Goal: Task Accomplishment & Management: Use online tool/utility

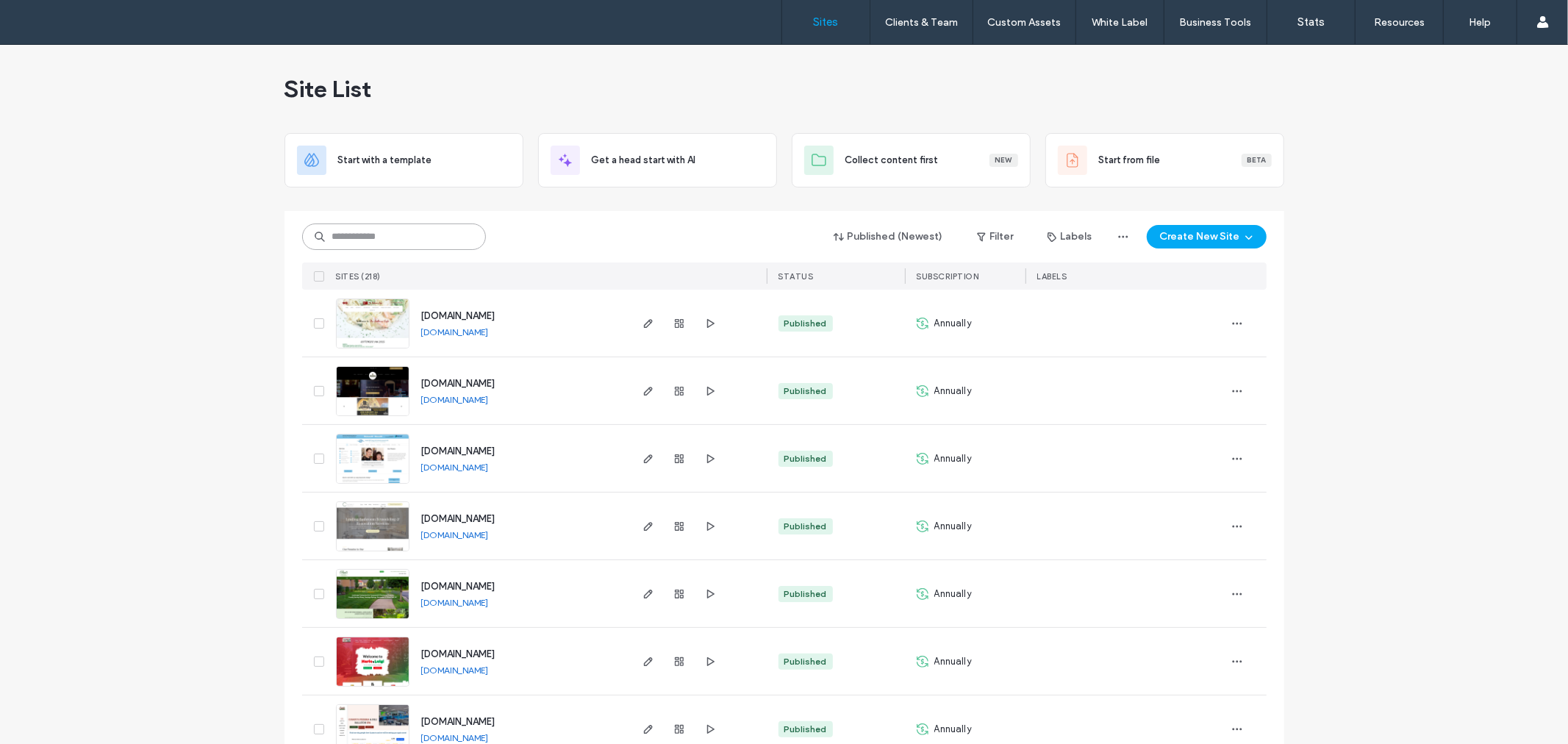
click at [449, 239] on input at bounding box center [394, 236] width 183 height 26
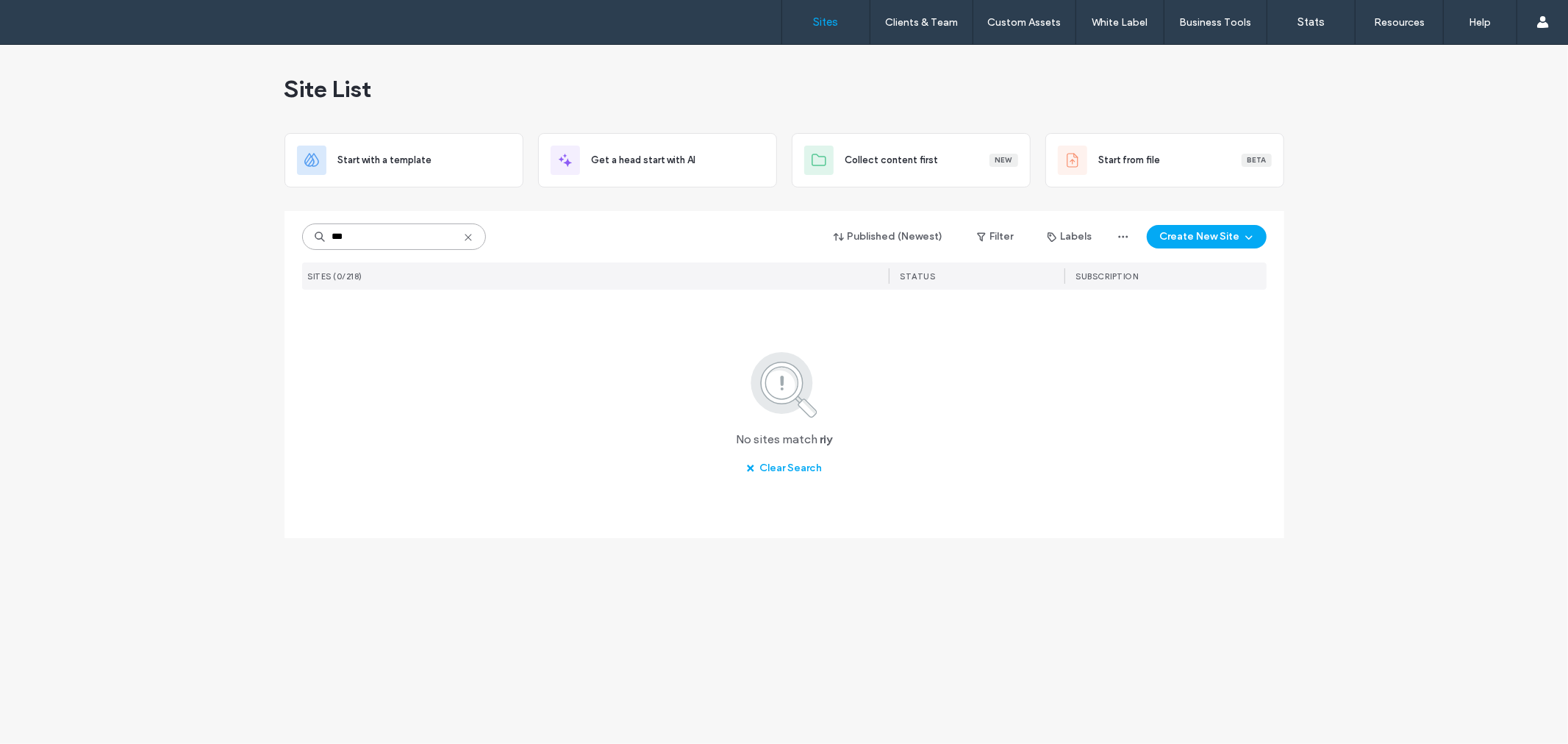
type input "**"
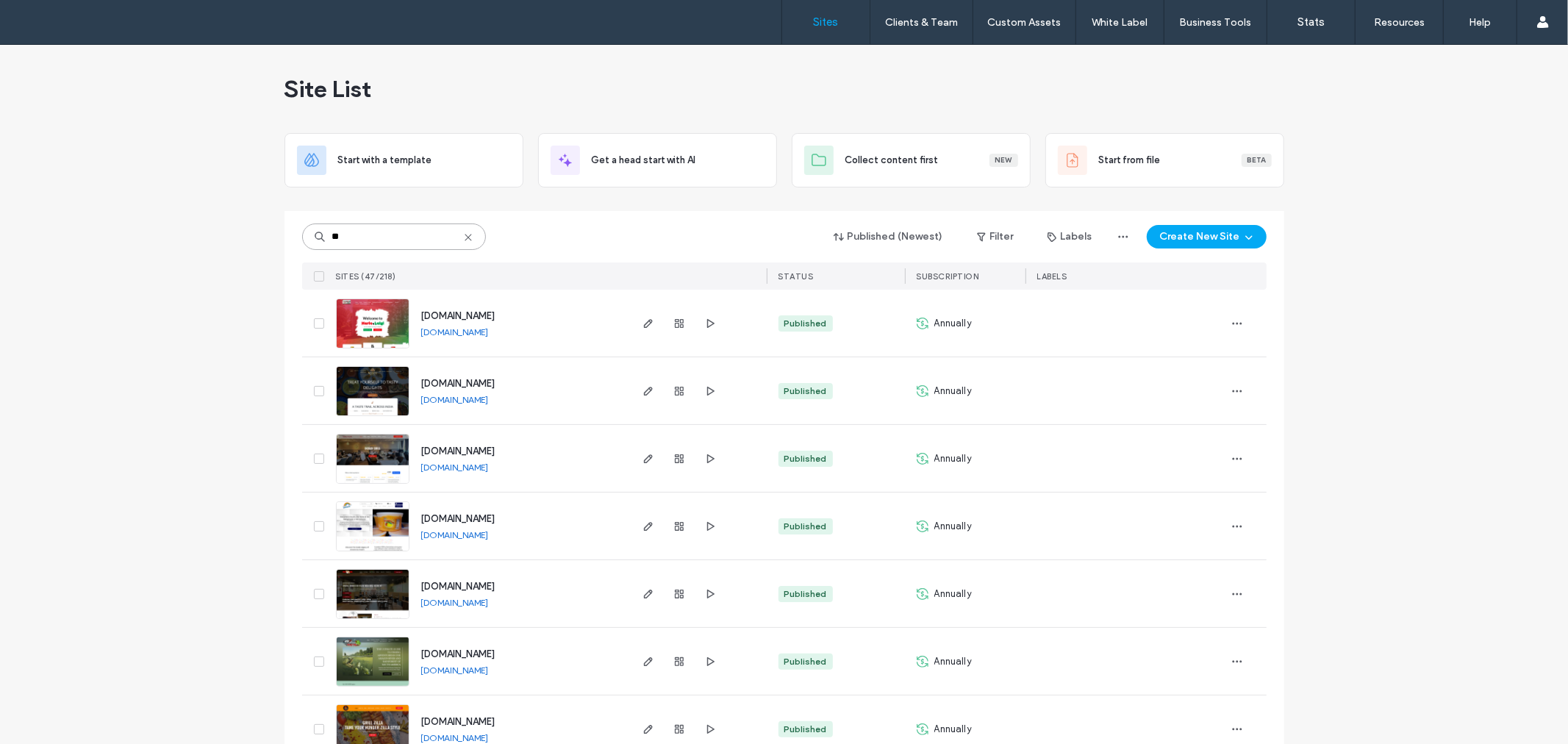
drag, startPoint x: 413, startPoint y: 236, endPoint x: 270, endPoint y: 238, distance: 143.0
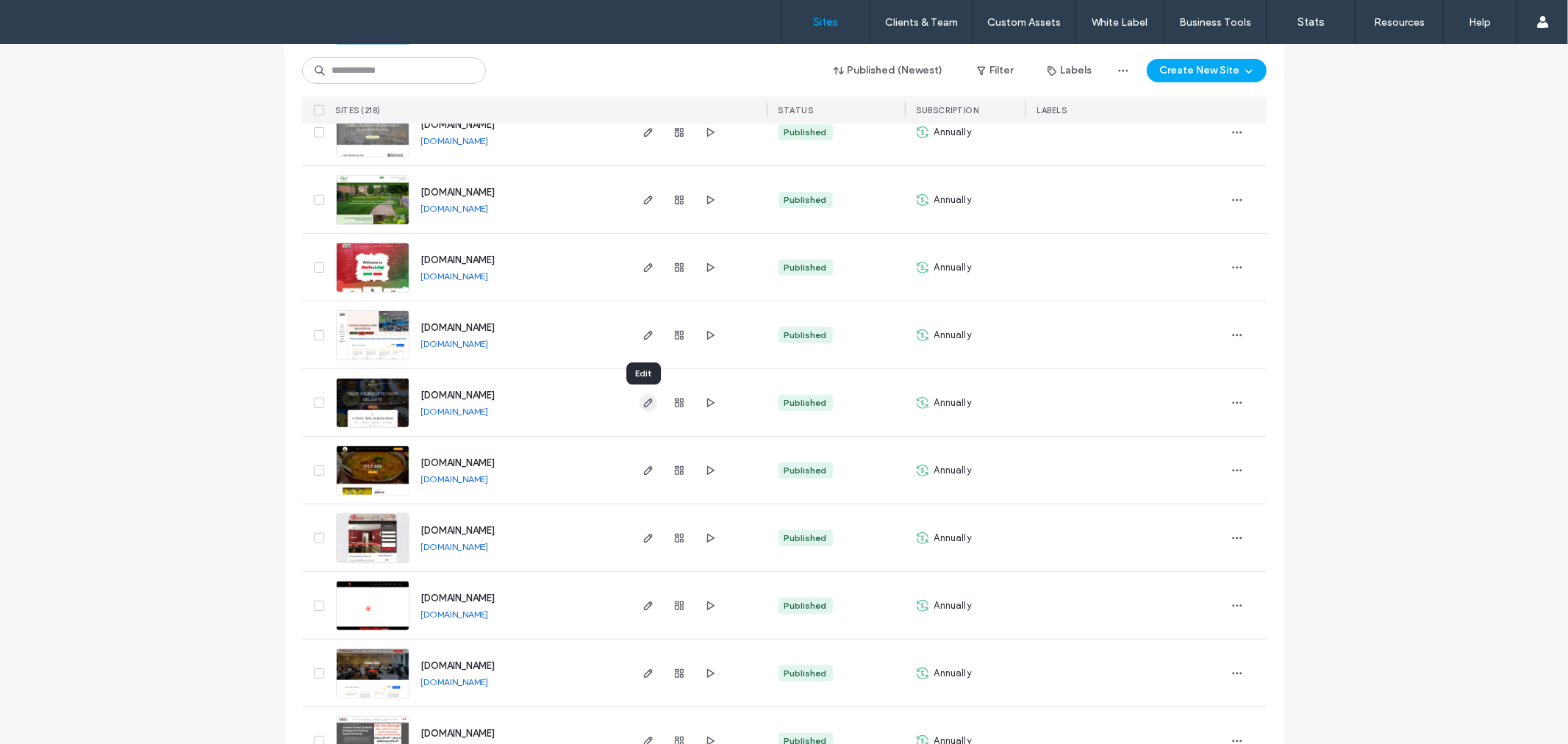
click at [643, 400] on icon "button" at bounding box center [648, 402] width 11 height 11
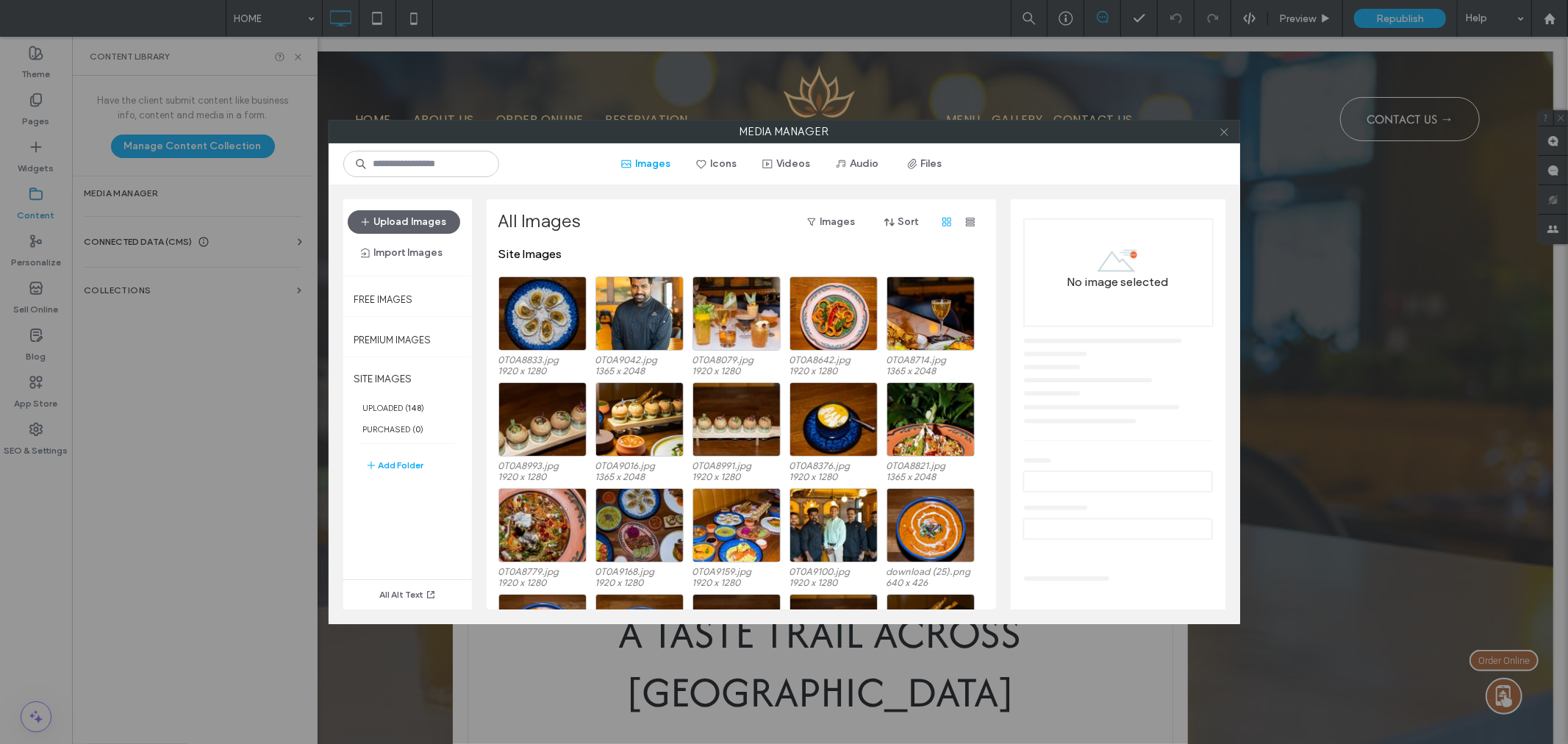
click at [1223, 128] on icon at bounding box center [1223, 131] width 11 height 11
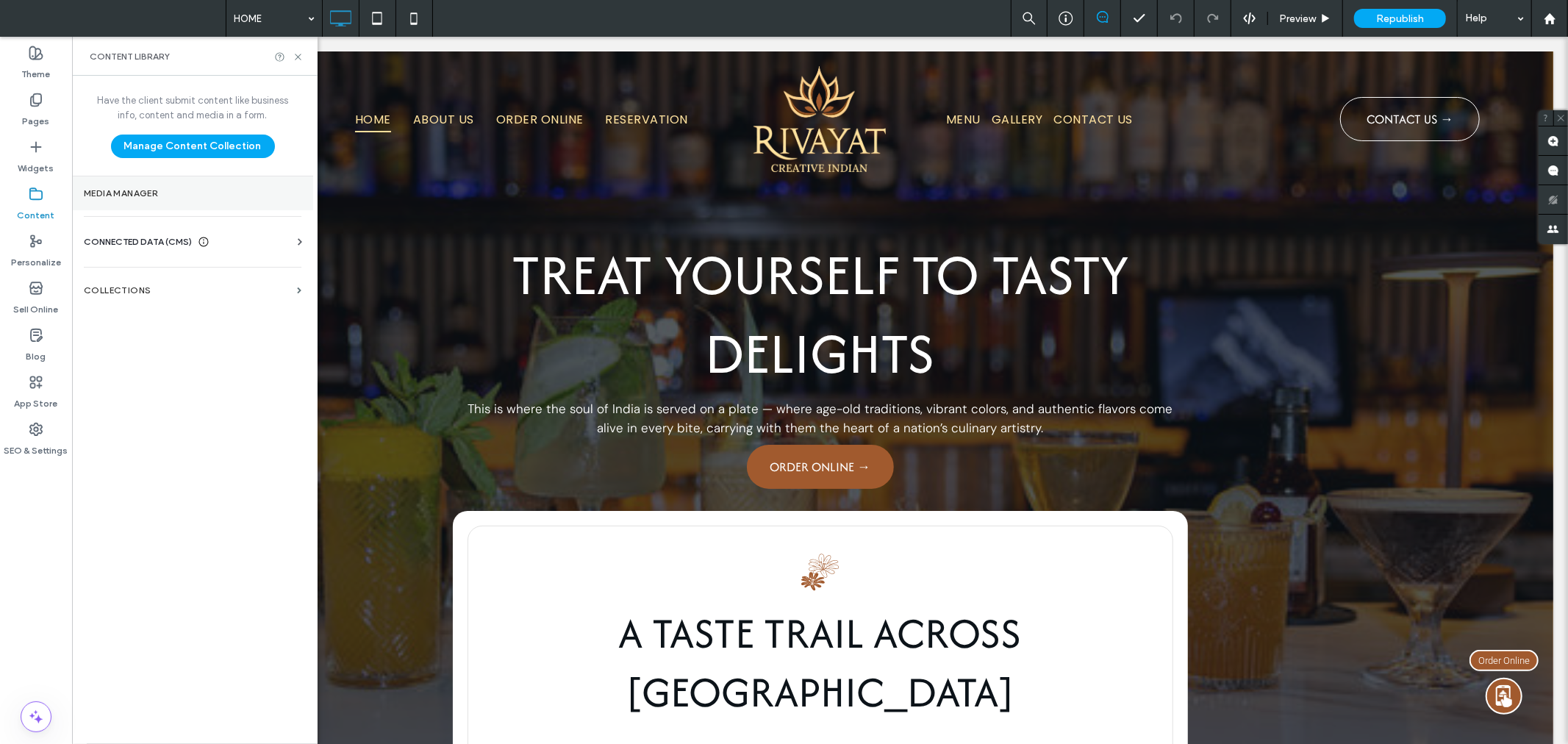
click at [121, 190] on label "Media Manager" at bounding box center [192, 193] width 218 height 11
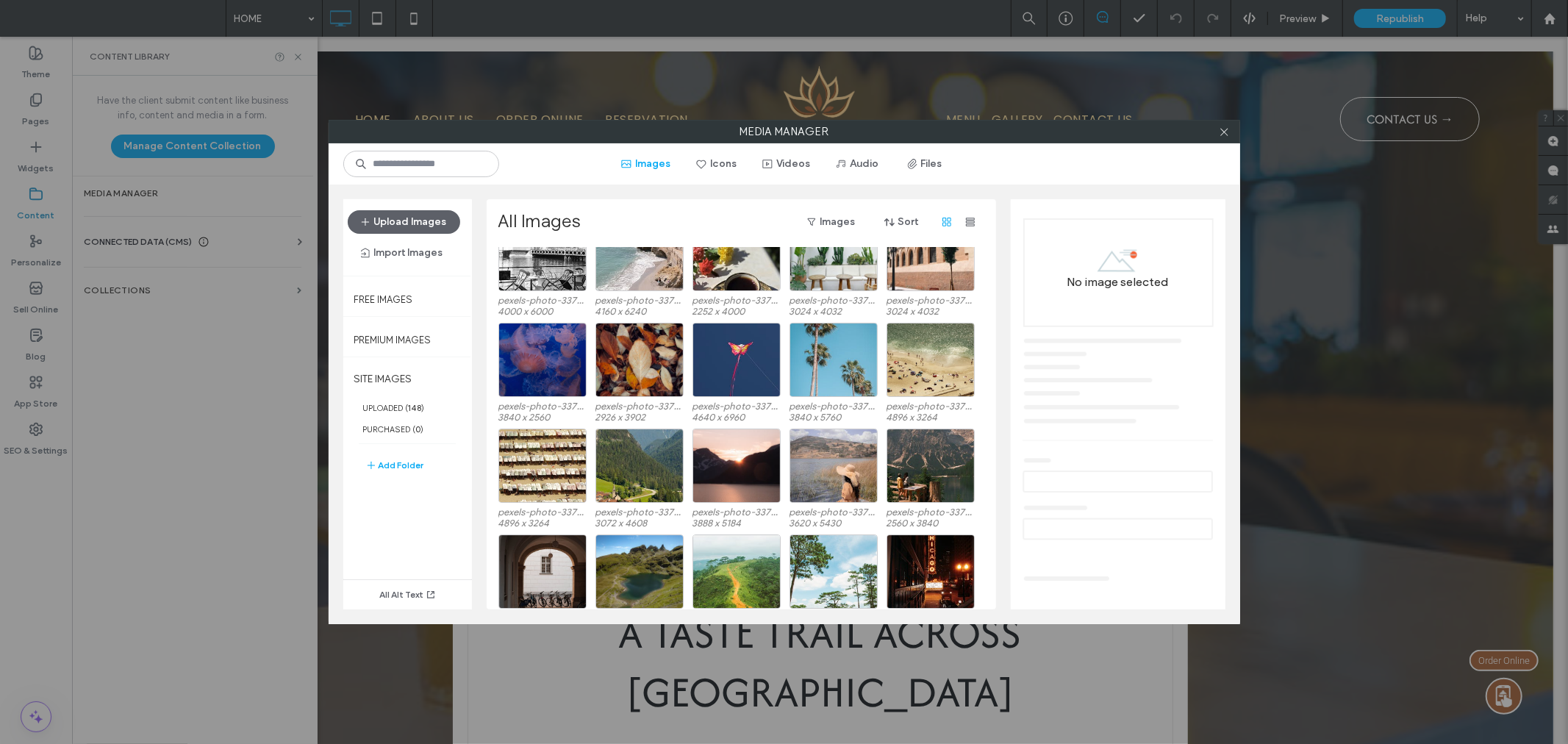
scroll to position [4129, 0]
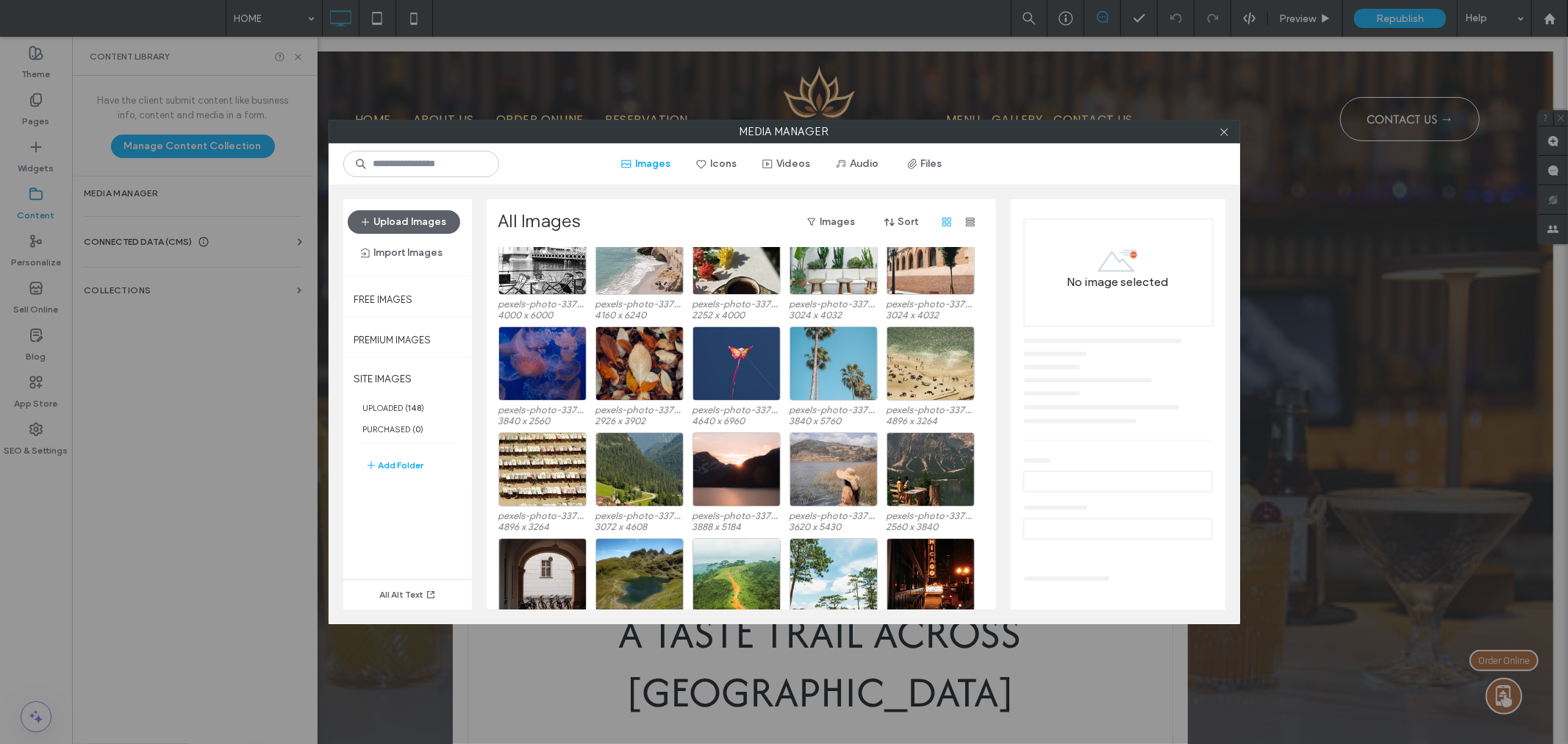
click at [170, 376] on div "Media Manager Images Icons Videos Audio Files Upload Images Import Images Free …" at bounding box center [784, 372] width 1568 height 744
click at [1222, 126] on icon at bounding box center [1223, 131] width 11 height 11
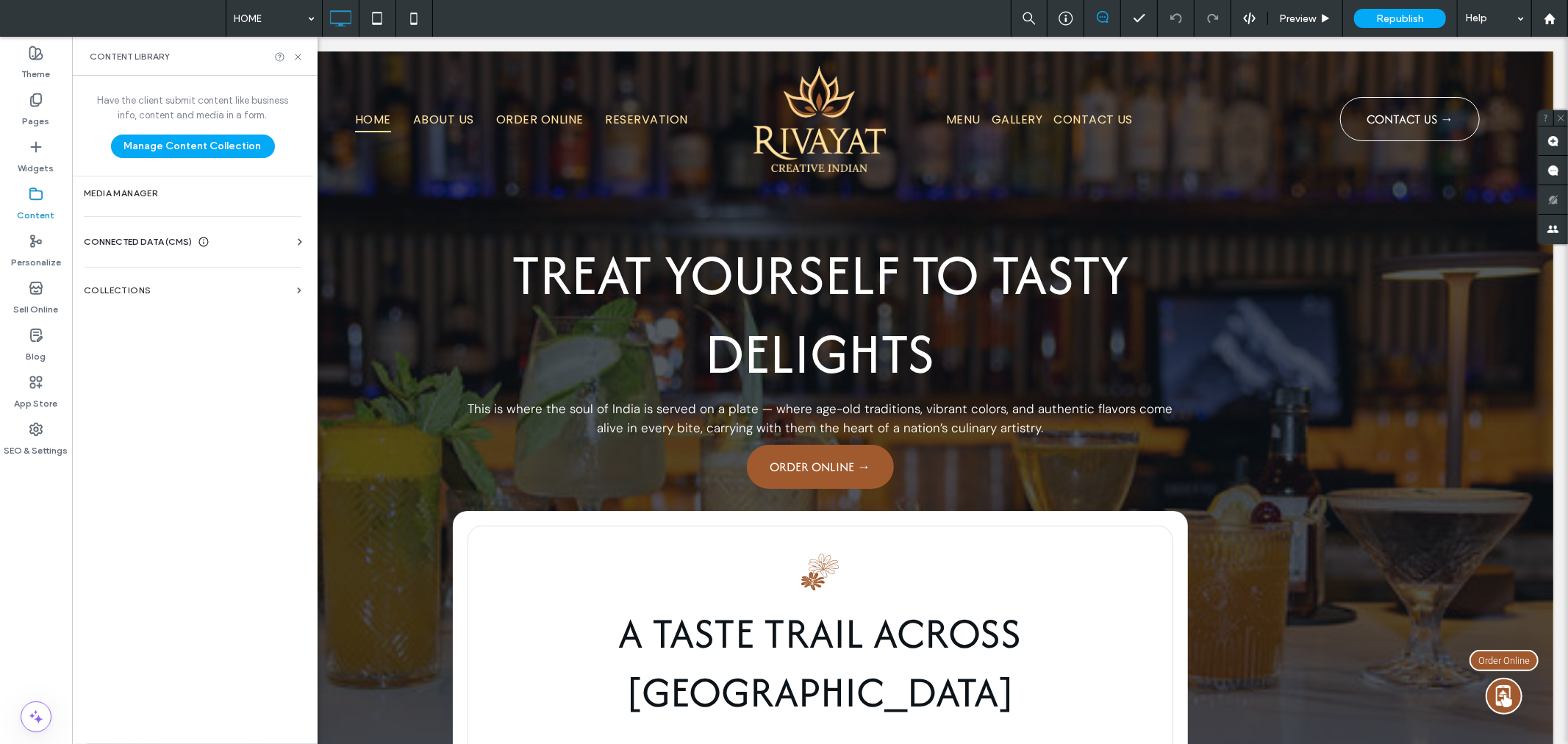
click at [45, 200] on div "Content" at bounding box center [36, 204] width 72 height 47
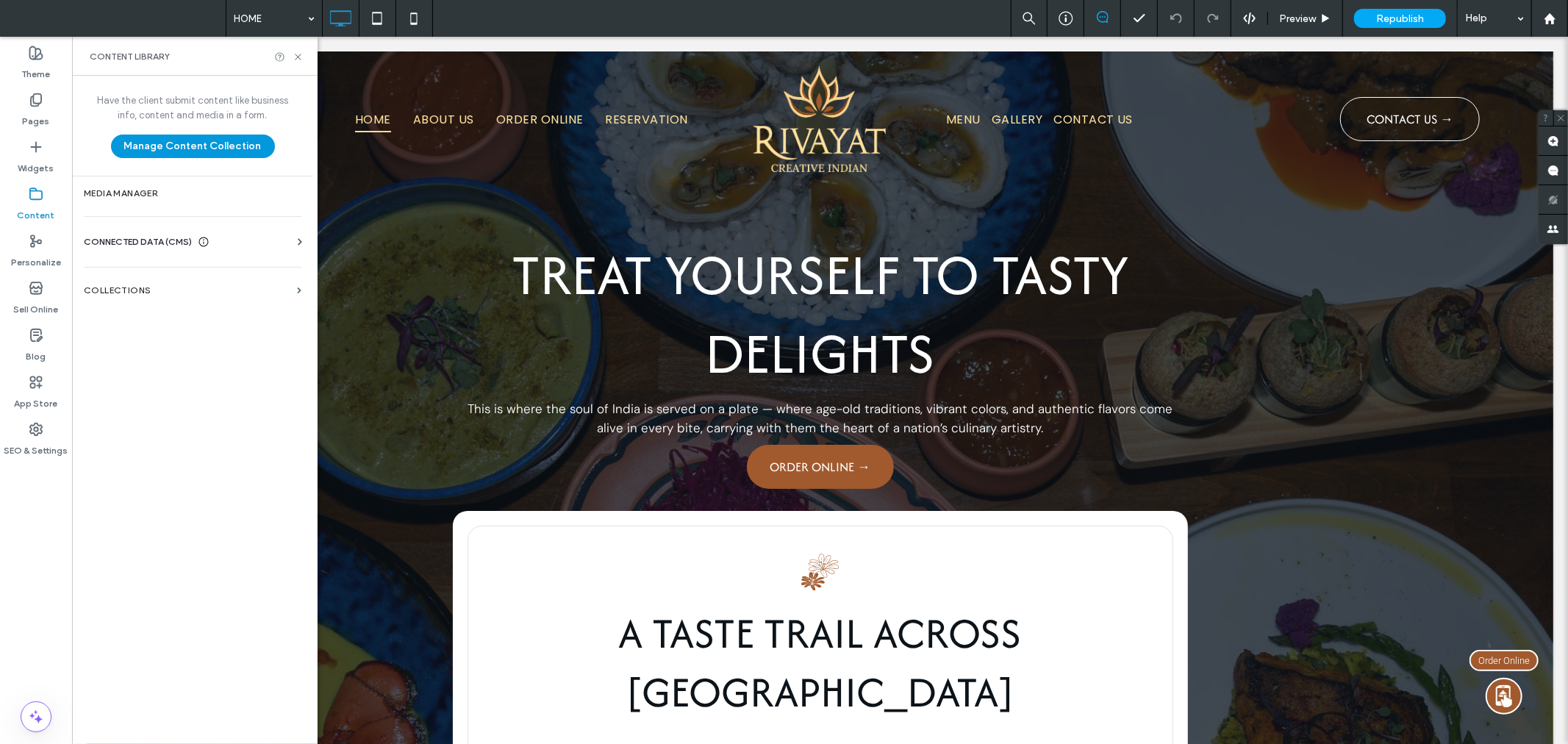
click at [231, 139] on button "Manage Content Collection" at bounding box center [193, 146] width 164 height 24
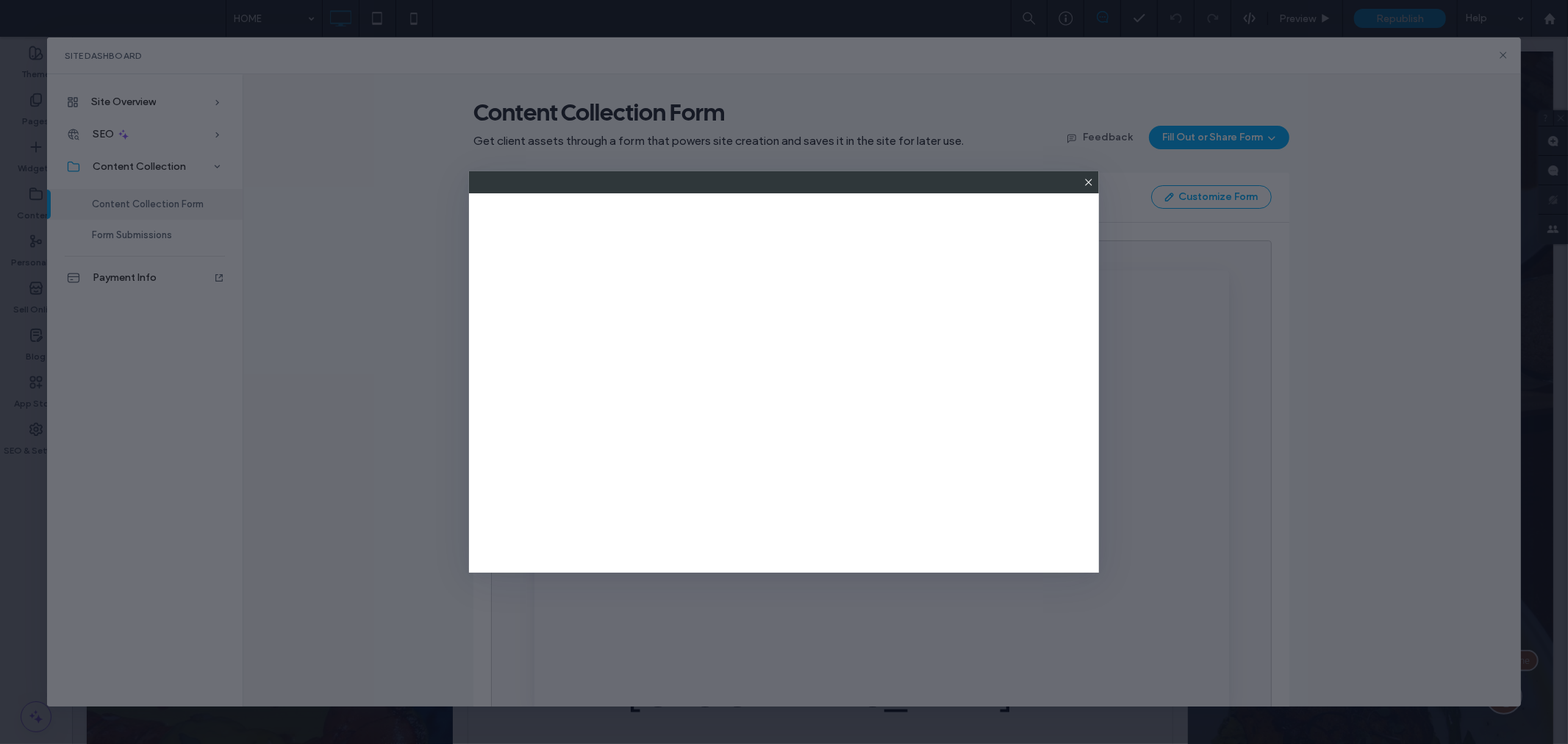
scroll to position [0, 0]
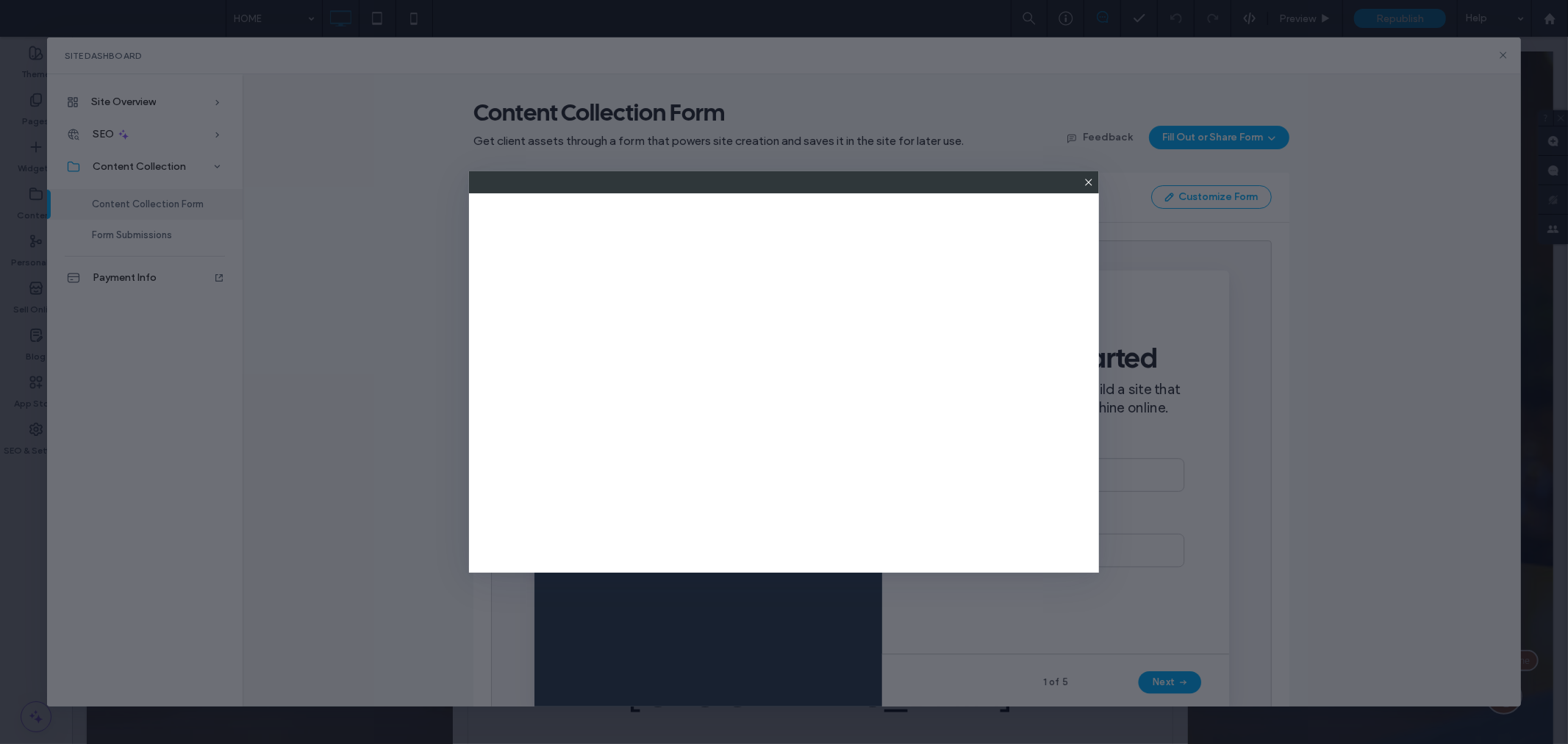
click at [1090, 180] on use at bounding box center [1089, 182] width 7 height 7
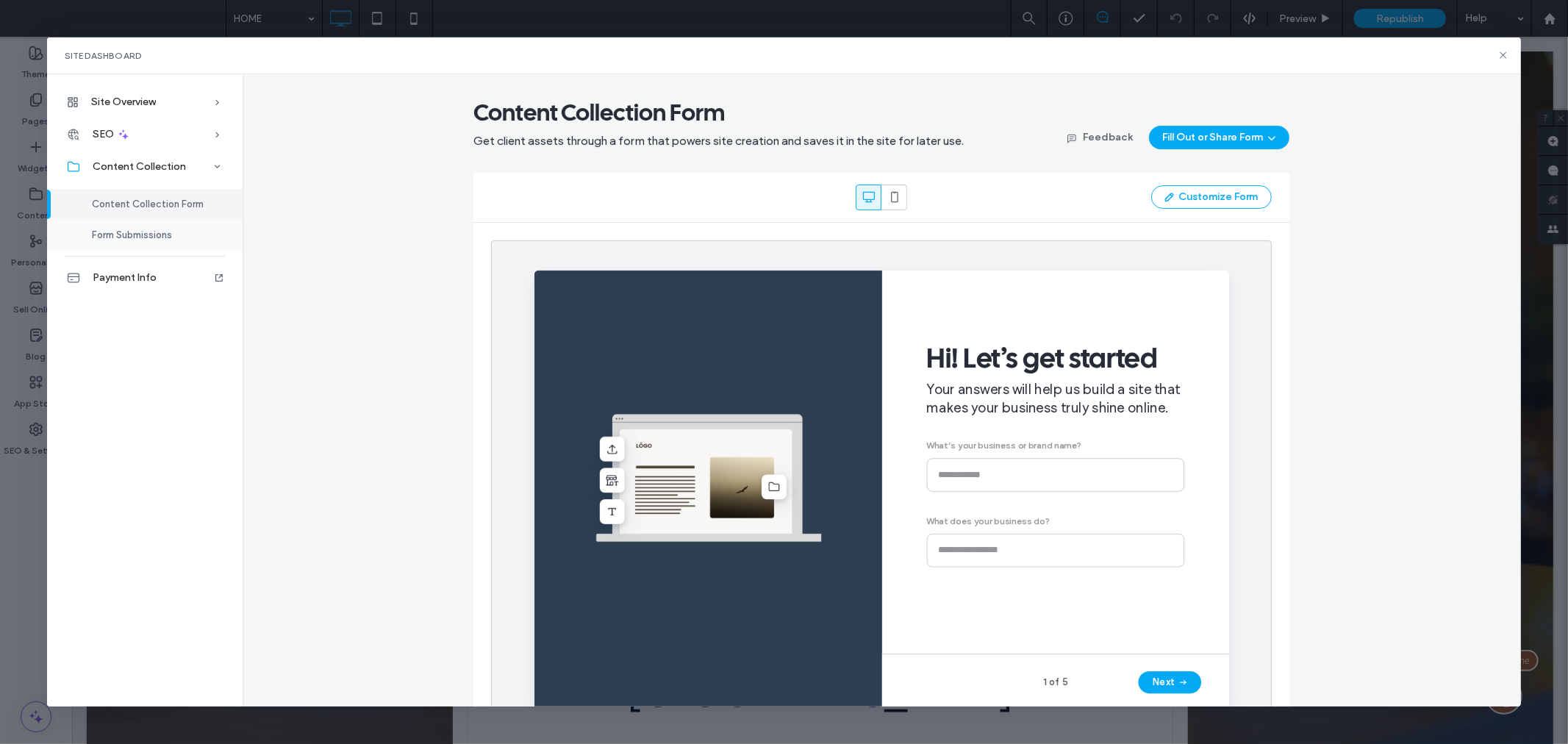
click at [132, 236] on span "Form Submissions" at bounding box center [131, 234] width 80 height 11
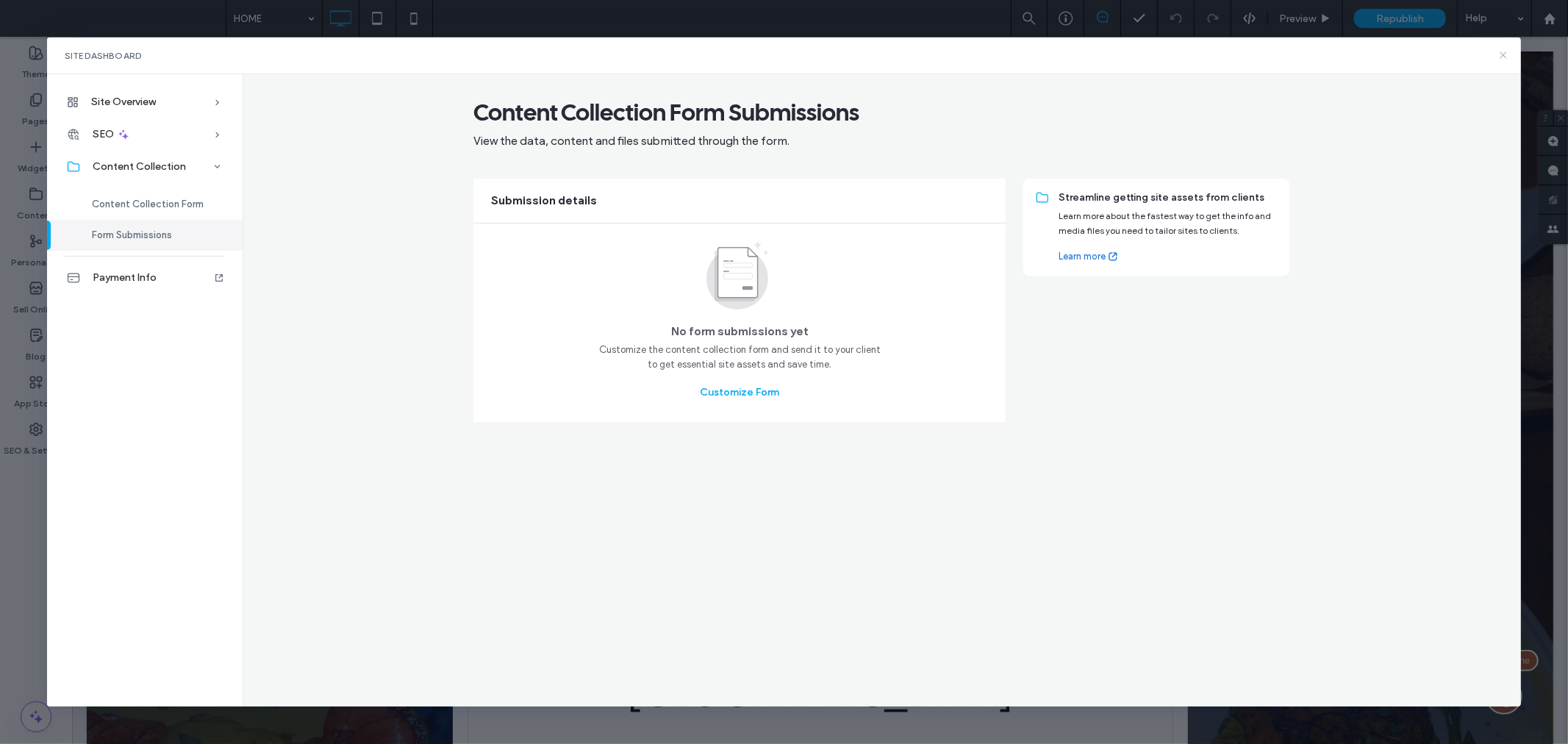
click at [1508, 49] on icon at bounding box center [1502, 55] width 11 height 11
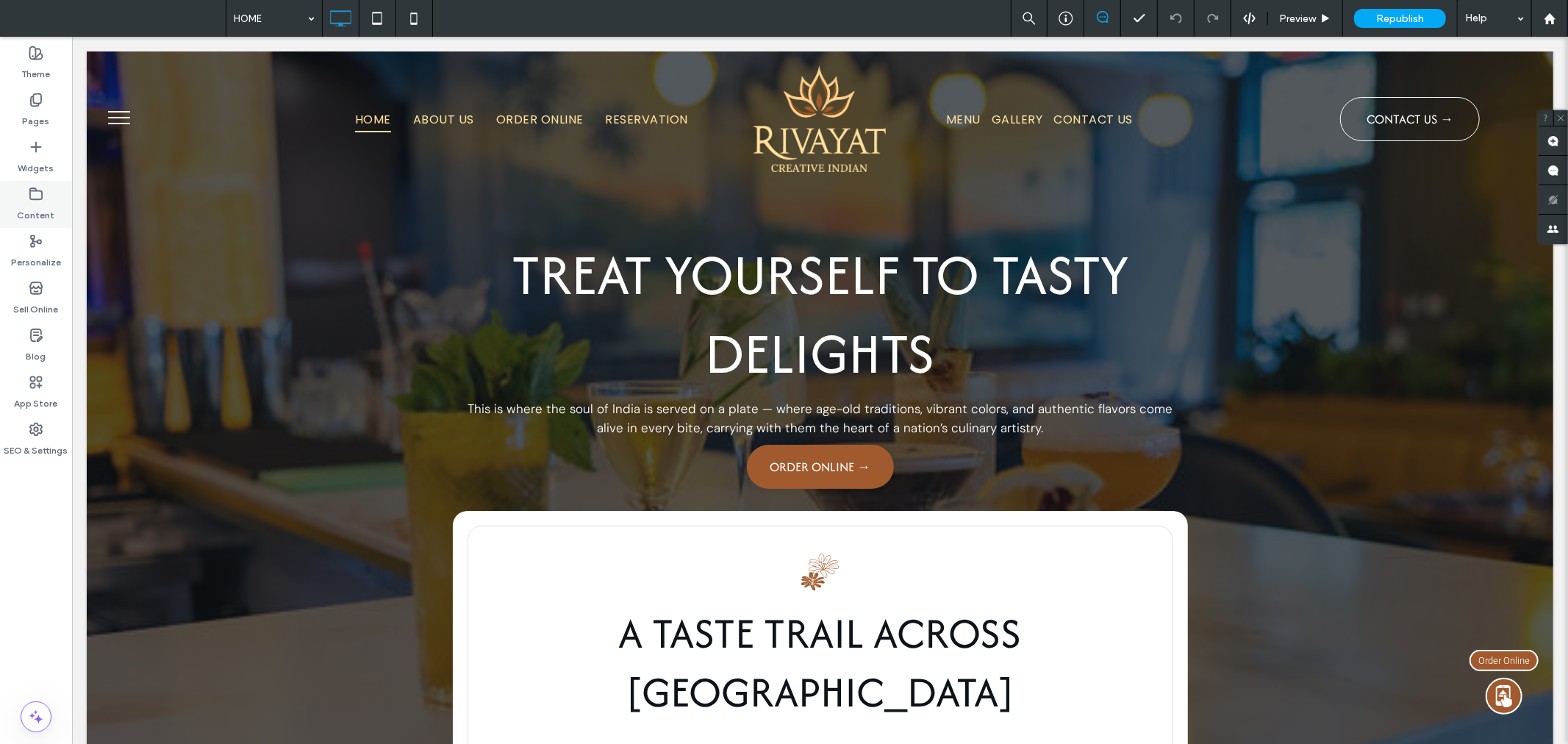
click at [19, 191] on div "Content" at bounding box center [36, 204] width 72 height 47
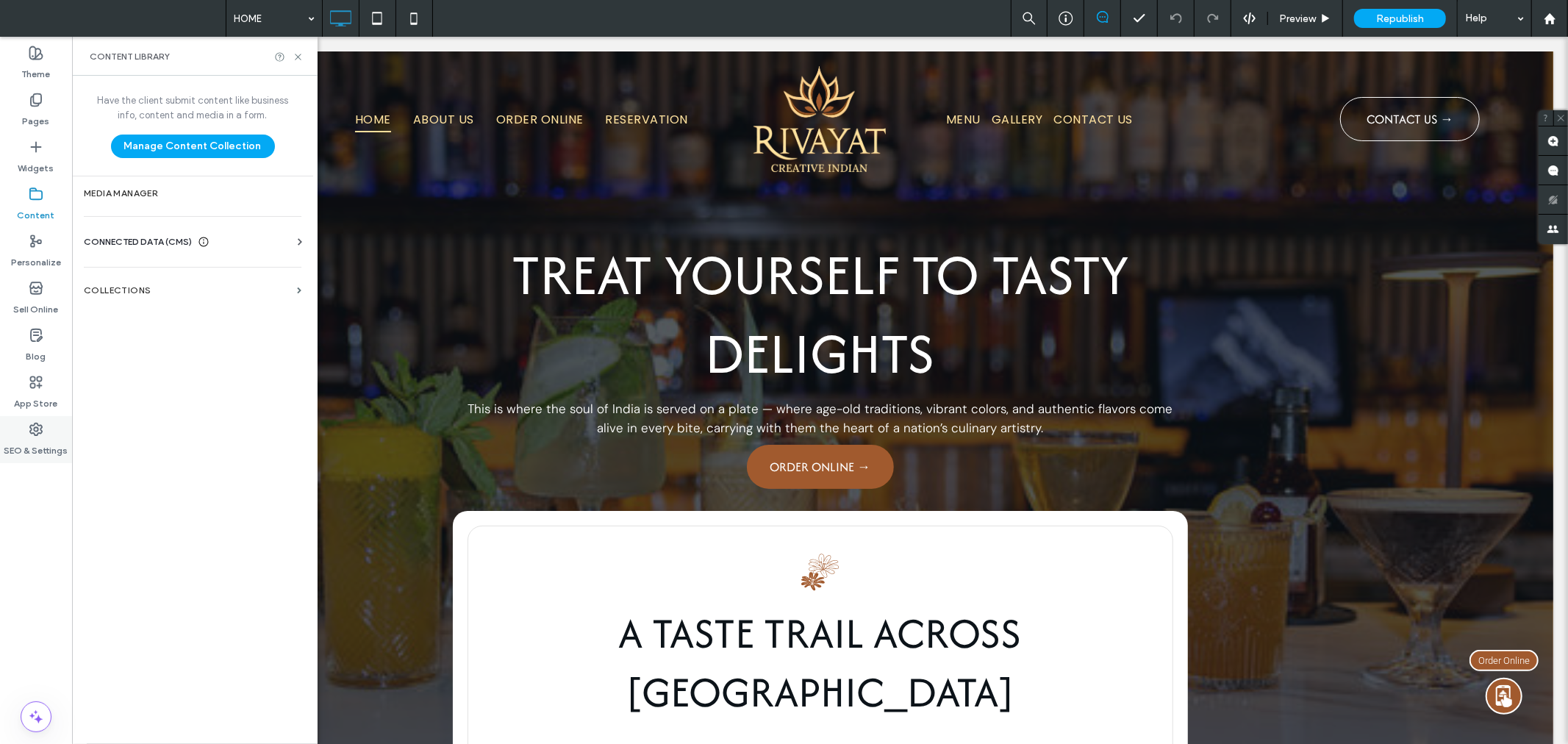
click at [42, 442] on label "SEO & Settings" at bounding box center [36, 446] width 64 height 20
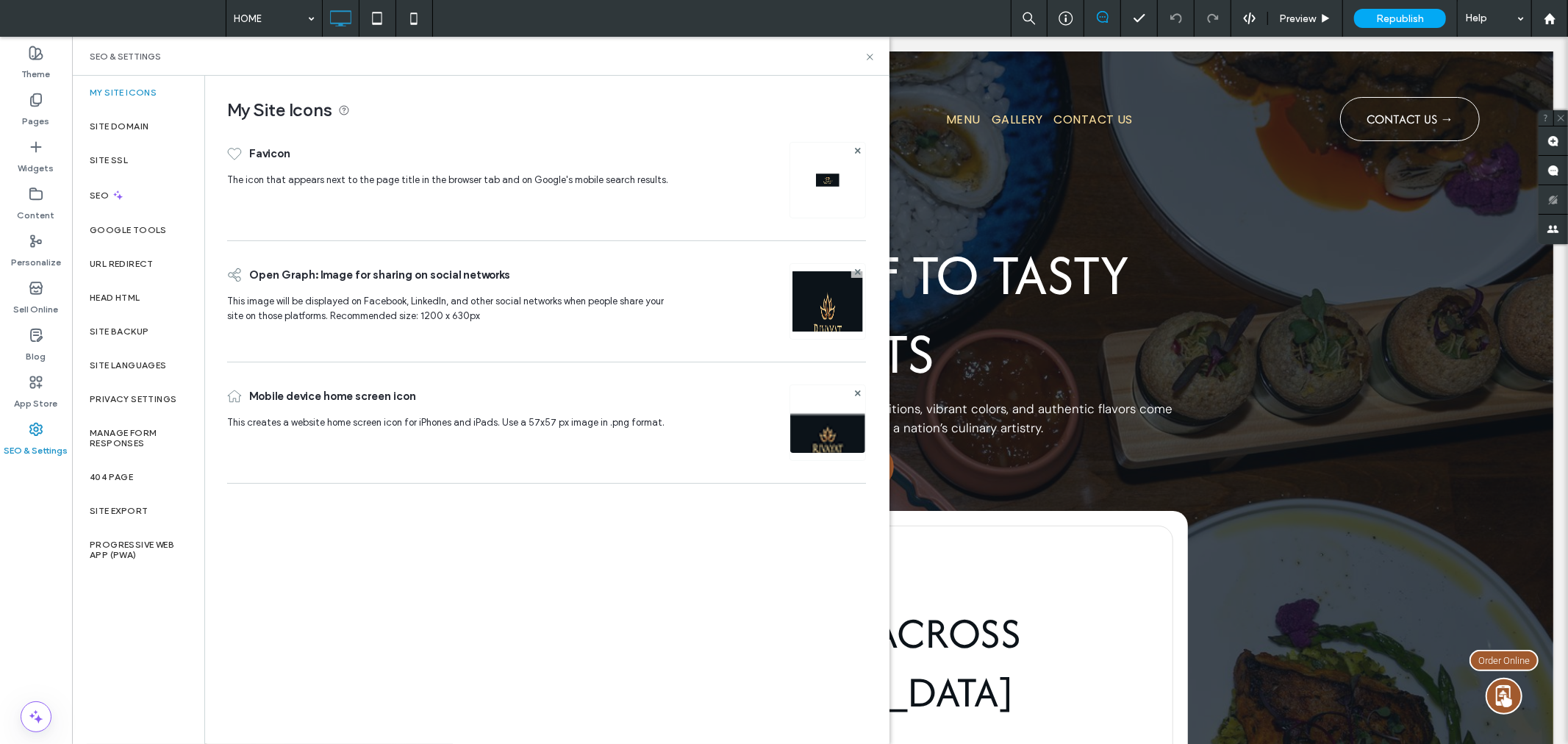
click at [414, 608] on div "My Site Icons Favicon The icon that appears next to the page title in the brows…" at bounding box center [546, 409] width 683 height 666
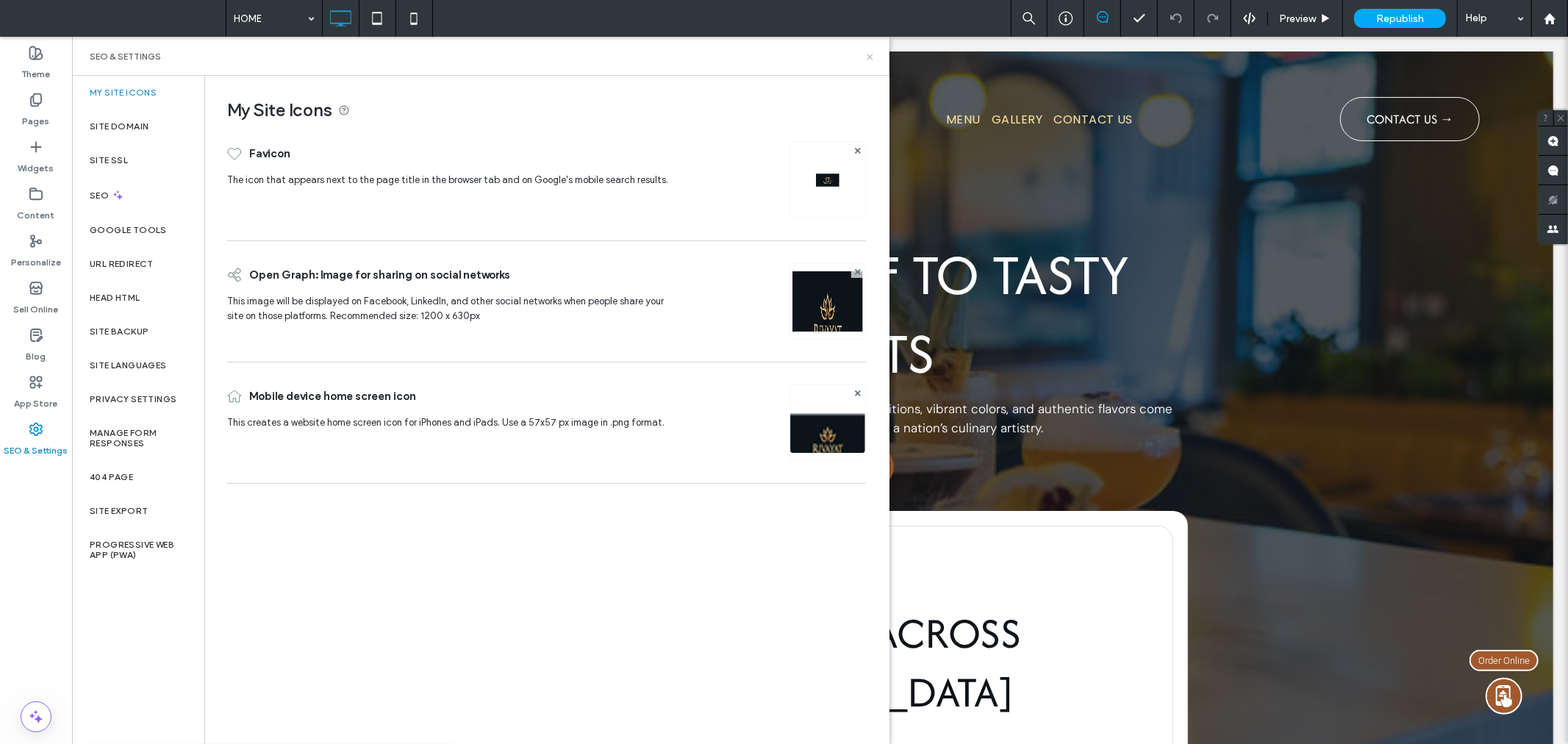
click at [872, 60] on icon at bounding box center [870, 56] width 11 height 11
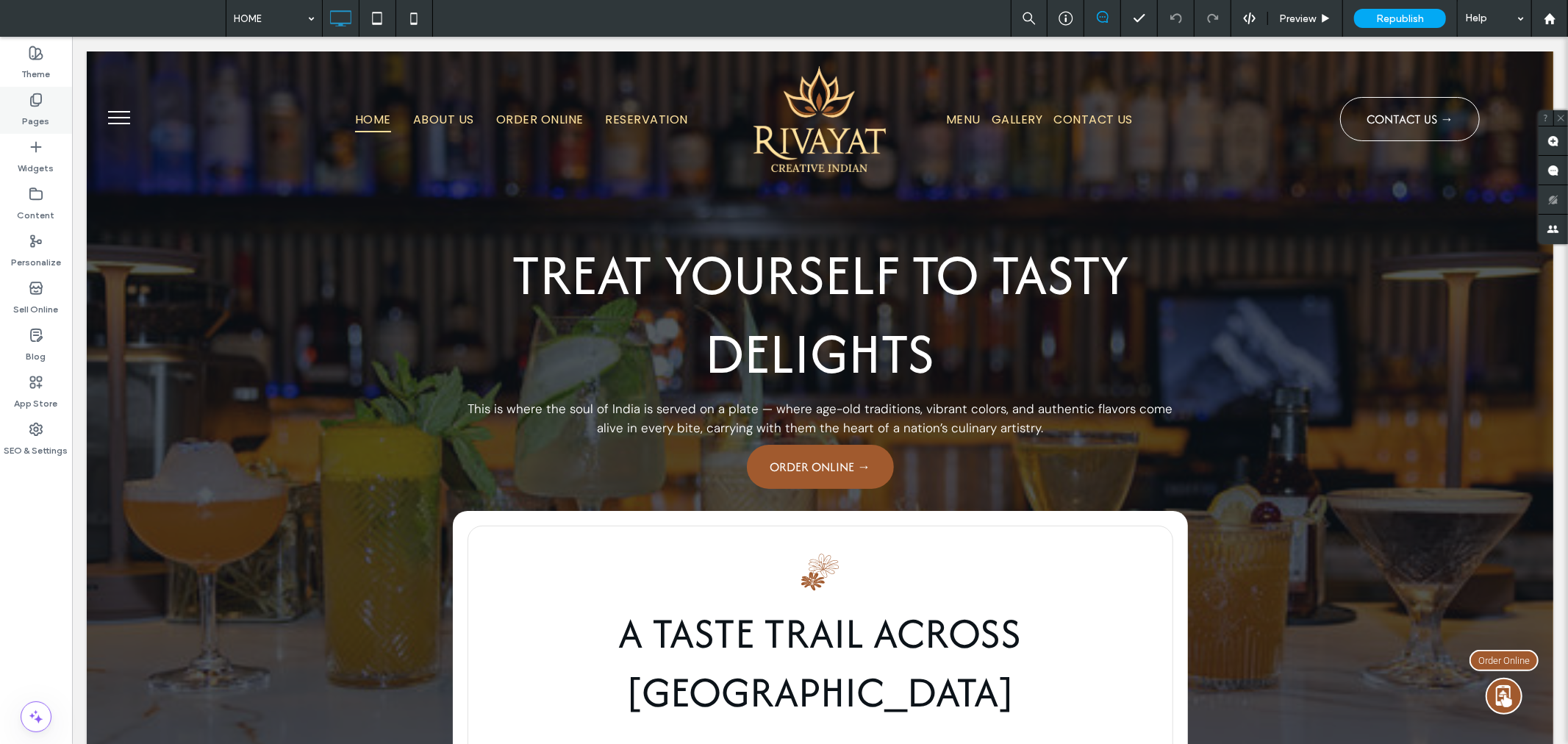
click at [15, 108] on div "Pages" at bounding box center [36, 109] width 72 height 47
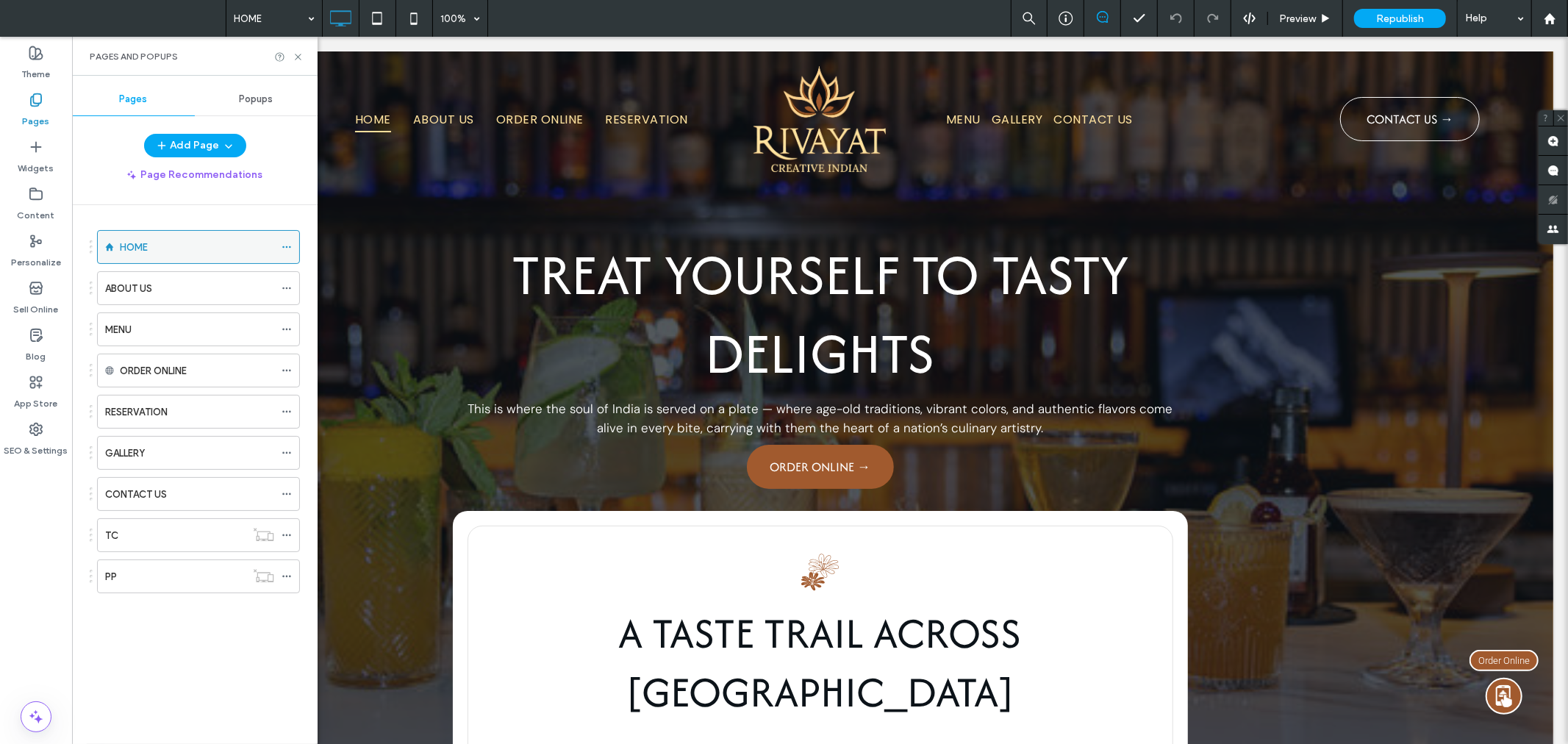
click at [240, 243] on div "HOME" at bounding box center [197, 248] width 154 height 16
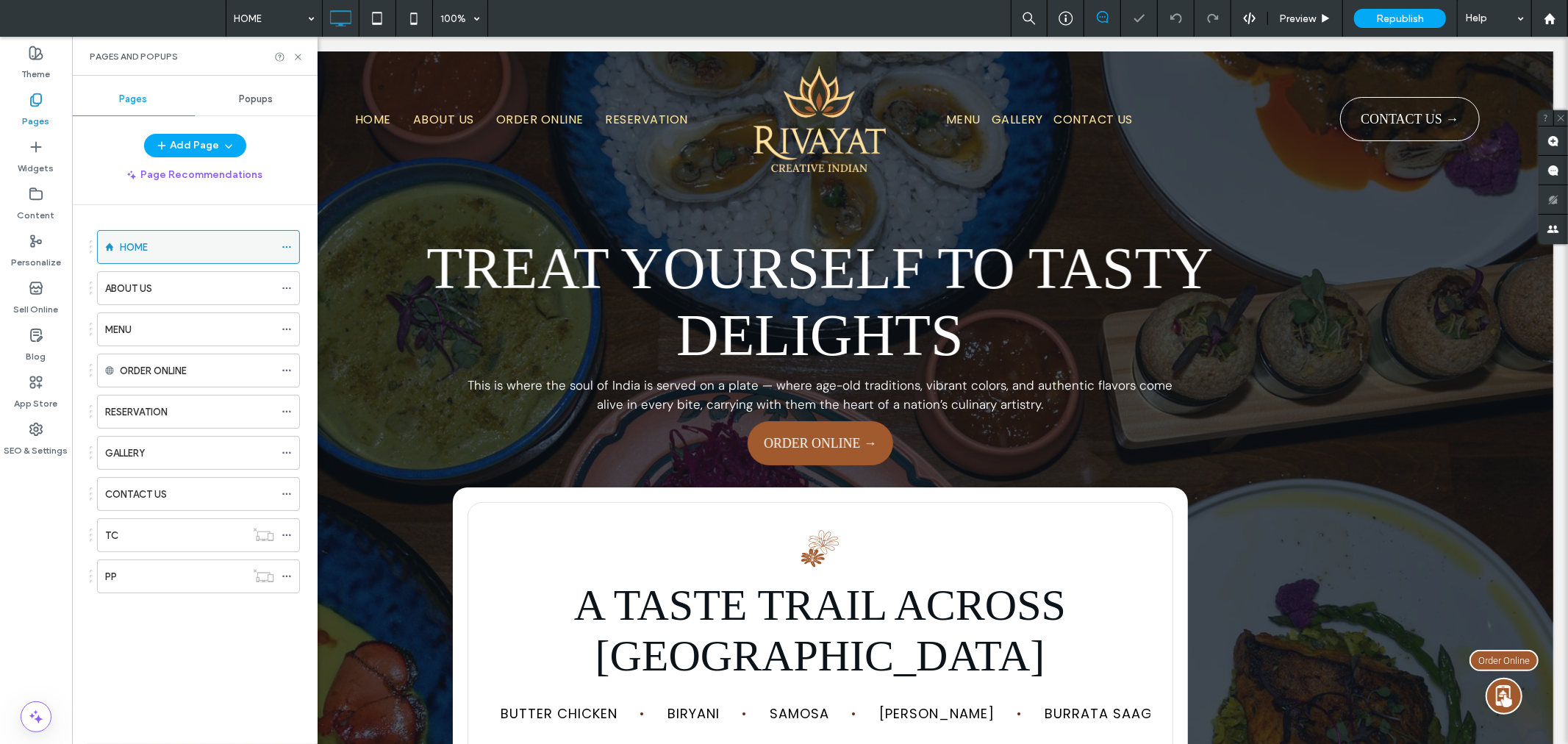
click at [286, 245] on icon at bounding box center [286, 247] width 11 height 11
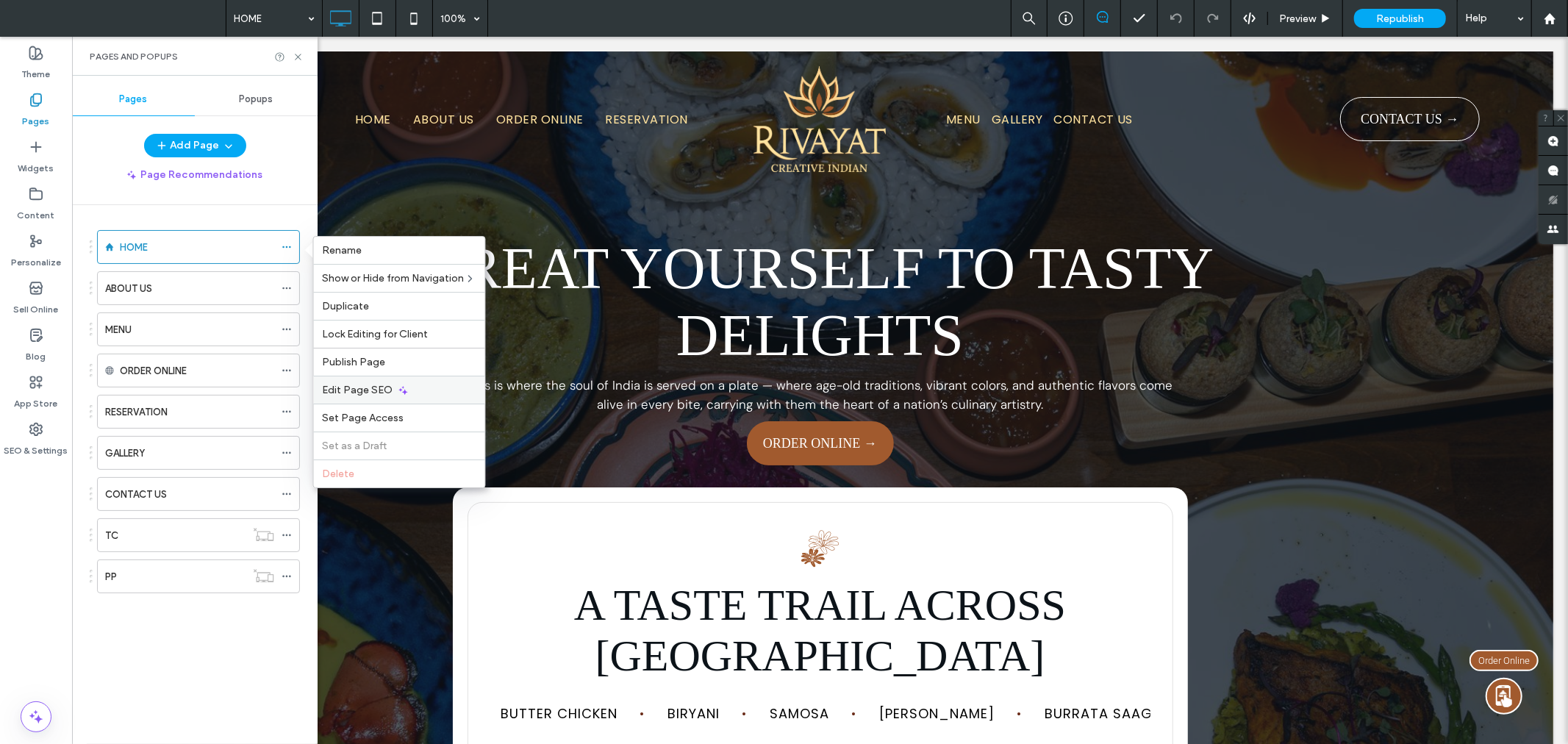
click at [373, 388] on span "Edit Page SEO" at bounding box center [358, 390] width 71 height 12
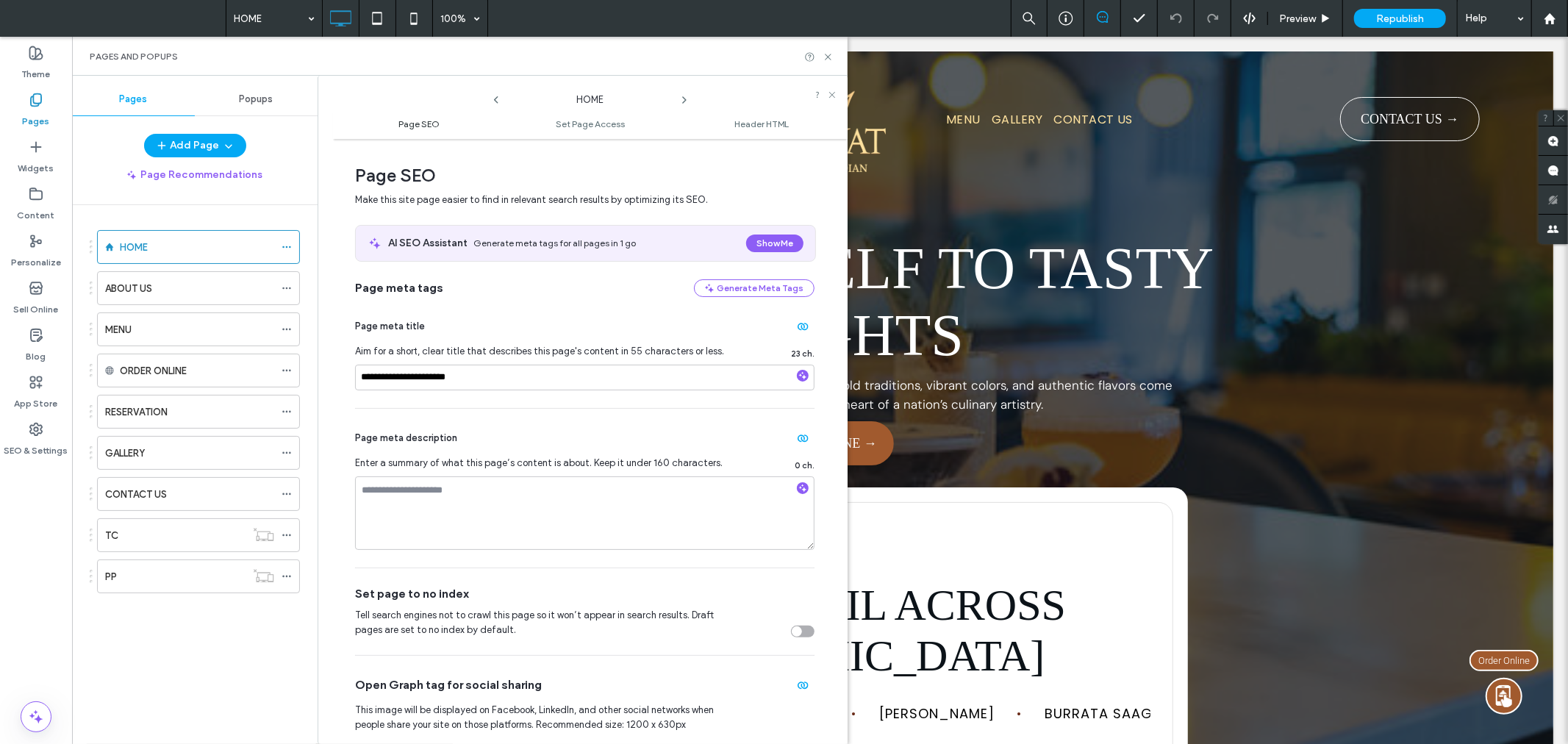
click at [413, 128] on span "Page SEO" at bounding box center [419, 123] width 41 height 11
click at [567, 121] on span "Set Page Access" at bounding box center [590, 123] width 69 height 11
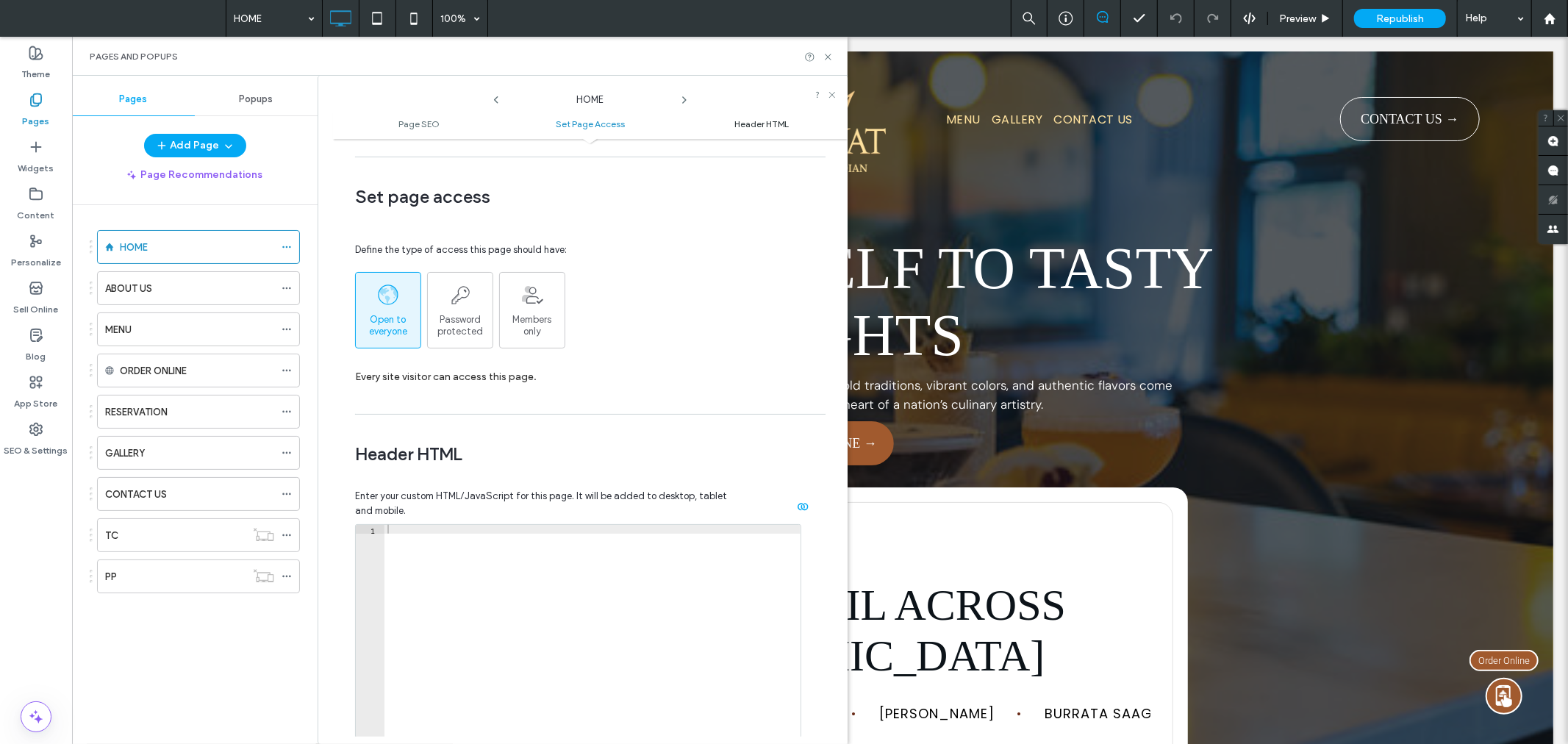
scroll to position [991, 0]
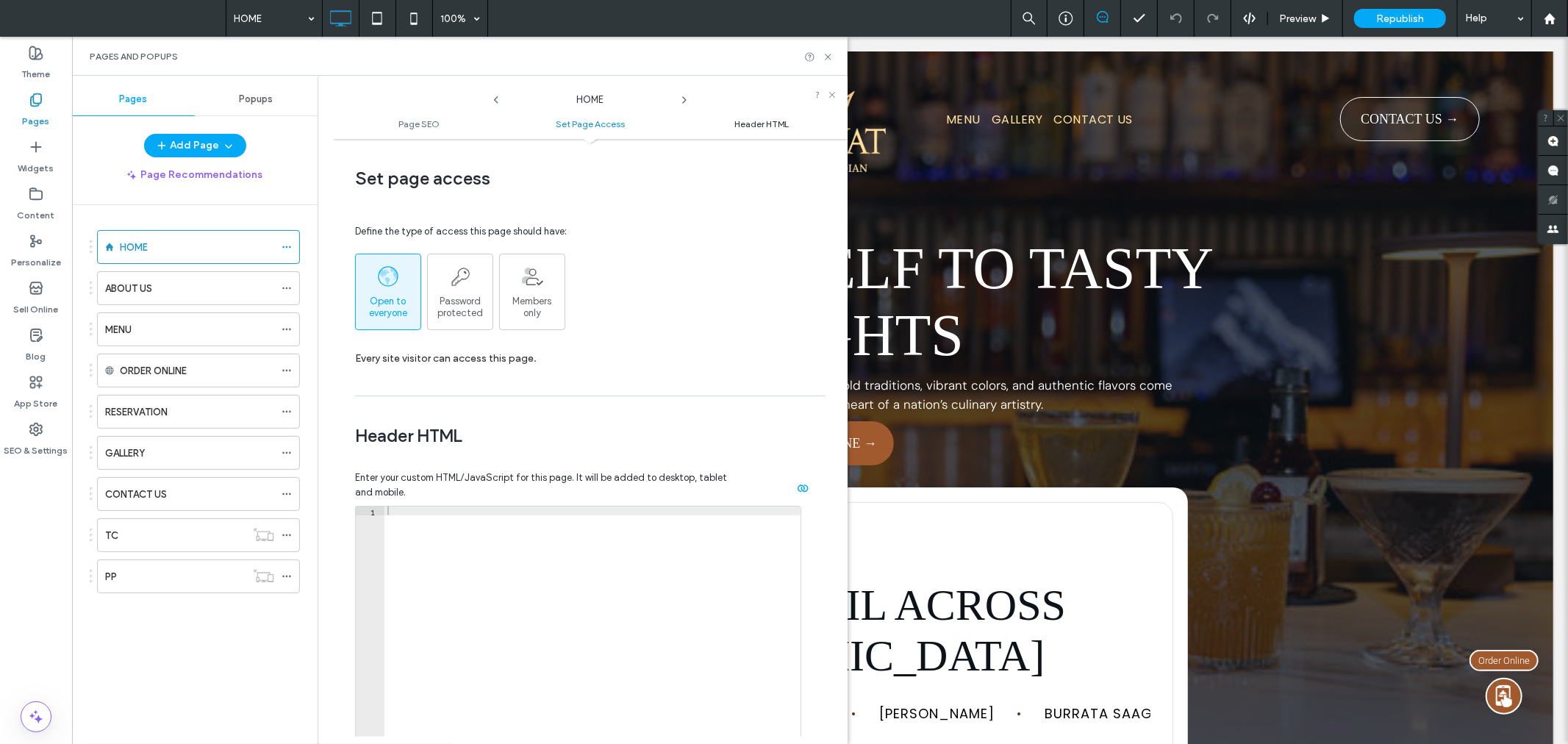
click at [788, 129] on span "Header HTML" at bounding box center [762, 123] width 55 height 11
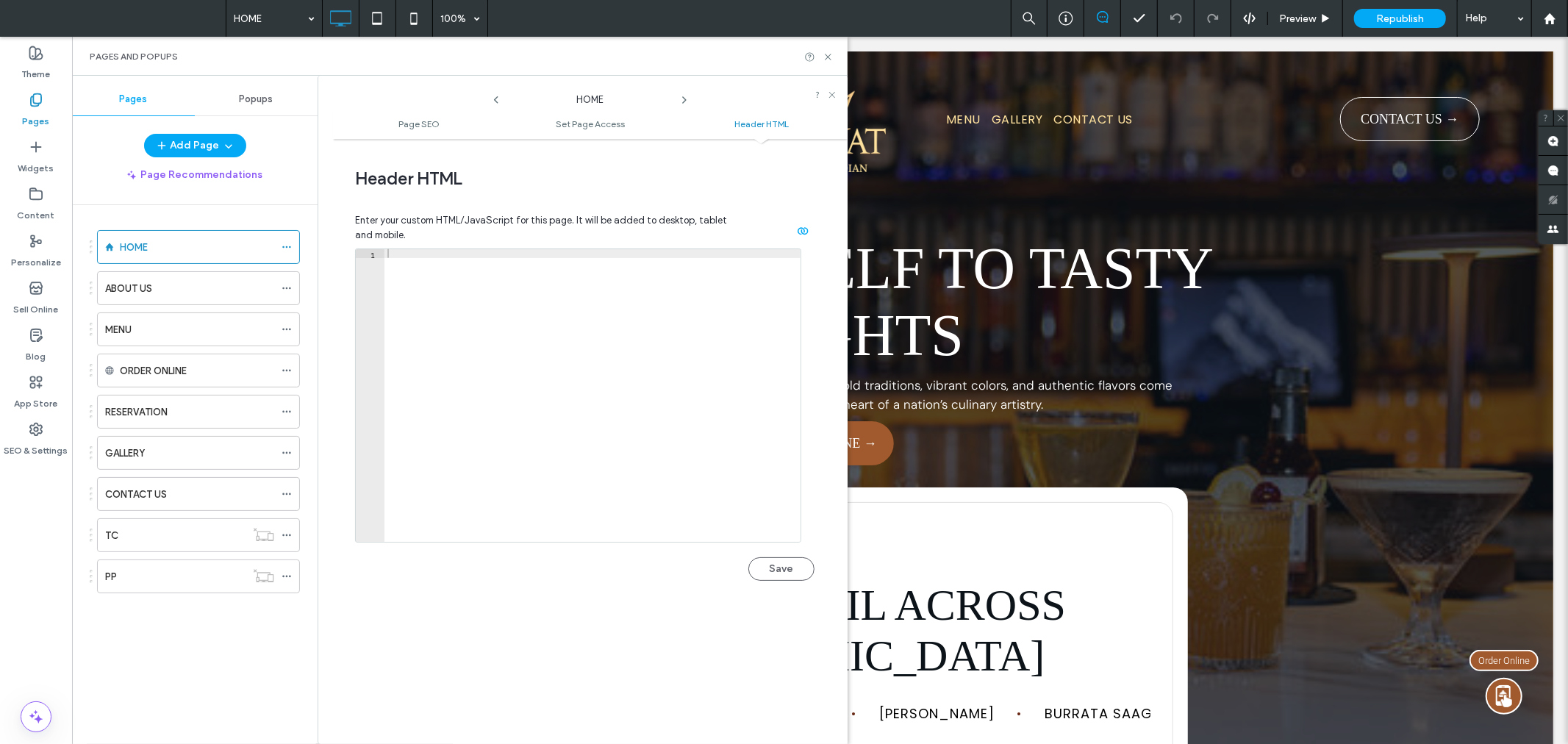
scroll to position [1248, 0]
click at [830, 56] on icon at bounding box center [828, 56] width 11 height 11
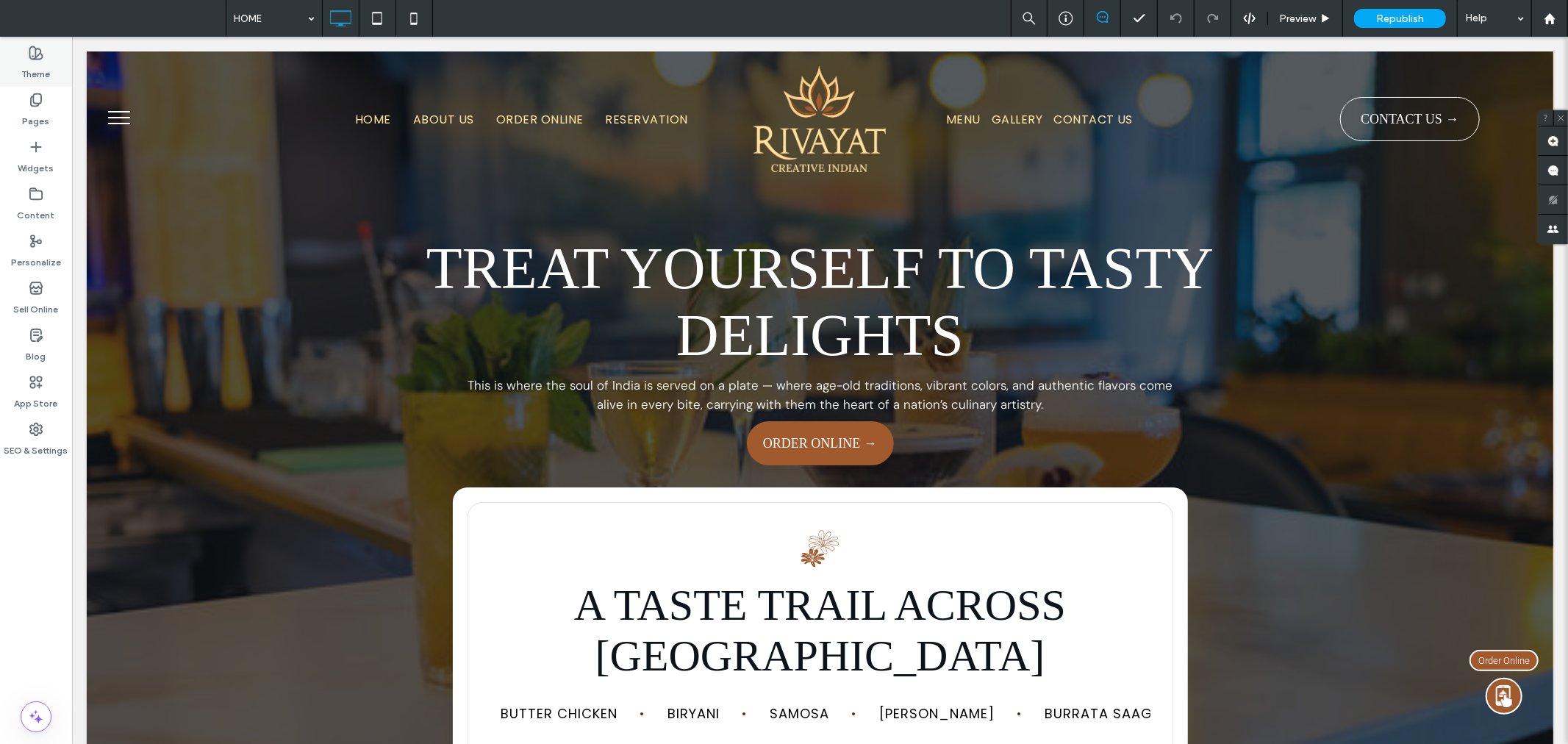
click at [38, 56] on icon at bounding box center [36, 53] width 15 height 15
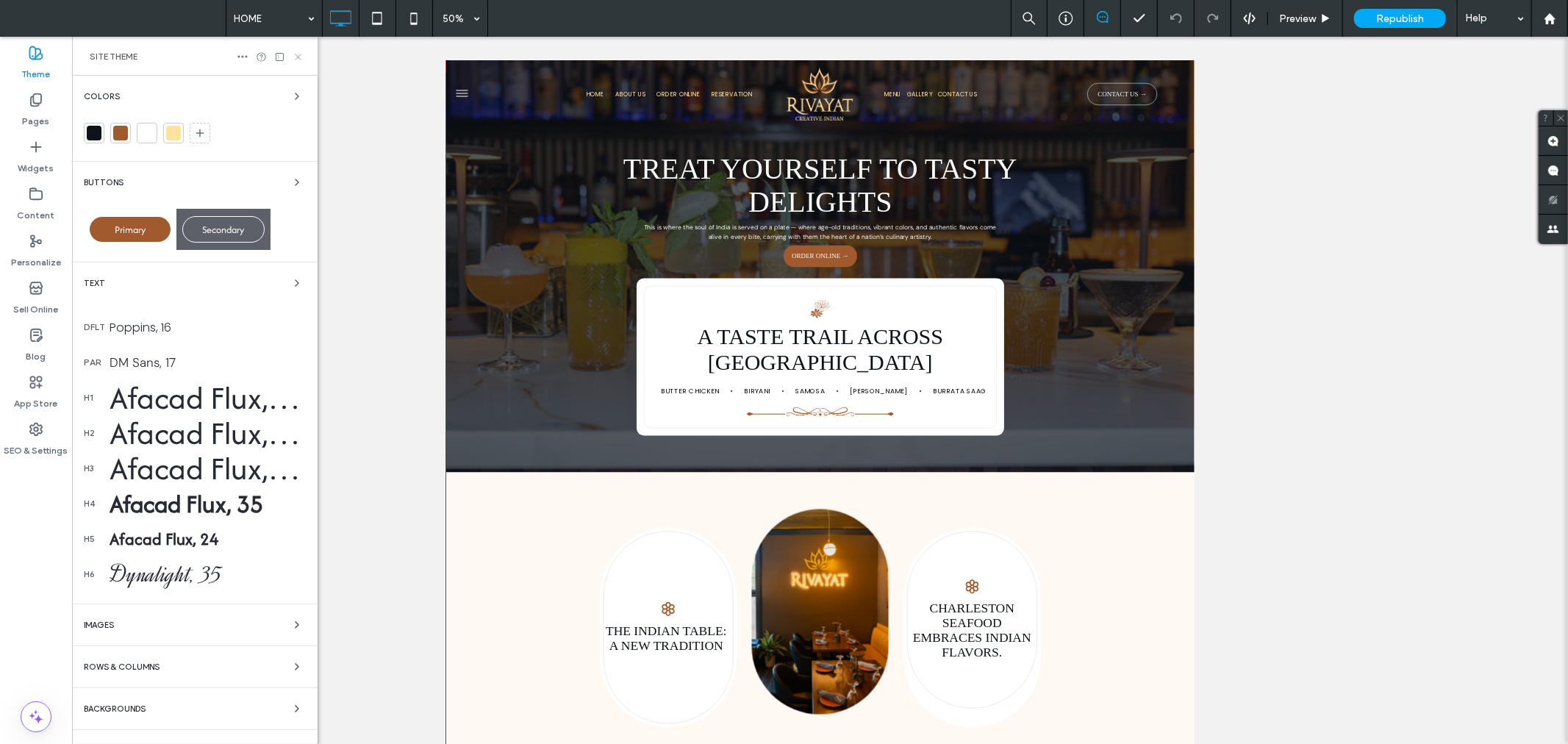
click at [298, 56] on icon at bounding box center [298, 56] width 11 height 11
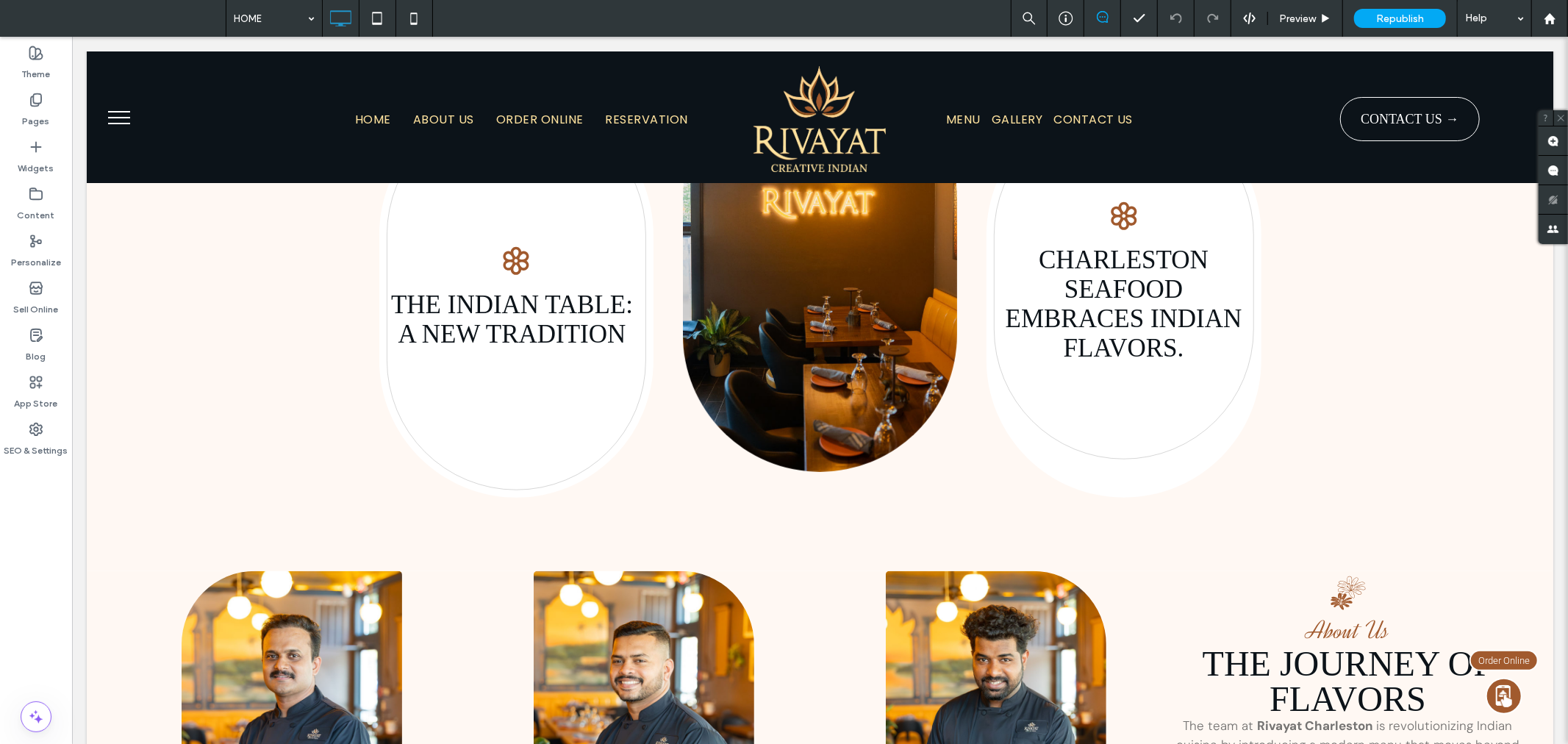
scroll to position [599, 0]
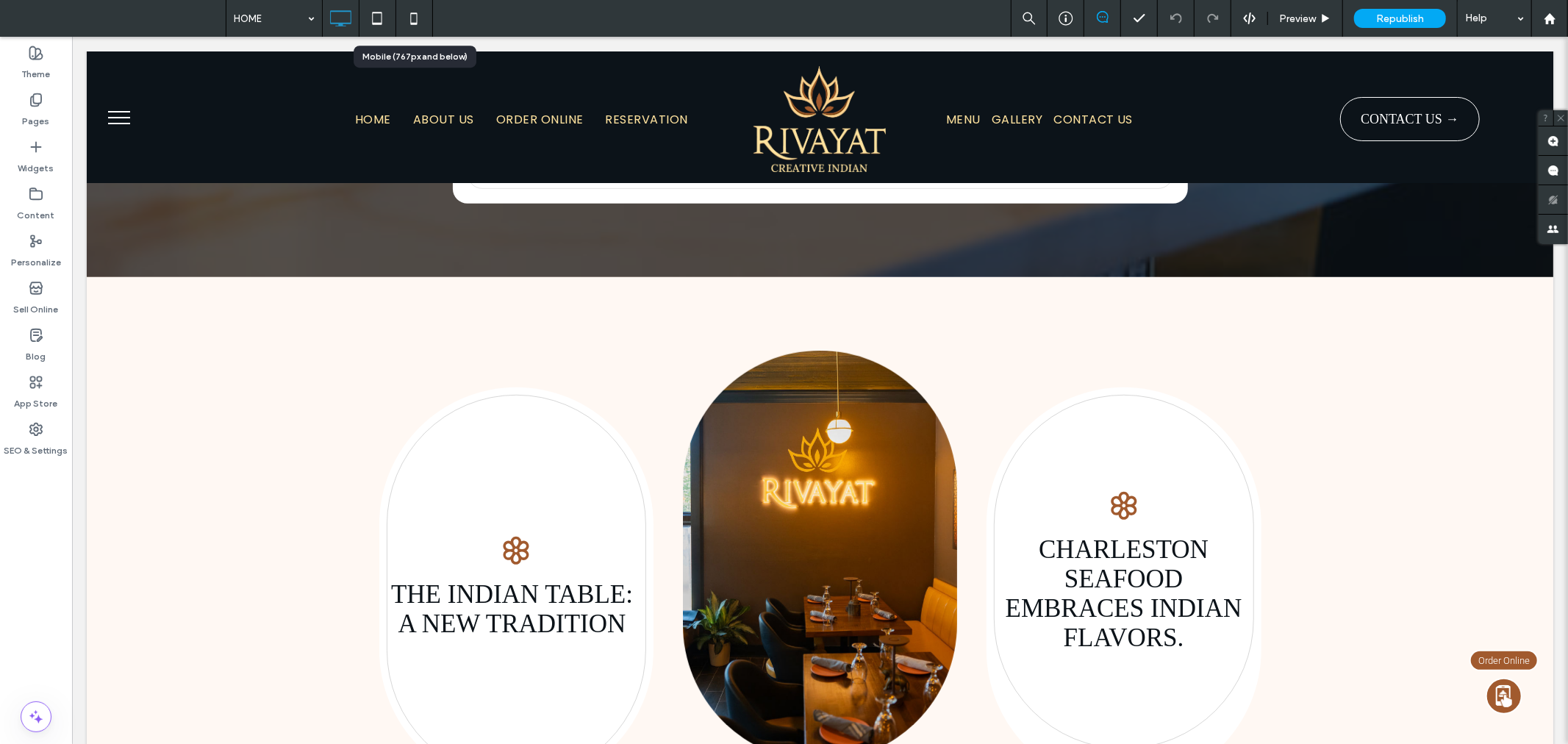
drag, startPoint x: 414, startPoint y: 9, endPoint x: 439, endPoint y: 15, distance: 25.7
click at [414, 9] on icon at bounding box center [413, 18] width 29 height 29
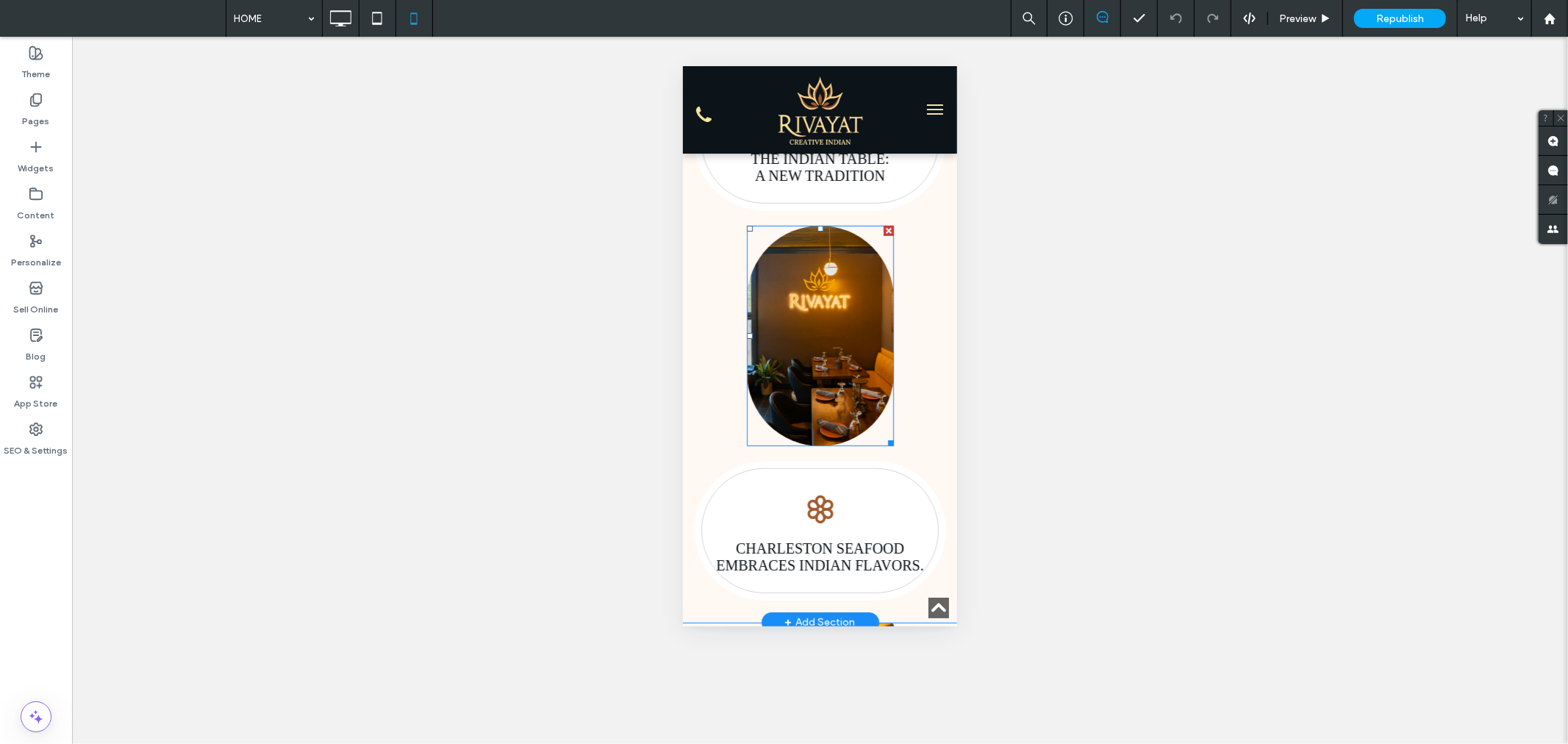
click at [829, 371] on img at bounding box center [819, 335] width 147 height 220
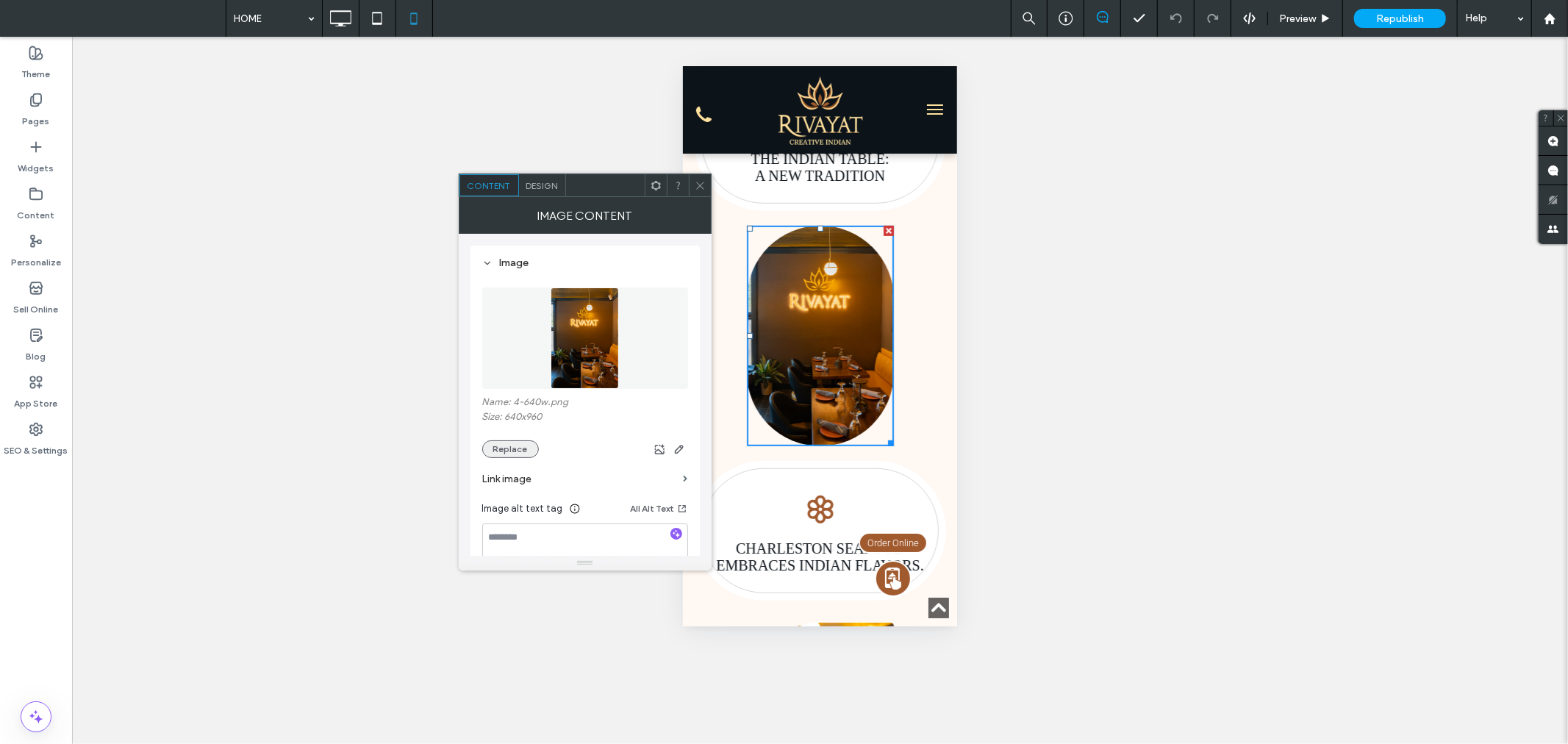
click at [511, 443] on button "Replace" at bounding box center [510, 449] width 56 height 18
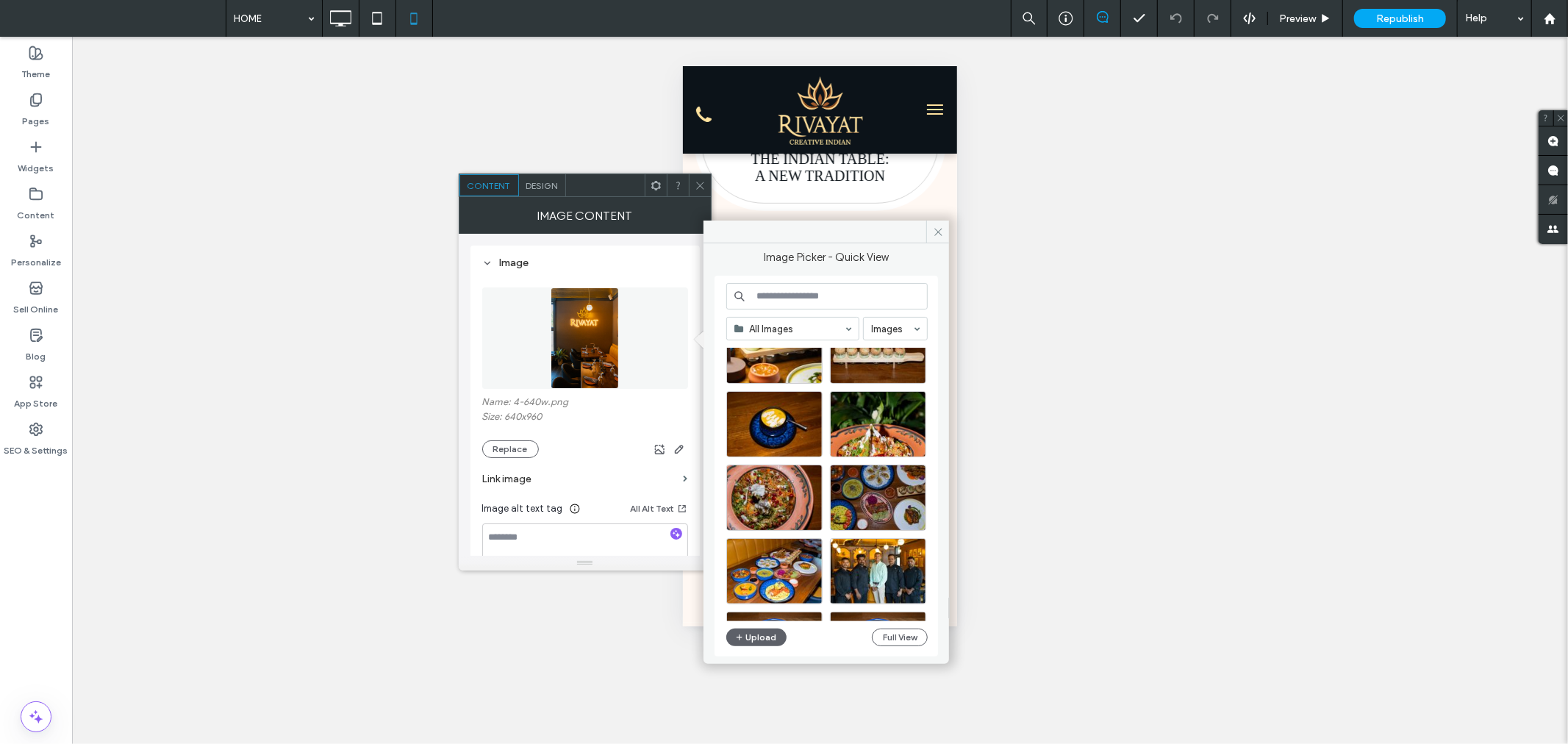
scroll to position [299, 0]
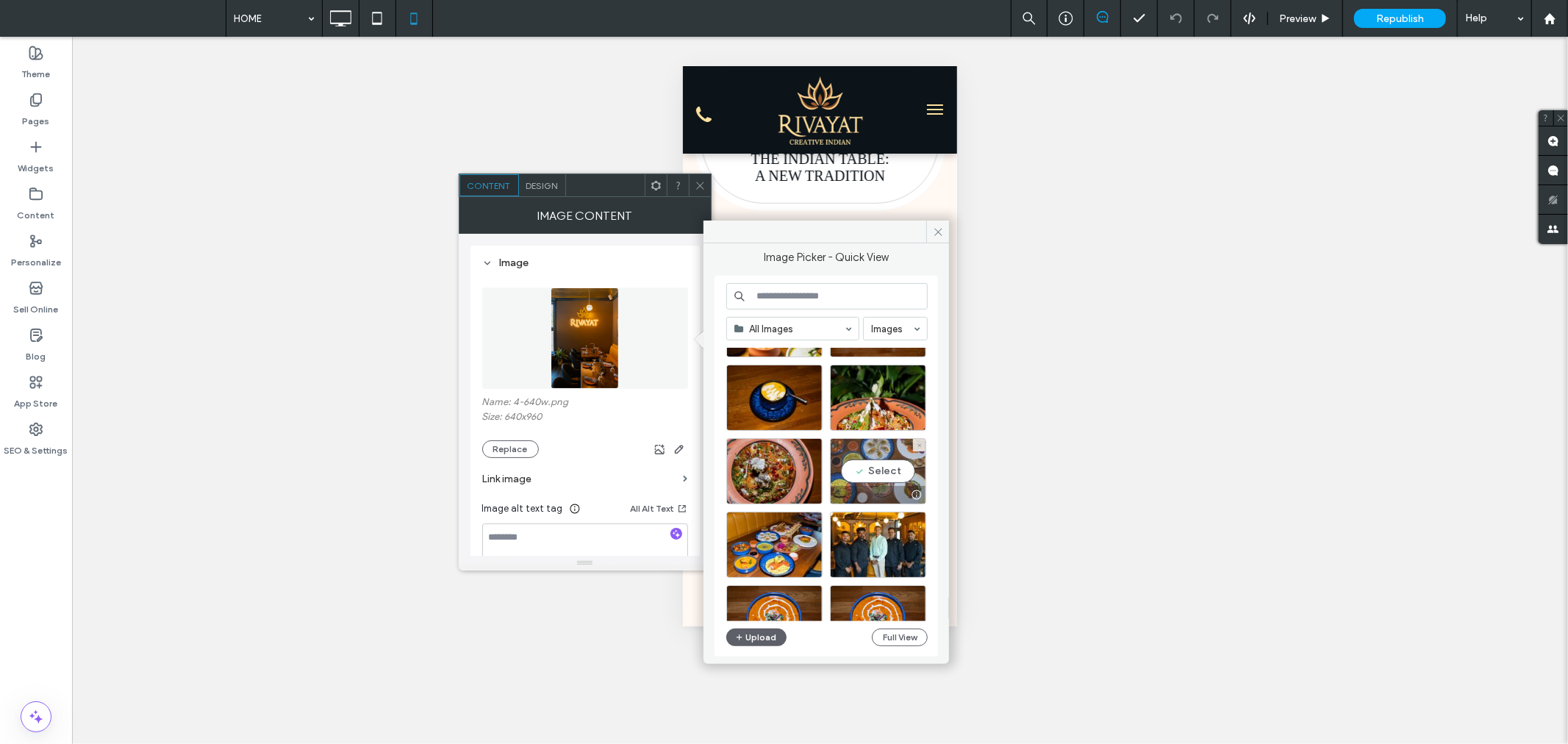
click at [889, 471] on div "Select" at bounding box center [877, 471] width 96 height 66
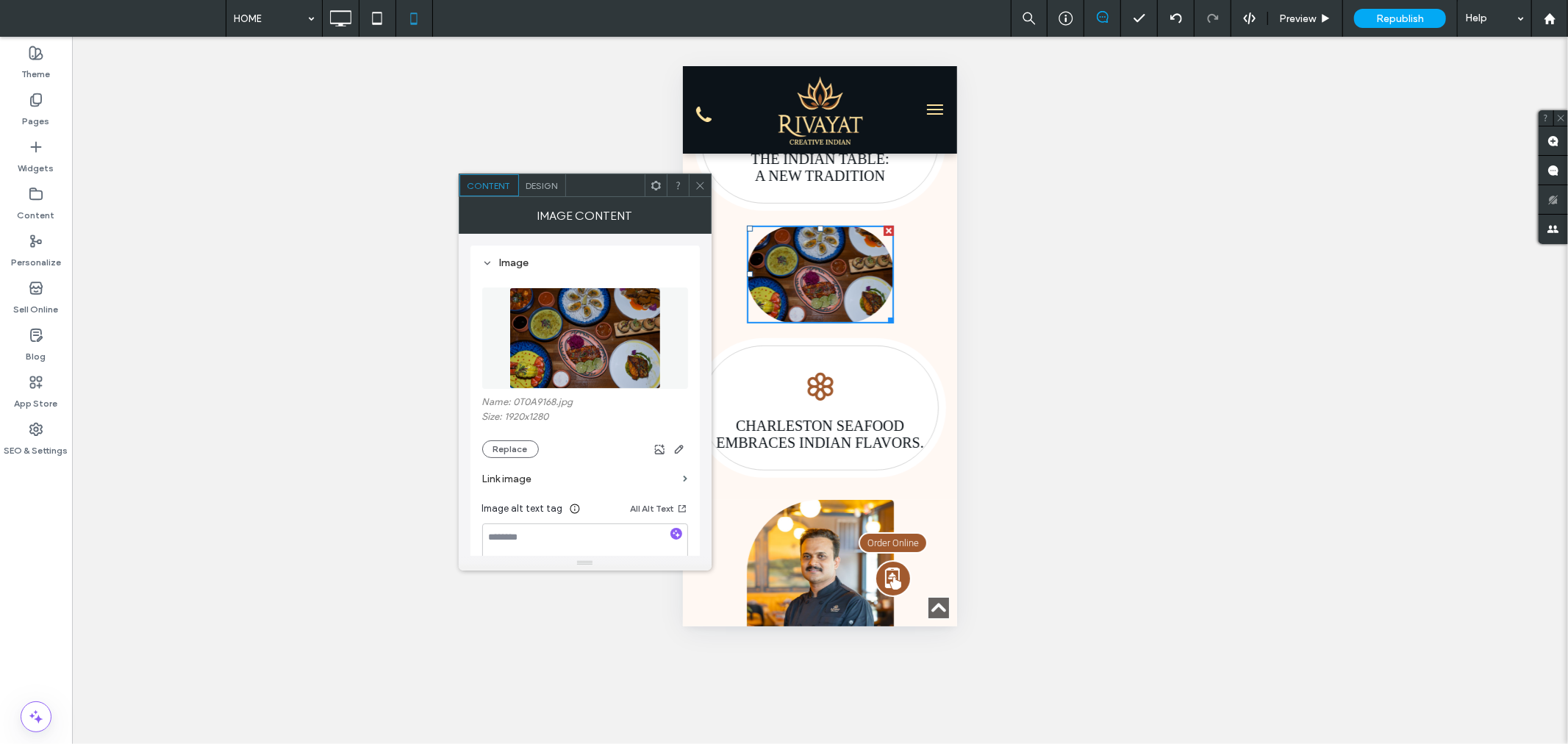
click at [701, 184] on use at bounding box center [700, 185] width 7 height 7
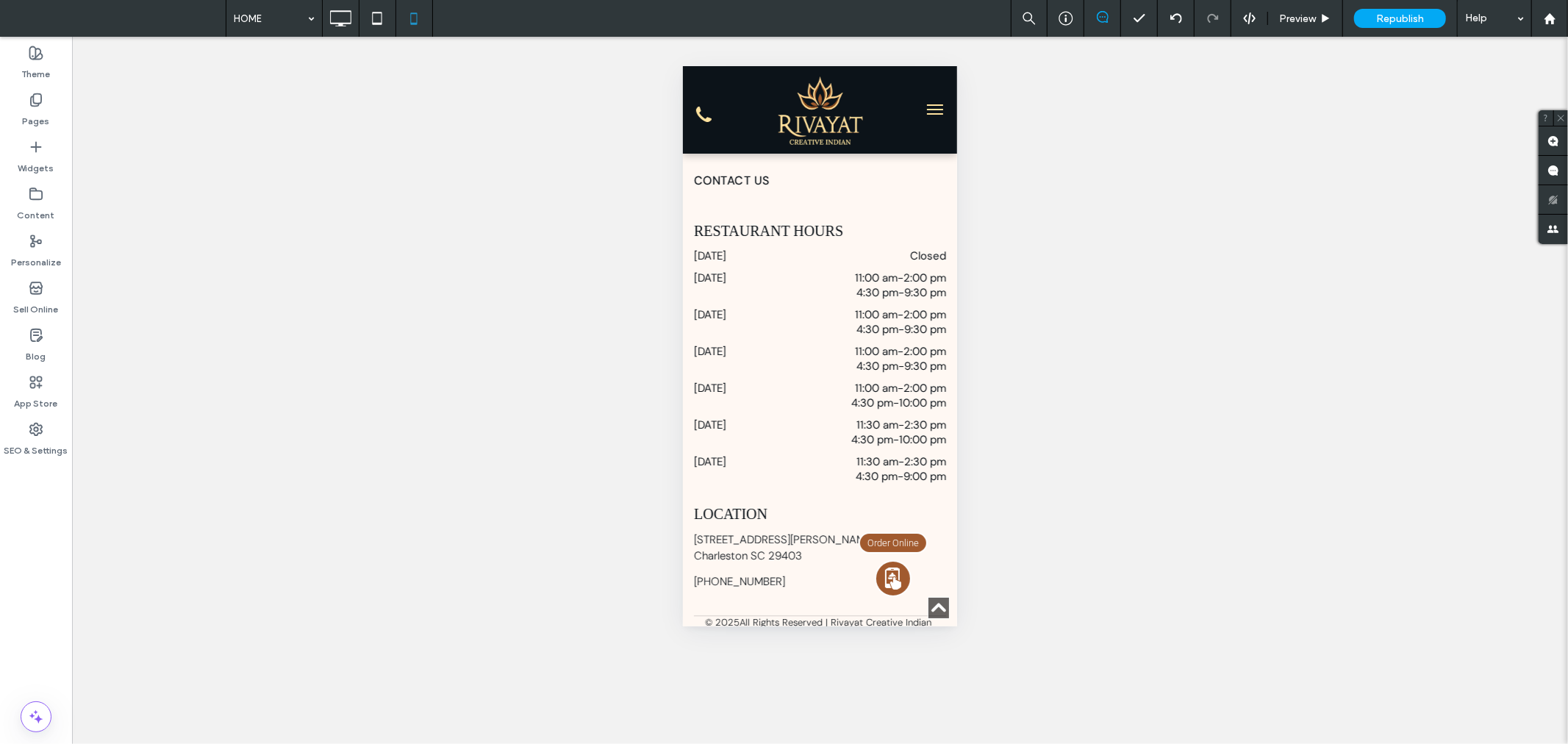
scroll to position [7234, 0]
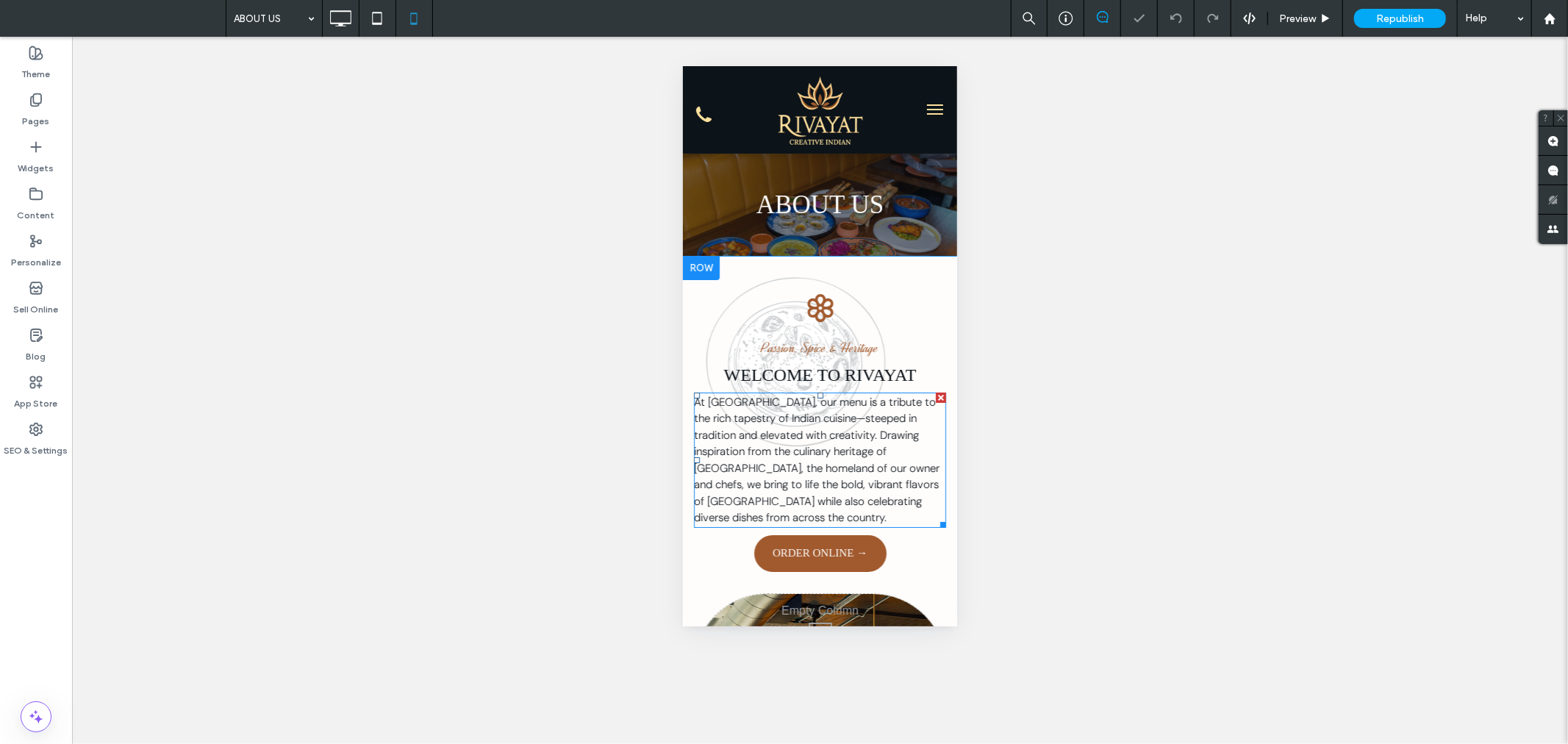
scroll to position [299, 0]
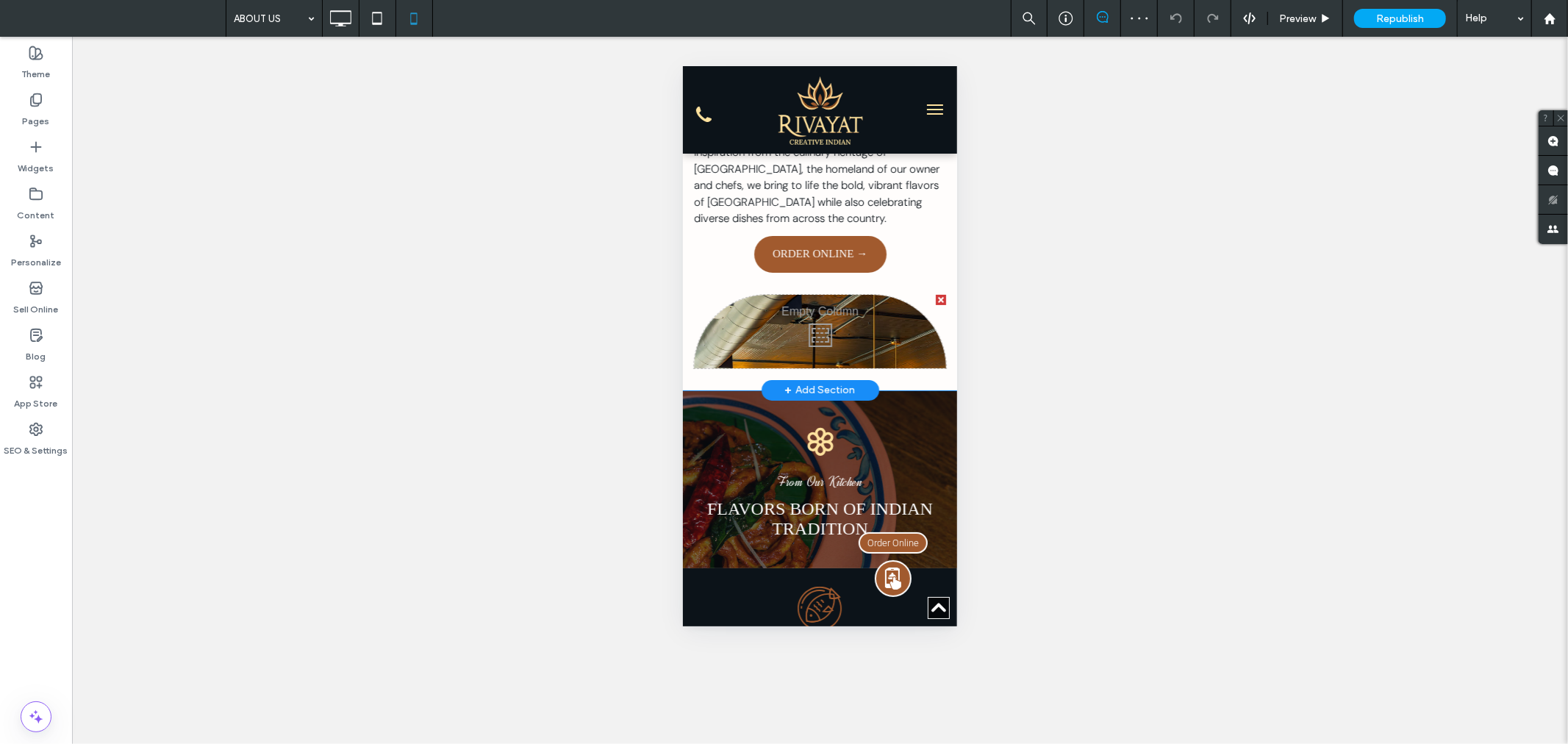
click at [737, 316] on div "Click To Paste" at bounding box center [819, 331] width 252 height 73
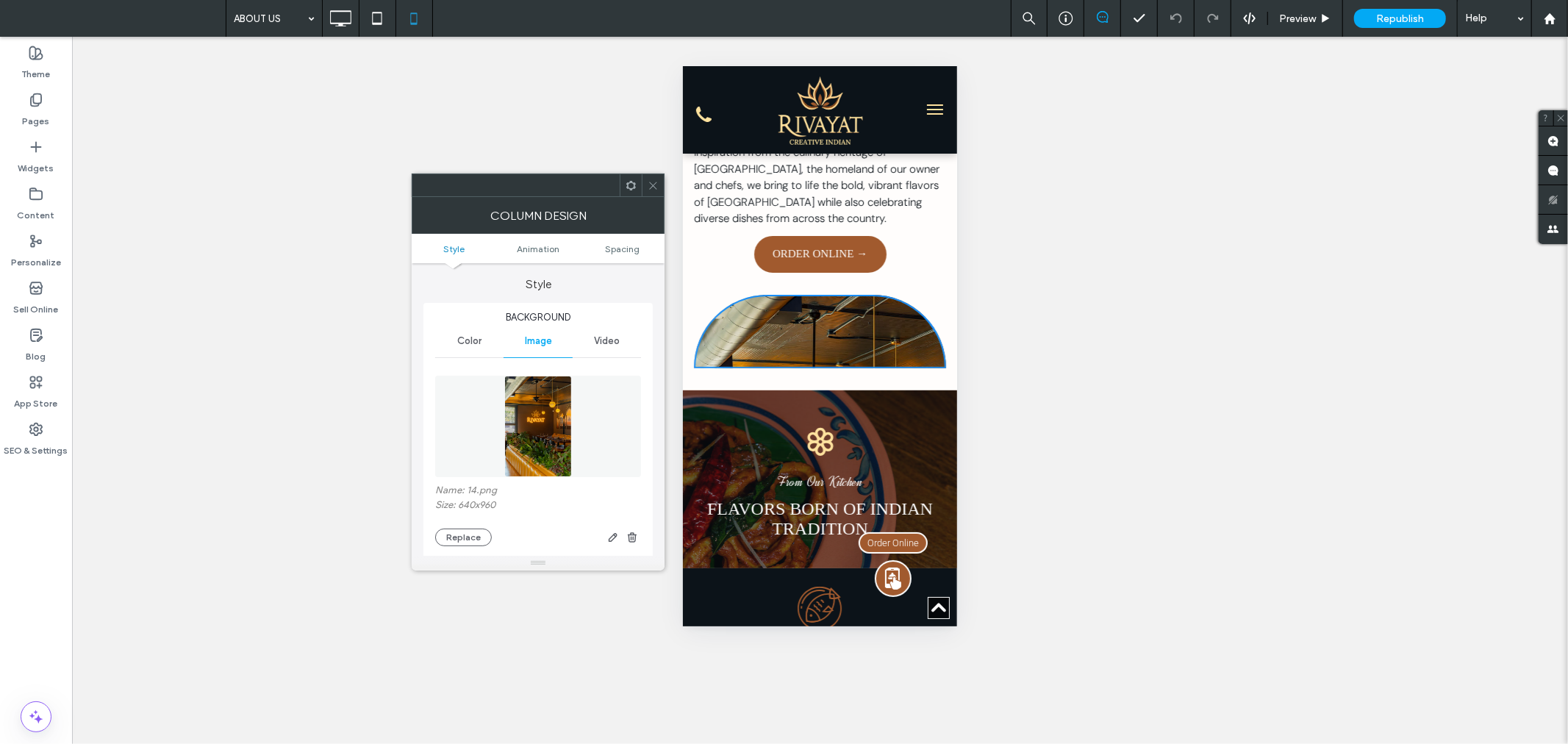
click at [651, 181] on icon at bounding box center [653, 185] width 11 height 11
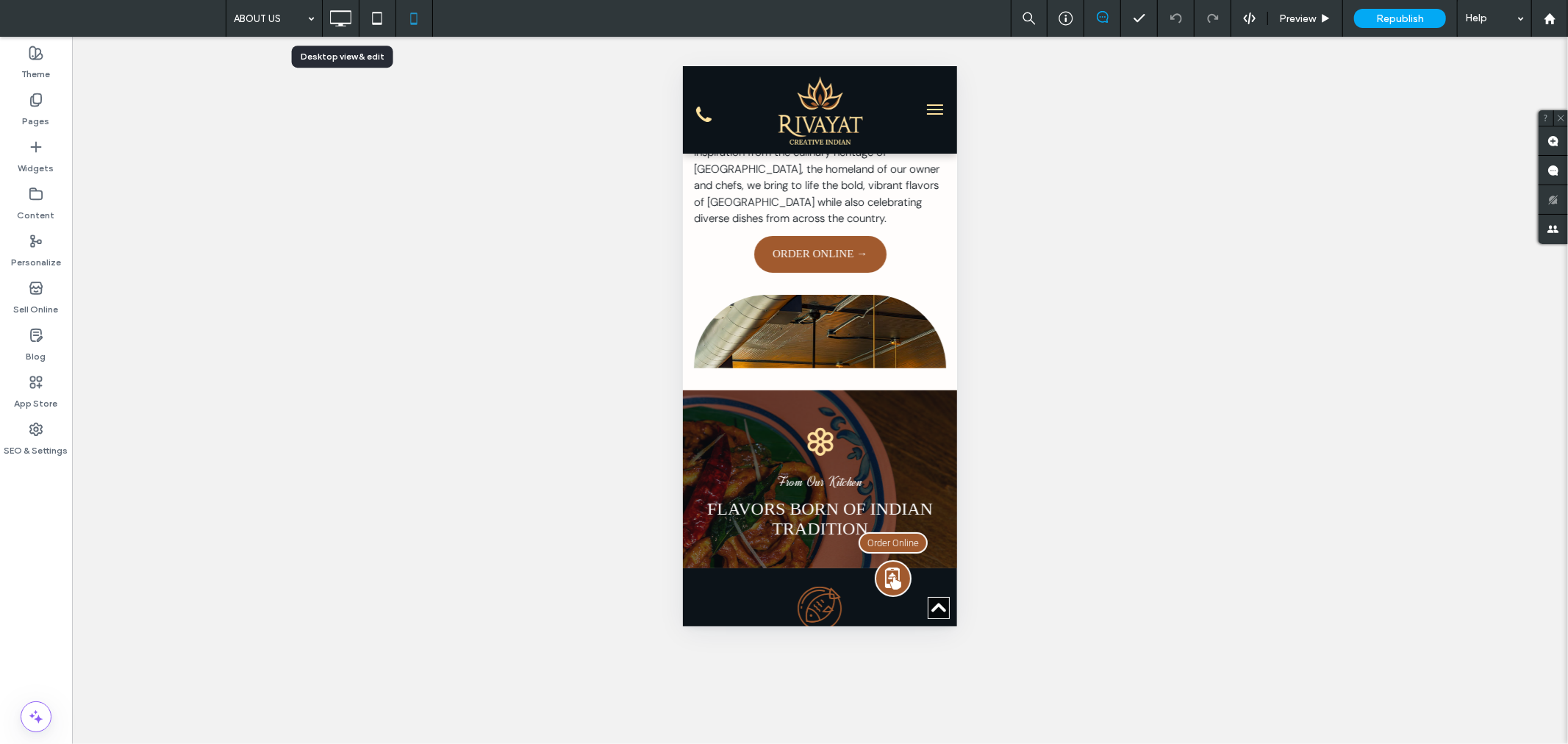
click at [342, 11] on use at bounding box center [341, 19] width 21 height 16
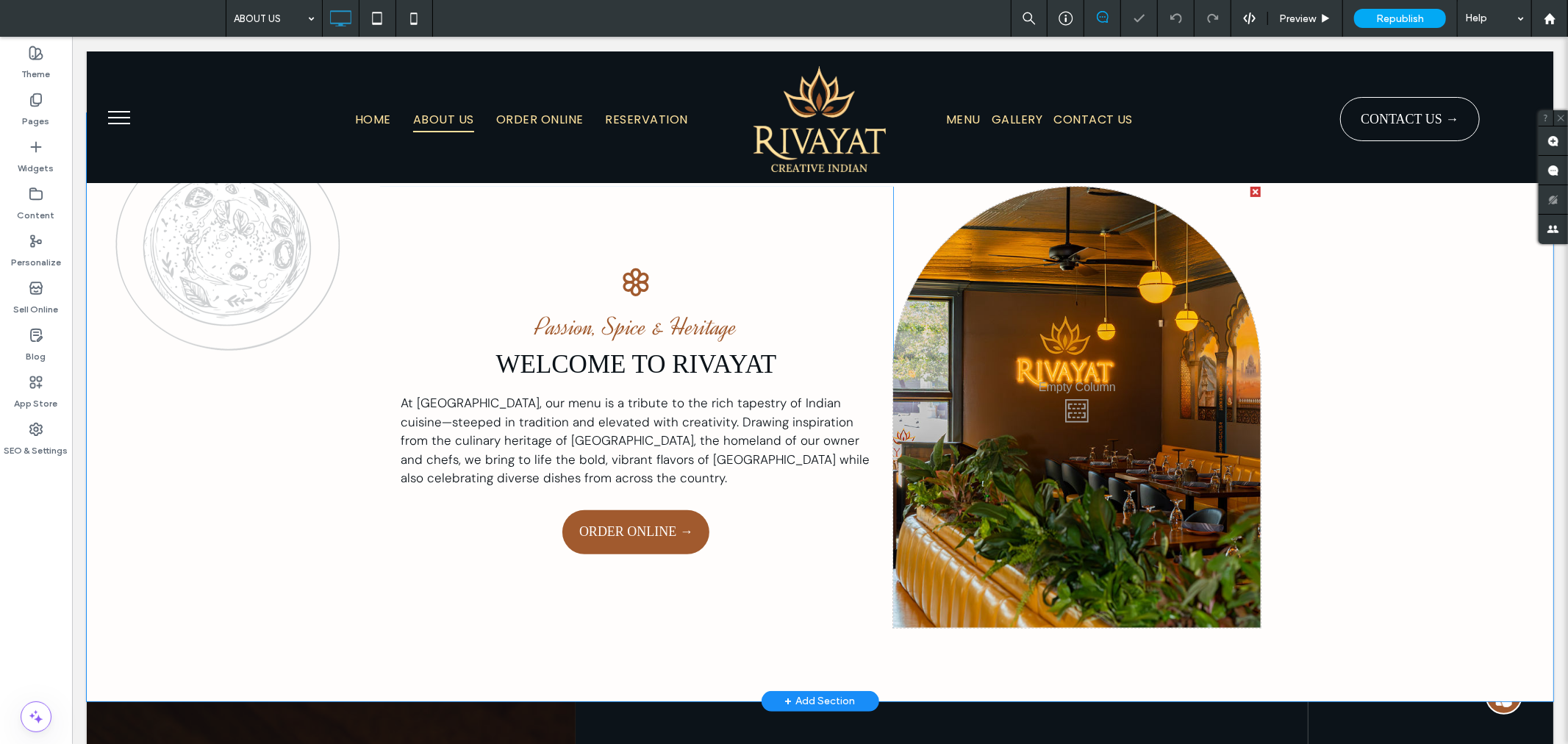
click at [1095, 374] on div "Click To Paste" at bounding box center [1075, 406] width 368 height 441
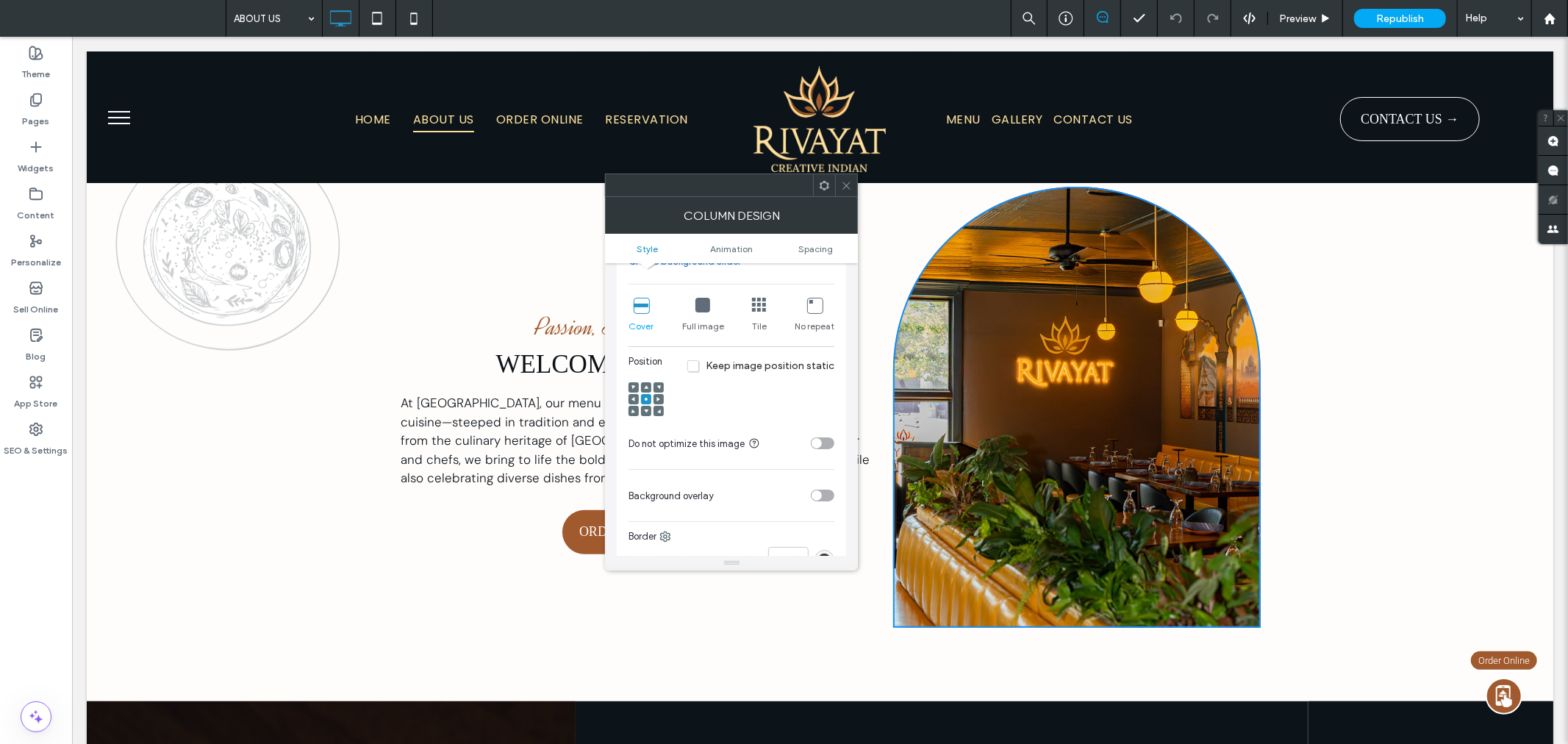
scroll to position [0, 0]
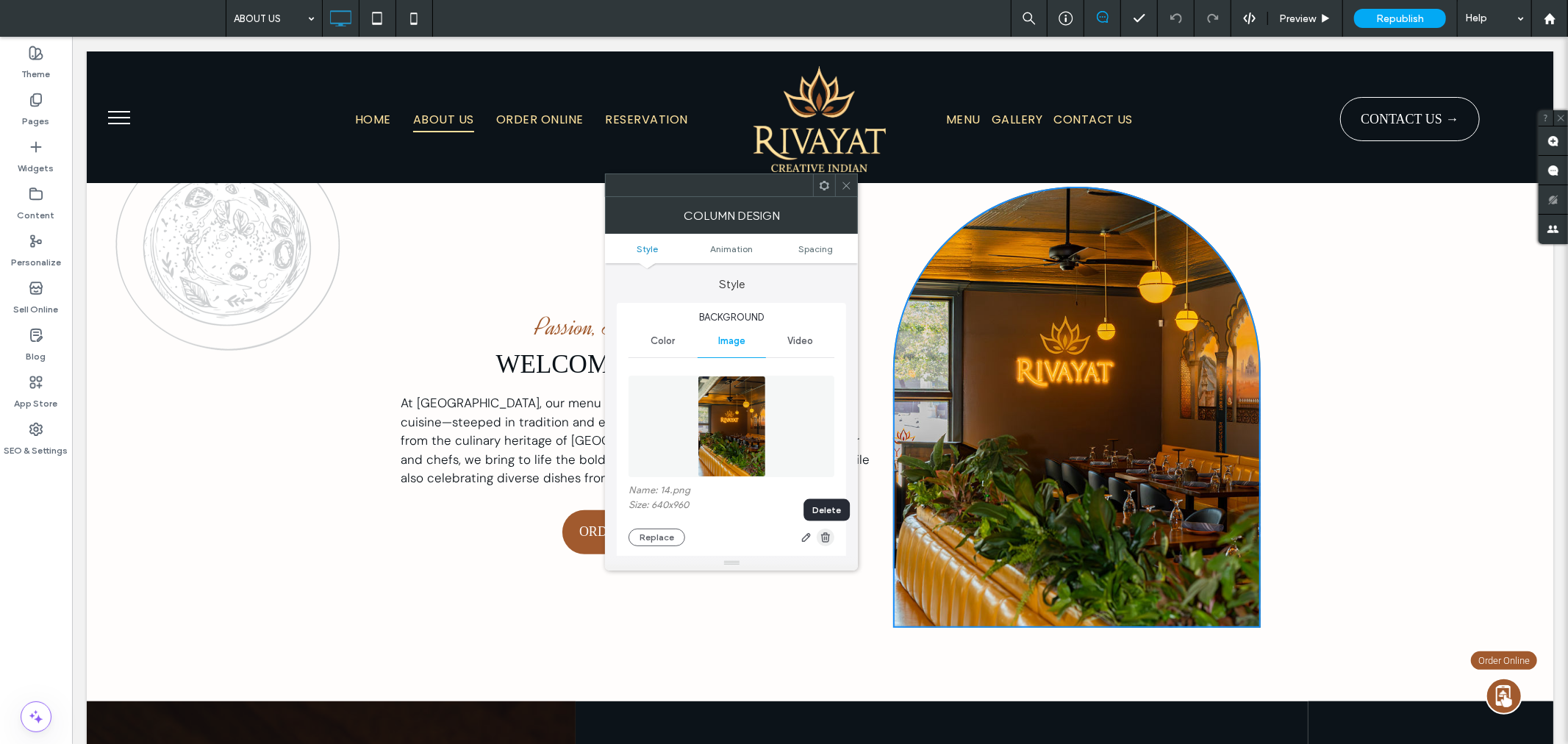
click at [821, 537] on icon "button" at bounding box center [825, 537] width 11 height 11
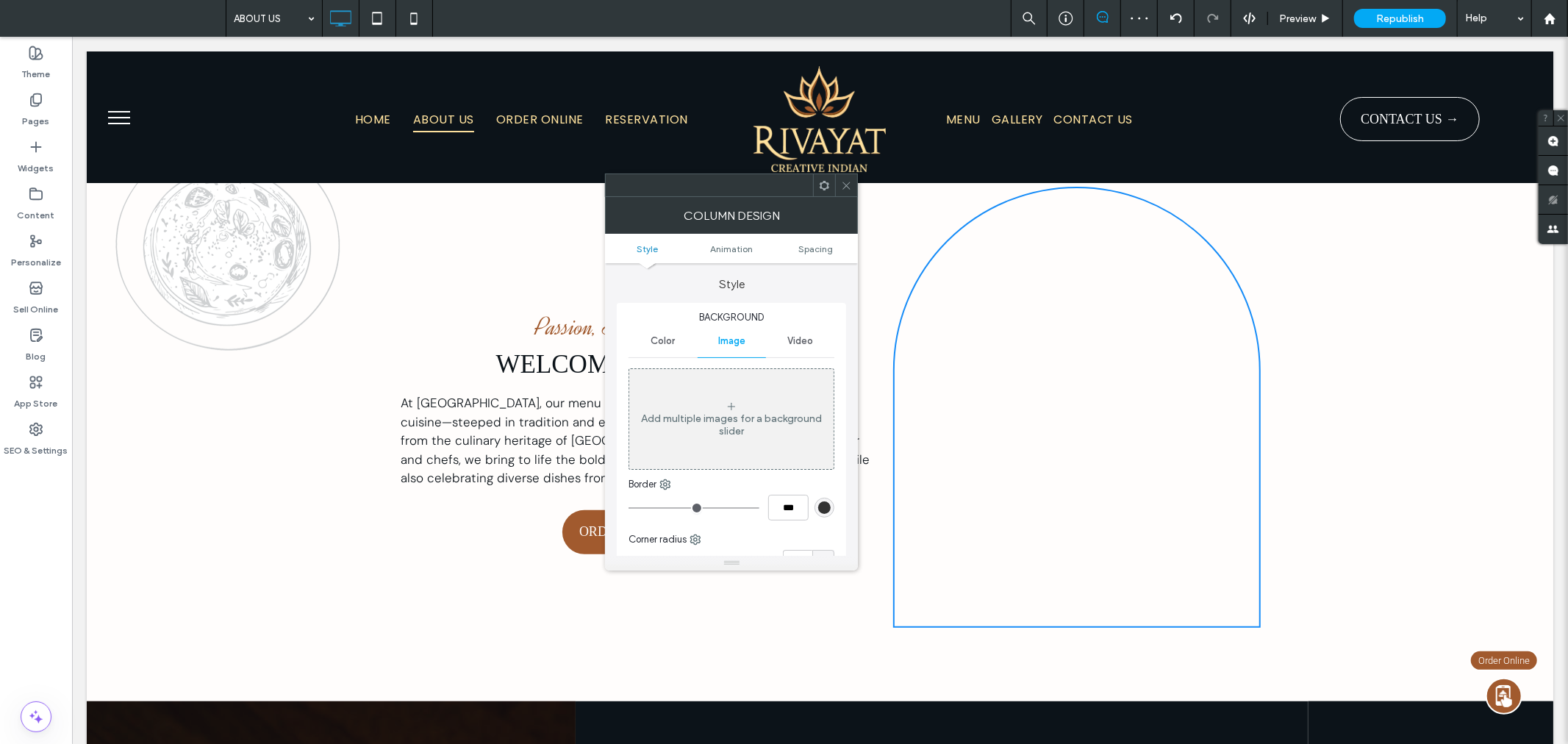
click at [846, 182] on icon at bounding box center [846, 185] width 11 height 11
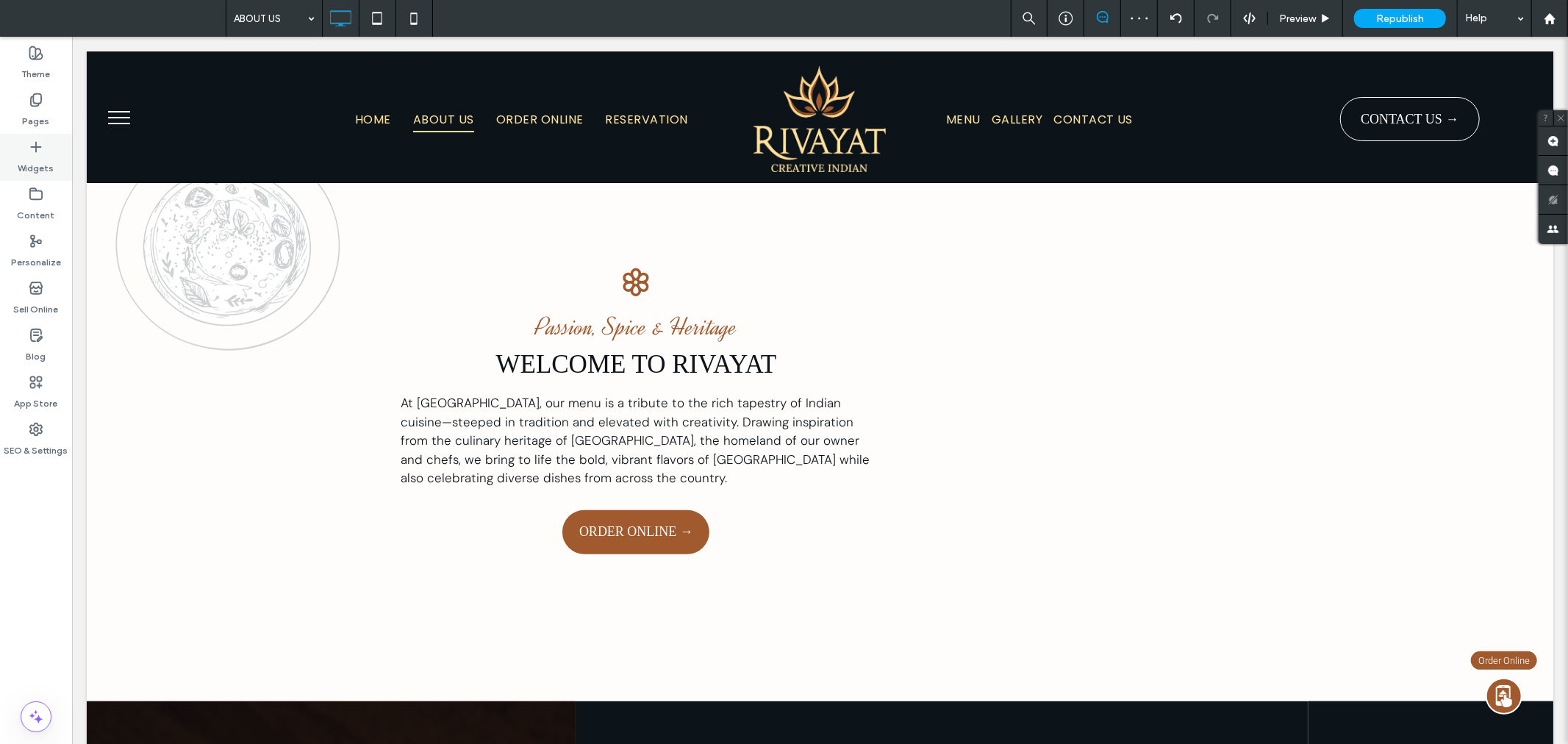
click at [31, 149] on icon at bounding box center [36, 146] width 15 height 15
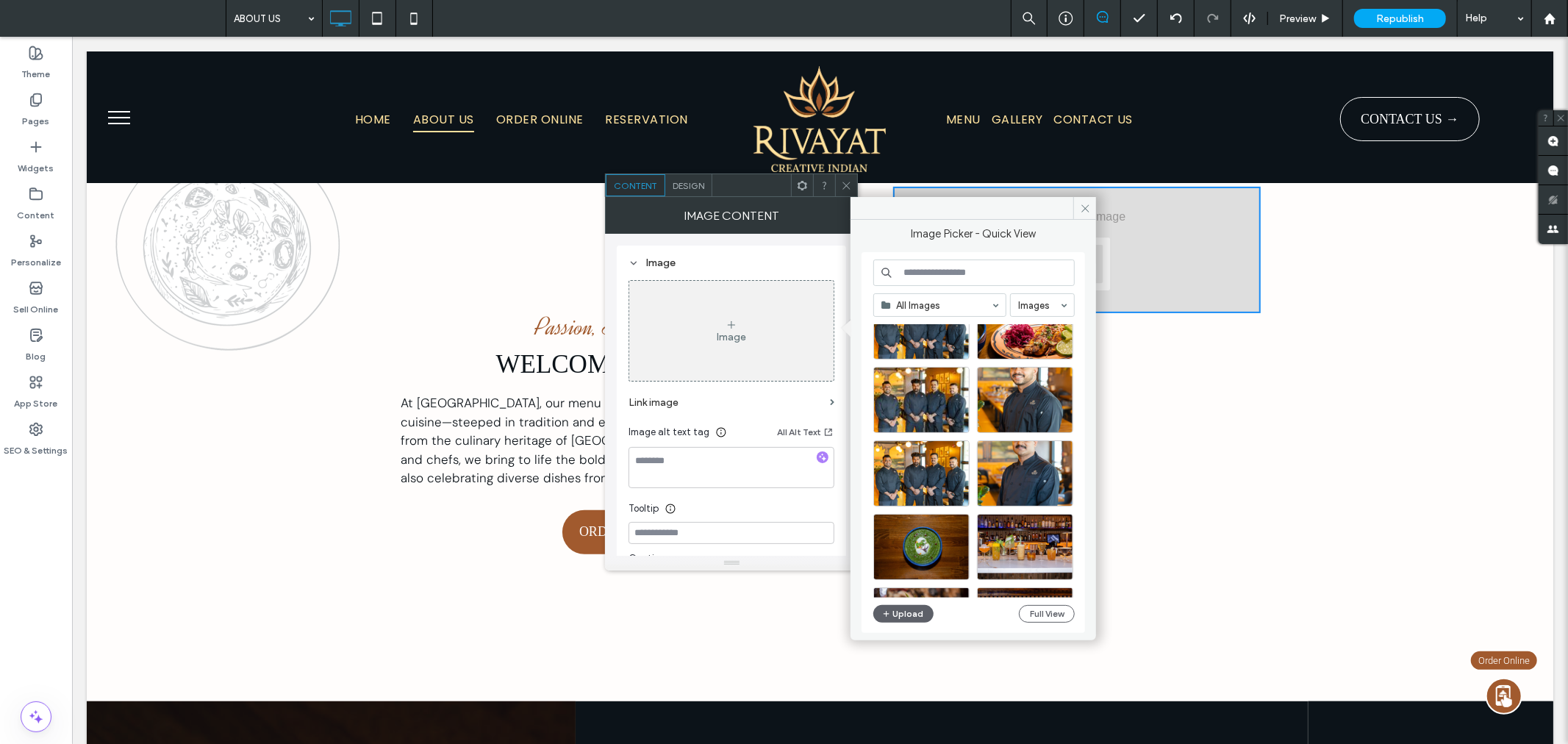
scroll to position [930, 0]
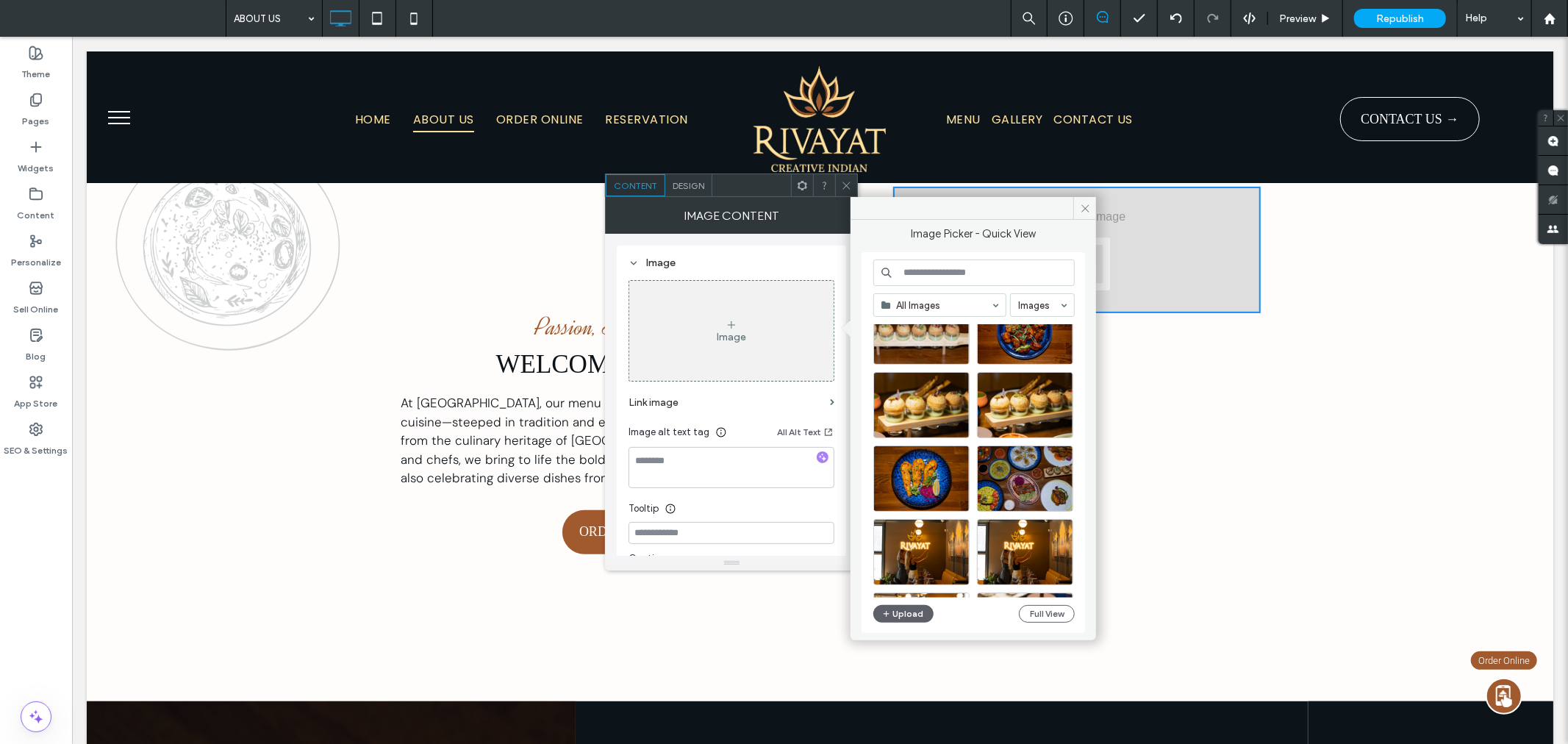
drag, startPoint x: 1085, startPoint y: 480, endPoint x: 1086, endPoint y: 488, distance: 8.1
click at [1086, 488] on div "Image Picker - Quick View All Images Images Upload Full View" at bounding box center [973, 424] width 245 height 409
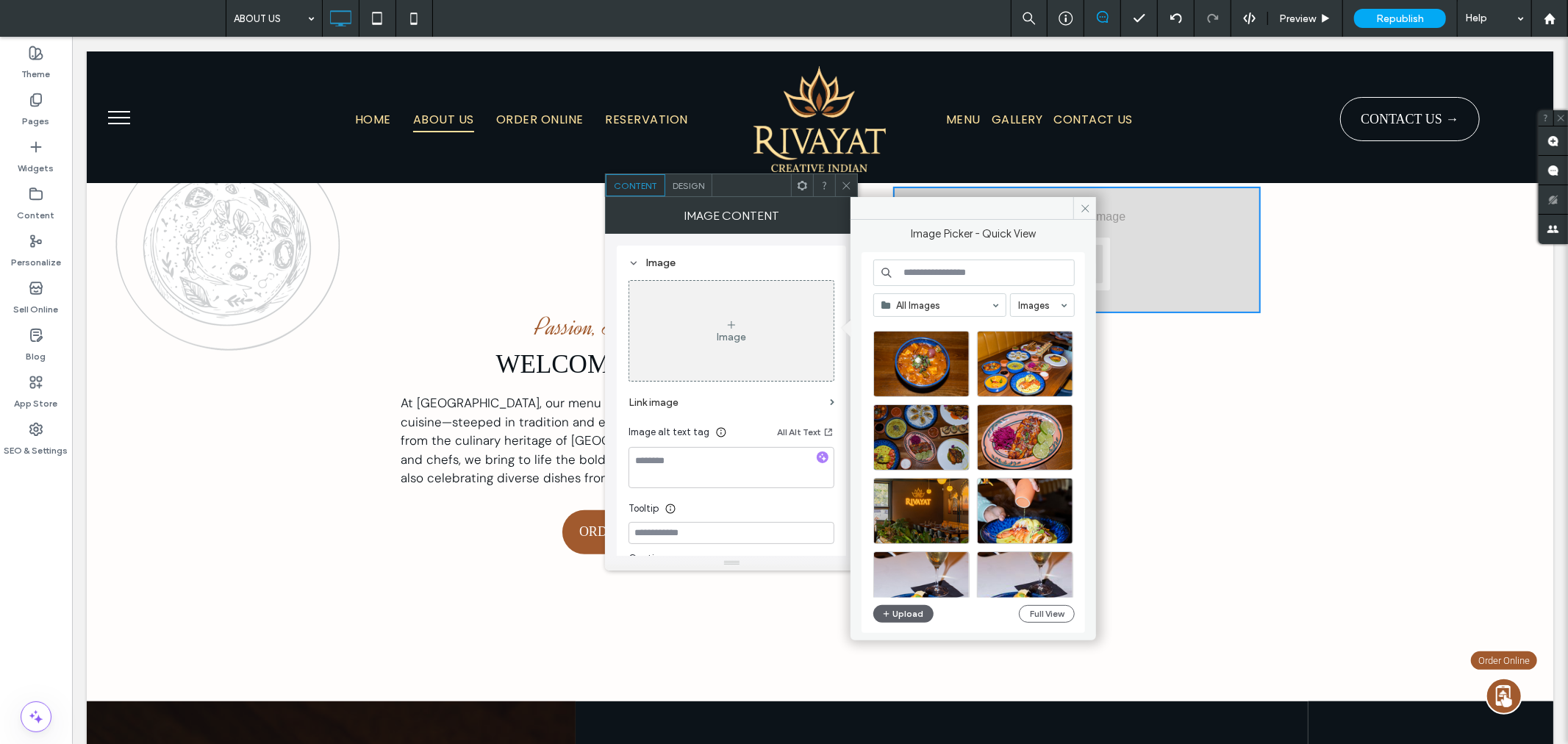
scroll to position [2651, 0]
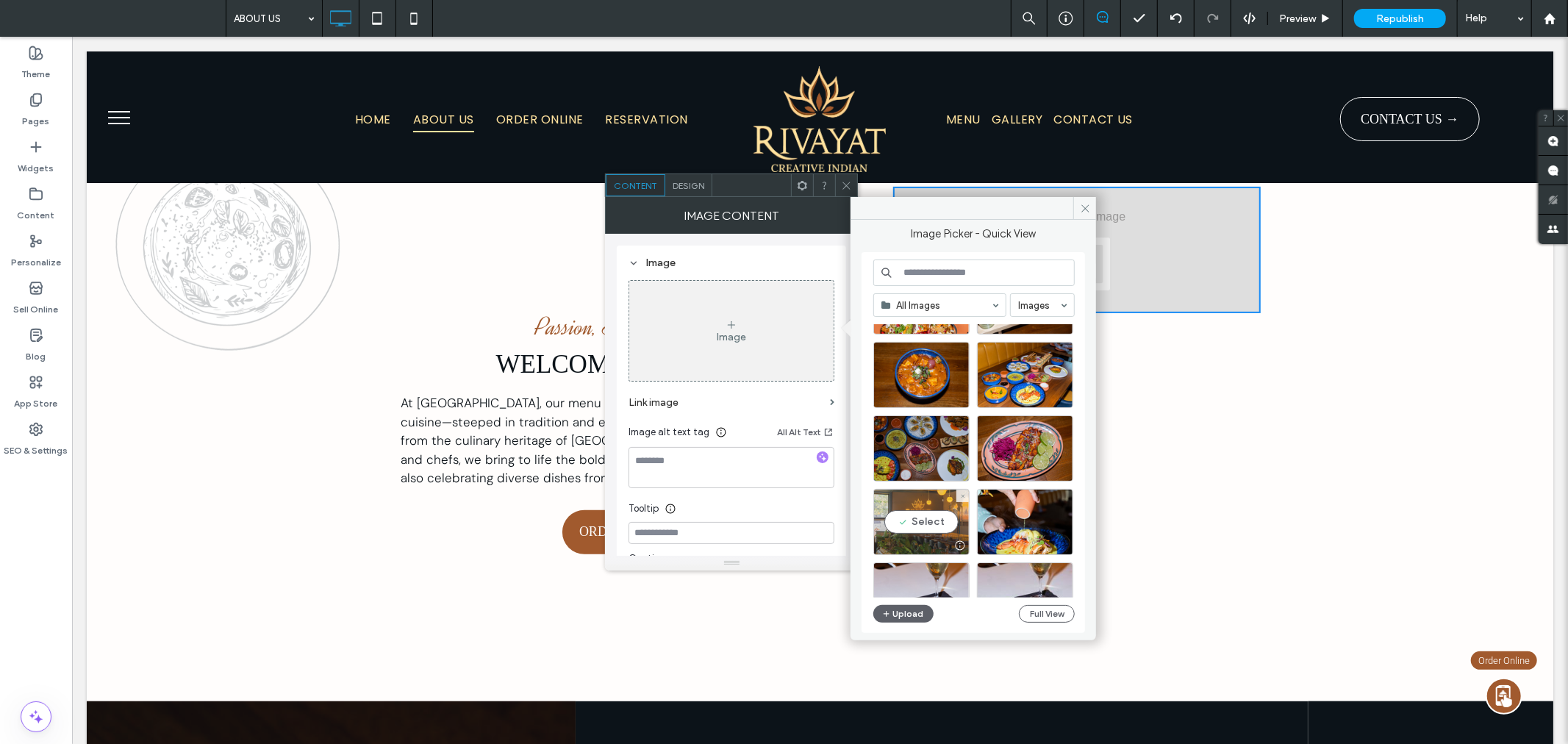
click at [933, 517] on div "Select" at bounding box center [921, 521] width 96 height 66
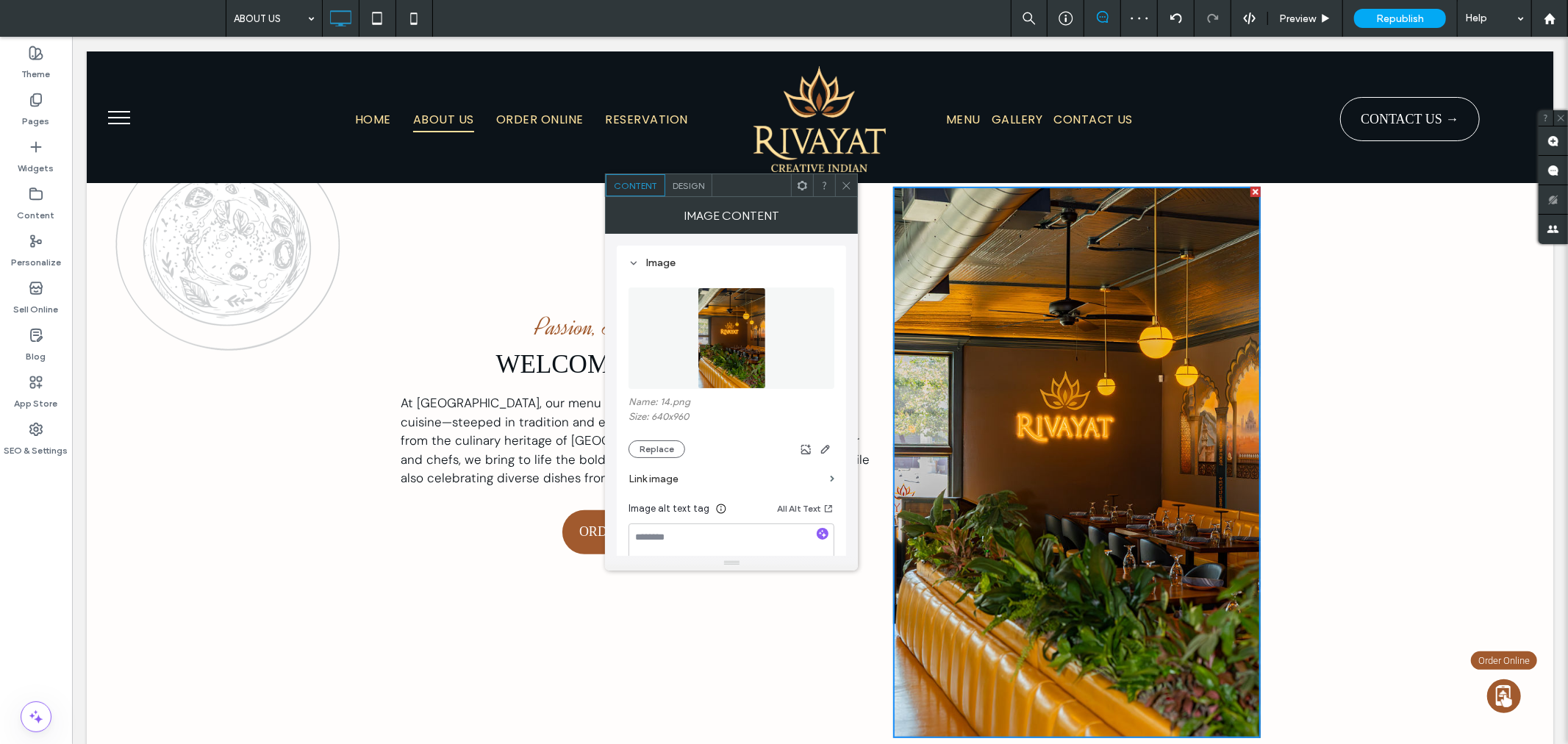
click at [679, 183] on span "Design" at bounding box center [688, 185] width 32 height 11
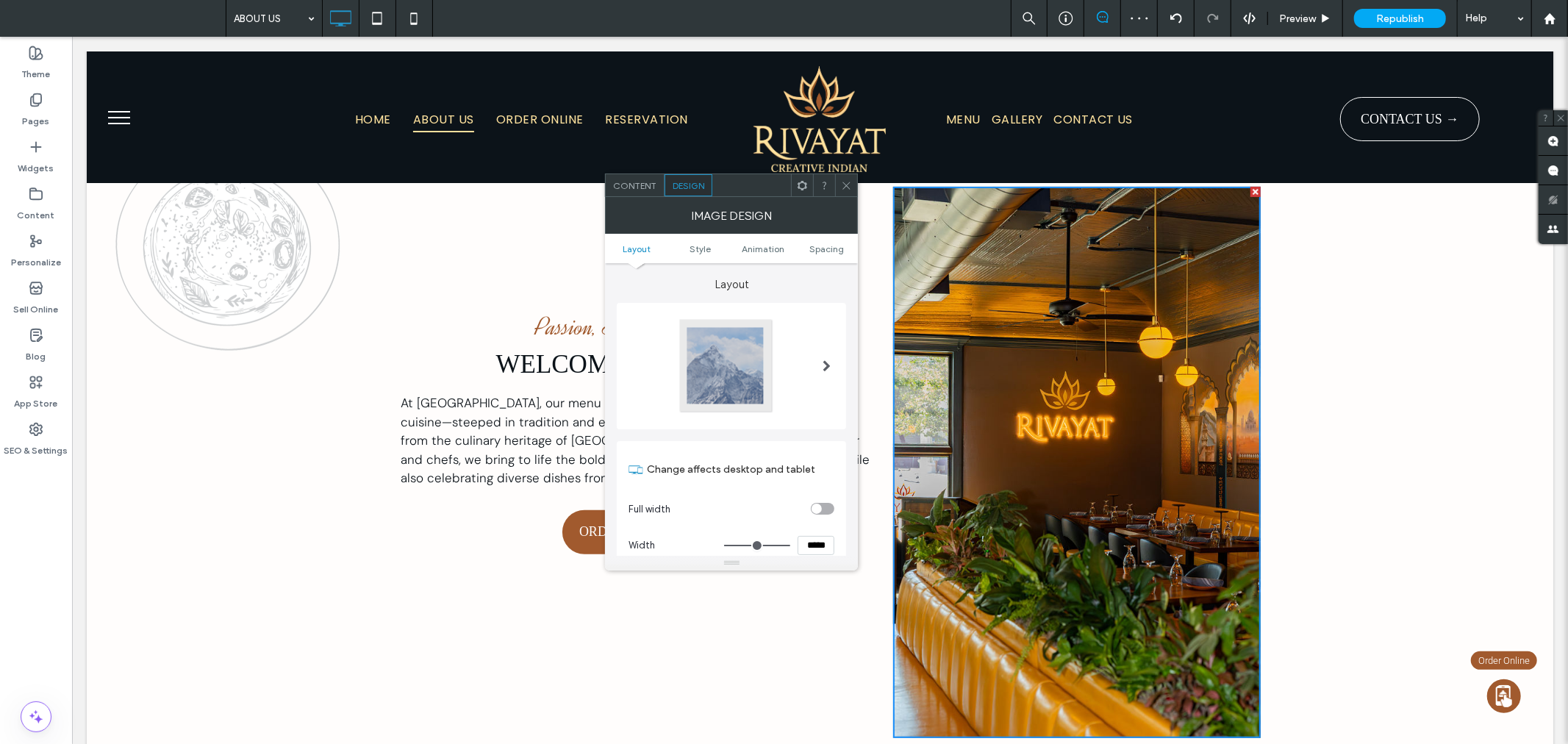
click at [742, 378] on div at bounding box center [726, 366] width 97 height 97
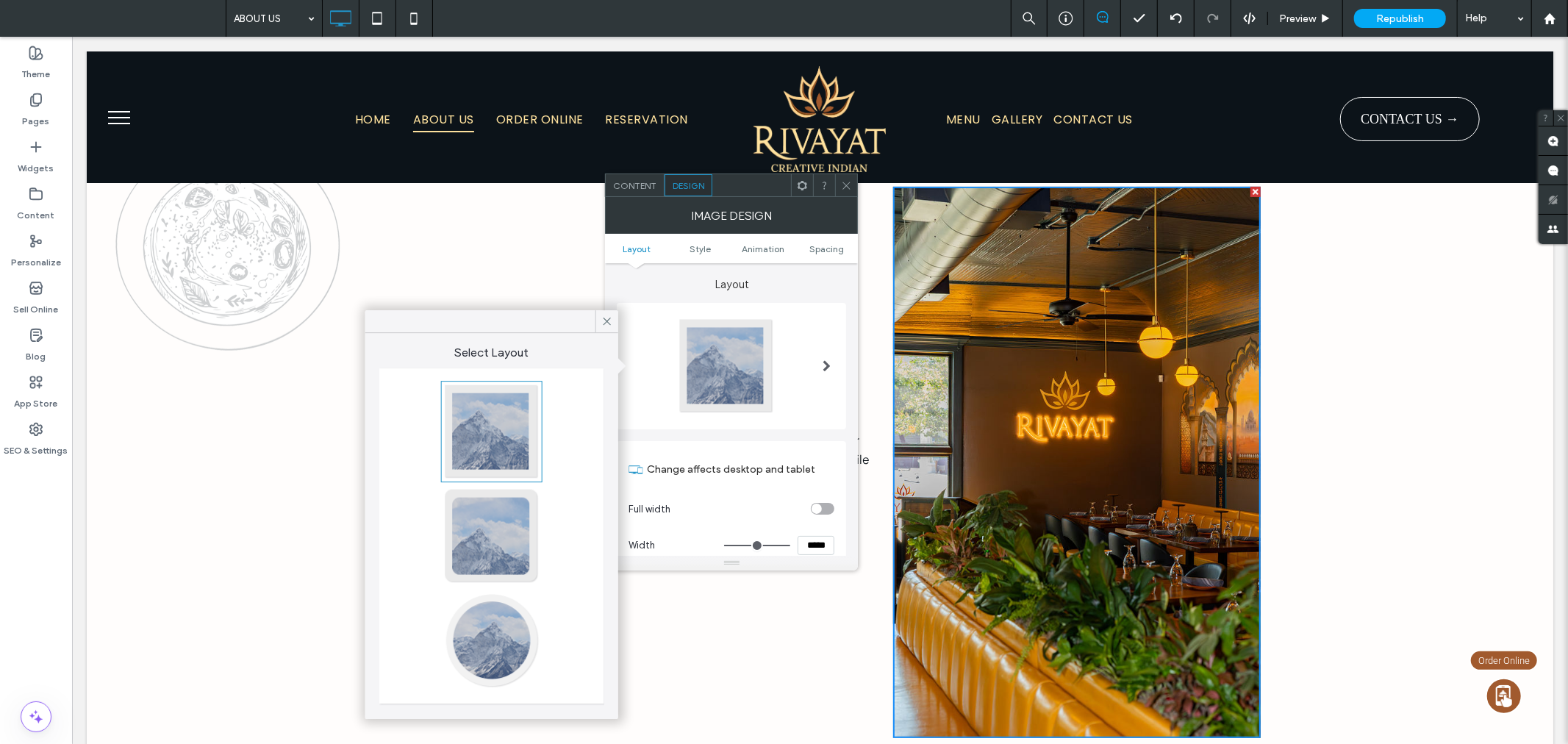
click at [516, 545] on div at bounding box center [492, 536] width 97 height 97
type input "**"
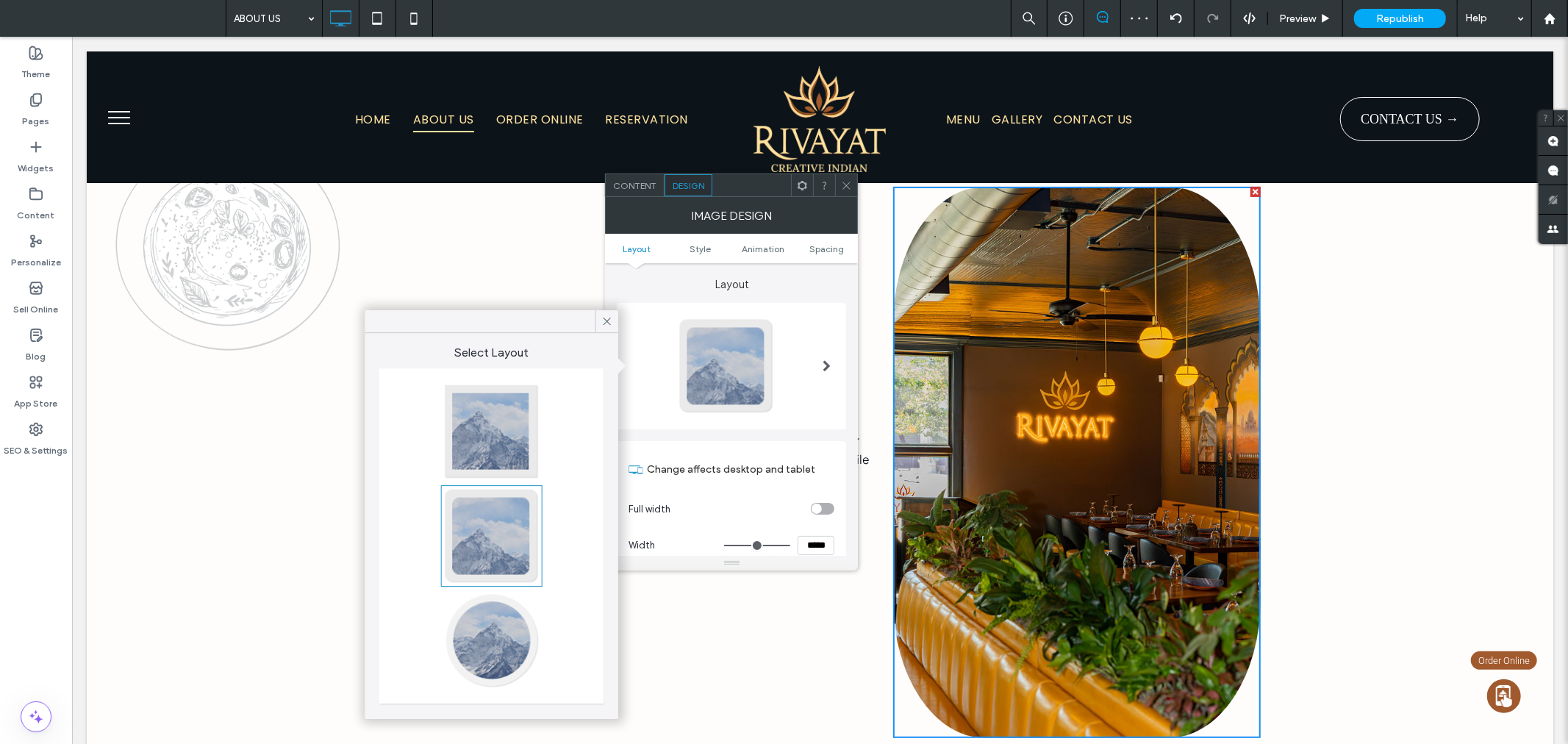
click at [843, 180] on icon at bounding box center [846, 185] width 11 height 11
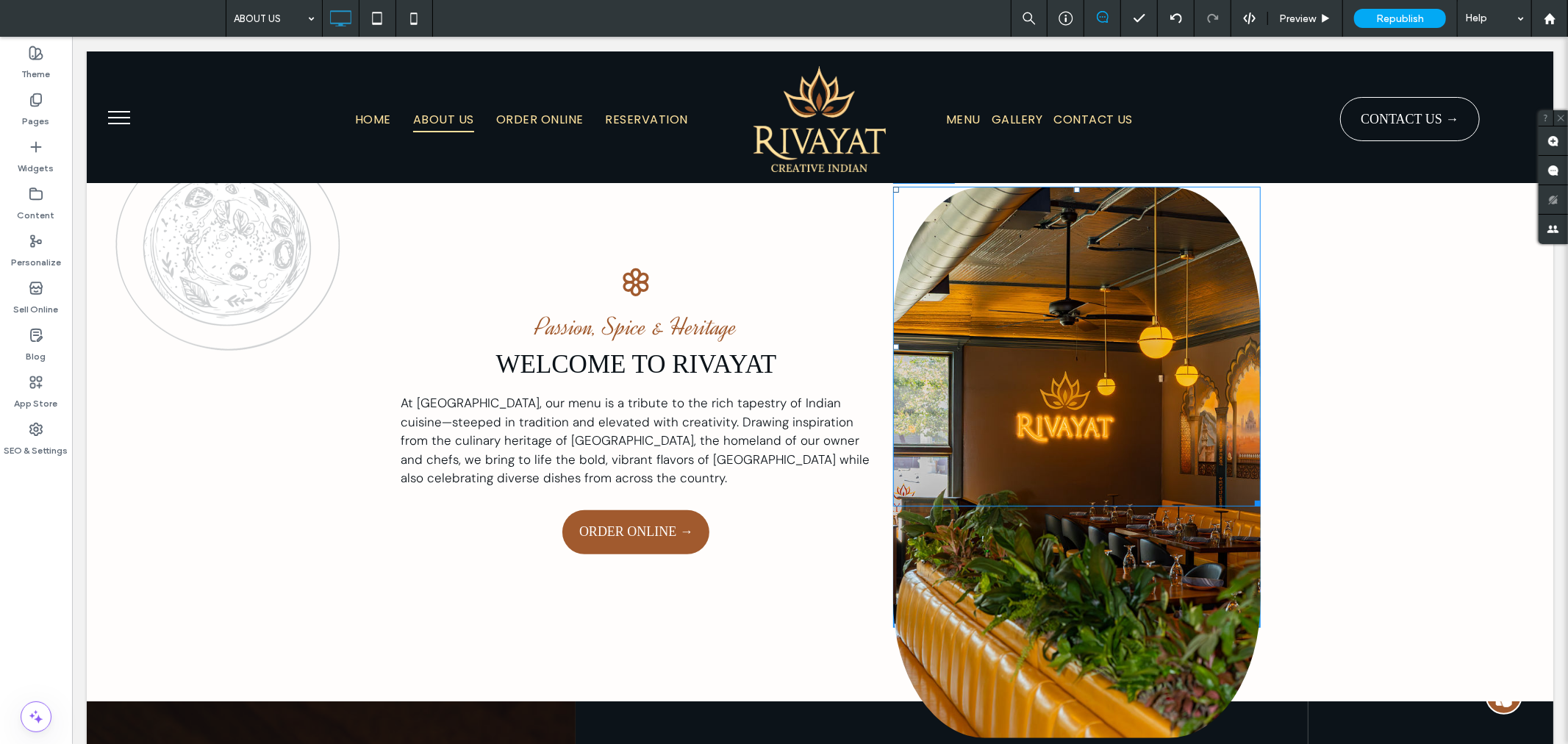
drag, startPoint x: 1252, startPoint y: 730, endPoint x: 1236, endPoint y: 604, distance: 127.0
click at [1175, 588] on div "Click To Paste W:290 H:435" at bounding box center [1075, 406] width 368 height 441
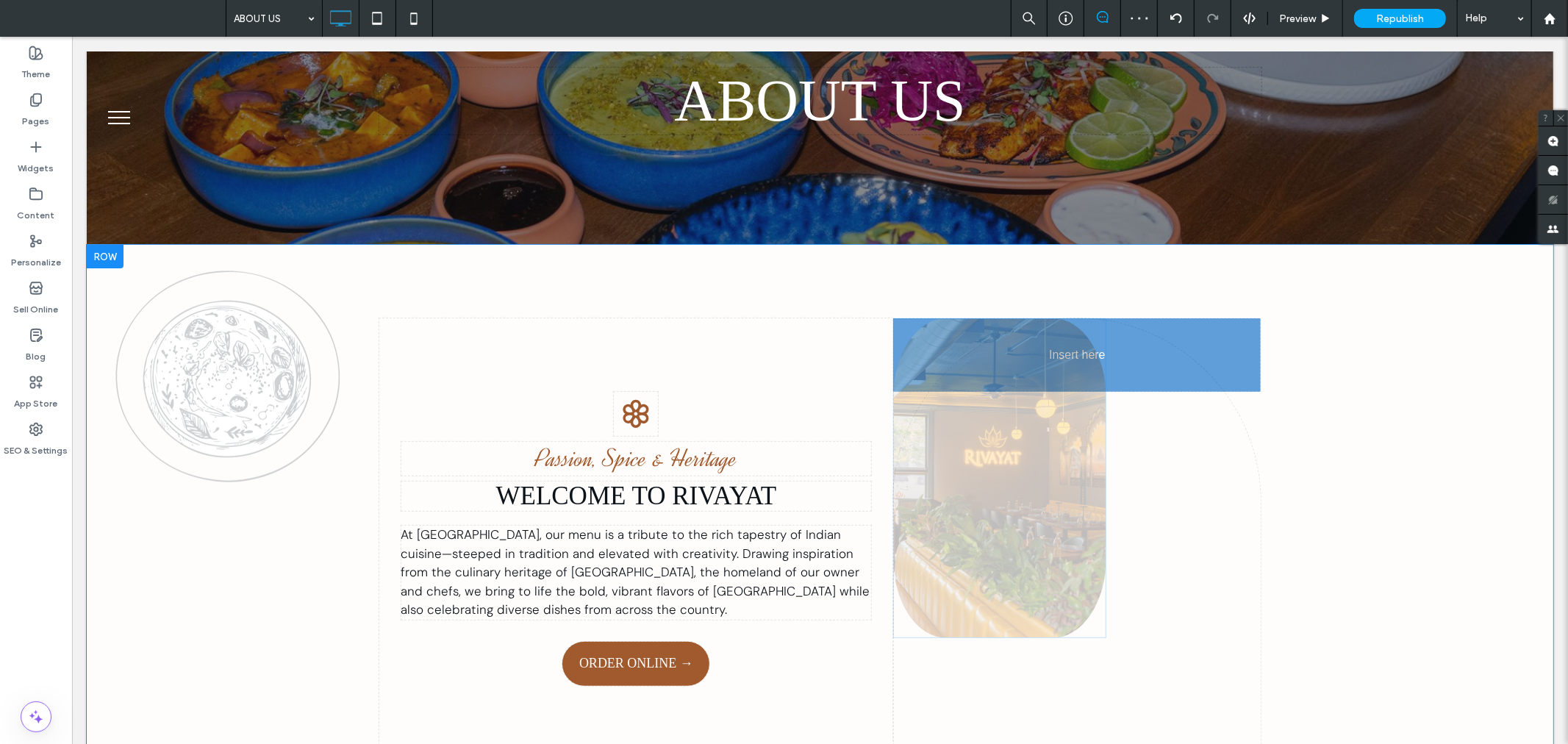
drag, startPoint x: 1043, startPoint y: 404, endPoint x: 1051, endPoint y: 511, distance: 107.3
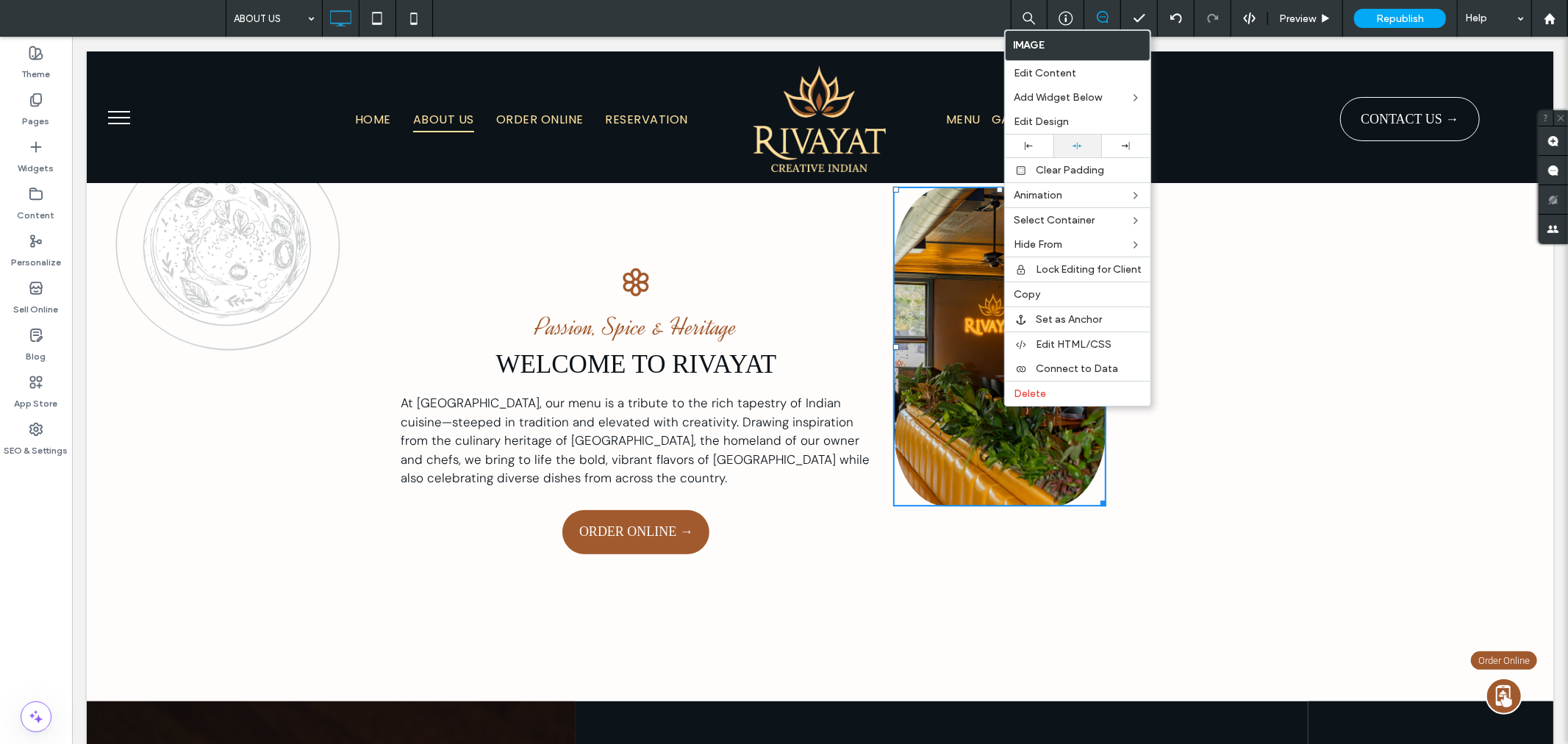
click at [1075, 148] on icon at bounding box center [1077, 145] width 10 height 10
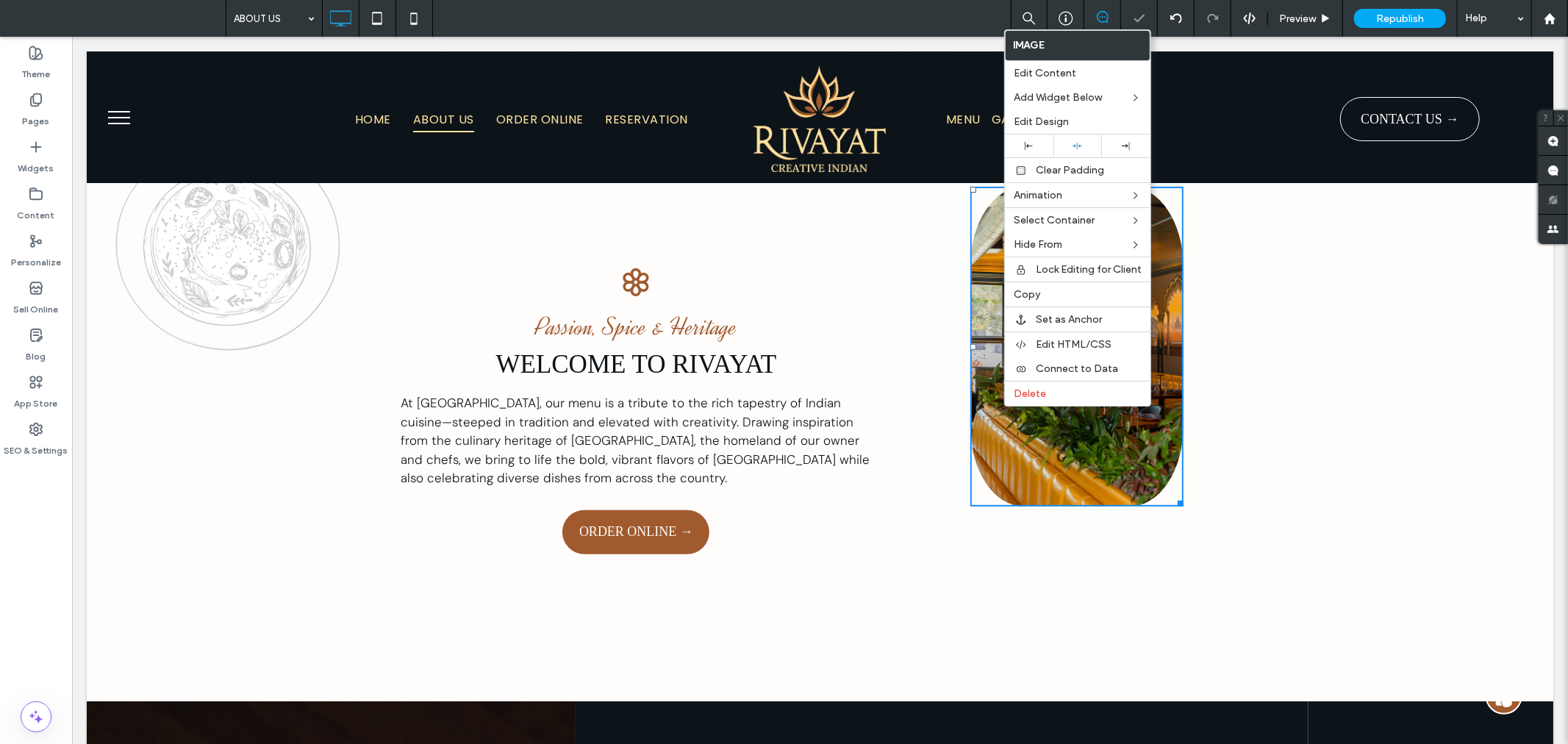
click at [1341, 520] on div "Passion, Spice & Heritage WELCOME TO RIVAYAT At Rivayat, our menu is a tribute …" at bounding box center [819, 406] width 1466 height 588
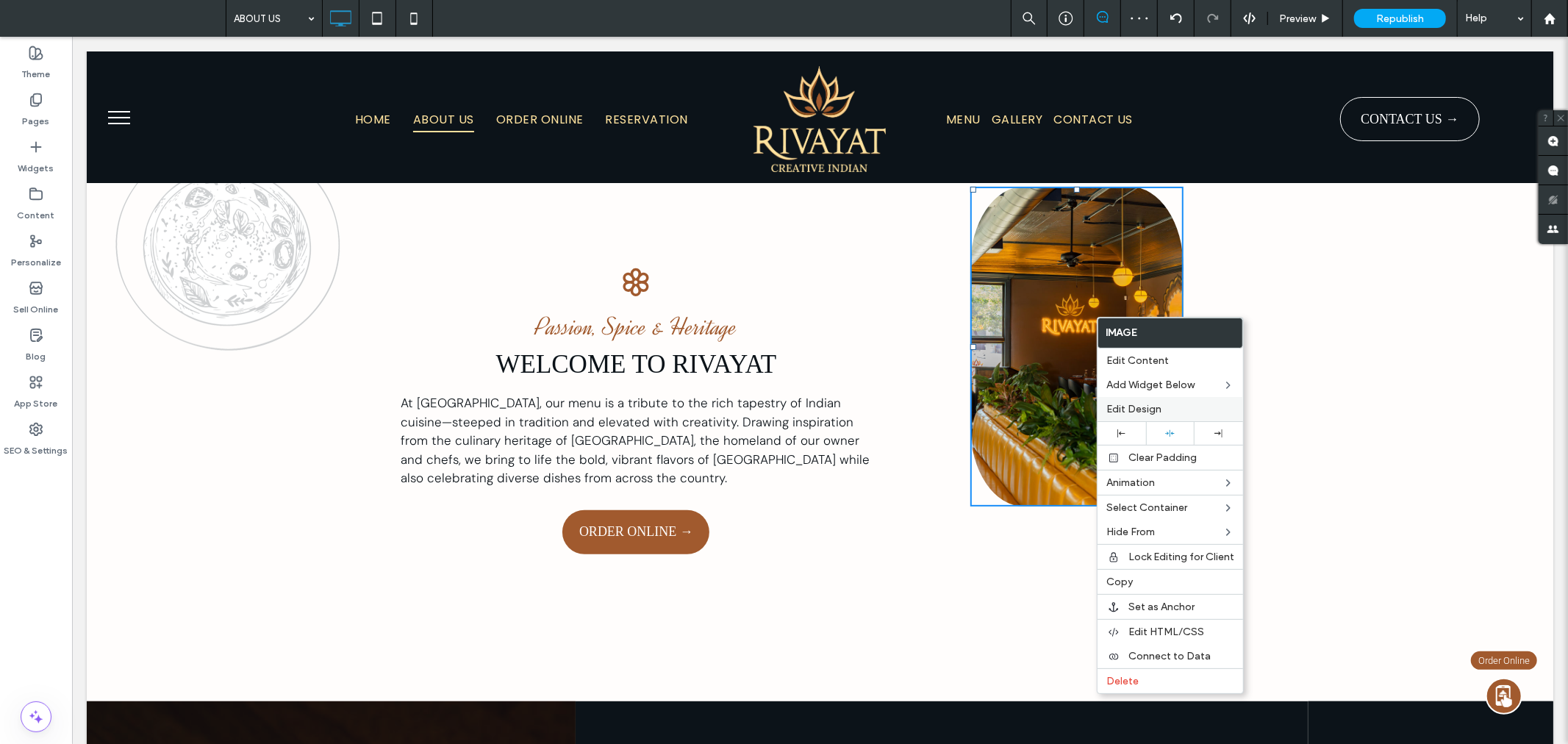
drag, startPoint x: 1165, startPoint y: 406, endPoint x: 982, endPoint y: 318, distance: 203.1
click at [1165, 406] on label "Edit Design" at bounding box center [1170, 409] width 128 height 12
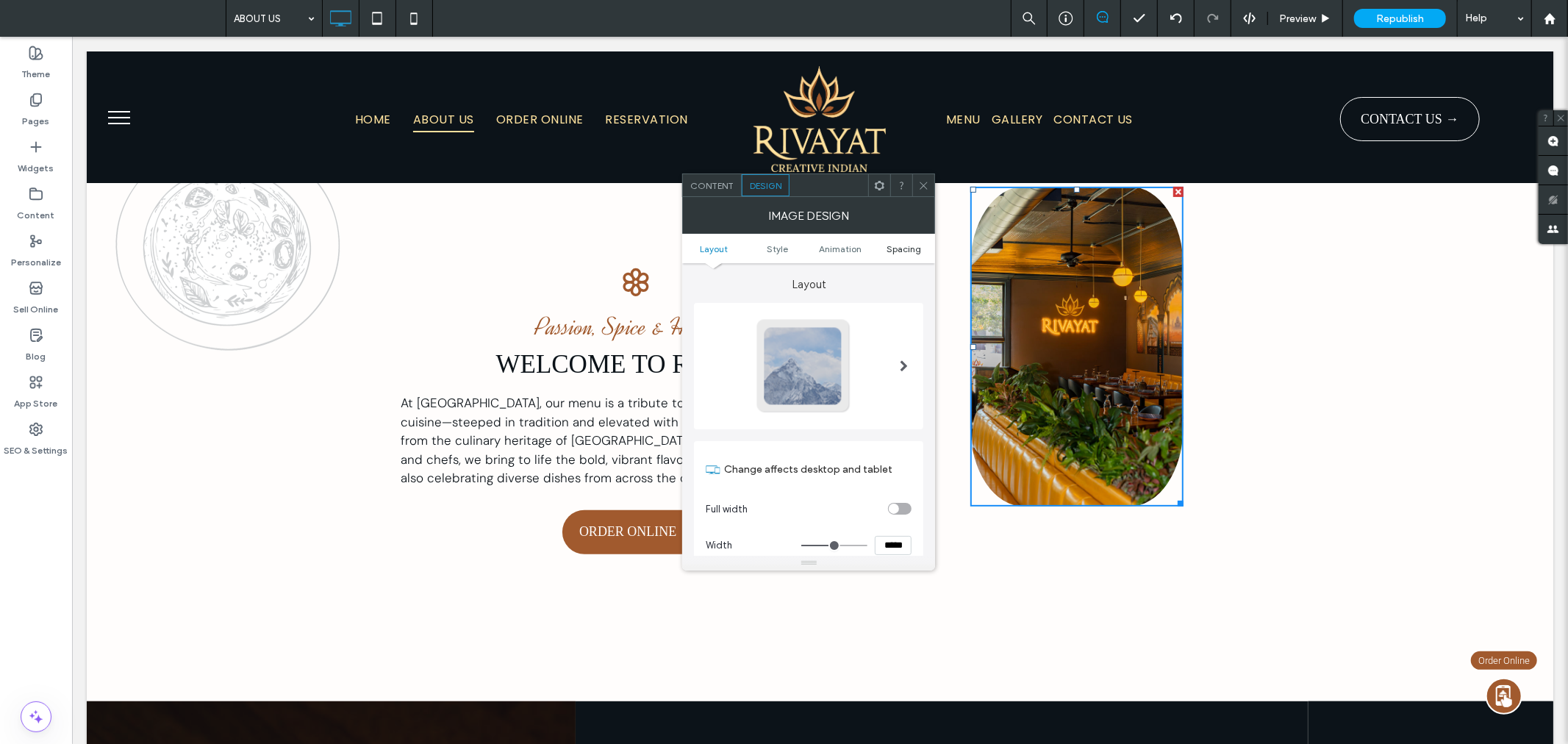
click at [908, 250] on span "Spacing" at bounding box center [903, 249] width 34 height 11
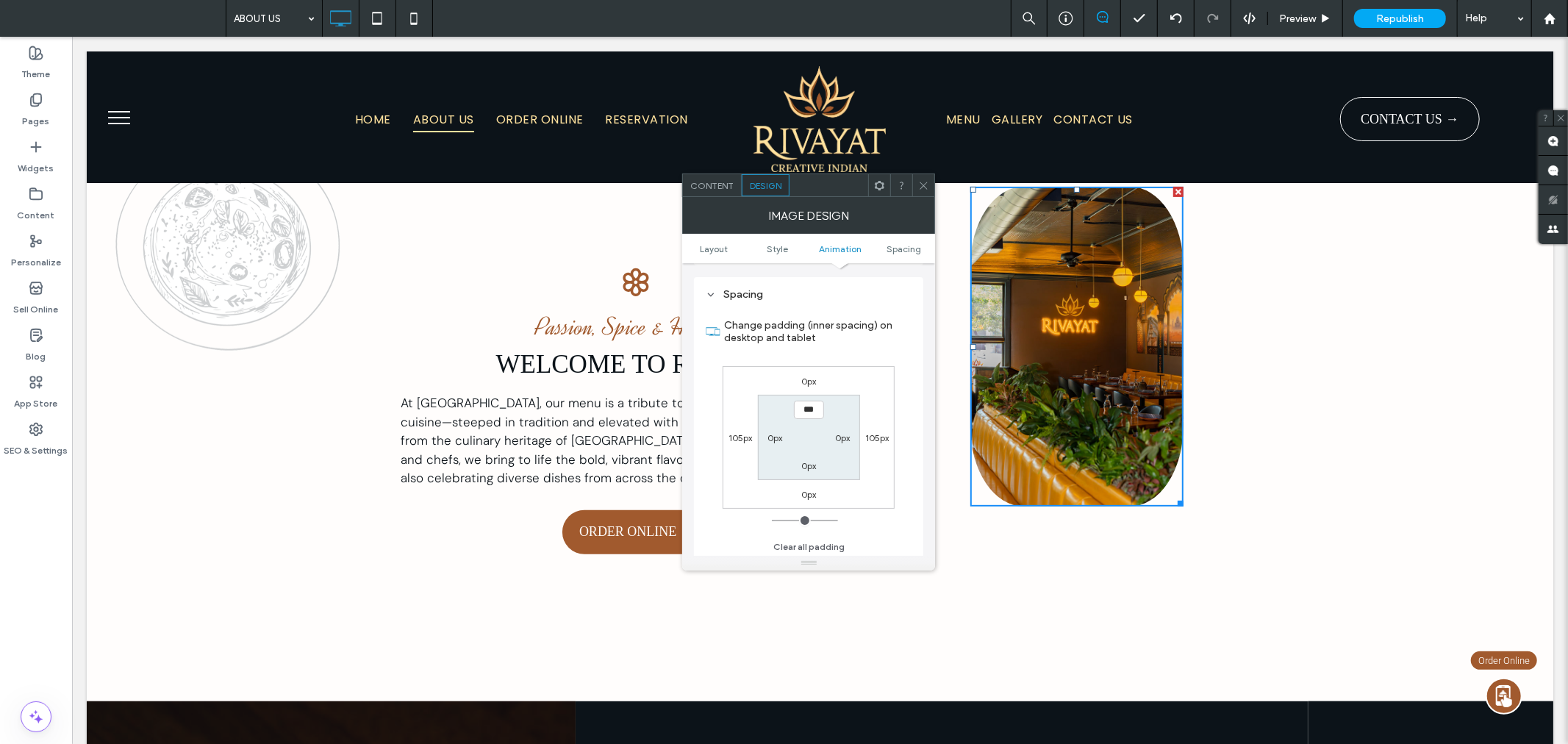
scroll to position [739, 0]
click at [812, 375] on label "0px" at bounding box center [808, 379] width 15 height 11
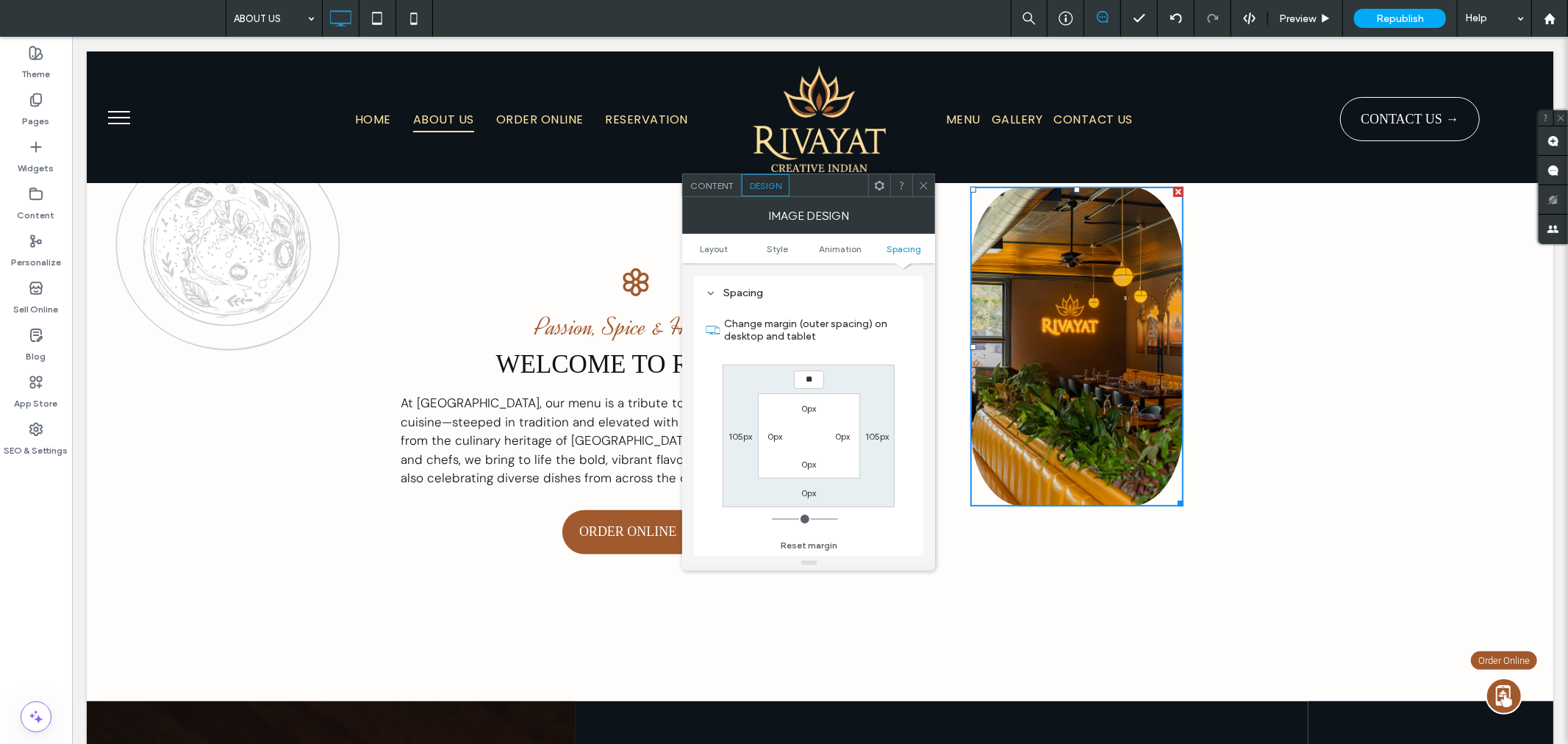
type input "**"
type input "****"
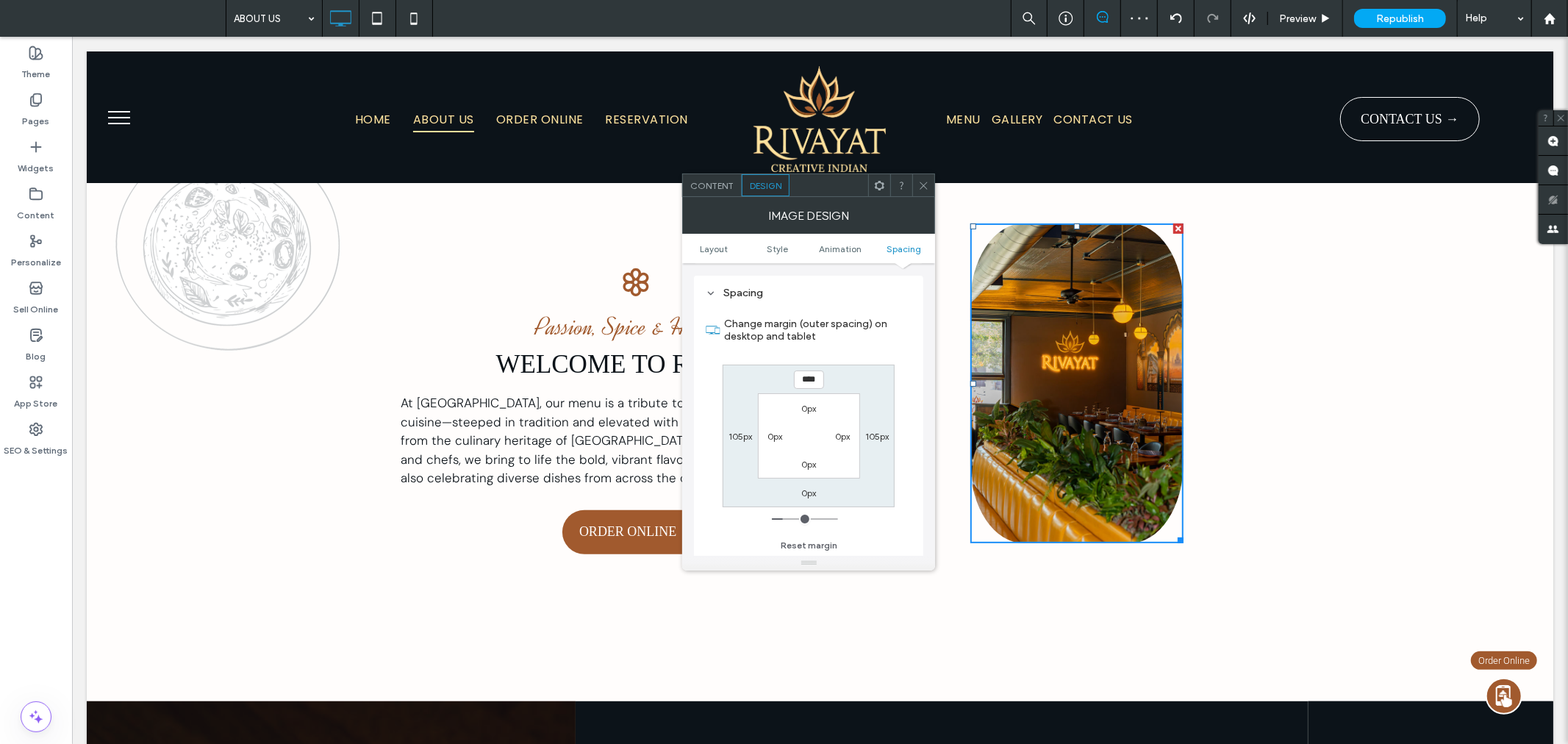
drag, startPoint x: 921, startPoint y: 177, endPoint x: 1022, endPoint y: 182, distance: 101.1
click at [921, 177] on span at bounding box center [923, 185] width 11 height 22
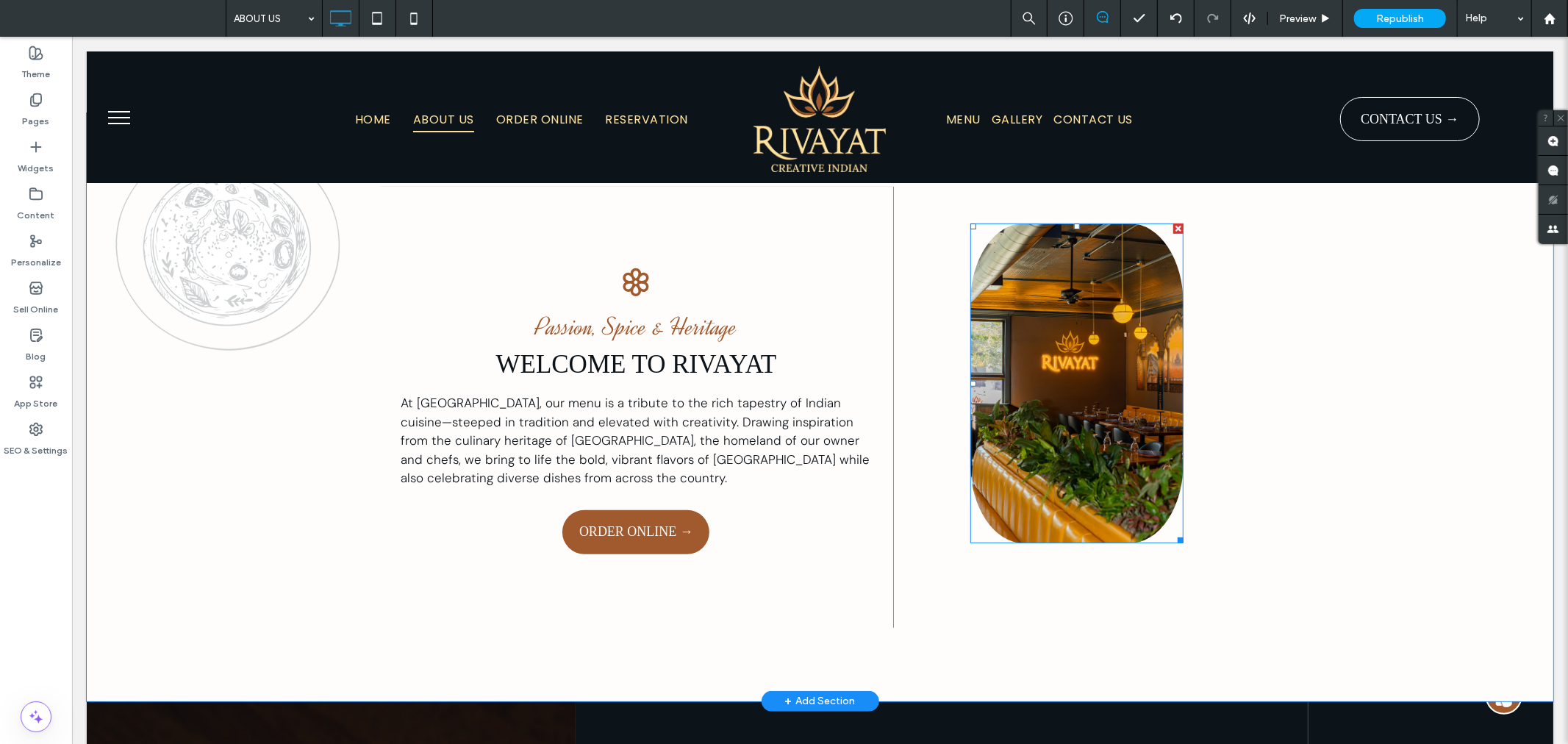
click at [1172, 530] on div at bounding box center [1076, 383] width 213 height 320
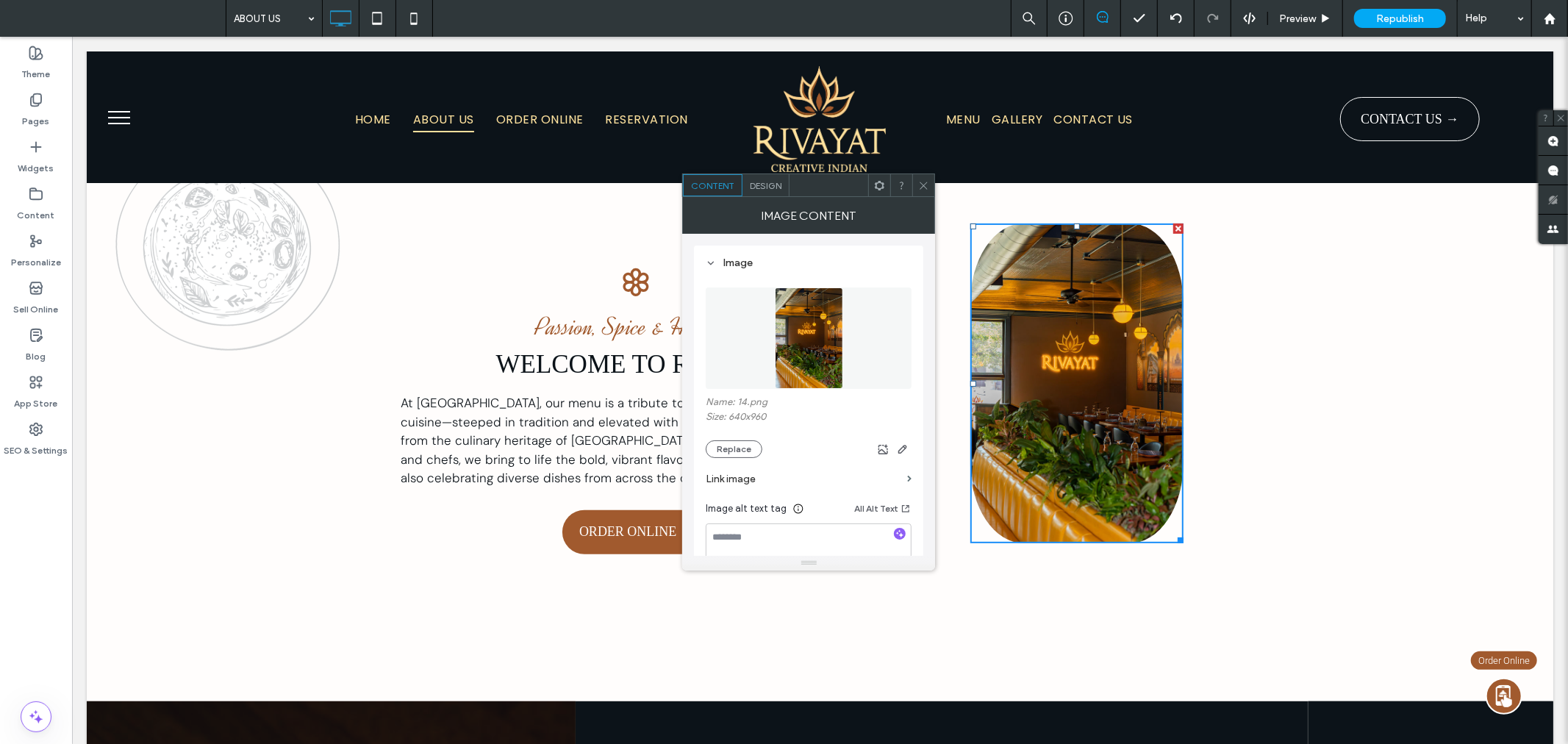
click at [921, 184] on icon at bounding box center [923, 185] width 11 height 11
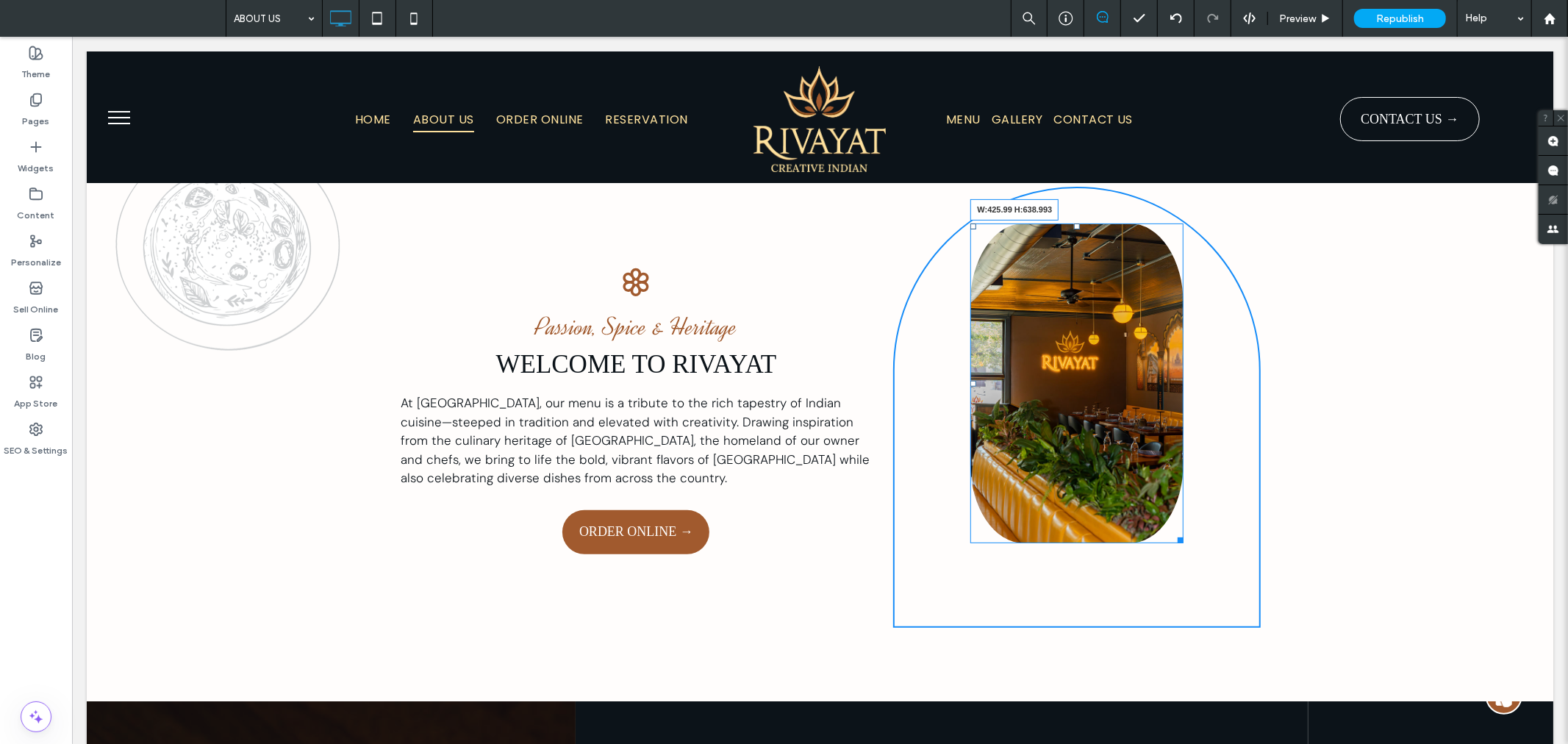
drag, startPoint x: 1170, startPoint y: 532, endPoint x: 1260, endPoint y: 585, distance: 104.4
click at [1183, 542] on div "W:425.99 H:638.993" at bounding box center [1076, 383] width 213 height 320
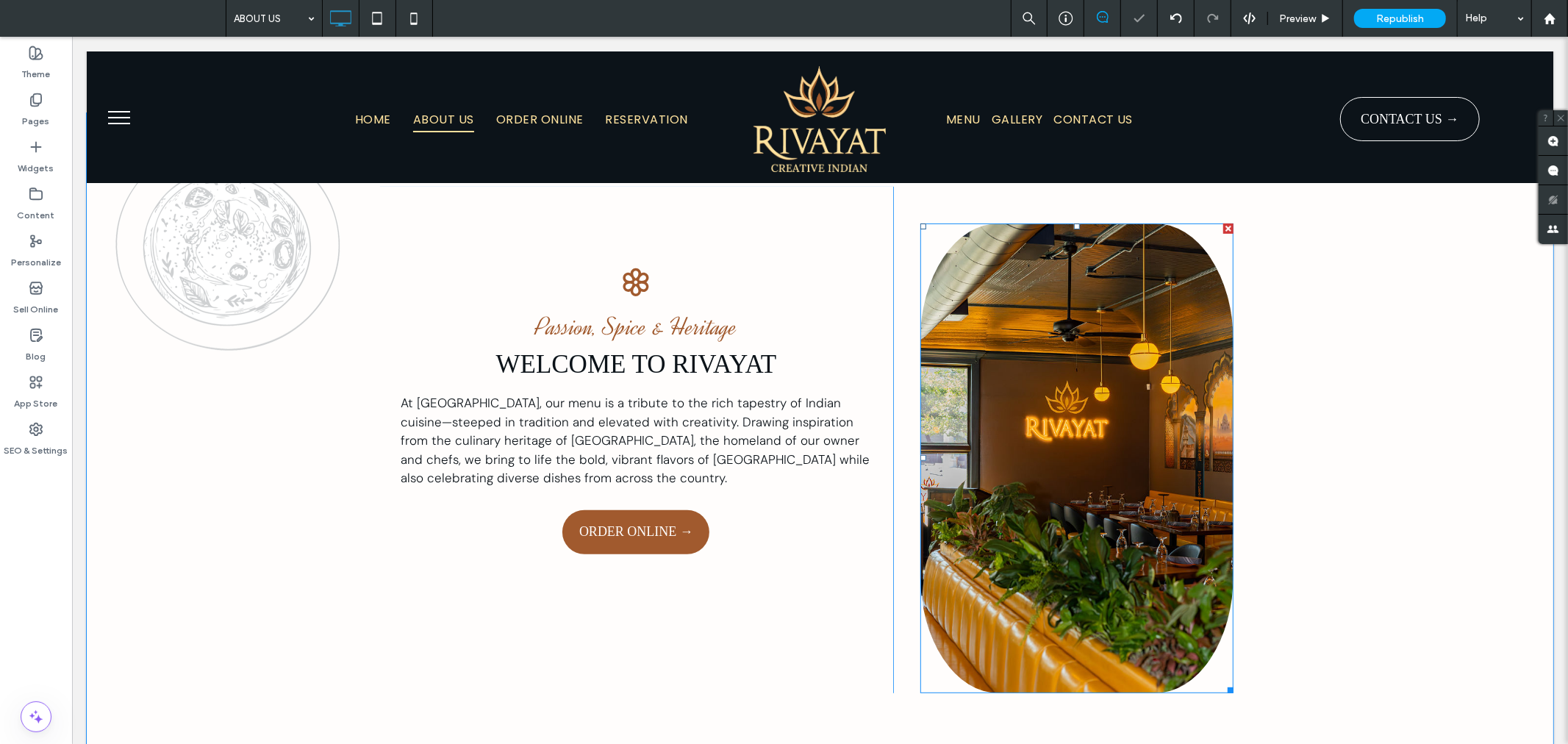
click at [1071, 457] on img at bounding box center [1075, 458] width 313 height 470
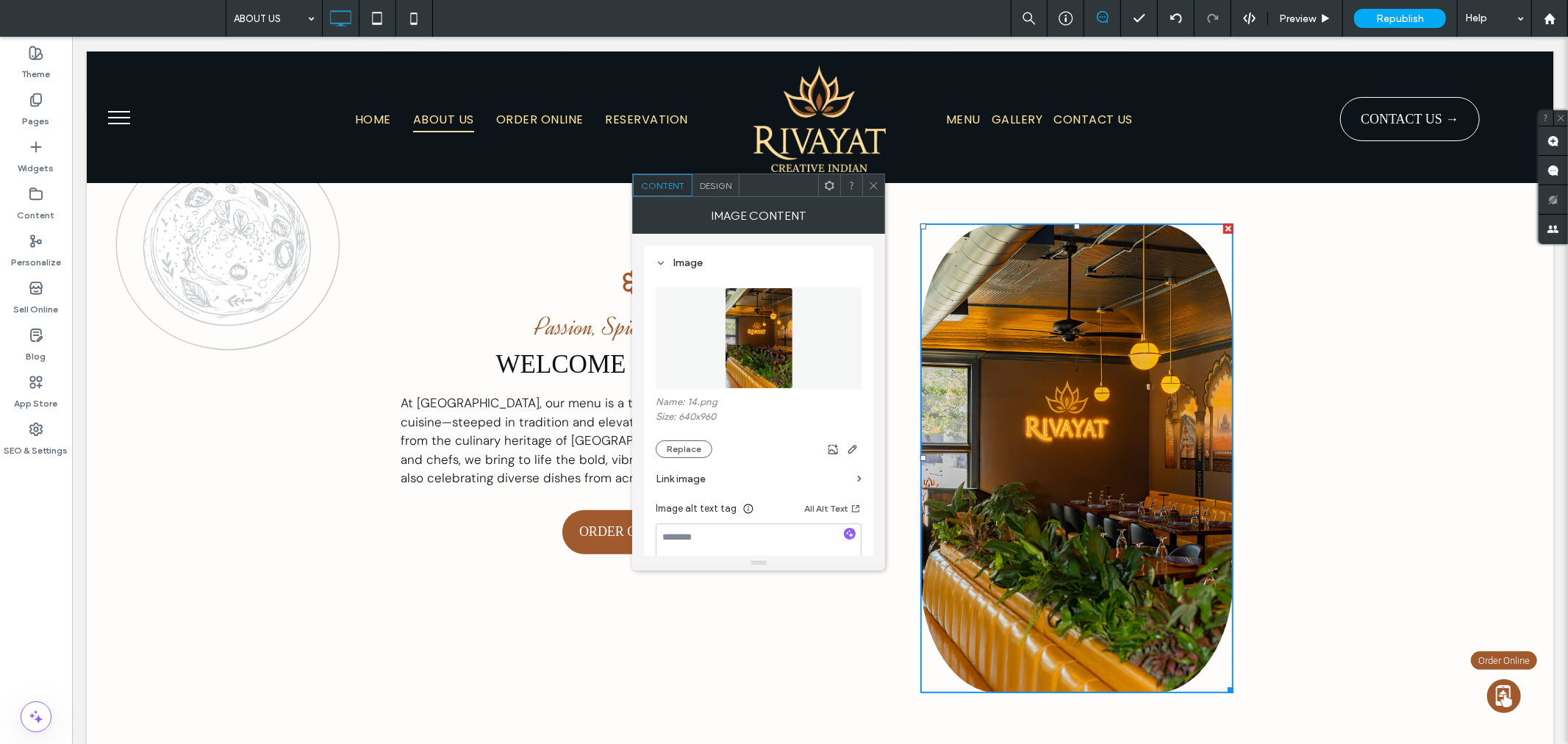
click at [723, 188] on span "Design" at bounding box center [716, 185] width 32 height 11
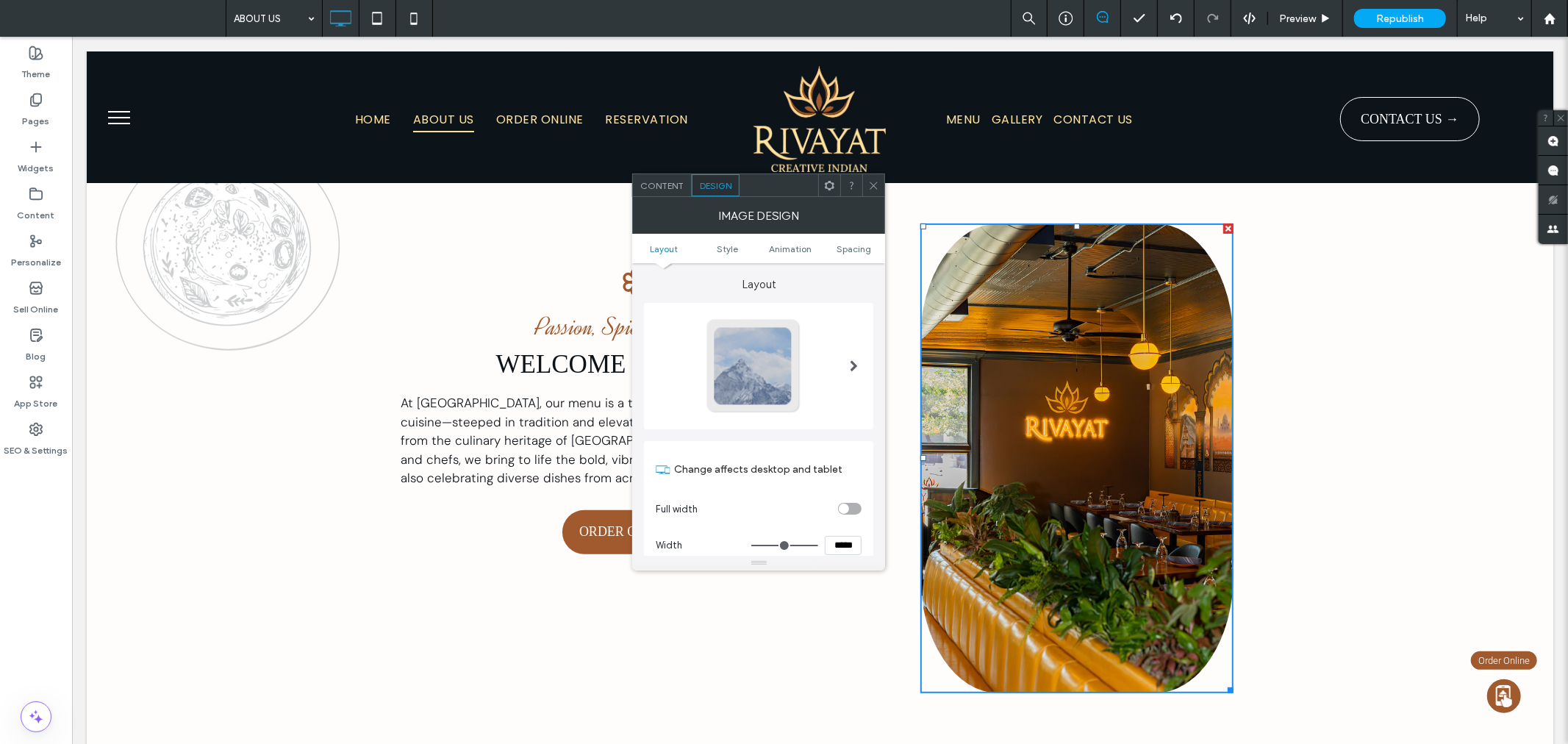
click at [759, 369] on div at bounding box center [754, 366] width 97 height 97
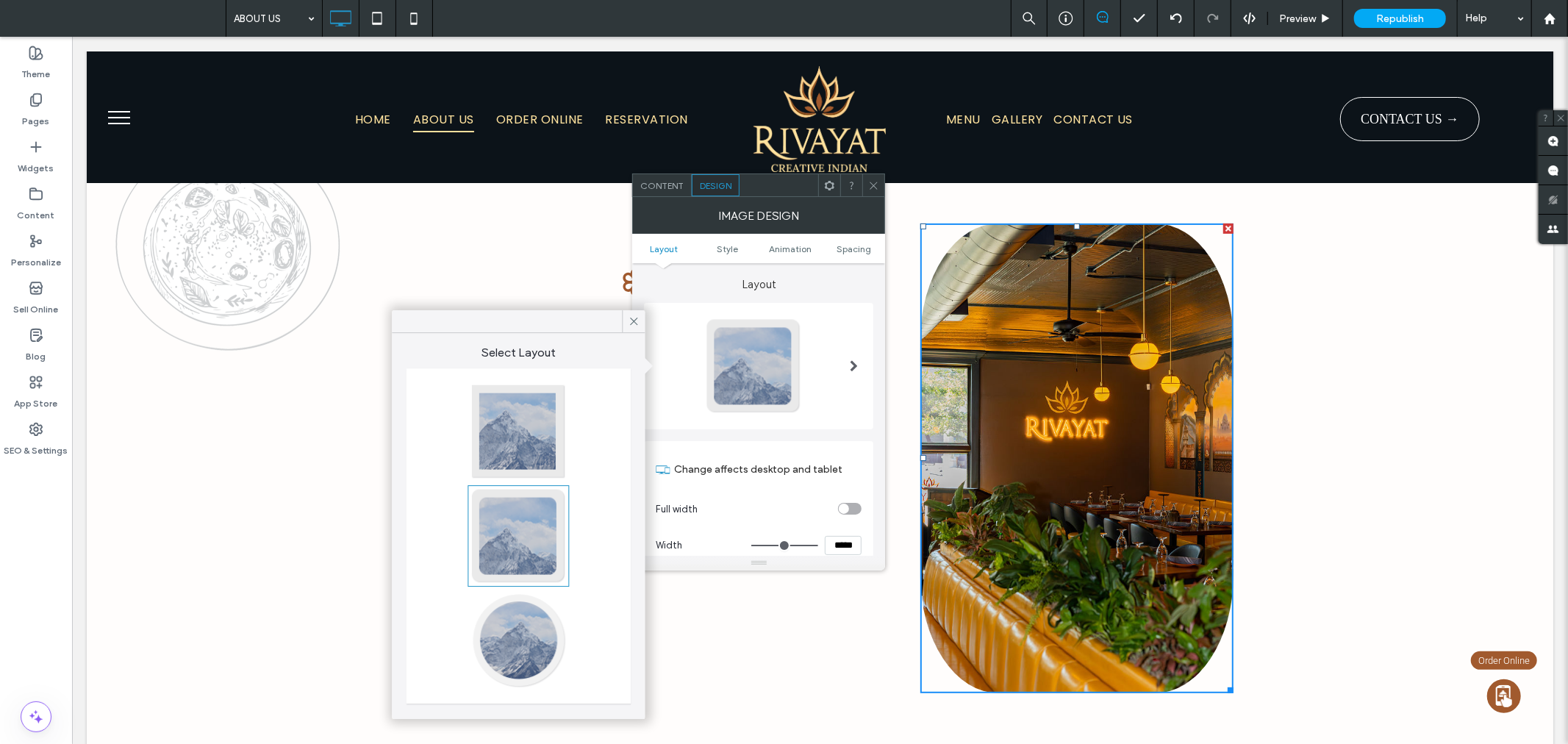
click at [538, 630] on div at bounding box center [518, 640] width 97 height 97
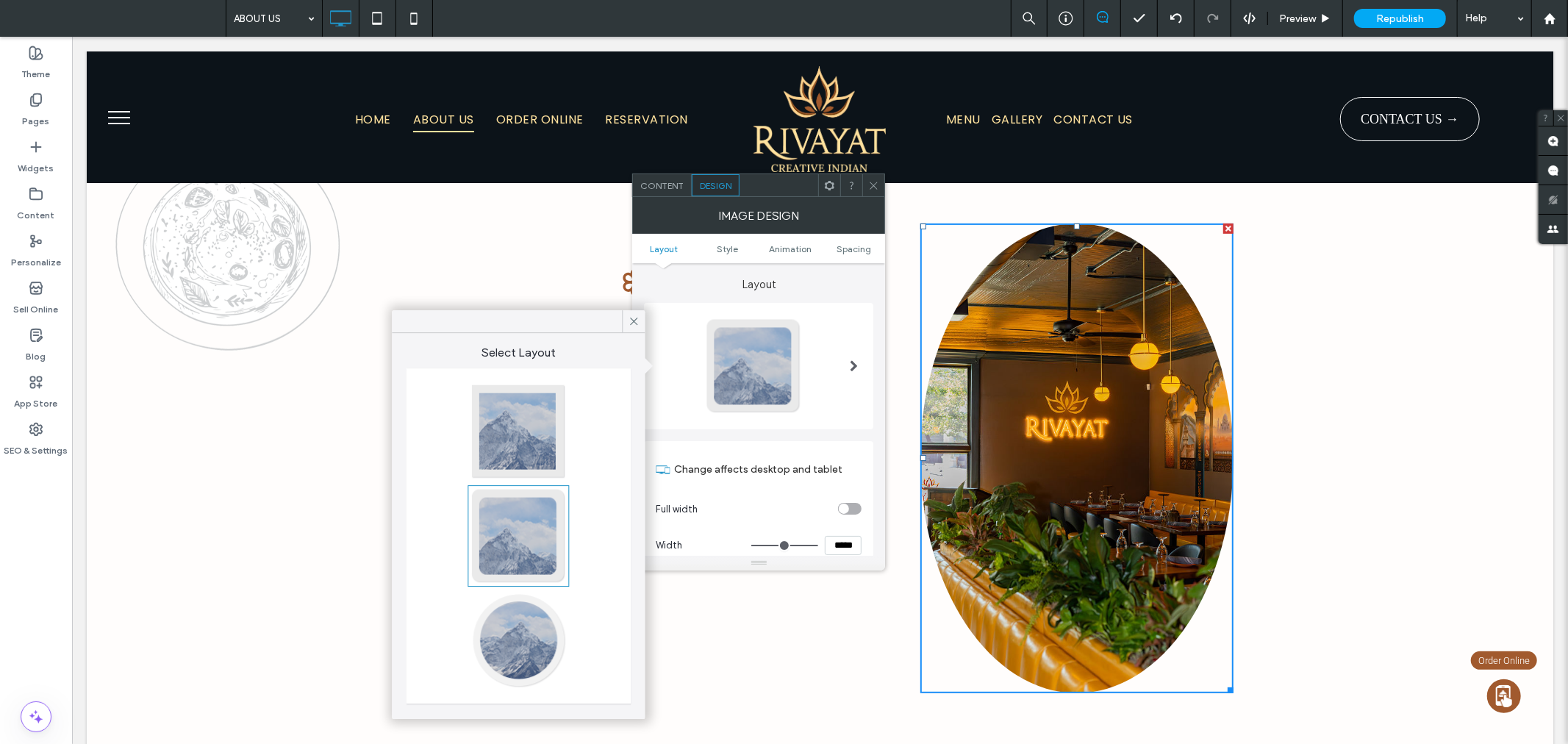
type input "**"
click at [520, 434] on div at bounding box center [518, 431] width 97 height 97
type input "*"
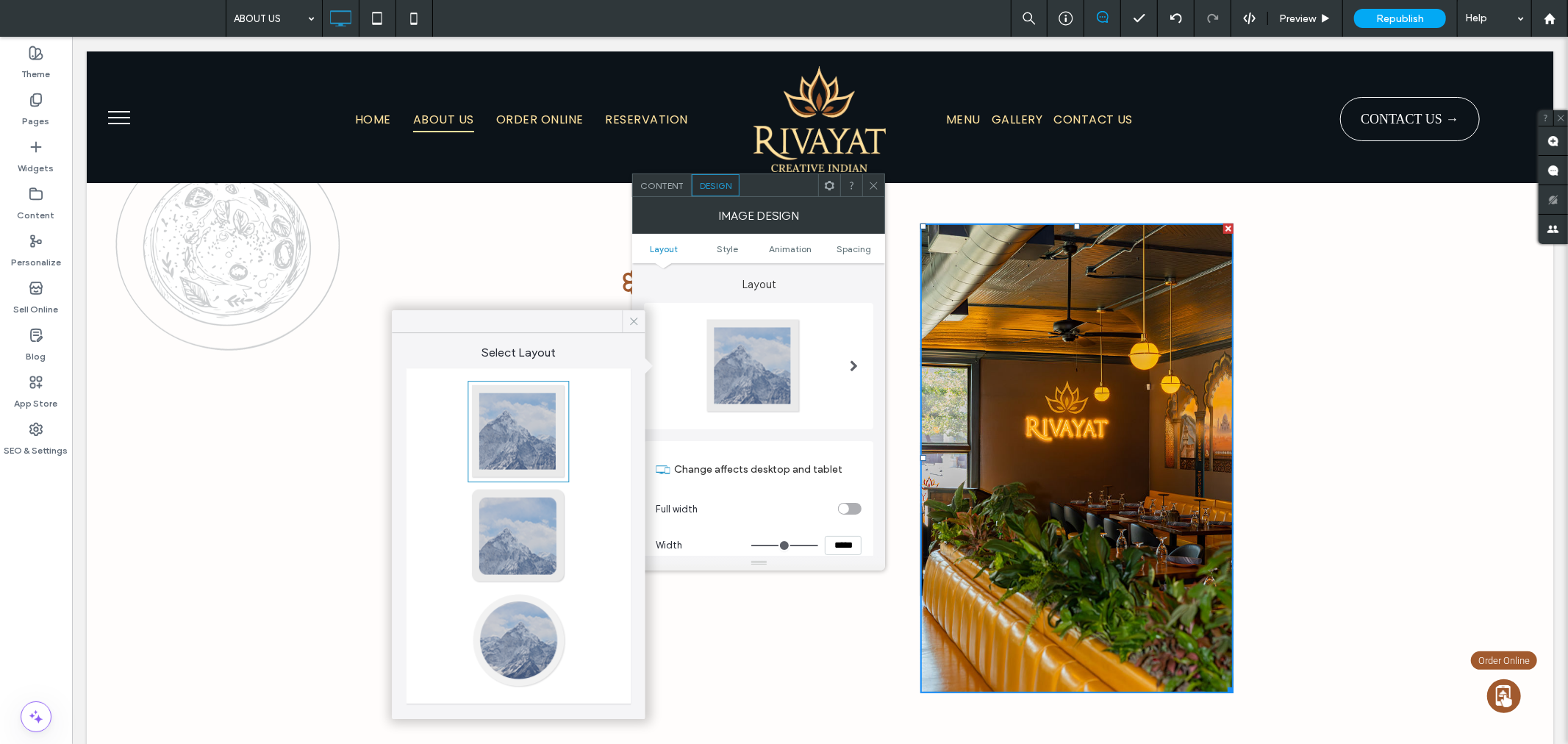
drag, startPoint x: 630, startPoint y: 324, endPoint x: 559, endPoint y: 286, distance: 80.5
click at [630, 324] on icon at bounding box center [633, 321] width 13 height 13
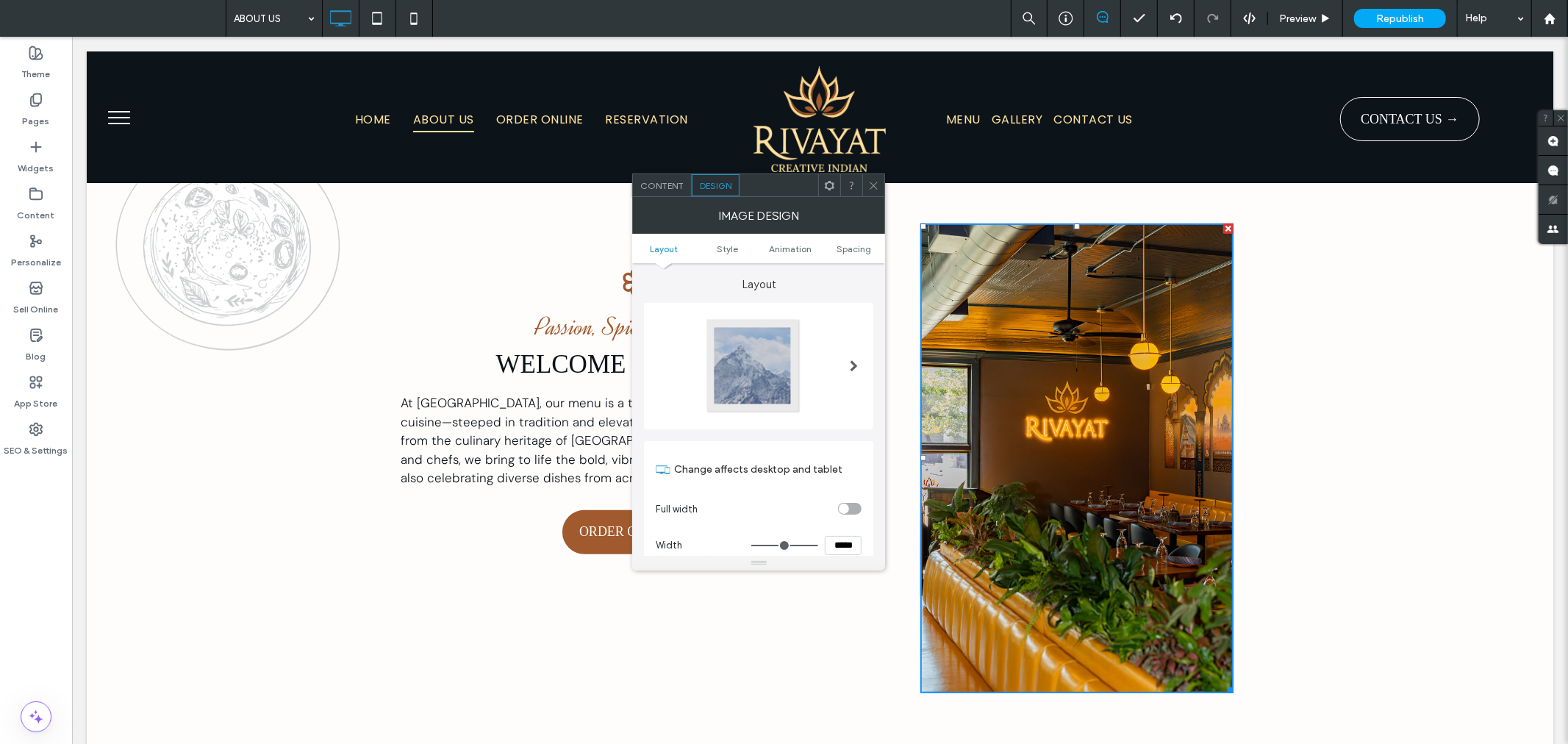
click at [988, 384] on img at bounding box center [1075, 458] width 313 height 470
click at [780, 353] on div at bounding box center [754, 366] width 97 height 97
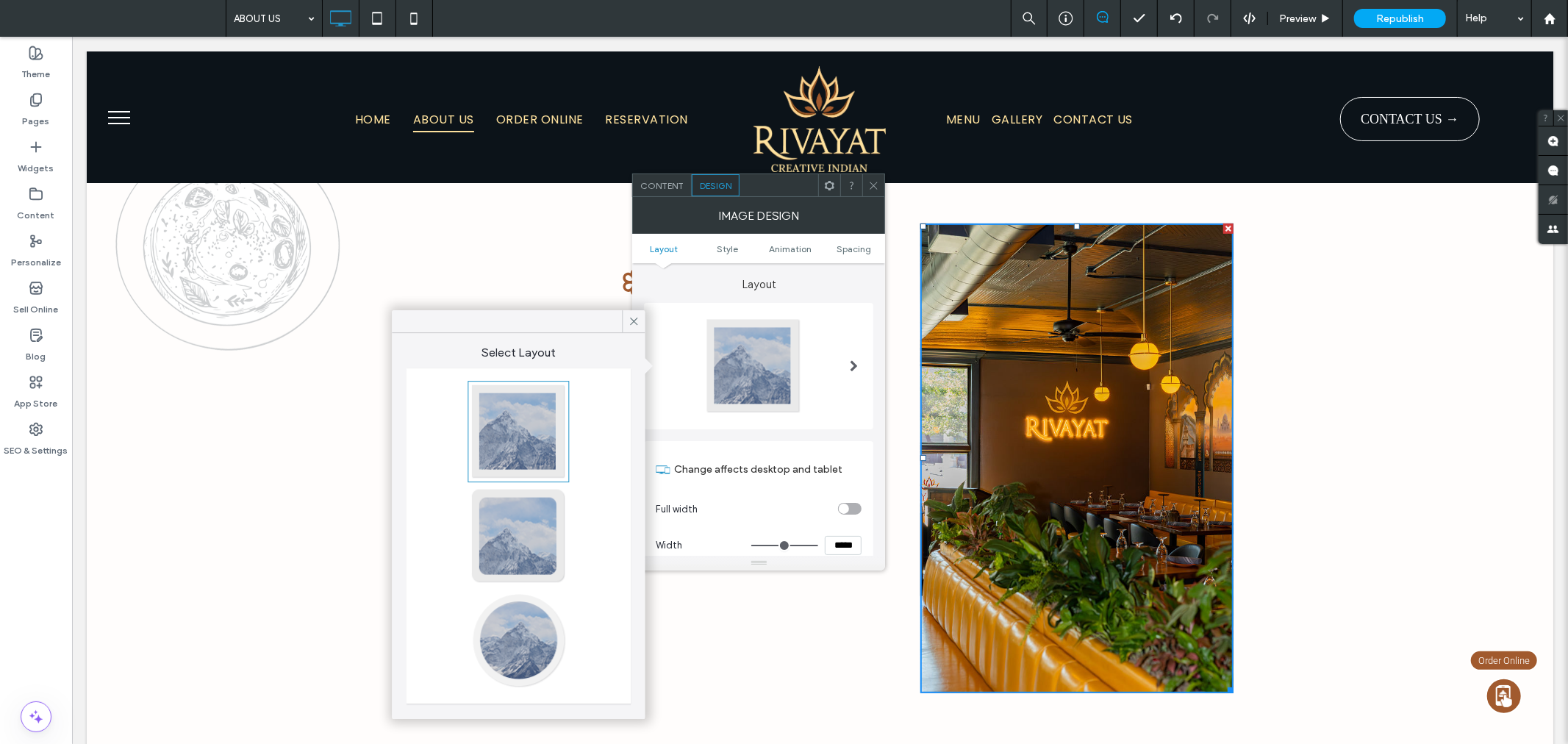
click at [539, 629] on div at bounding box center [518, 640] width 97 height 97
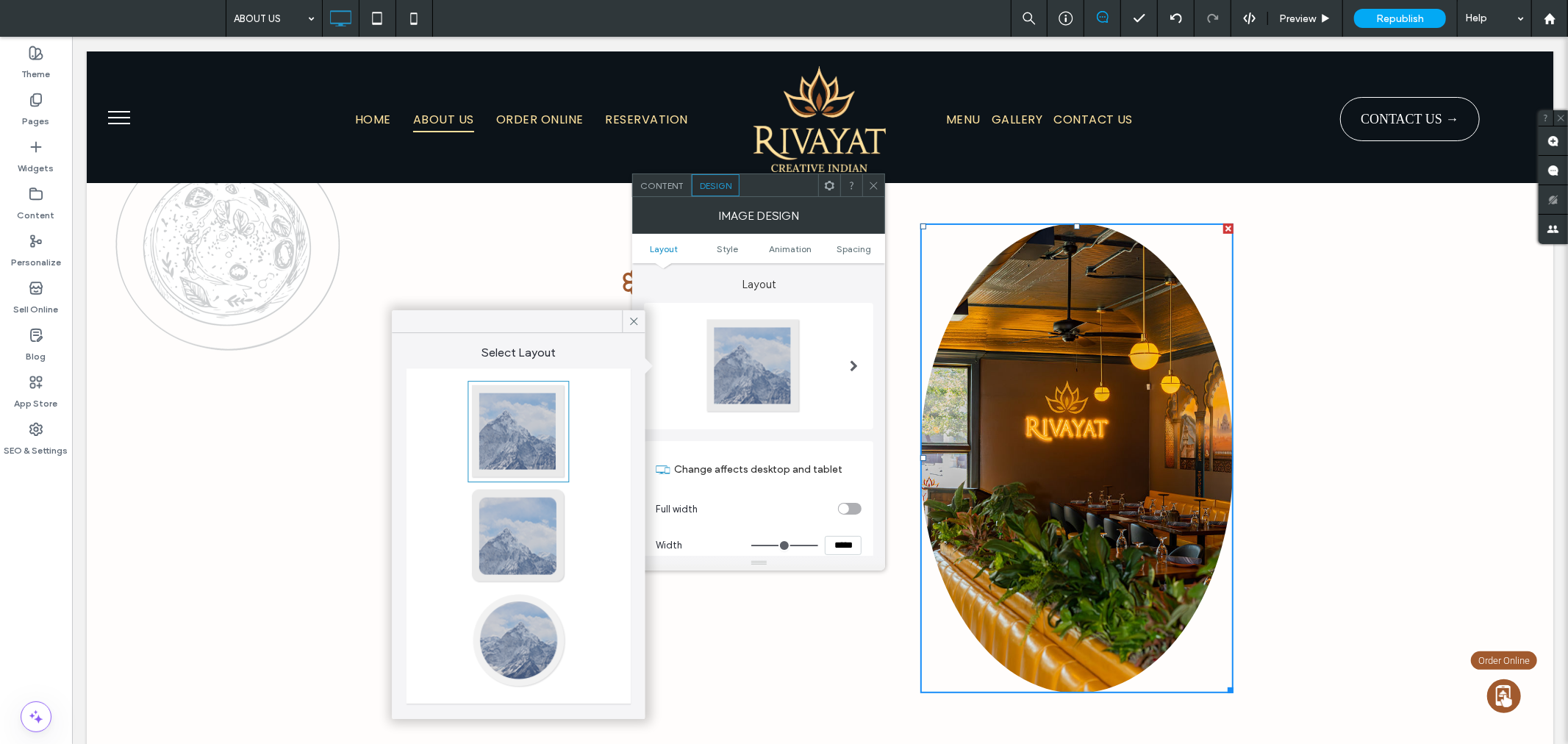
type input "**"
click at [876, 182] on use at bounding box center [873, 185] width 7 height 7
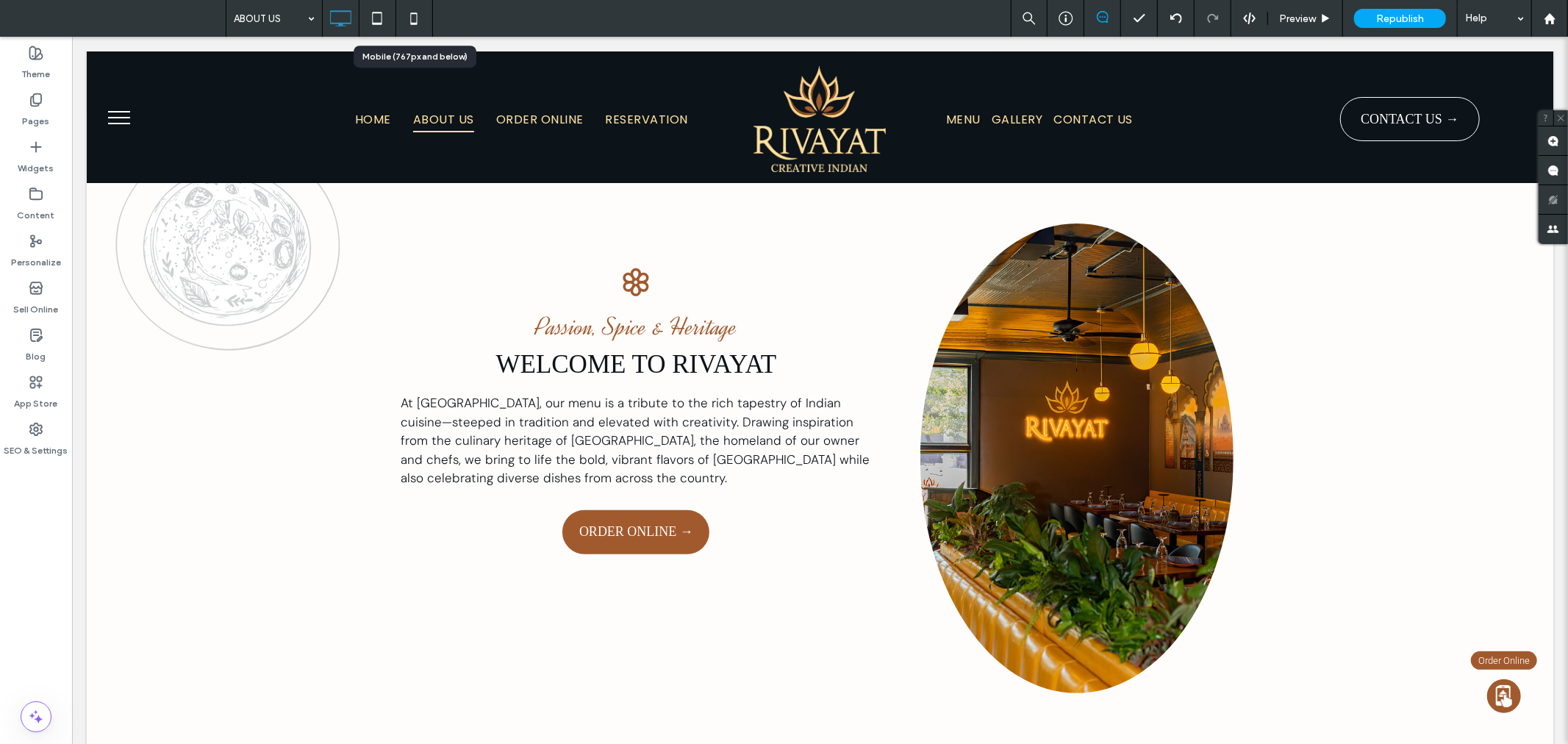
click at [412, 15] on icon at bounding box center [413, 18] width 29 height 29
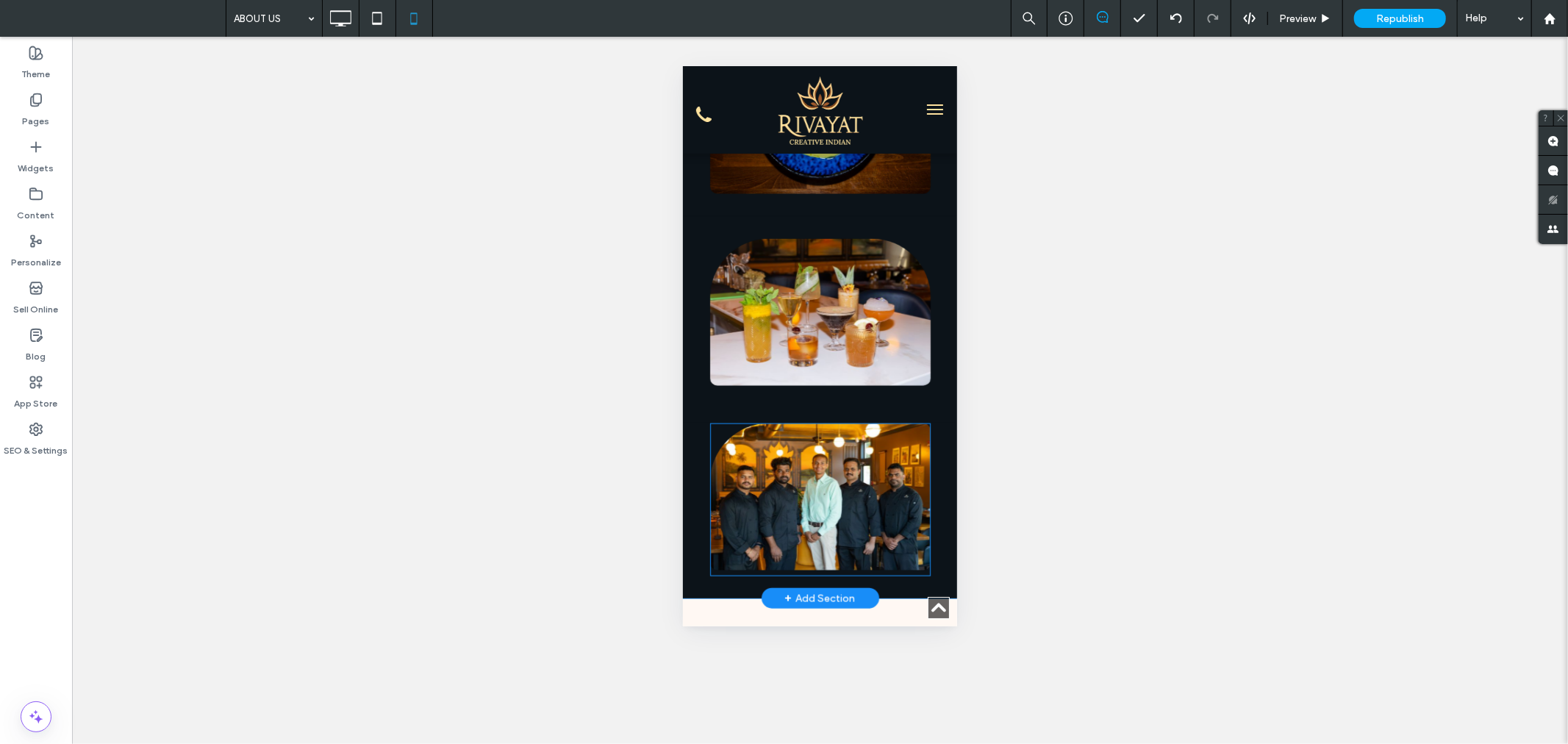
scroll to position [1497, 0]
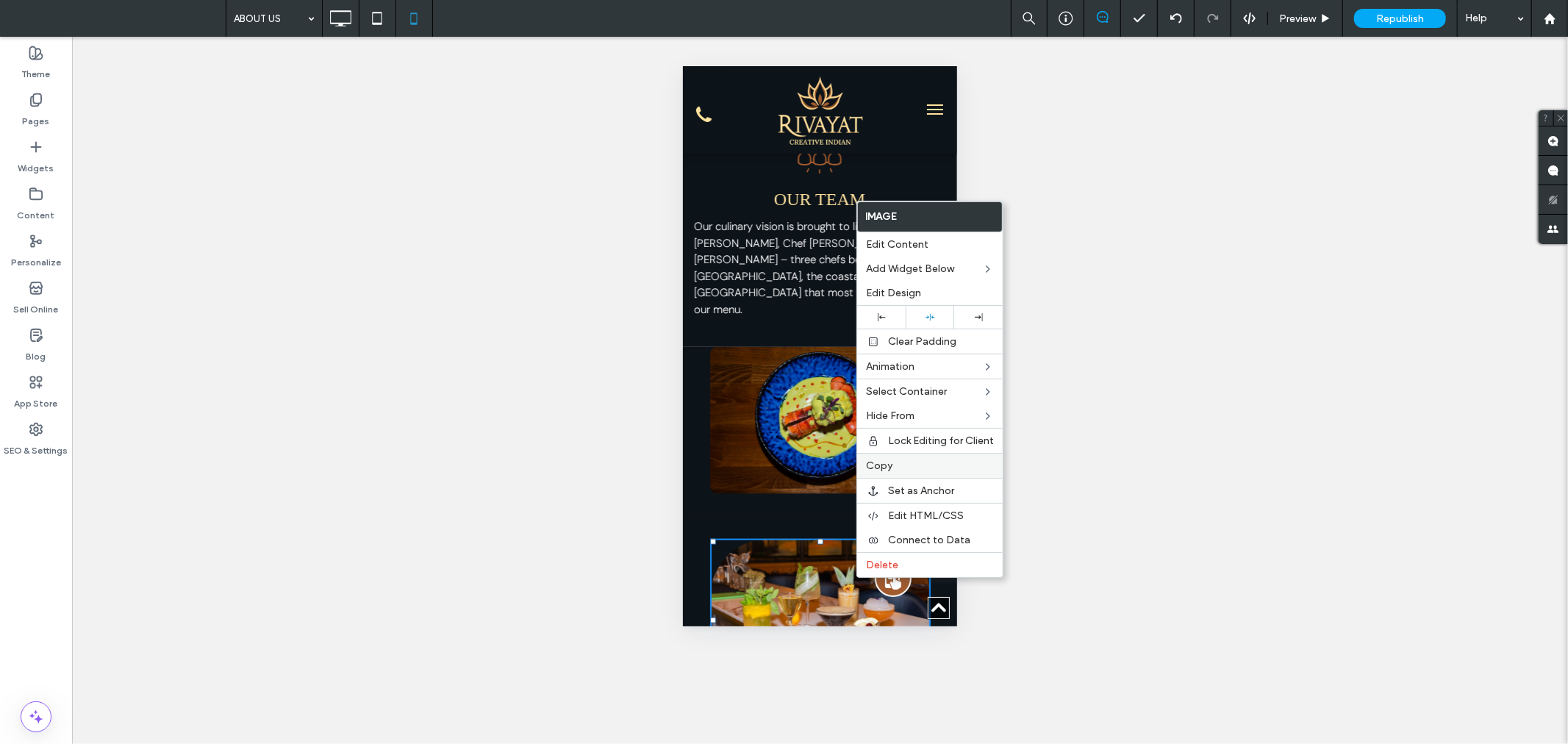
click at [903, 459] on label "Copy" at bounding box center [929, 465] width 128 height 12
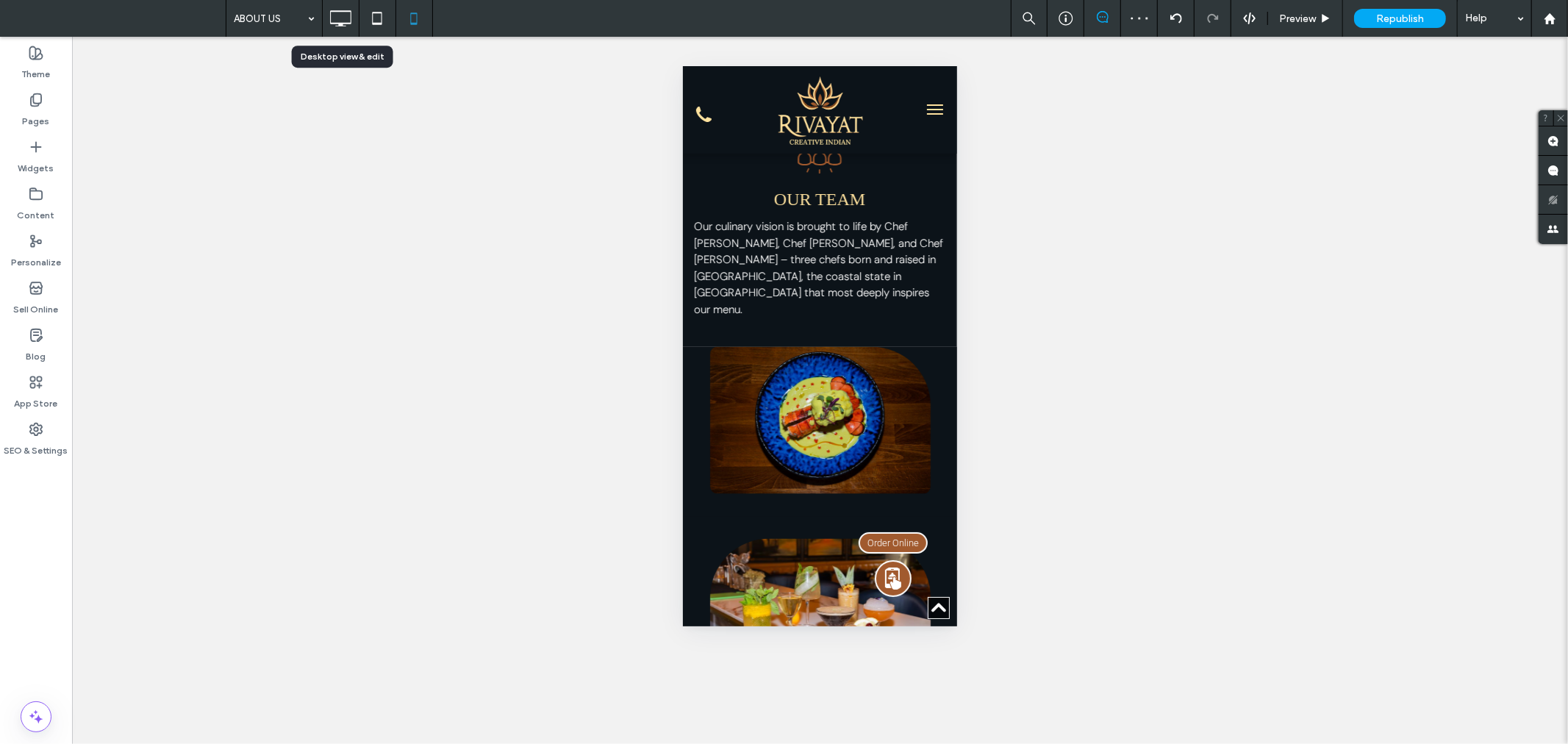
click at [344, 23] on use at bounding box center [341, 19] width 21 height 16
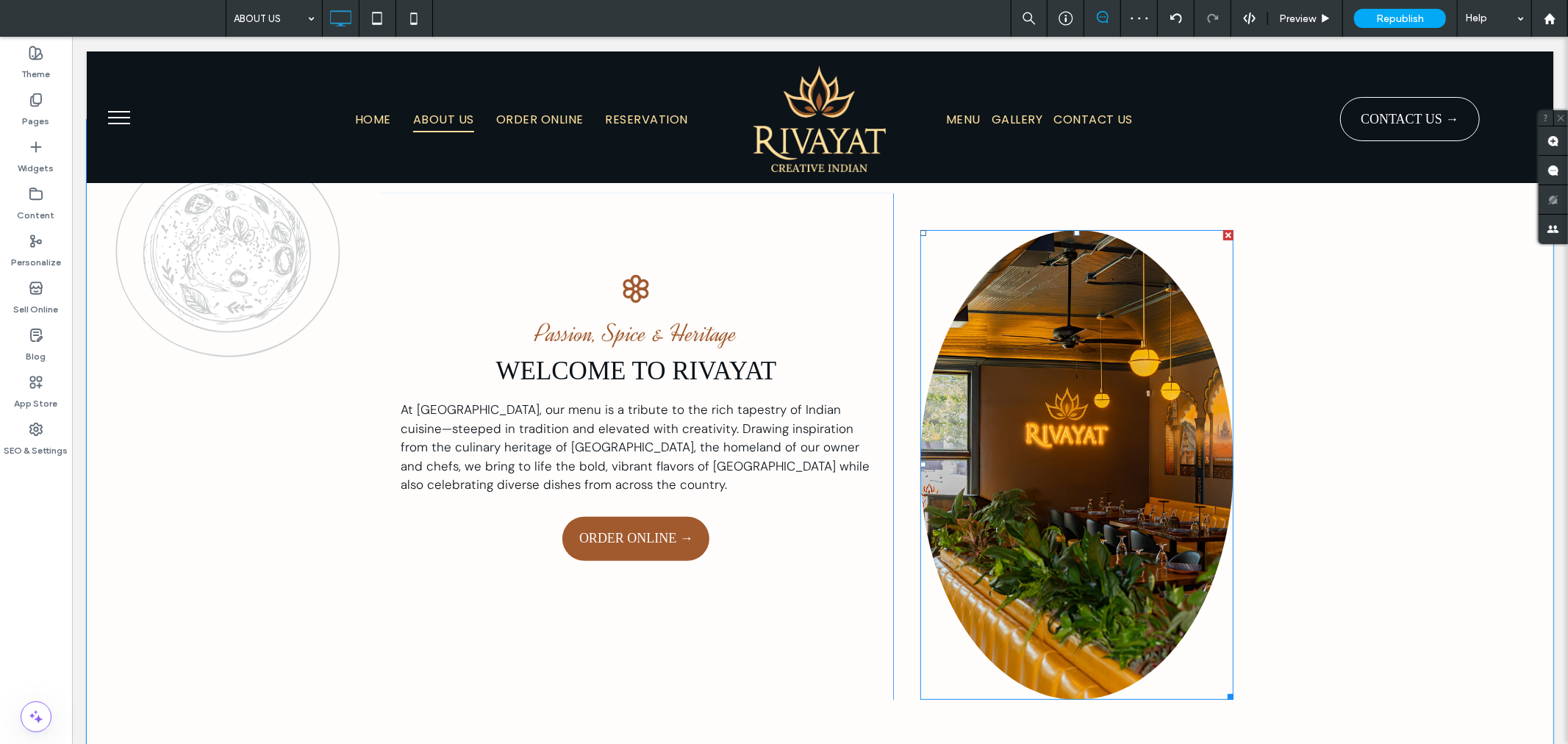
scroll to position [299, 0]
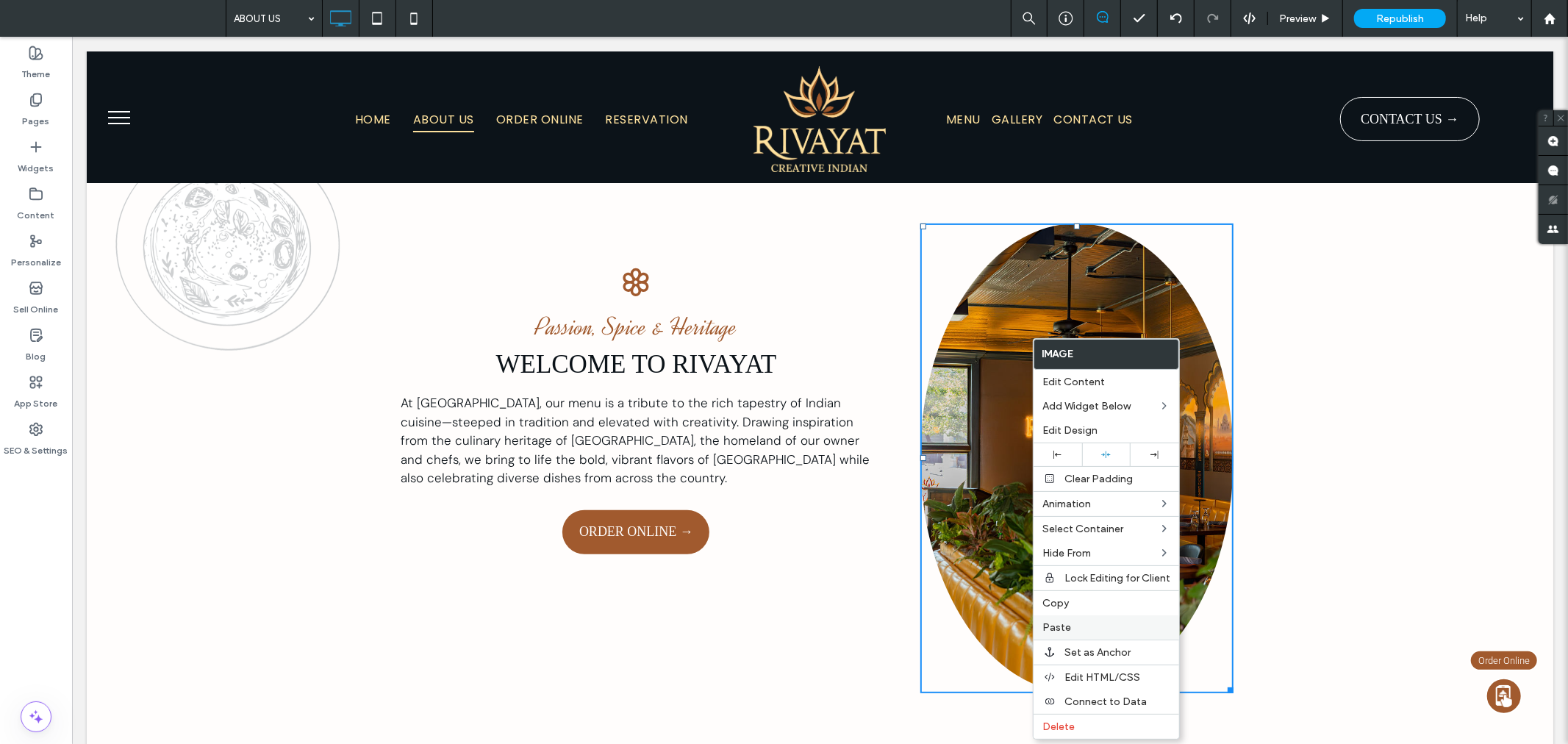
click at [1111, 626] on label "Paste" at bounding box center [1105, 628] width 128 height 12
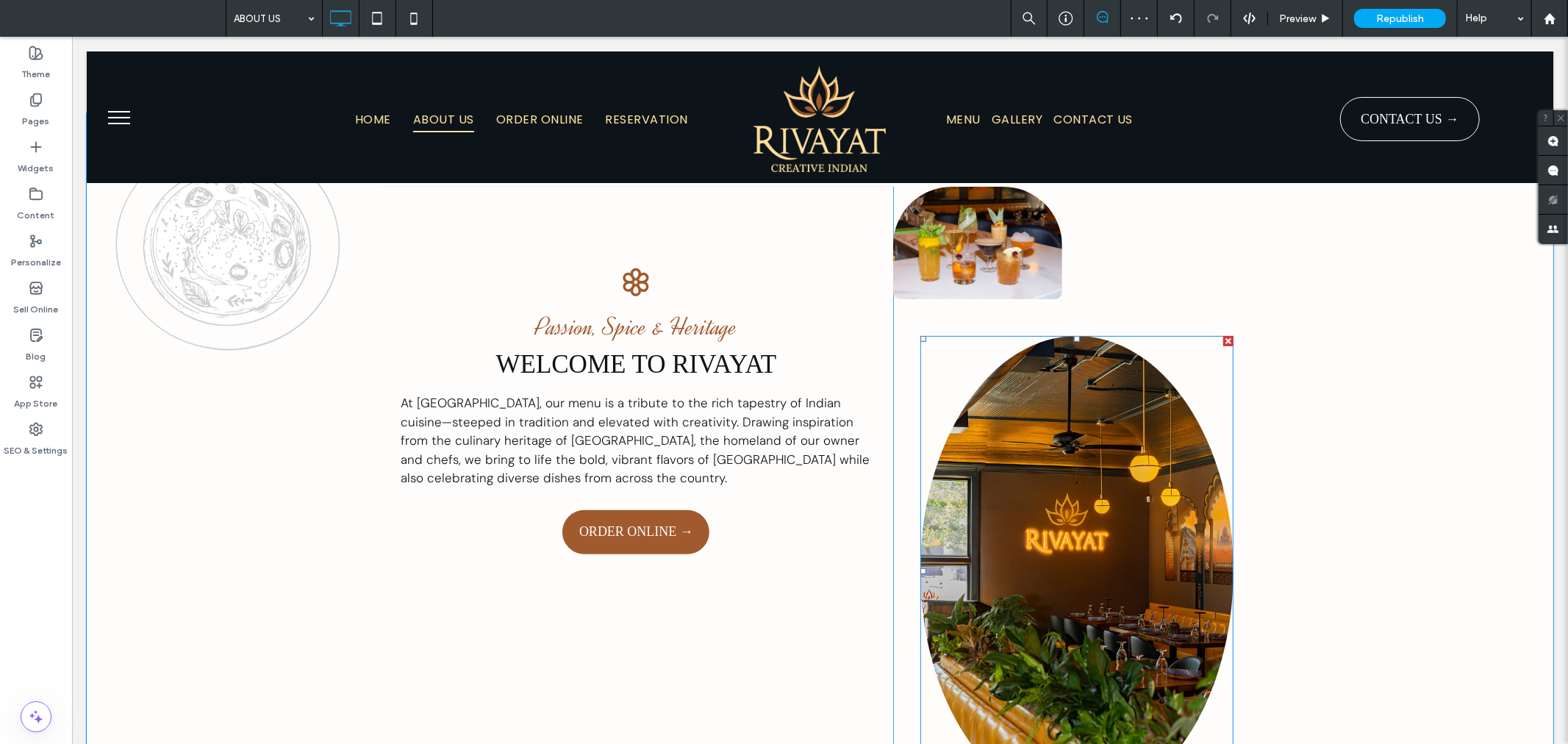
click at [1223, 339] on div at bounding box center [1228, 340] width 11 height 11
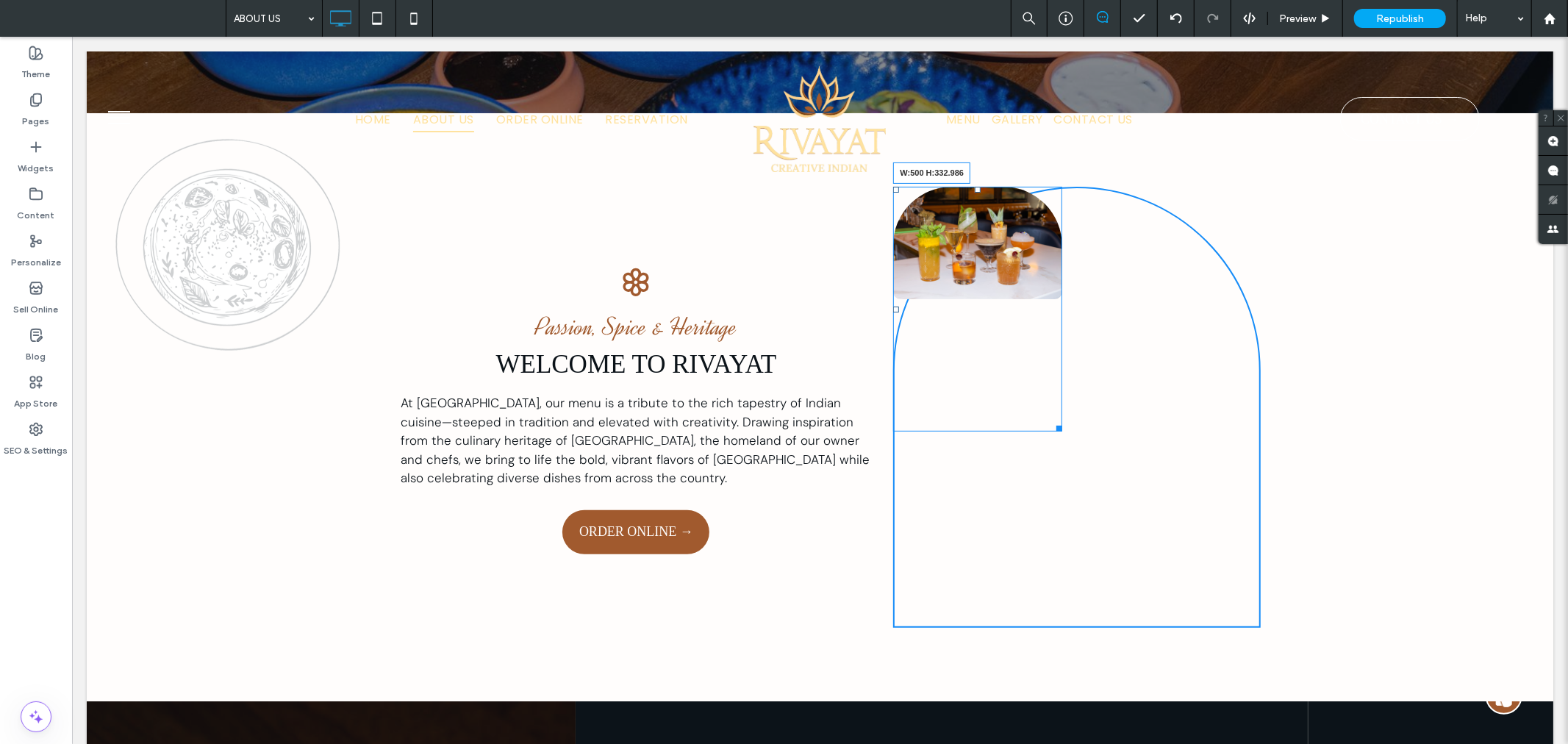
drag, startPoint x: 1047, startPoint y: 294, endPoint x: 1150, endPoint y: 423, distance: 165.1
click at [1061, 423] on div "W:500 H:332.986" at bounding box center [977, 309] width 169 height 245
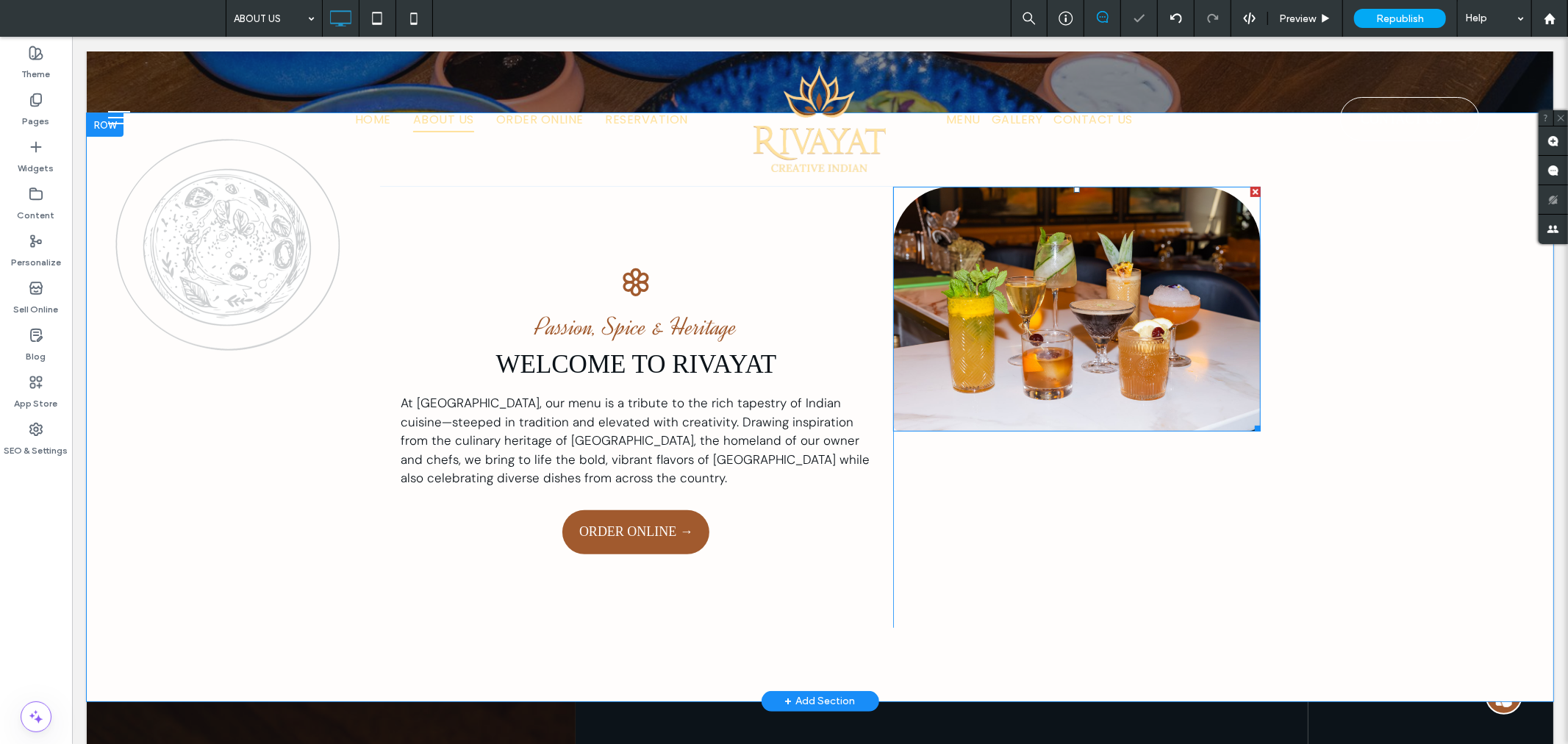
click at [1063, 303] on img at bounding box center [1075, 309] width 368 height 245
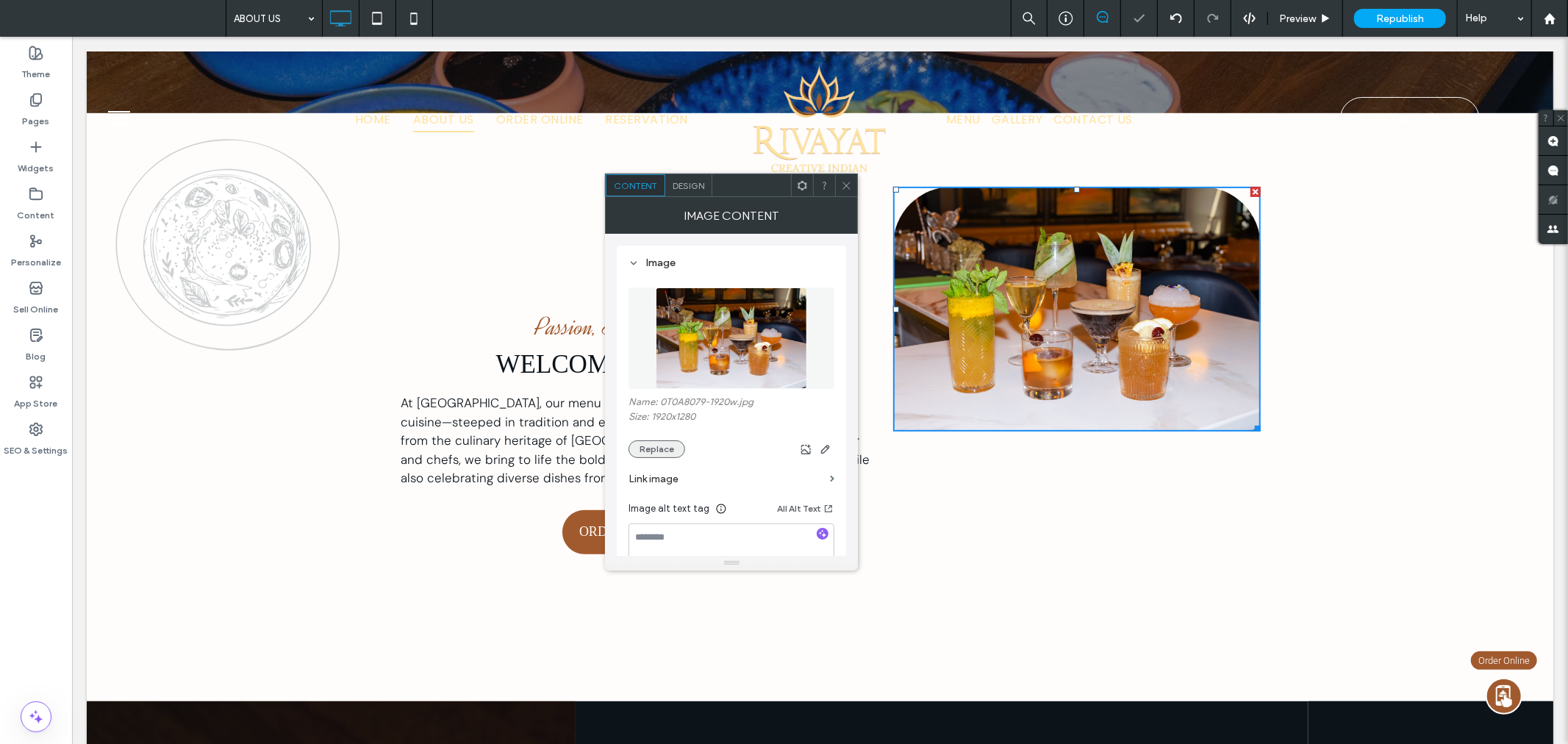
click at [666, 447] on button "Replace" at bounding box center [657, 449] width 56 height 18
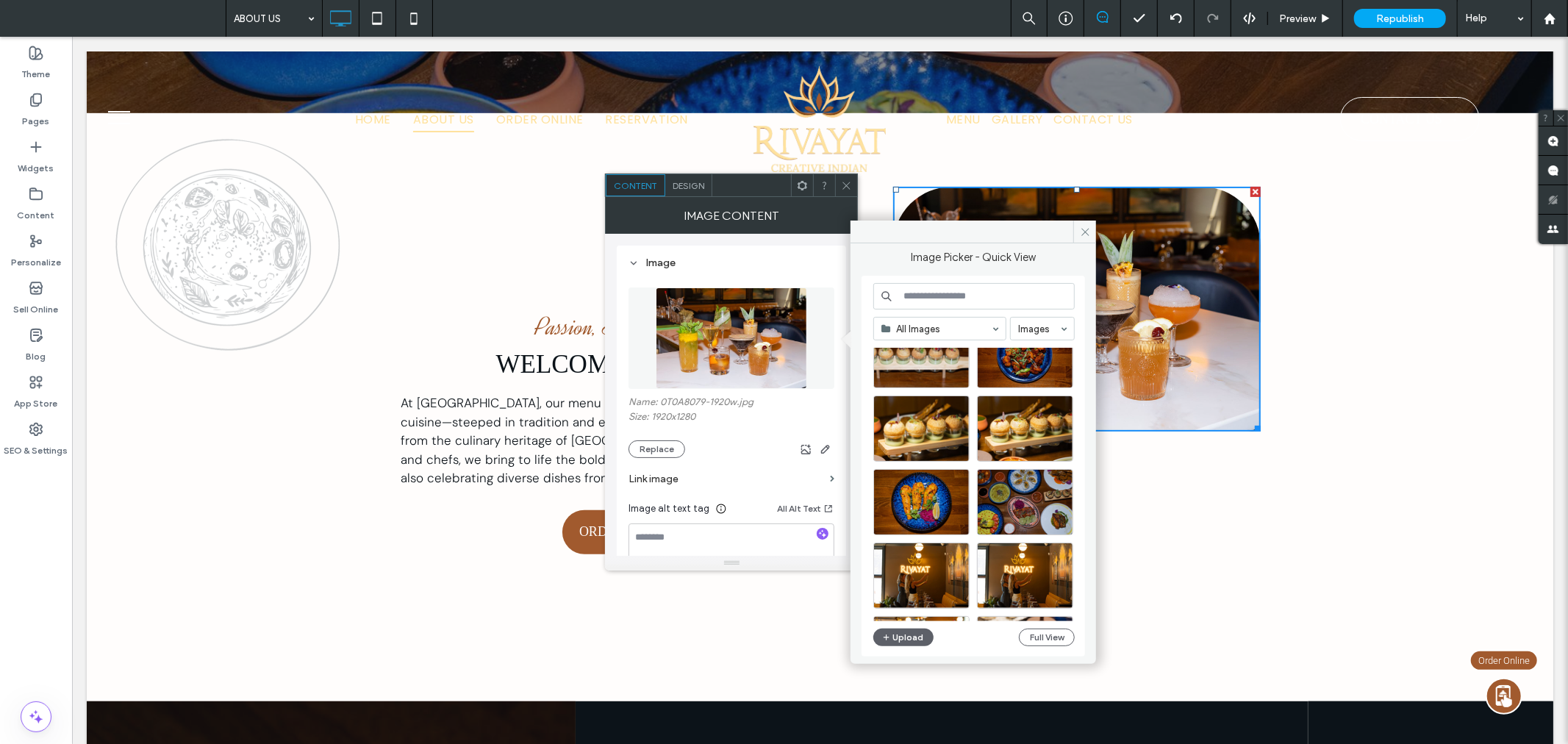
scroll to position [1209, 0]
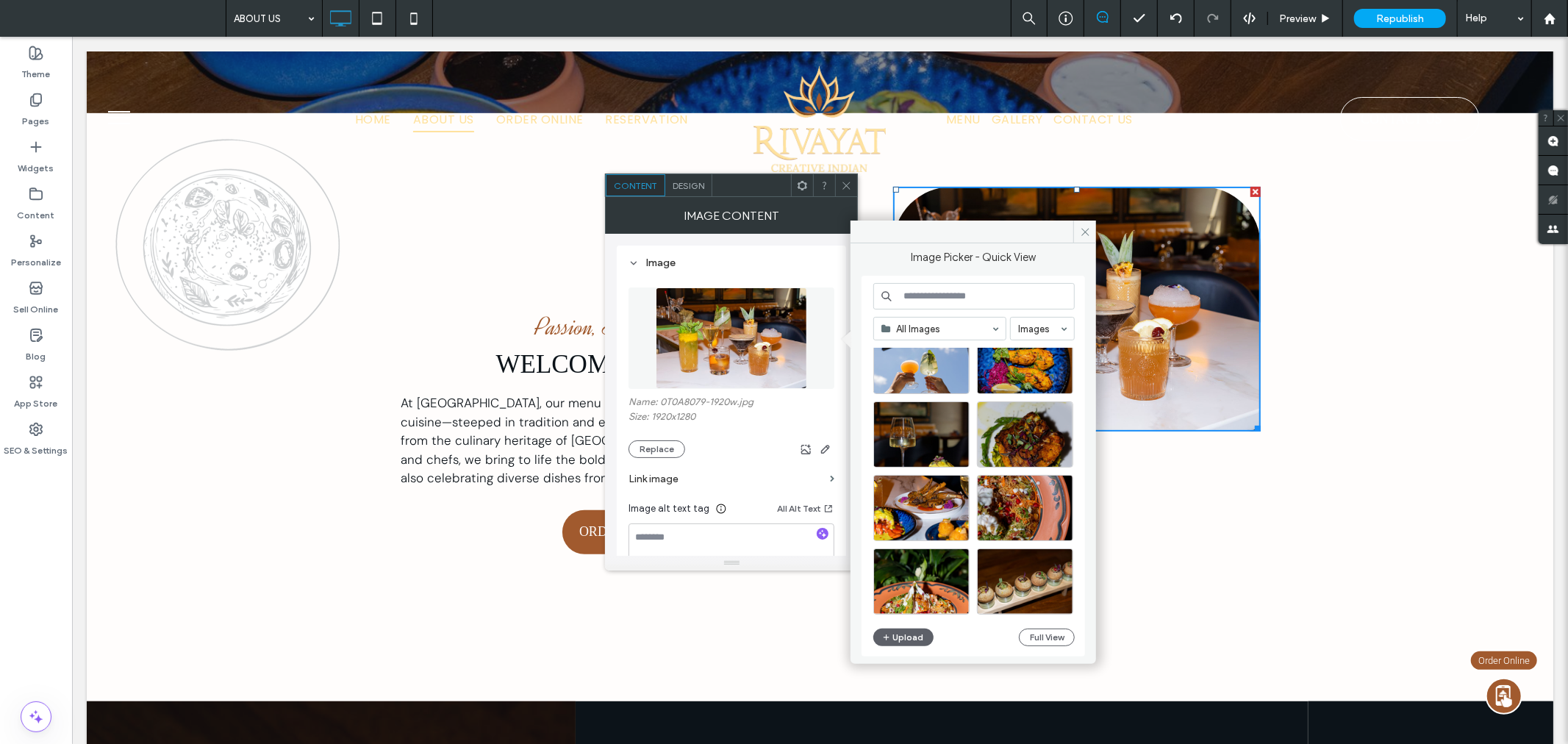
scroll to position [2694, 0]
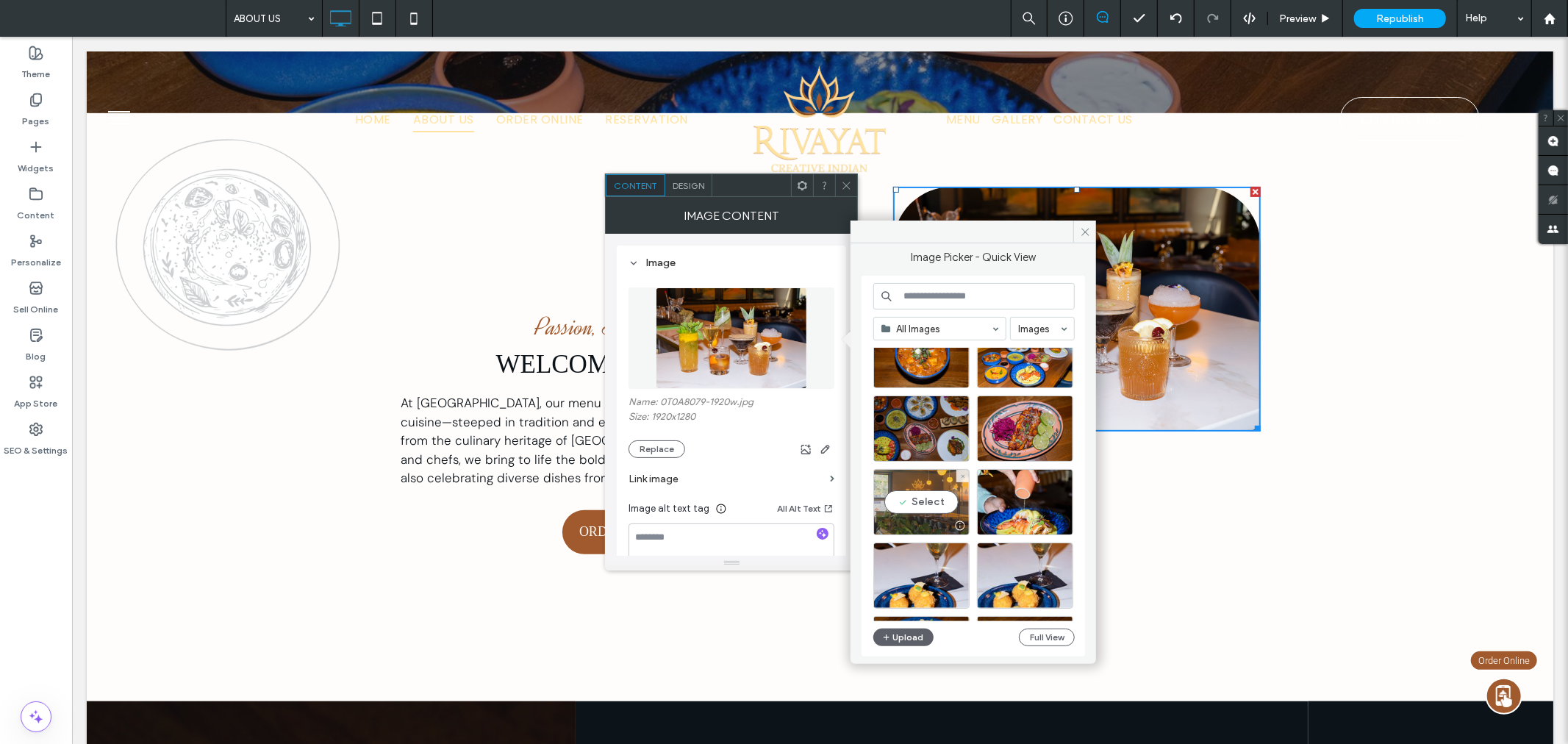
click at [935, 507] on div "Select" at bounding box center [921, 502] width 96 height 66
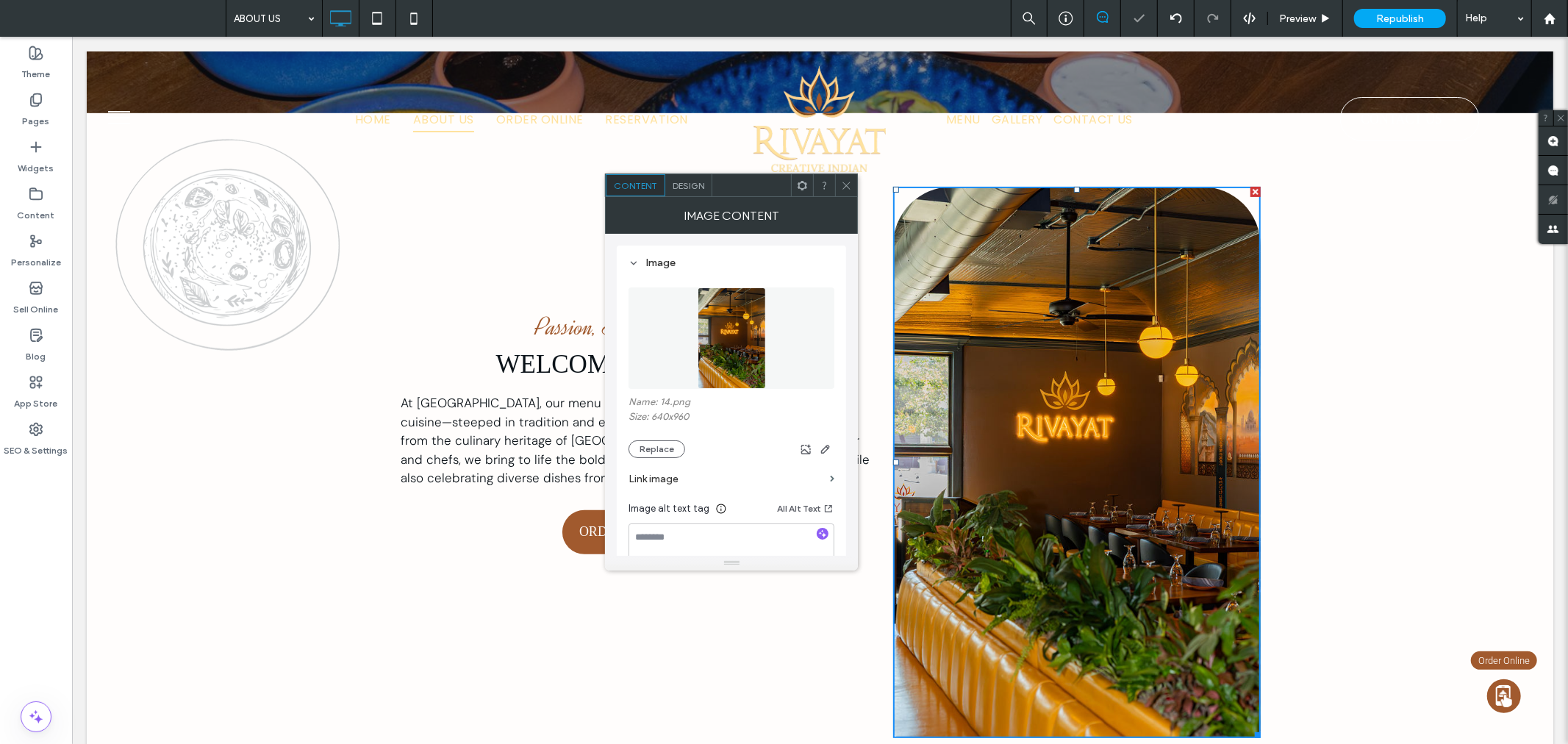
click at [848, 184] on icon at bounding box center [846, 185] width 11 height 11
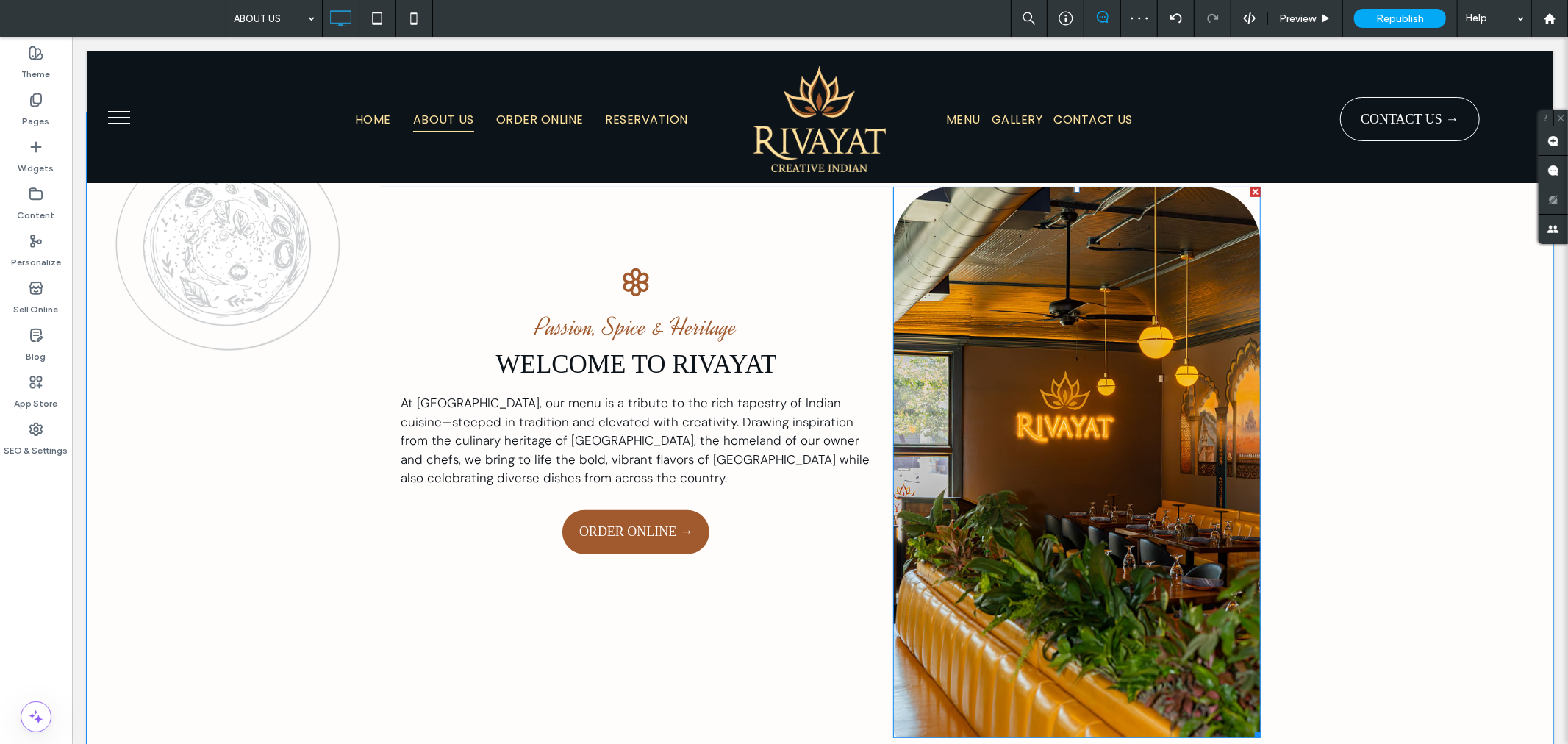
scroll to position [599, 0]
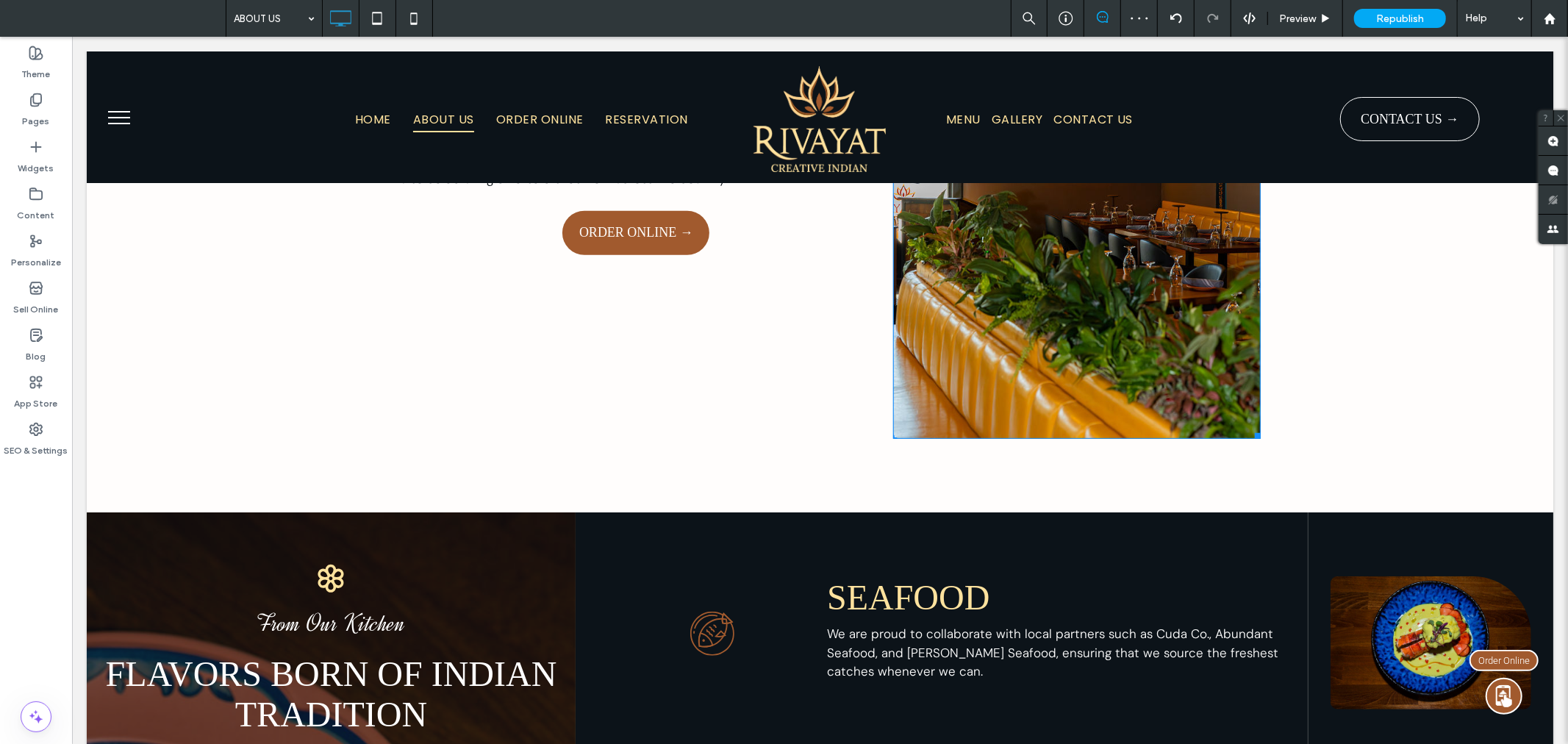
drag, startPoint x: 1245, startPoint y: 431, endPoint x: 1201, endPoint y: 286, distance: 151.5
click at [1201, 286] on div "W:381.997 H:572.986 Click To Paste" at bounding box center [1075, 162] width 368 height 551
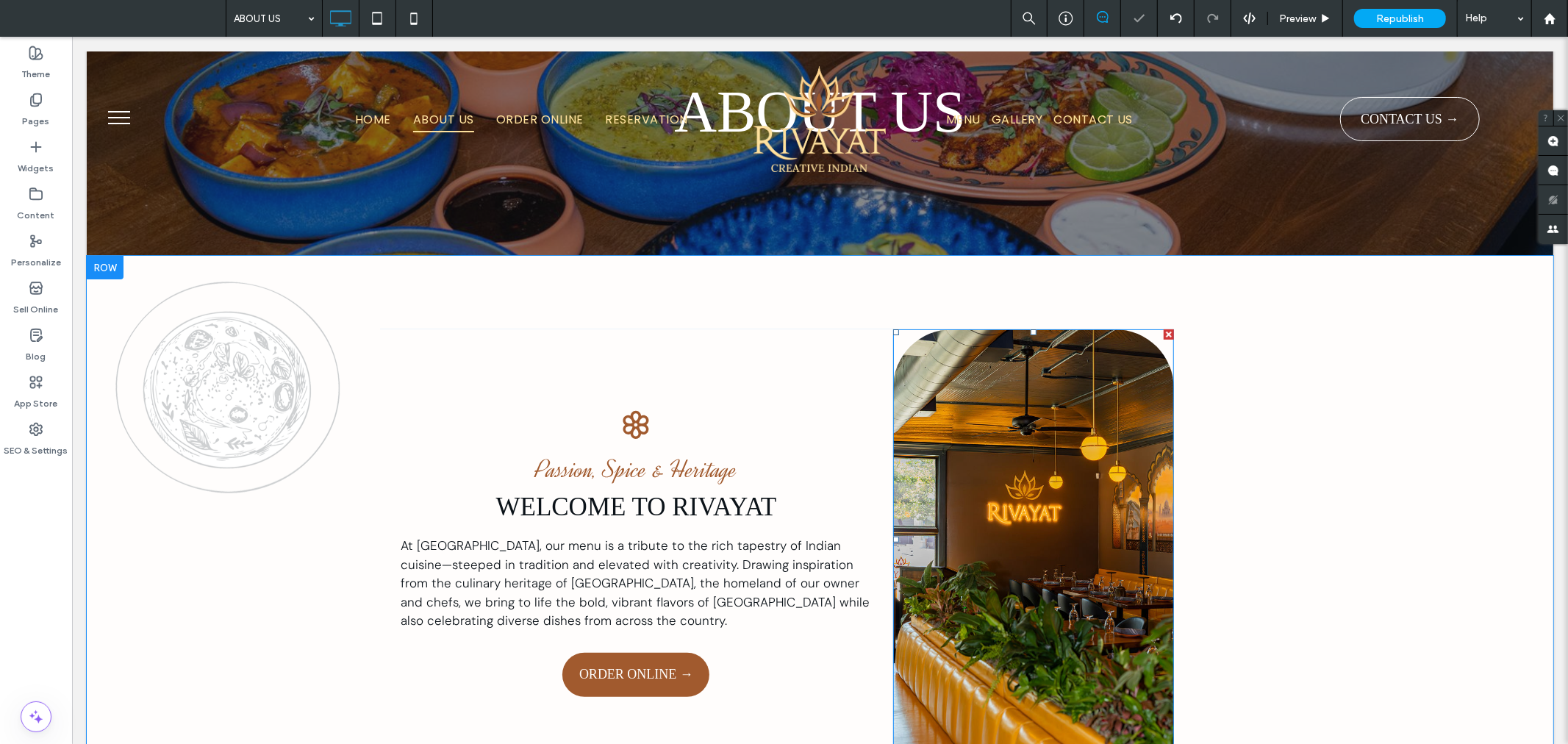
scroll to position [299, 0]
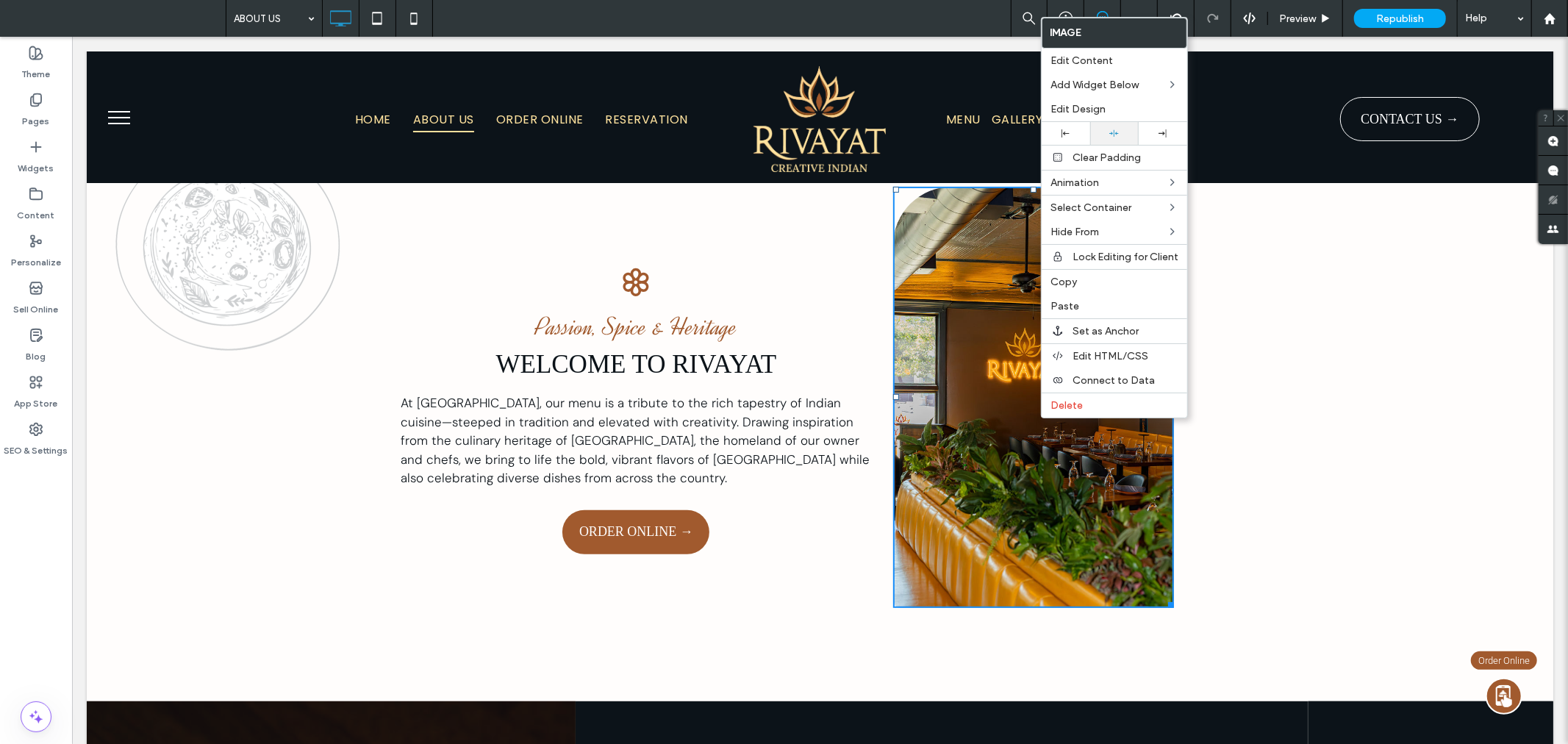
click at [1114, 133] on icon at bounding box center [1113, 133] width 10 height 10
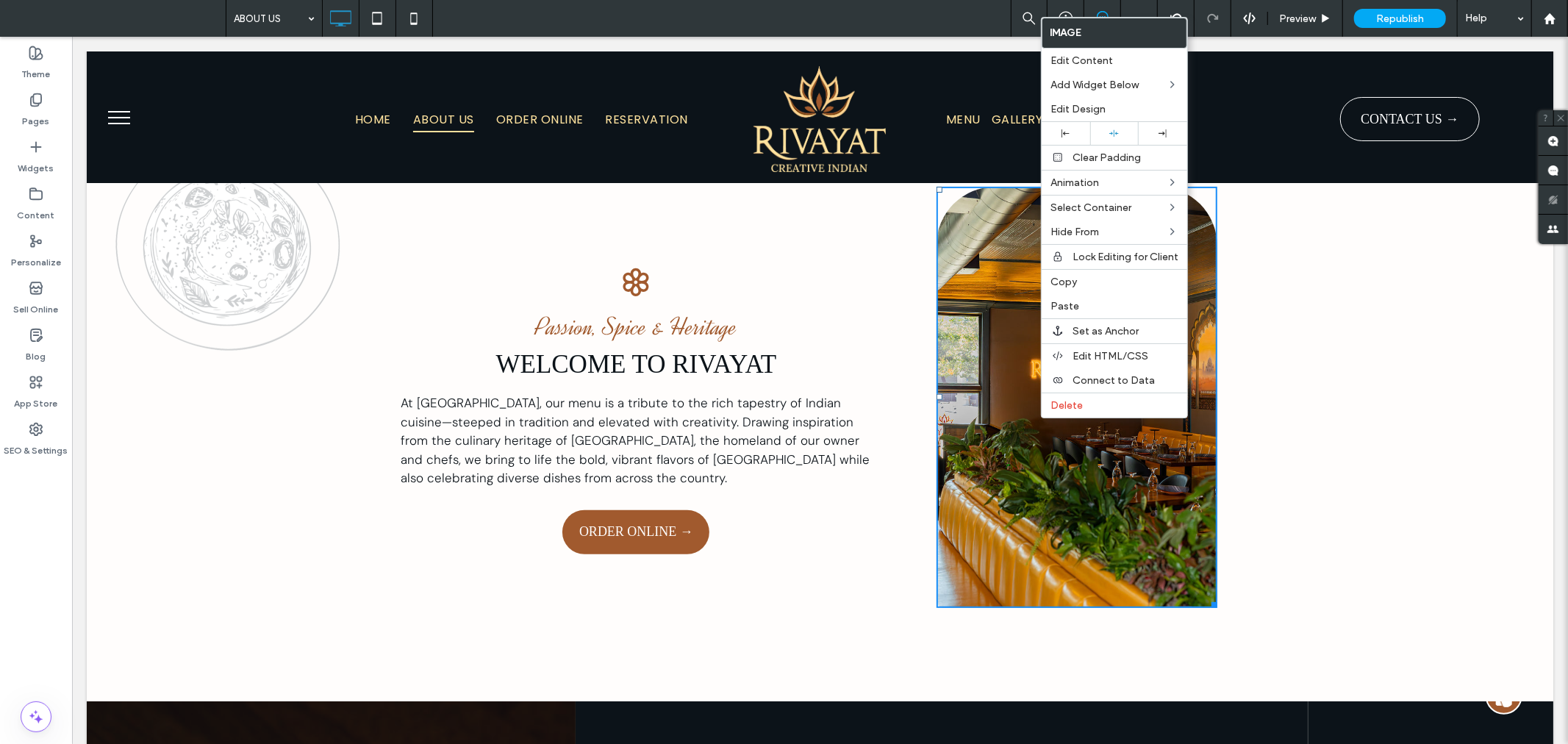
click at [1403, 383] on div "Passion, Spice & Heritage WELCOME TO RIVAYAT At Rivayat, our menu is a tribute …" at bounding box center [819, 406] width 1466 height 588
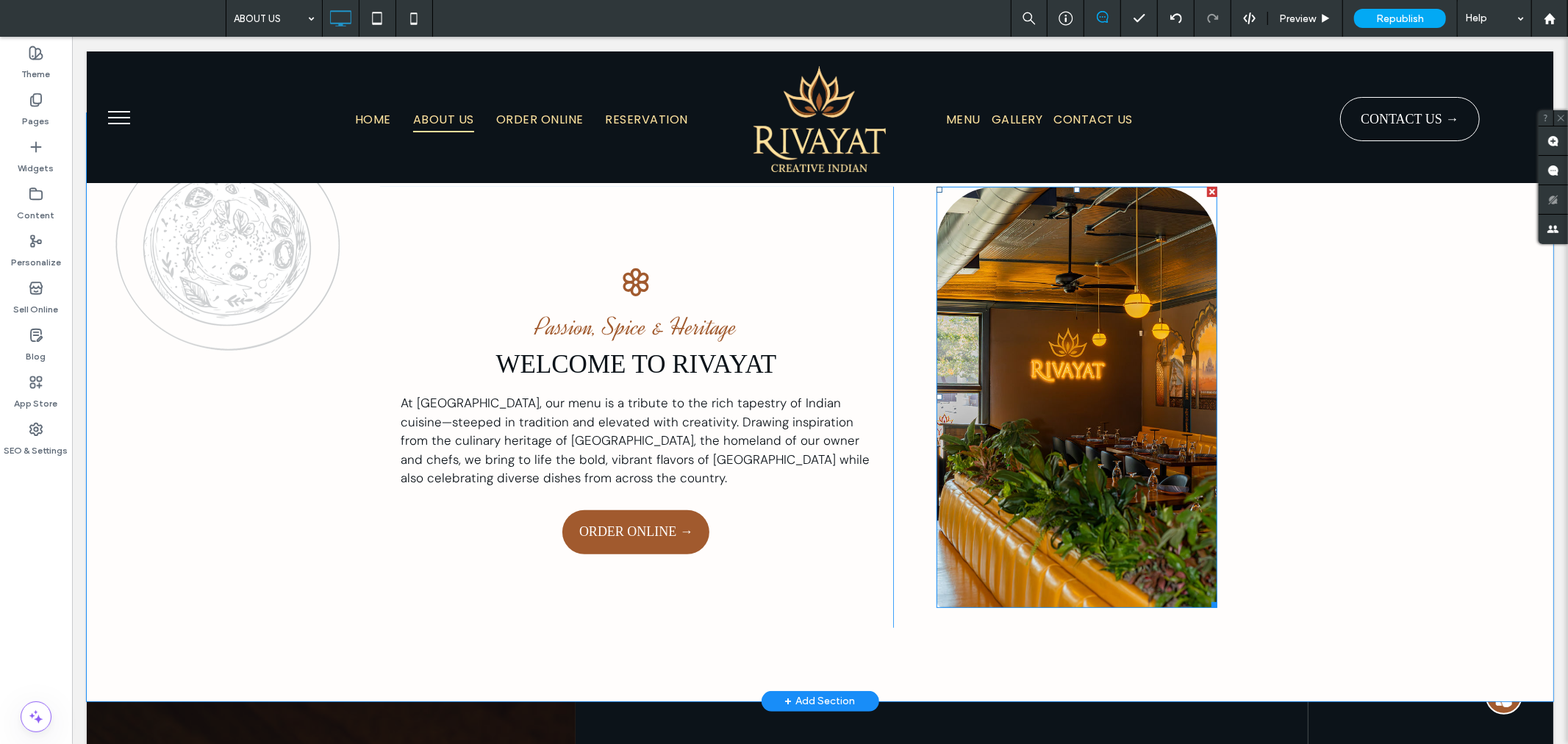
click at [1095, 350] on img at bounding box center [1075, 397] width 281 height 421
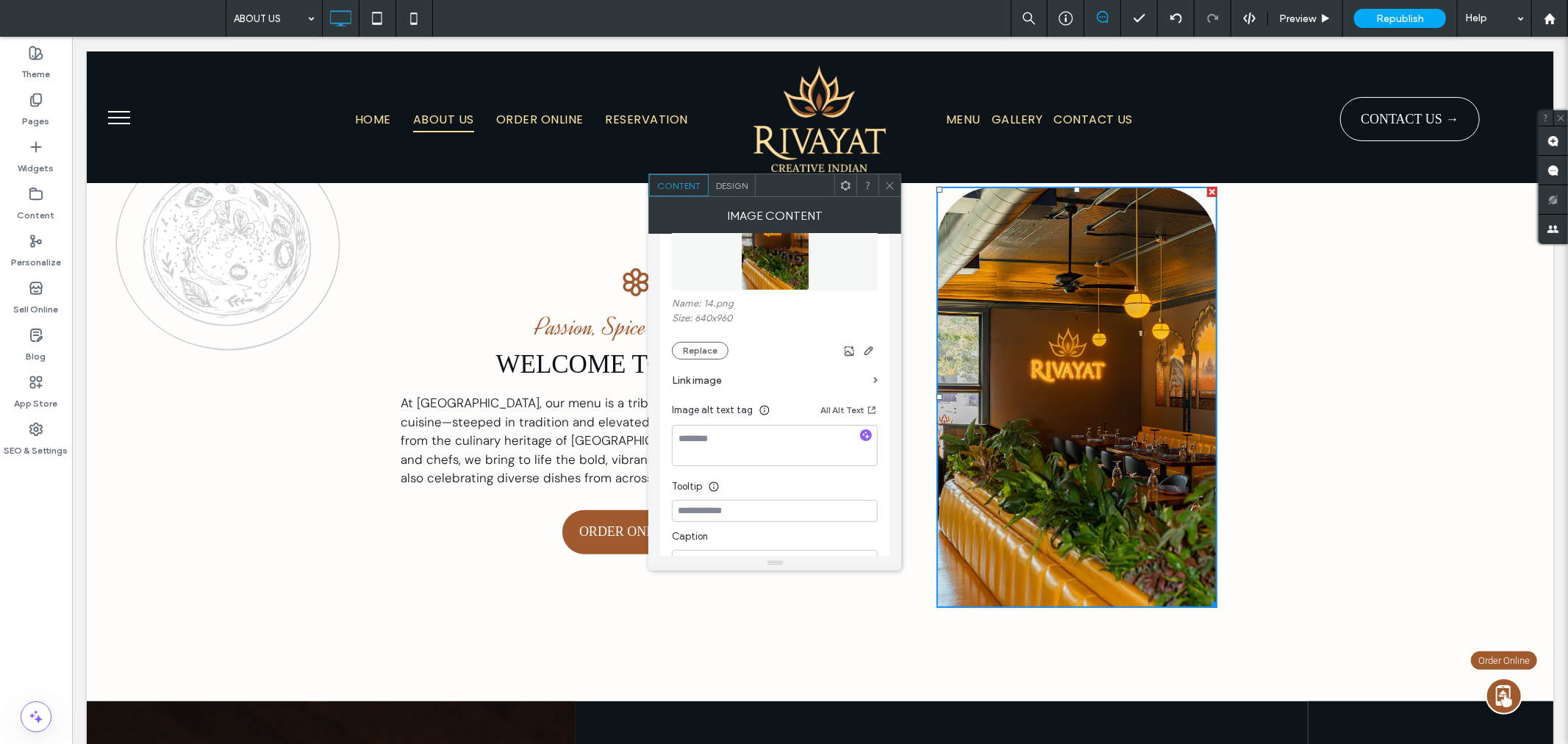
scroll to position [0, 0]
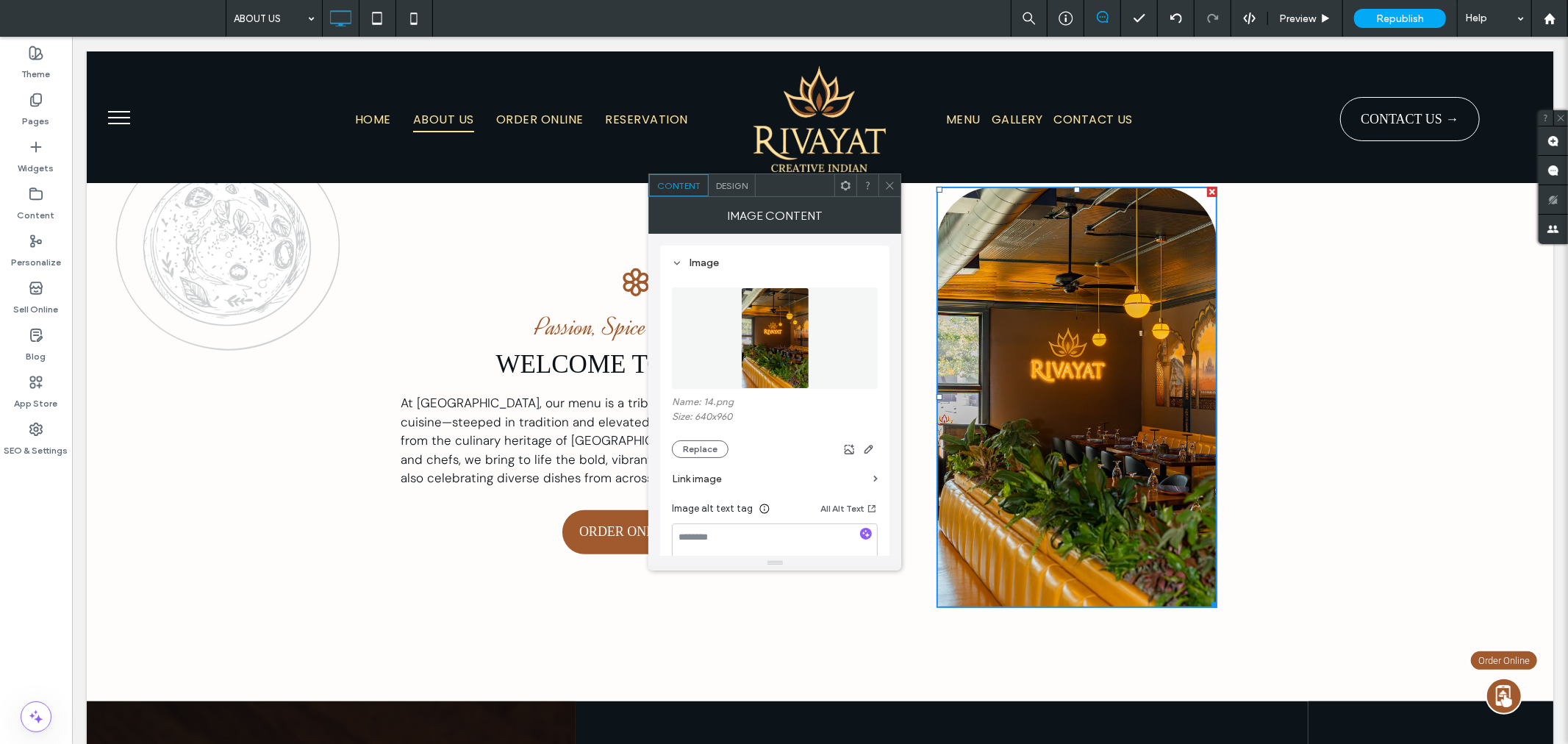
click at [729, 182] on span "Design" at bounding box center [732, 185] width 32 height 11
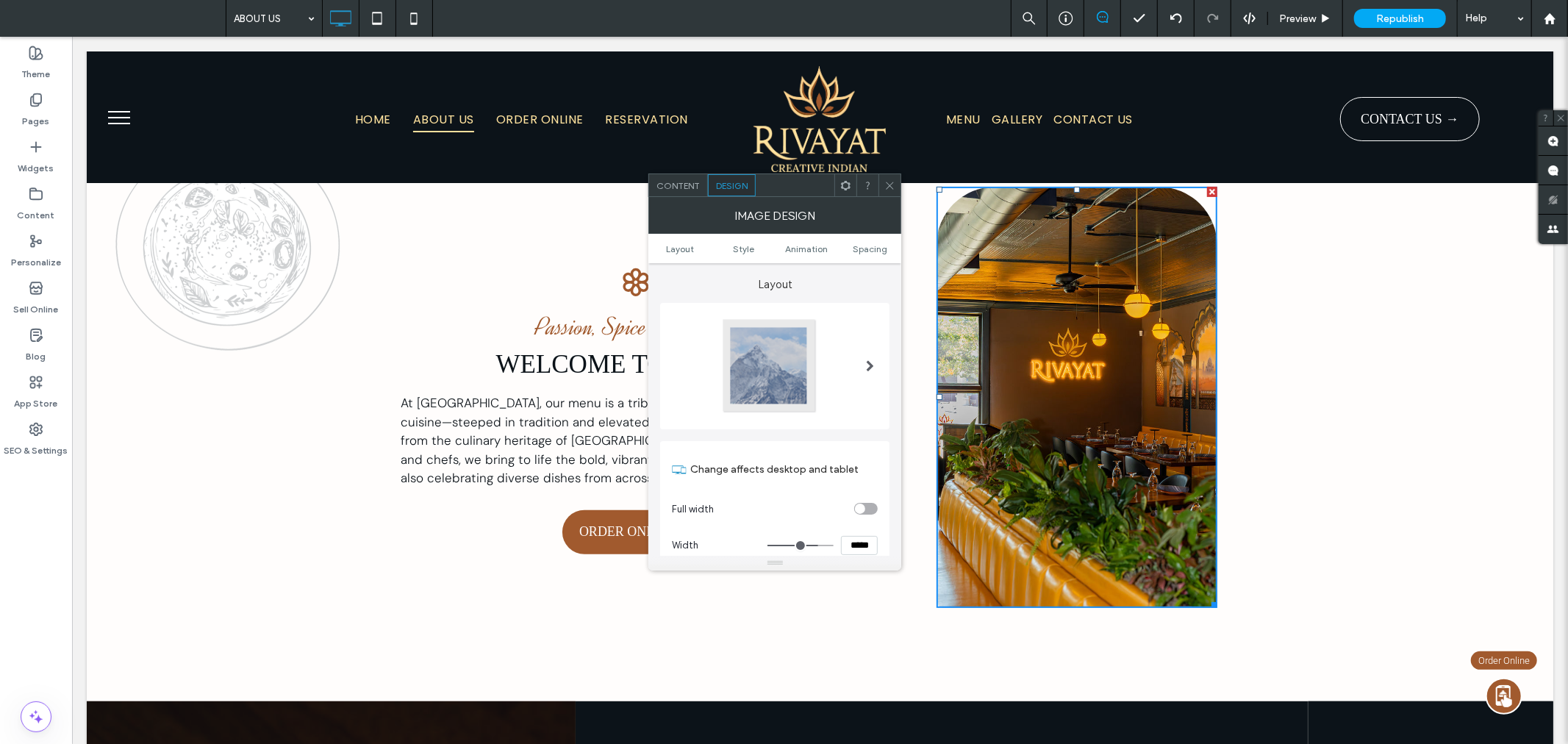
click at [886, 183] on icon at bounding box center [889, 185] width 11 height 11
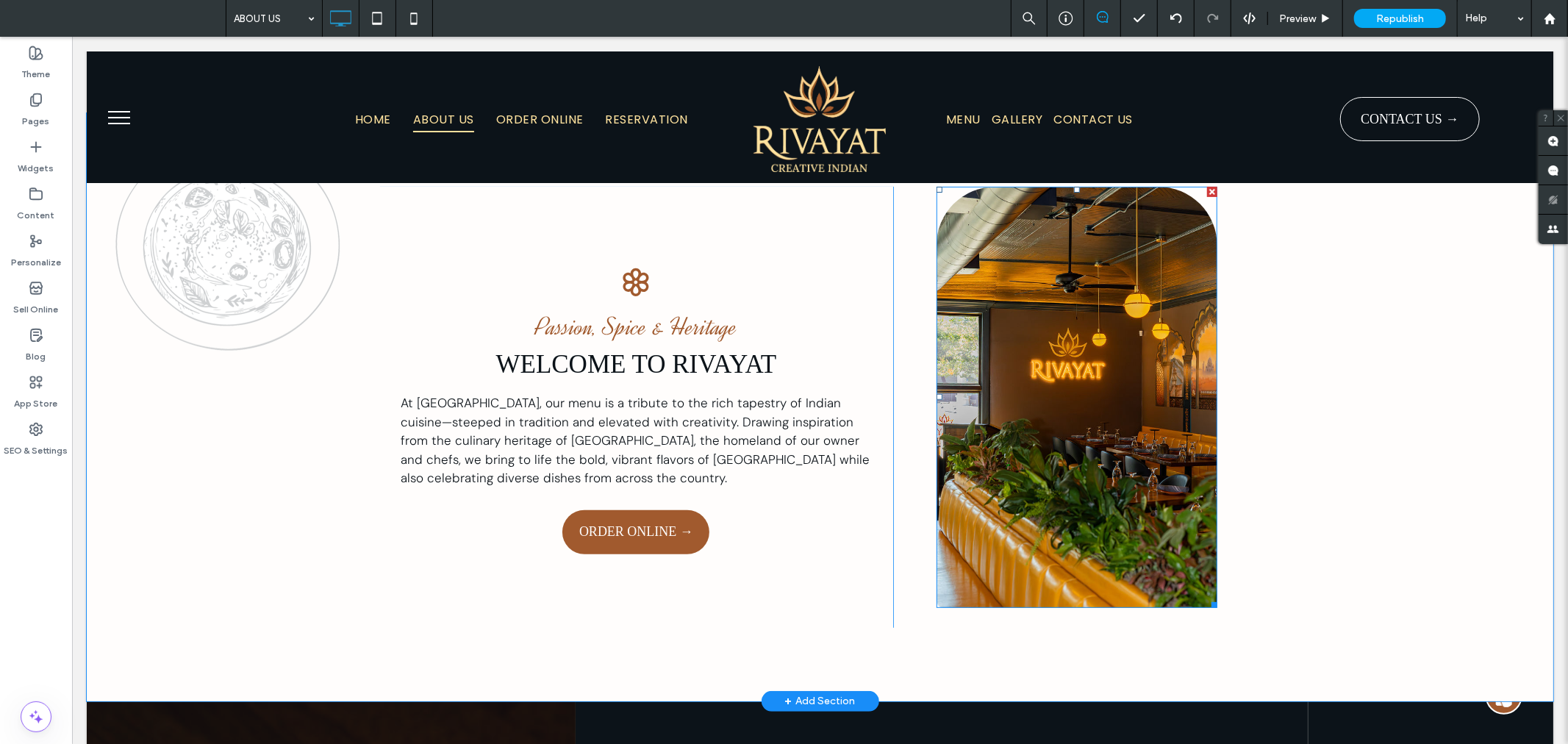
click at [990, 254] on img at bounding box center [1075, 397] width 281 height 421
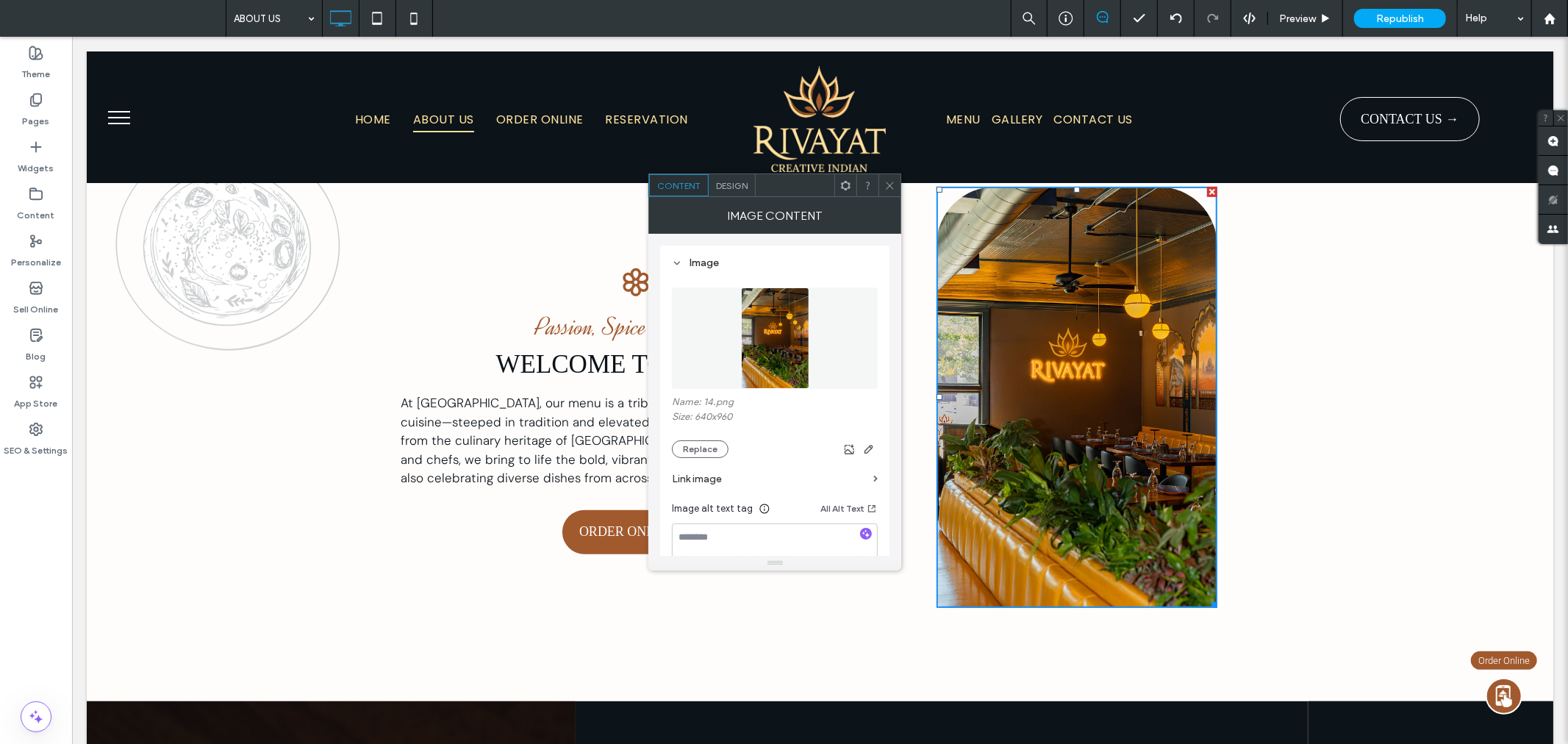
scroll to position [277, 0]
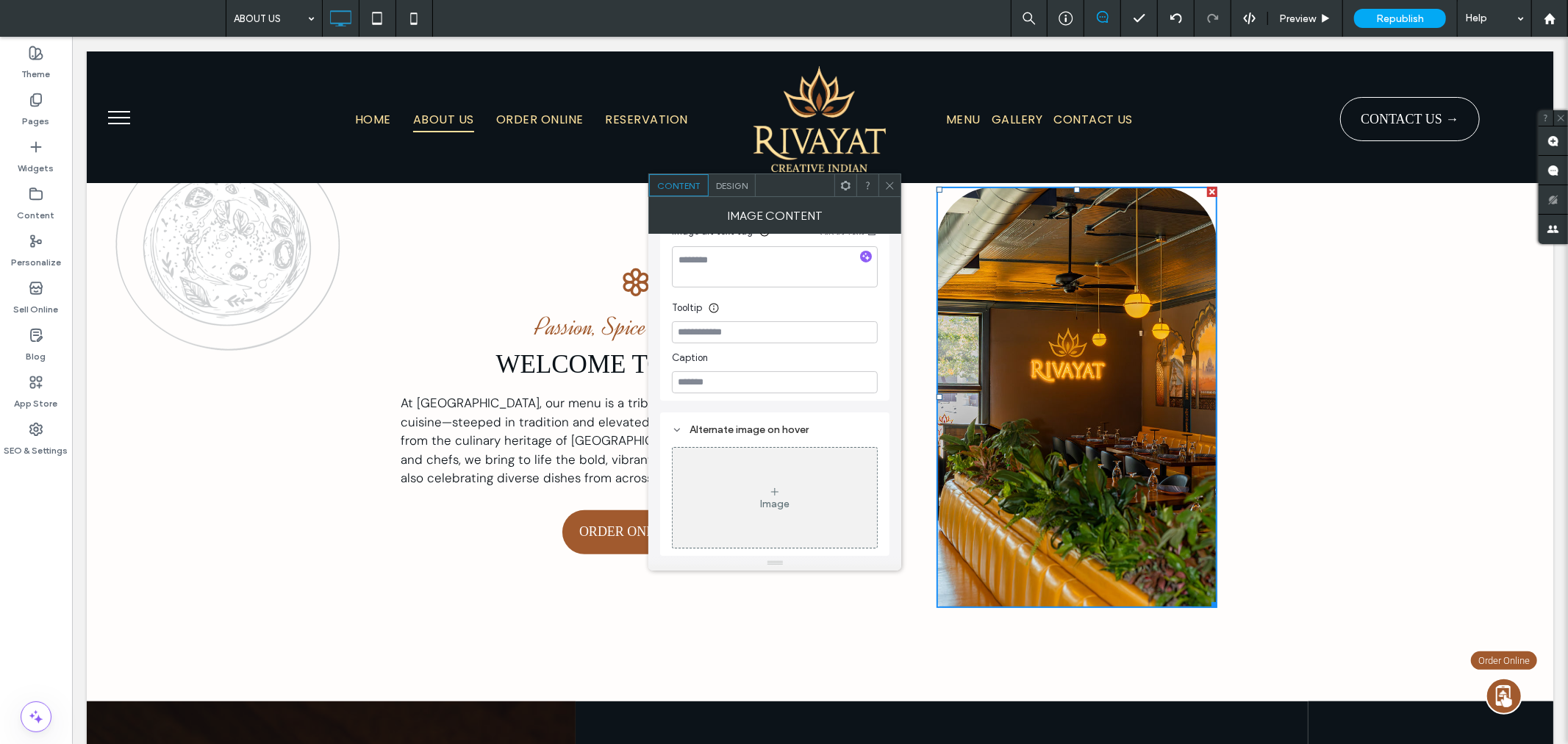
click at [740, 184] on span "Design" at bounding box center [732, 185] width 32 height 11
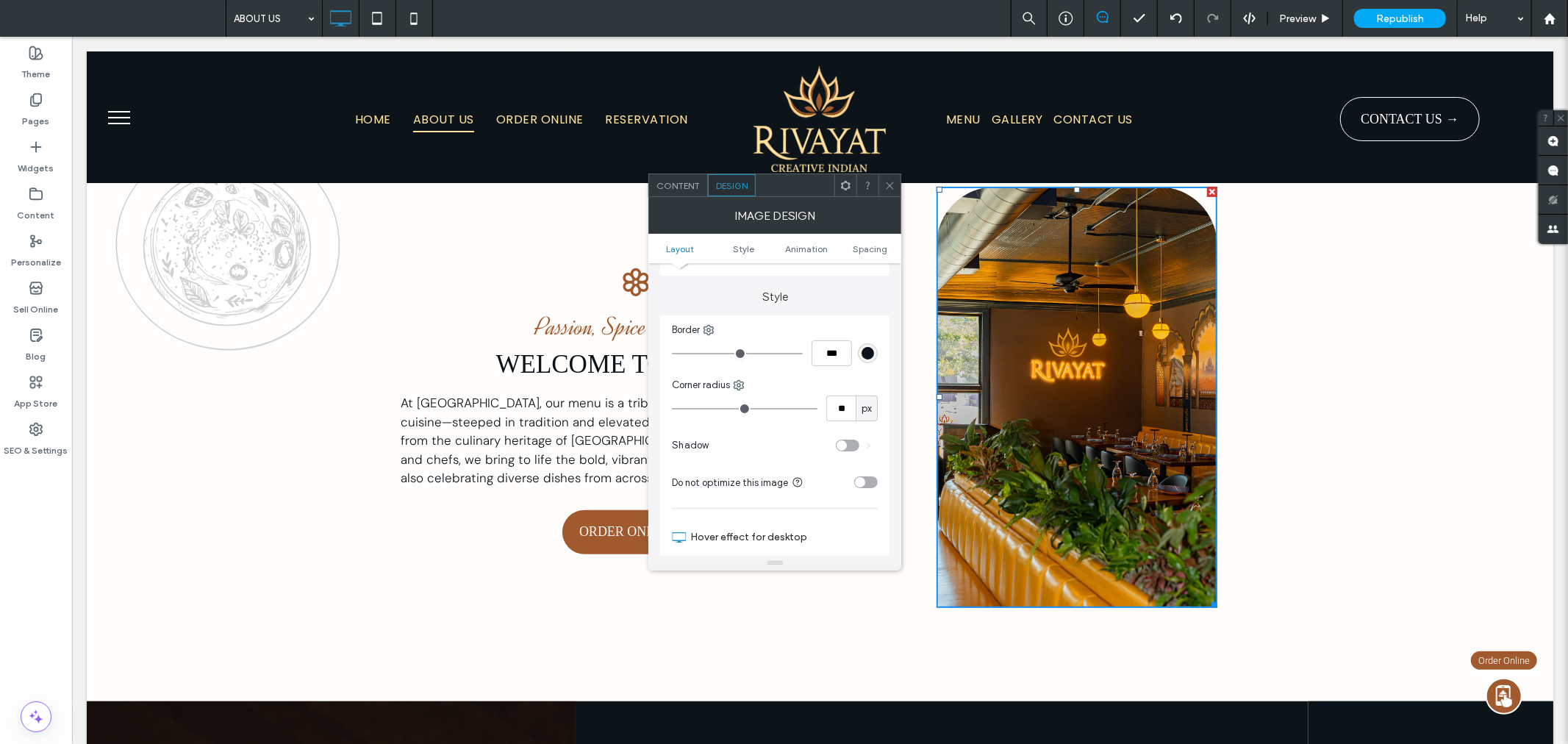
scroll to position [299, 0]
type input "**"
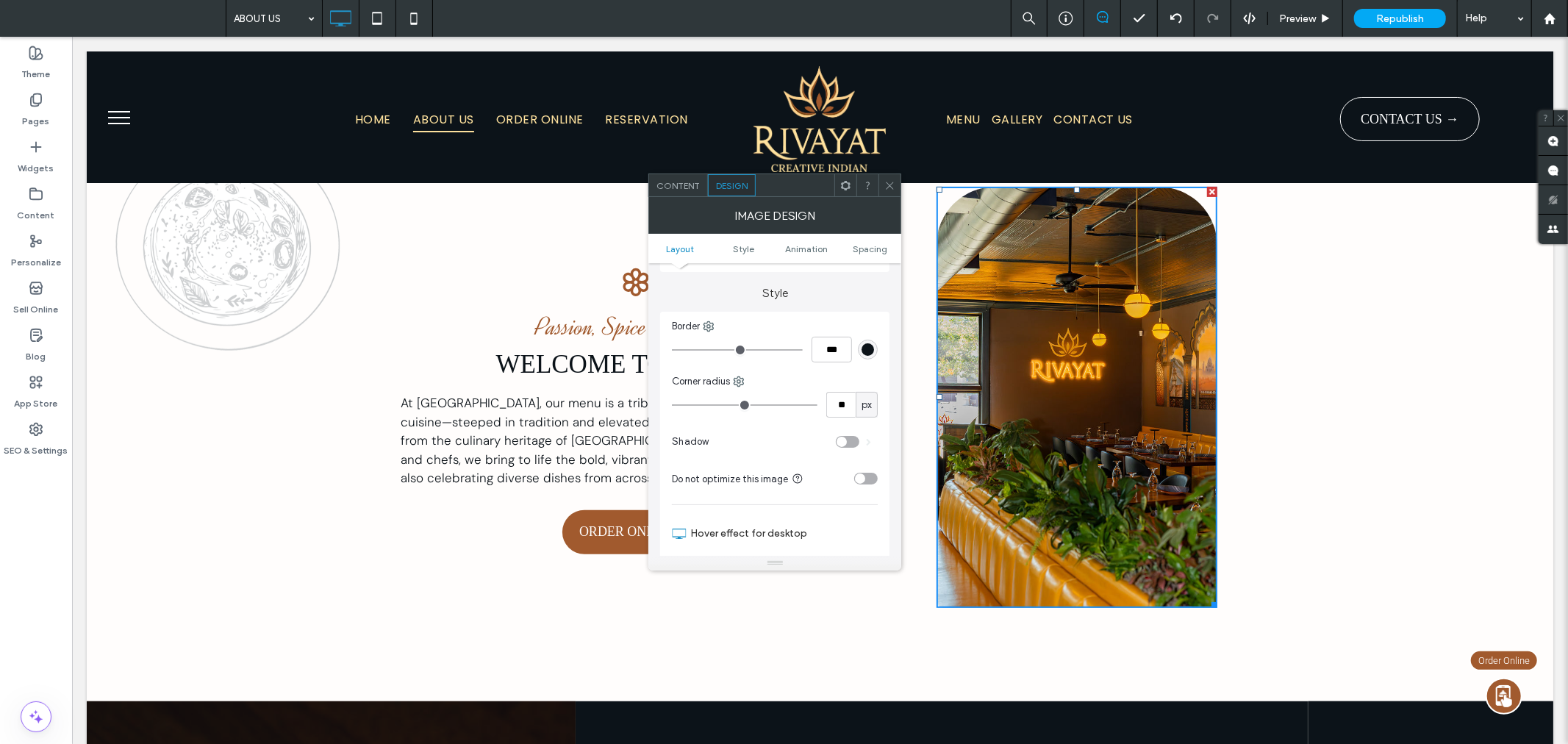
type input "**"
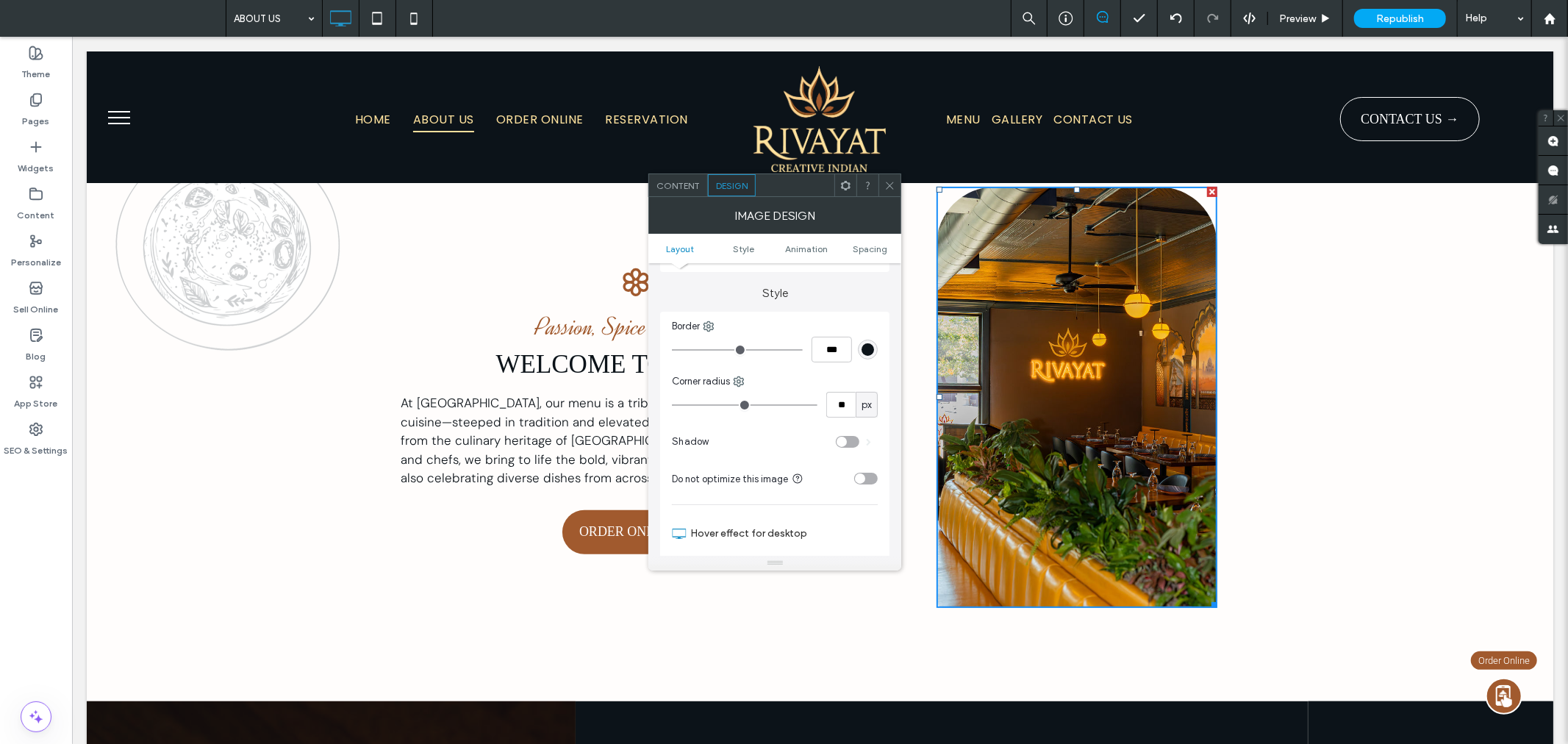
type input "**"
drag, startPoint x: 787, startPoint y: 400, endPoint x: 773, endPoint y: 400, distance: 14.0
click at [773, 405] on input "range" at bounding box center [744, 405] width 145 height 2
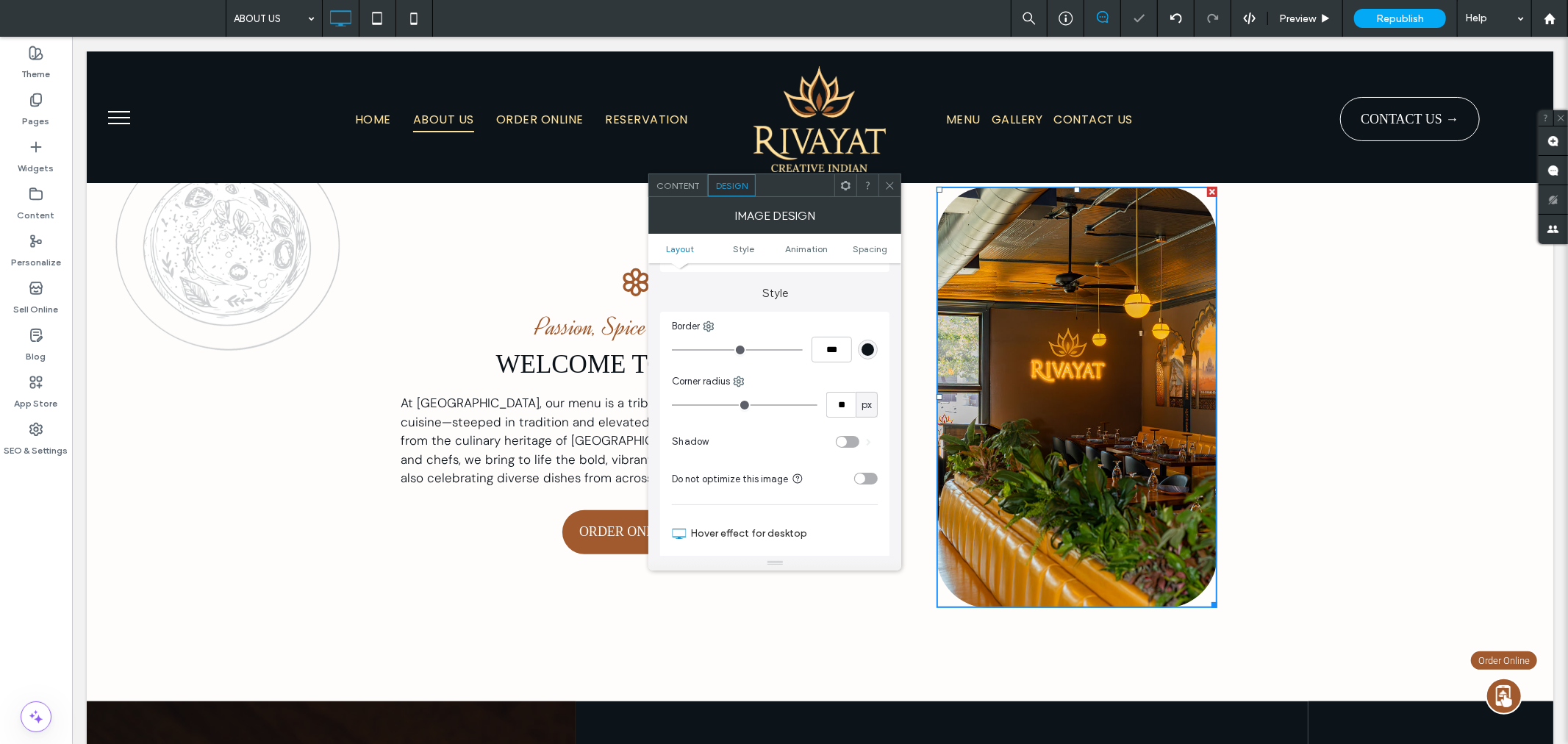
type input "**"
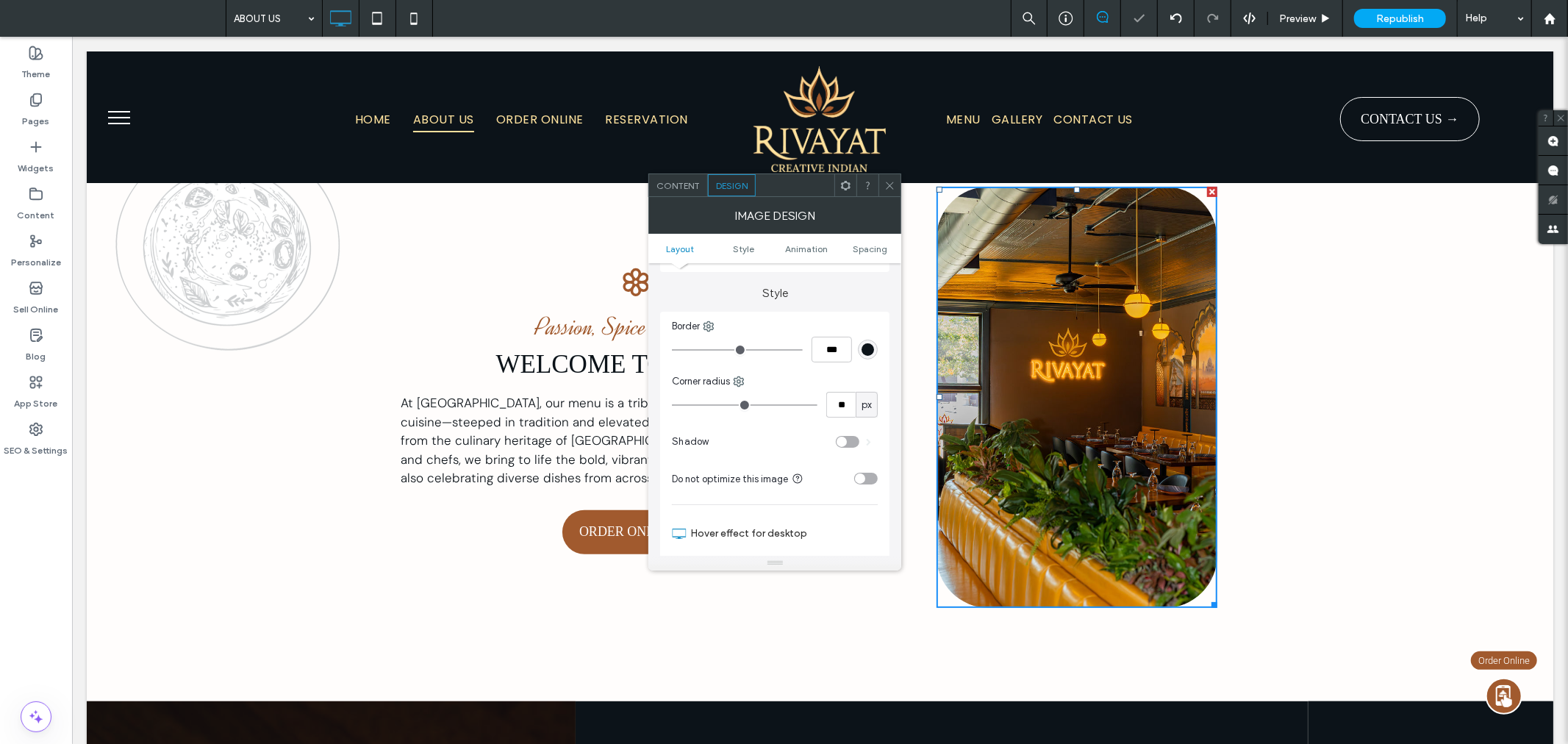
type input "**"
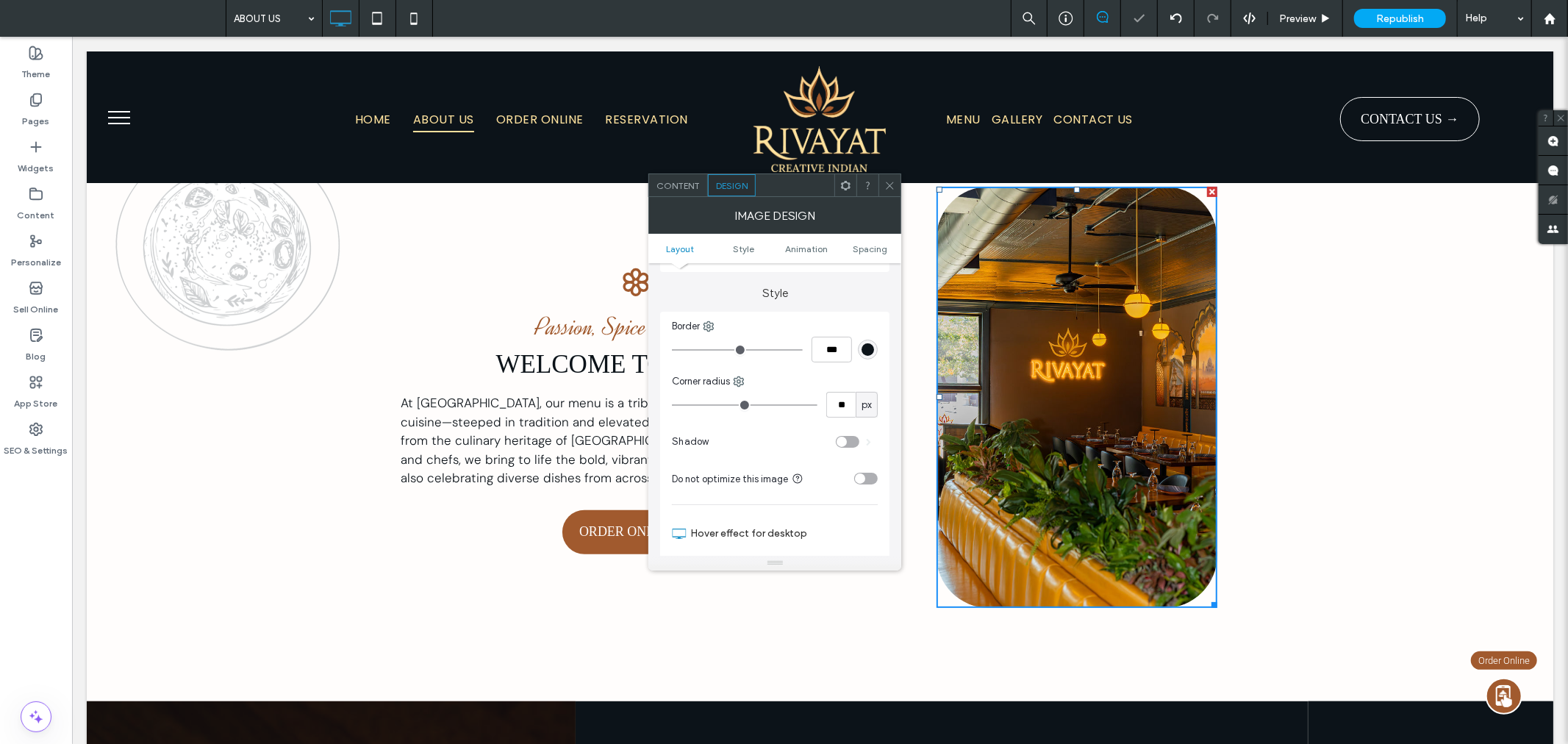
type input "**"
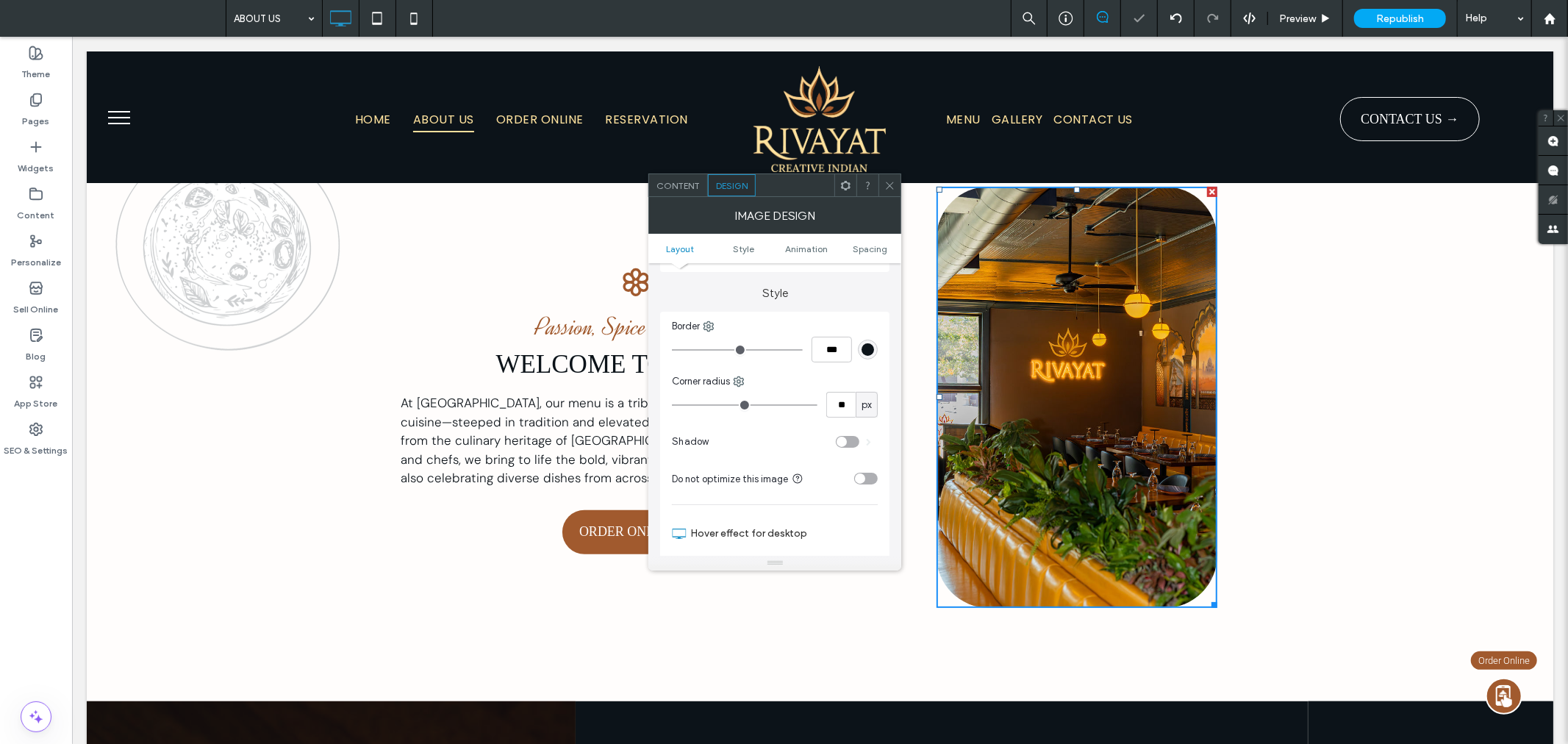
type input "**"
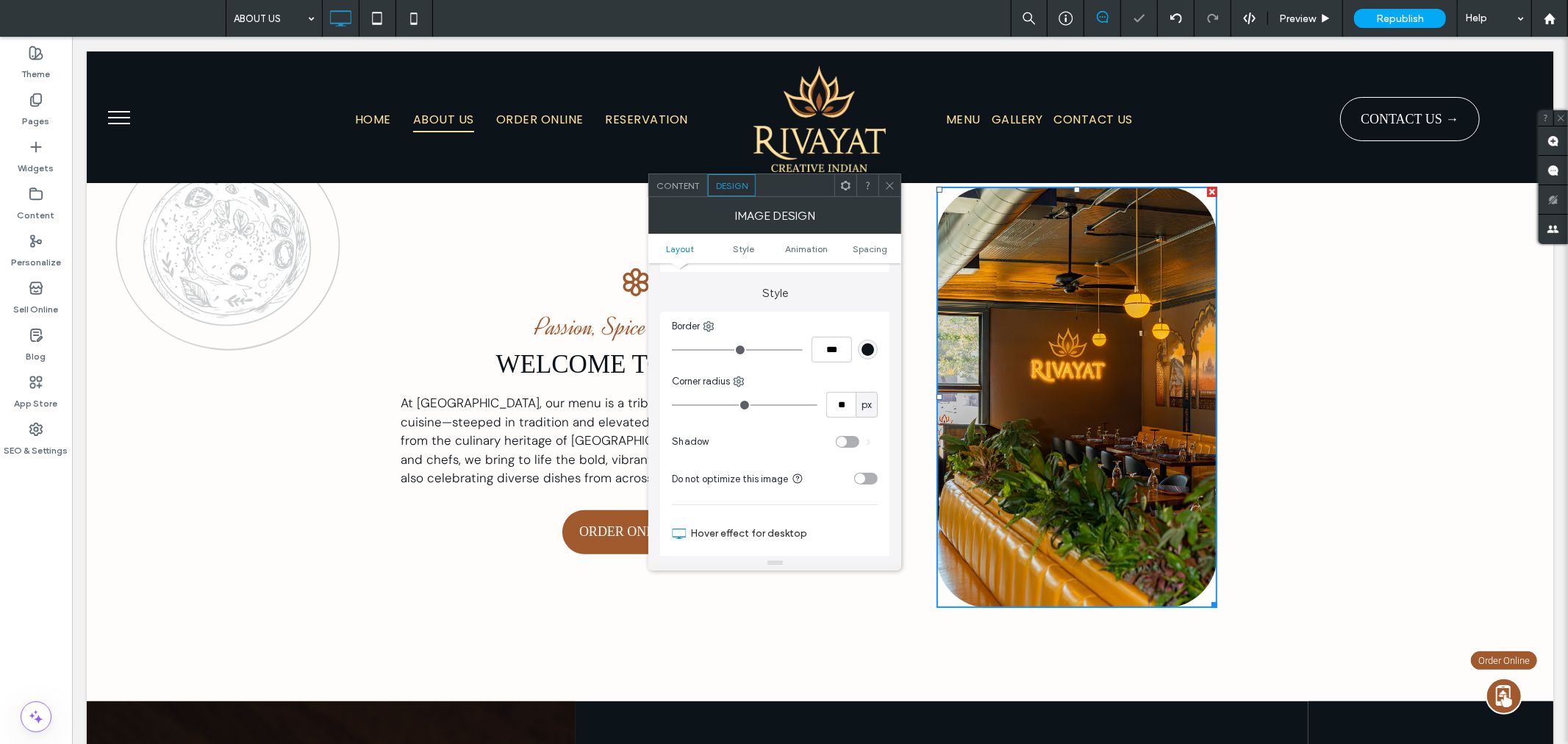
drag, startPoint x: 773, startPoint y: 400, endPoint x: 789, endPoint y: 400, distance: 16.0
click at [789, 405] on input "range" at bounding box center [744, 405] width 145 height 2
type input "**"
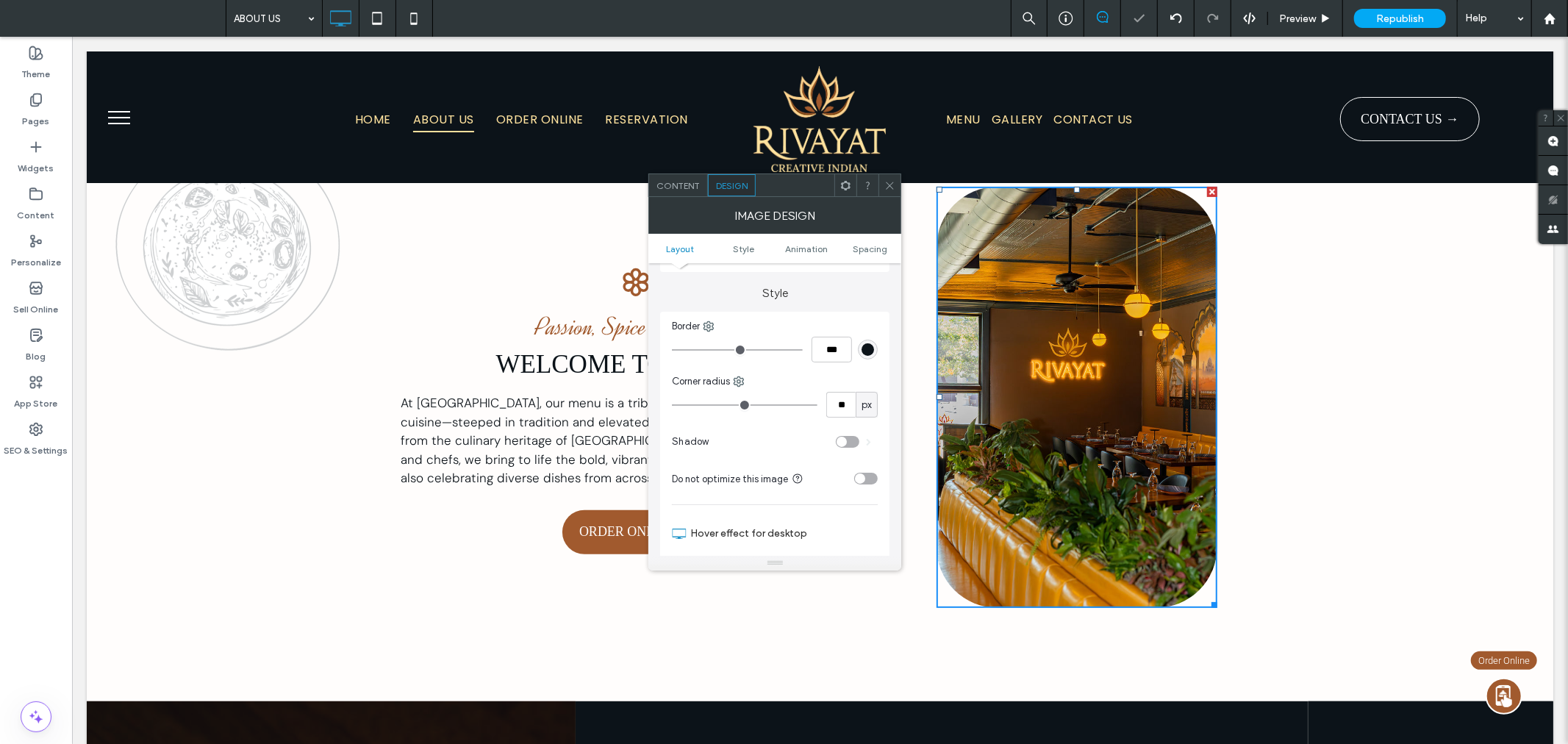
type input "**"
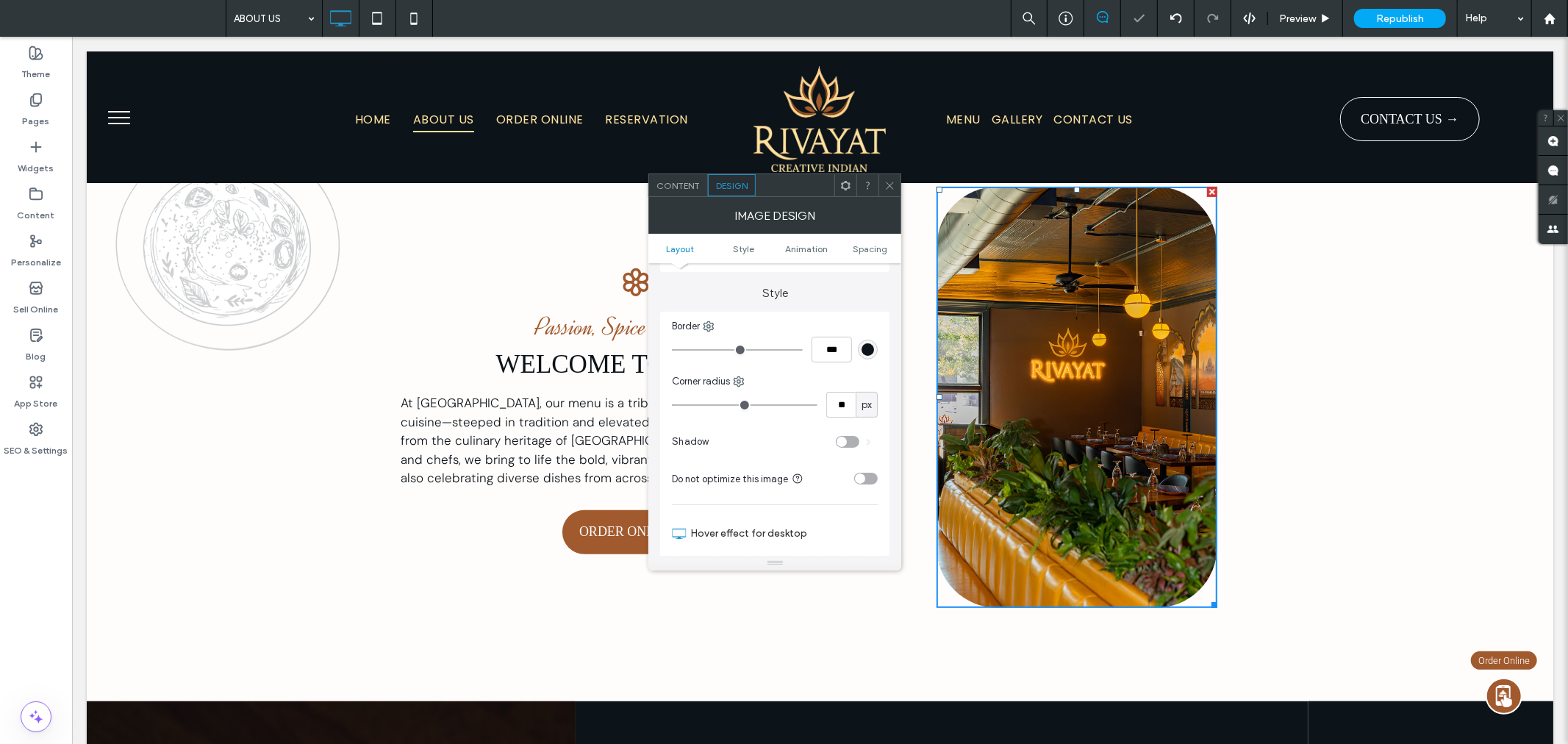
type input "**"
click at [795, 405] on input "range" at bounding box center [744, 405] width 145 height 2
drag, startPoint x: 891, startPoint y: 181, endPoint x: 898, endPoint y: 176, distance: 8.6
click at [891, 181] on icon at bounding box center [889, 185] width 11 height 11
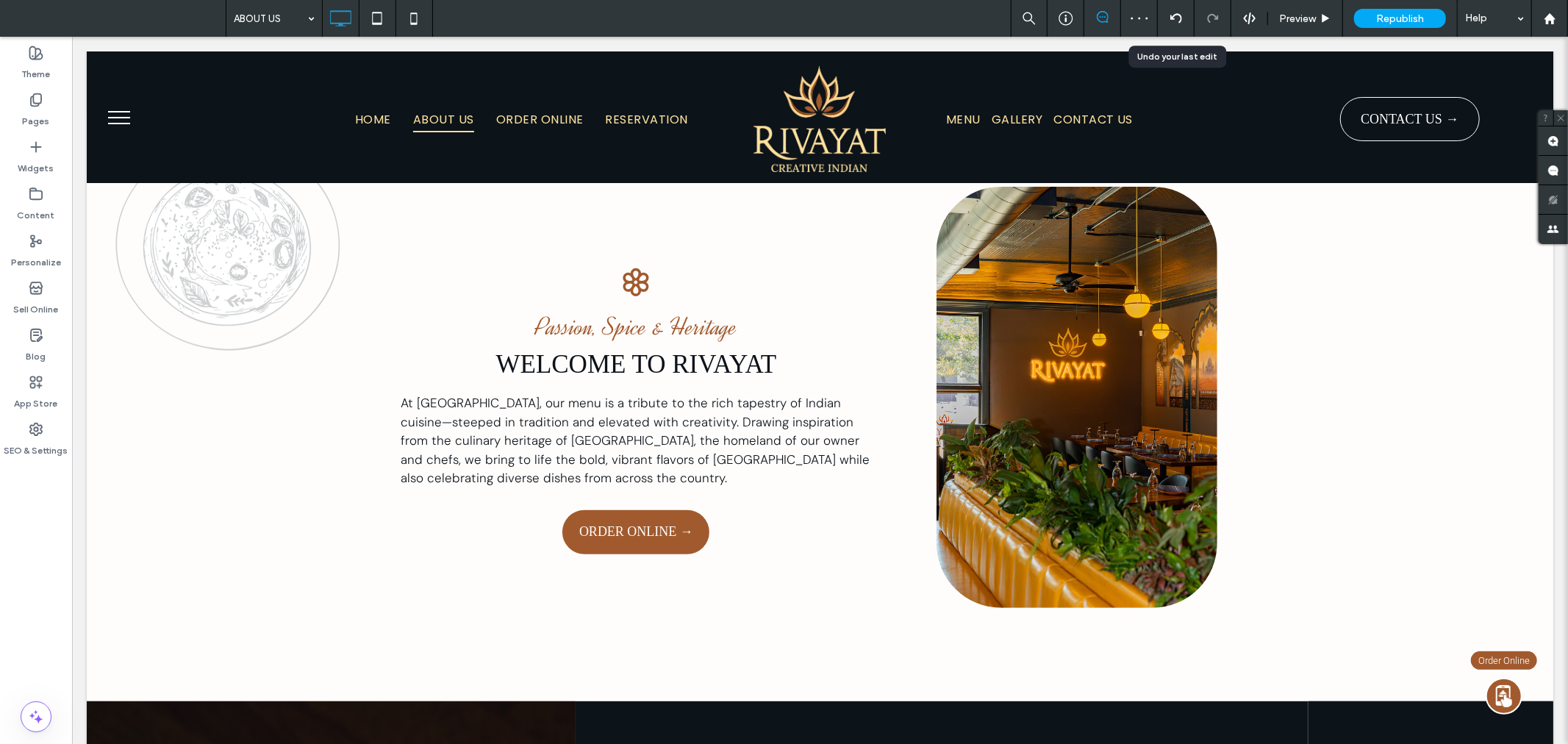
click at [1177, 12] on icon at bounding box center [1175, 18] width 11 height 11
click at [1174, 16] on icon at bounding box center [1175, 18] width 11 height 11
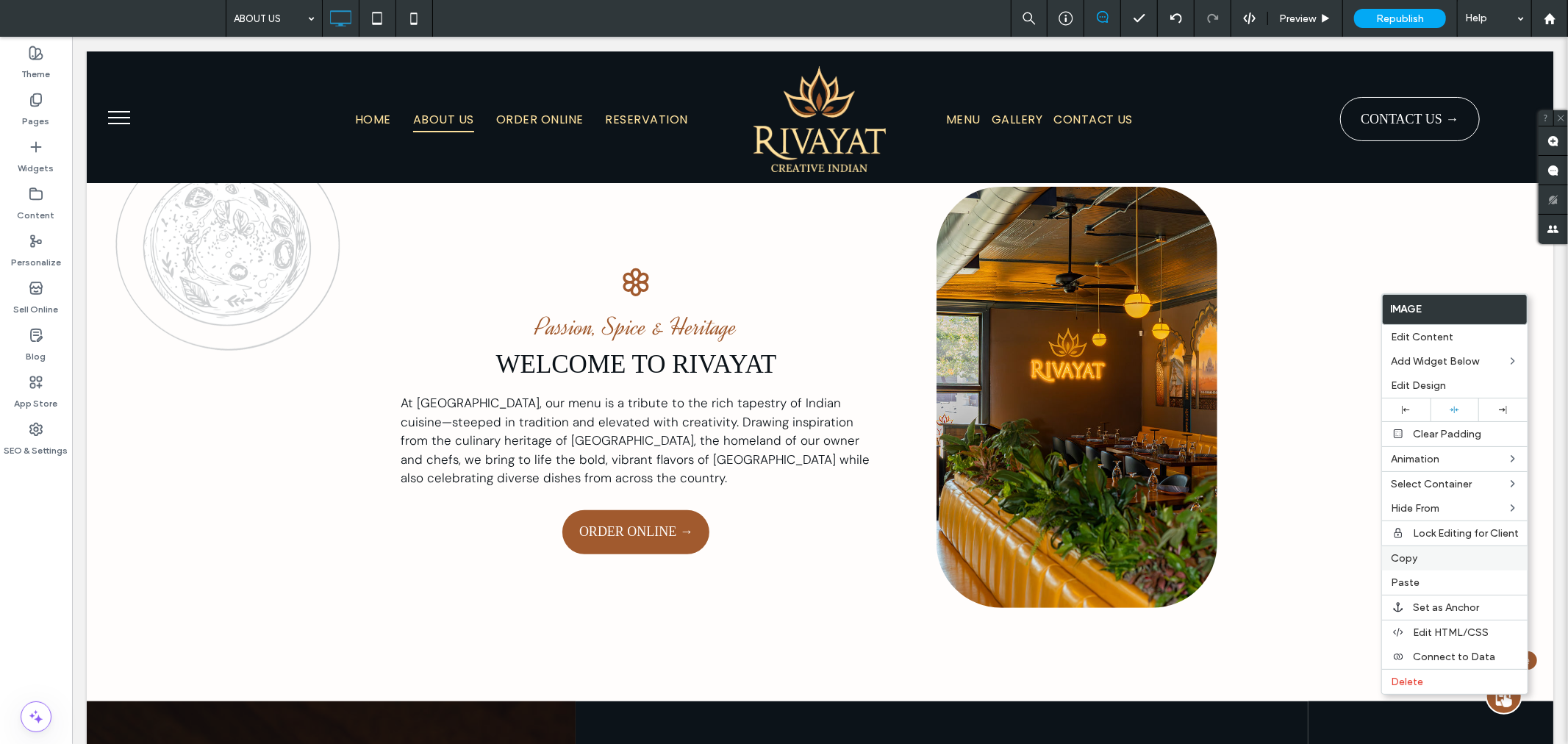
click at [1431, 555] on label "Copy" at bounding box center [1454, 558] width 128 height 12
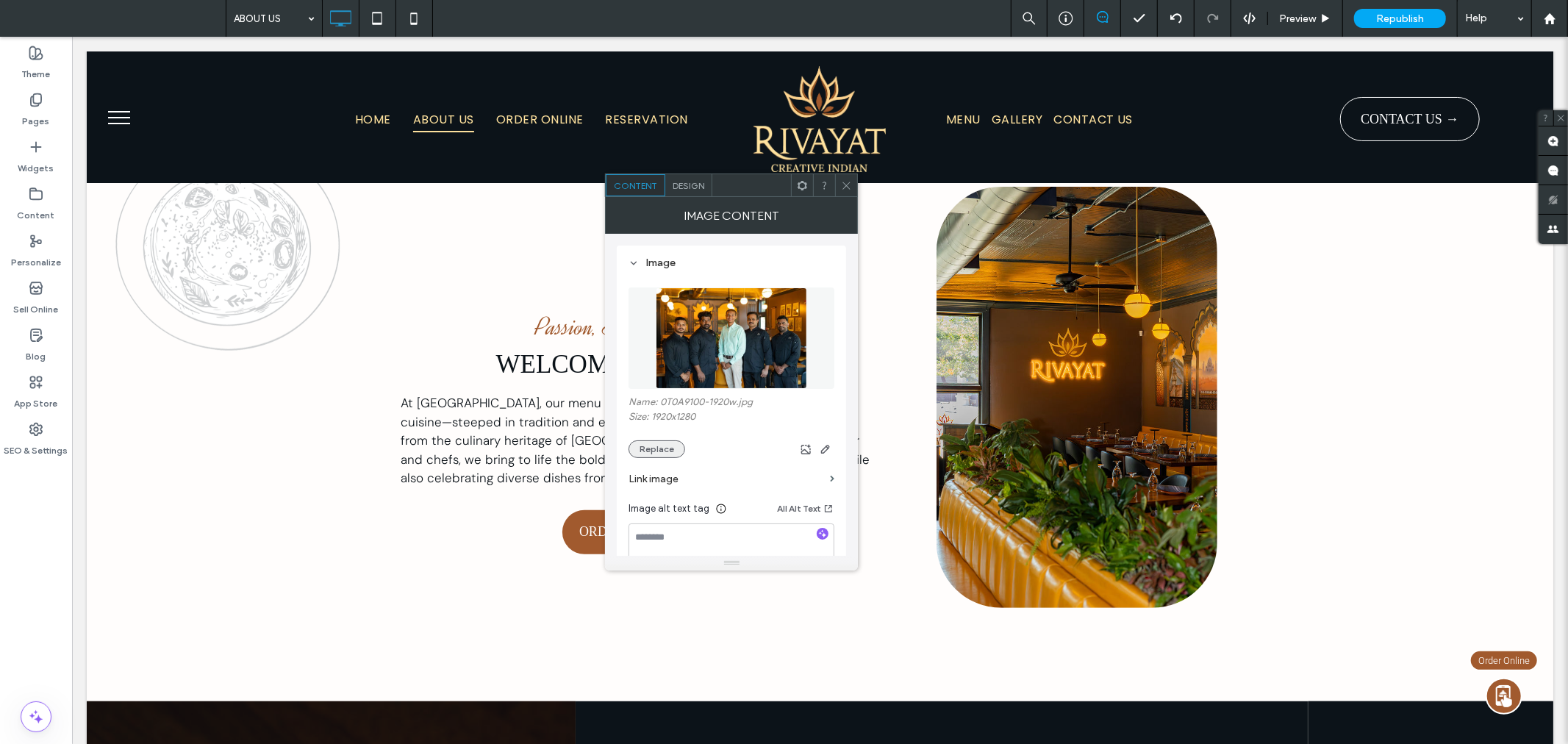
click at [660, 453] on button "Replace" at bounding box center [657, 449] width 56 height 18
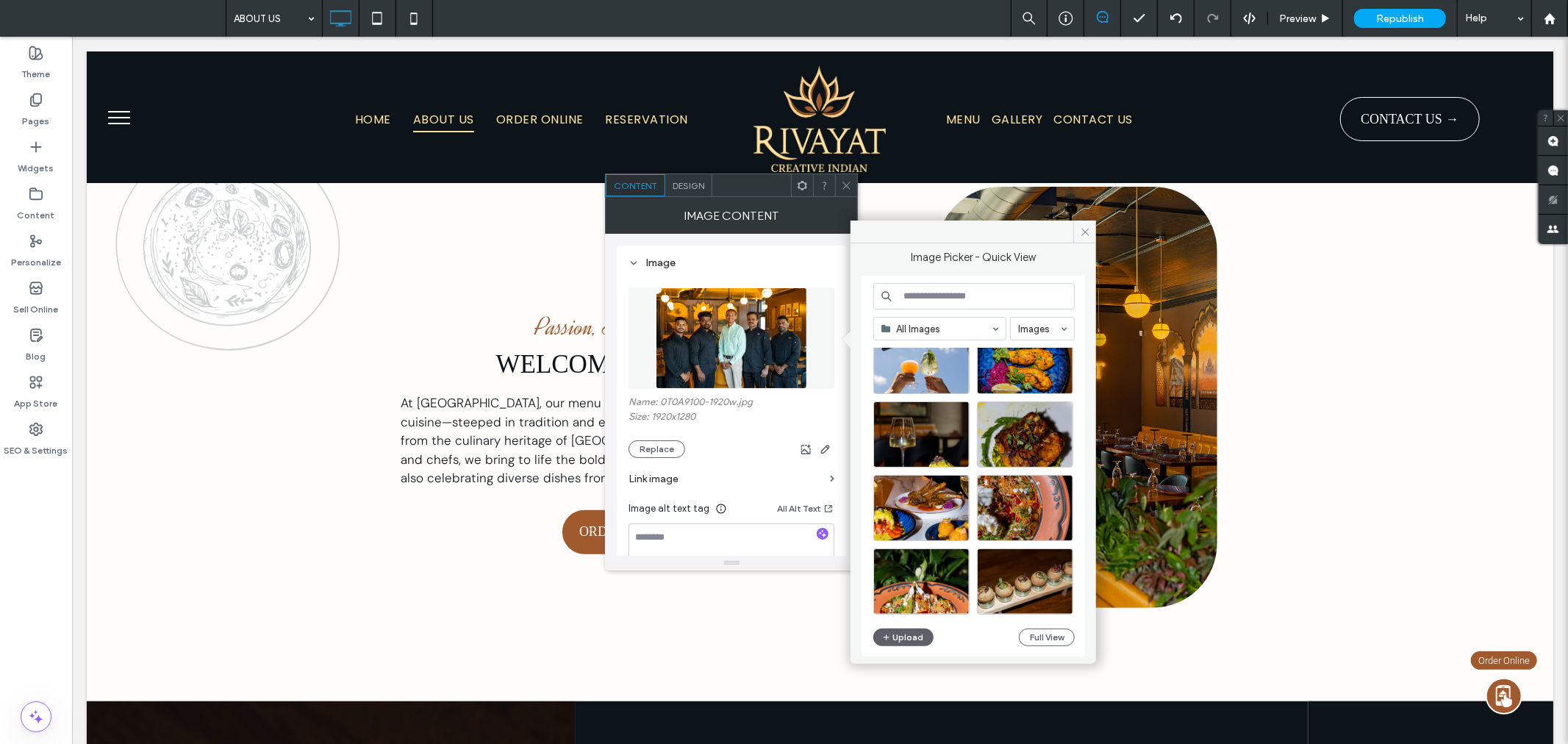
scroll to position [2694, 0]
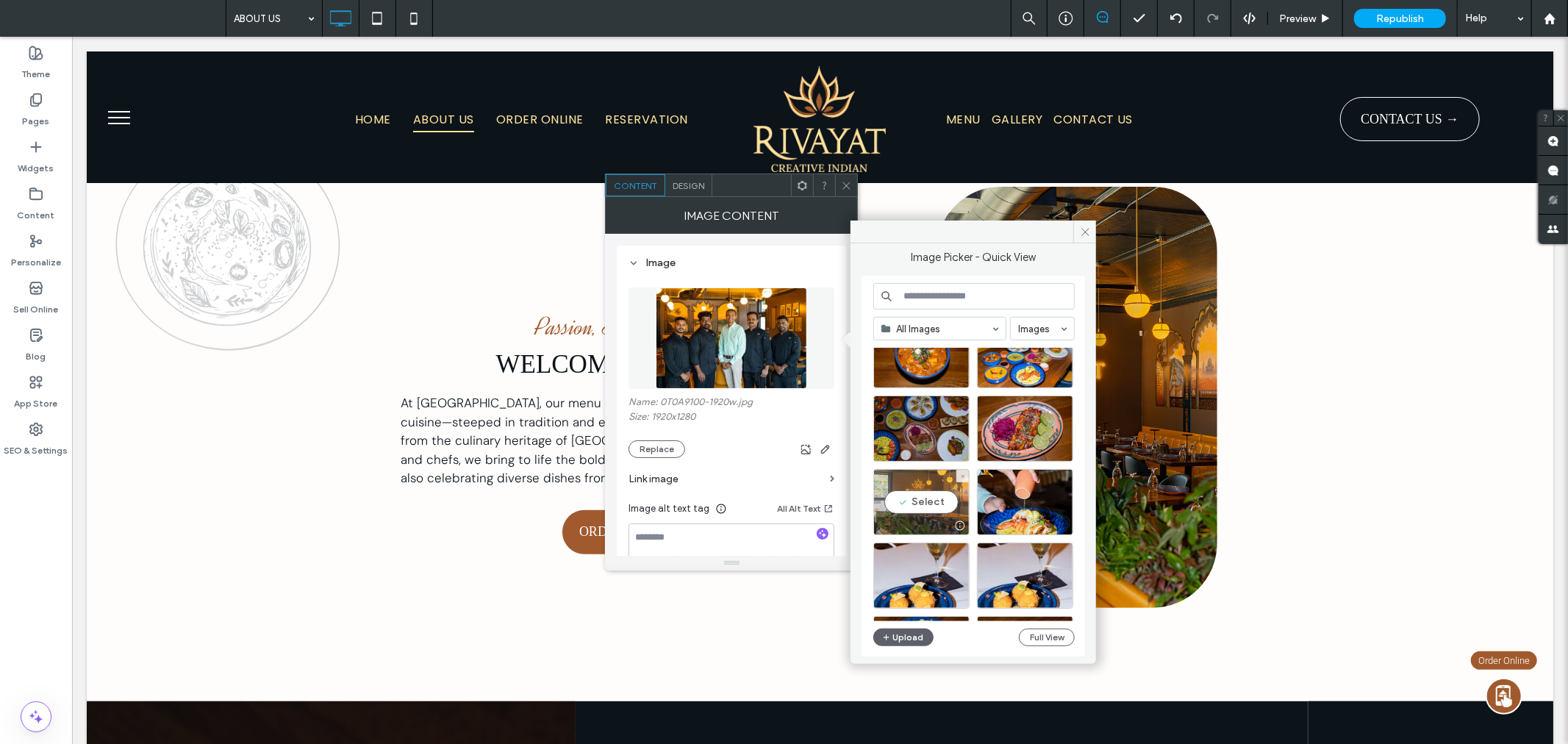
click at [940, 488] on div "Select" at bounding box center [921, 502] width 96 height 66
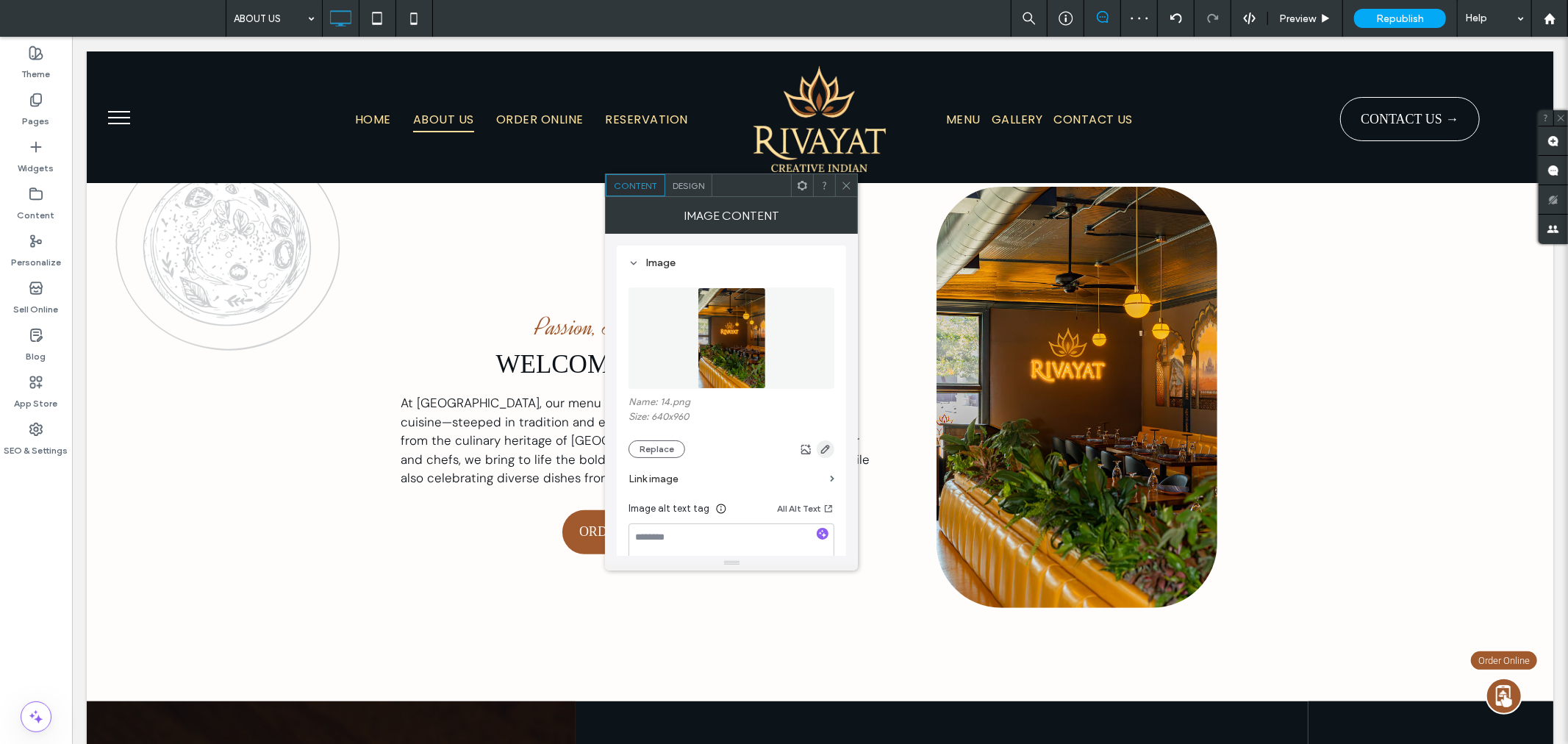
click at [834, 449] on span "button" at bounding box center [825, 449] width 18 height 18
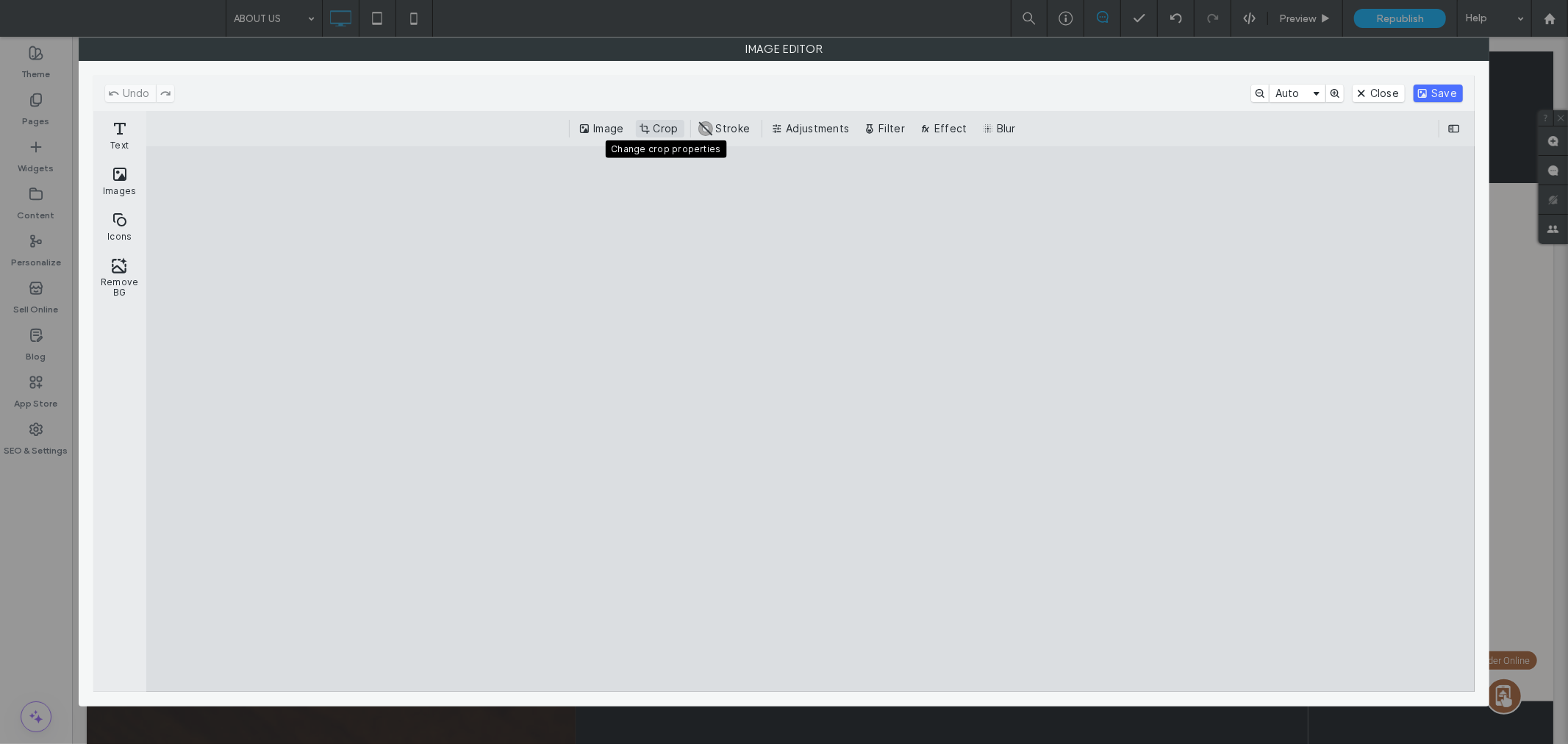
click at [665, 125] on button "Crop" at bounding box center [659, 129] width 48 height 18
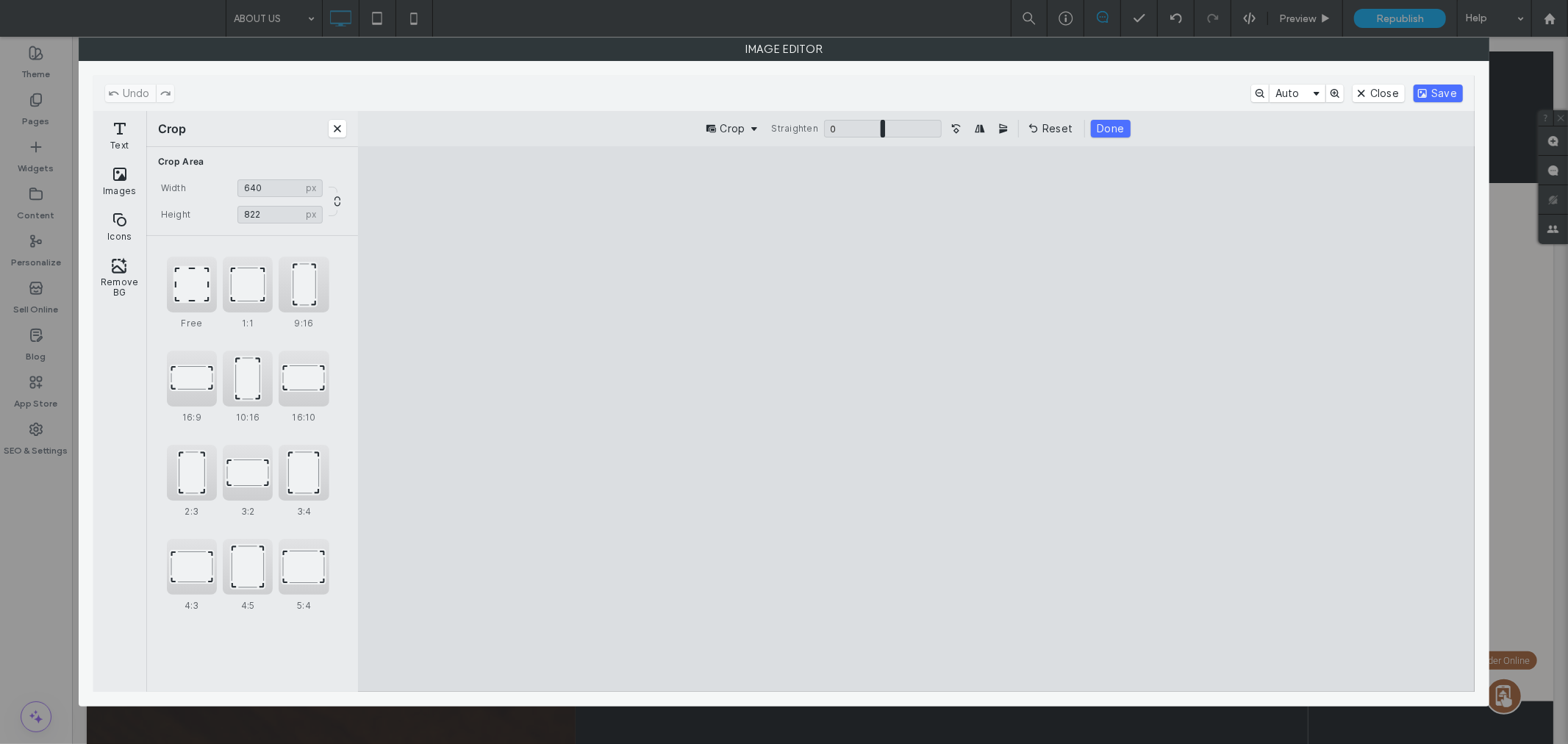
type input "***"
drag, startPoint x: 915, startPoint y: 203, endPoint x: 919, endPoint y: 272, distance: 69.1
click at [917, 419] on cesdk-canvas "Editor canvas" at bounding box center [917, 419] width 0 height 0
click at [1123, 125] on button "Done" at bounding box center [1110, 129] width 39 height 18
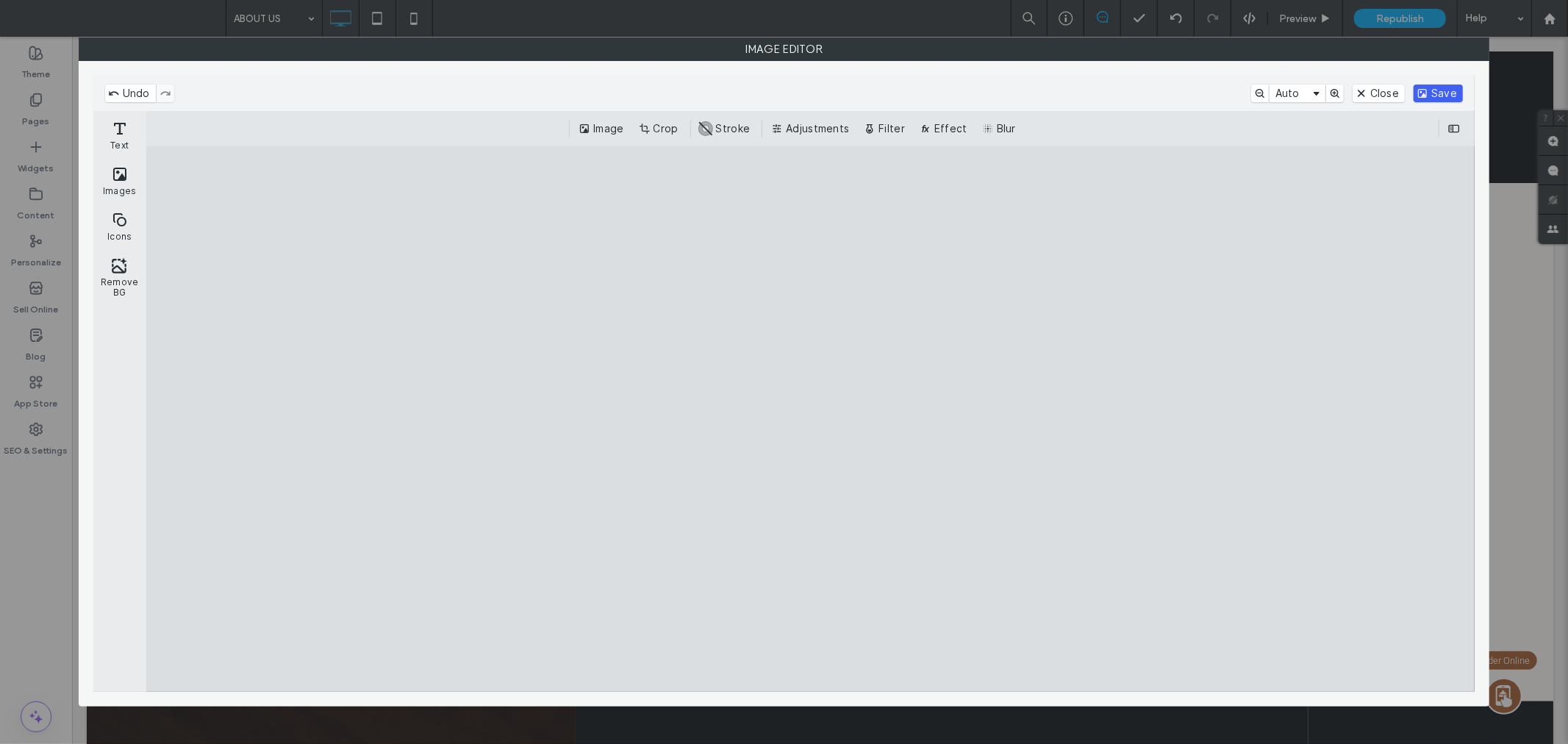
click at [1443, 97] on button "Save" at bounding box center [1438, 93] width 49 height 18
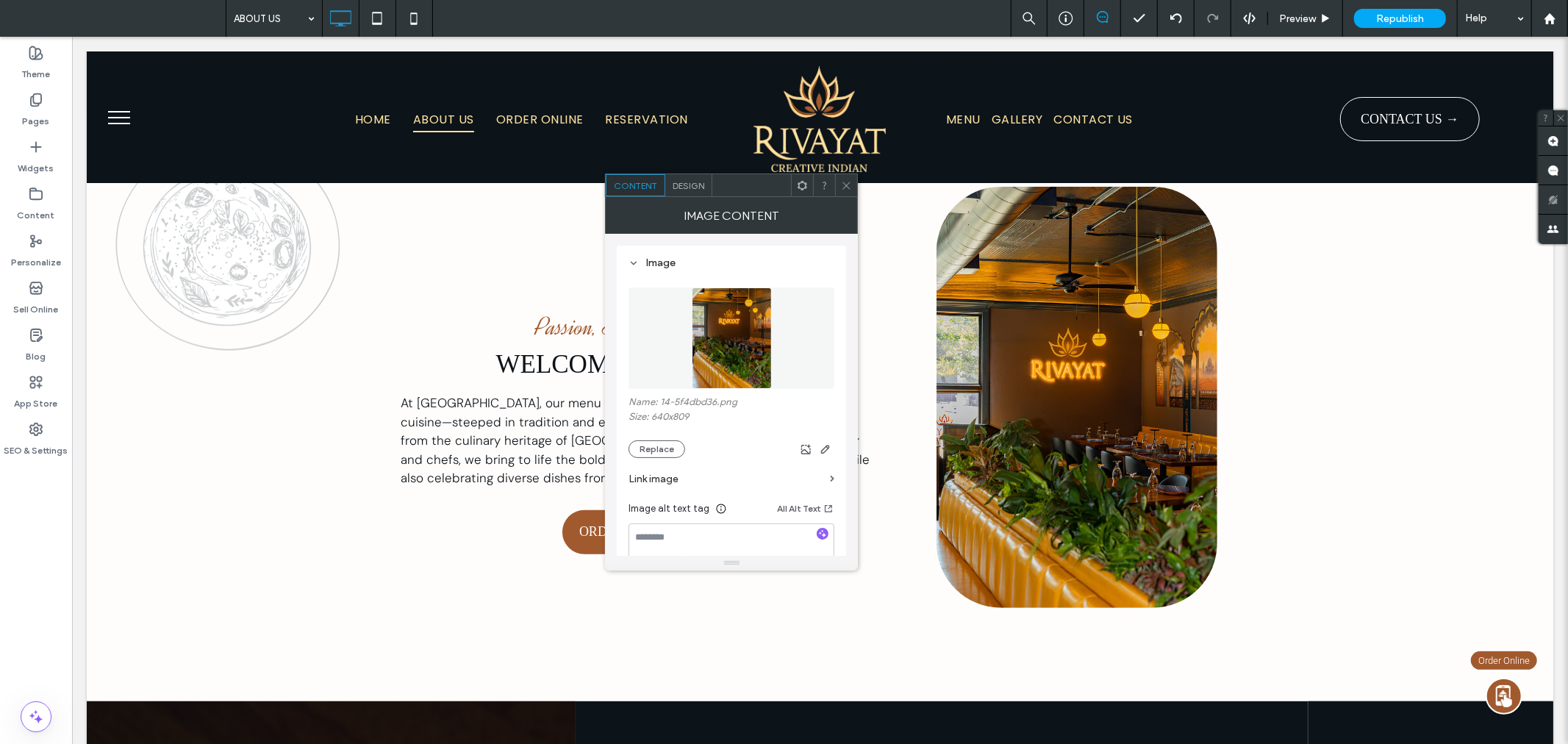
scroll to position [277, 0]
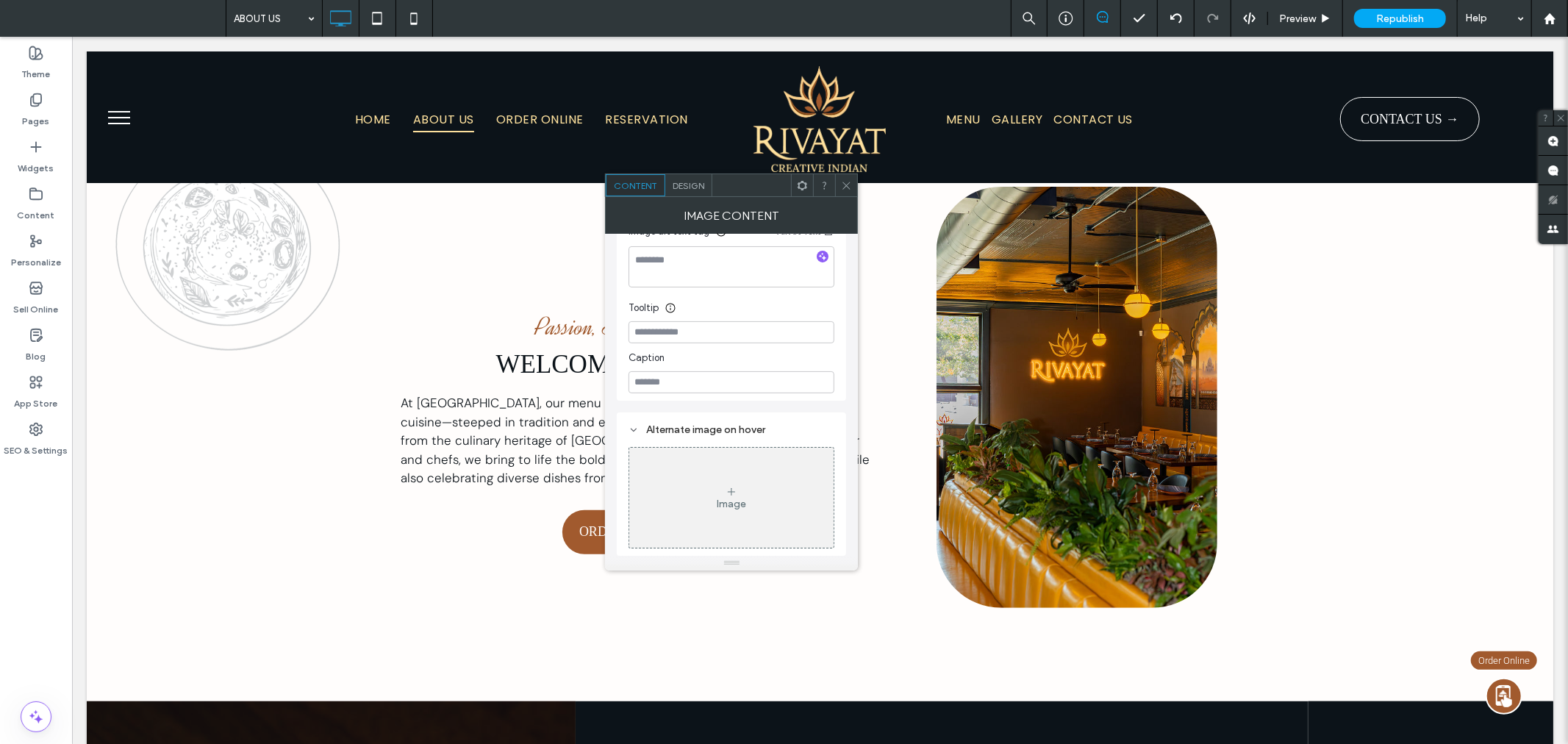
click at [698, 197] on div "Image Content" at bounding box center [731, 215] width 253 height 37
click at [693, 186] on span "Design" at bounding box center [688, 185] width 32 height 11
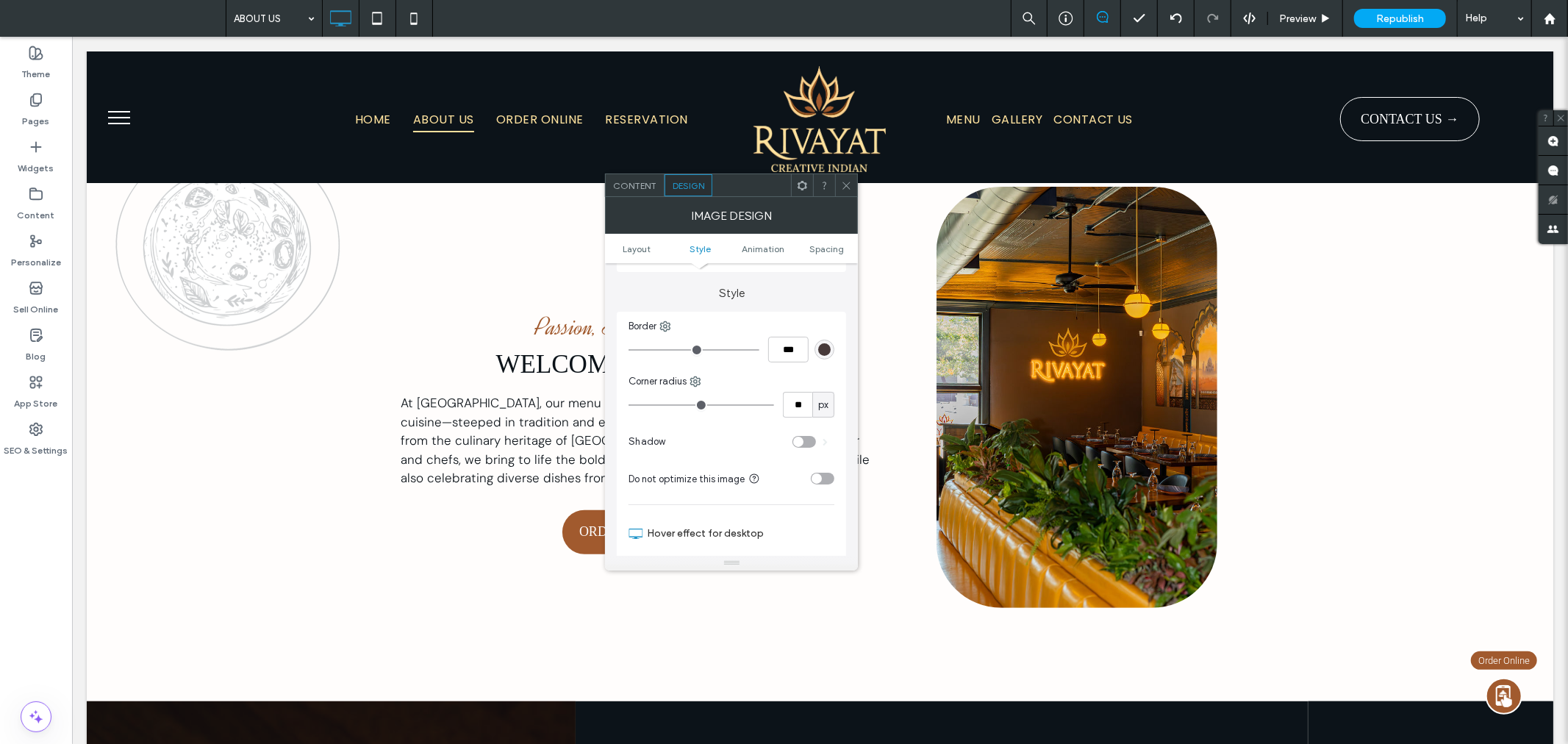
scroll to position [599, 0]
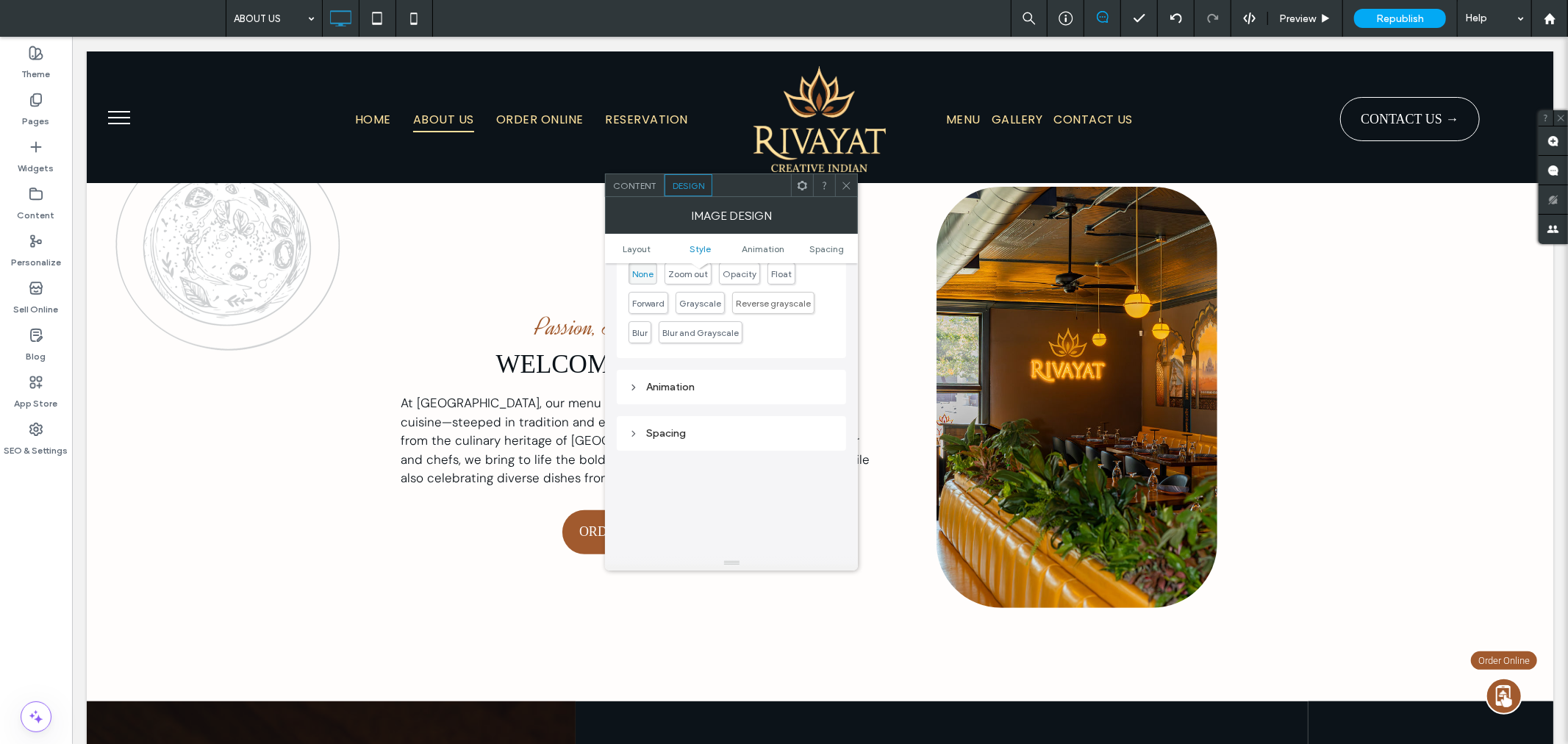
click at [847, 182] on icon at bounding box center [846, 185] width 11 height 11
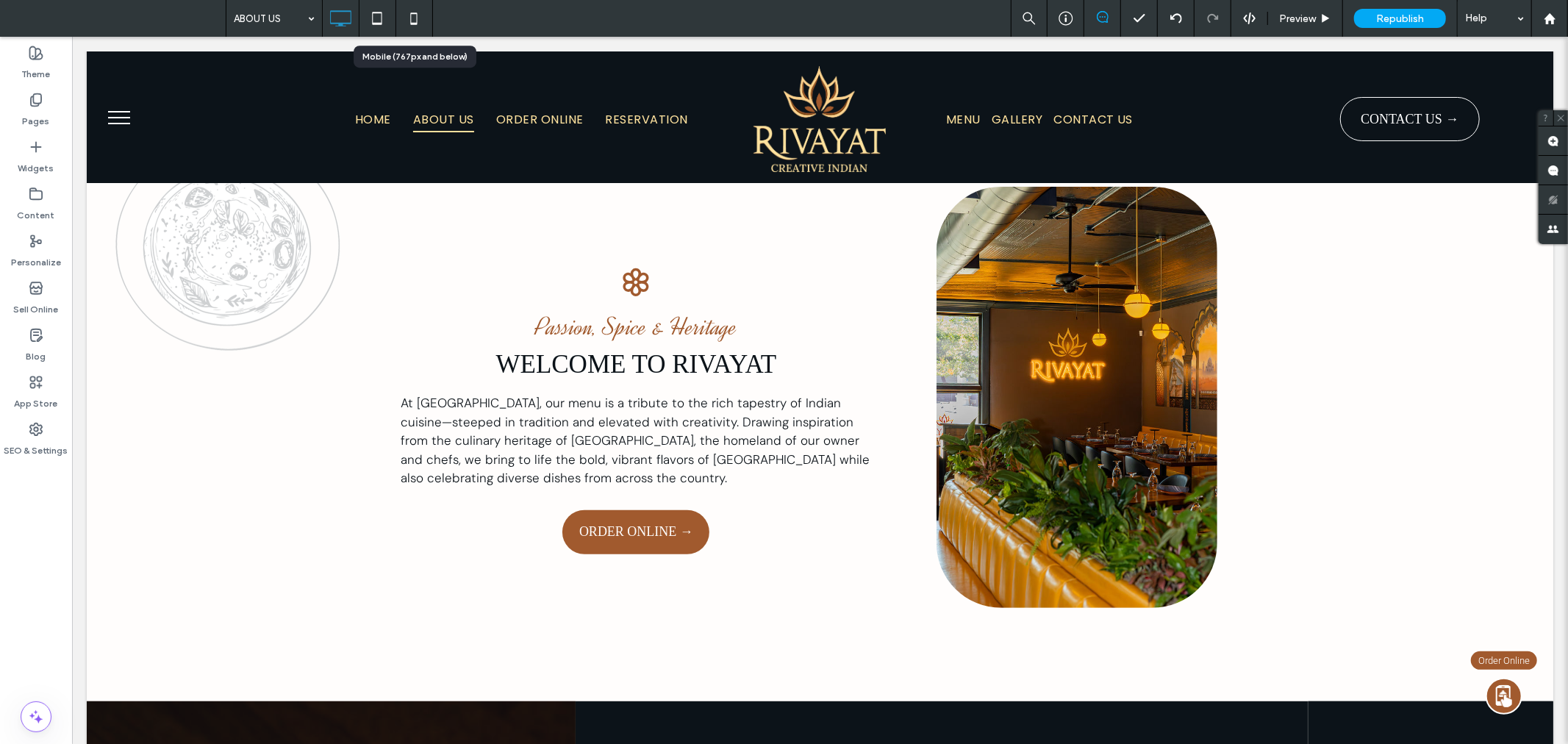
click at [410, 19] on icon at bounding box center [413, 18] width 29 height 29
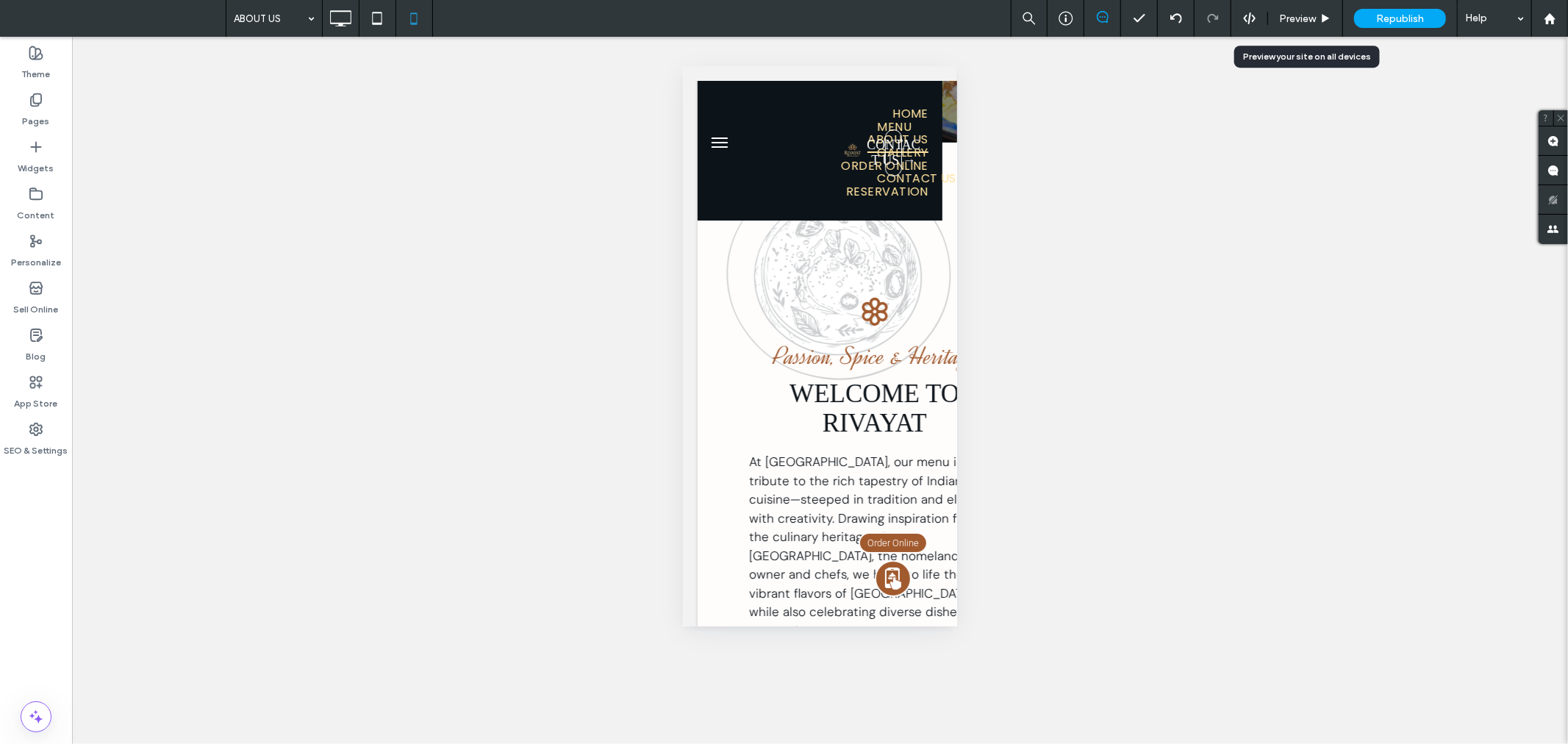
click at [1287, 13] on span "Preview" at bounding box center [1297, 19] width 37 height 12
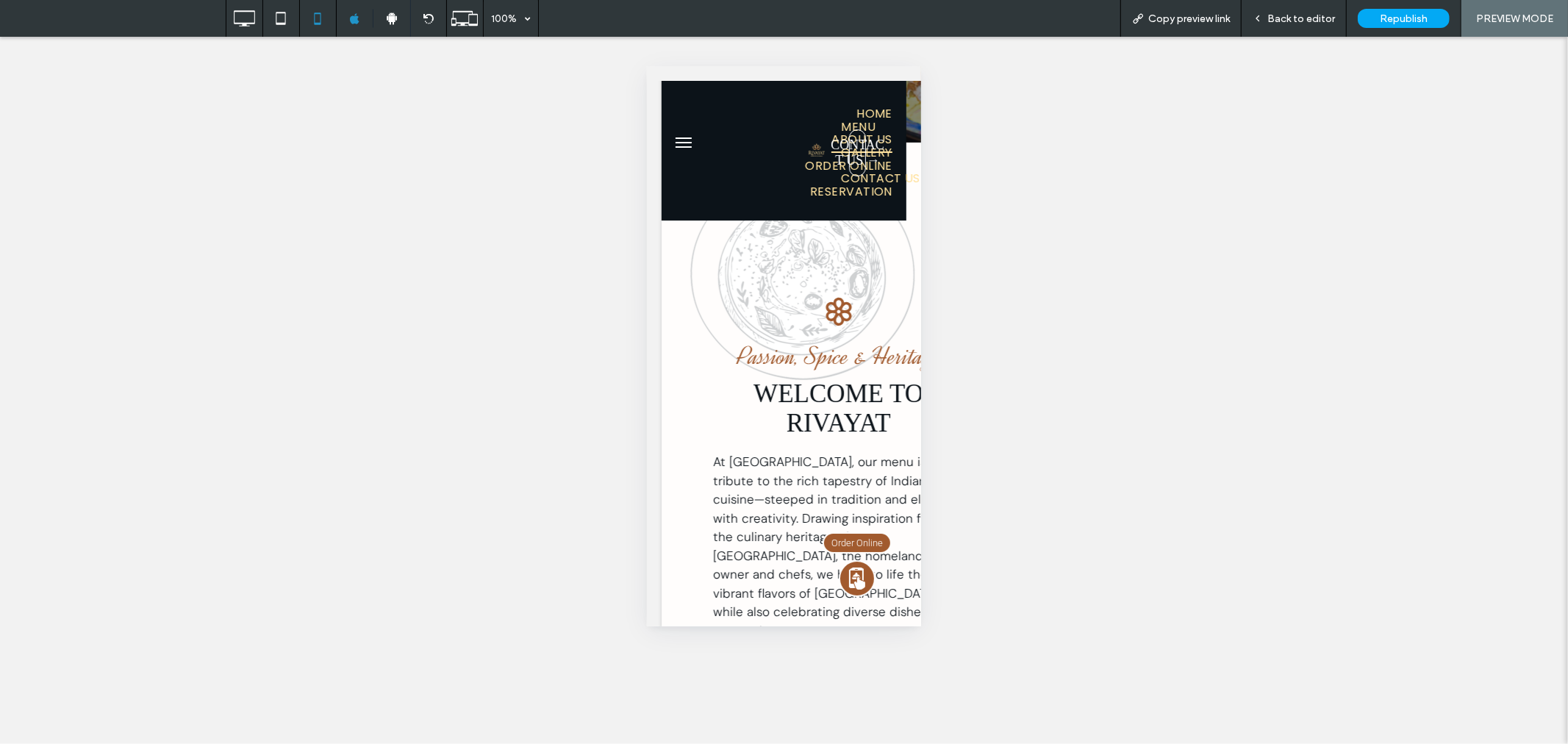
click at [1316, 16] on span "Back to editor" at bounding box center [1300, 19] width 68 height 12
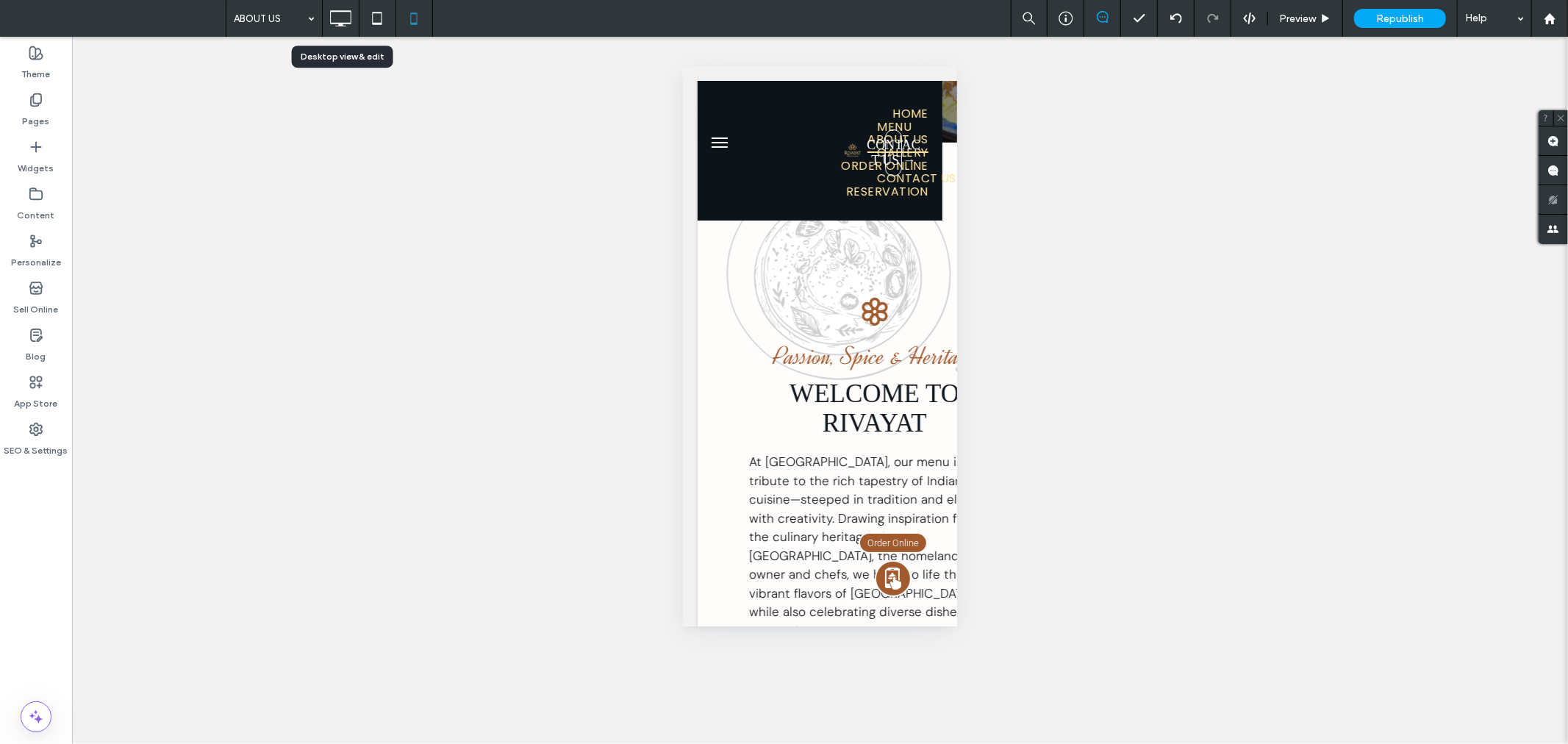
click at [336, 20] on icon at bounding box center [339, 18] width 29 height 29
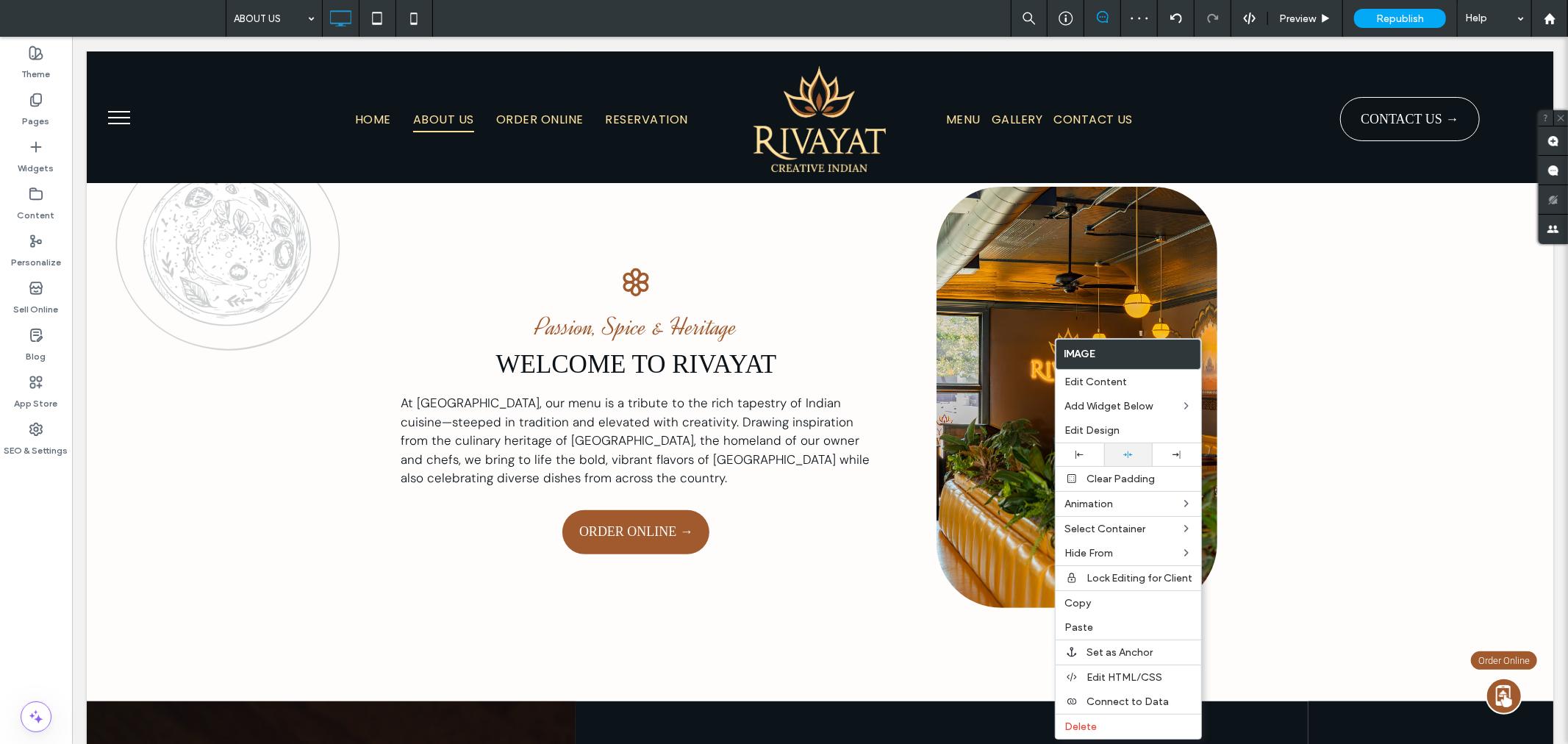
click at [1132, 463] on div at bounding box center [1127, 455] width 48 height 23
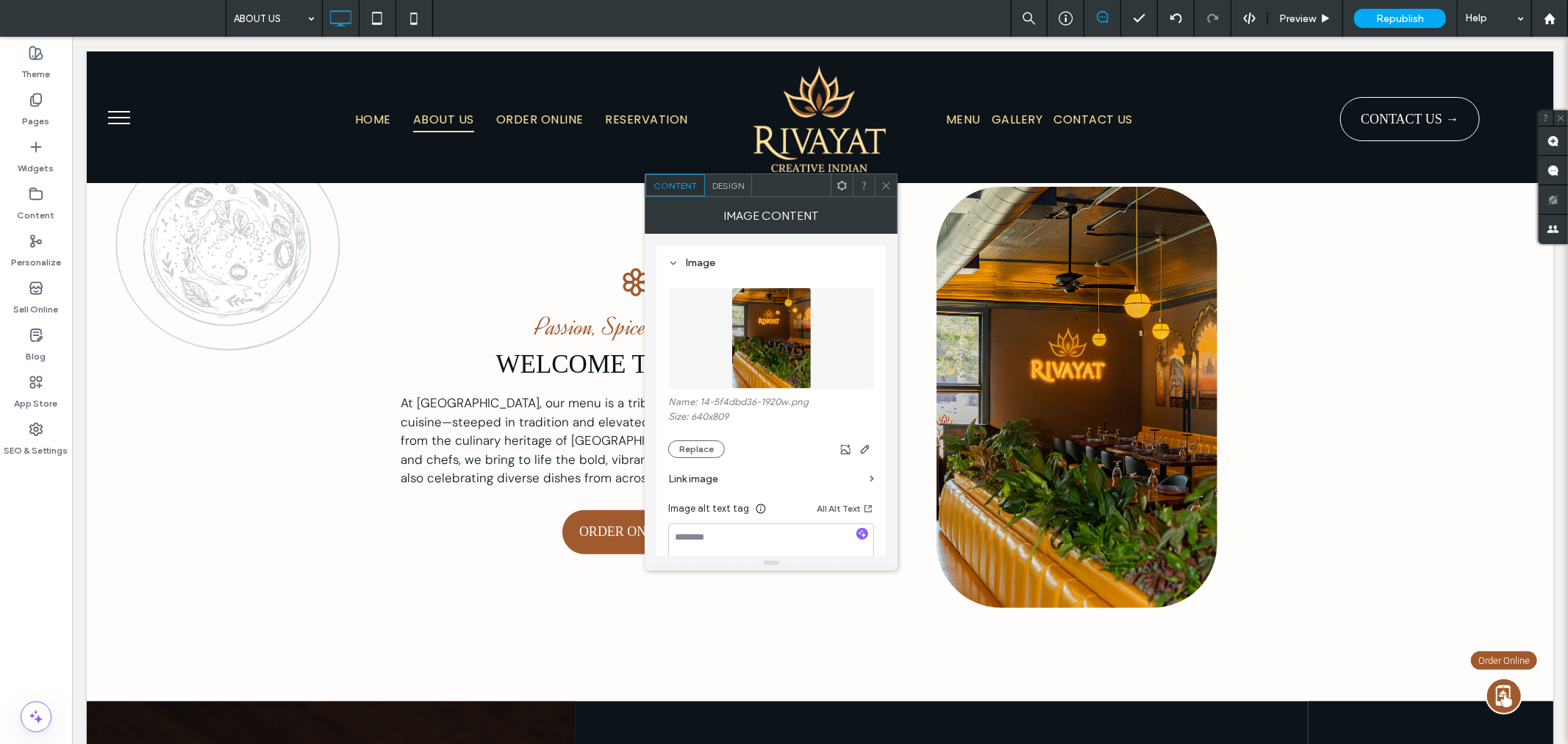
click at [732, 188] on span "Design" at bounding box center [728, 185] width 32 height 11
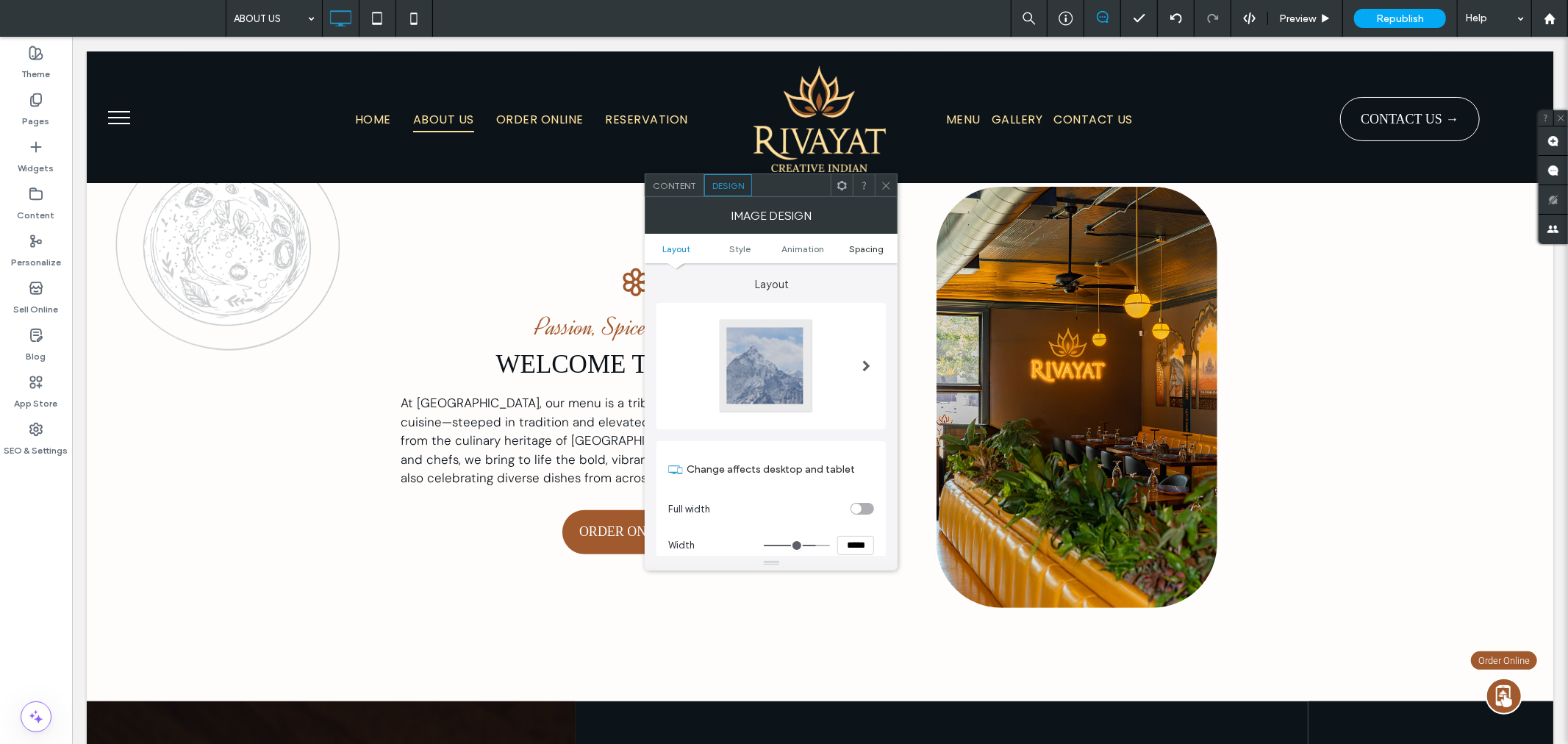
click at [865, 247] on span "Spacing" at bounding box center [866, 249] width 34 height 11
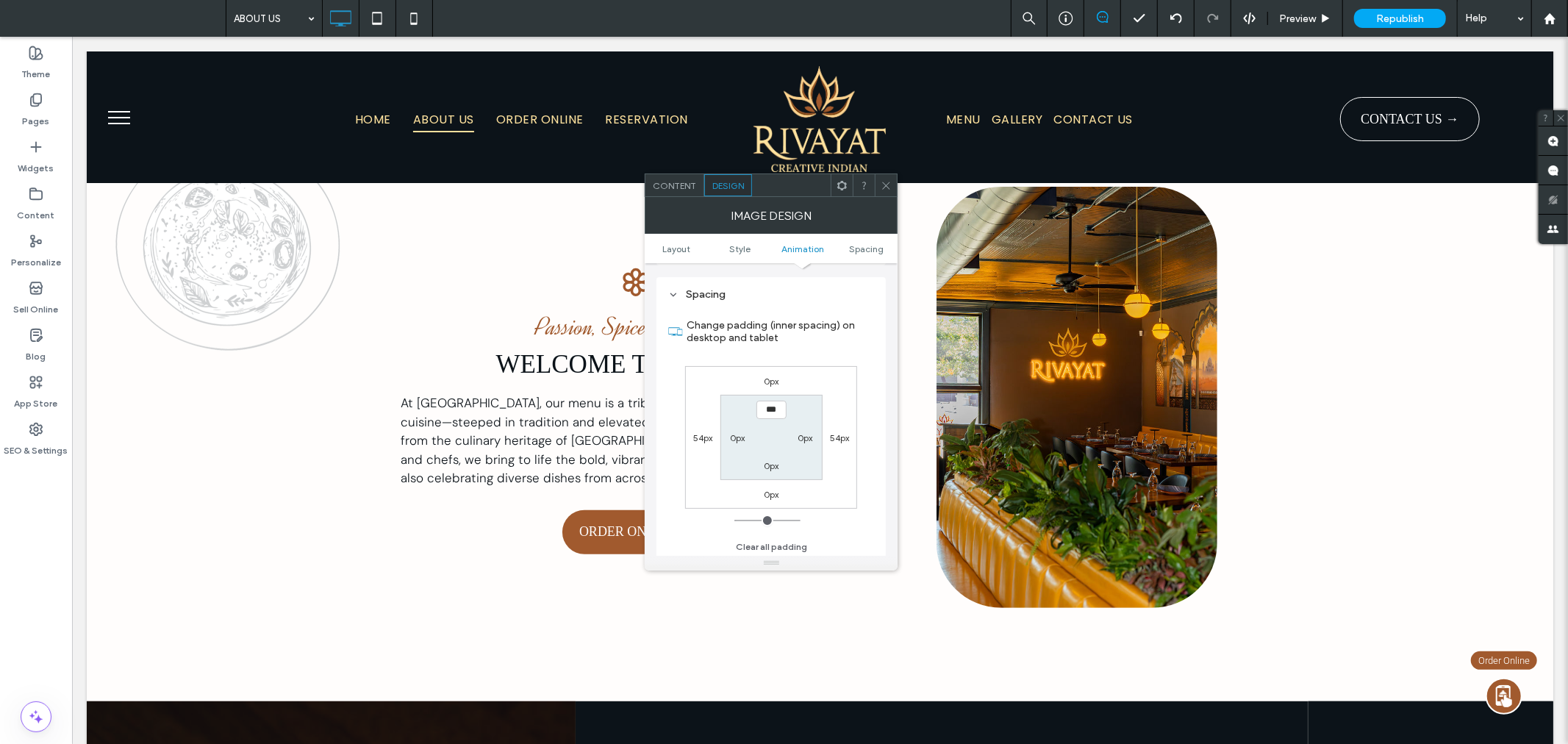
scroll to position [739, 0]
click at [769, 377] on label "0px" at bounding box center [770, 379] width 15 height 11
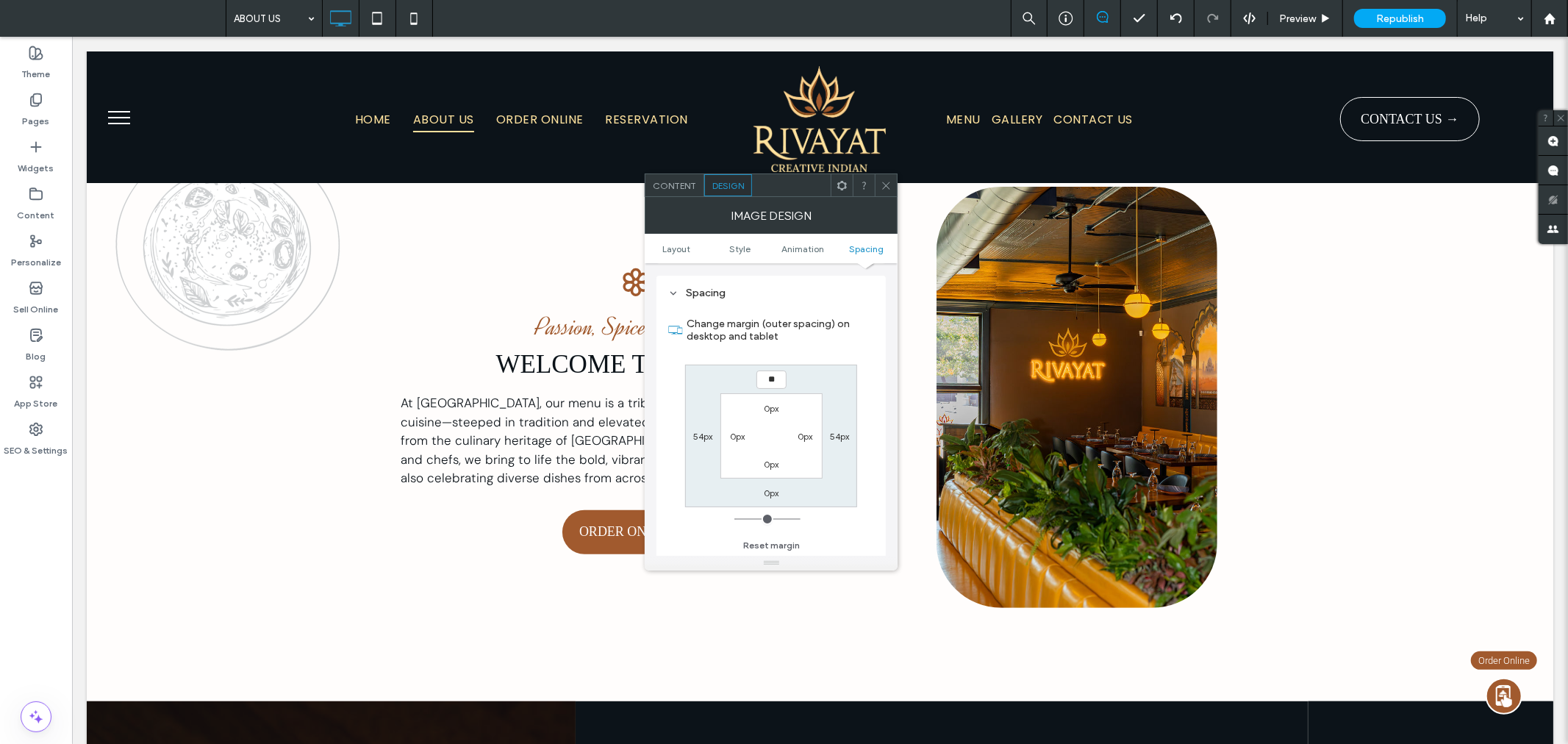
type input "**"
type input "****"
click at [891, 183] on div at bounding box center [885, 185] width 22 height 22
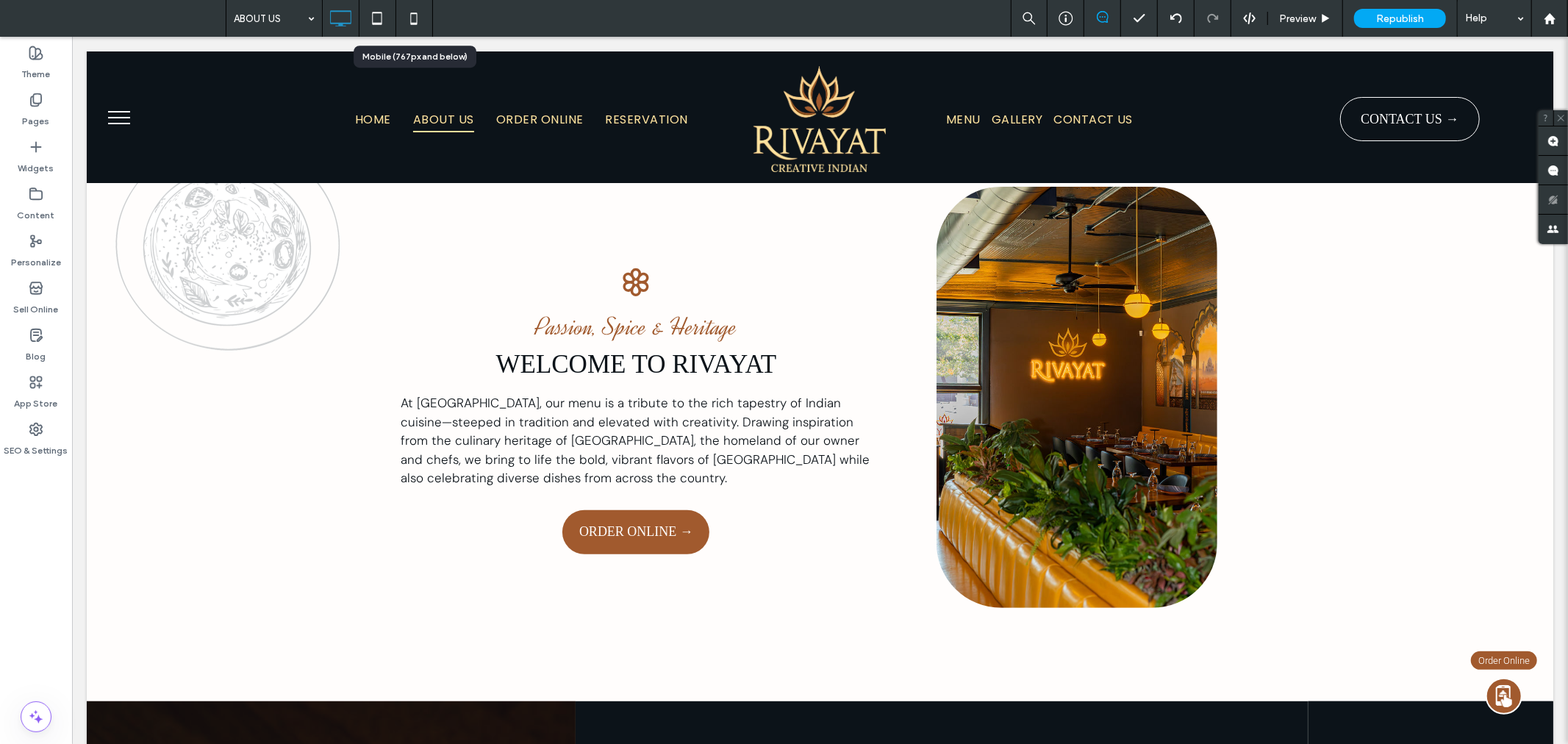
click at [408, 10] on icon at bounding box center [413, 18] width 29 height 29
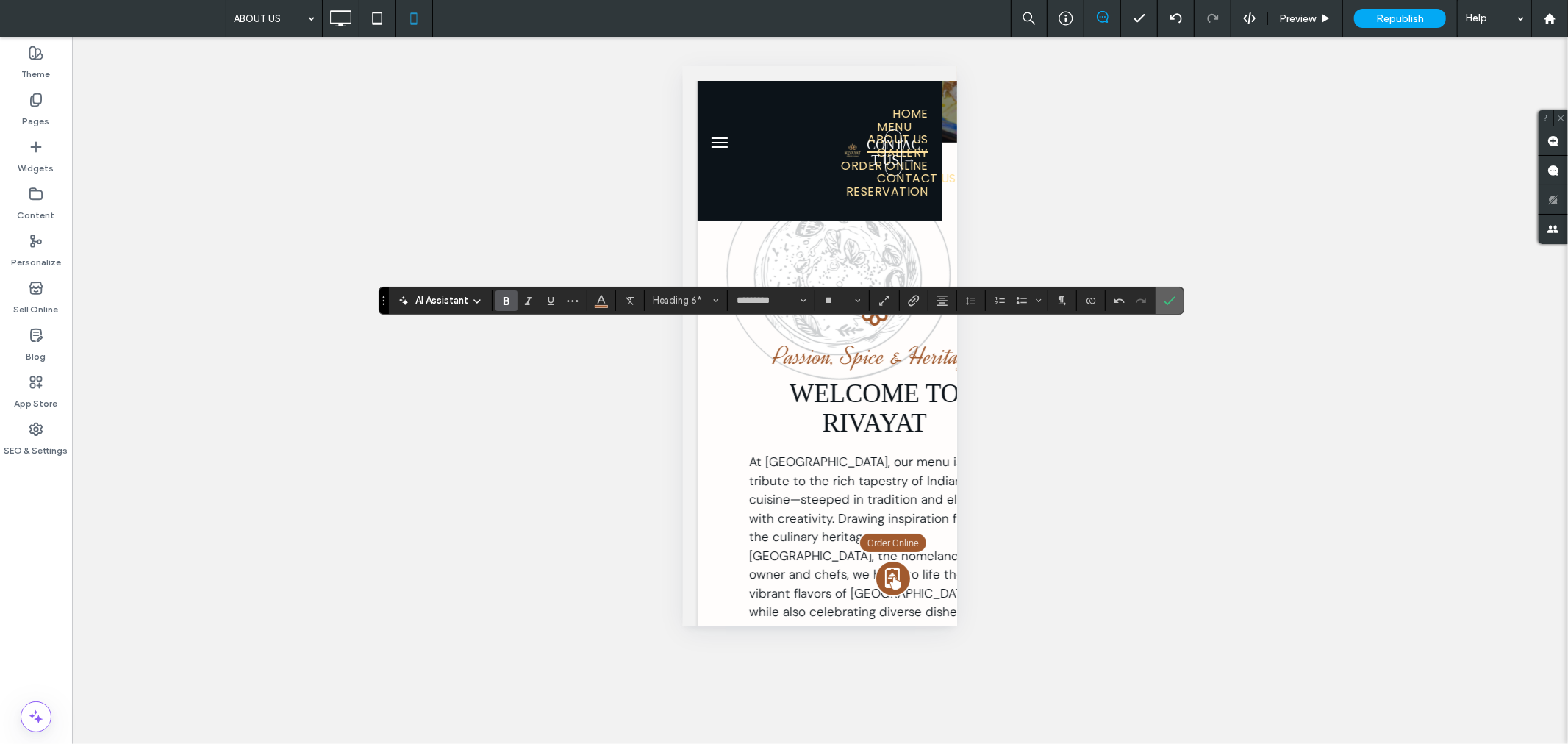
click at [1177, 297] on label "Confirm" at bounding box center [1169, 301] width 22 height 26
click at [347, 5] on icon at bounding box center [339, 18] width 29 height 29
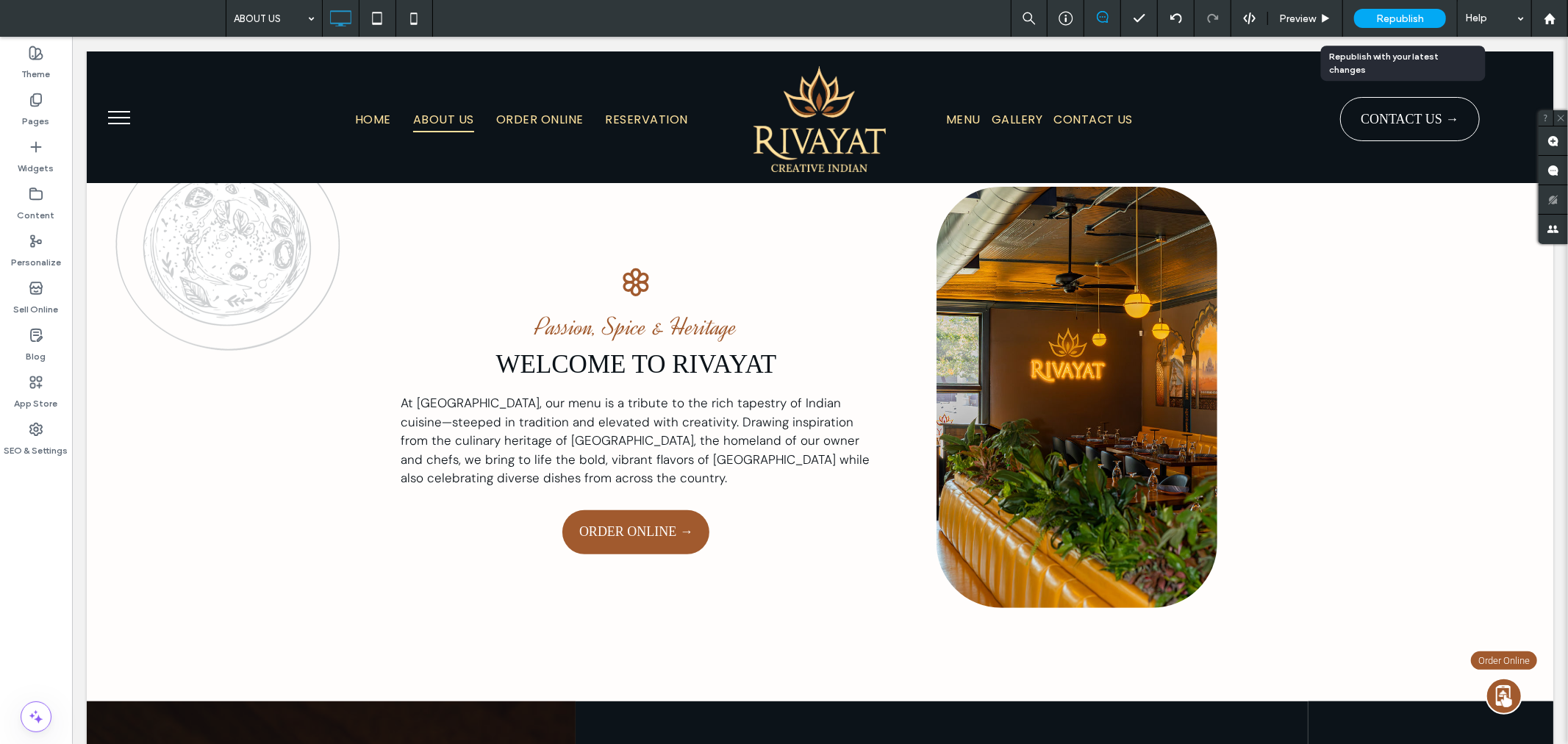
click at [1422, 24] on span "Republish" at bounding box center [1400, 19] width 48 height 12
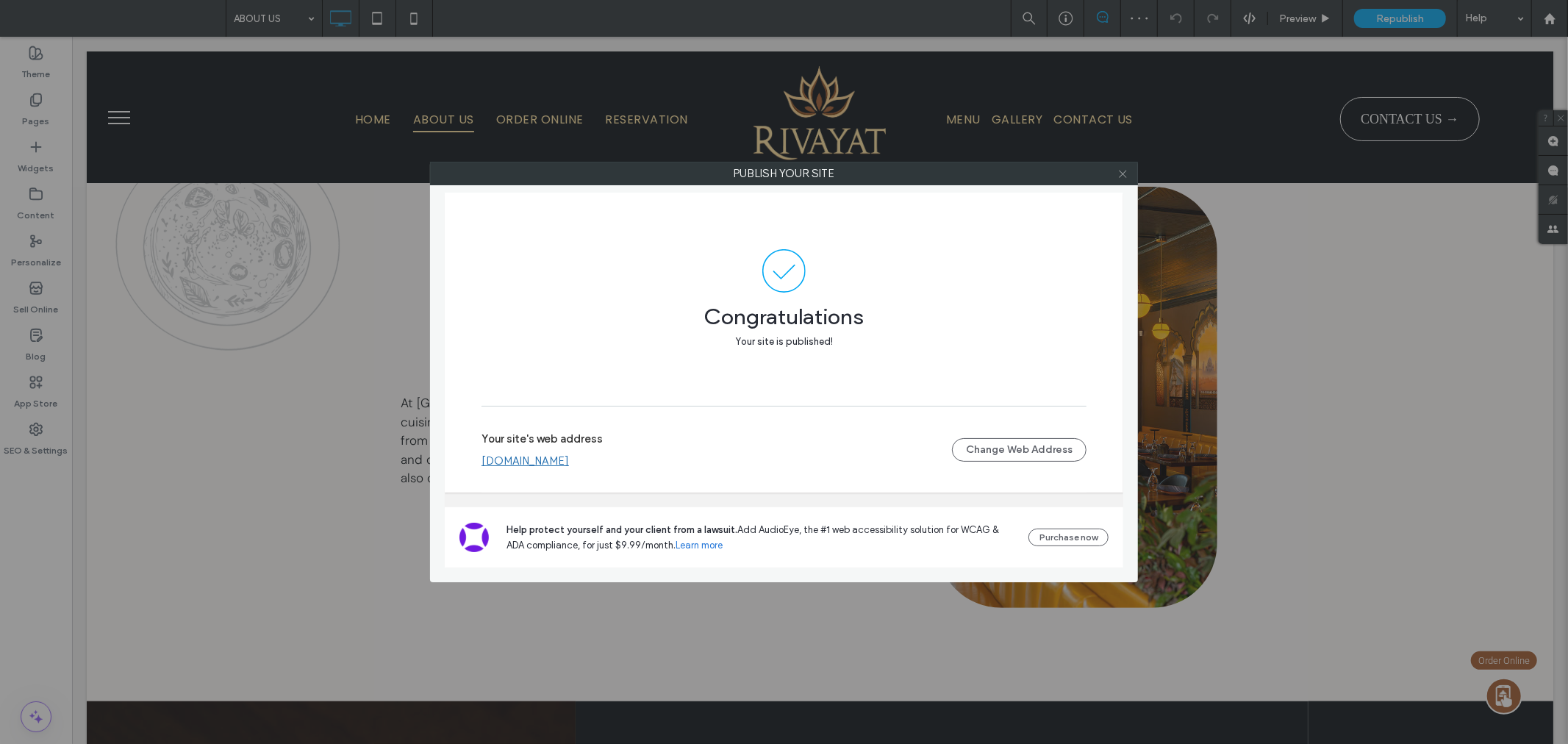
click at [1123, 169] on icon at bounding box center [1122, 174] width 11 height 11
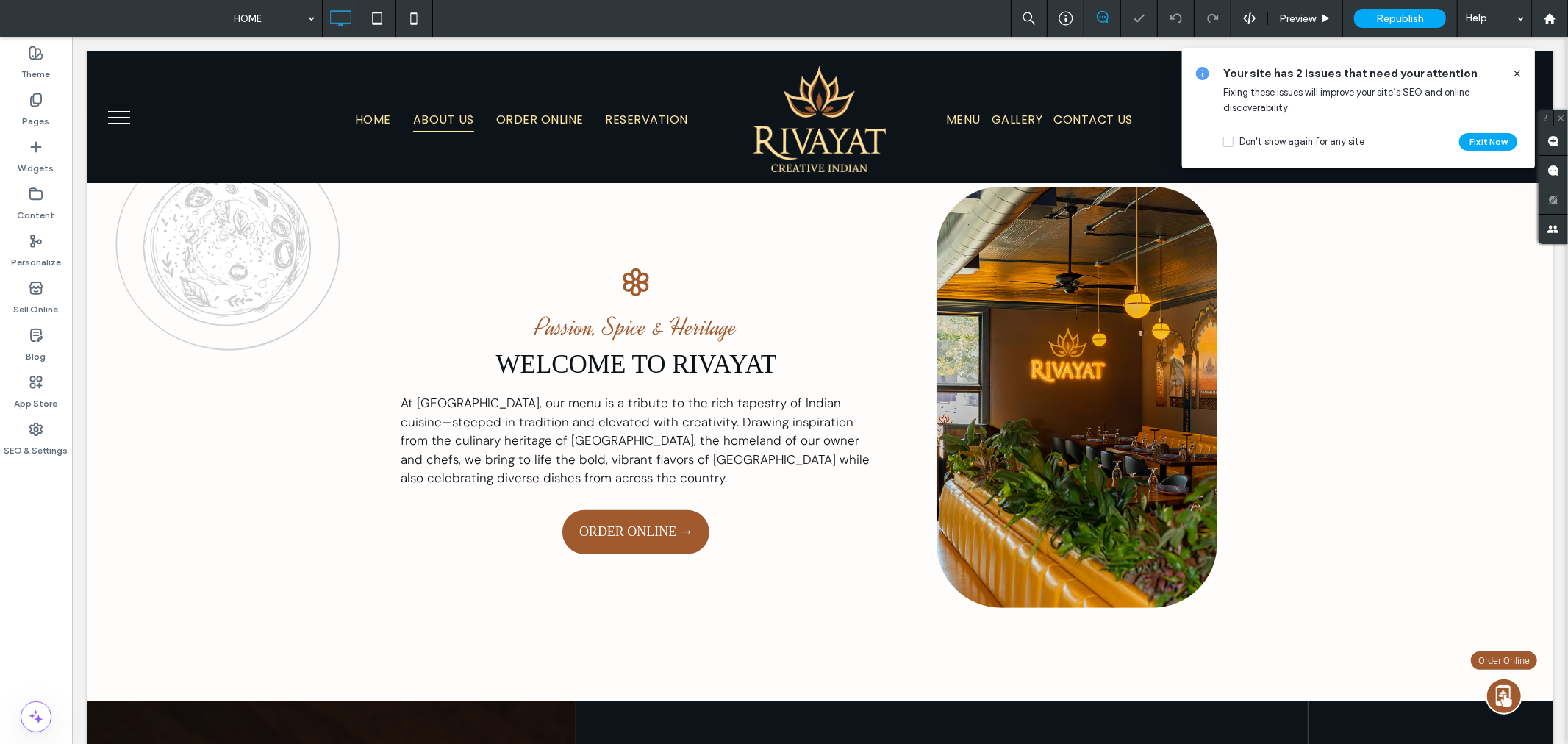
click at [1520, 72] on icon at bounding box center [1516, 73] width 11 height 11
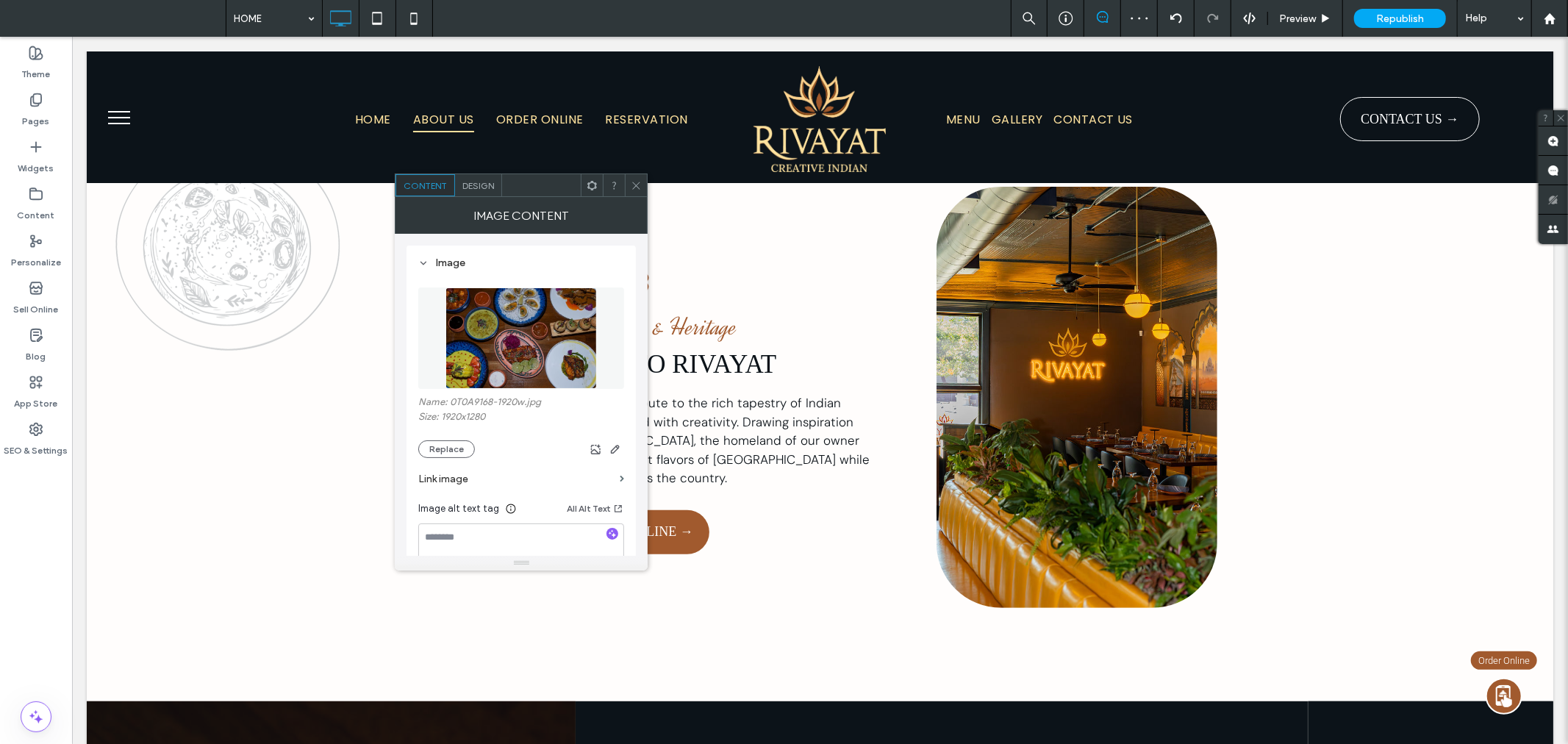
click at [483, 180] on span "Design" at bounding box center [478, 185] width 32 height 11
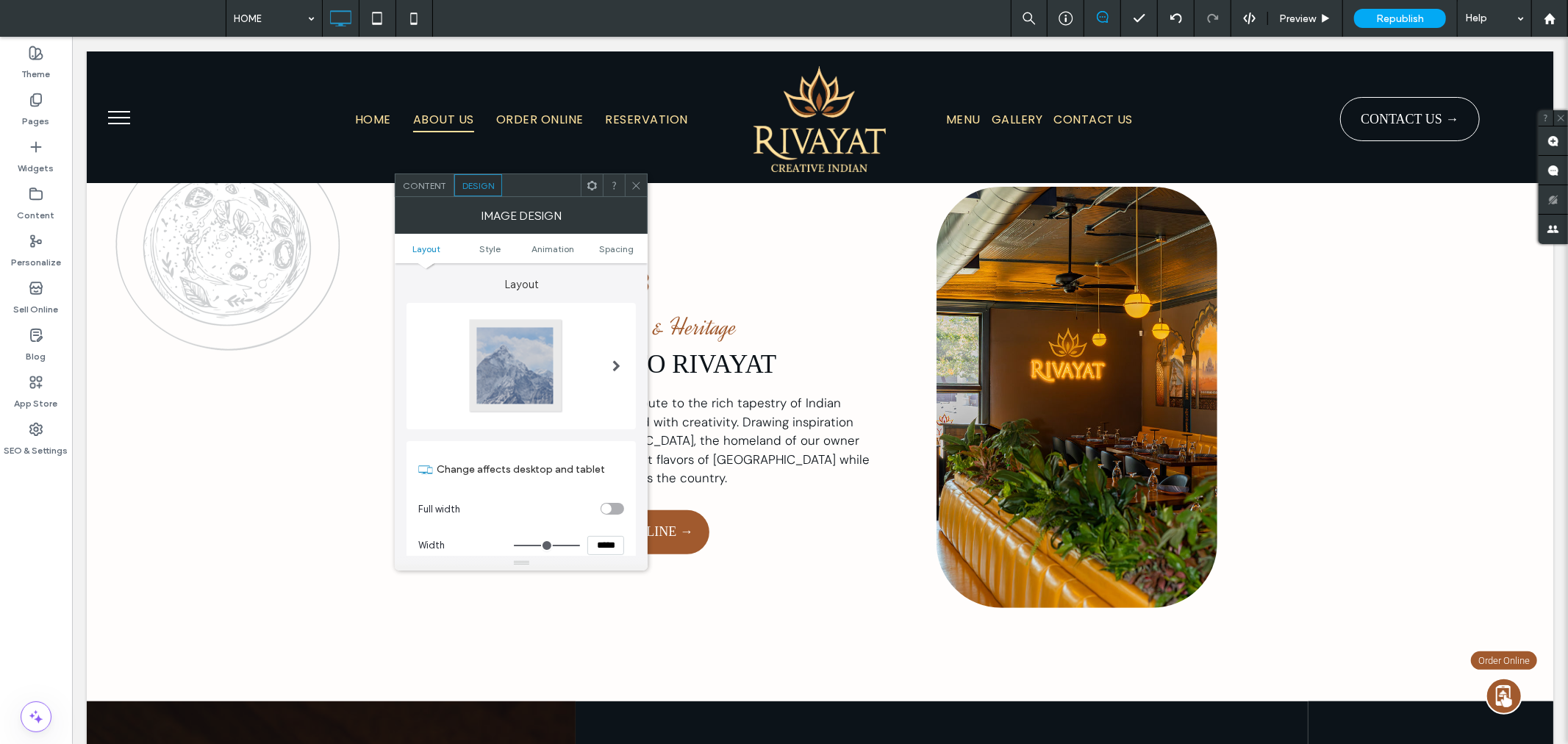
click at [539, 383] on div at bounding box center [516, 366] width 97 height 97
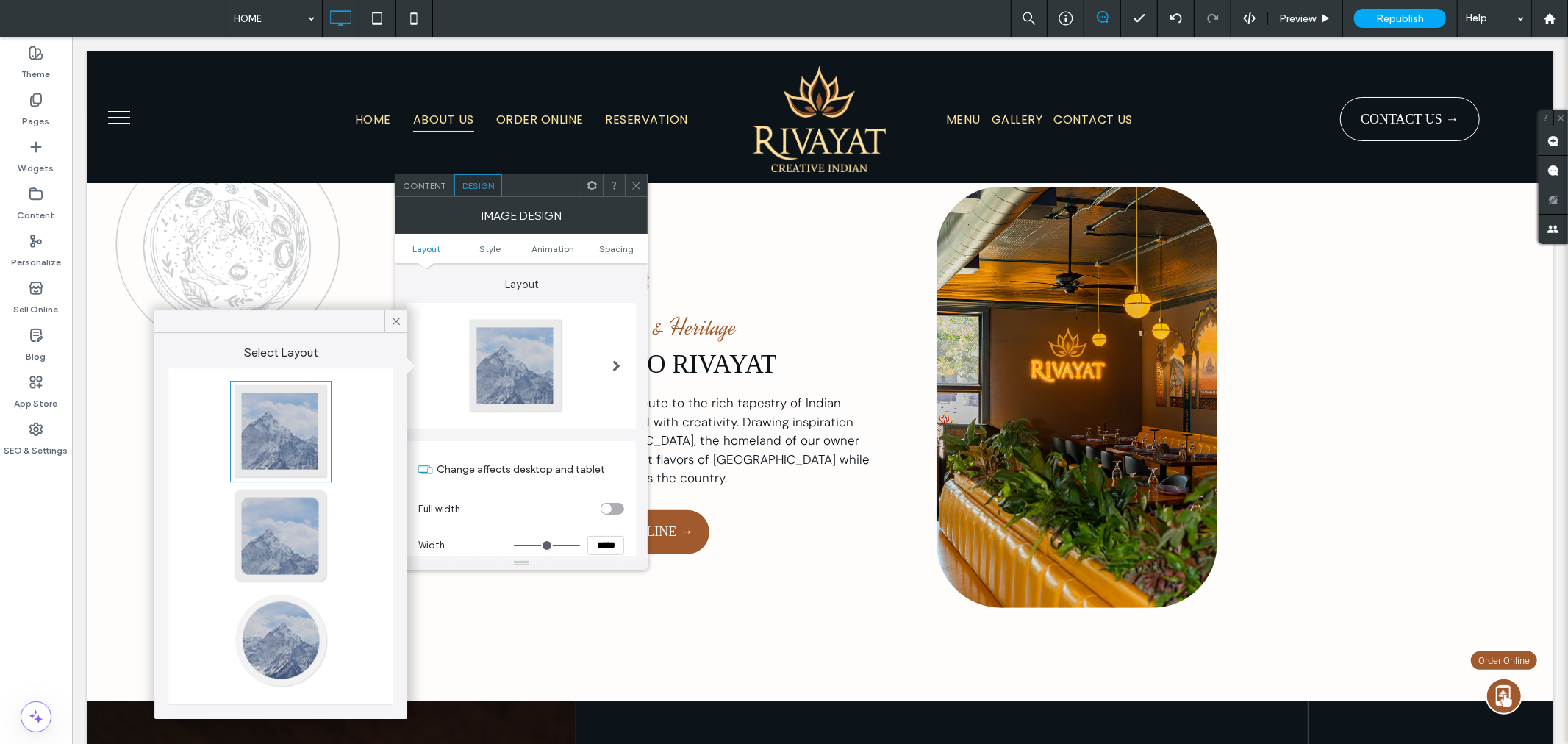
click at [284, 457] on div at bounding box center [280, 431] width 97 height 97
type input "*"
click at [639, 180] on icon at bounding box center [635, 185] width 11 height 11
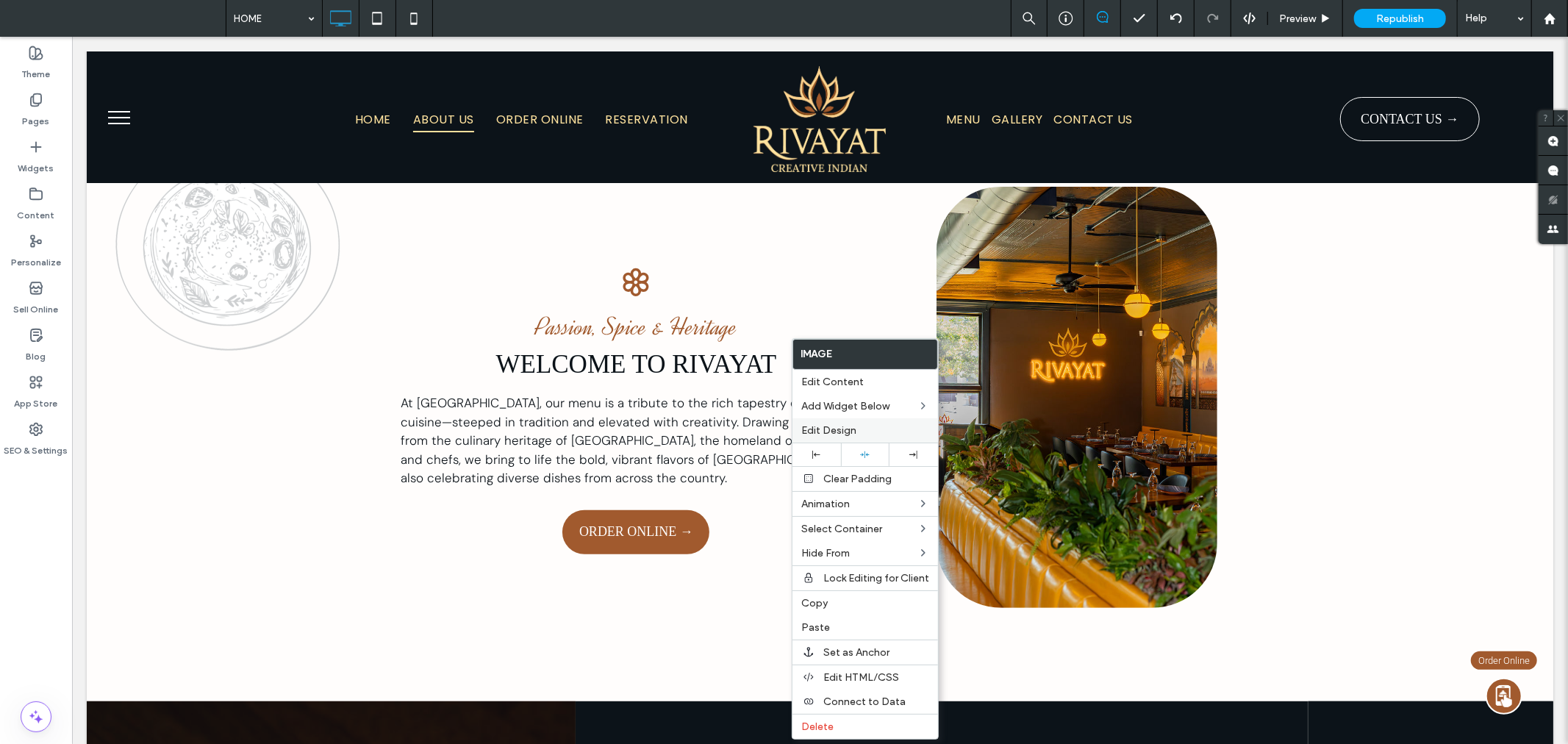
click at [857, 424] on label "Edit Design" at bounding box center [865, 430] width 128 height 12
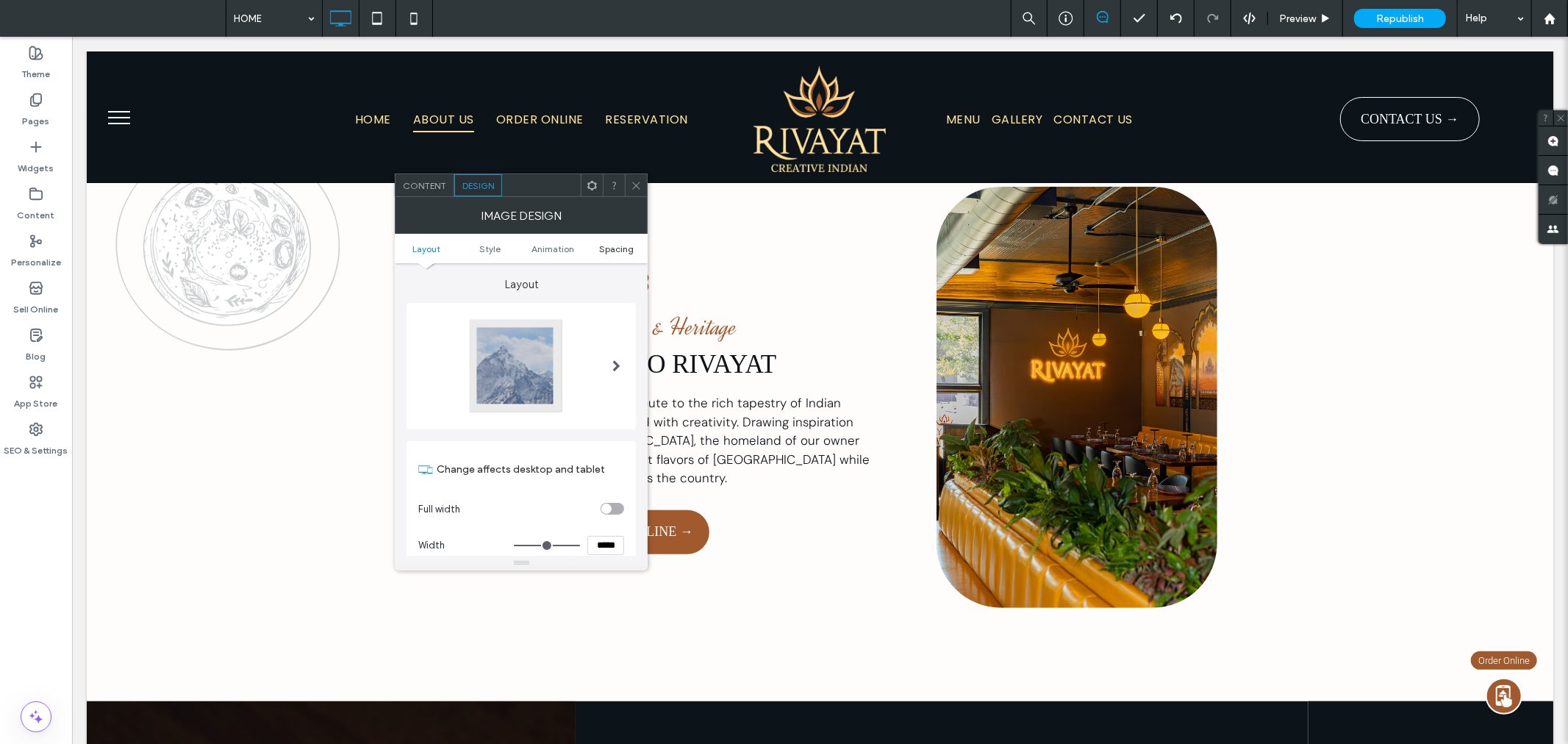
click at [621, 252] on span "Spacing" at bounding box center [616, 249] width 34 height 11
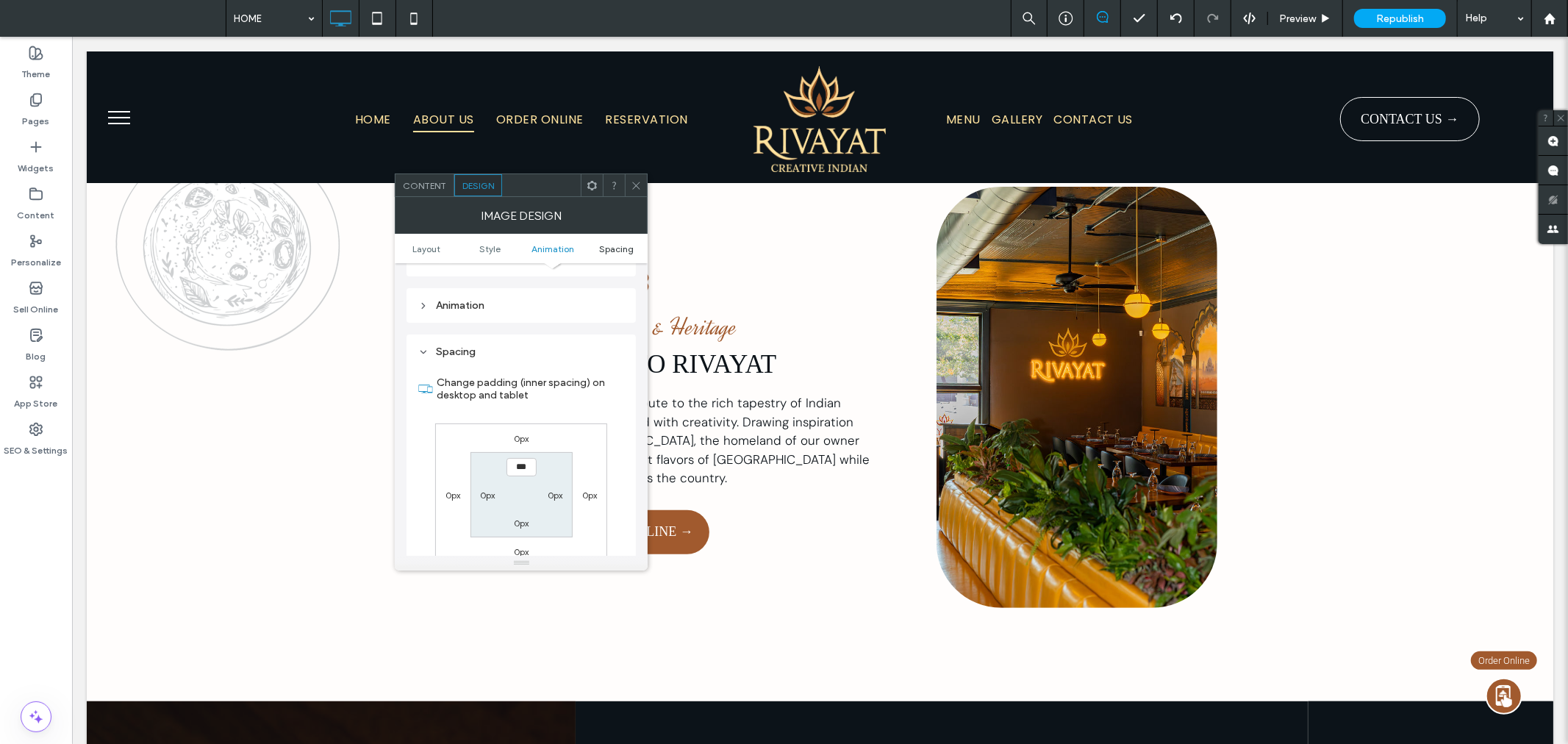
scroll to position [739, 0]
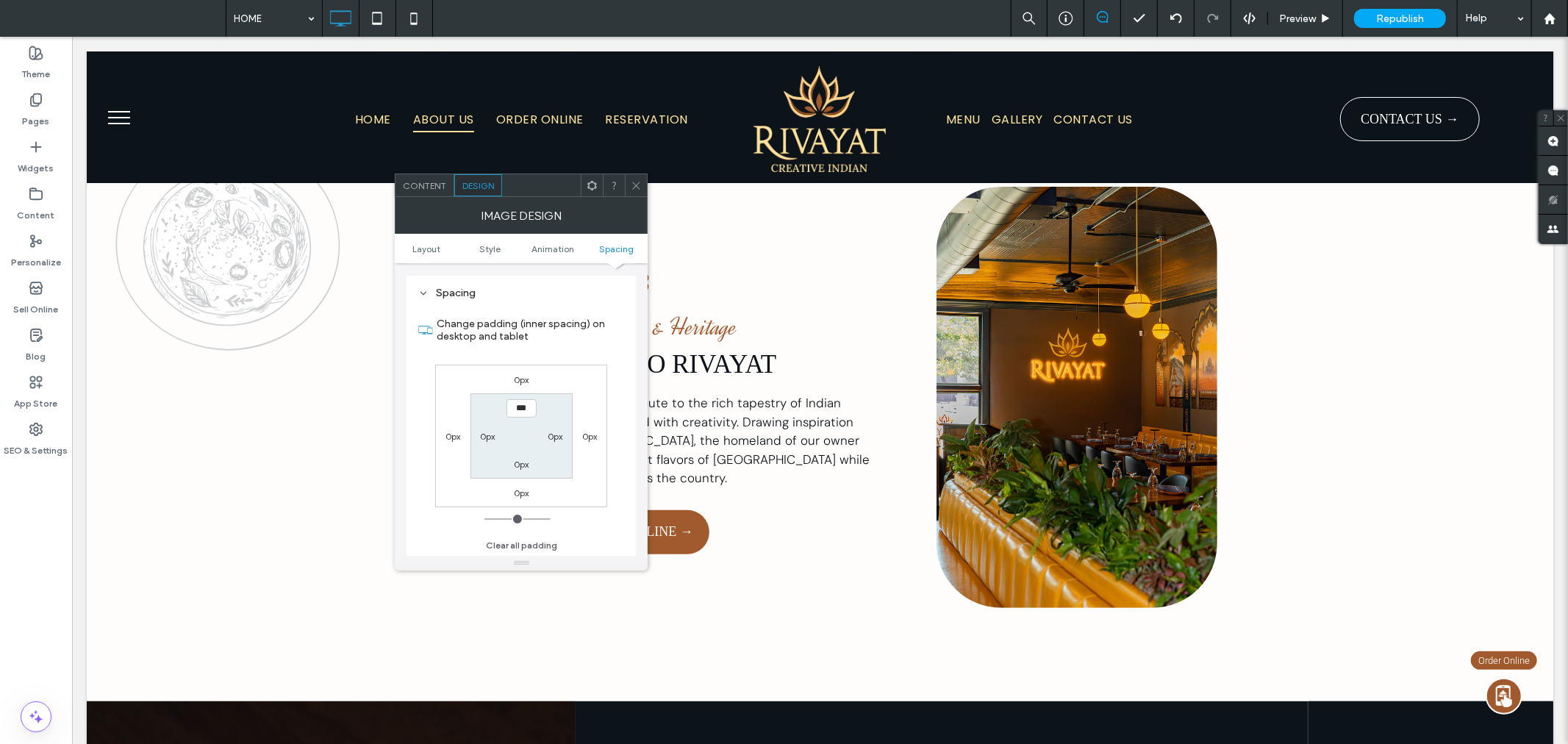
click at [526, 375] on label "0px" at bounding box center [521, 379] width 15 height 11
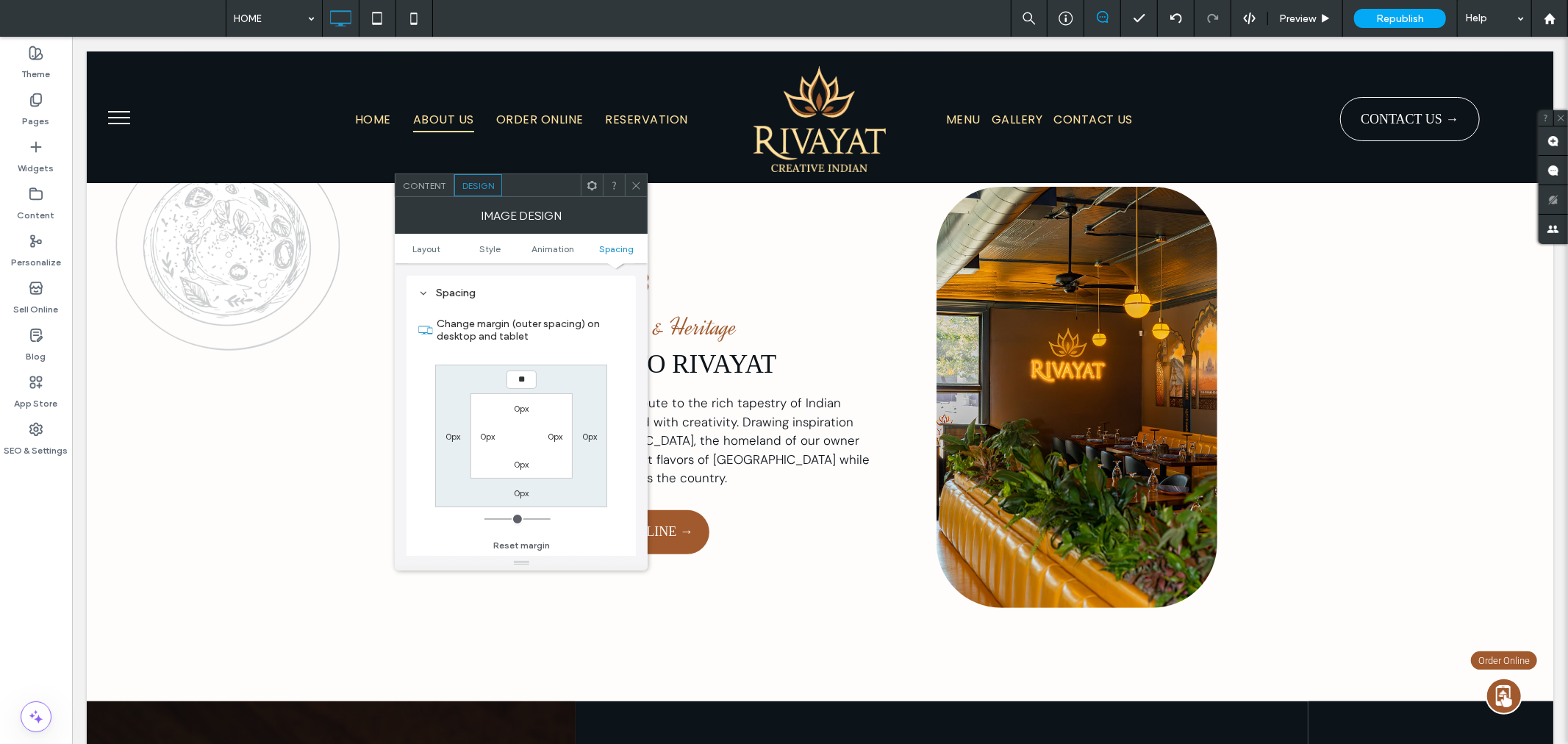
type input "**"
type input "*"
type input "***"
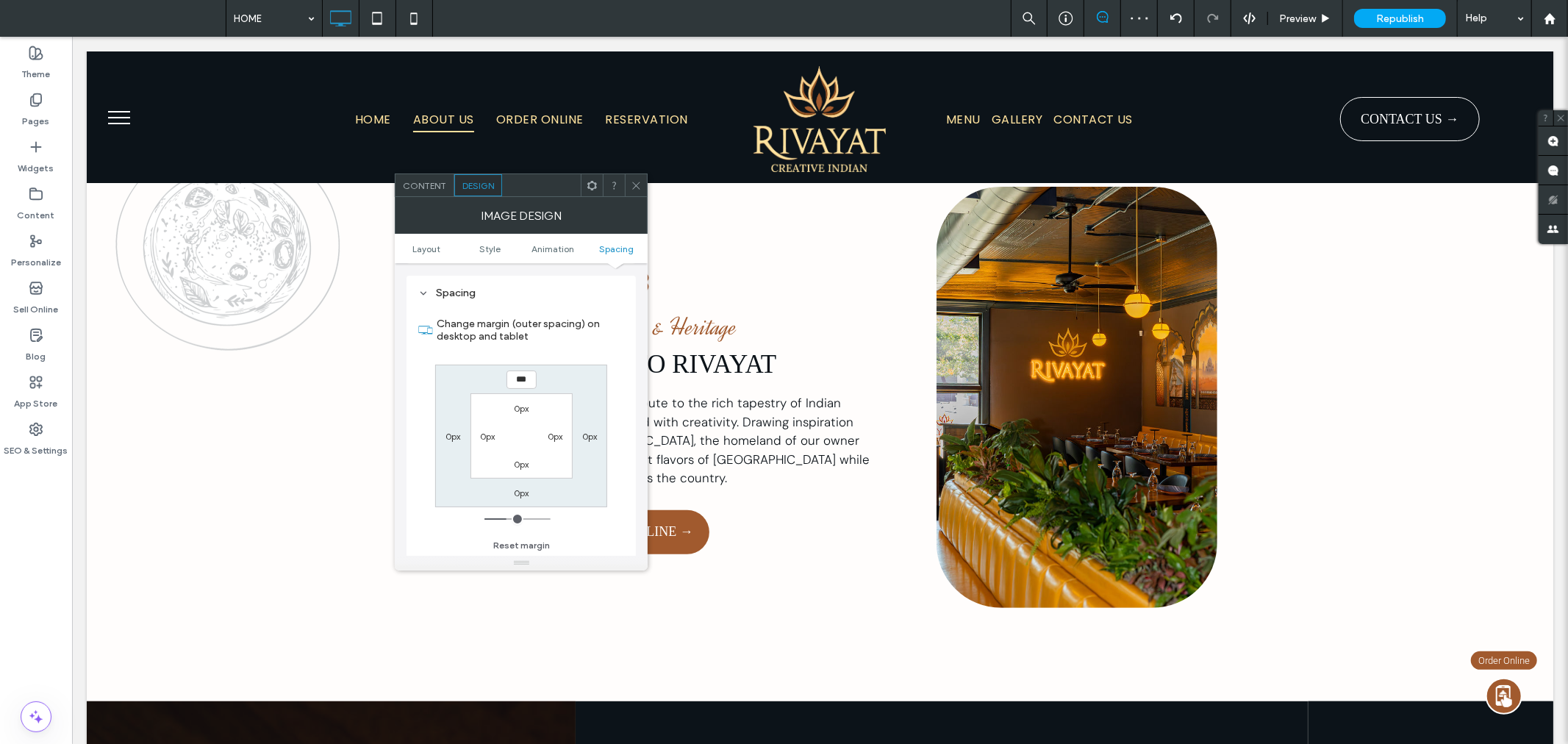
type input "***"
type input "*****"
click at [638, 180] on icon at bounding box center [635, 185] width 11 height 11
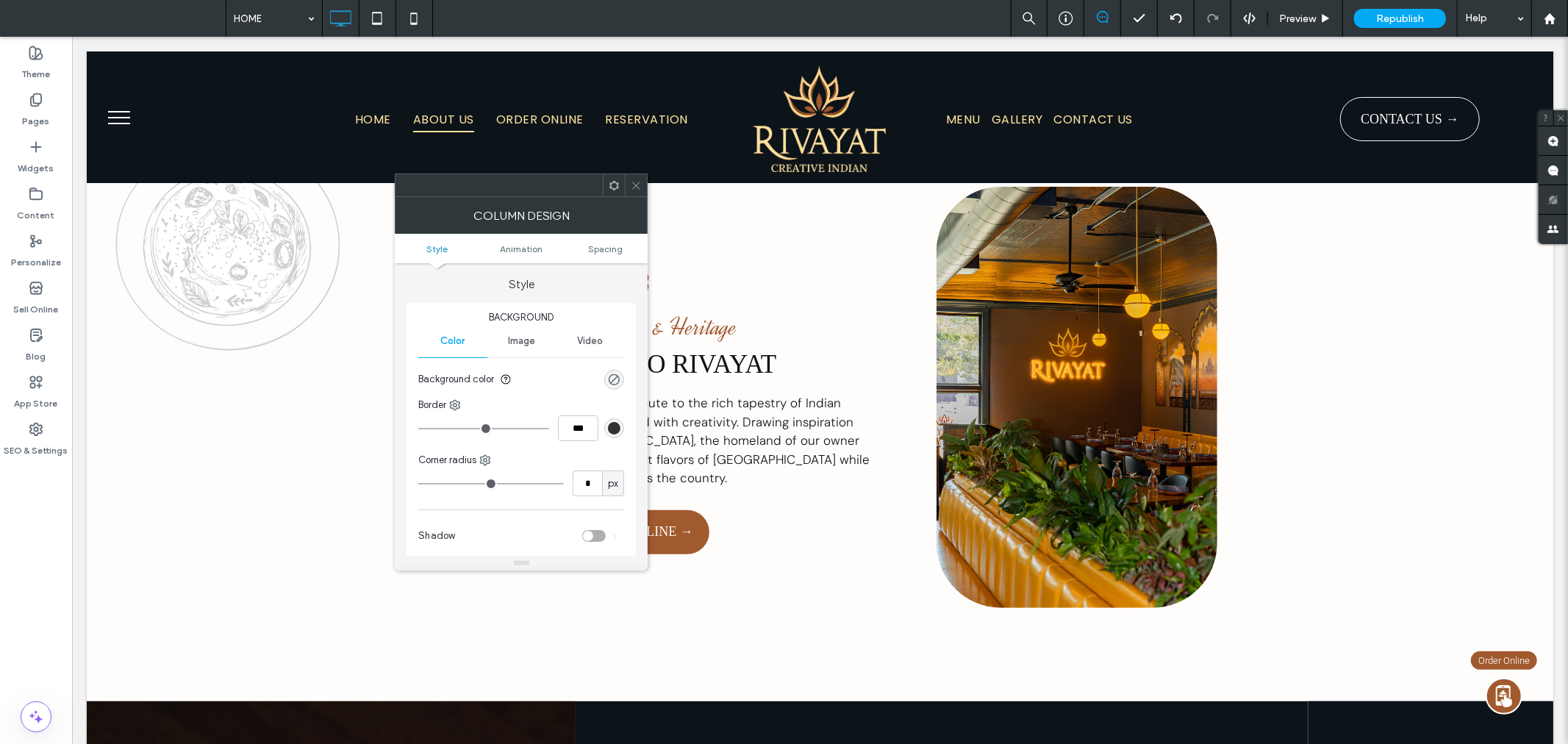
click at [523, 340] on span "Image" at bounding box center [521, 340] width 27 height 11
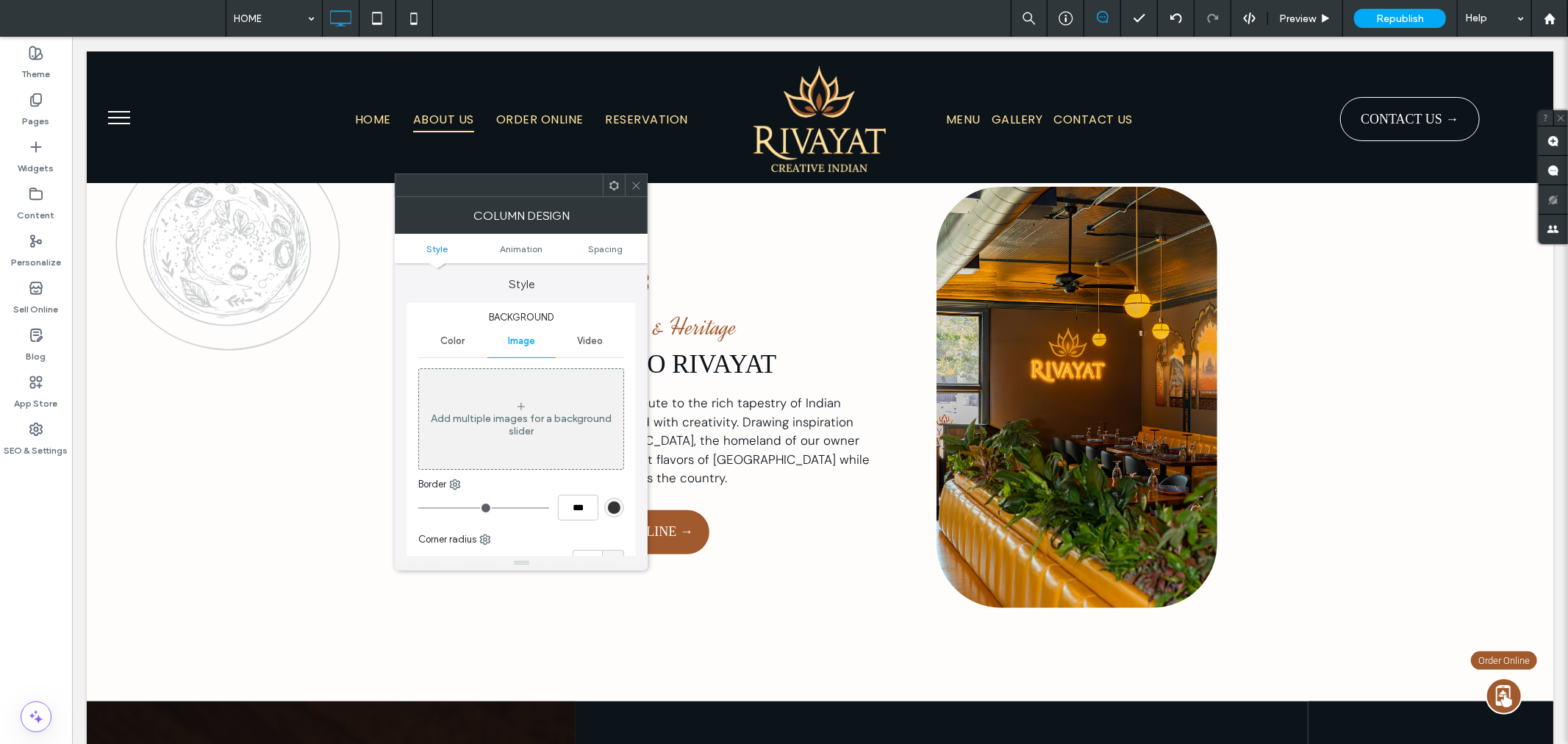
drag, startPoint x: 627, startPoint y: 177, endPoint x: 647, endPoint y: 177, distance: 20.0
click at [629, 178] on div at bounding box center [635, 185] width 22 height 22
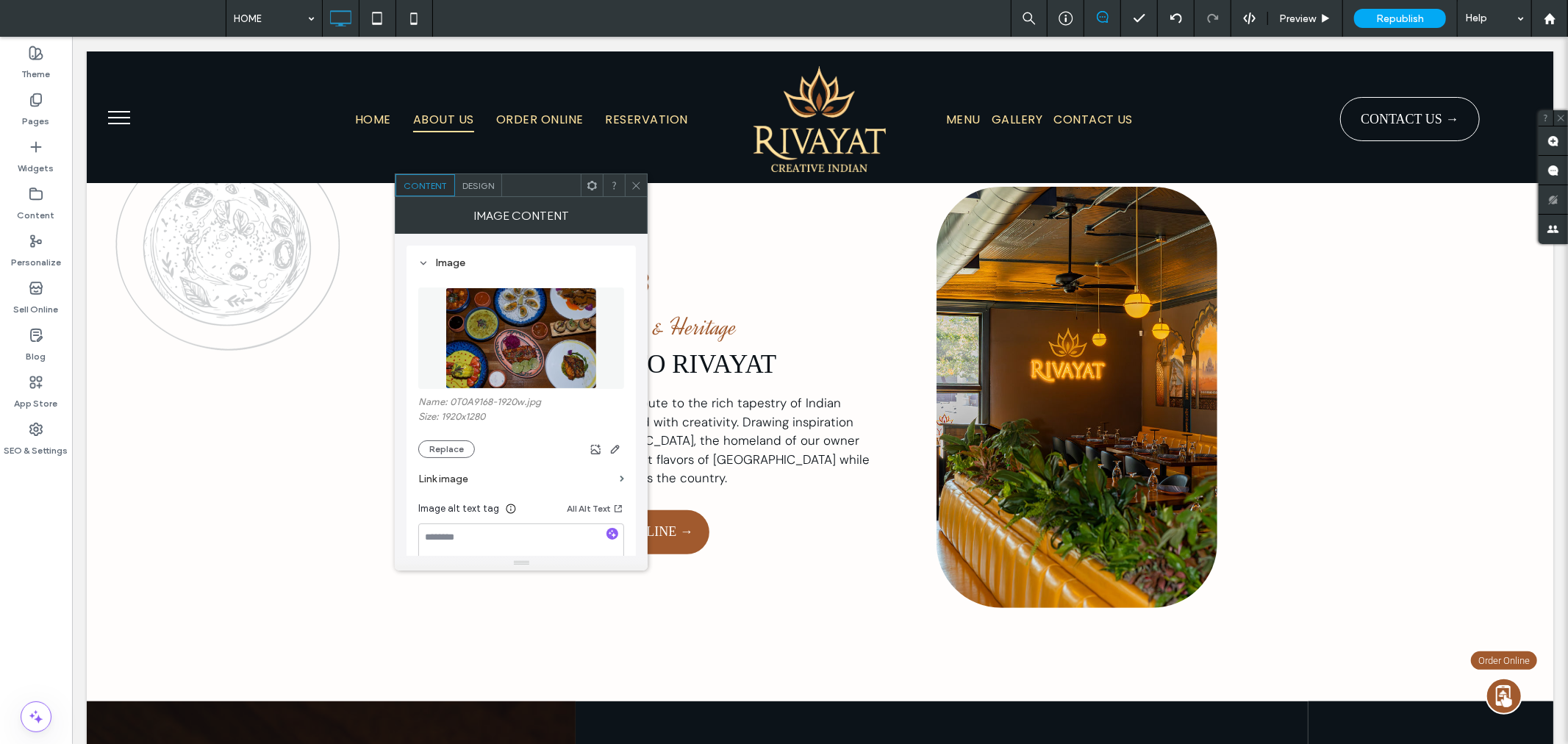
click at [478, 186] on span "Design" at bounding box center [478, 185] width 32 height 11
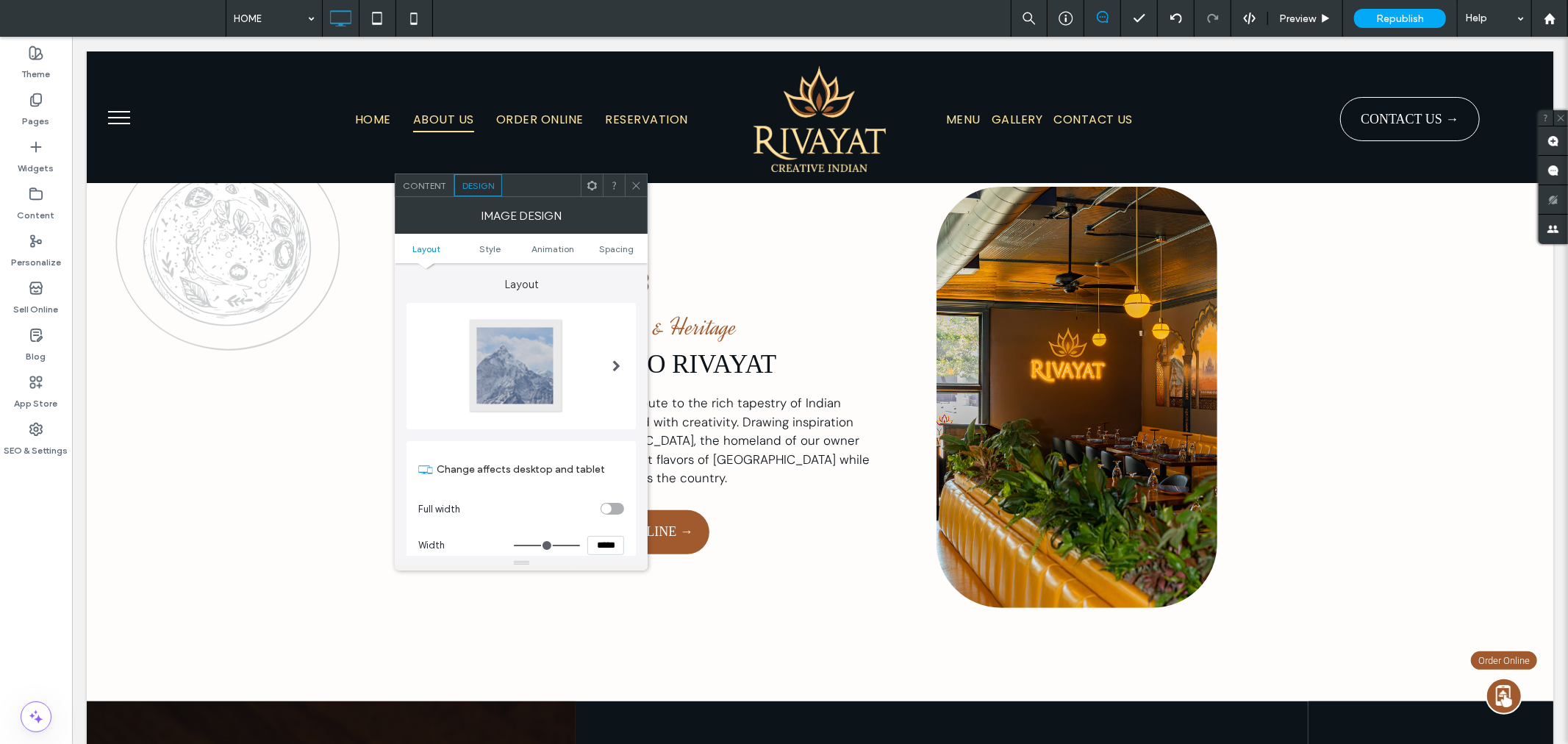
click at [530, 353] on div at bounding box center [516, 366] width 97 height 97
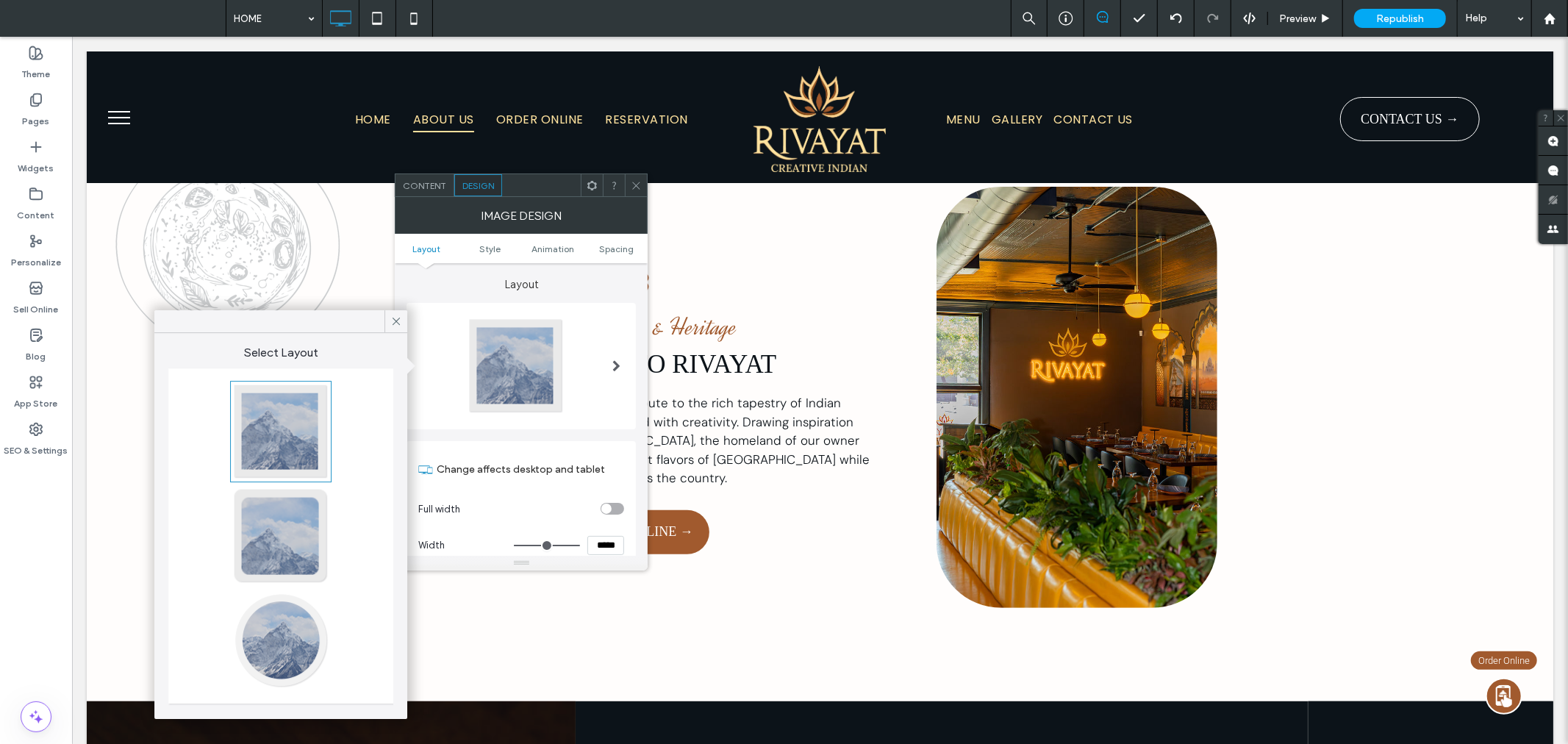
click at [287, 640] on div at bounding box center [280, 640] width 97 height 97
type input "**"
click at [399, 321] on icon at bounding box center [396, 321] width 13 height 13
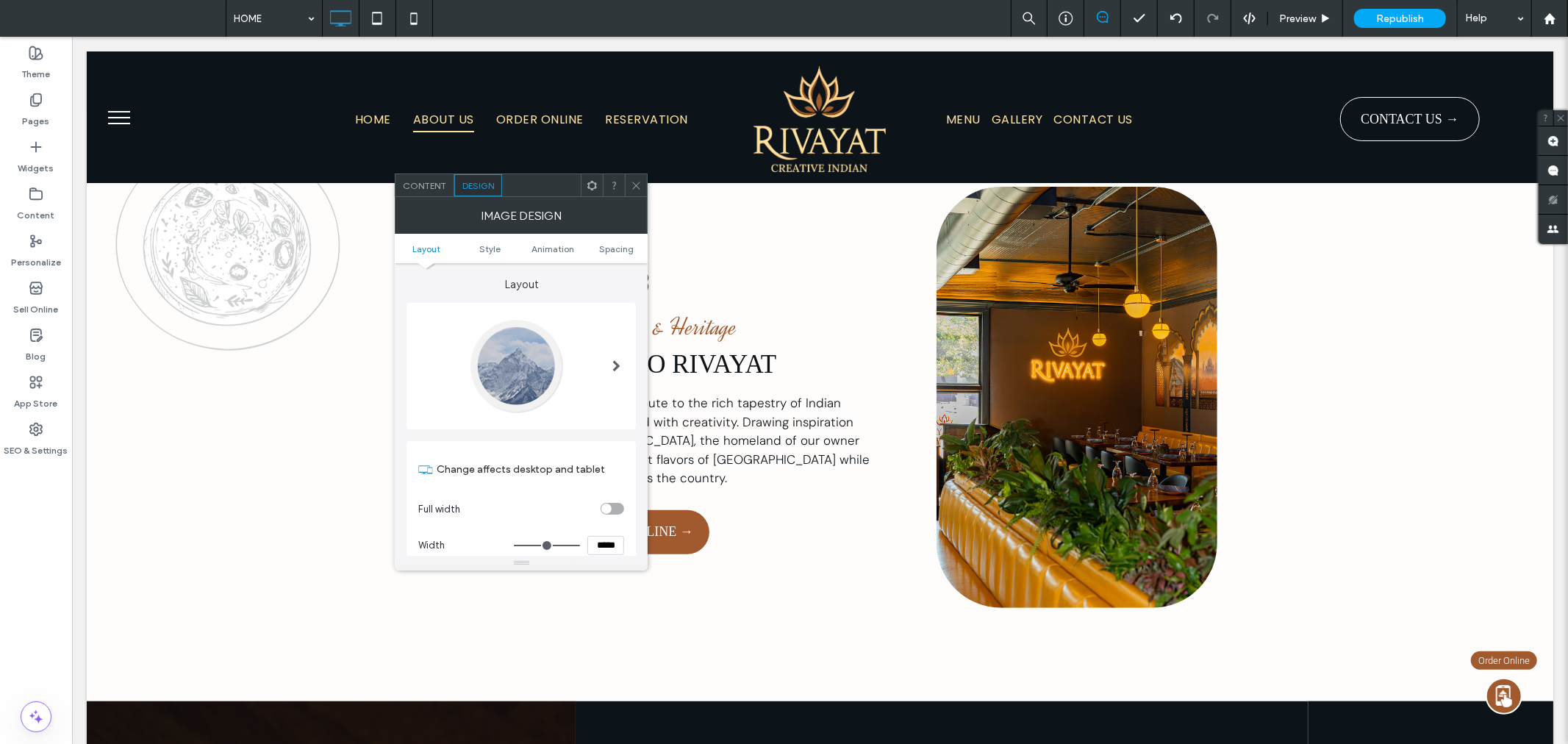
click at [412, 188] on span "Content" at bounding box center [424, 185] width 43 height 11
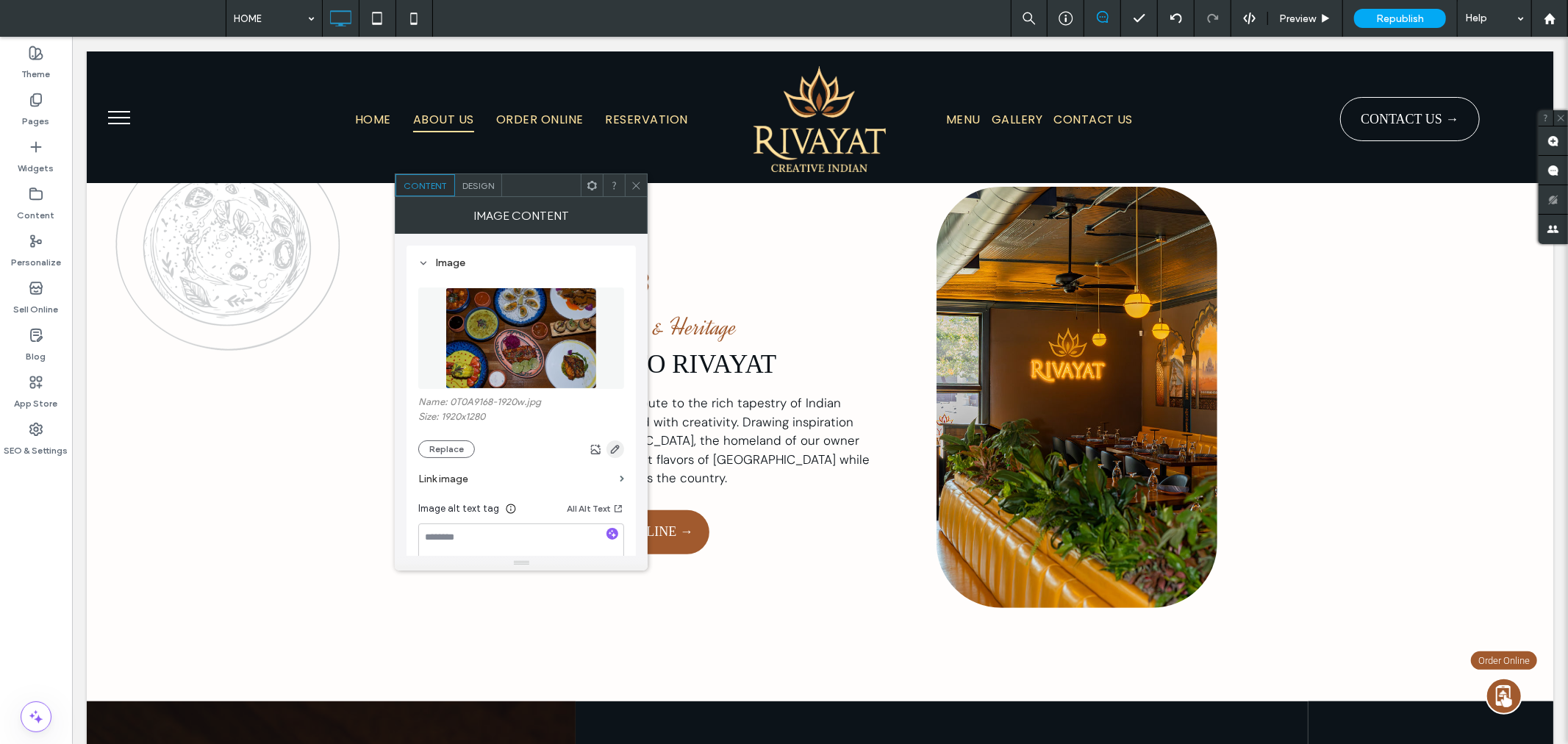
click at [617, 453] on icon "button" at bounding box center [614, 449] width 11 height 11
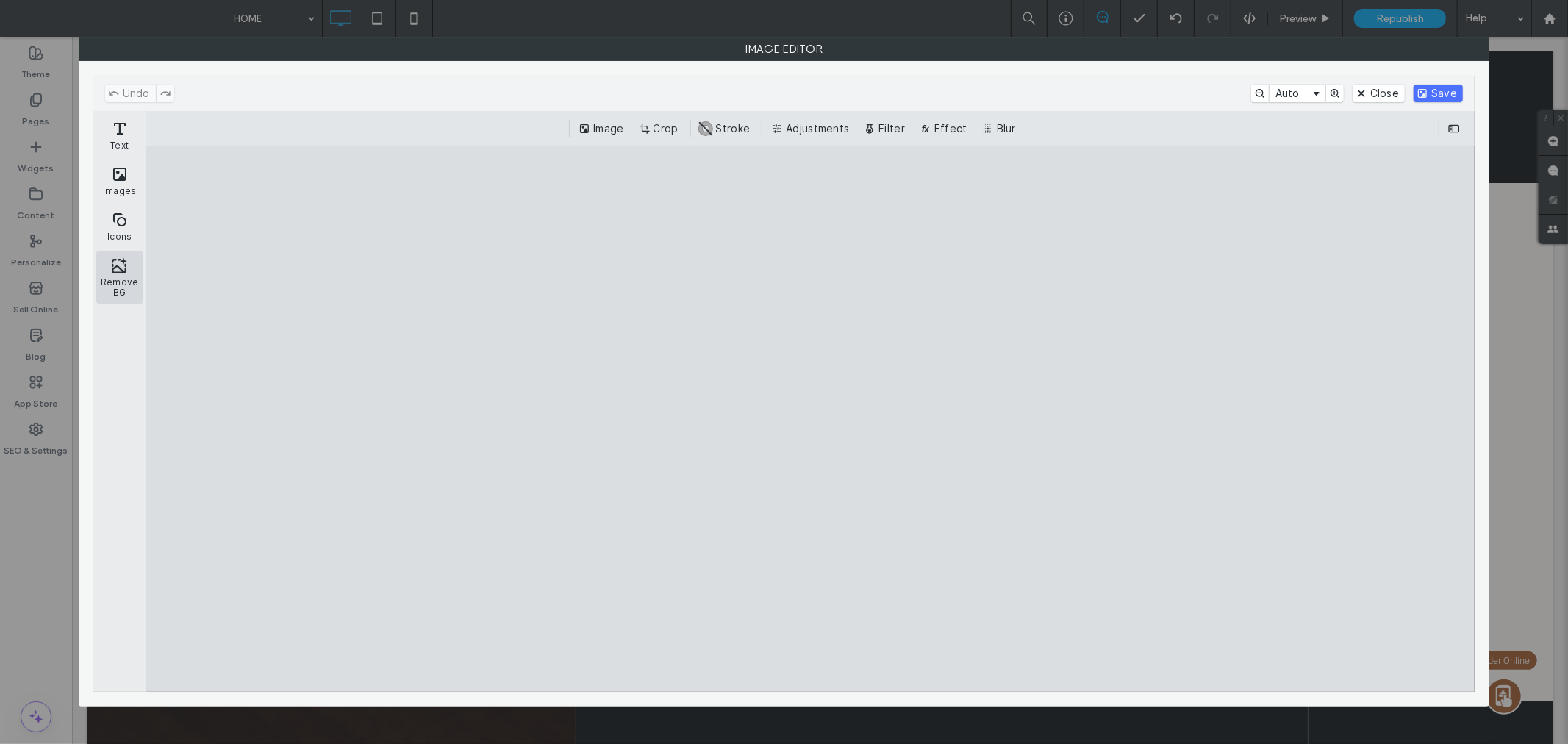
click at [123, 281] on button "Remove BG" at bounding box center [119, 277] width 47 height 53
click at [811, 419] on cesdk-canvas "Editor canvas" at bounding box center [811, 419] width 0 height 0
click at [126, 277] on button "Remove BG" at bounding box center [119, 277] width 47 height 53
click at [1382, 98] on button "Close" at bounding box center [1378, 93] width 52 height 18
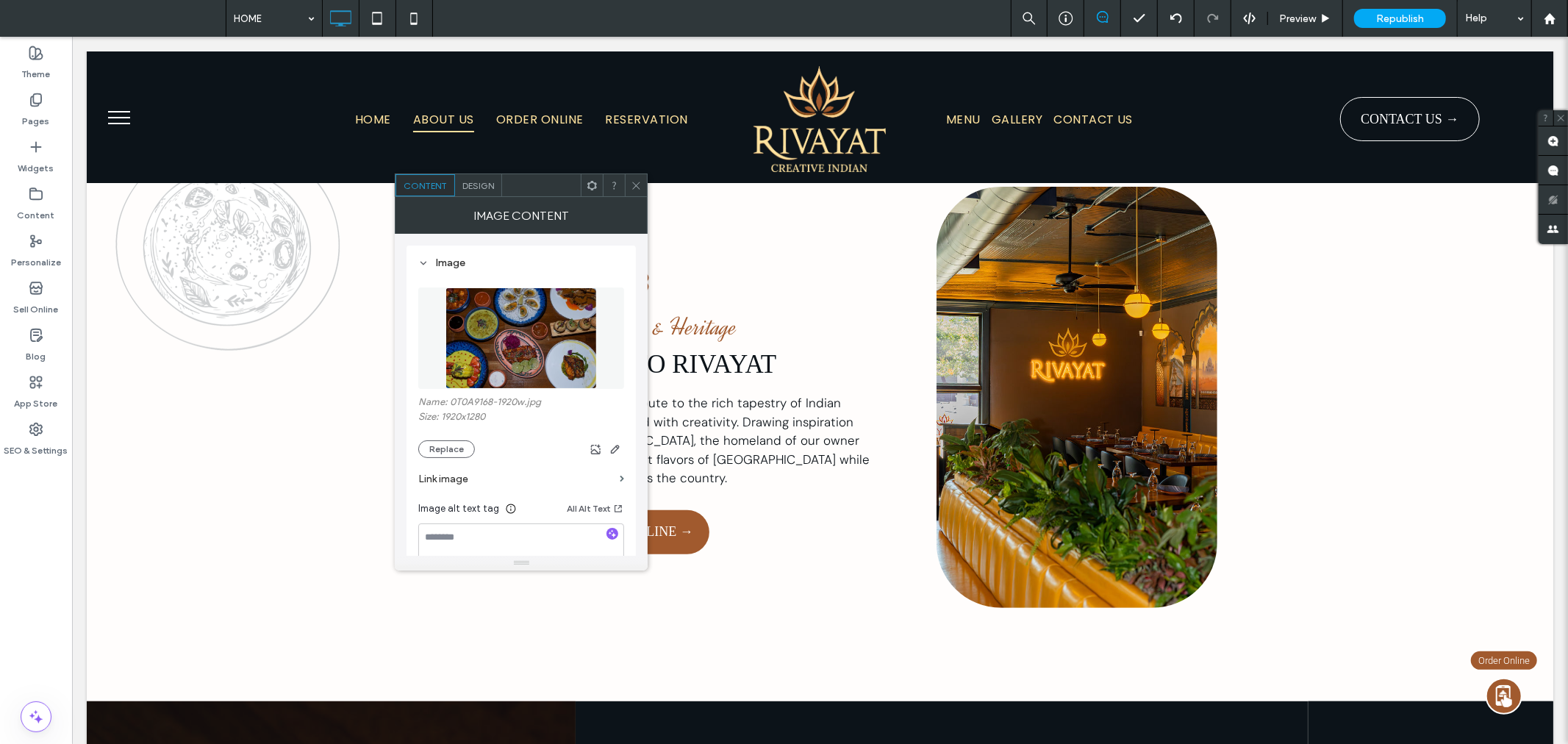
click at [811, 419] on cesdk-canvas "Editor canvas" at bounding box center [811, 419] width 0 height 0
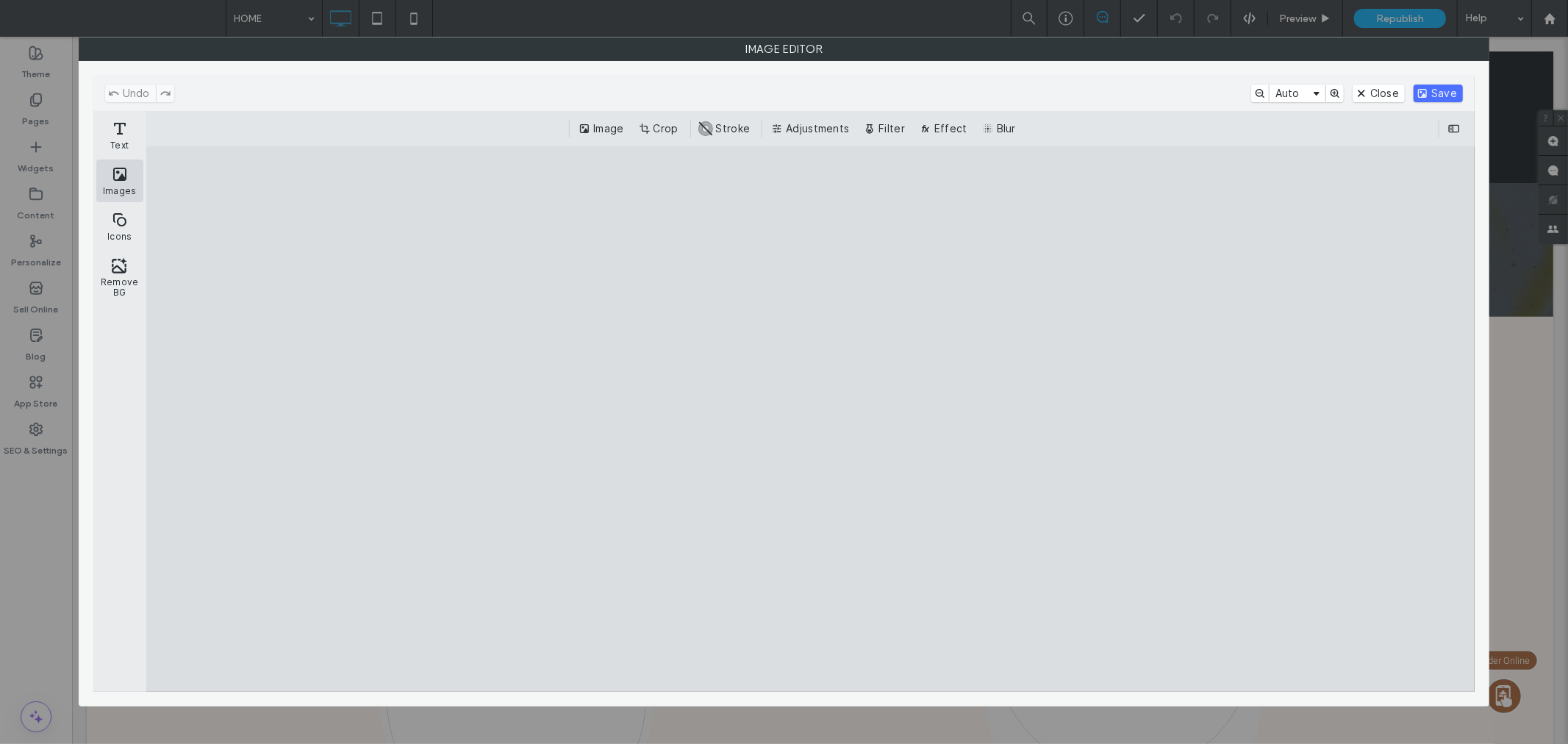
click at [134, 187] on button "Images" at bounding box center [119, 181] width 47 height 42
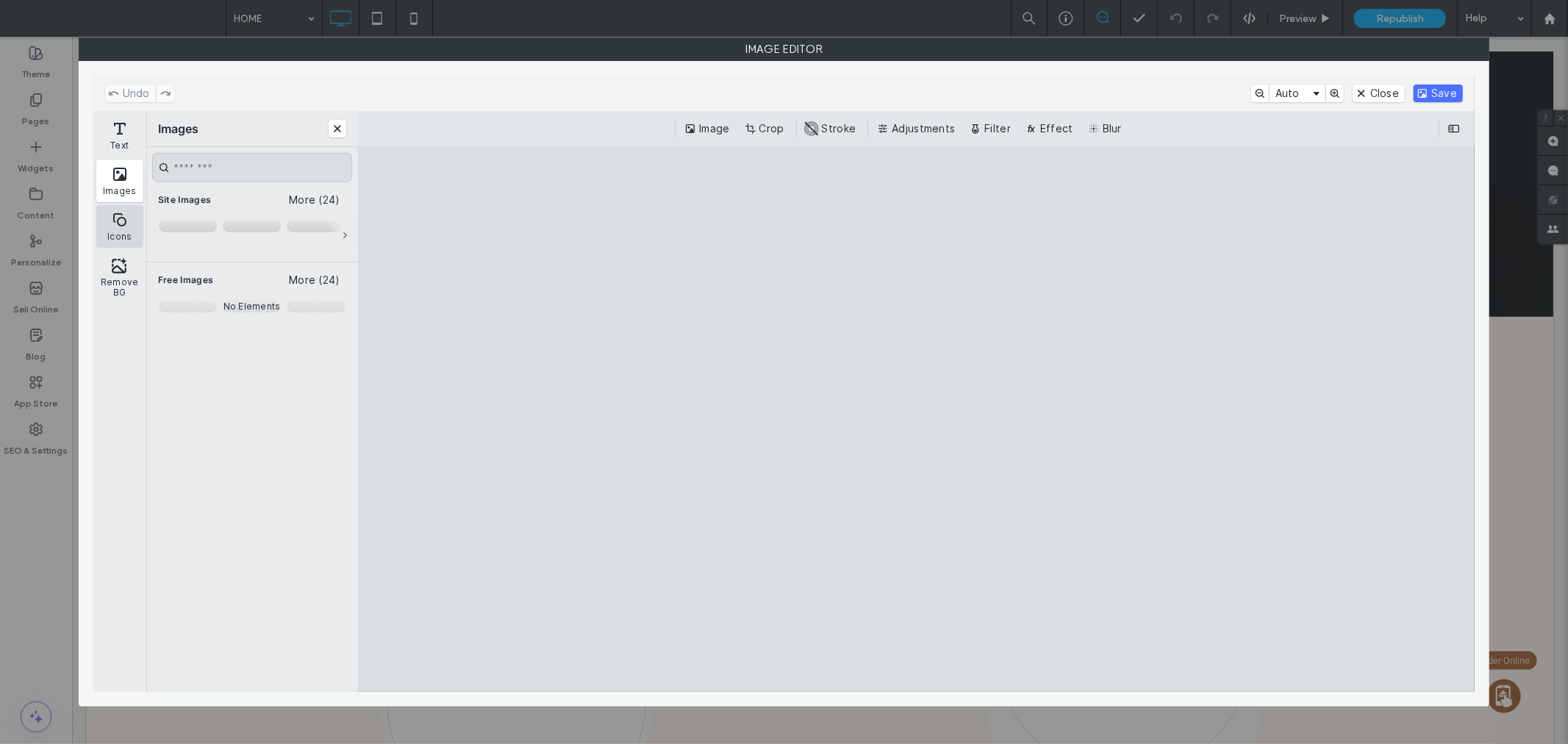
click at [122, 223] on button "Icons" at bounding box center [119, 227] width 47 height 42
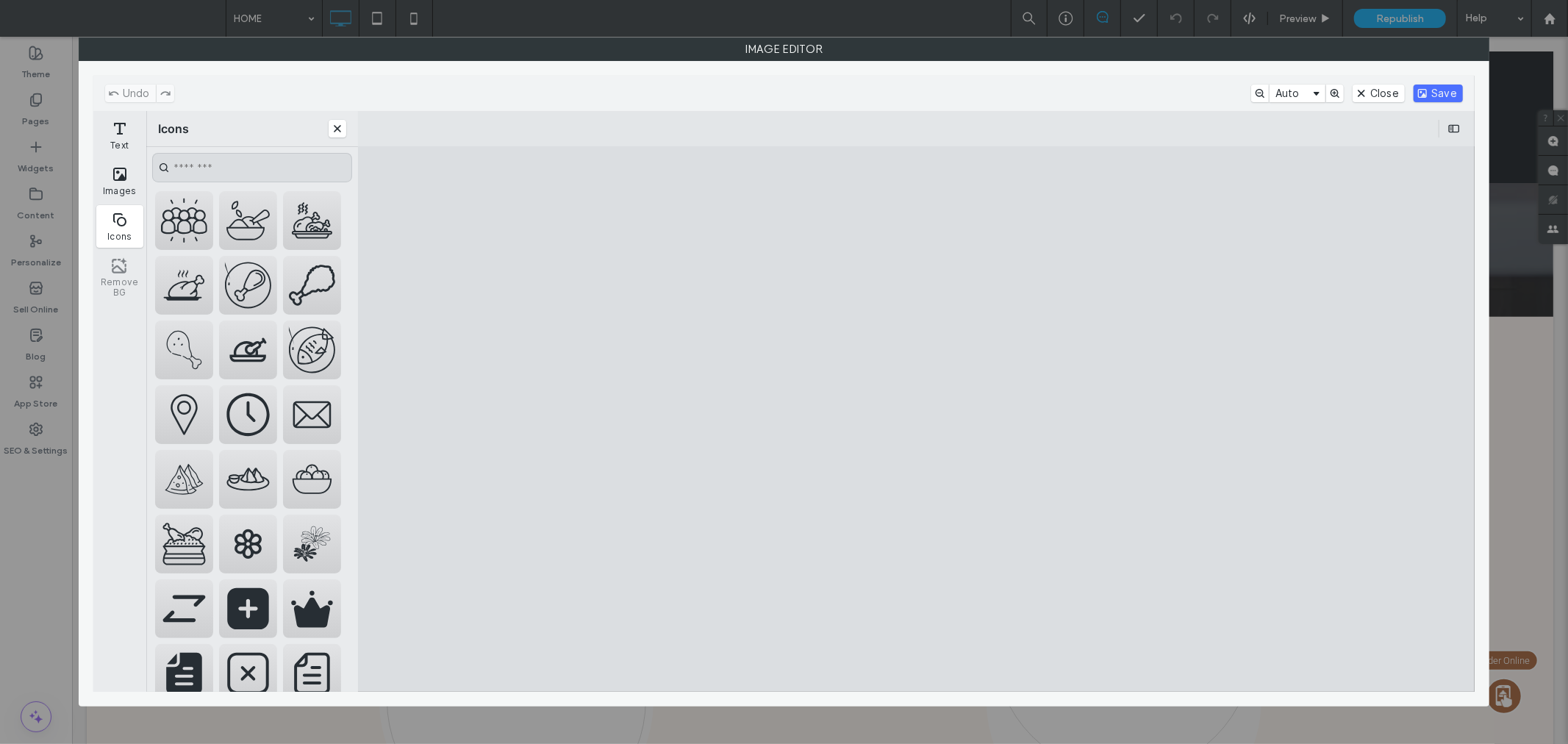
click at [917, 419] on cesdk-canvas "Editor canvas" at bounding box center [917, 419] width 0 height 0
drag, startPoint x: 714, startPoint y: 126, endPoint x: 551, endPoint y: 126, distance: 163.0
click at [714, 126] on div "ui.ed.cesdk.component.inspectorBar" at bounding box center [916, 129] width 1094 height 18
click at [338, 126] on button "Close" at bounding box center [338, 129] width 18 height 18
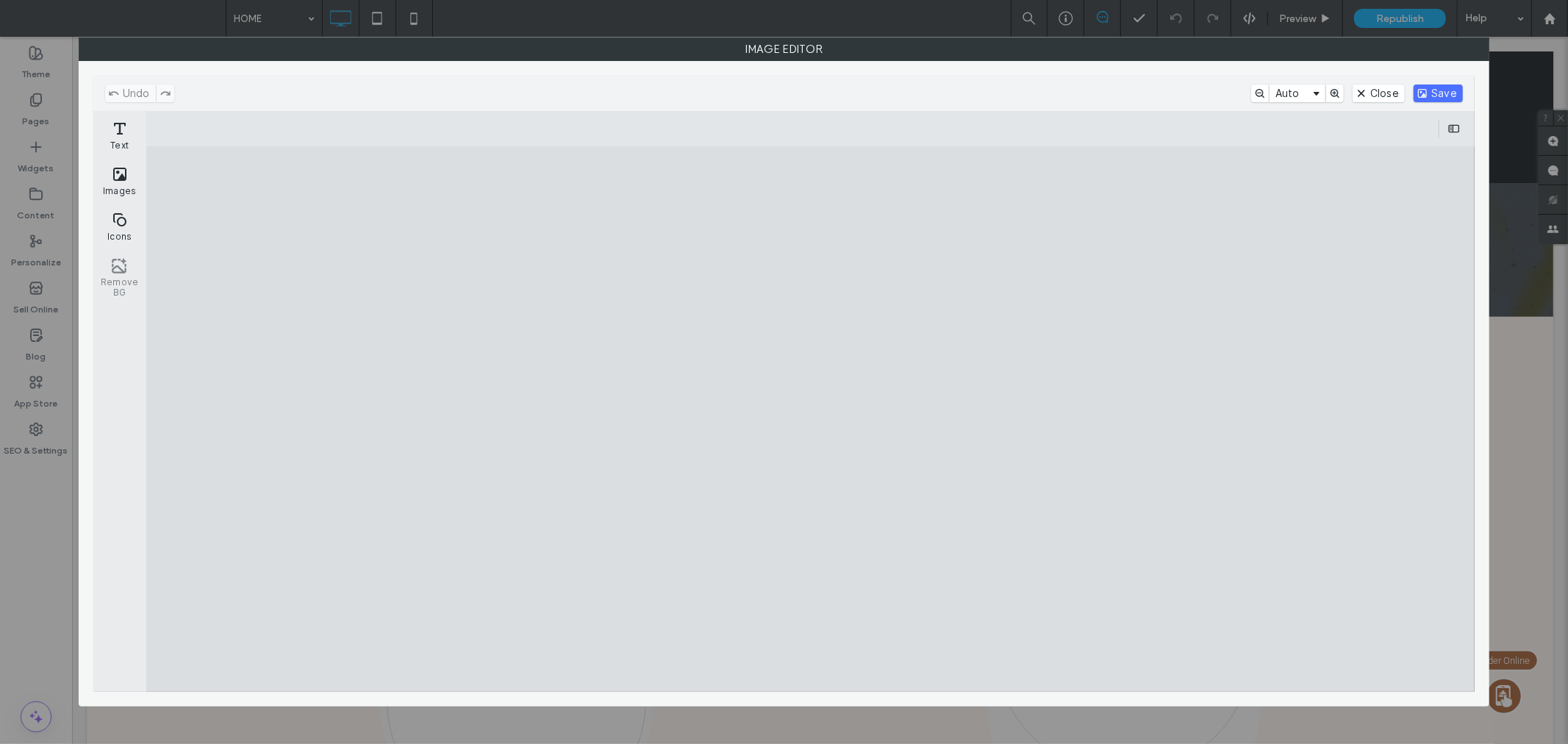
click at [811, 419] on cesdk-canvas "Editor canvas" at bounding box center [811, 419] width 0 height 0
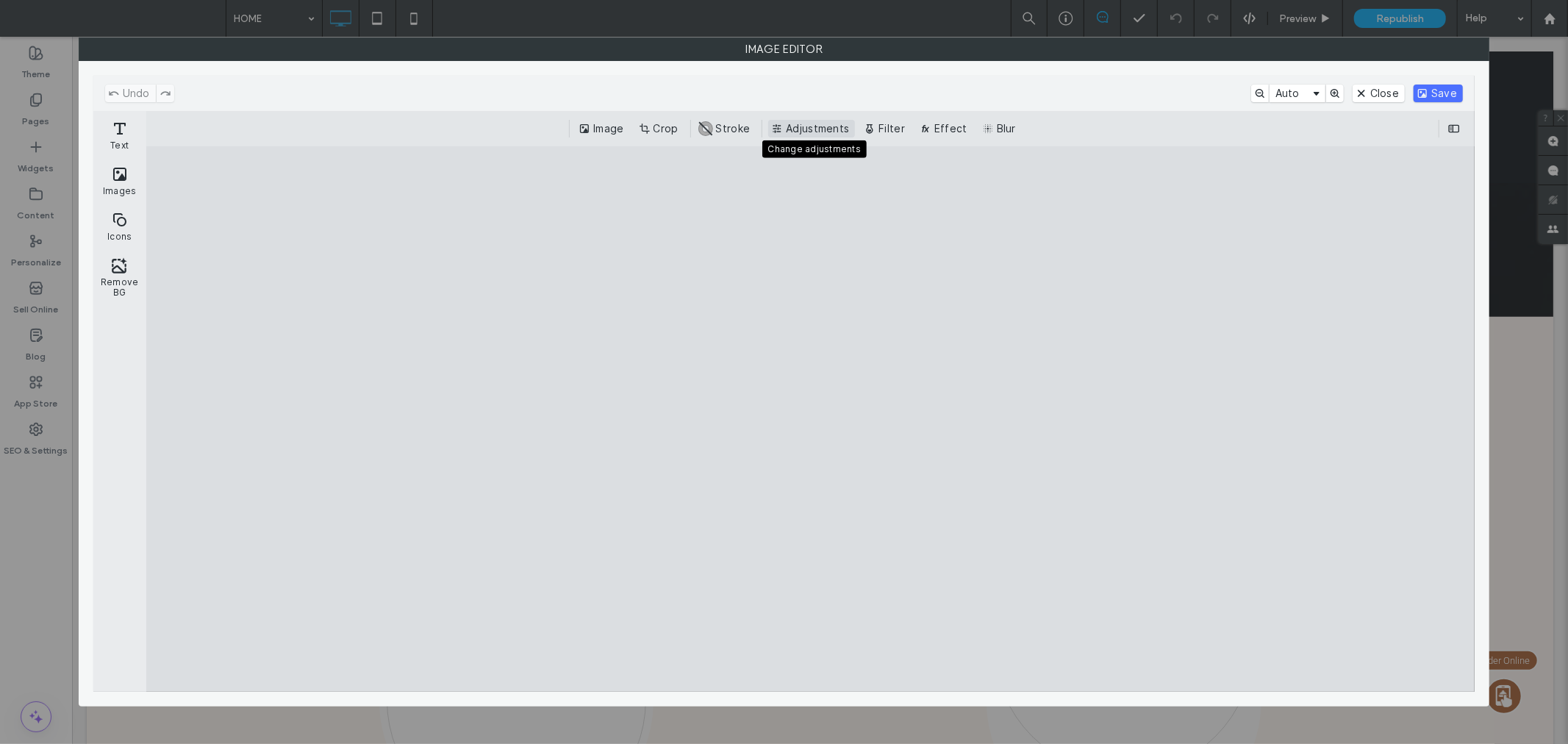
click at [840, 130] on button "Adjustments" at bounding box center [811, 129] width 86 height 18
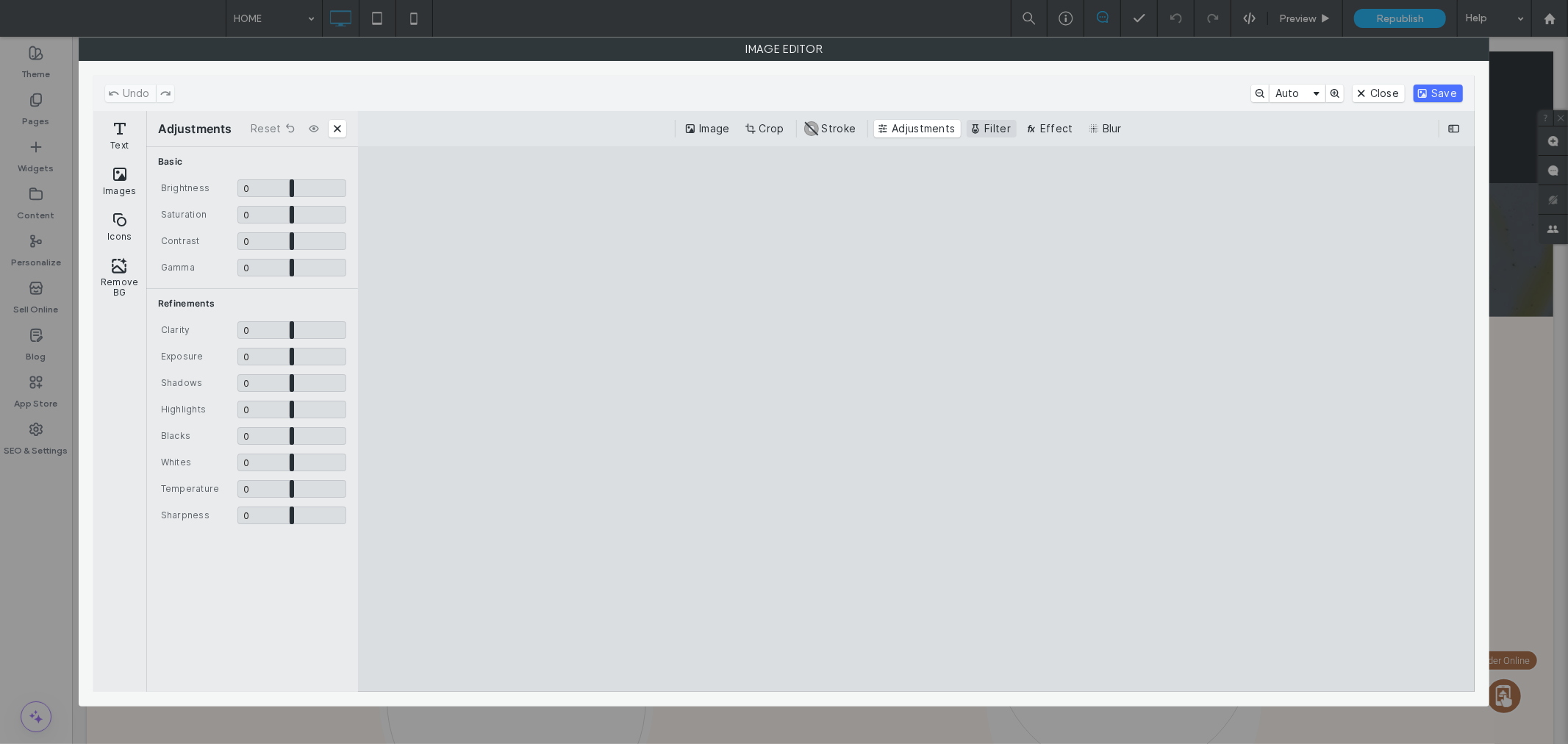
click at [992, 136] on button "Filter" at bounding box center [991, 129] width 50 height 18
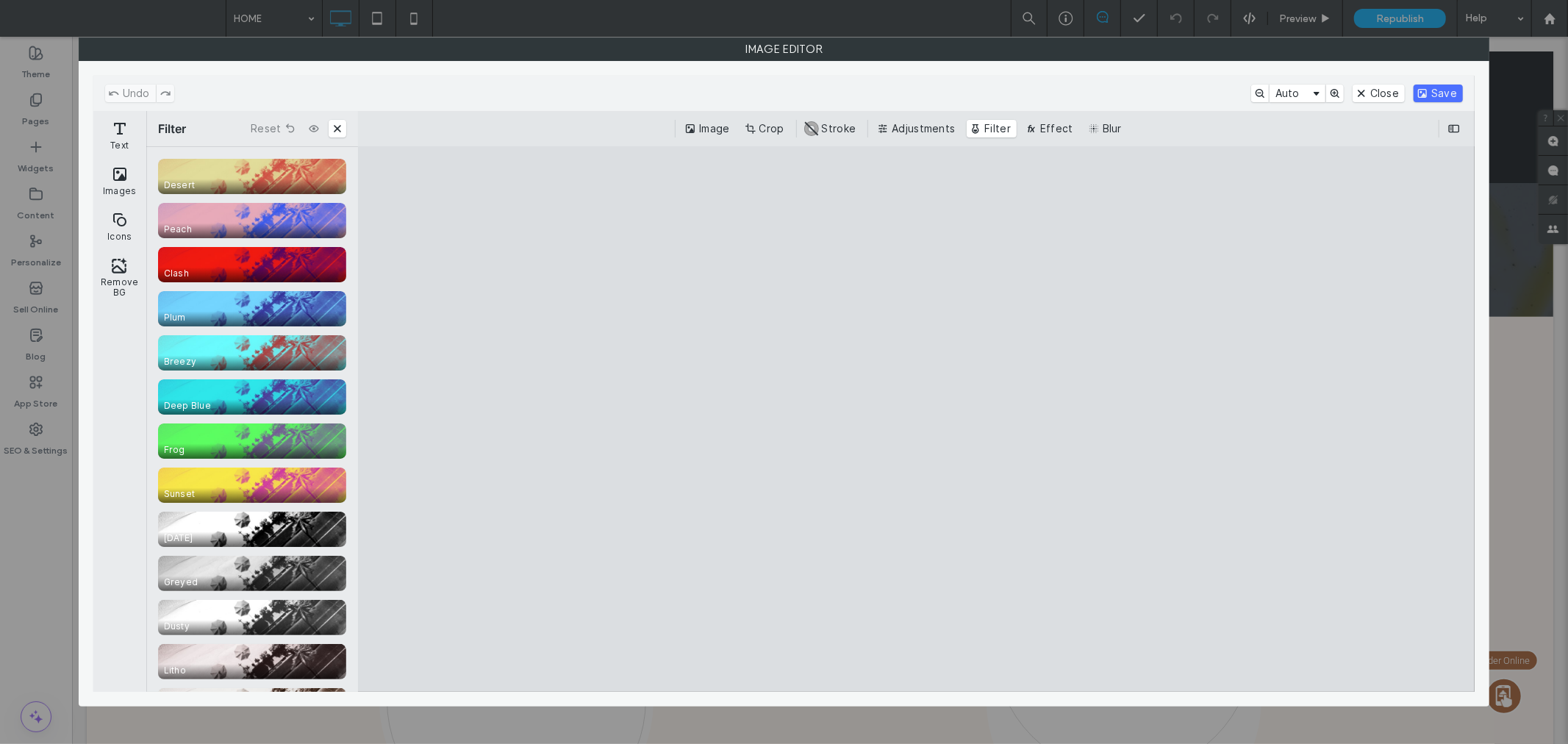
click at [917, 419] on cesdk-canvas "Editor canvas" at bounding box center [917, 419] width 0 height 0
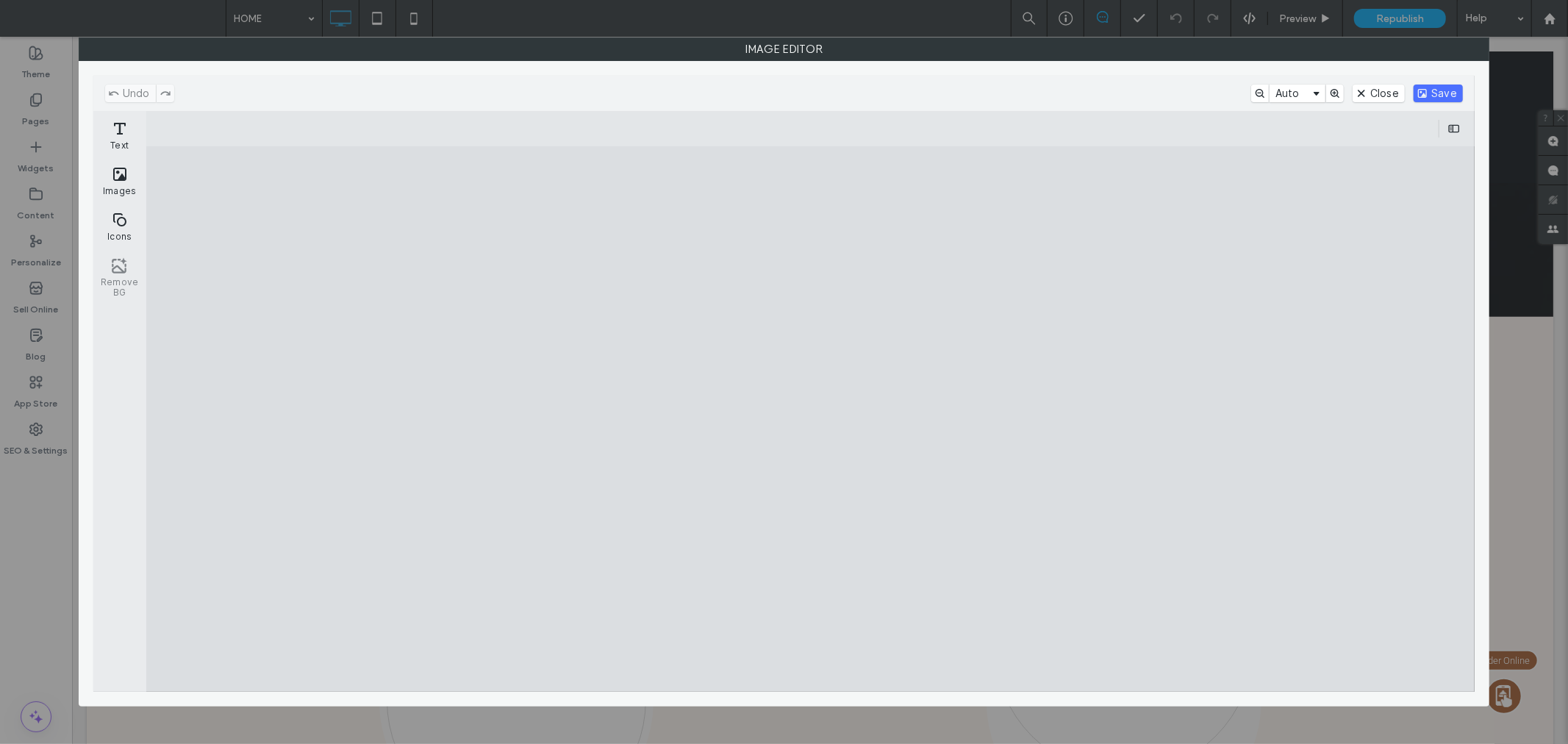
drag, startPoint x: 968, startPoint y: 356, endPoint x: 374, endPoint y: 413, distance: 596.7
click at [811, 419] on cesdk-canvas "Editor canvas" at bounding box center [811, 419] width 0 height 0
click at [1320, 95] on button "Auto" at bounding box center [1297, 93] width 56 height 18
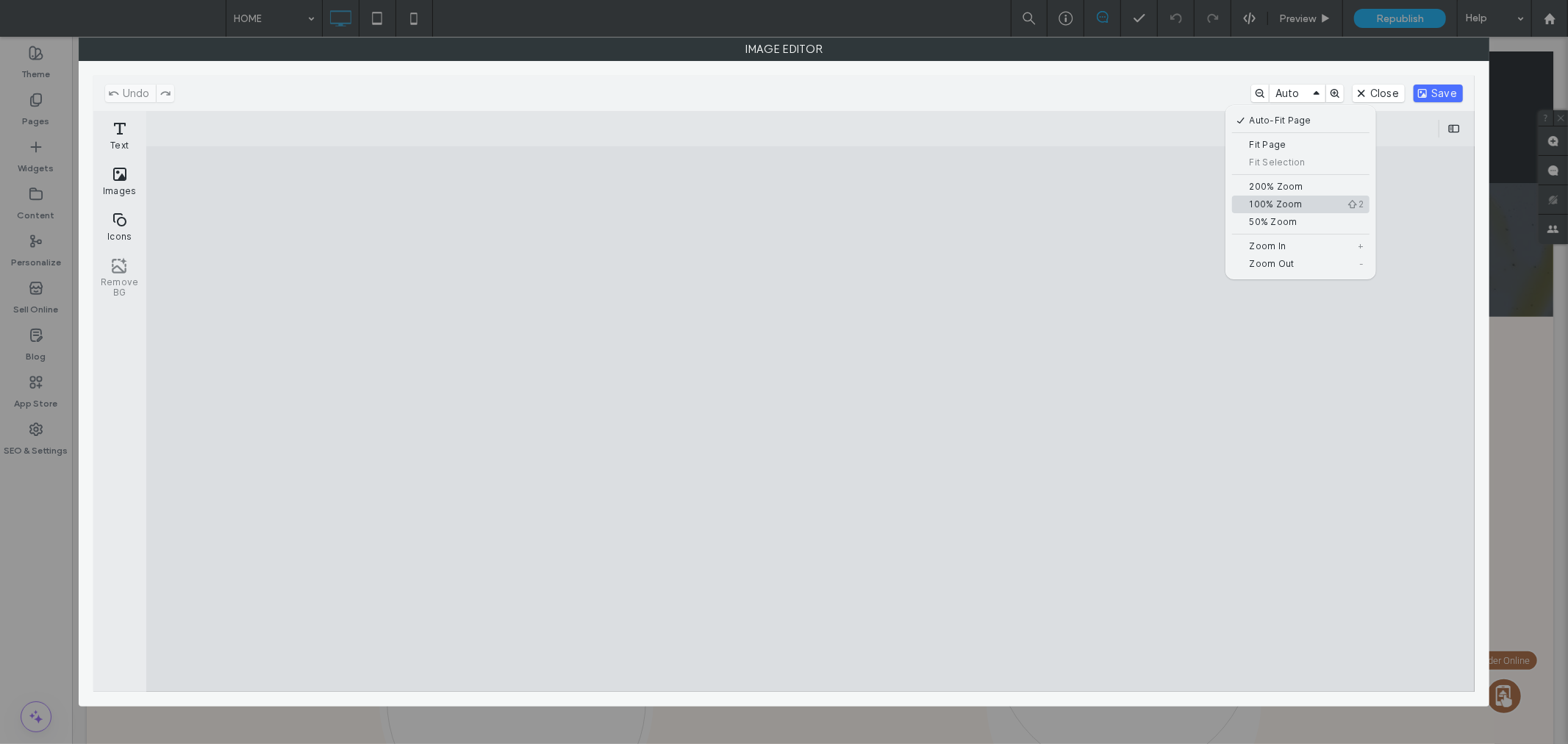
click at [1298, 202] on button "100% Zoom 2" at bounding box center [1300, 205] width 137 height 18
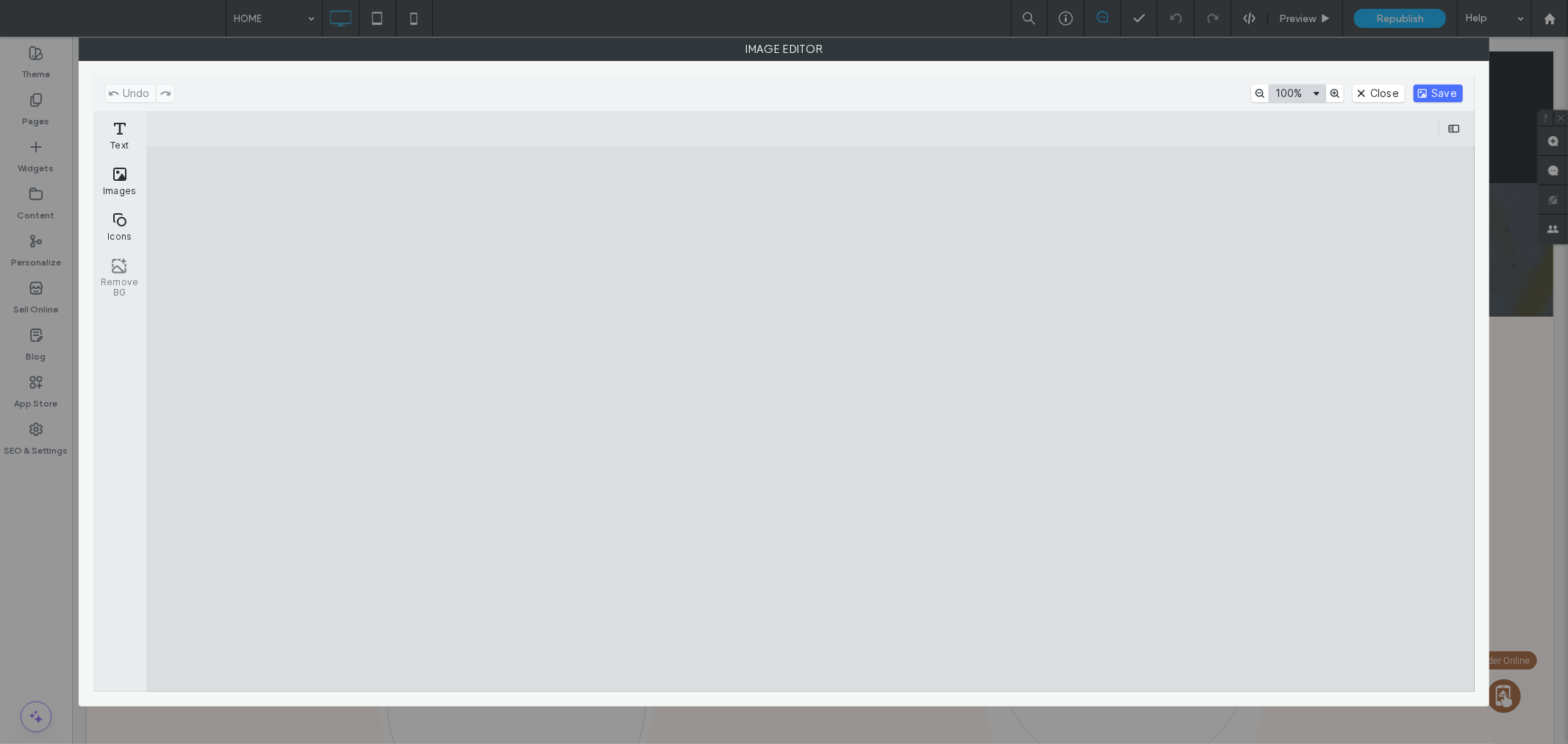
click at [1312, 93] on button "100%" at bounding box center [1297, 93] width 56 height 18
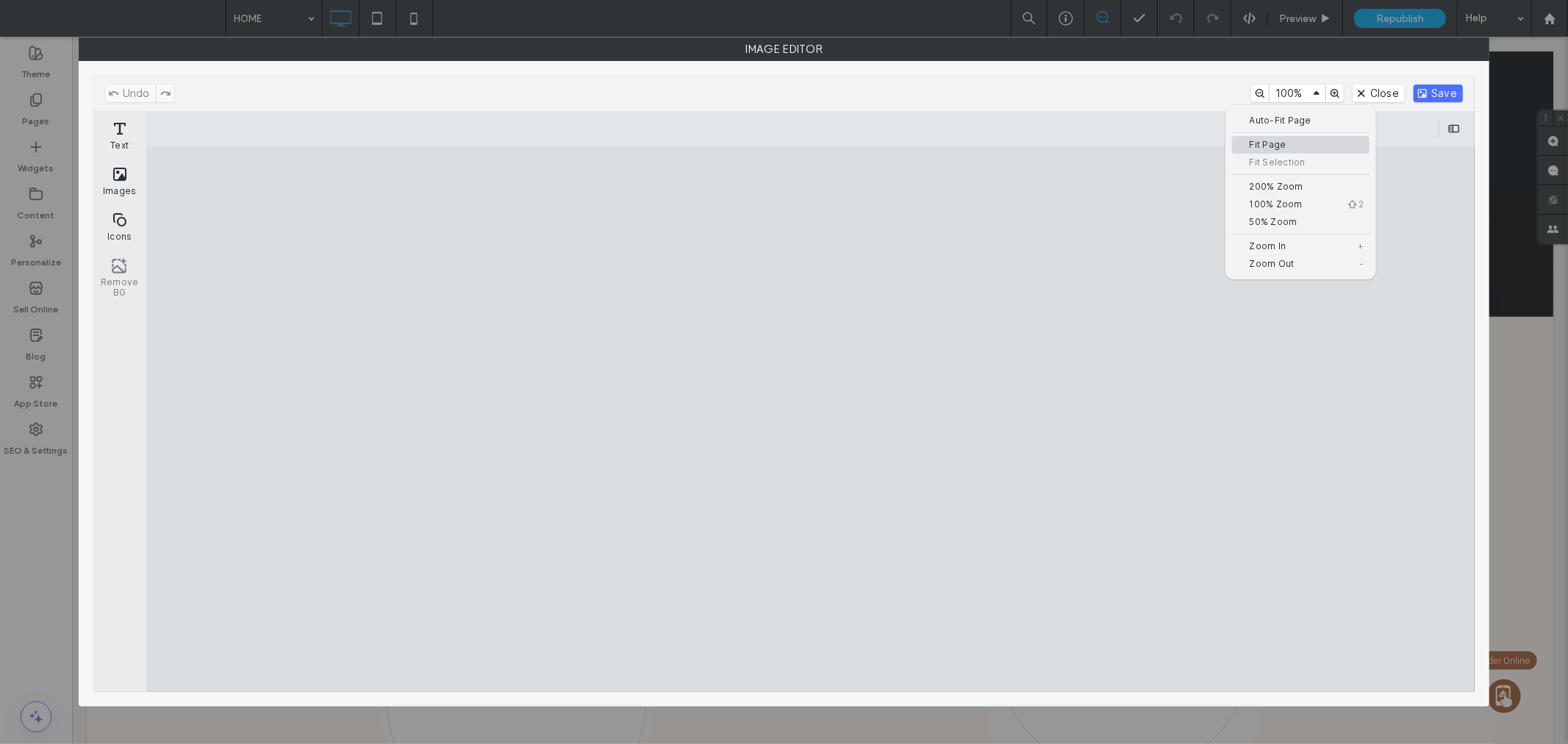
click at [1308, 138] on button "Fit Page" at bounding box center [1300, 145] width 137 height 18
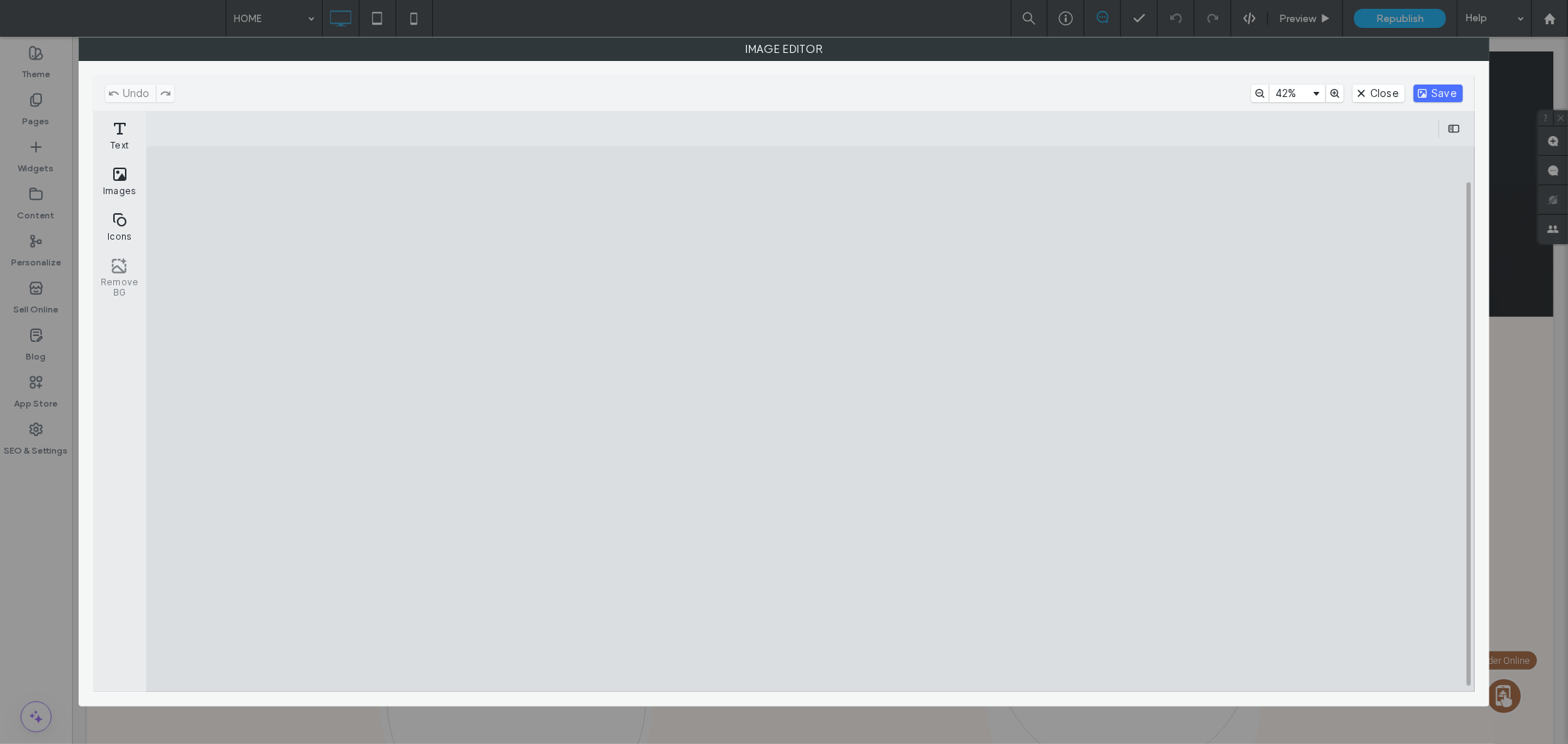
click at [811, 419] on cesdk-canvas "Editor canvas" at bounding box center [811, 419] width 0 height 0
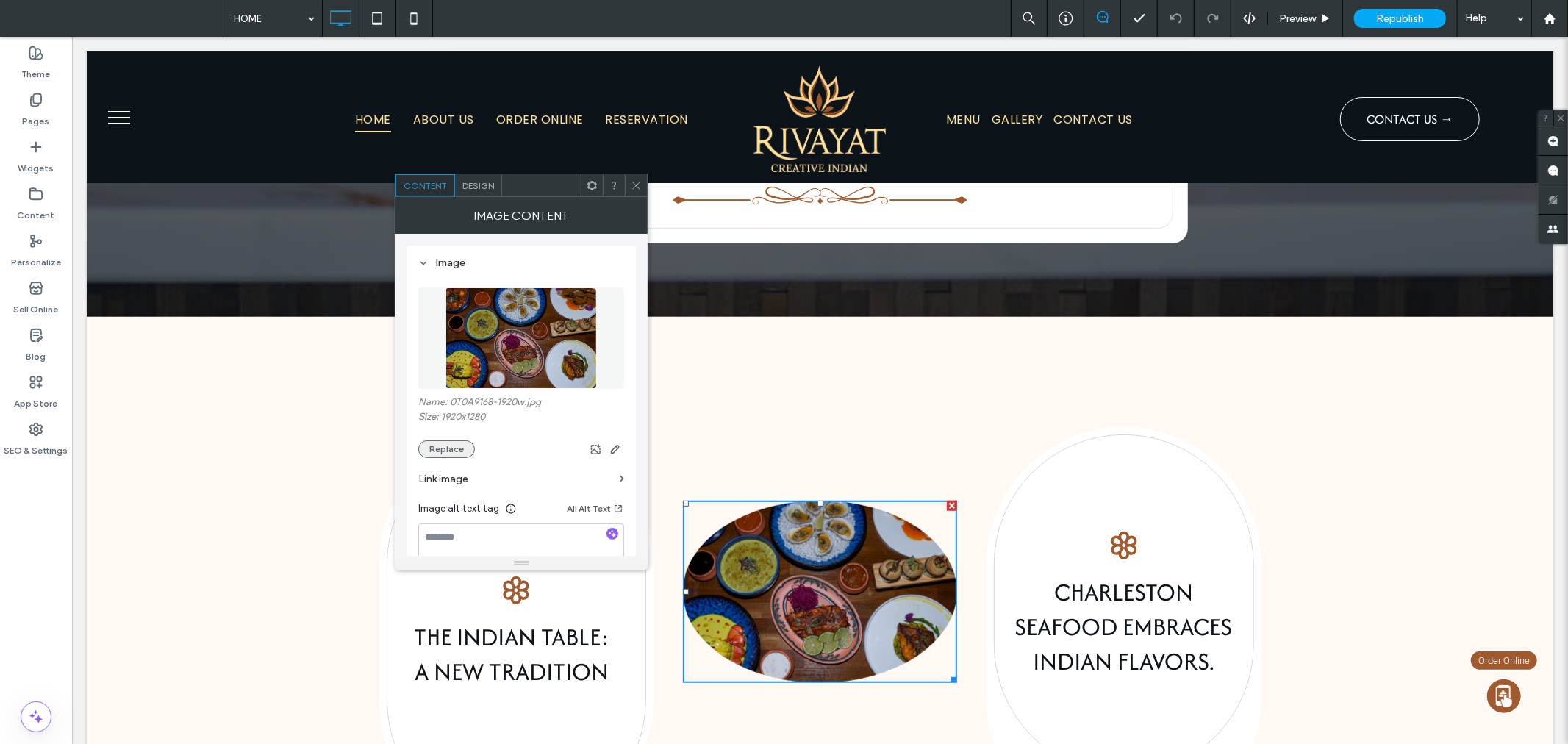
click at [454, 450] on button "Replace" at bounding box center [446, 449] width 56 height 18
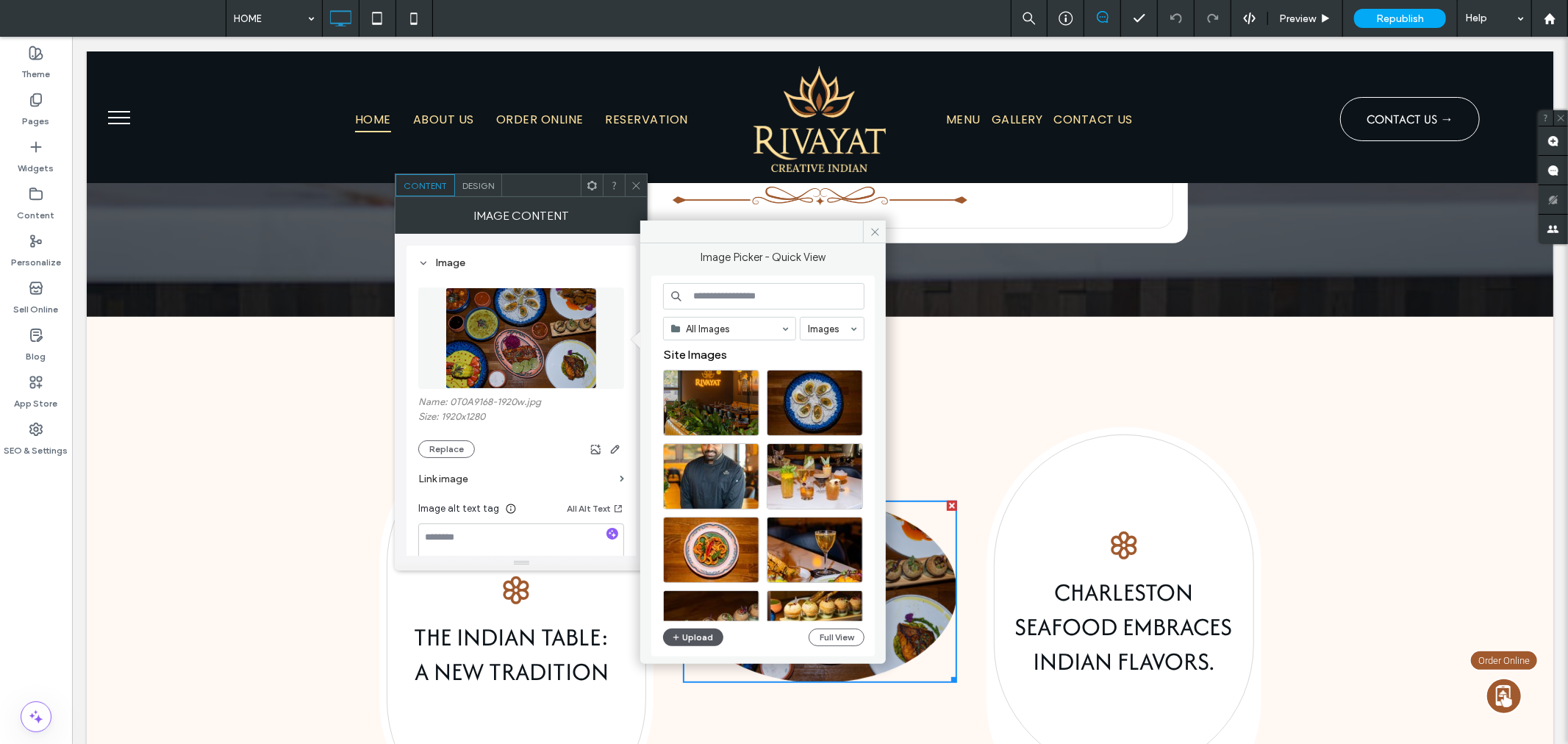
click at [706, 633] on button "Upload" at bounding box center [693, 637] width 60 height 18
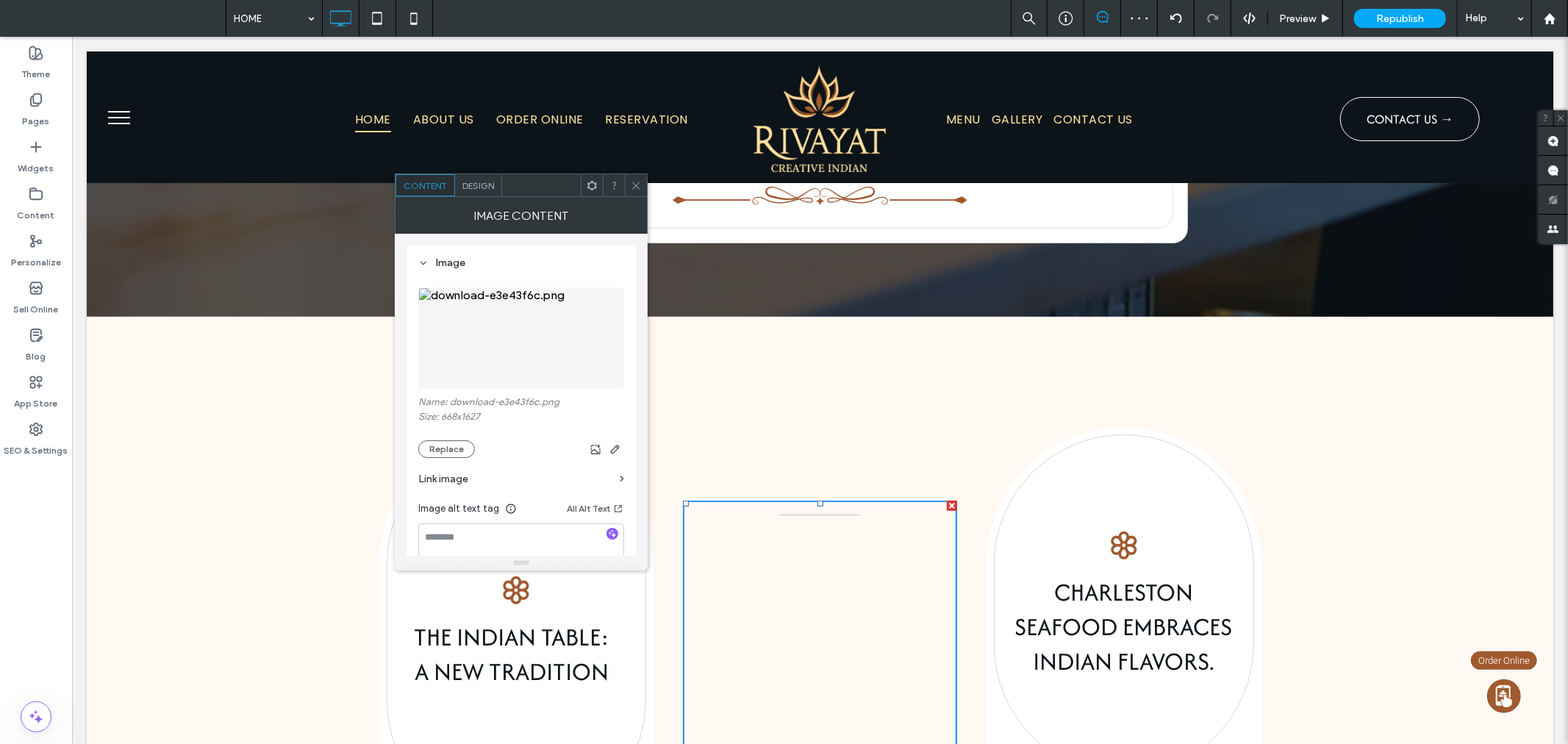
click at [635, 175] on span at bounding box center [635, 185] width 11 height 22
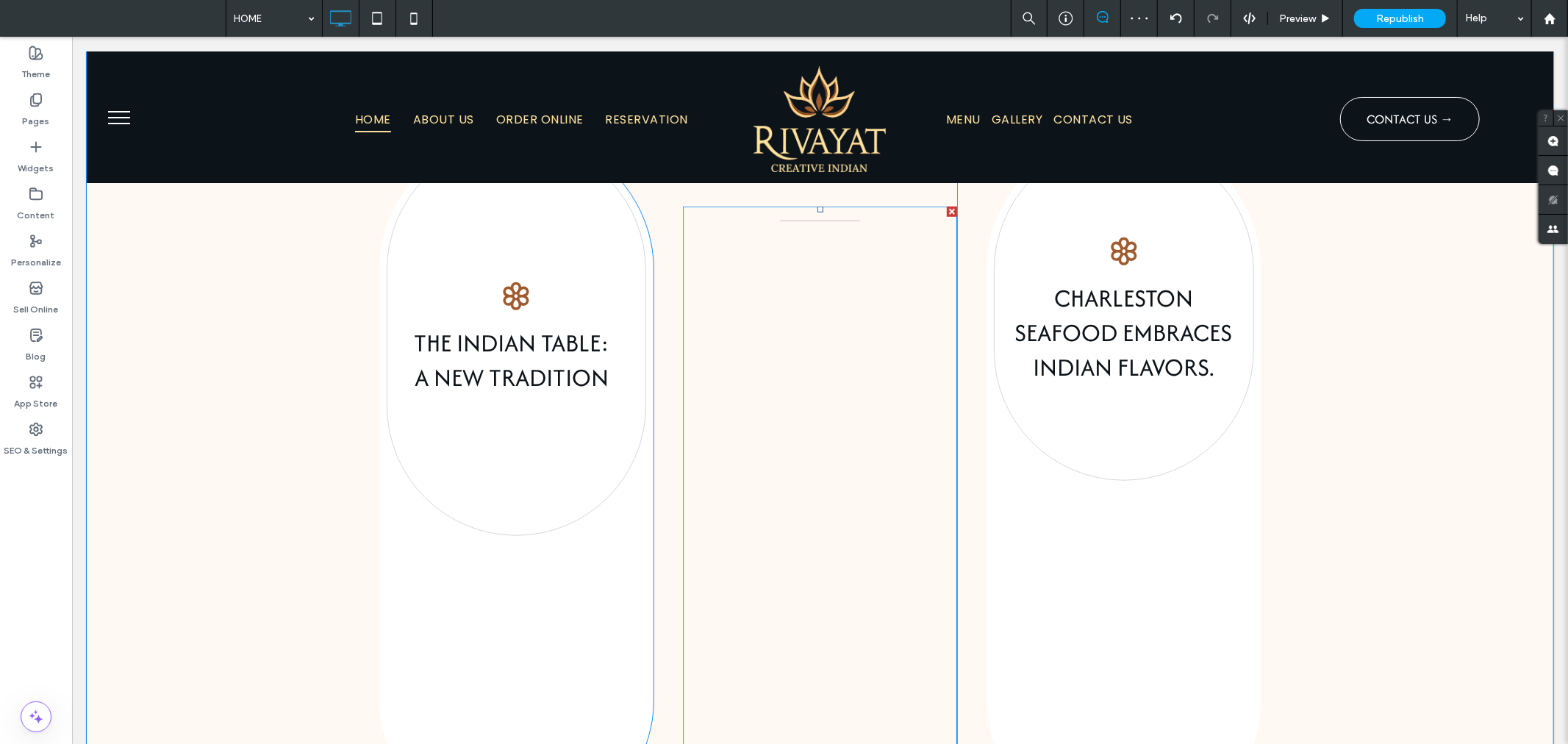
scroll to position [898, 0]
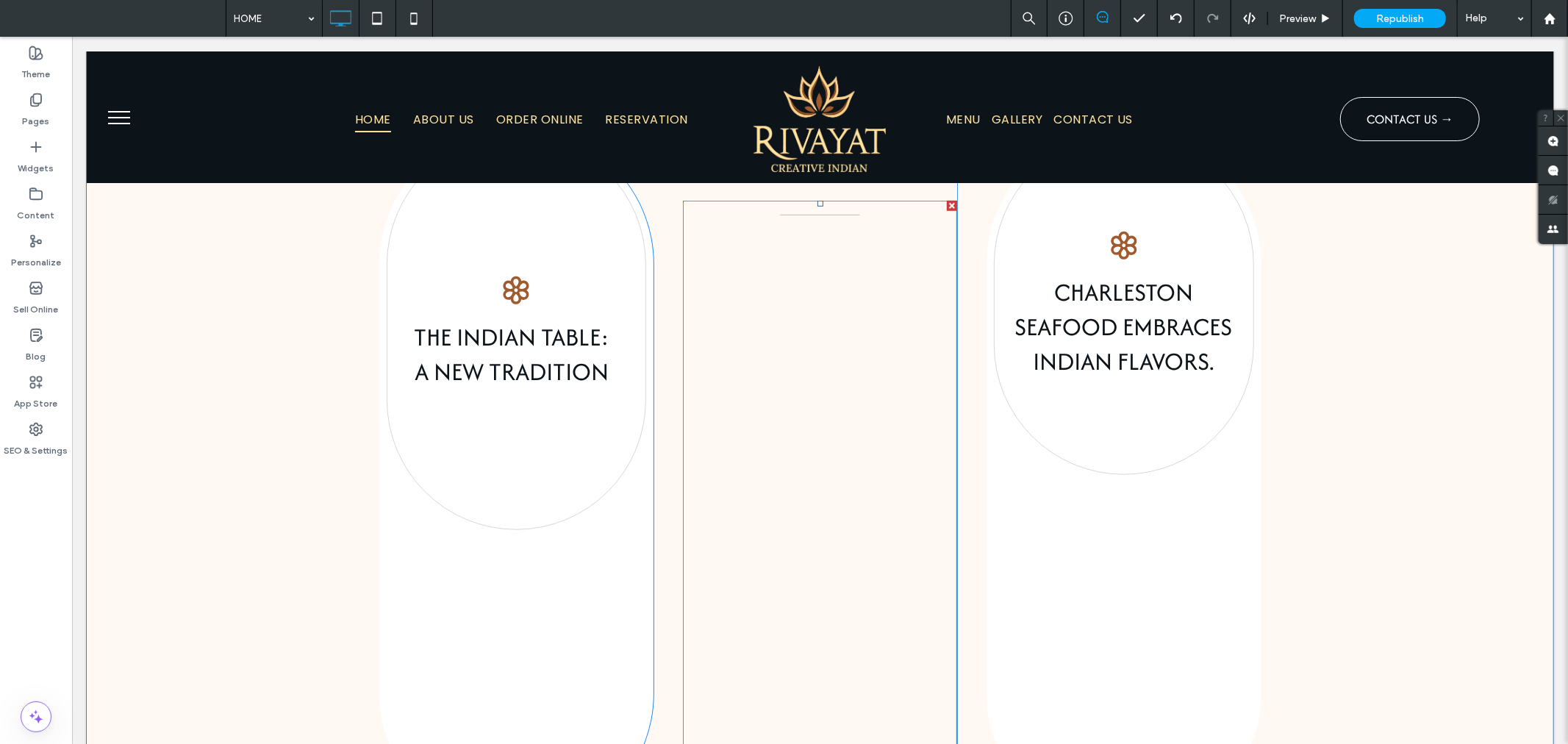
click at [806, 490] on img at bounding box center [819, 533] width 273 height 666
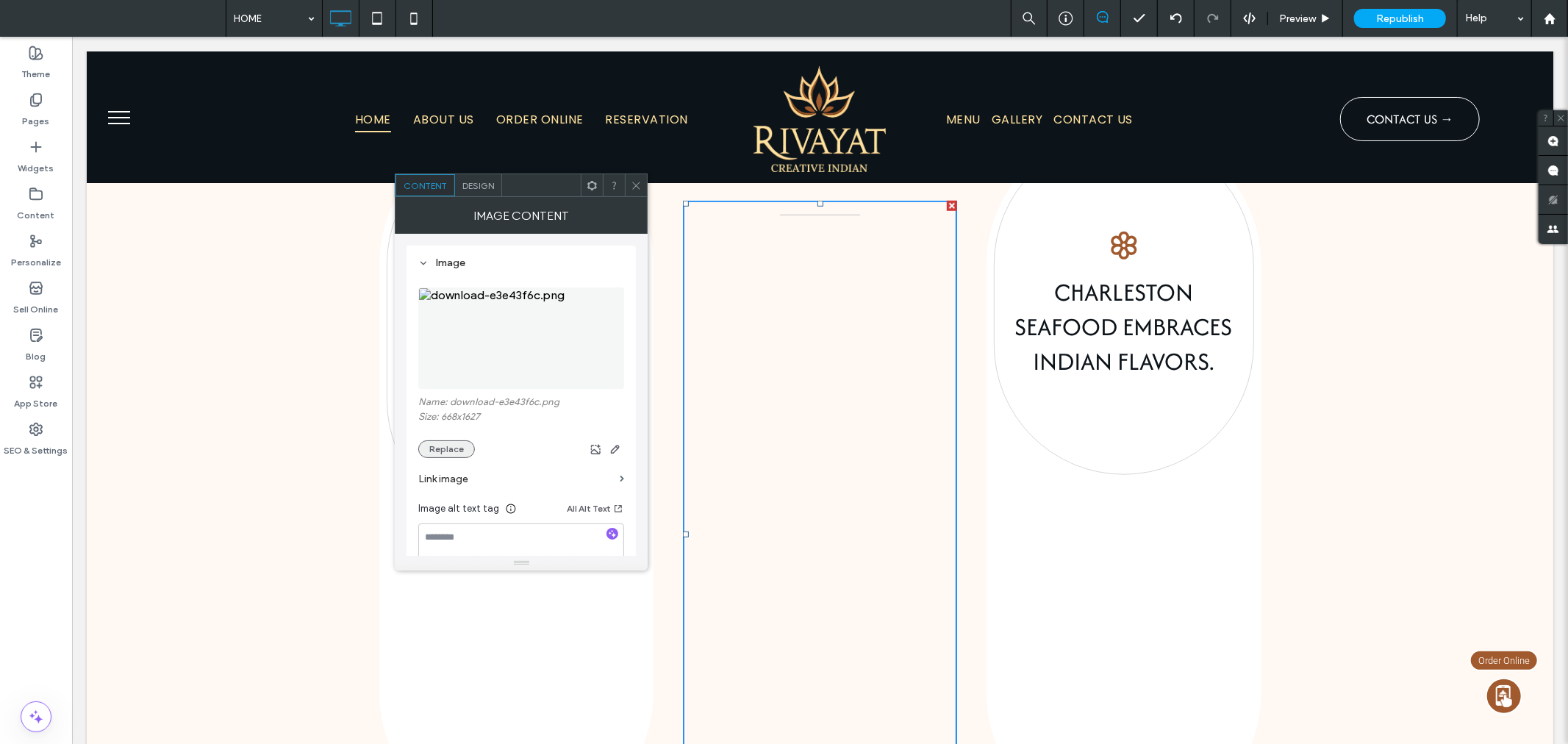
click at [458, 449] on button "Replace" at bounding box center [446, 449] width 56 height 18
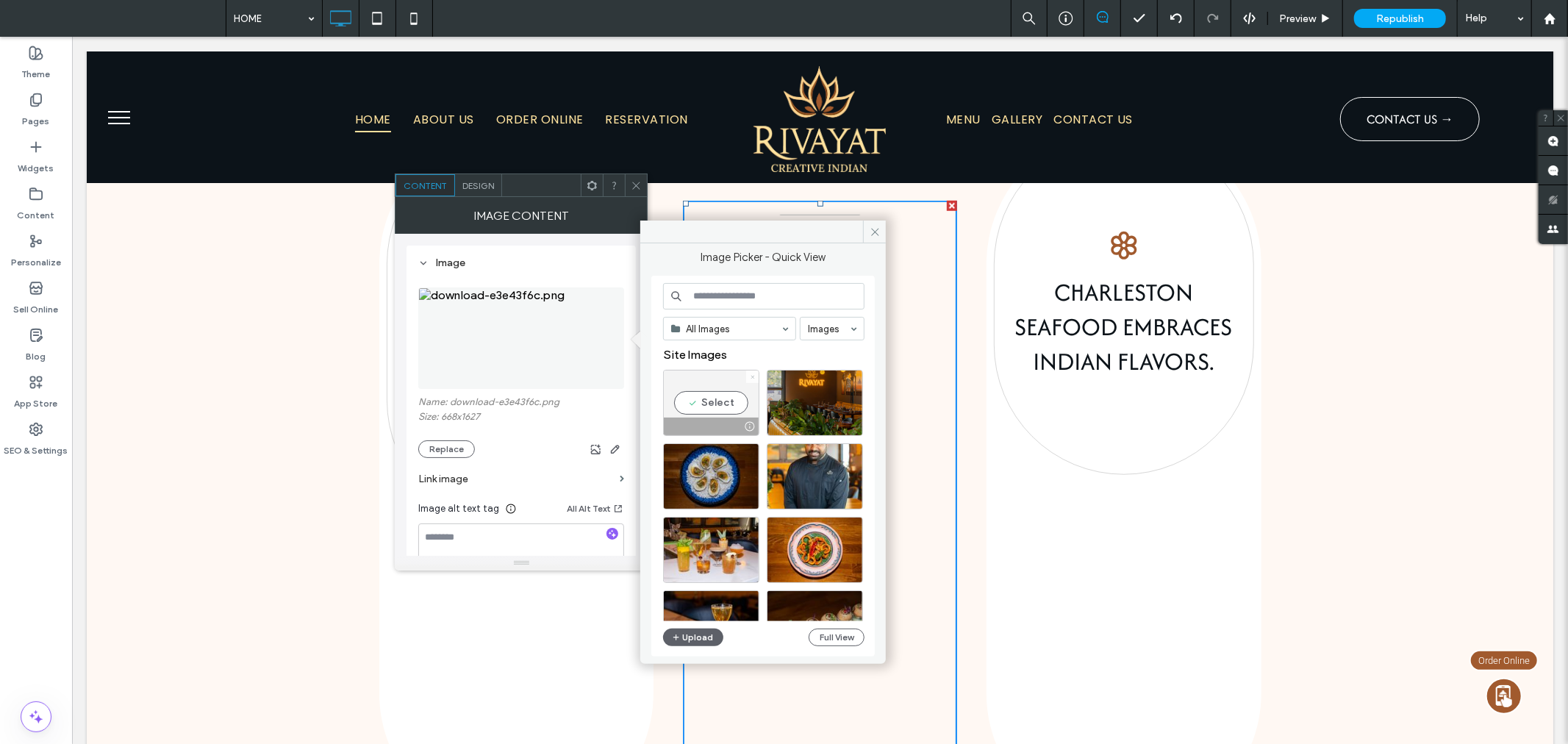
click at [751, 378] on icon at bounding box center [752, 376] width 6 height 6
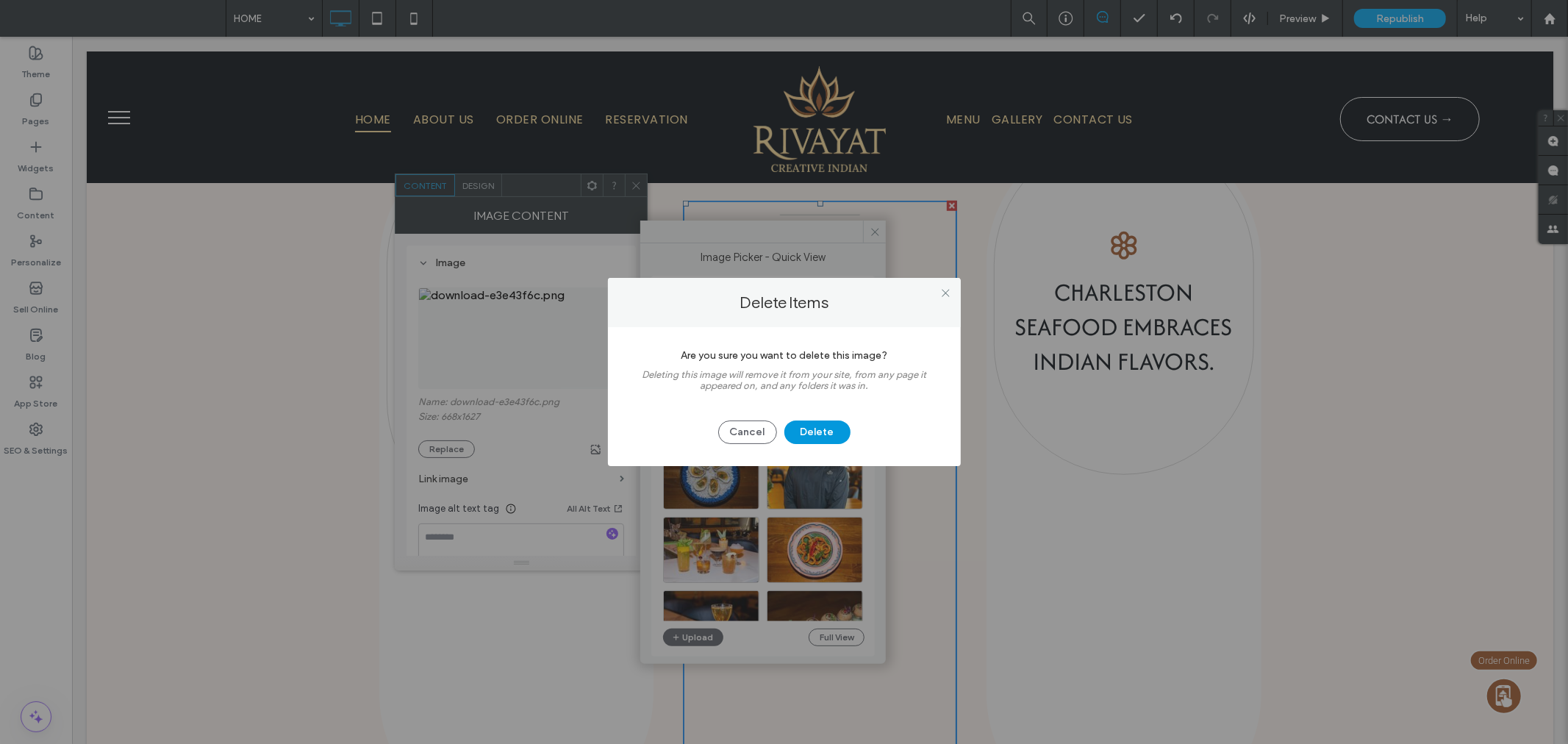
click at [831, 428] on button "Delete" at bounding box center [817, 432] width 66 height 24
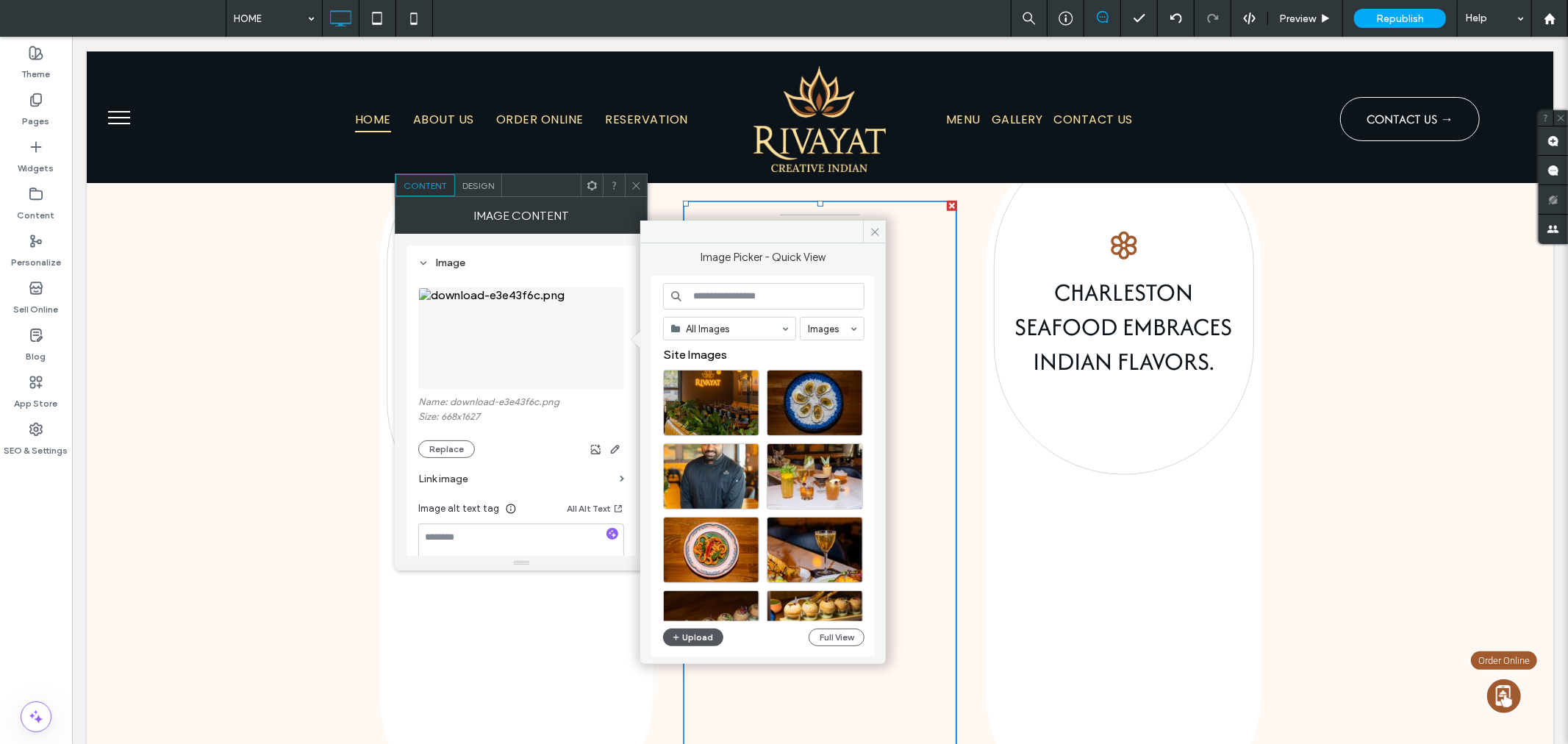
click at [703, 641] on button "Upload" at bounding box center [693, 637] width 60 height 18
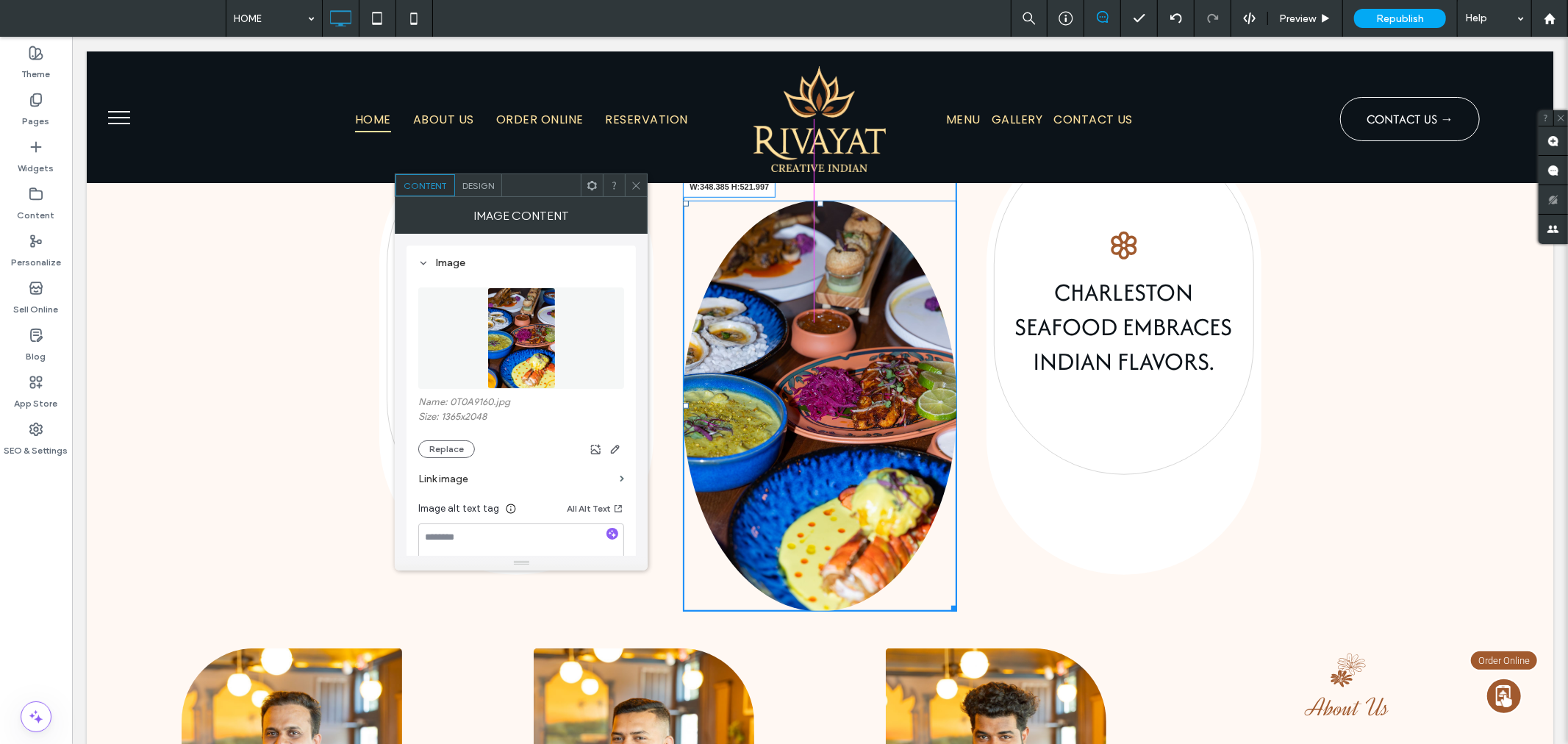
drag, startPoint x: 945, startPoint y: 547, endPoint x: 993, endPoint y: 526, distance: 52.4
click at [936, 497] on div "W:348.385 H:521.997 Click To Paste" at bounding box center [819, 350] width 273 height 521
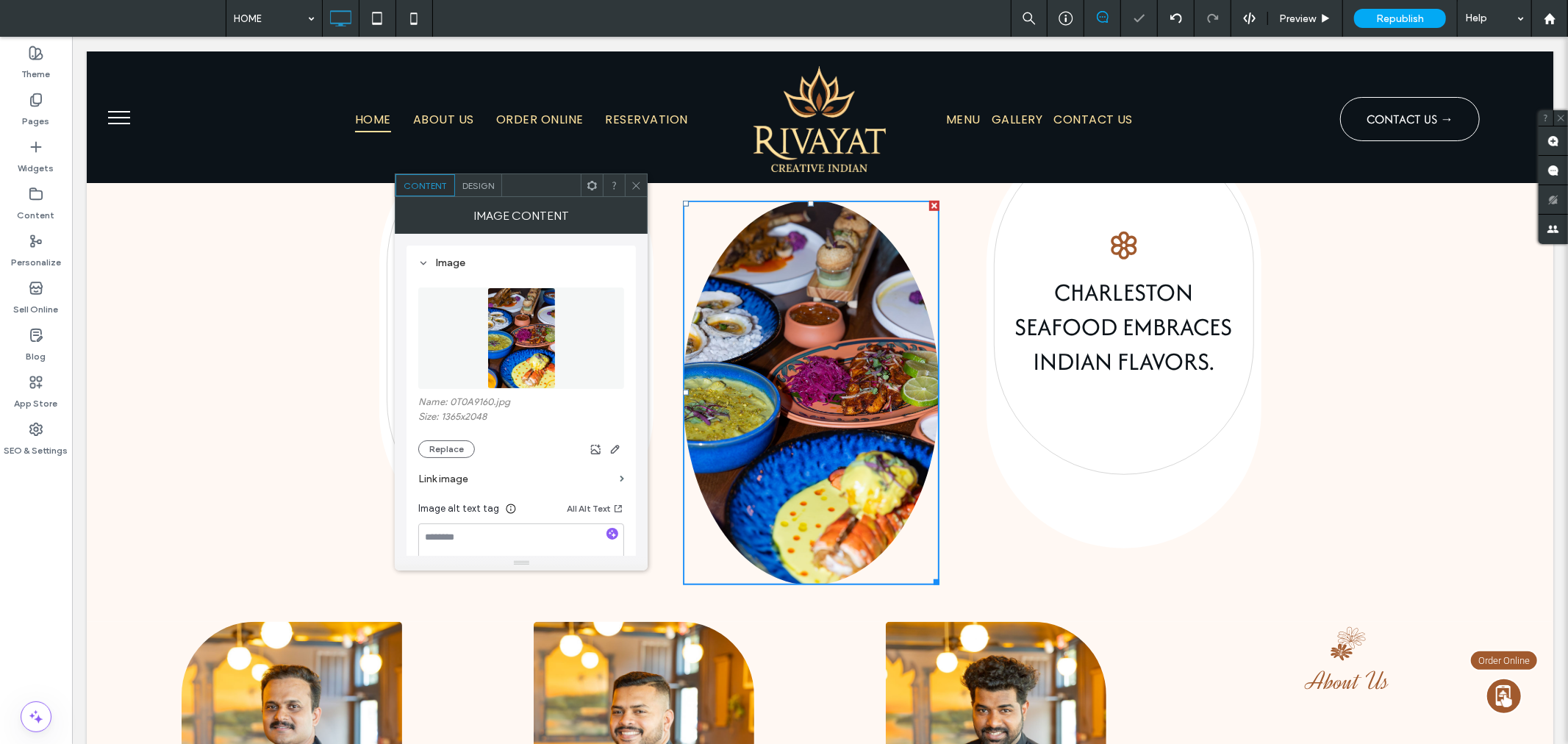
click at [635, 175] on span at bounding box center [635, 185] width 11 height 22
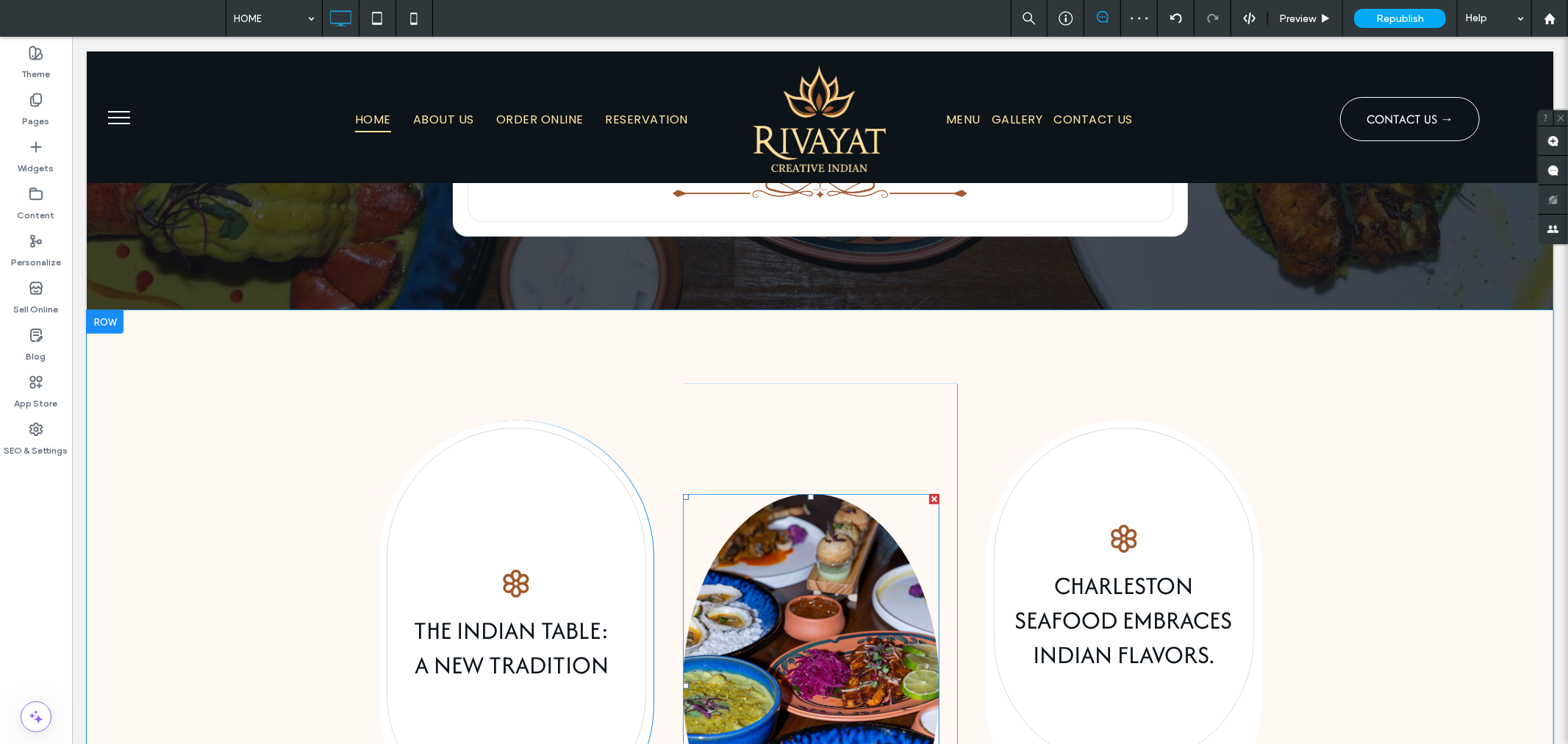
scroll to position [599, 0]
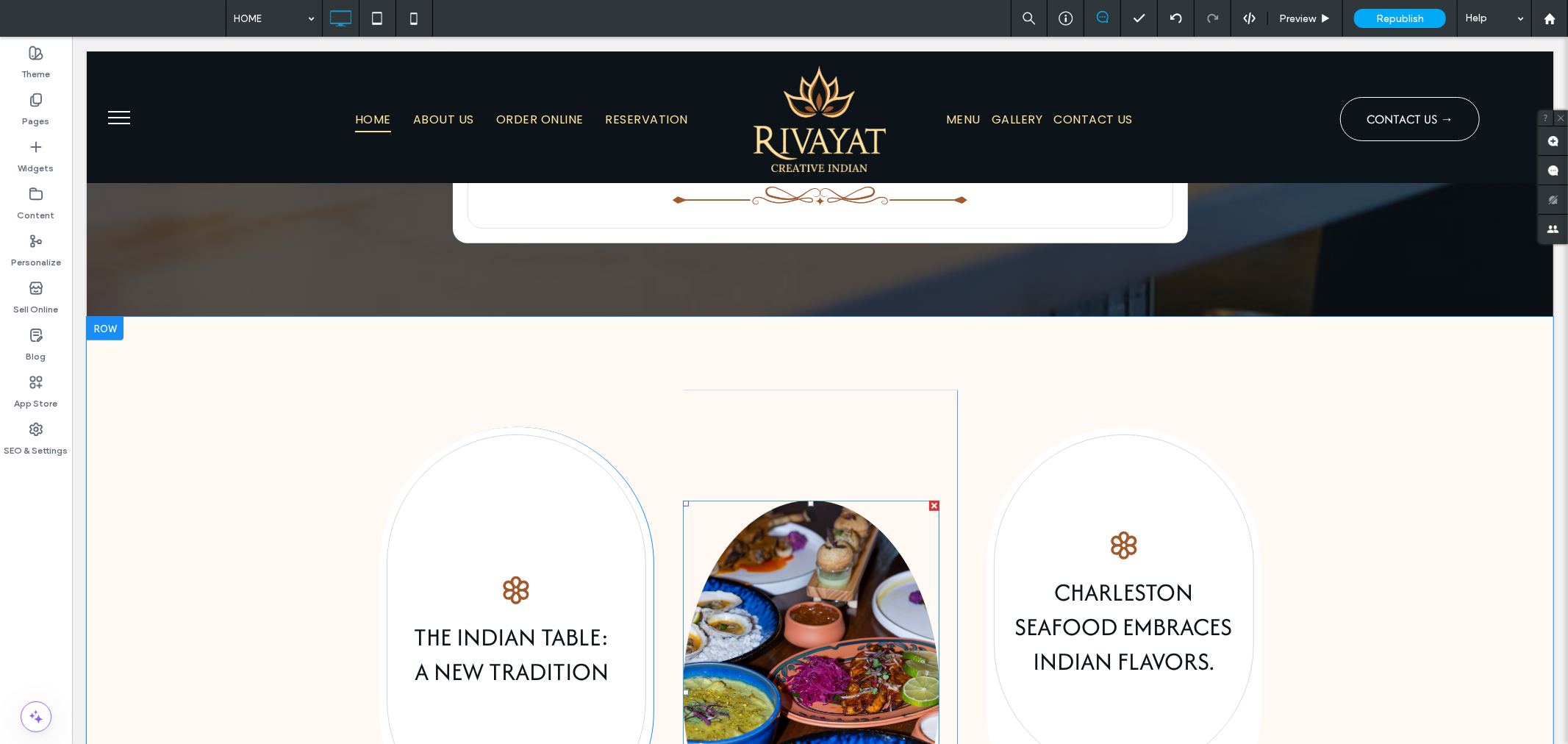
click at [810, 500] on img at bounding box center [810, 692] width 256 height 384
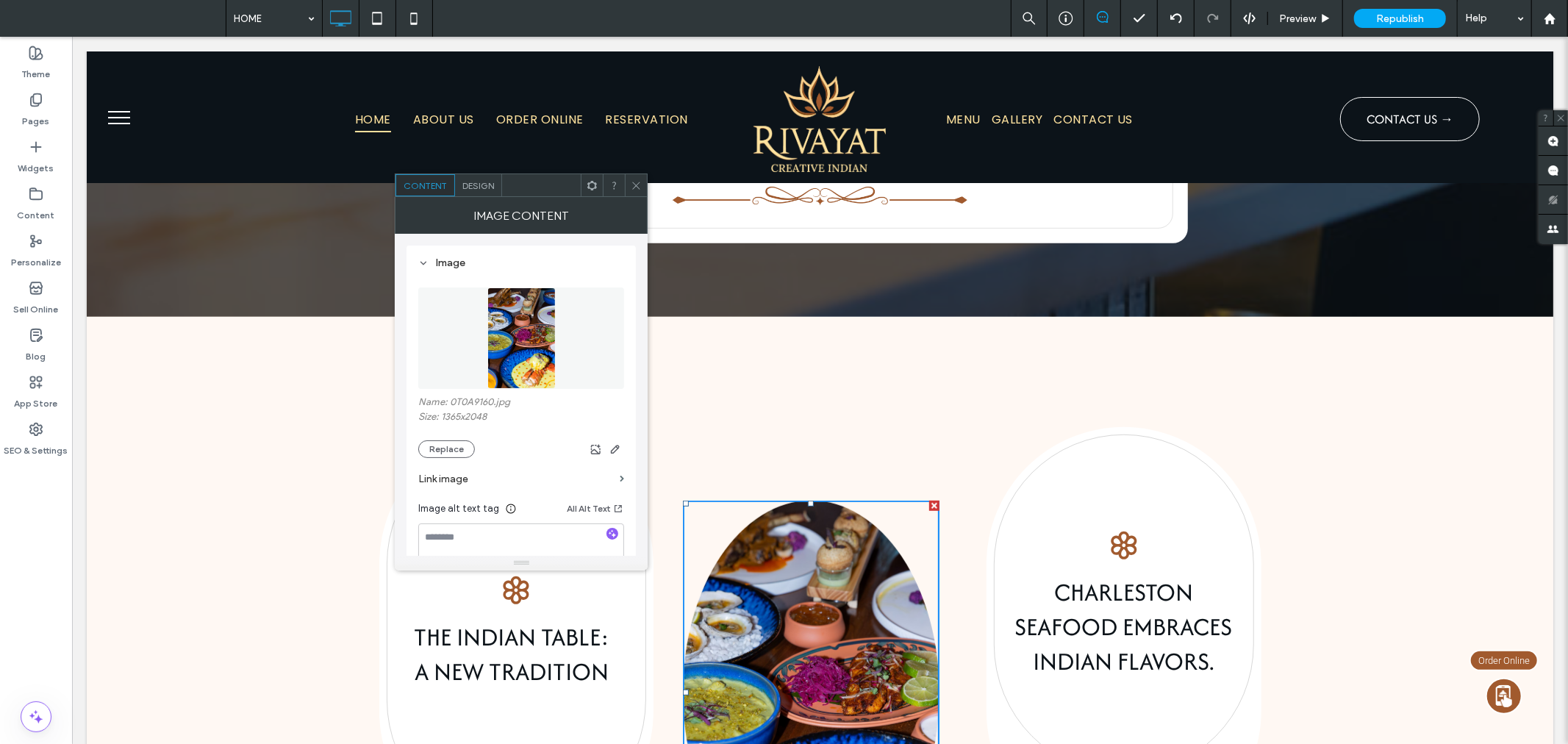
click at [483, 170] on div "HOME ABOUT US ORDER ONLINE RESERVATION Click To Paste" at bounding box center [435, 118] width 550 height 106
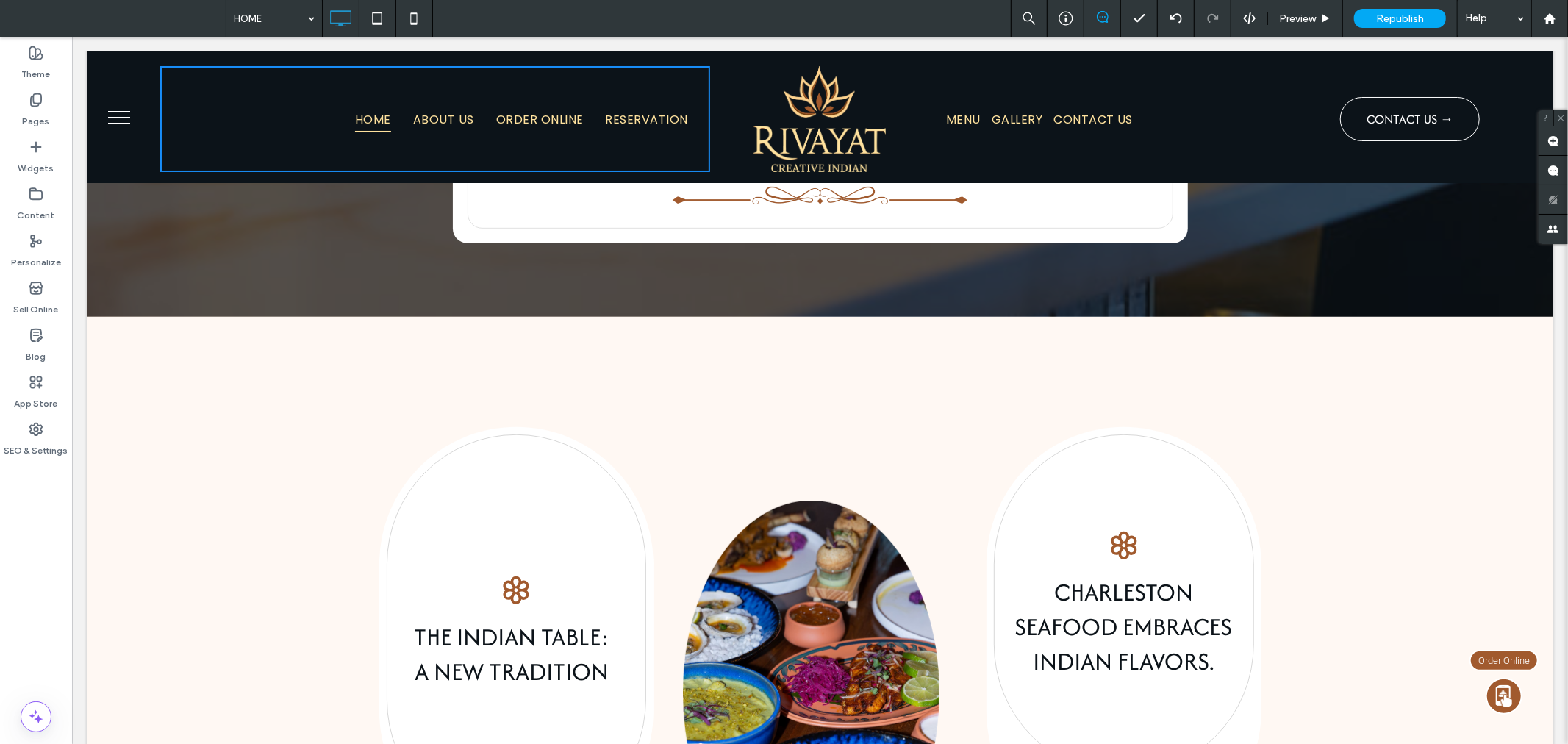
drag, startPoint x: 935, startPoint y: 561, endPoint x: 937, endPoint y: 549, distance: 12.2
click at [937, 553] on div at bounding box center [820, 391] width 1496 height 707
click at [848, 533] on div at bounding box center [820, 391] width 1496 height 707
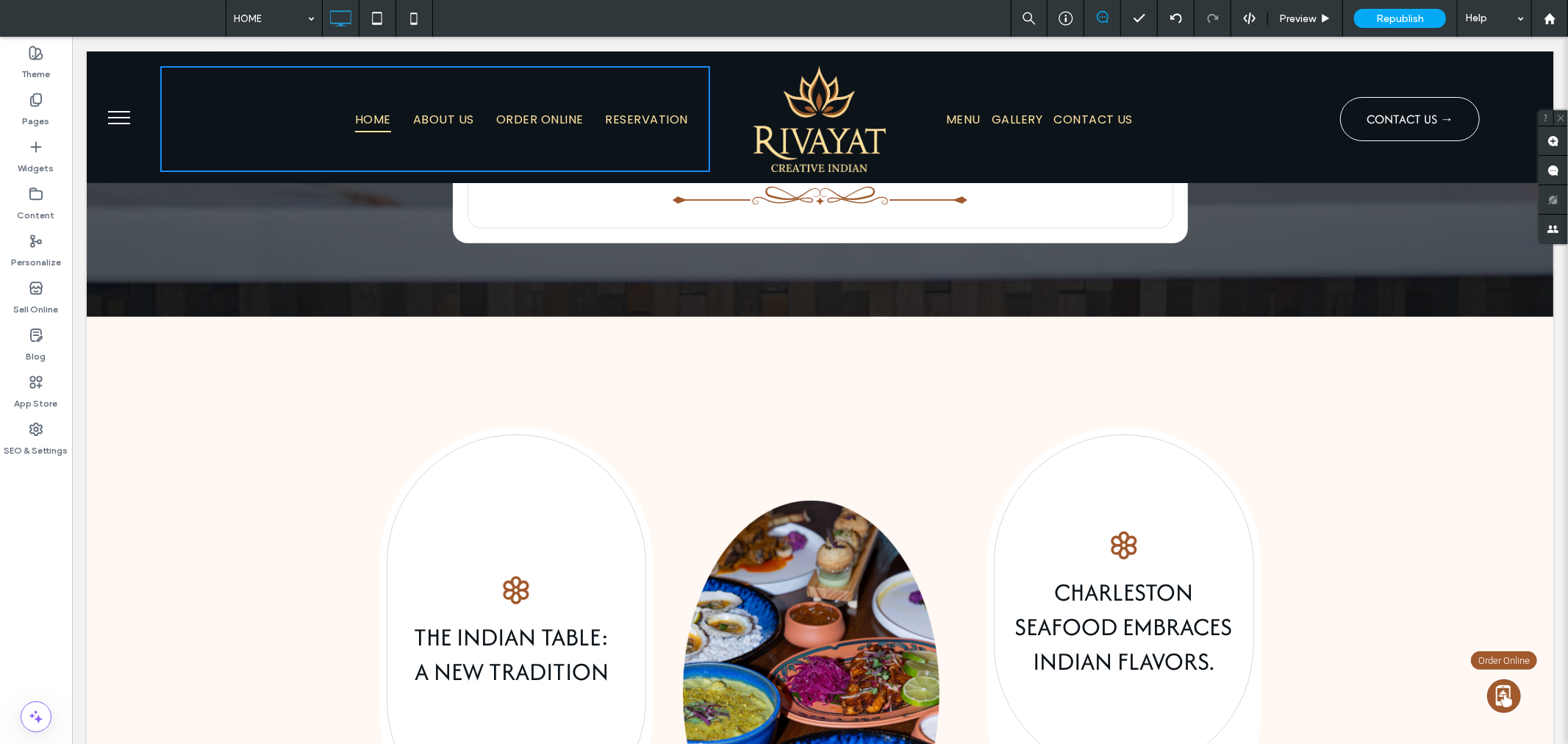
click at [656, 402] on div at bounding box center [820, 391] width 1496 height 707
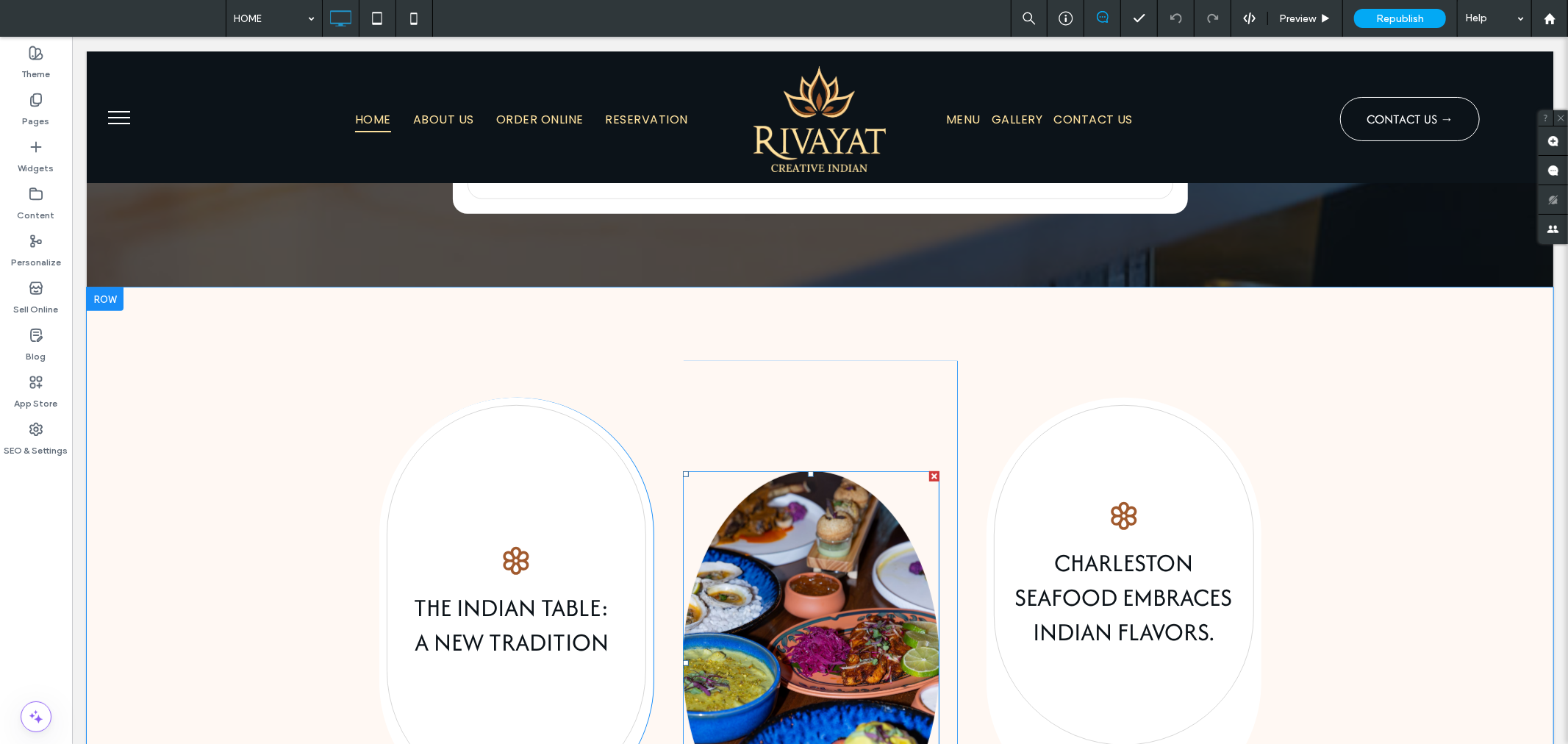
click at [805, 599] on img at bounding box center [810, 663] width 256 height 384
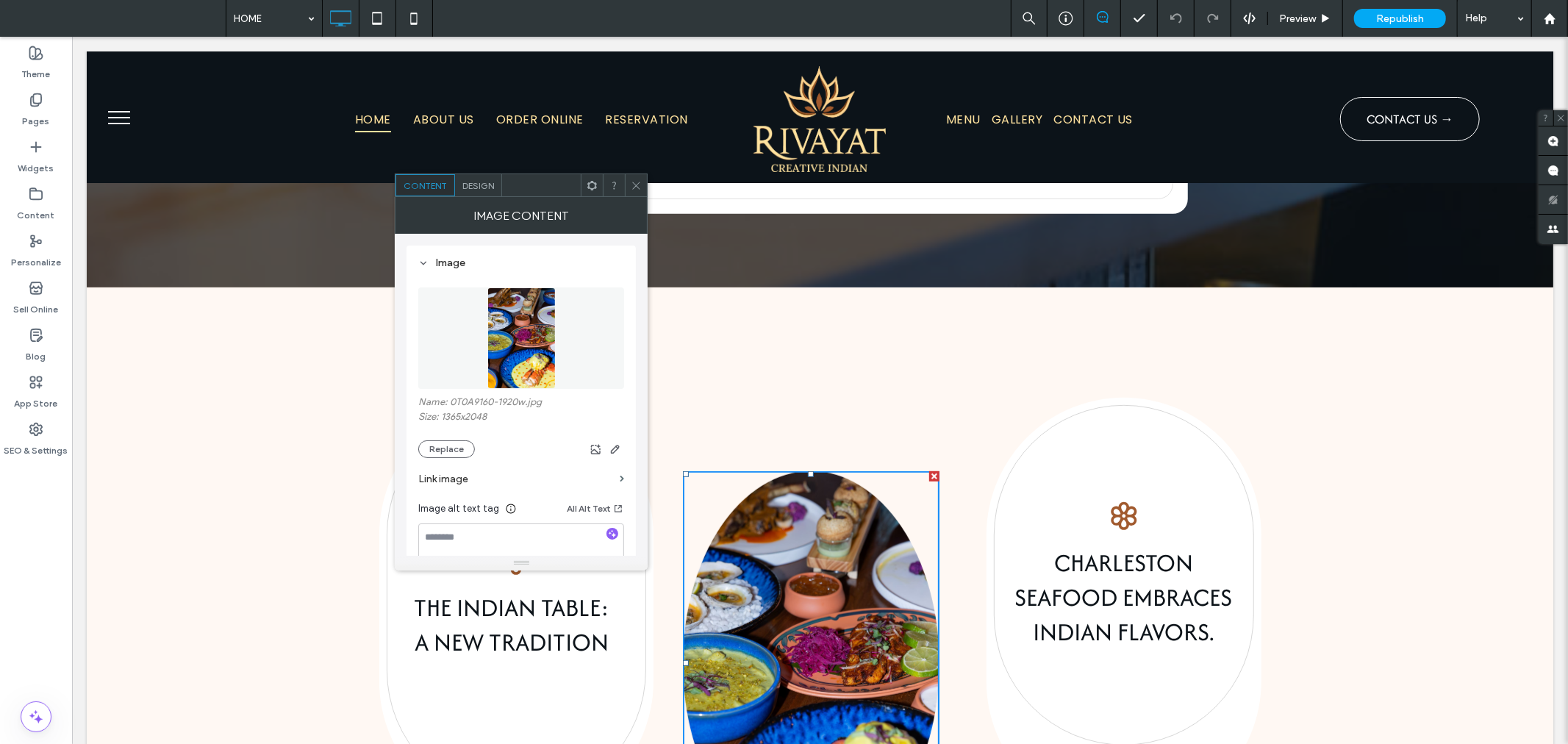
scroll to position [628, 0]
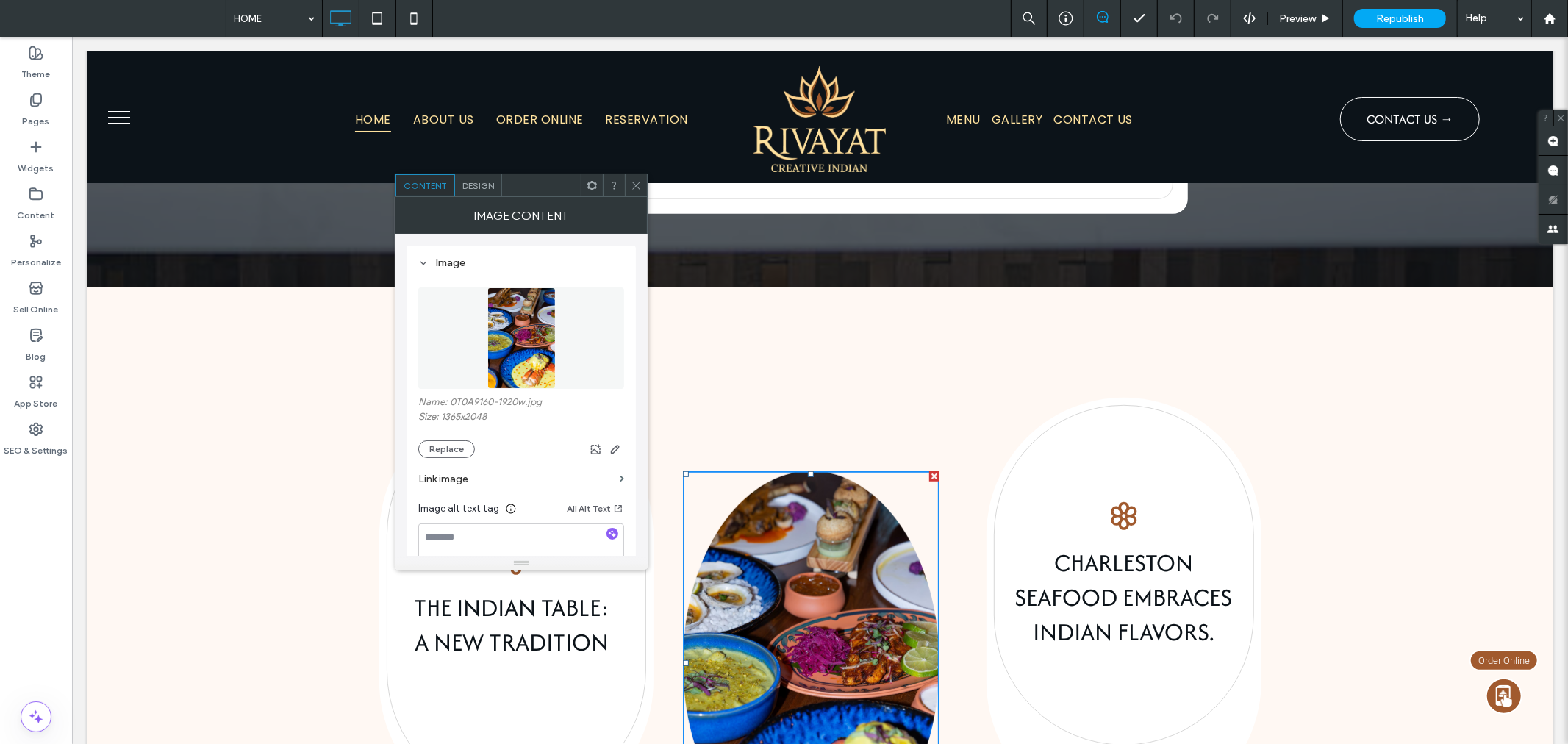
click at [486, 186] on span "Design" at bounding box center [478, 185] width 32 height 11
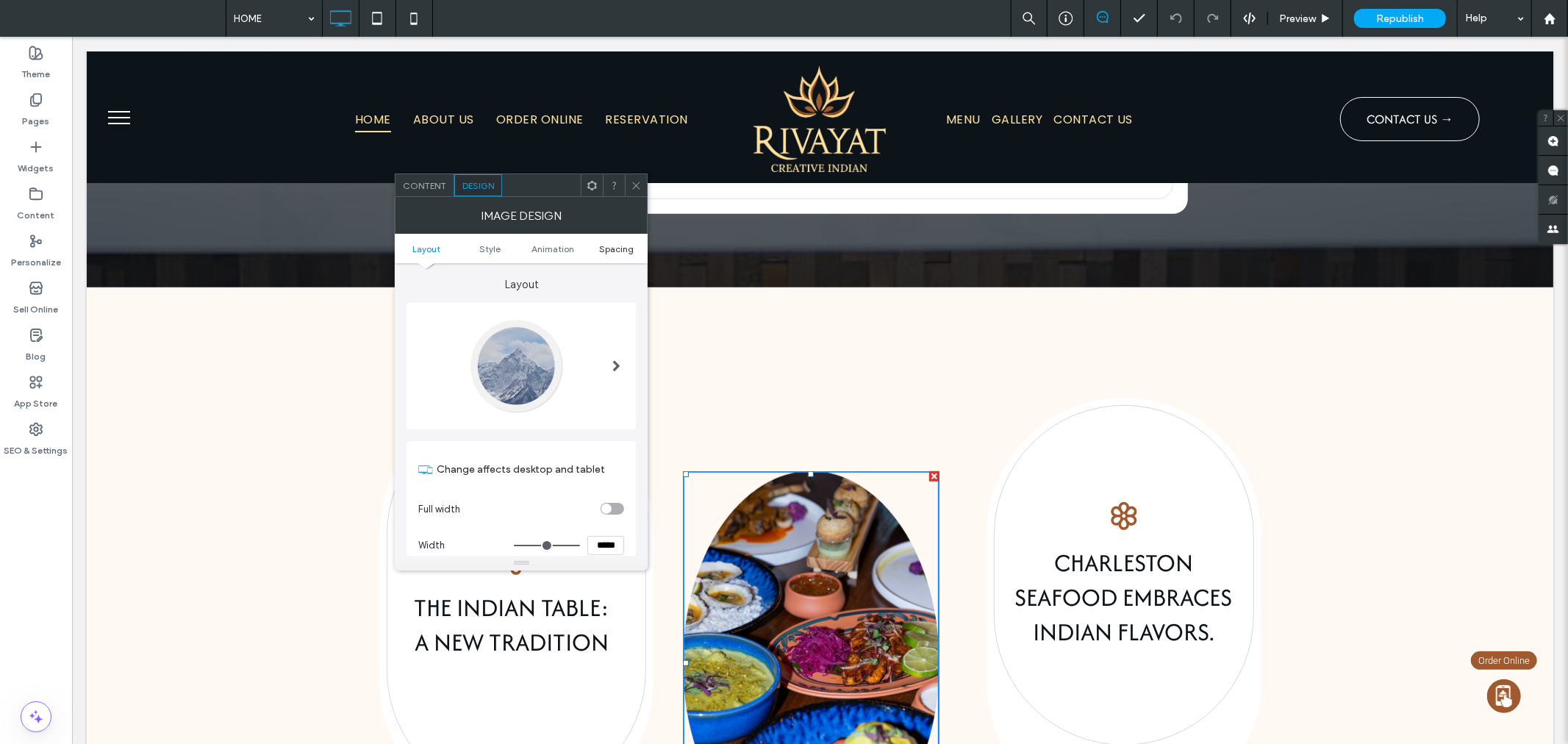
click at [626, 245] on span "Spacing" at bounding box center [616, 249] width 34 height 11
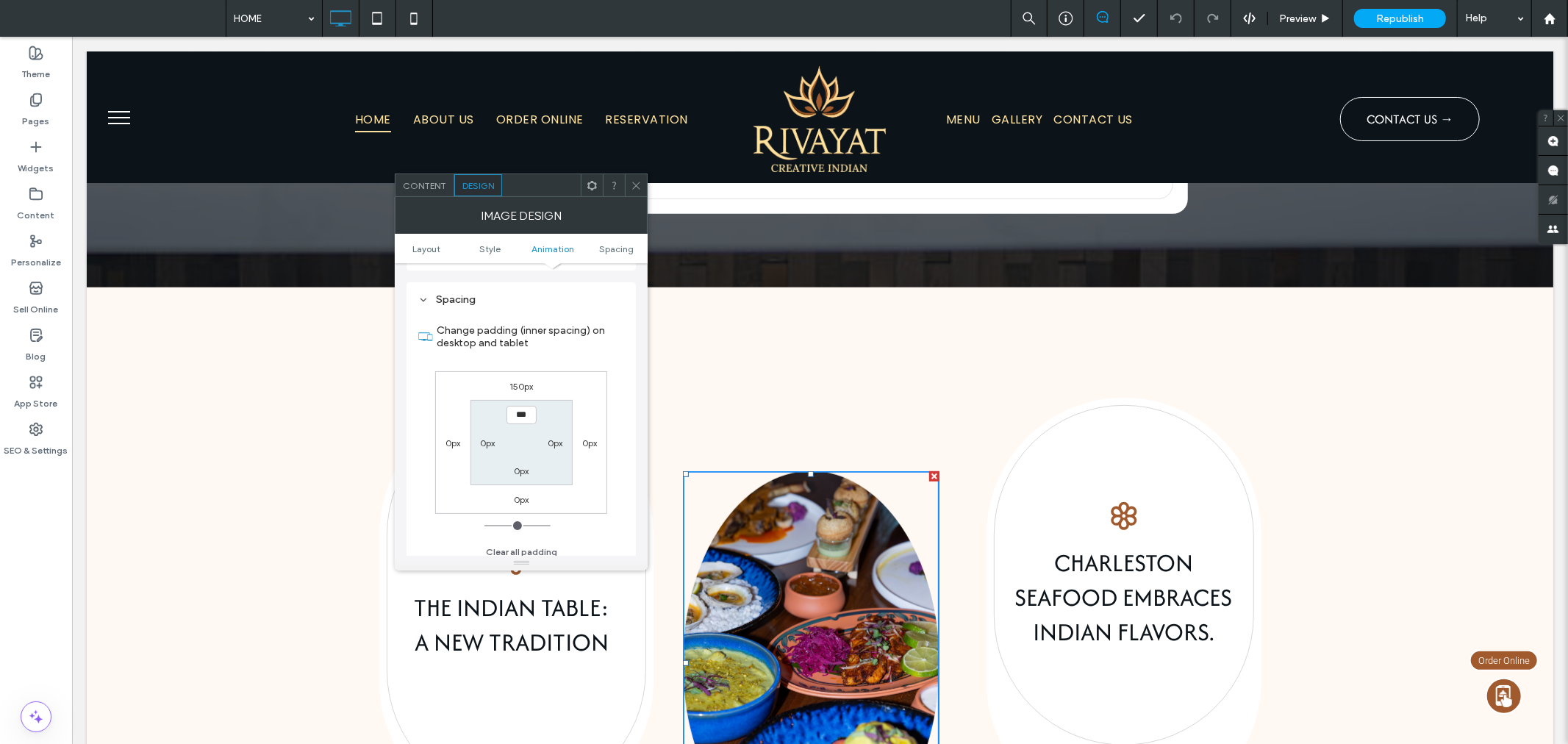
scroll to position [739, 0]
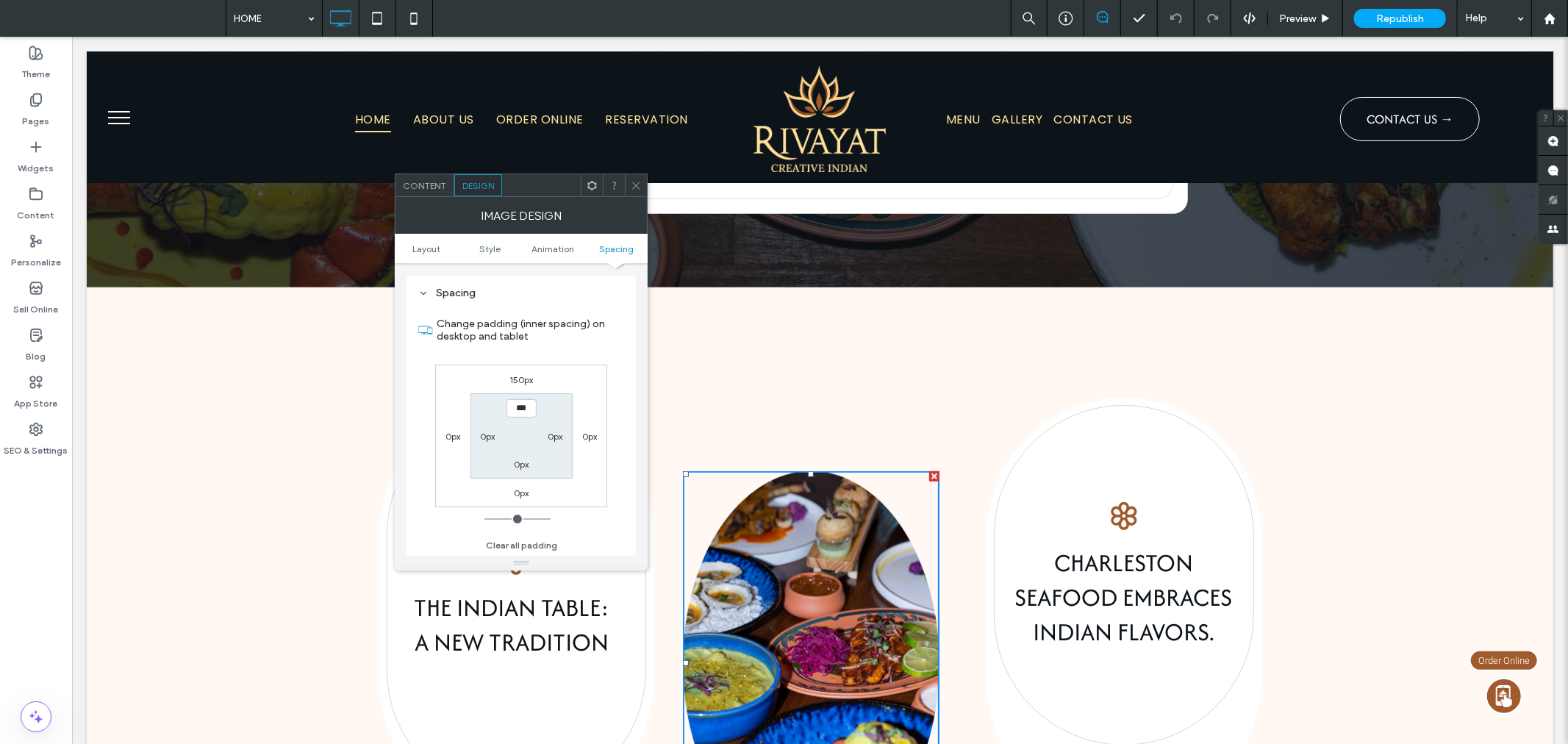
click at [520, 374] on label "150px" at bounding box center [521, 379] width 24 height 11
type input "***"
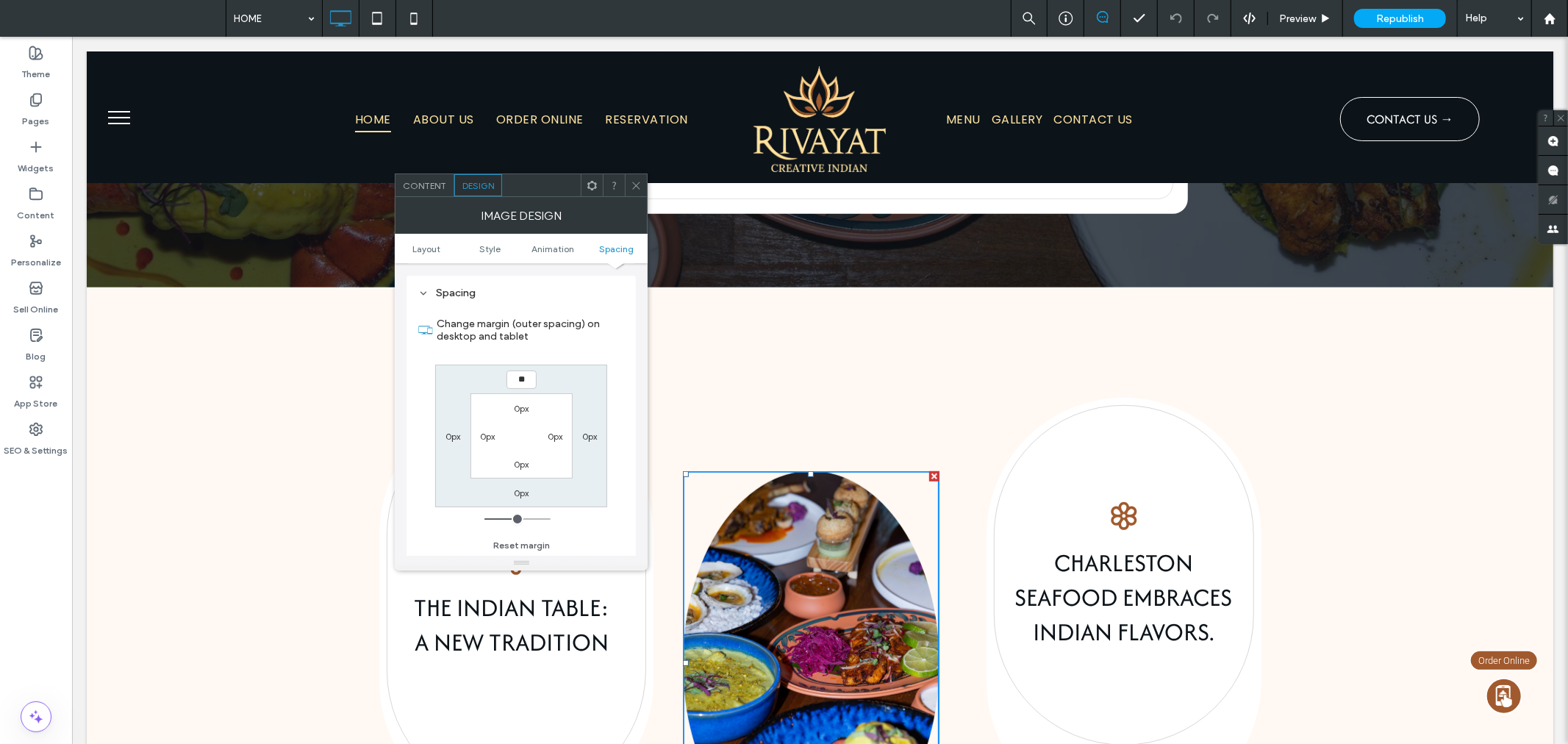
type input "**"
type input "****"
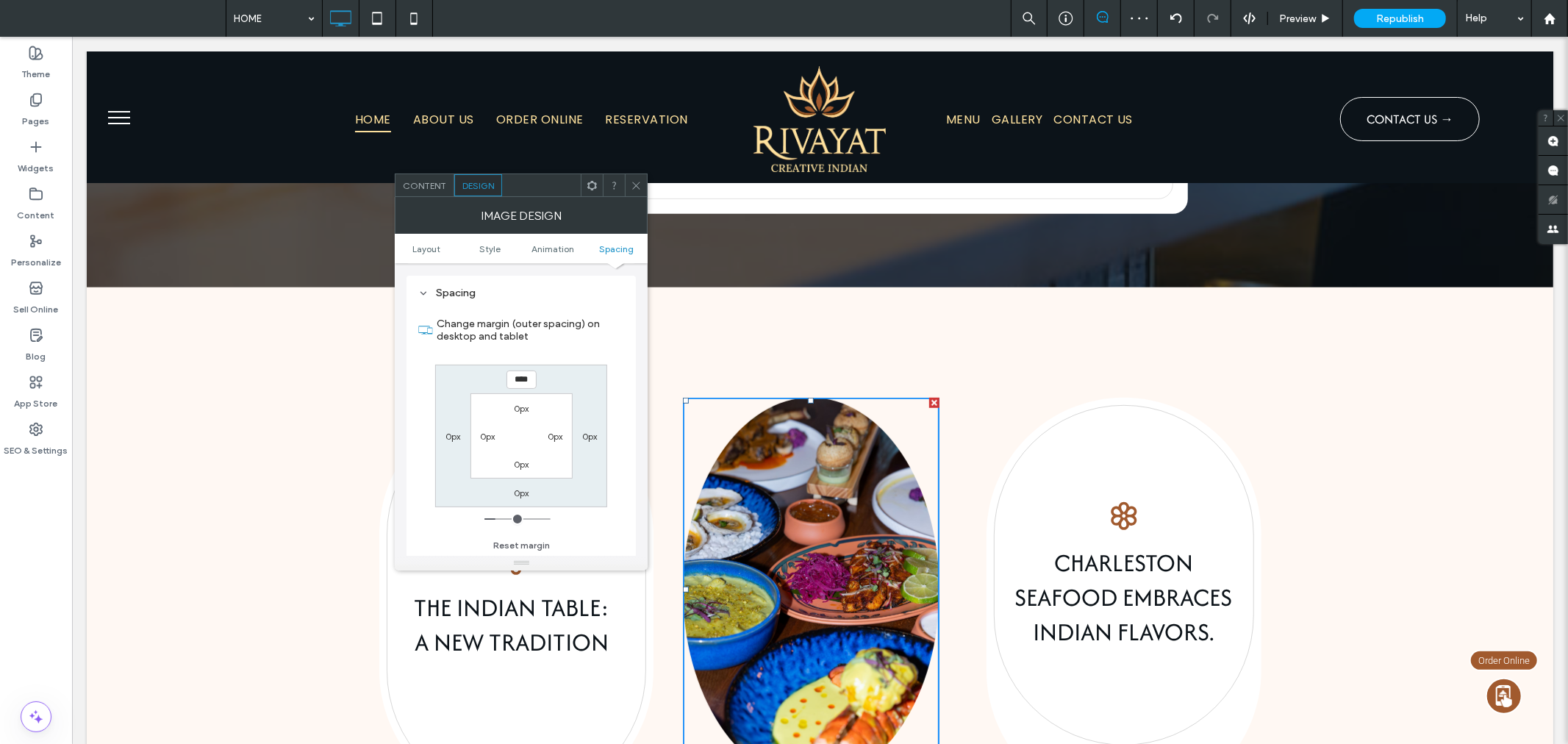
click at [641, 182] on icon at bounding box center [635, 185] width 11 height 11
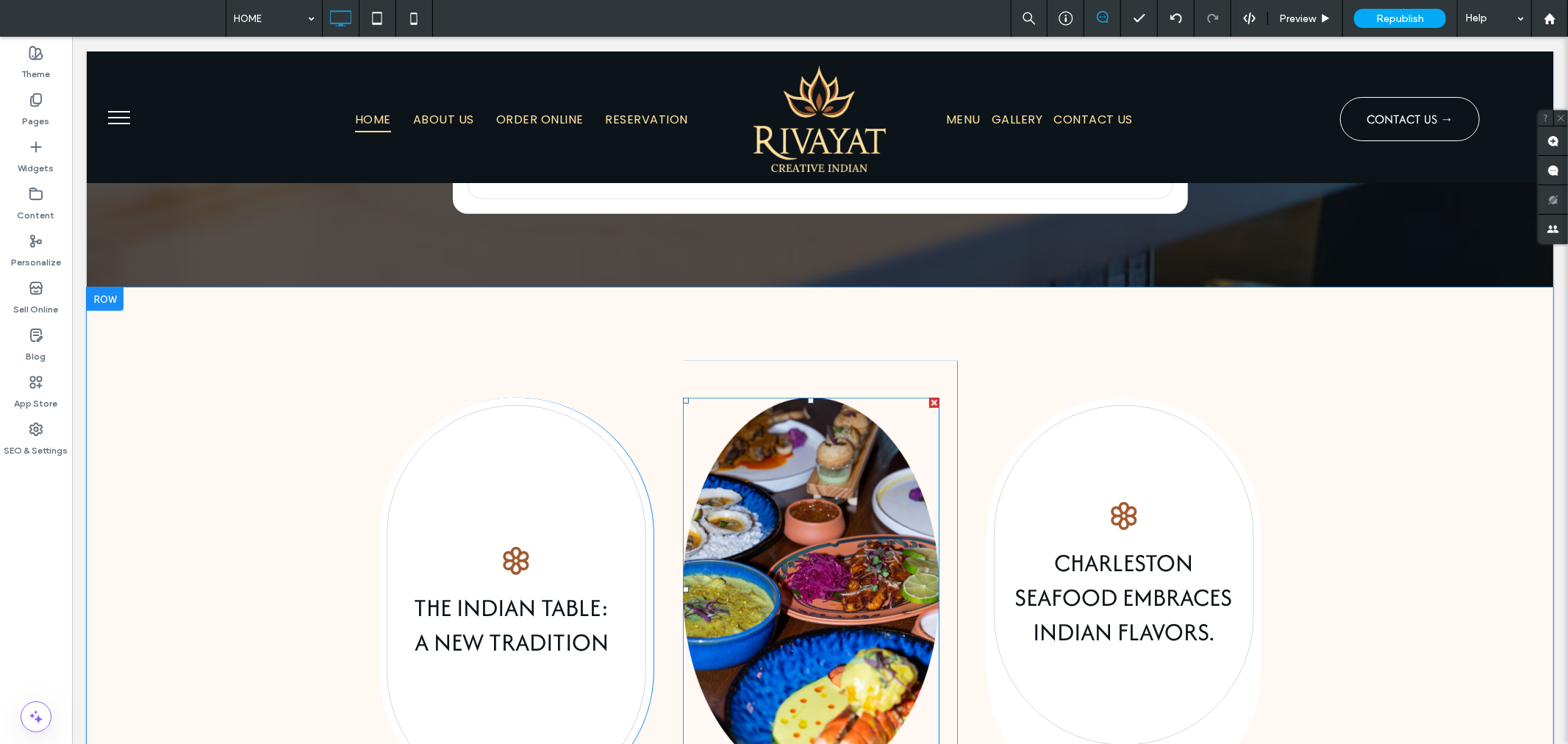
click at [838, 621] on img at bounding box center [810, 589] width 256 height 384
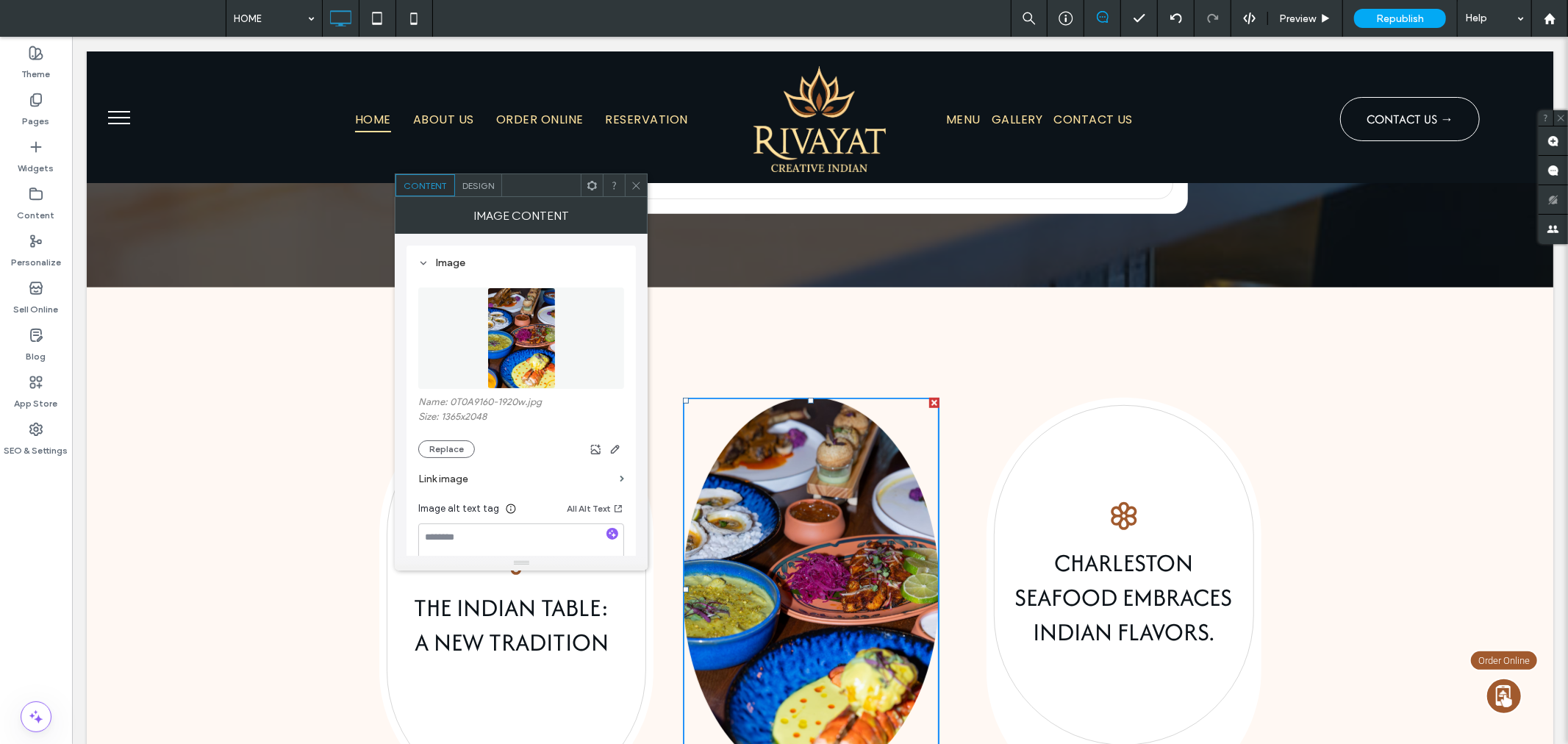
click at [466, 182] on span "Design" at bounding box center [478, 185] width 32 height 11
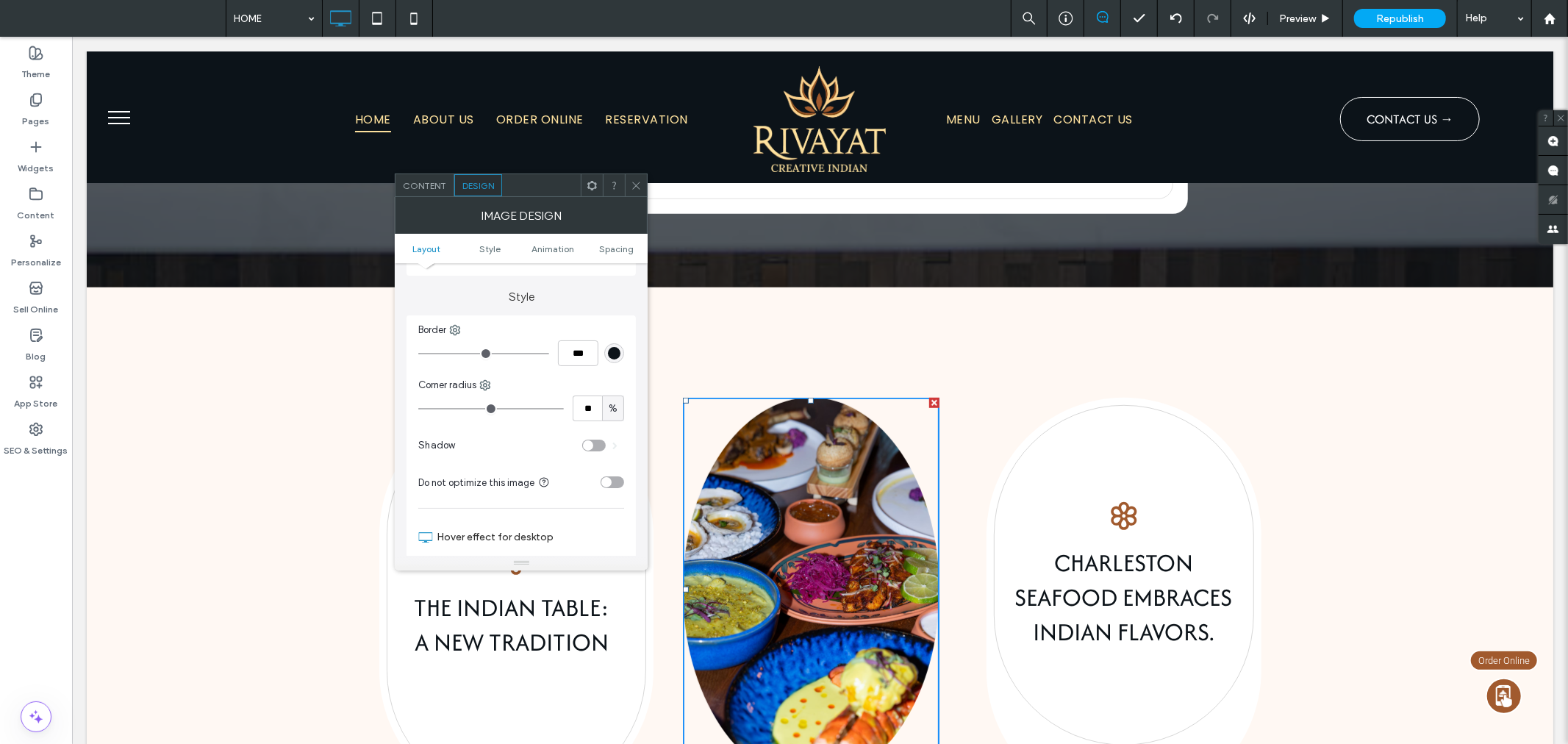
scroll to position [299, 0]
type input "**"
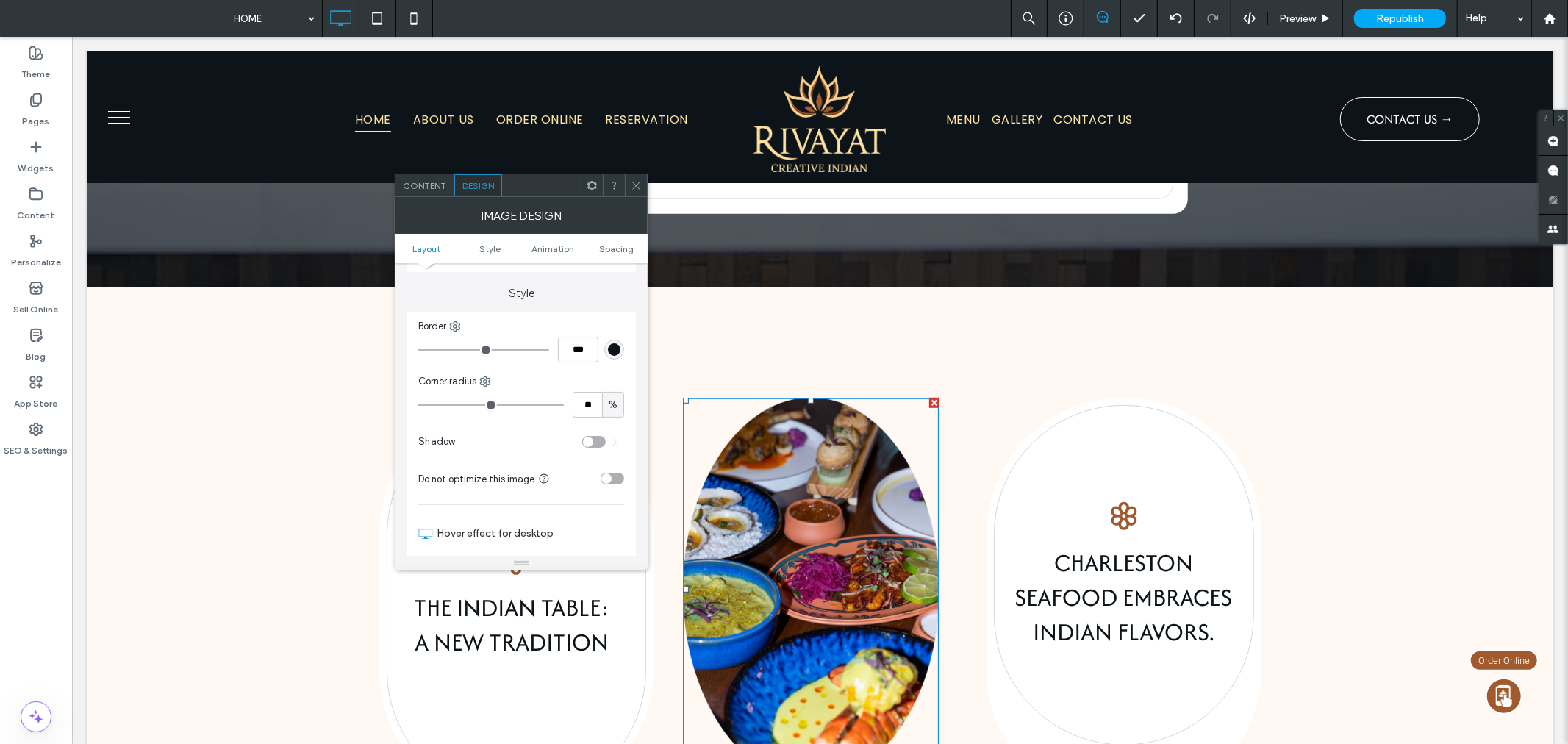
type input "**"
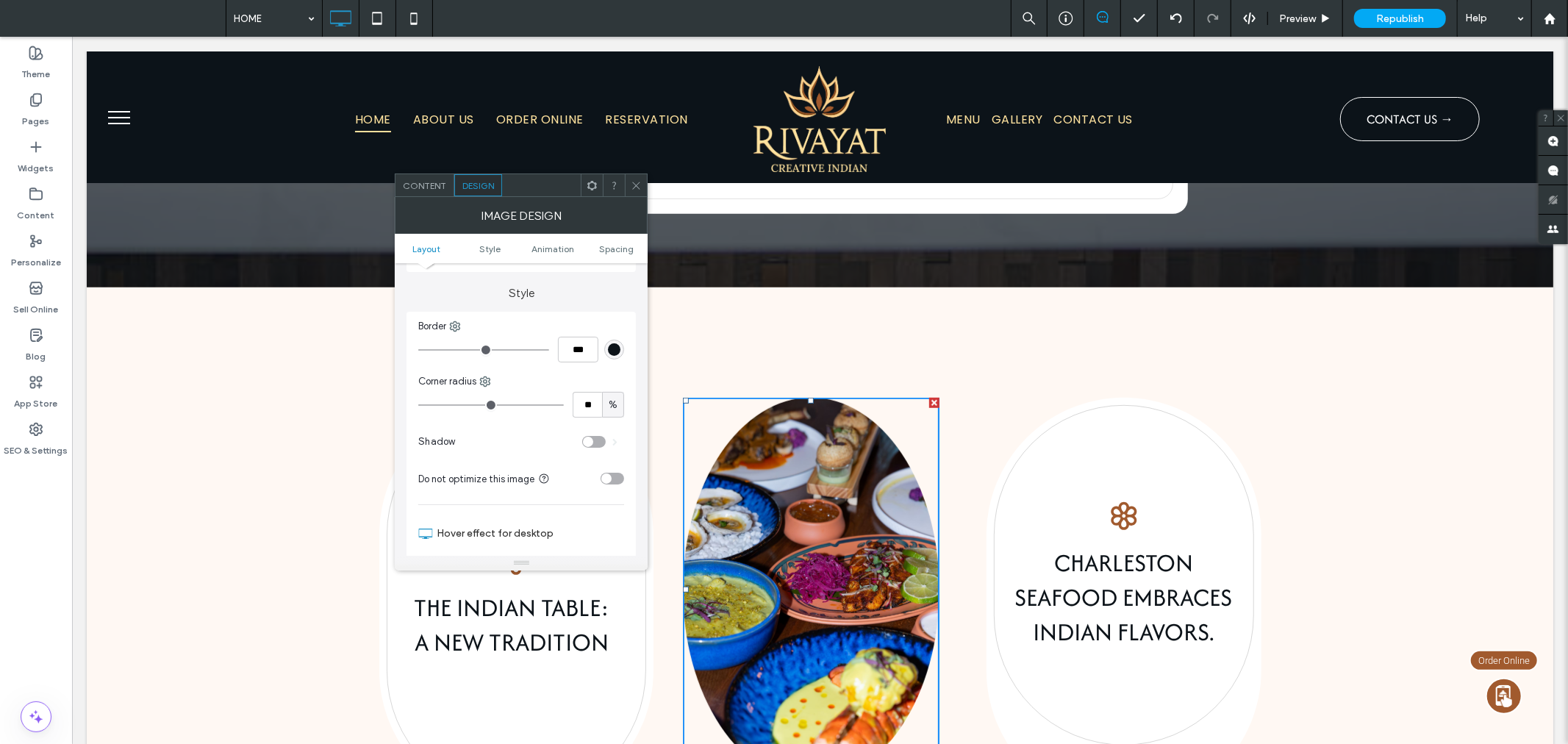
type input "**"
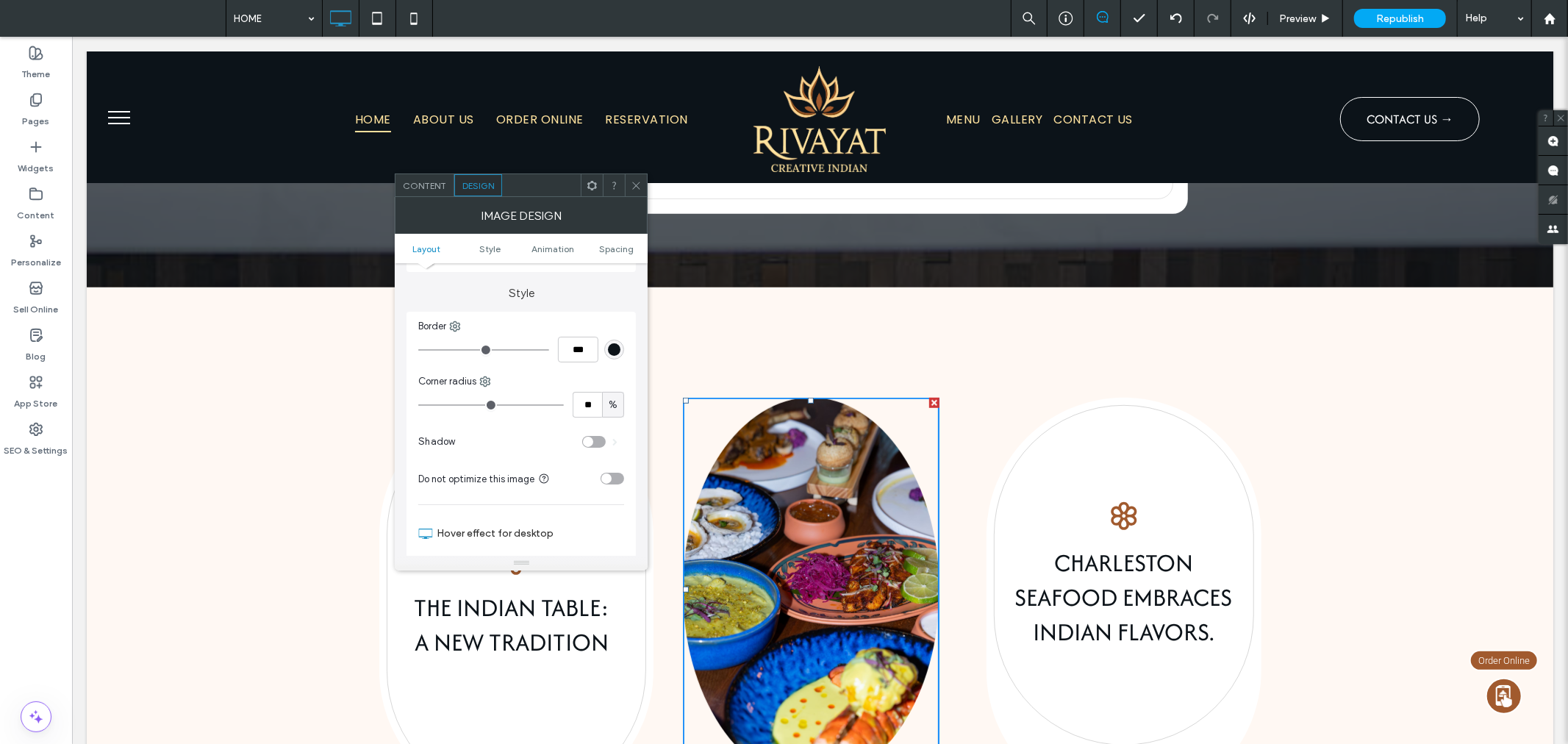
type input "**"
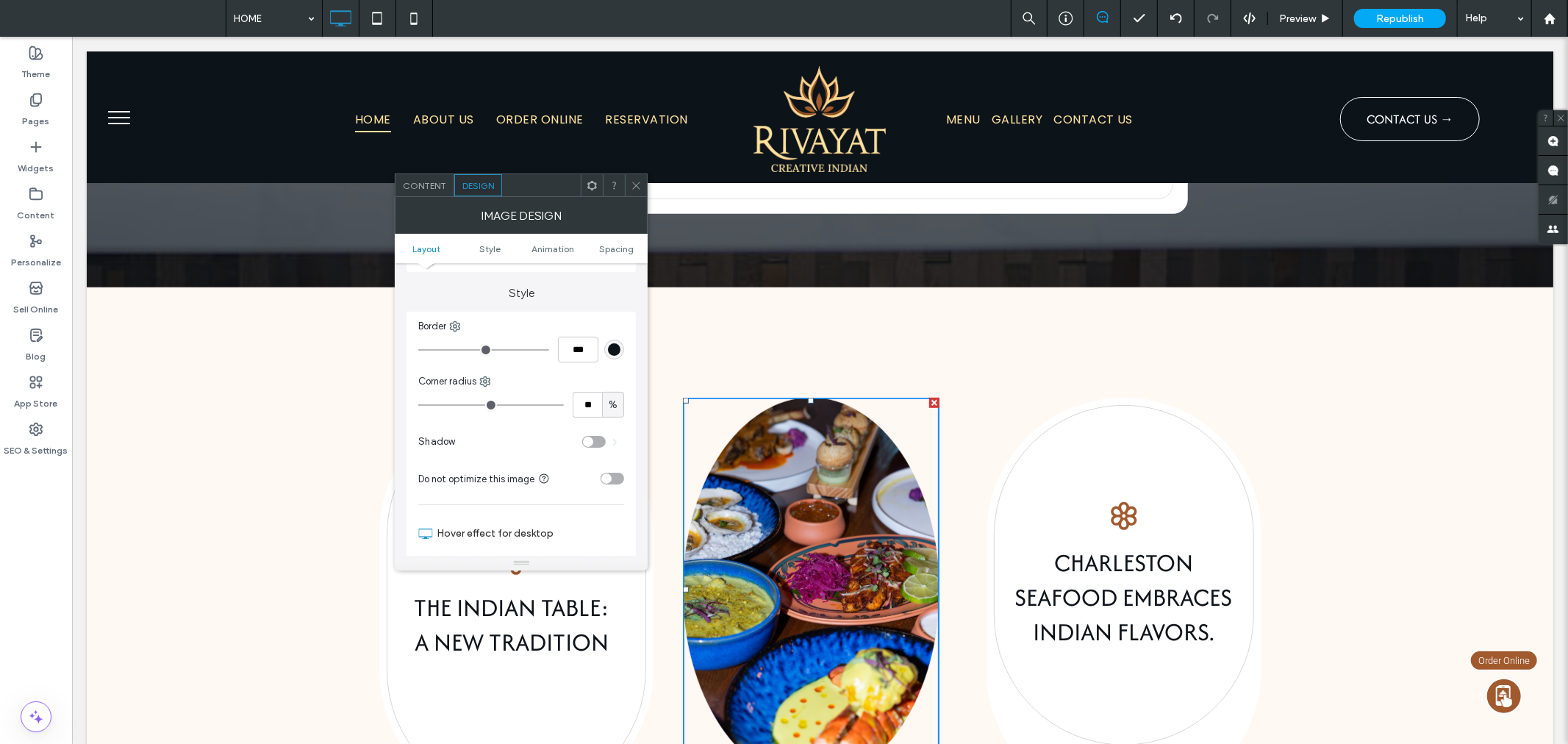
type input "**"
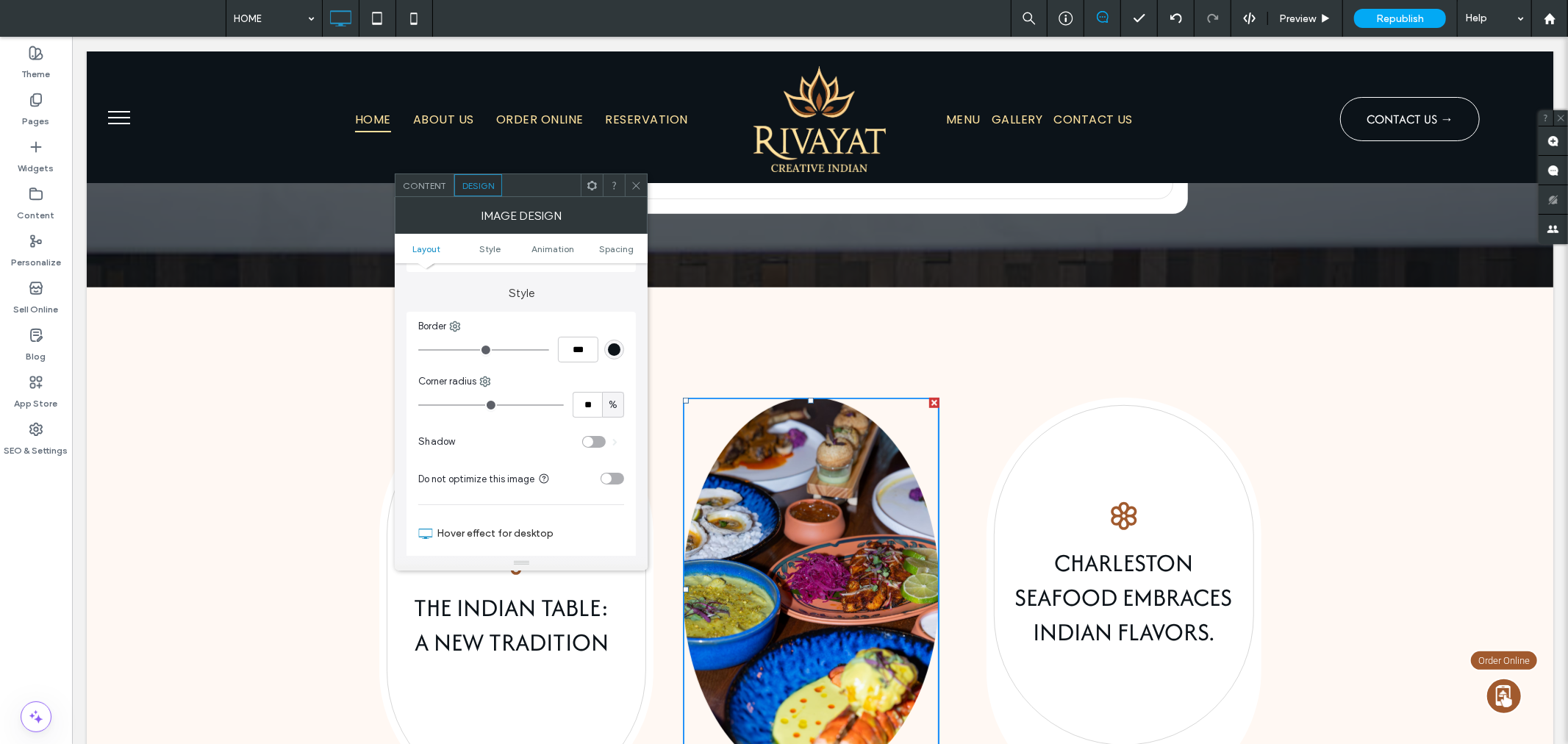
type input "**"
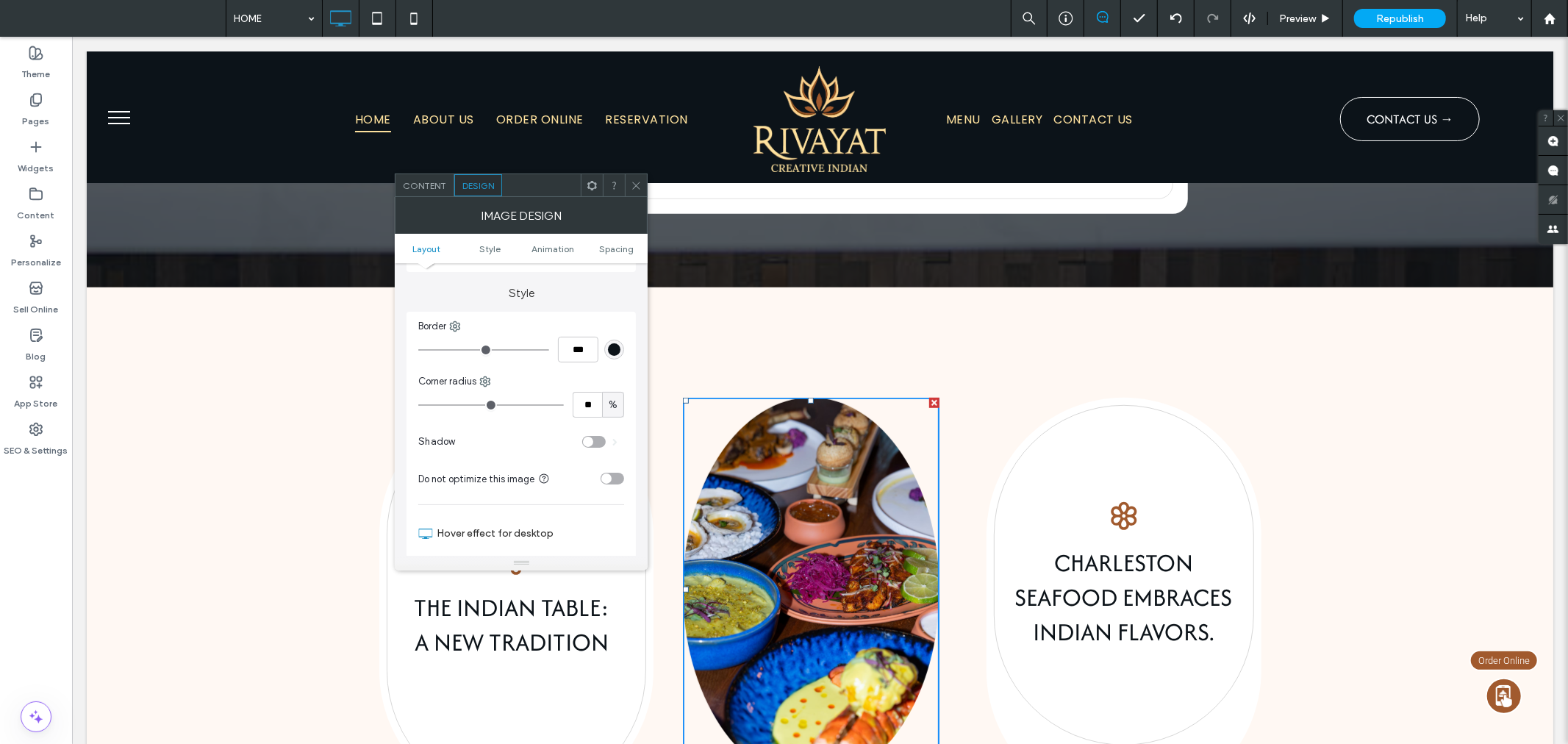
type input "**"
drag, startPoint x: 490, startPoint y: 402, endPoint x: 463, endPoint y: 402, distance: 27.0
click at [463, 405] on input "range" at bounding box center [490, 405] width 145 height 2
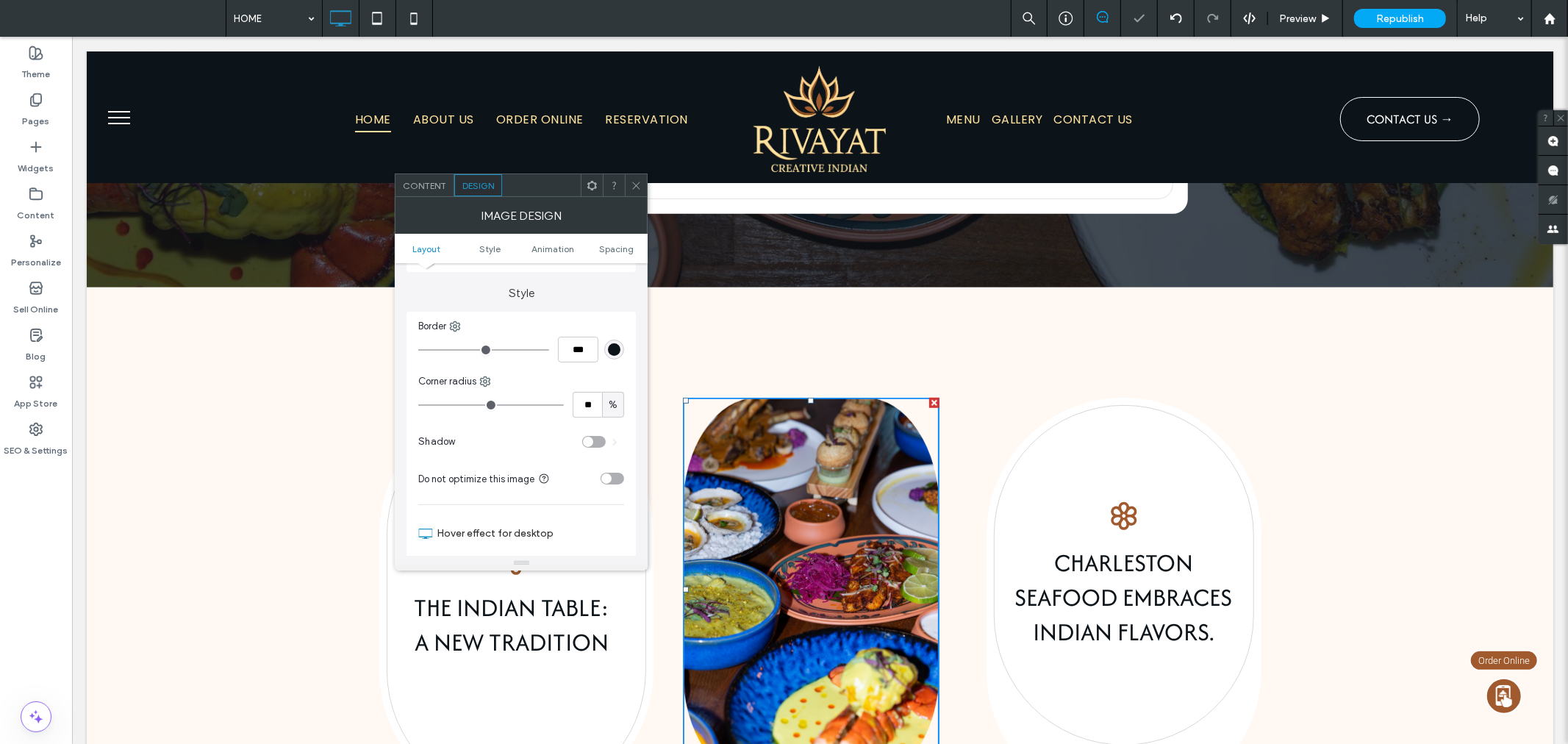
type input "**"
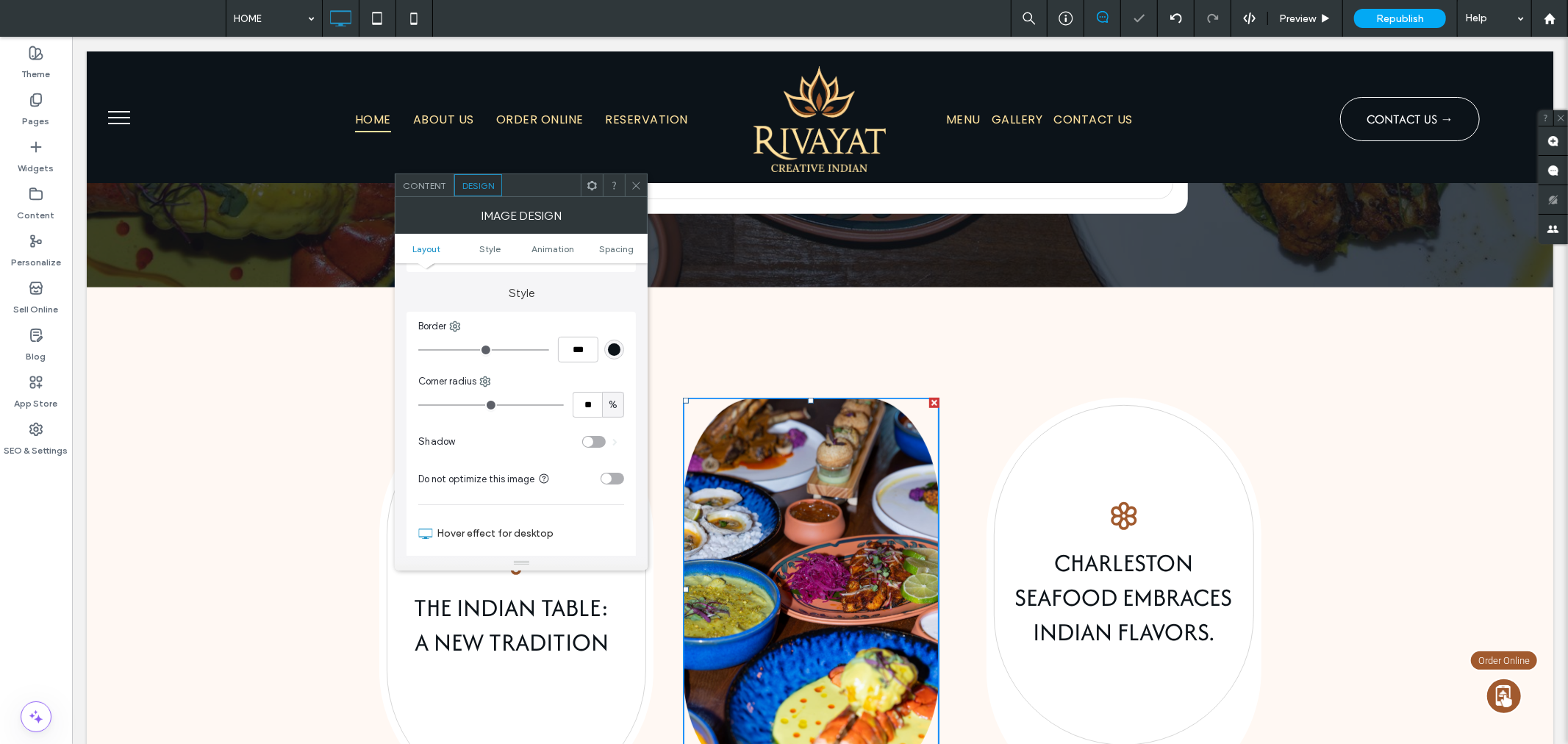
type input "**"
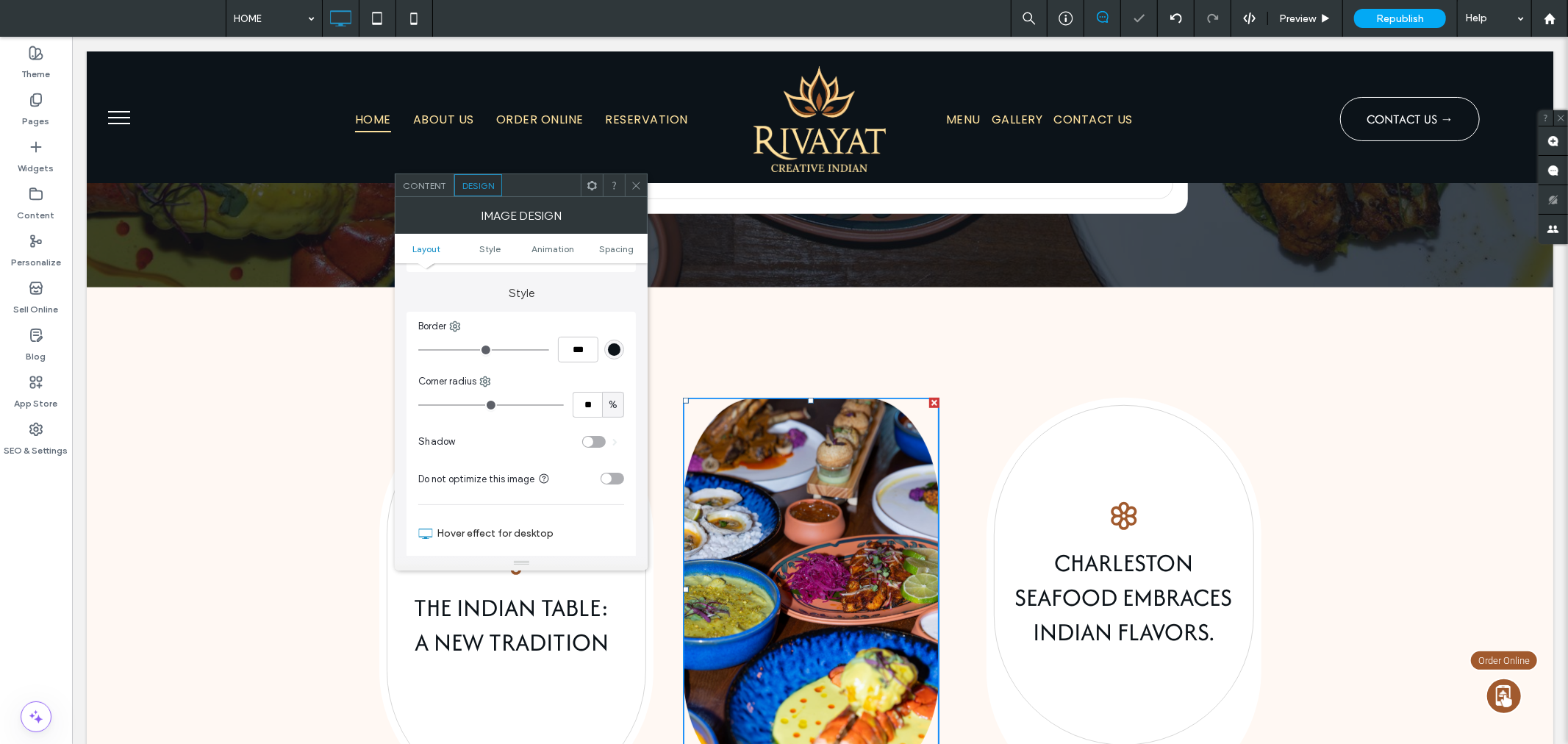
type input "**"
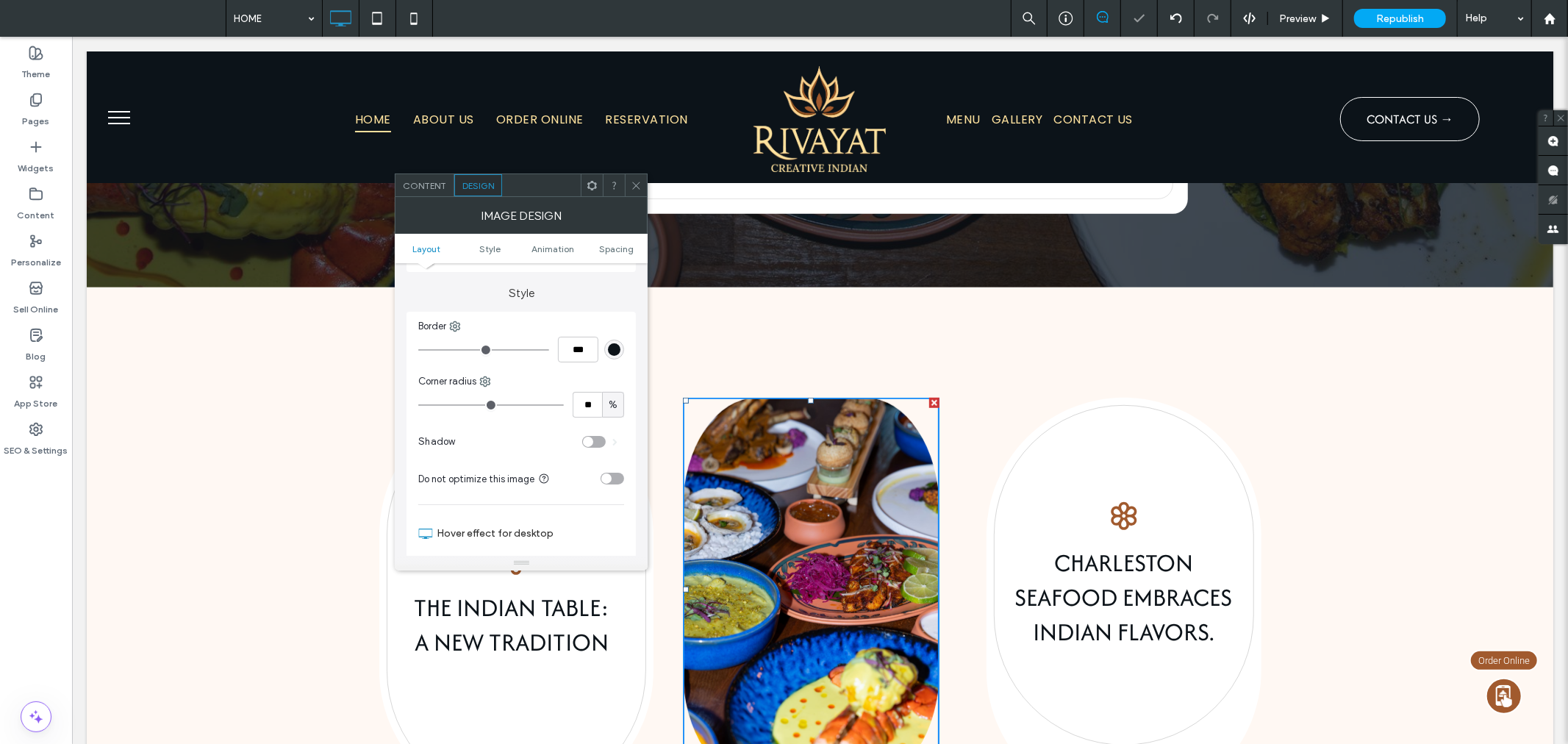
type input "**"
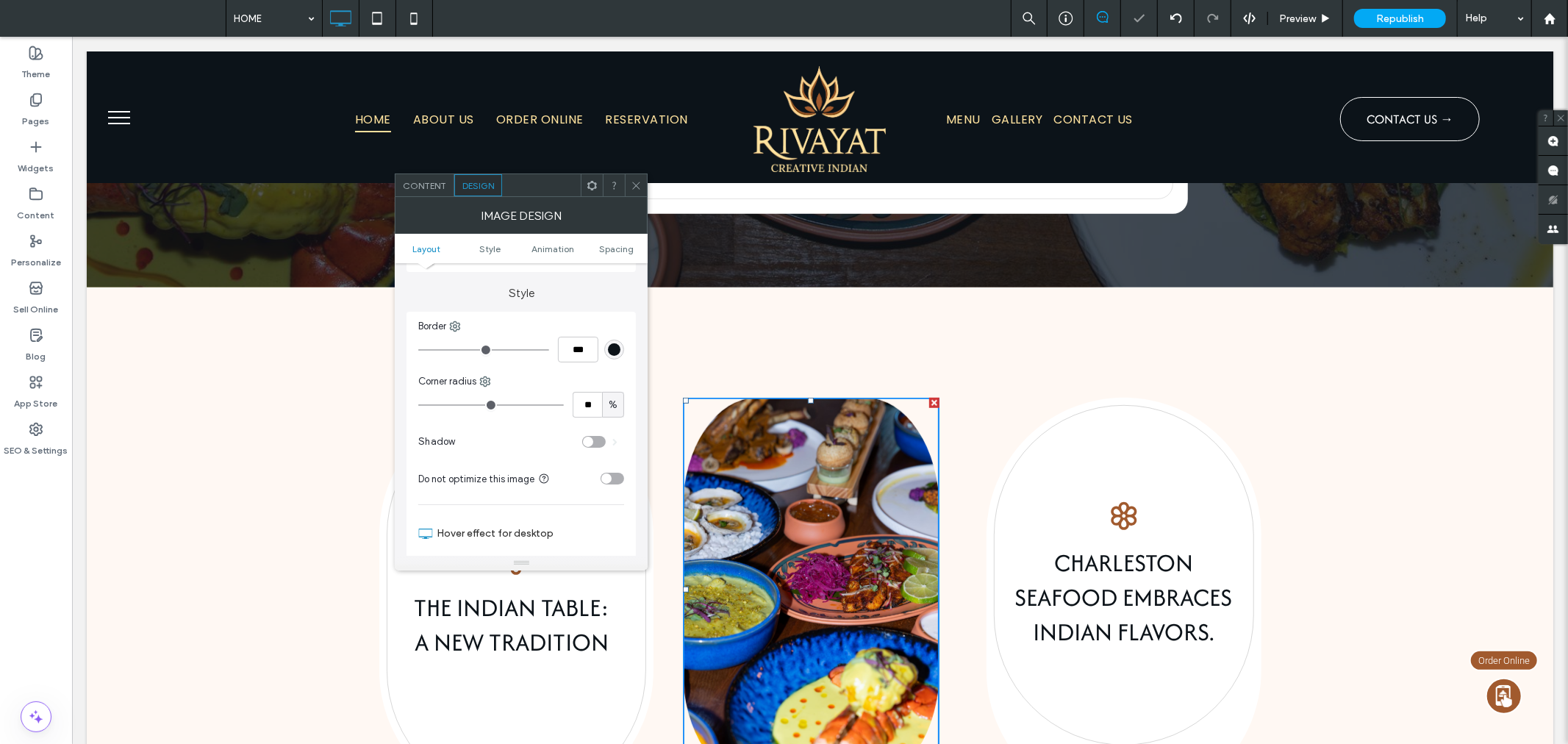
drag, startPoint x: 463, startPoint y: 402, endPoint x: 447, endPoint y: 400, distance: 16.1
click at [447, 405] on input "range" at bounding box center [490, 405] width 145 height 2
type input "**"
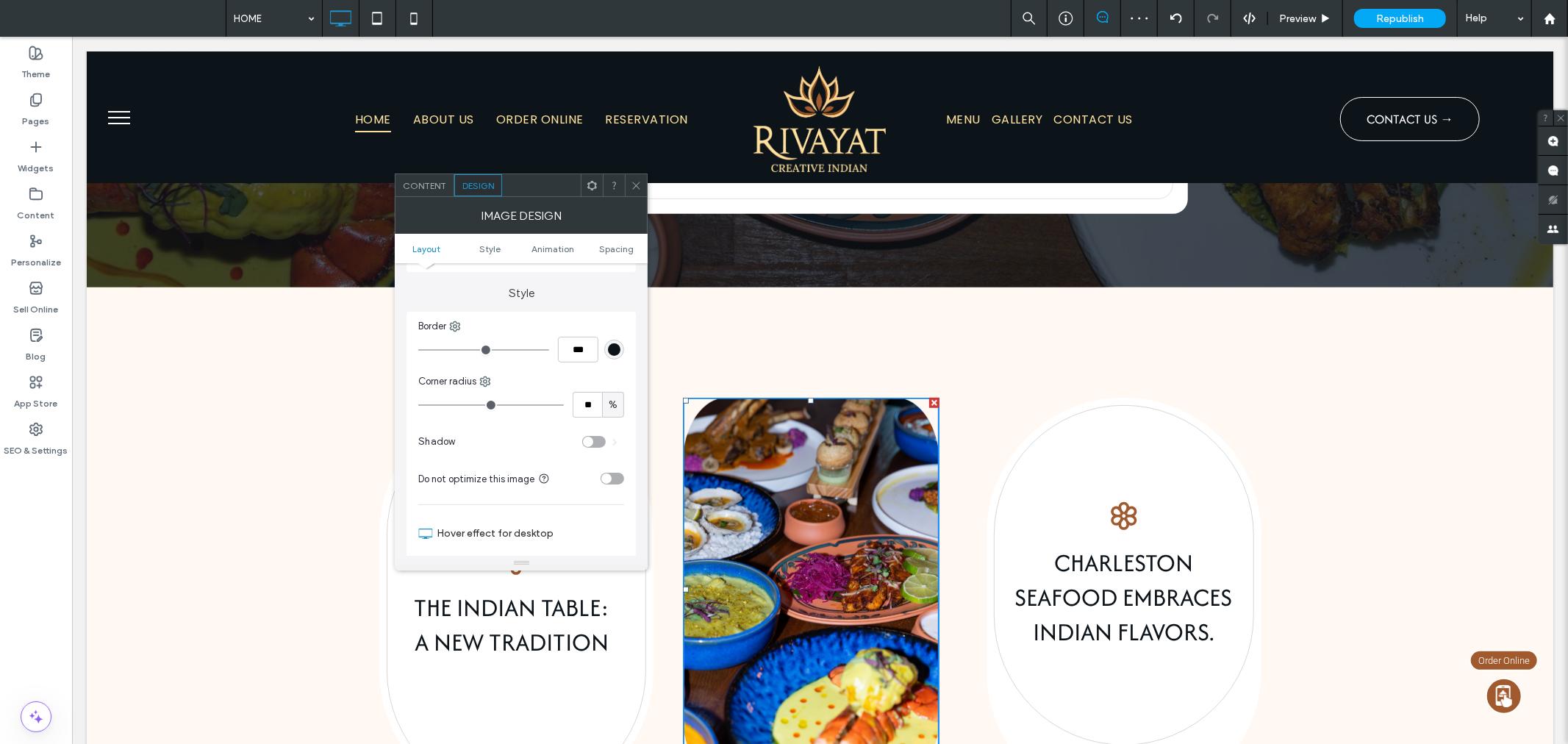
type input "**"
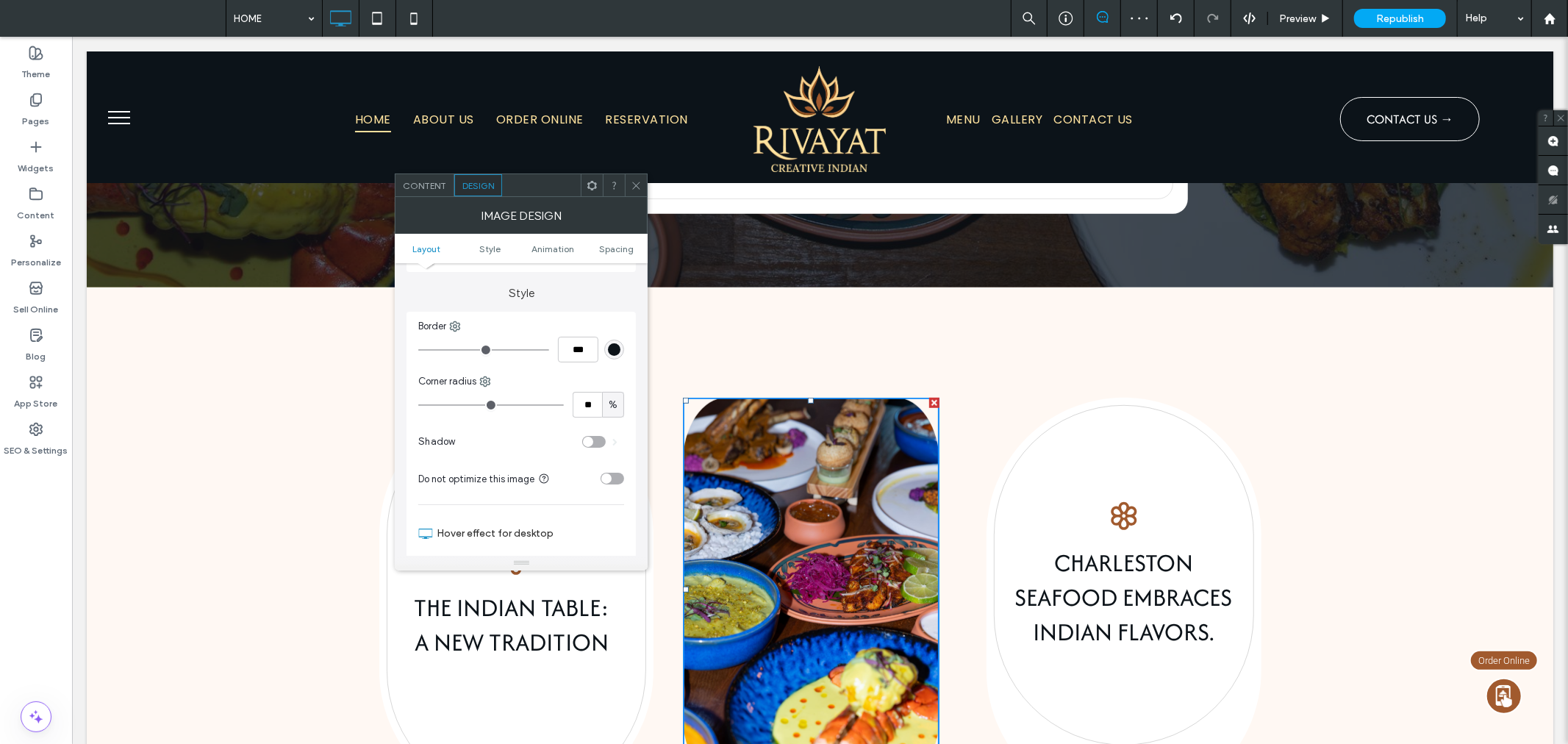
type input "**"
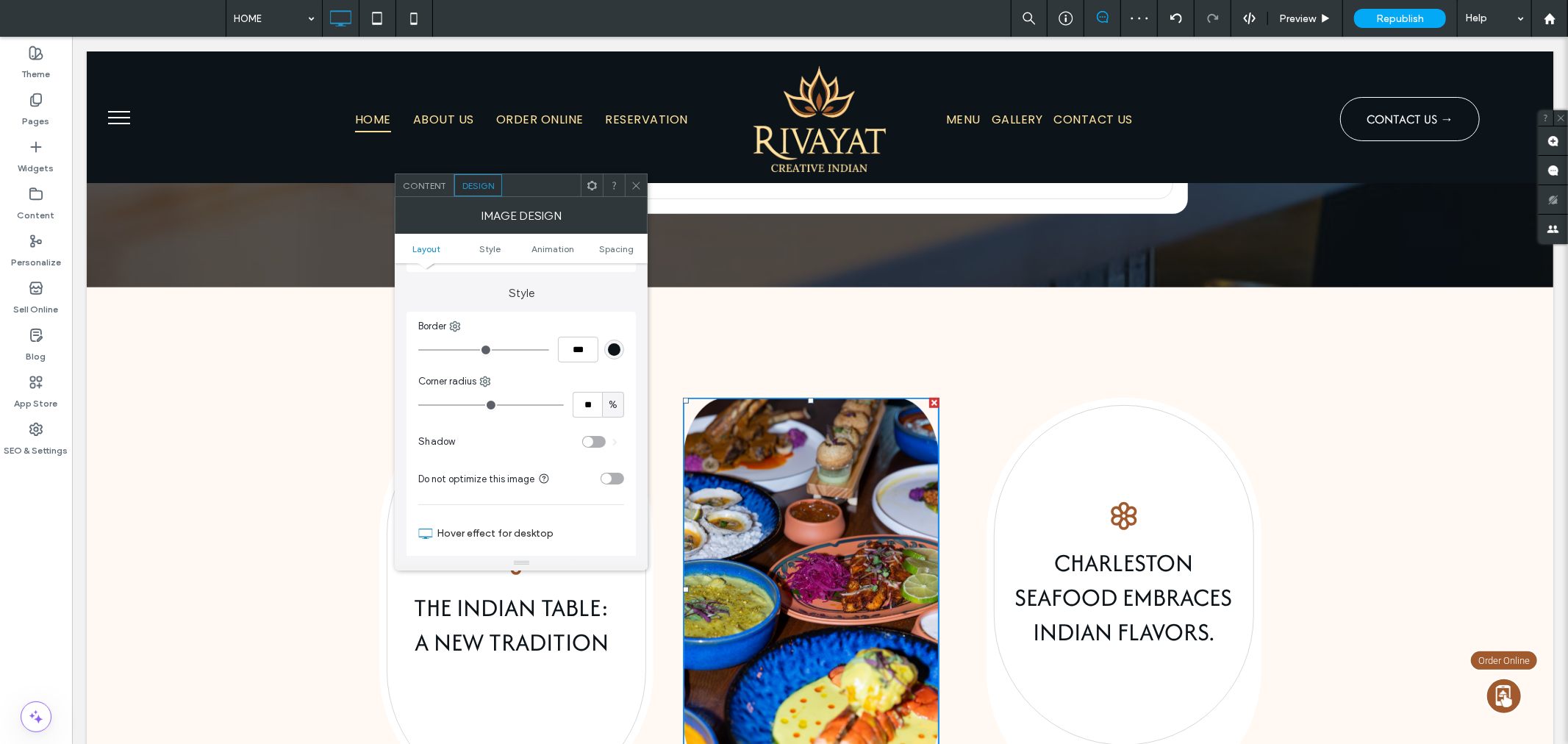
click at [453, 405] on input "range" at bounding box center [490, 405] width 145 height 2
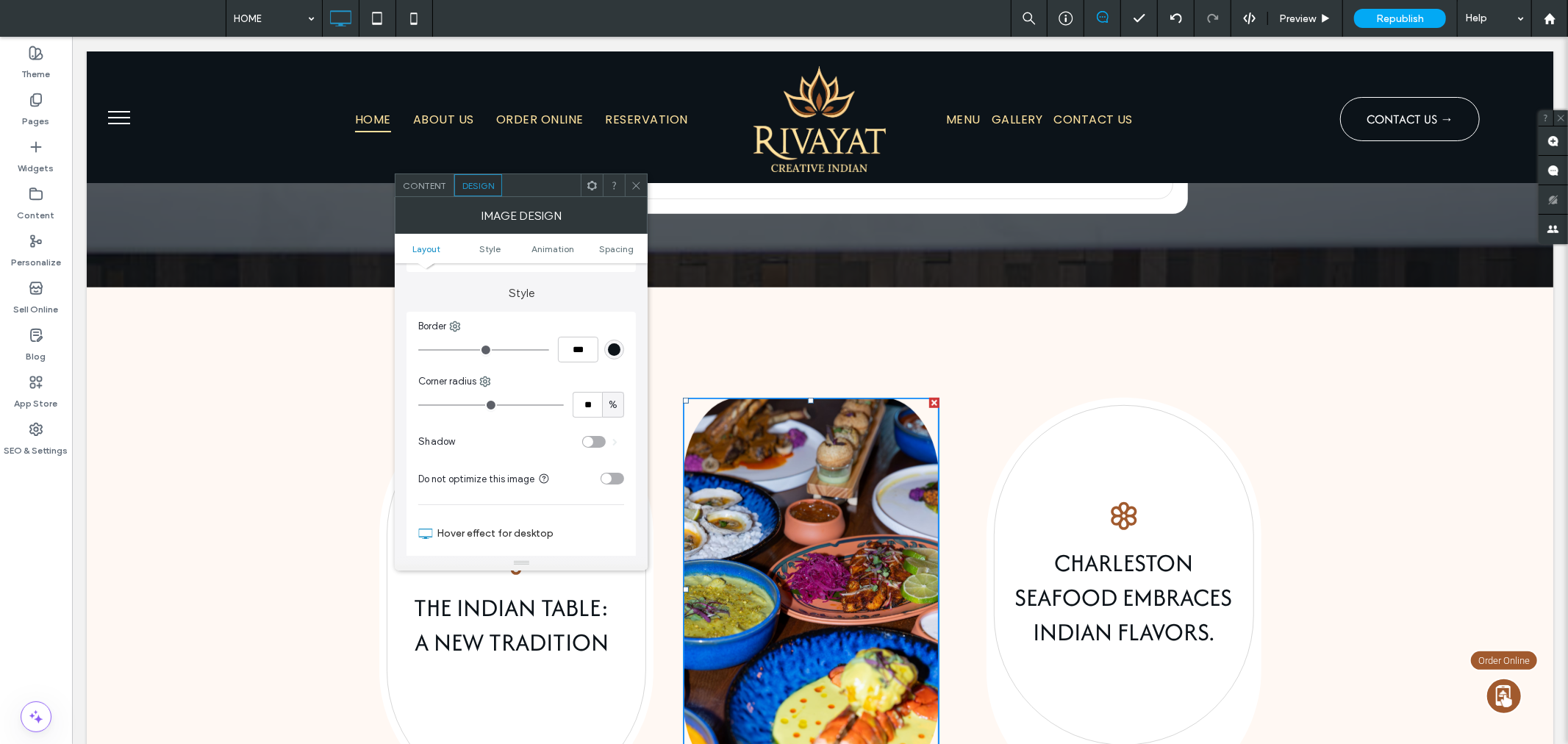
type input "**"
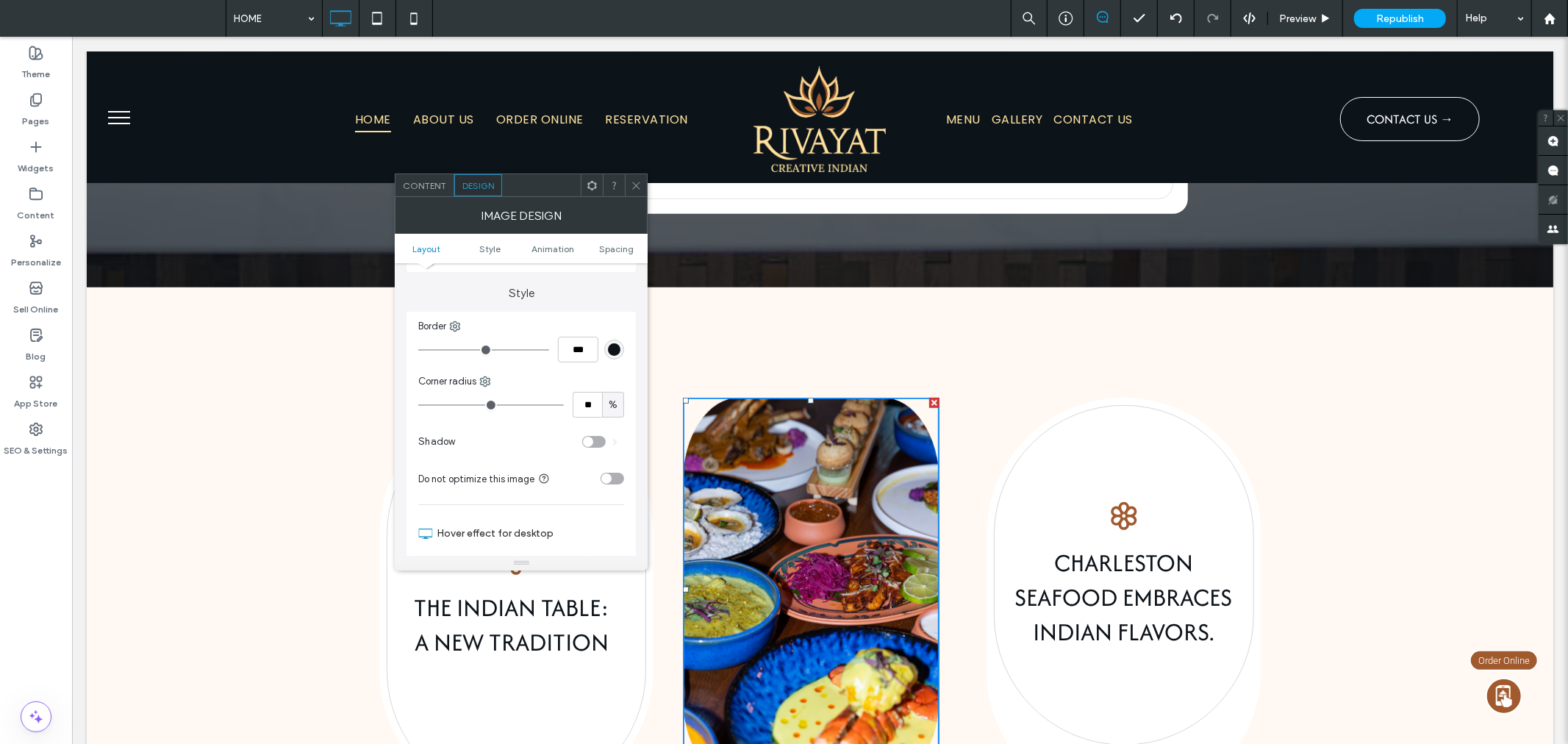
click at [458, 405] on input "range" at bounding box center [490, 405] width 145 height 2
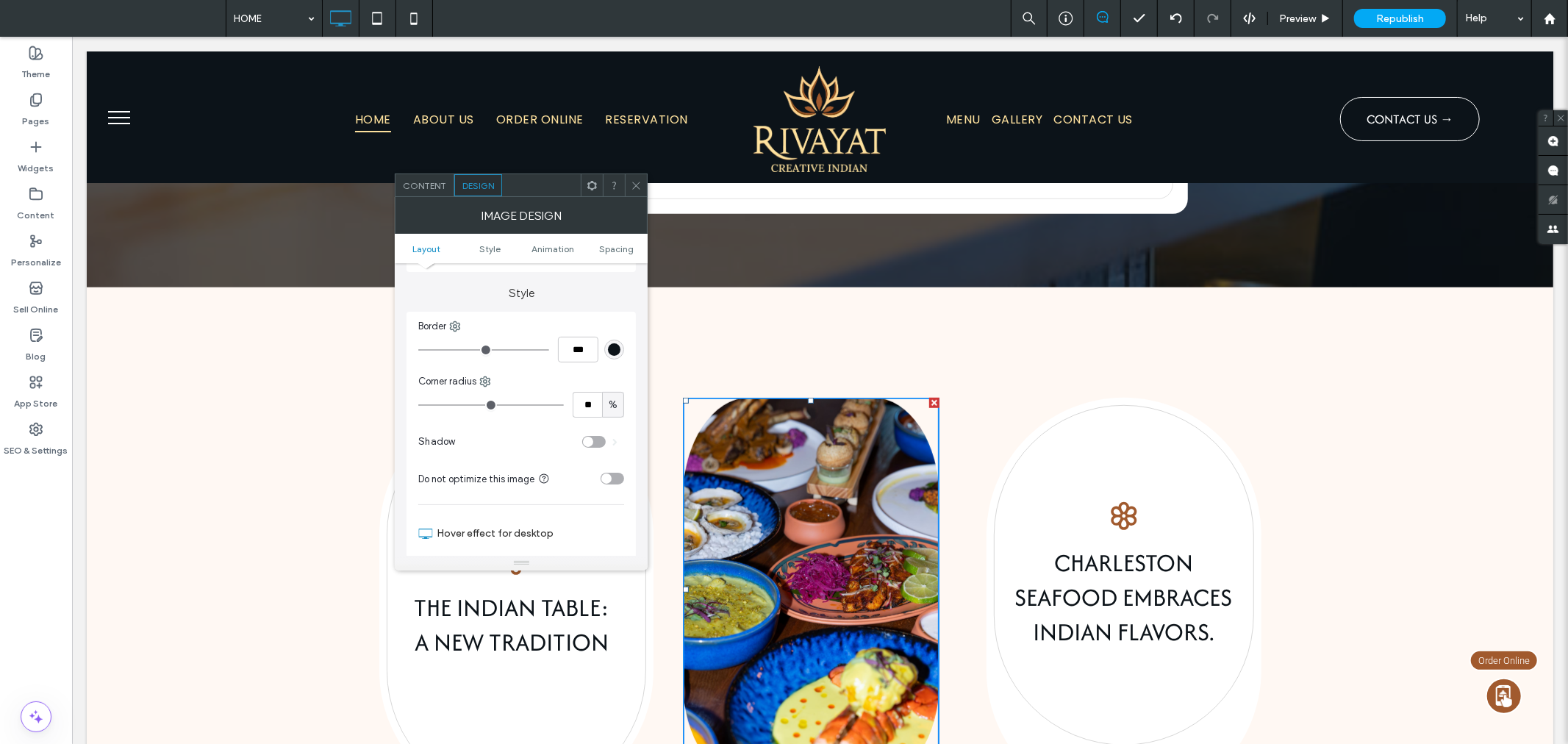
drag, startPoint x: 635, startPoint y: 182, endPoint x: 622, endPoint y: 177, distance: 13.9
click at [635, 182] on icon at bounding box center [635, 185] width 11 height 11
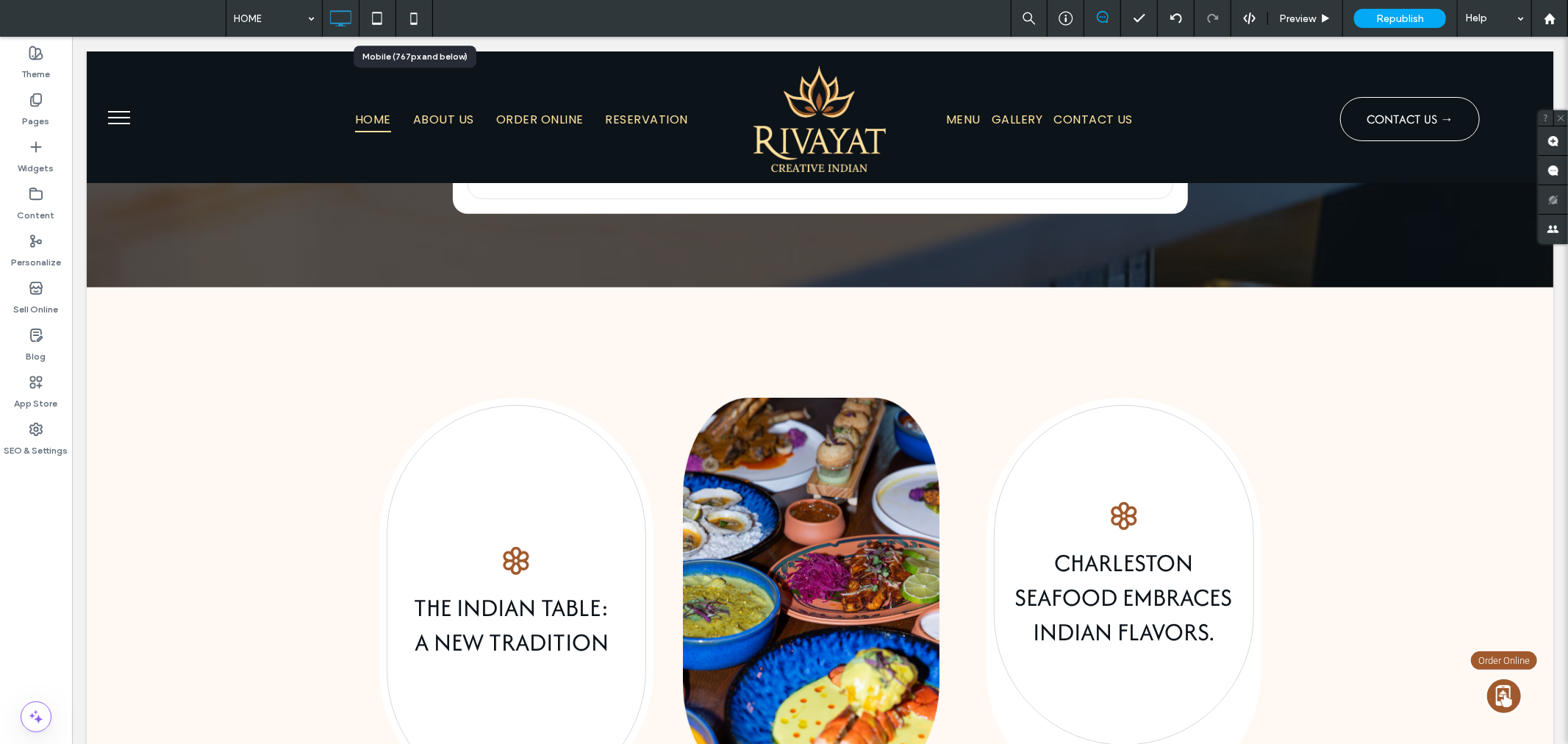
click at [409, 16] on icon at bounding box center [413, 18] width 29 height 29
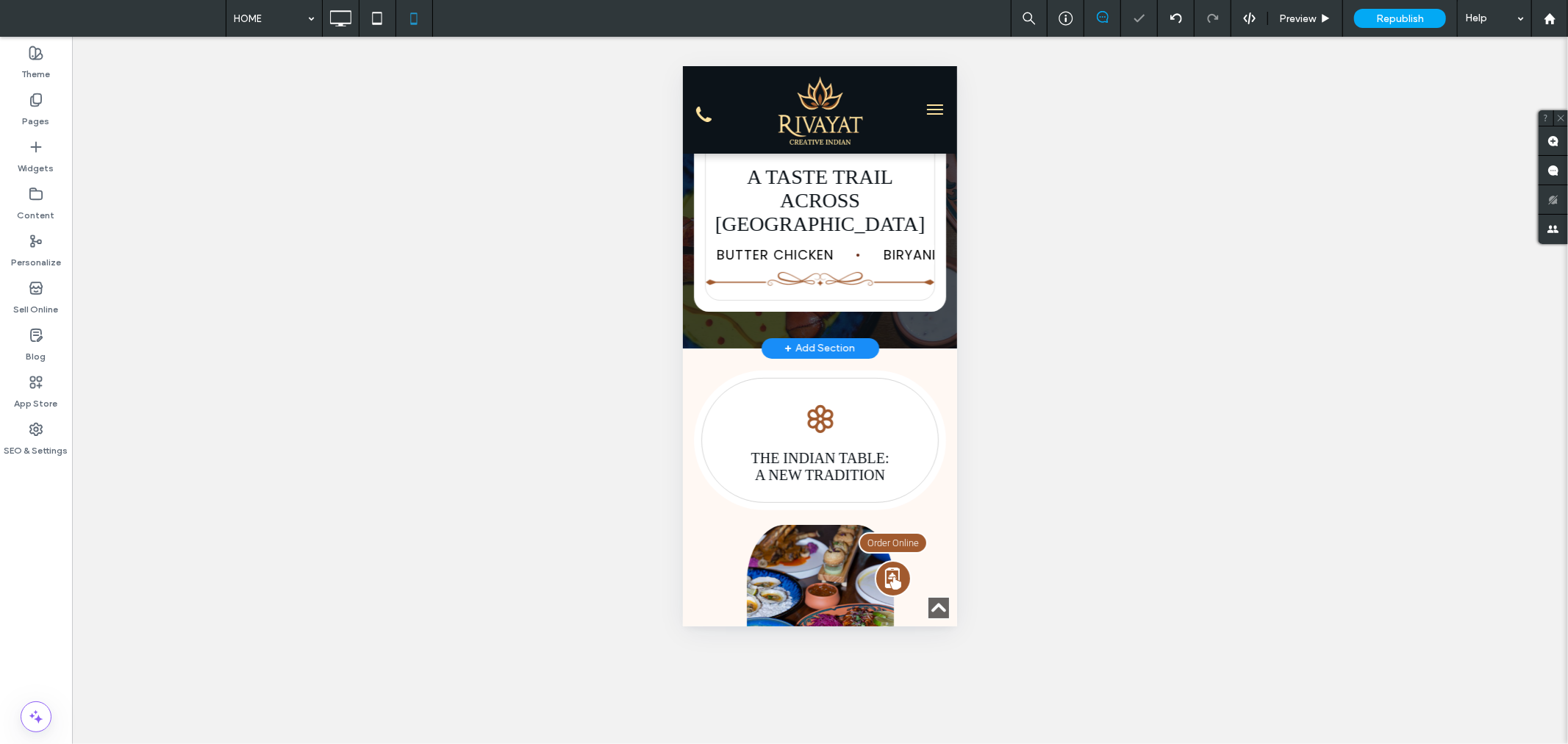
scroll to position [599, 0]
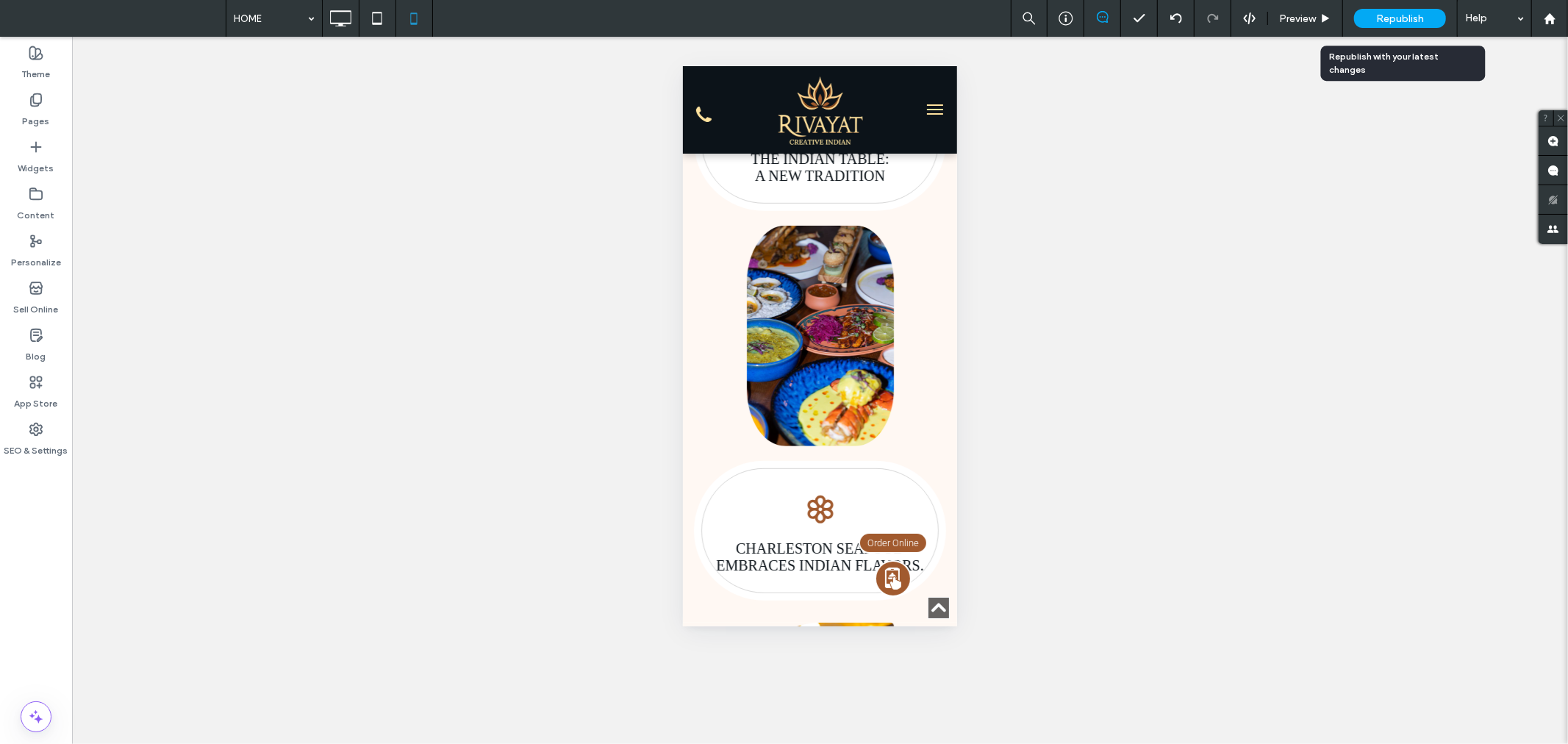
click at [1393, 22] on span "Republish" at bounding box center [1400, 19] width 48 height 12
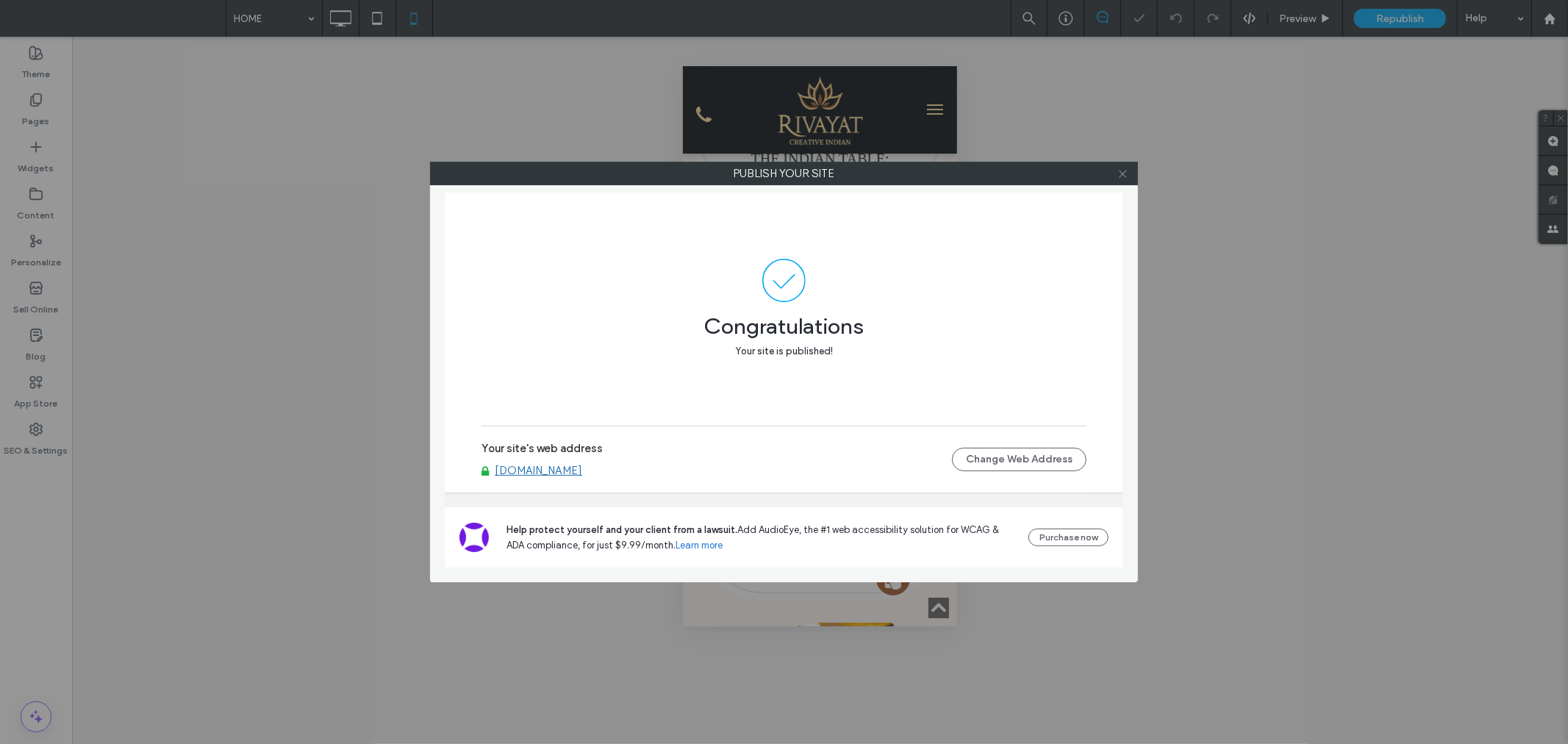
click at [1121, 172] on icon at bounding box center [1122, 174] width 11 height 11
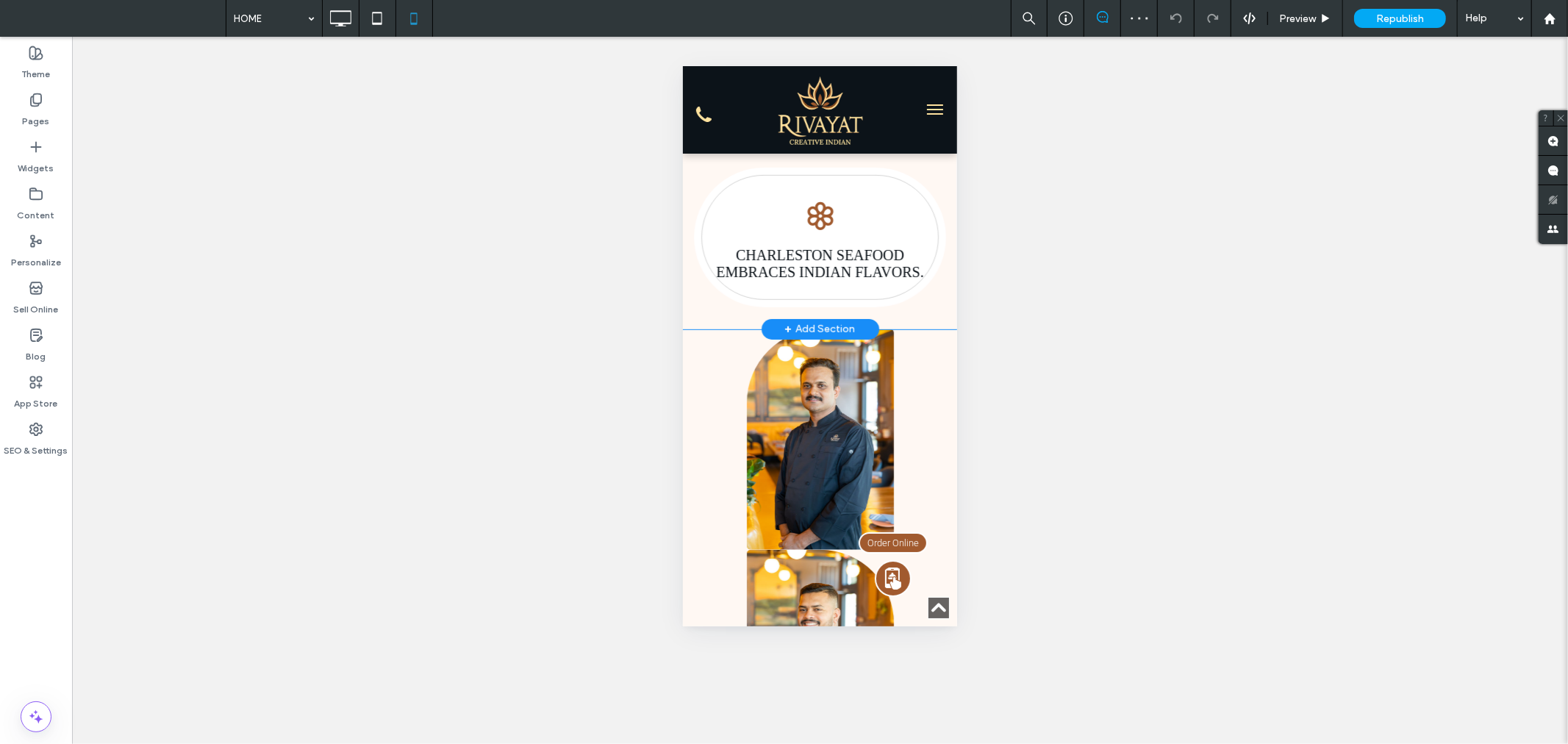
scroll to position [898, 0]
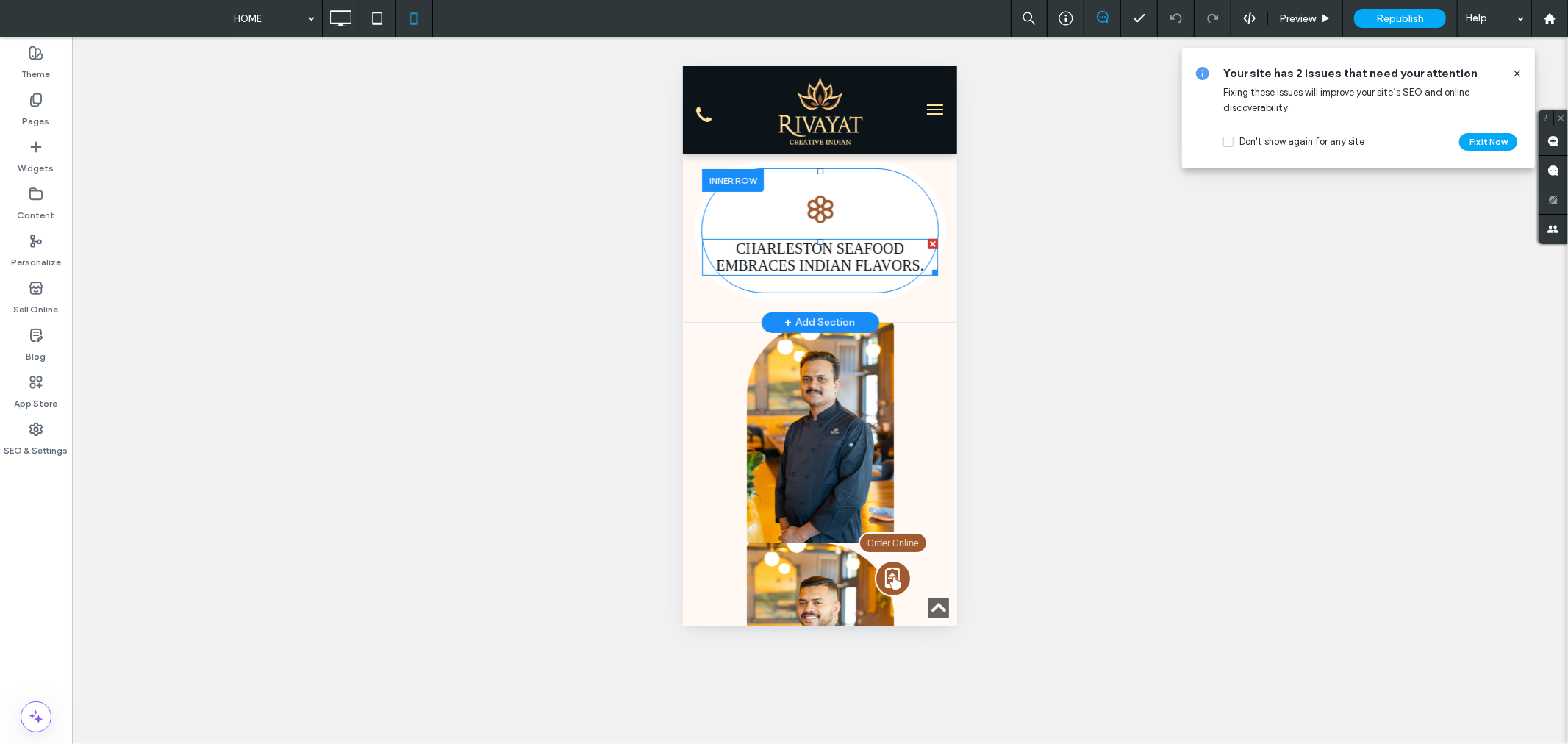
click at [890, 272] on span "CHARLESTON SEAFOOD EMBRACES INDIAN FLAVORS." at bounding box center [818, 257] width 207 height 33
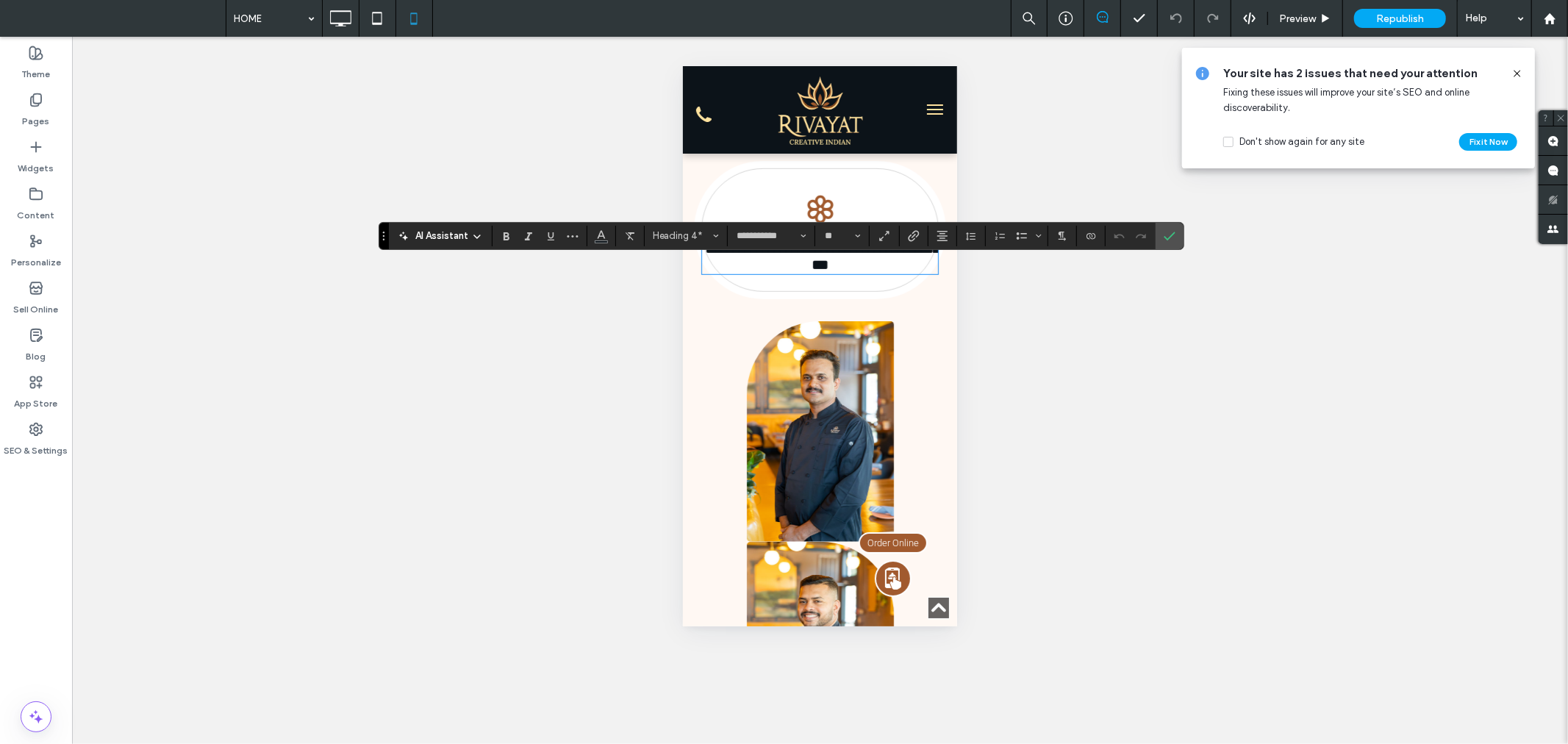
click at [829, 291] on div "**********" at bounding box center [819, 229] width 237 height 123
click at [1178, 228] on label "Confirm" at bounding box center [1169, 236] width 22 height 26
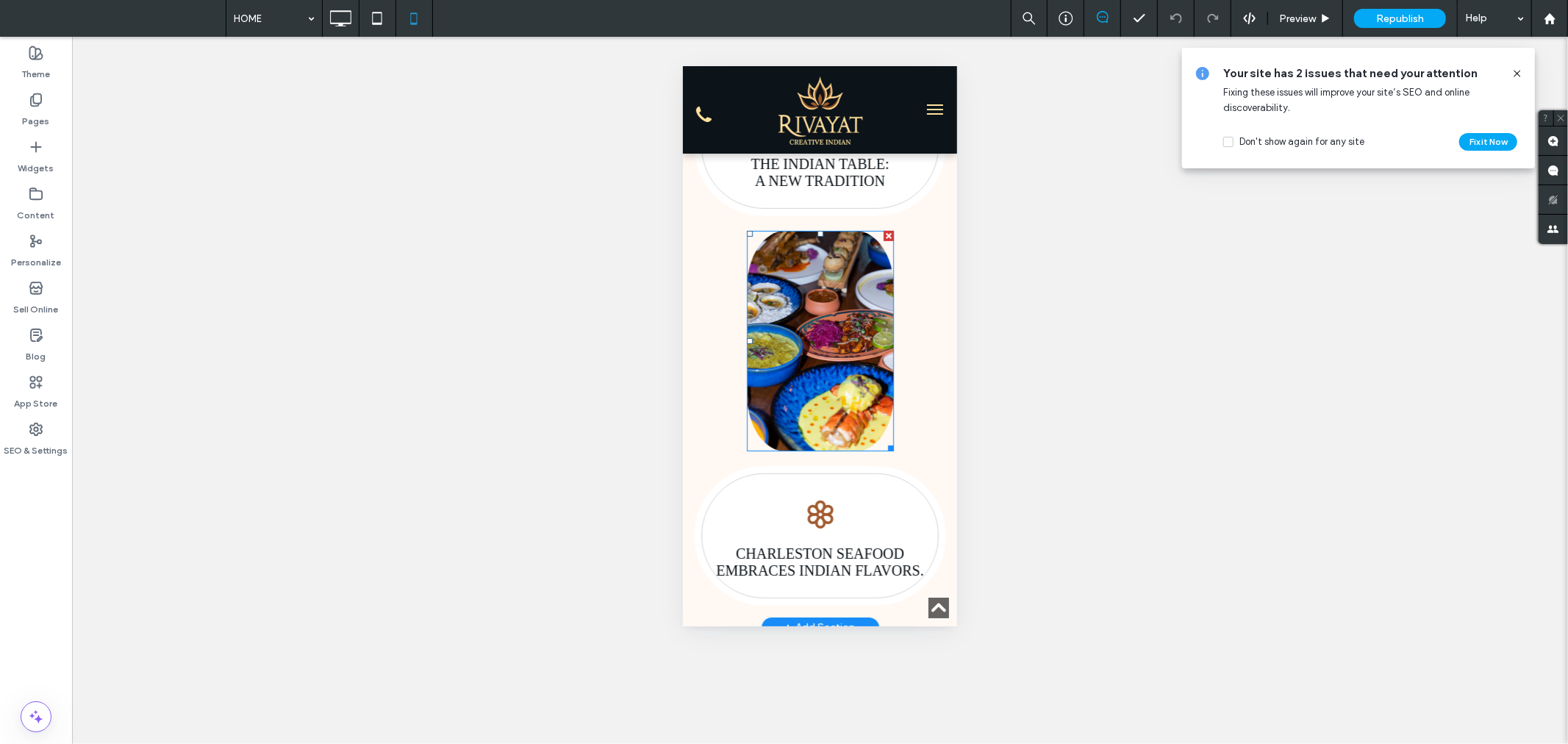
scroll to position [599, 0]
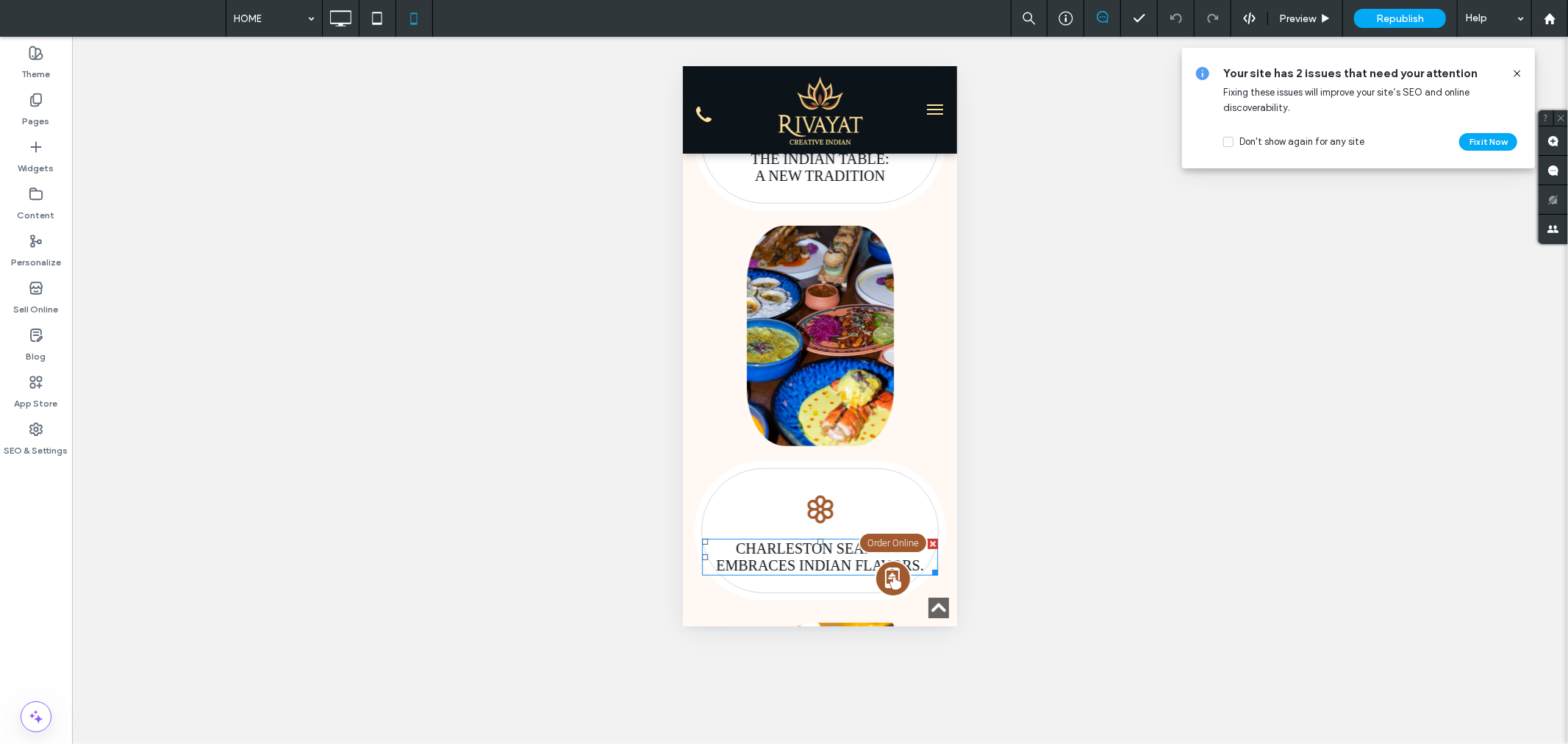
click at [804, 569] on span "CHARLESTON SEAFOOD EMBRACES INDIAN FLAVORS." at bounding box center [818, 556] width 207 height 33
type input "**********"
type input "**"
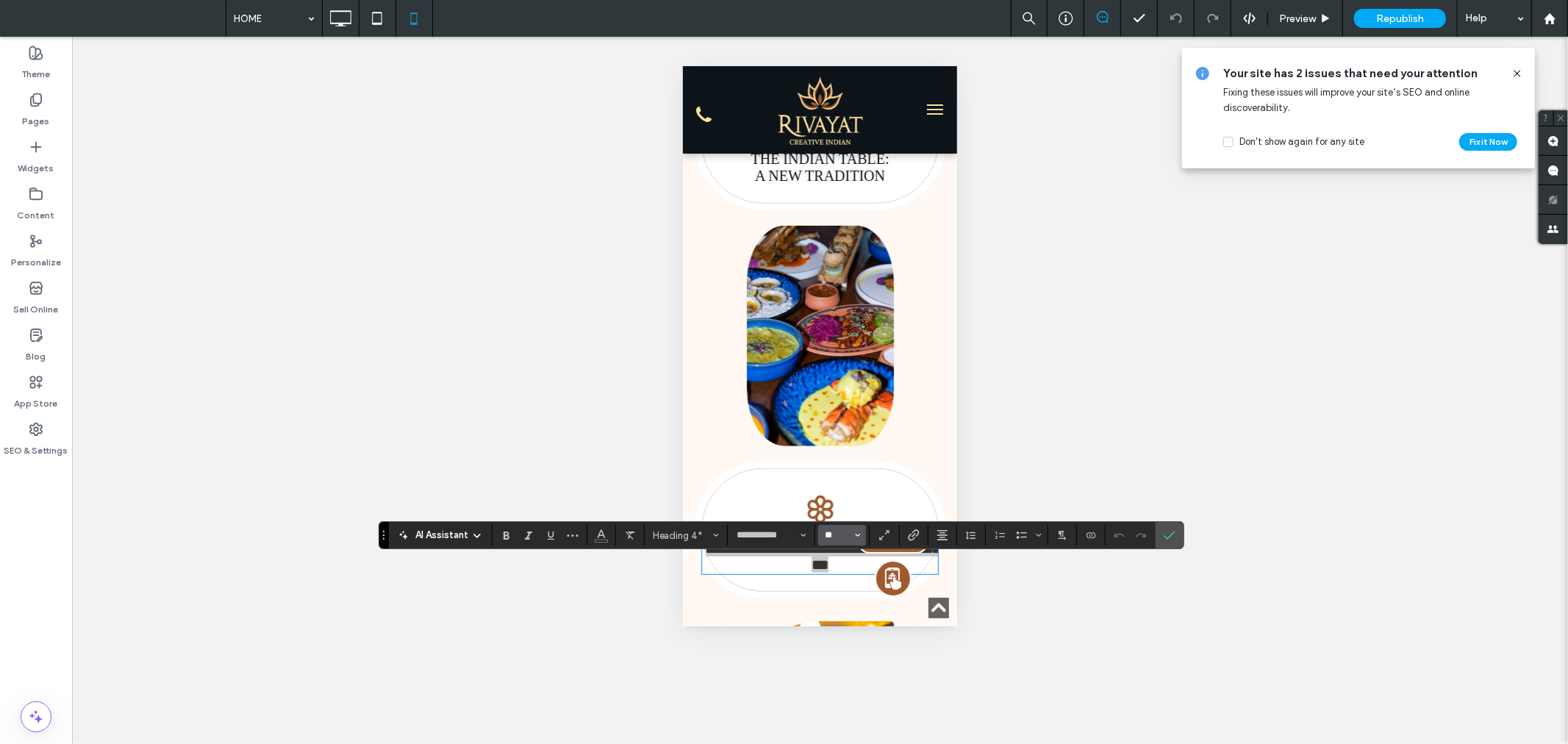
click at [843, 533] on input "**" at bounding box center [837, 534] width 29 height 11
type input "**"
click at [1170, 530] on icon "Confirm" at bounding box center [1169, 534] width 11 height 11
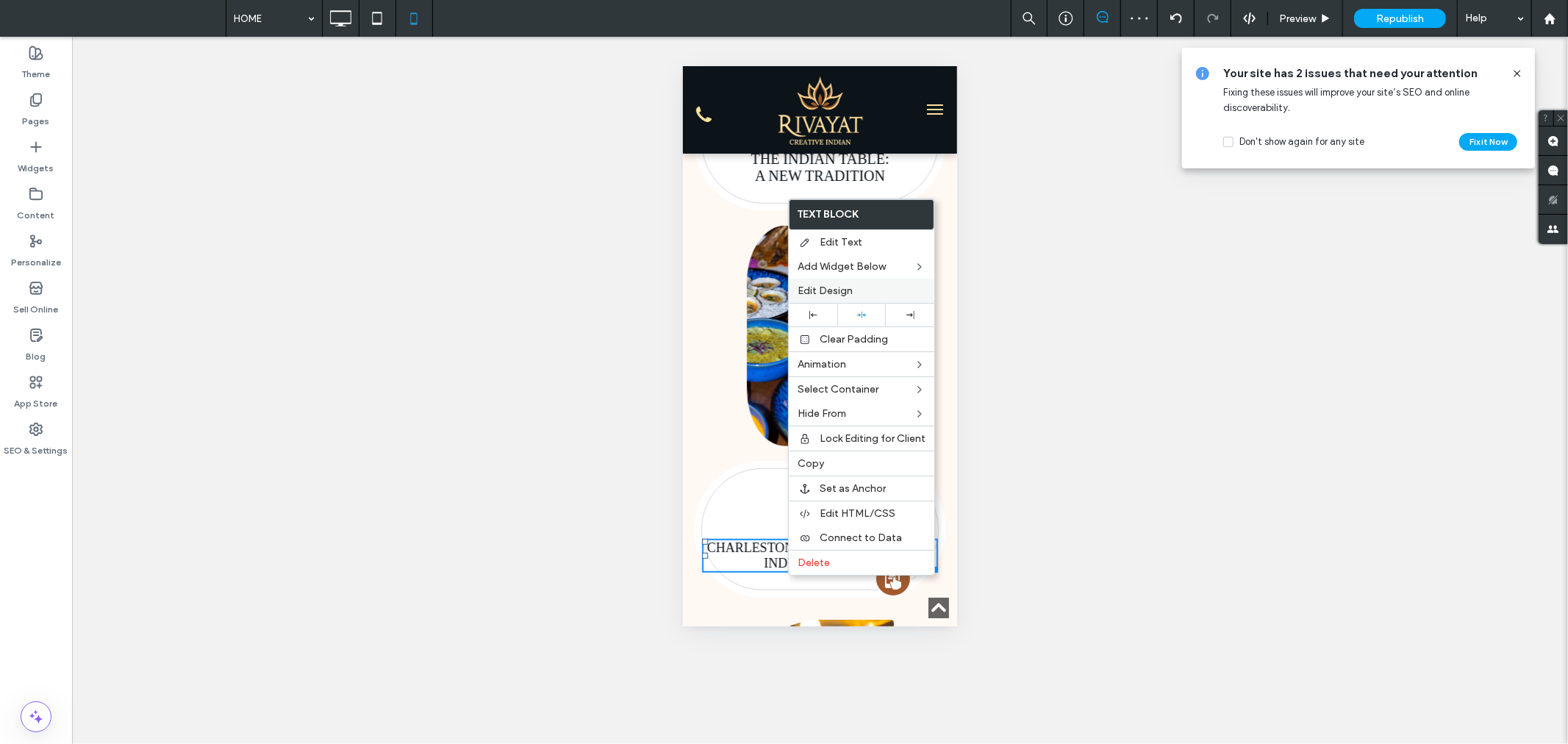
click at [865, 285] on label "Edit Design" at bounding box center [861, 291] width 128 height 12
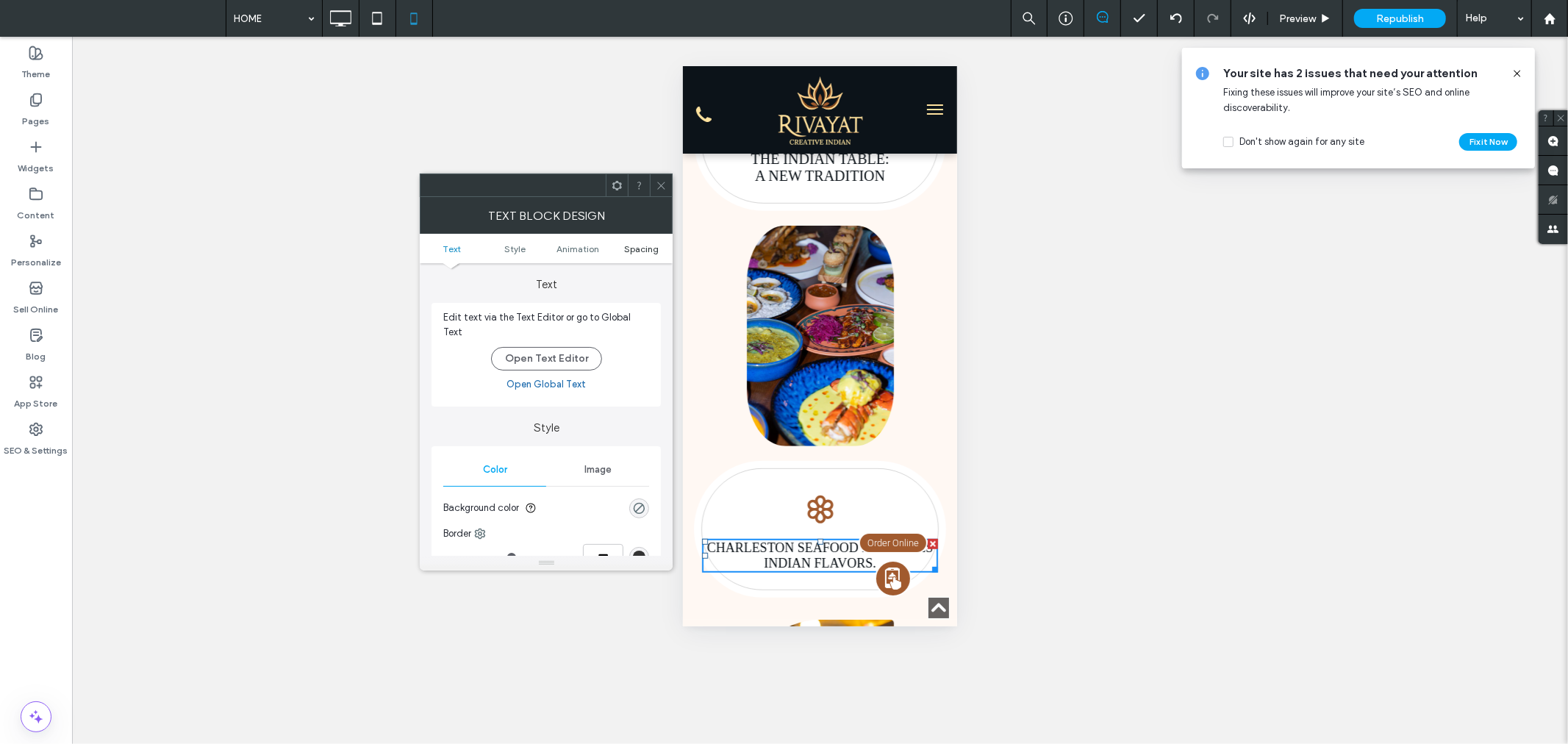
click at [644, 246] on span "Spacing" at bounding box center [641, 249] width 34 height 11
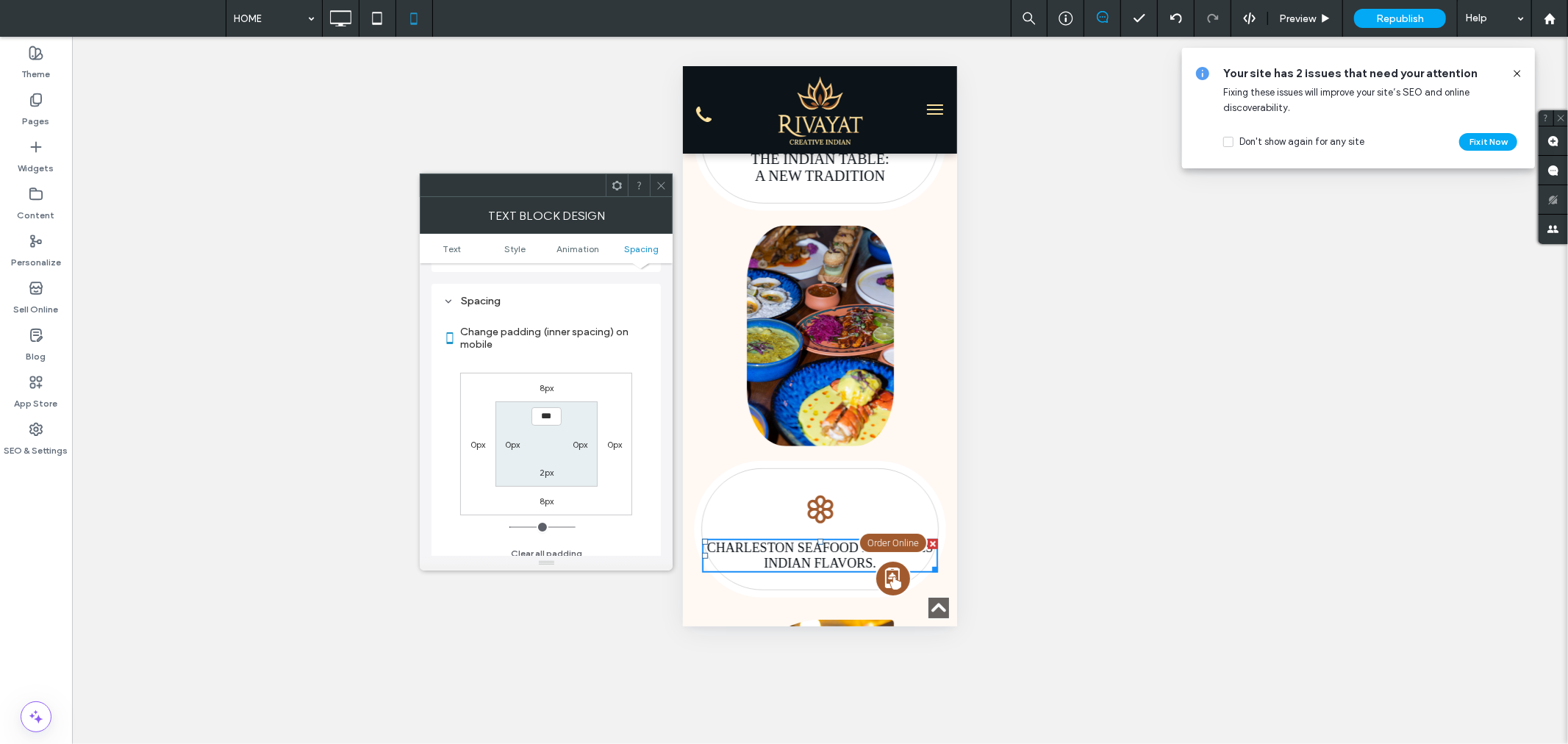
scroll to position [413, 0]
click at [546, 382] on label "8px" at bounding box center [546, 387] width 14 height 11
type input "*"
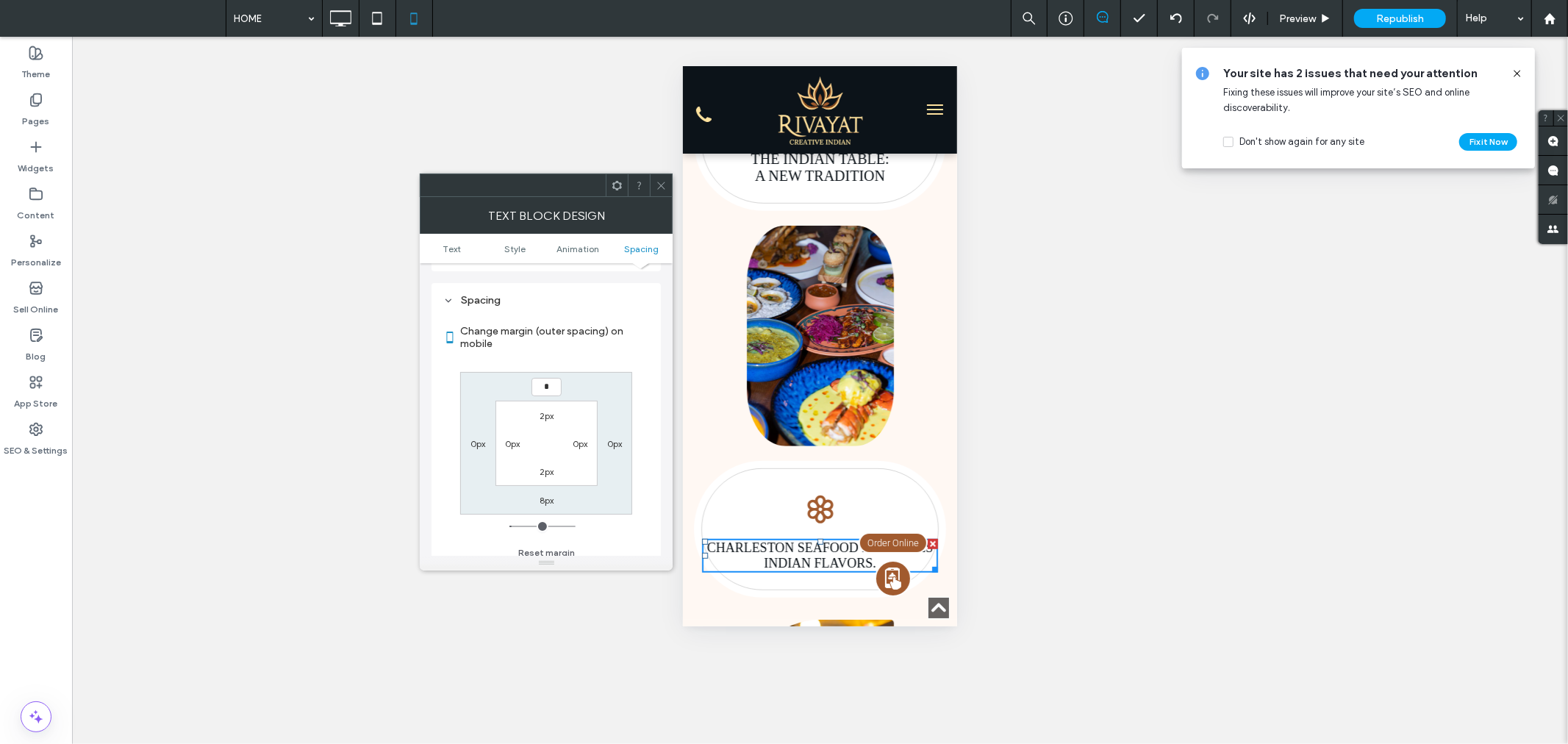
type input "*"
type input "***"
click at [926, 445] on div "Click To Paste" at bounding box center [819, 335] width 252 height 220
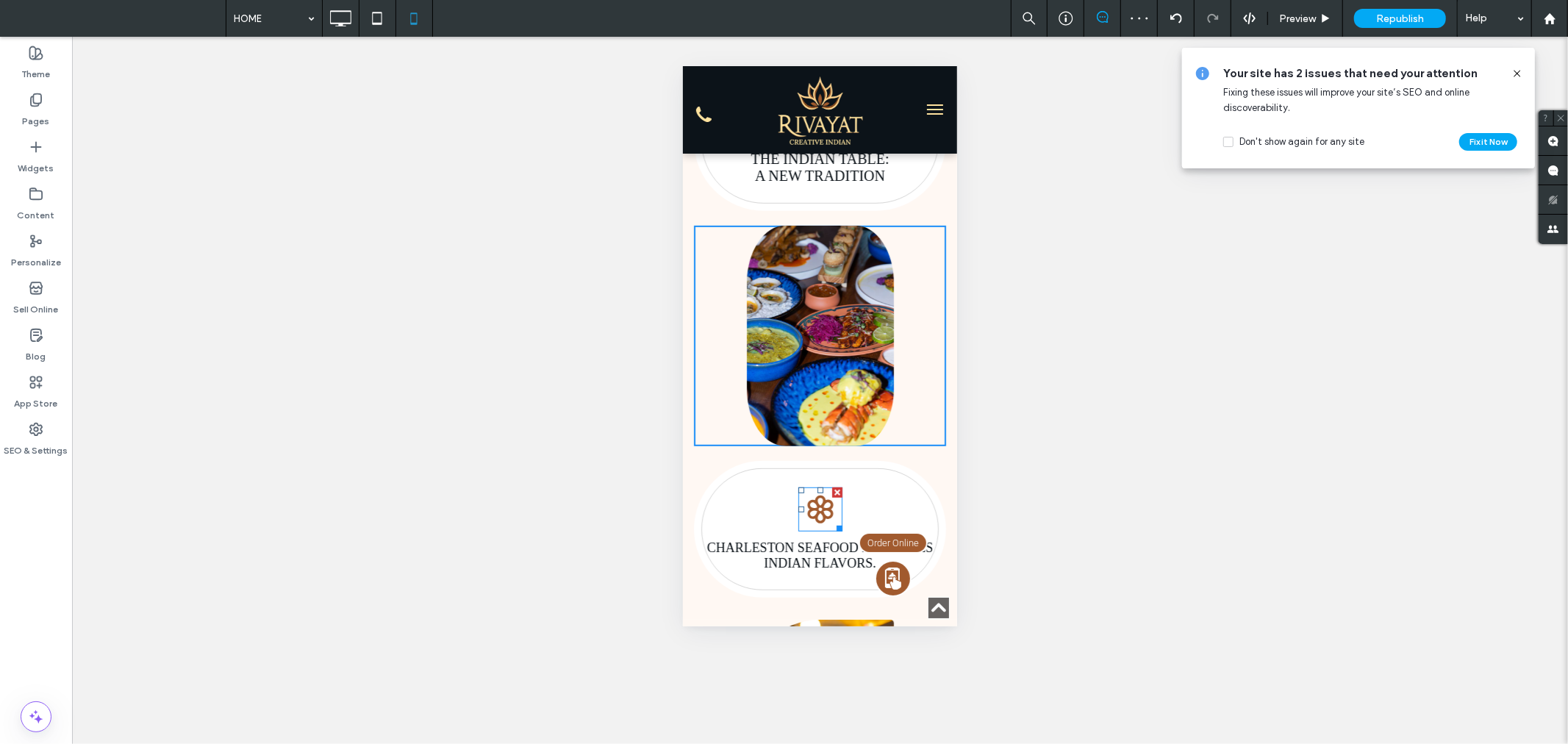
click at [820, 531] on icon at bounding box center [820, 509] width 44 height 44
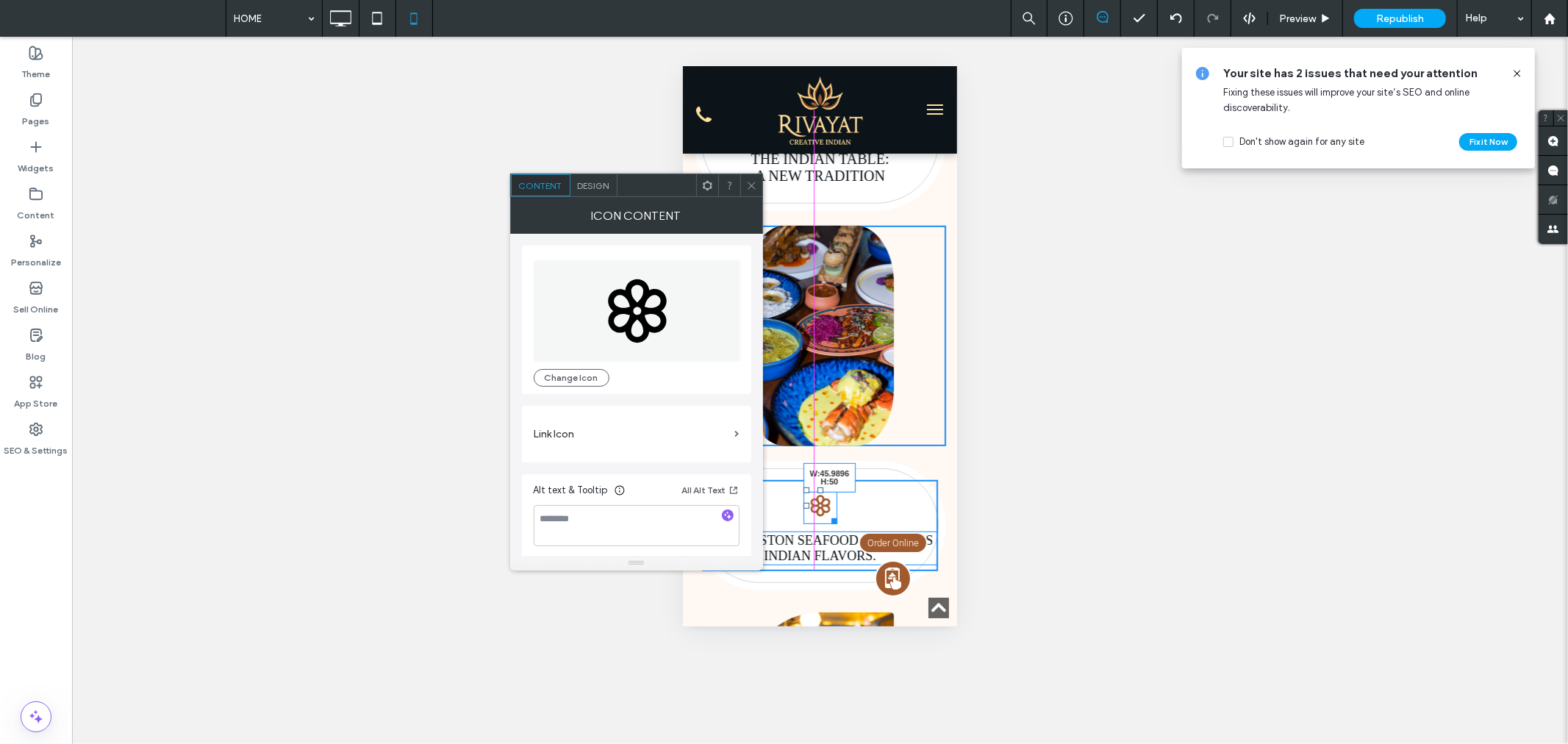
drag, startPoint x: 829, startPoint y: 547, endPoint x: 1520, endPoint y: 606, distance: 693.5
click at [825, 524] on div at bounding box center [830, 517] width 11 height 11
click at [1202, 473] on div "Unhide? Yes" at bounding box center [820, 391] width 1496 height 707
click at [747, 176] on span at bounding box center [751, 185] width 11 height 22
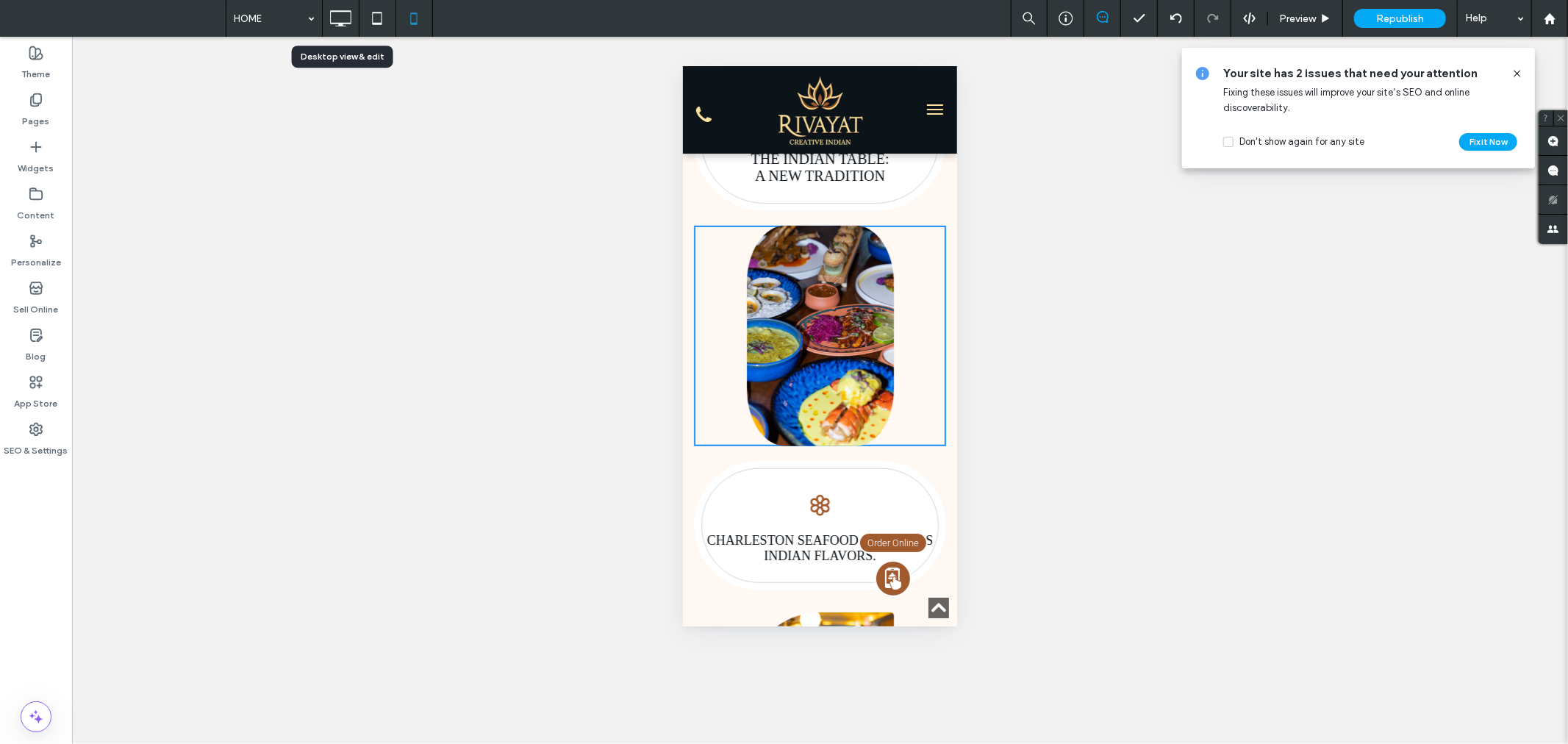
click at [338, 11] on icon at bounding box center [339, 18] width 29 height 29
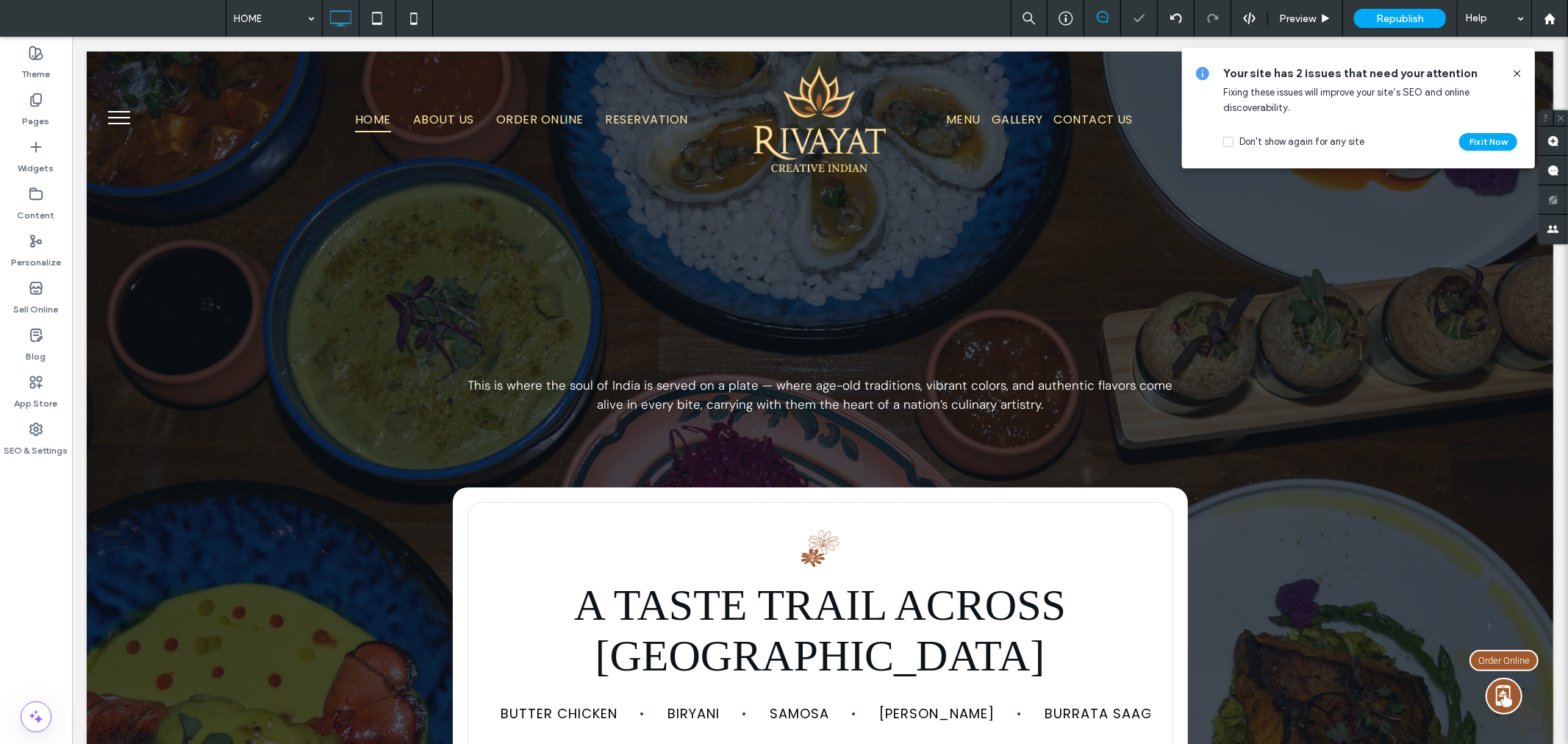
scroll to position [0, 0]
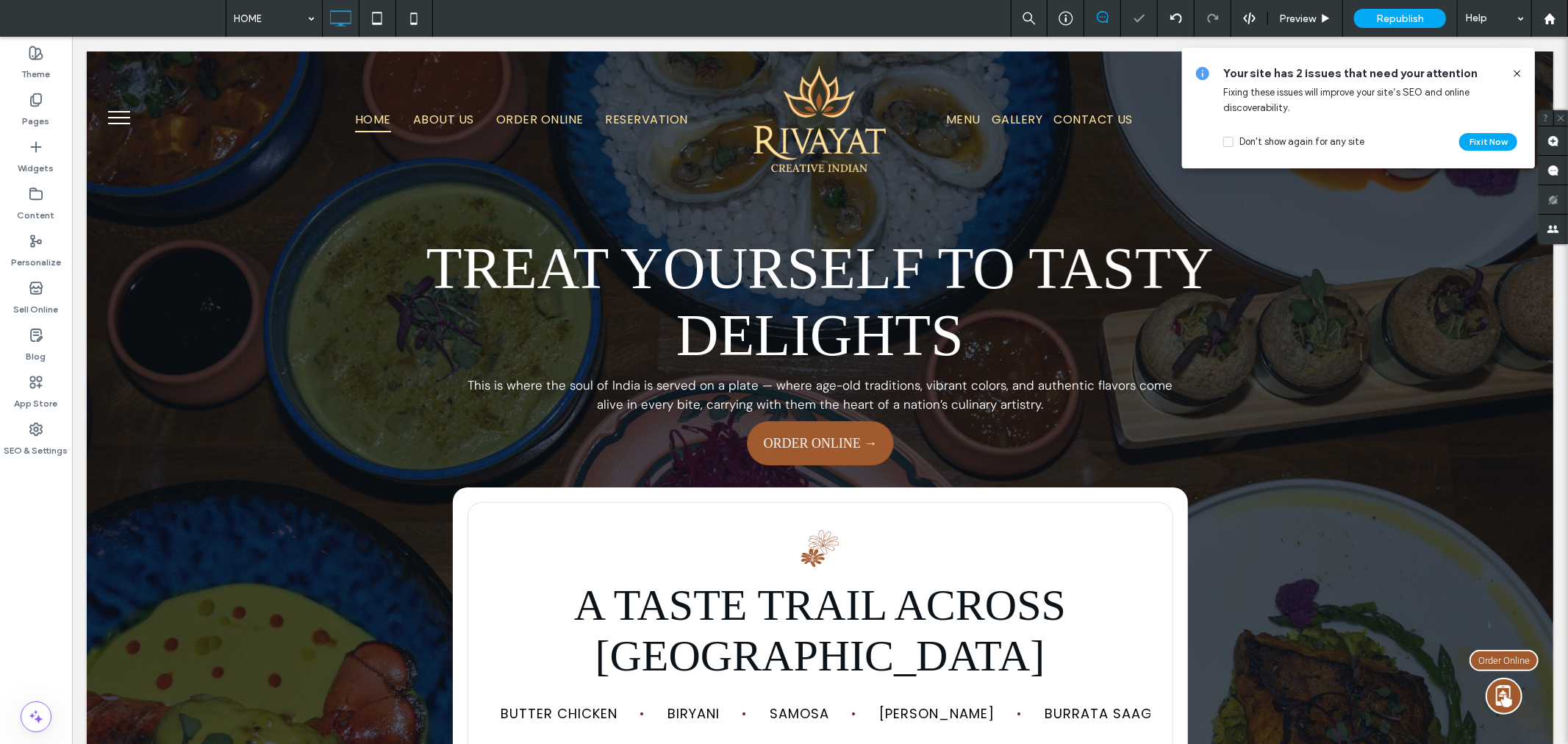
click at [1517, 71] on icon at bounding box center [1516, 73] width 11 height 11
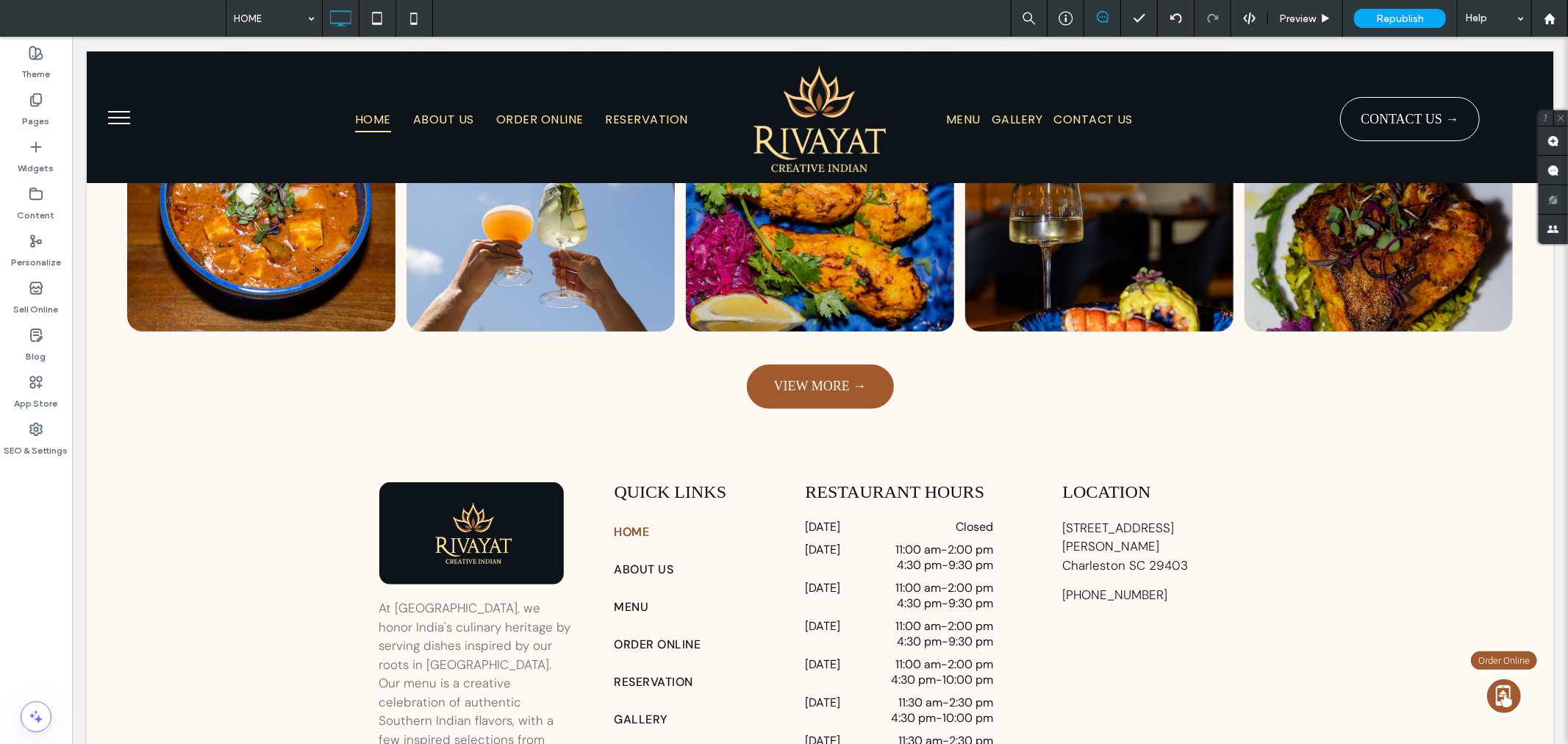
scroll to position [5093, 0]
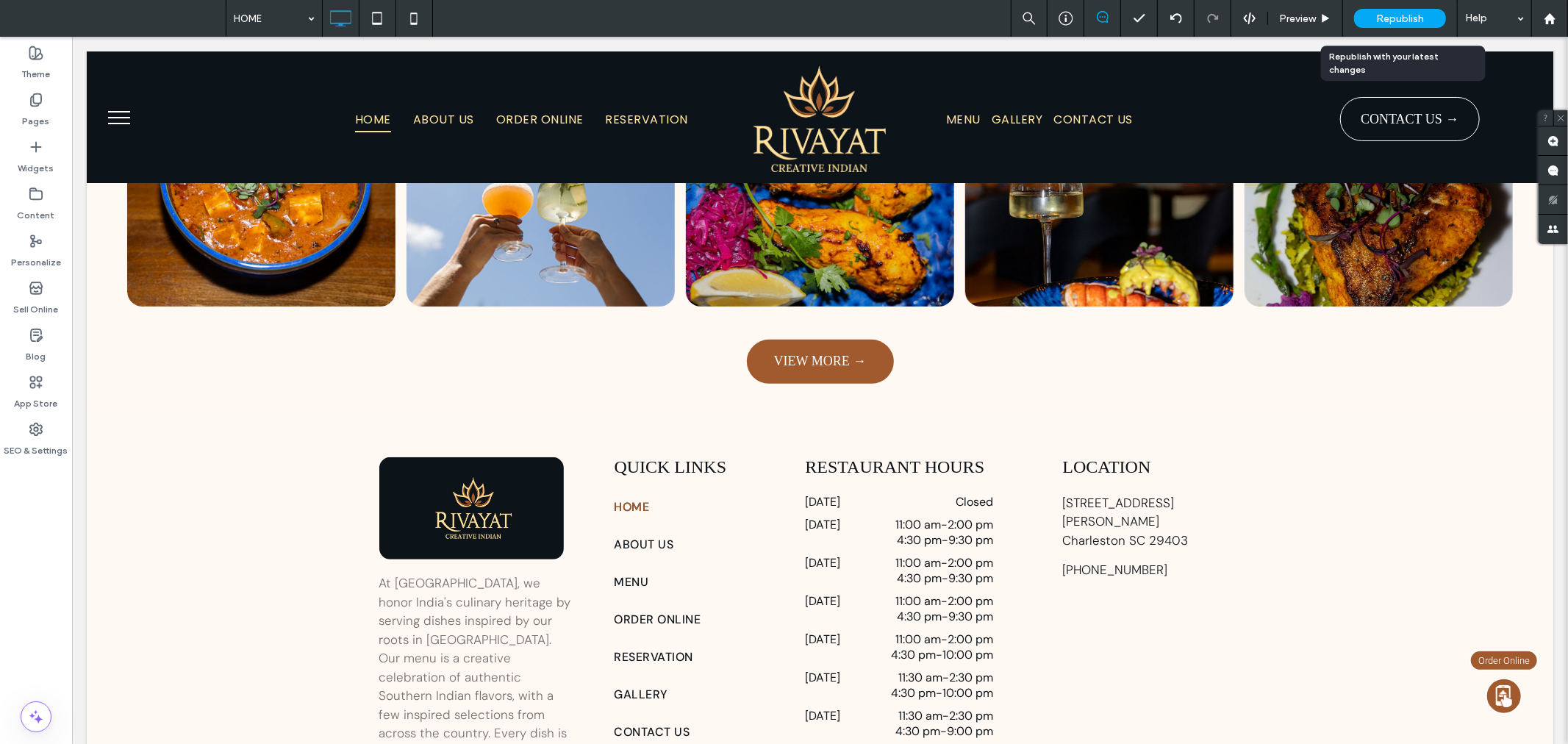
click at [1412, 18] on span "Republish" at bounding box center [1400, 19] width 48 height 12
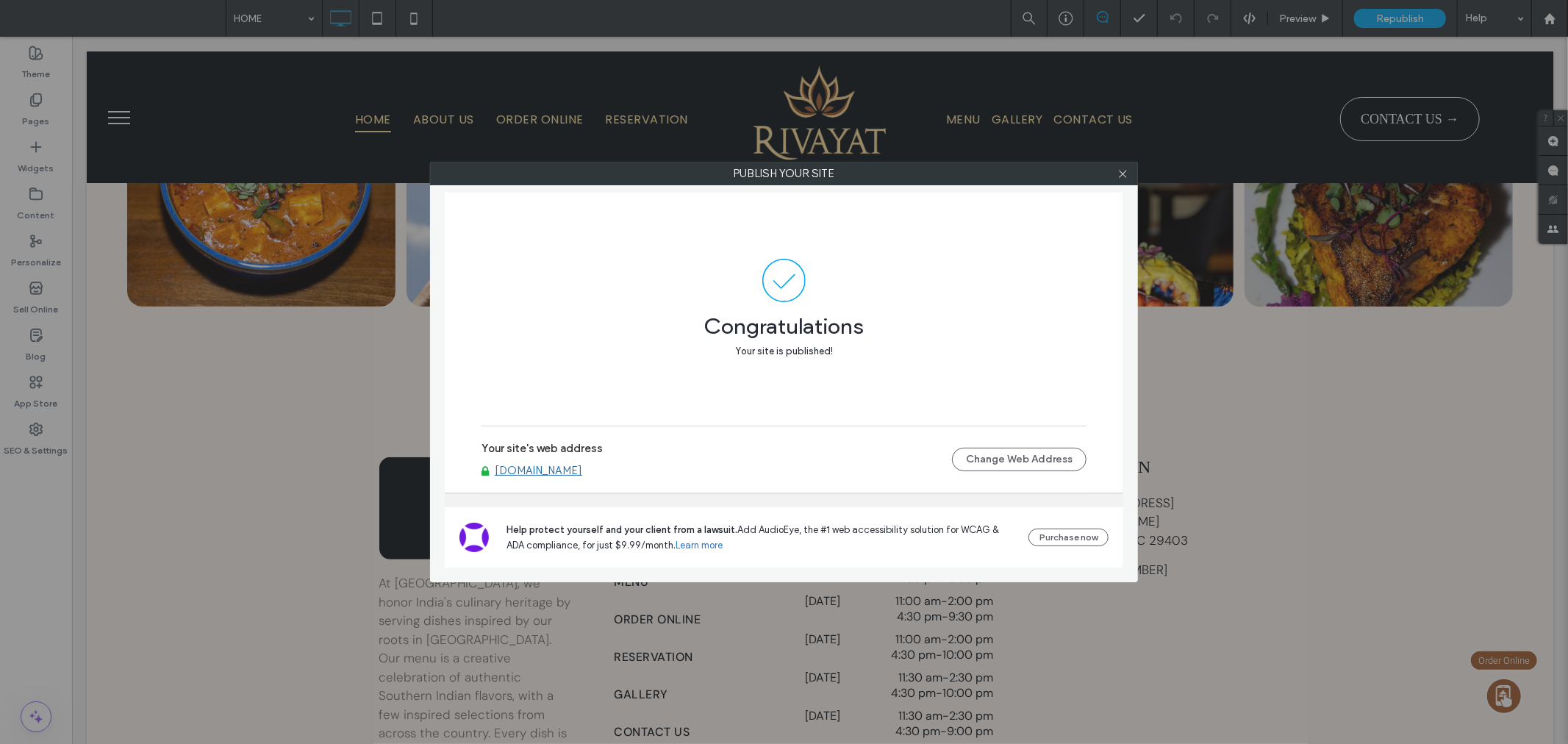
drag, startPoint x: 1126, startPoint y: 173, endPoint x: 1174, endPoint y: 150, distance: 53.2
click at [1126, 173] on icon at bounding box center [1122, 174] width 11 height 11
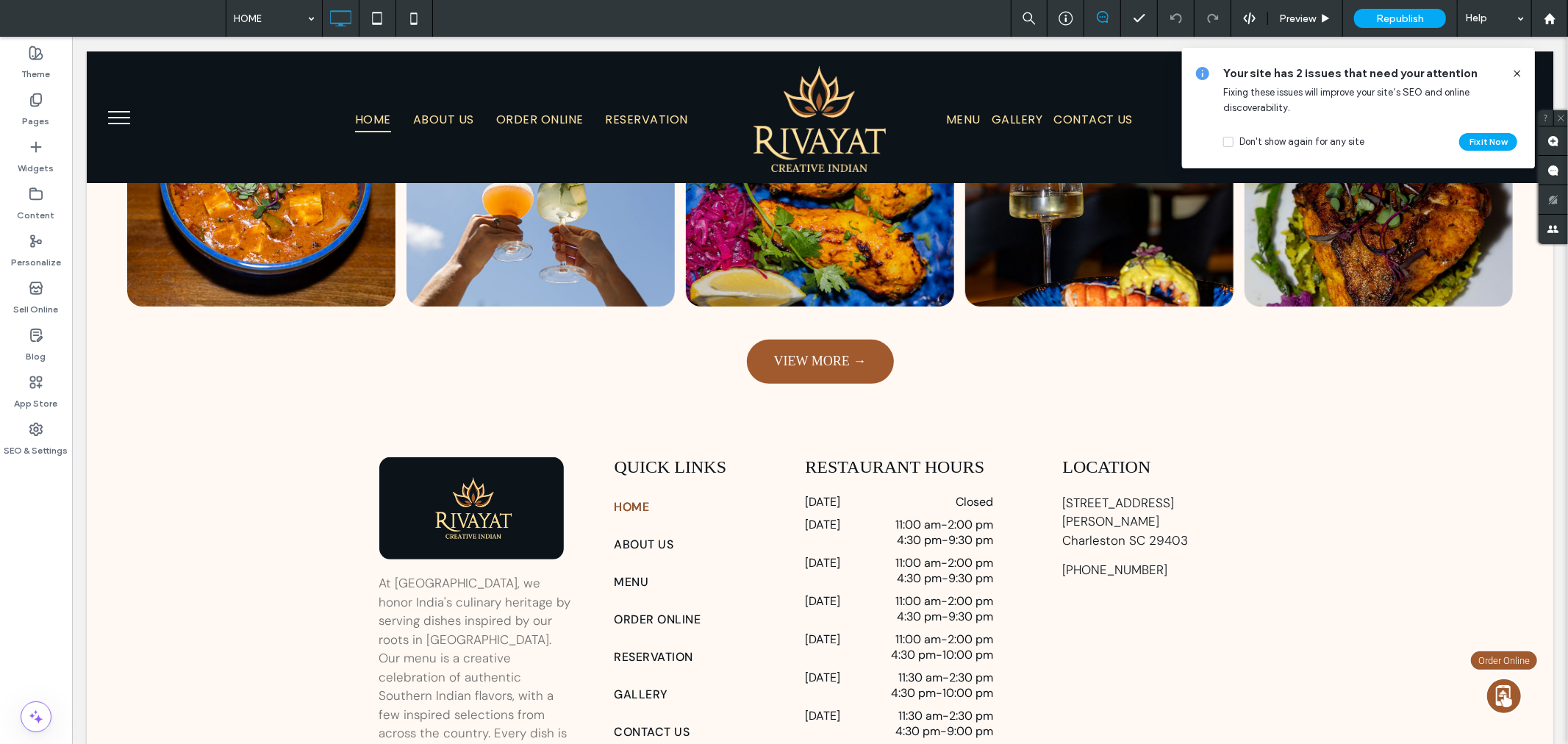
click at [1515, 69] on icon at bounding box center [1516, 73] width 11 height 11
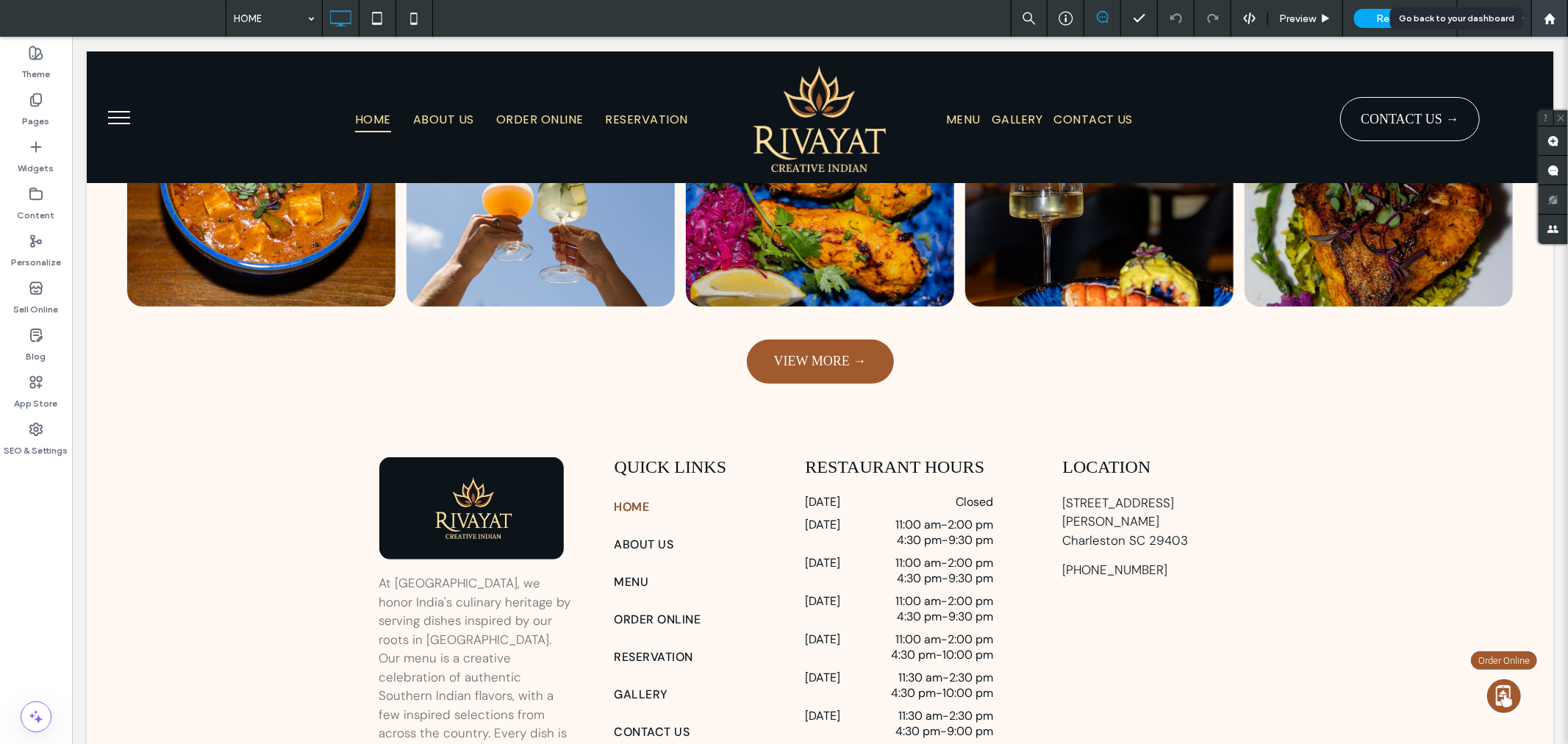
click at [1545, 12] on icon at bounding box center [1549, 19] width 12 height 12
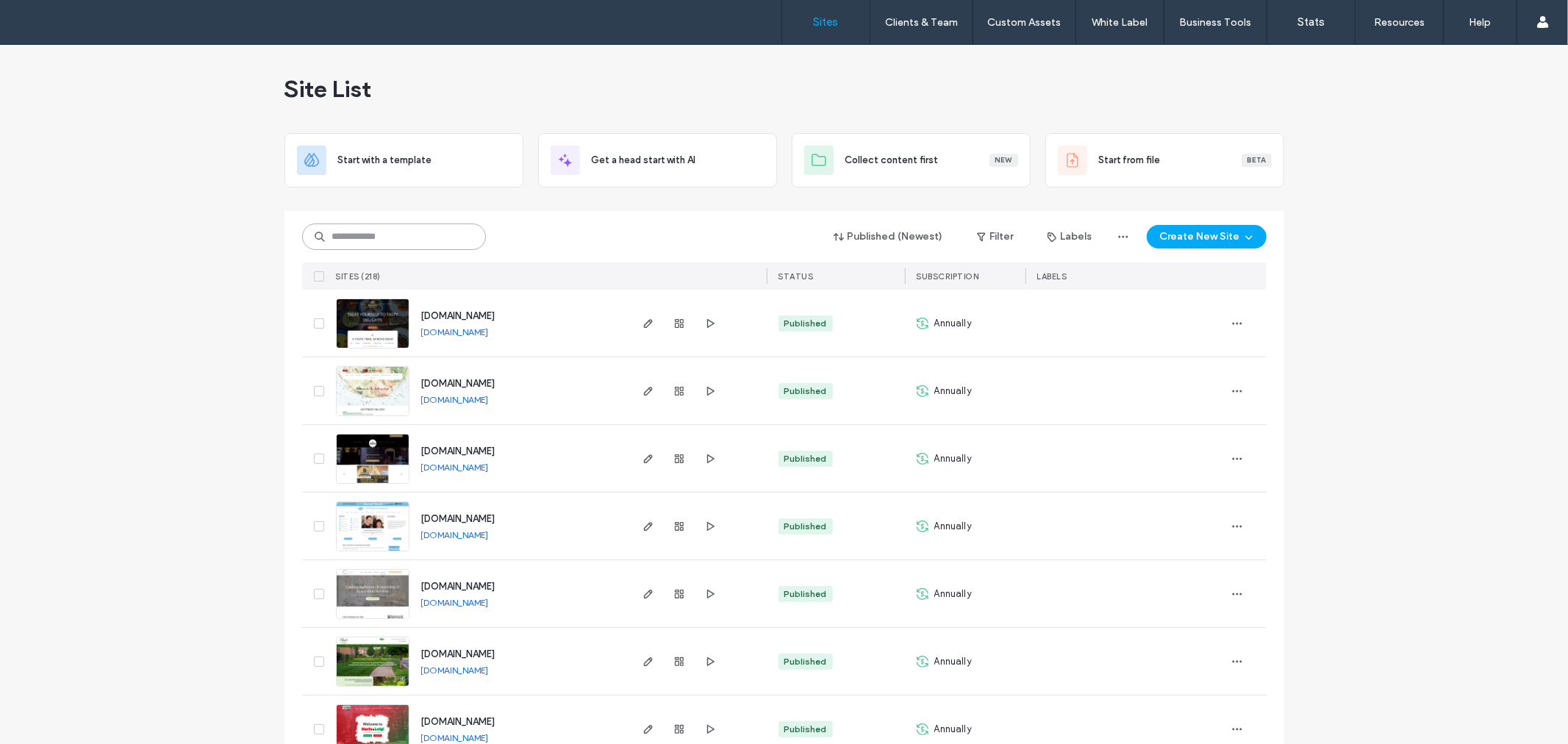
click at [424, 237] on input at bounding box center [394, 236] width 183 height 26
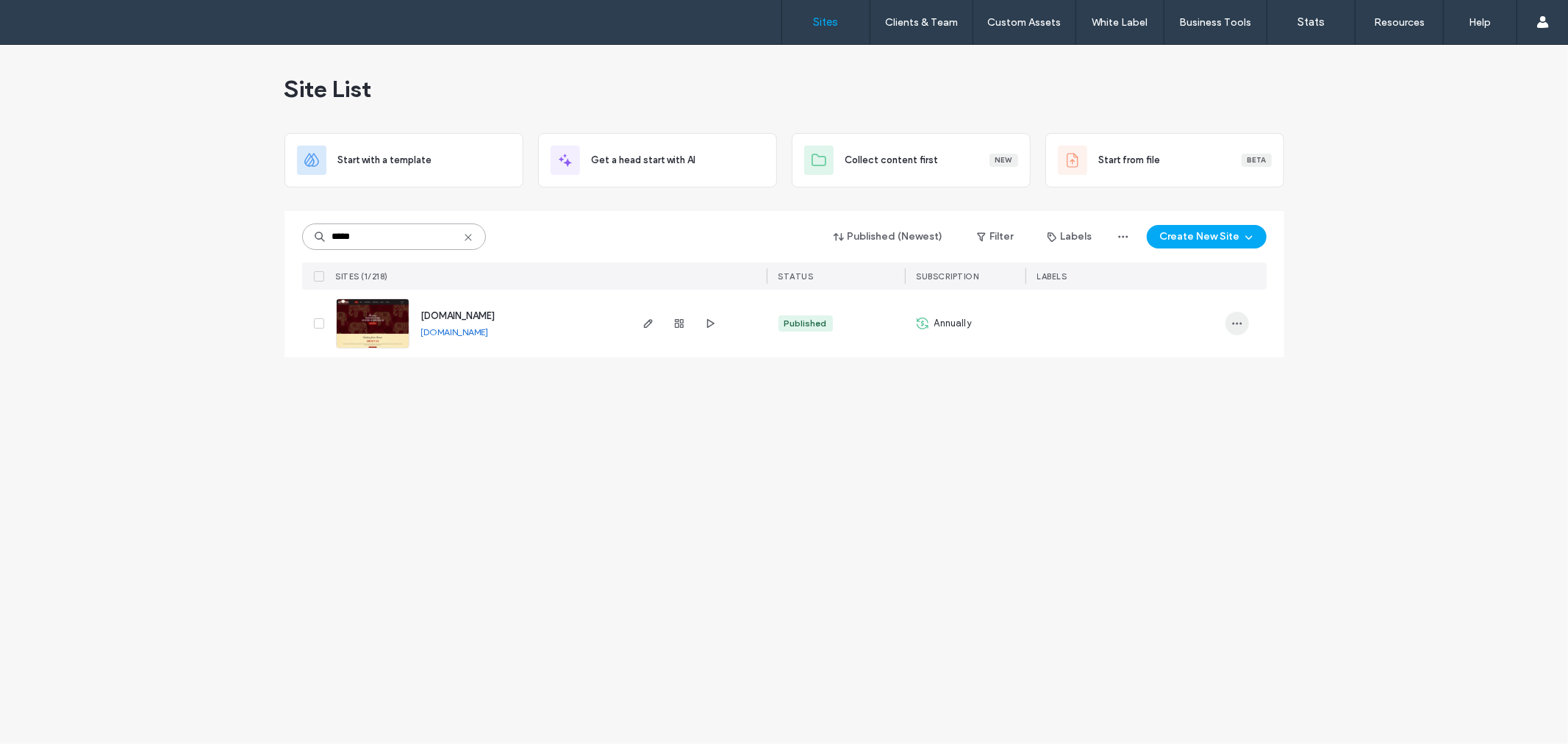
type input "*****"
click at [1237, 319] on icon "button" at bounding box center [1237, 323] width 11 height 11
click at [1206, 395] on span "Save as Template" at bounding box center [1184, 390] width 78 height 15
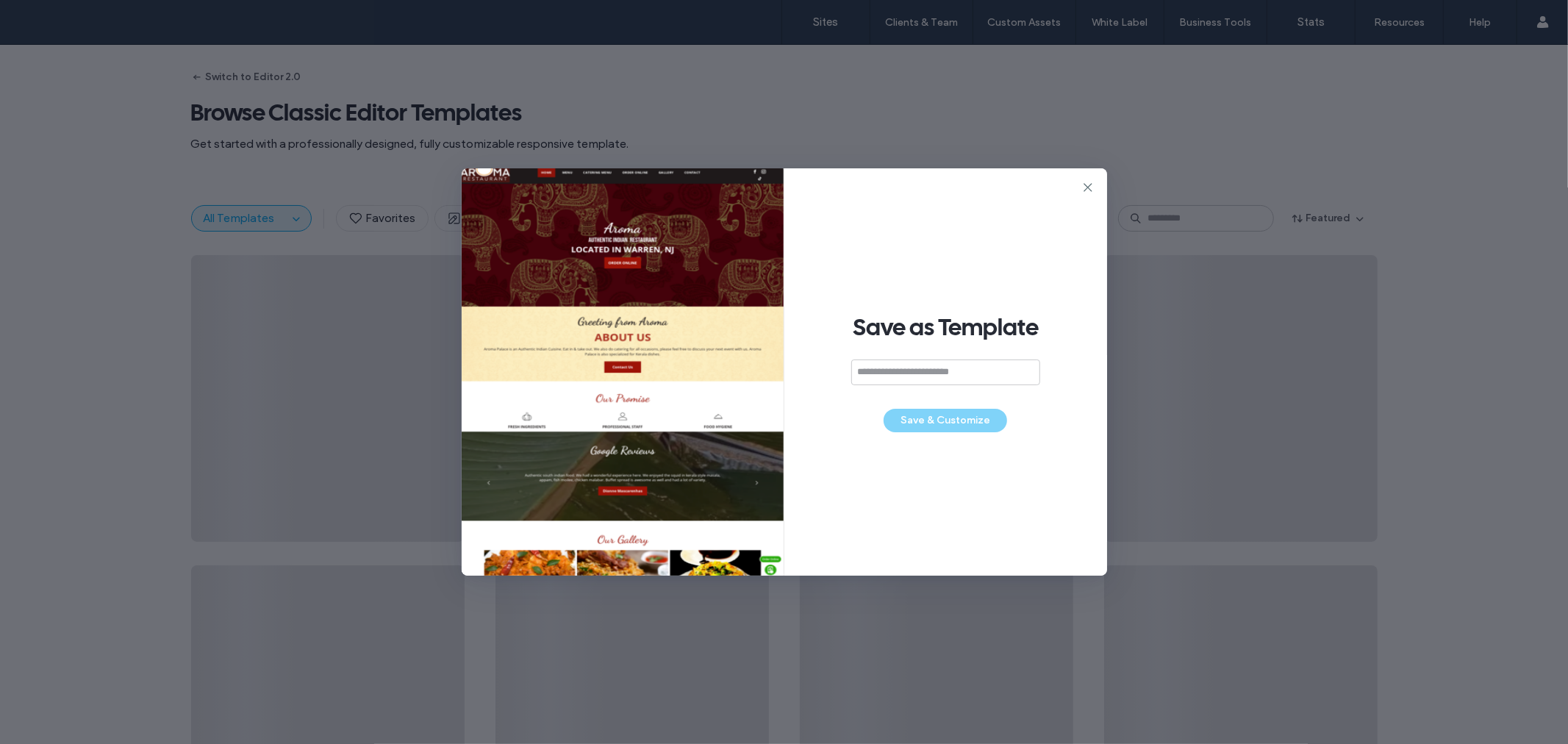
click at [937, 376] on input at bounding box center [946, 372] width 189 height 26
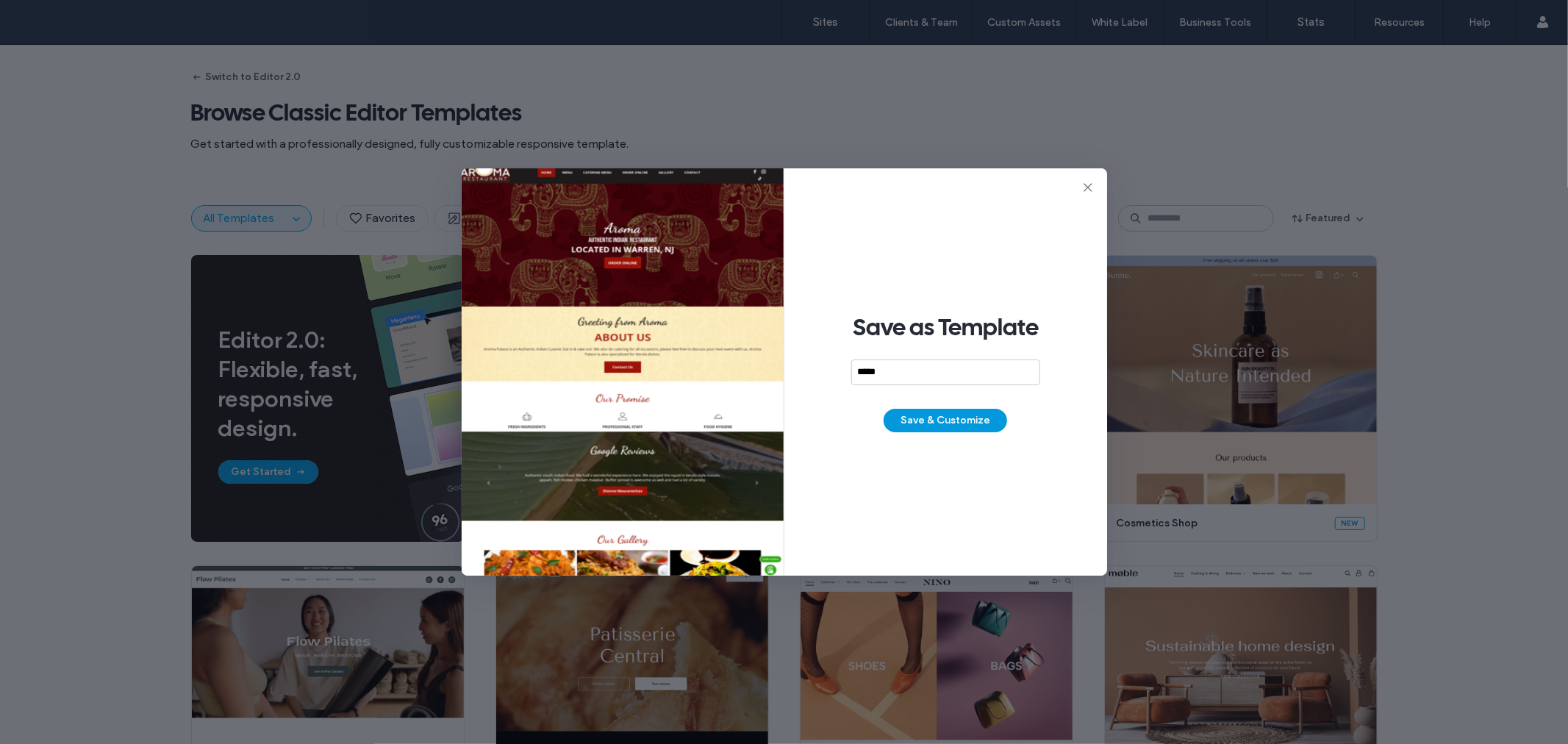
type input "*****"
click at [967, 422] on button "Save & Customize" at bounding box center [945, 420] width 123 height 24
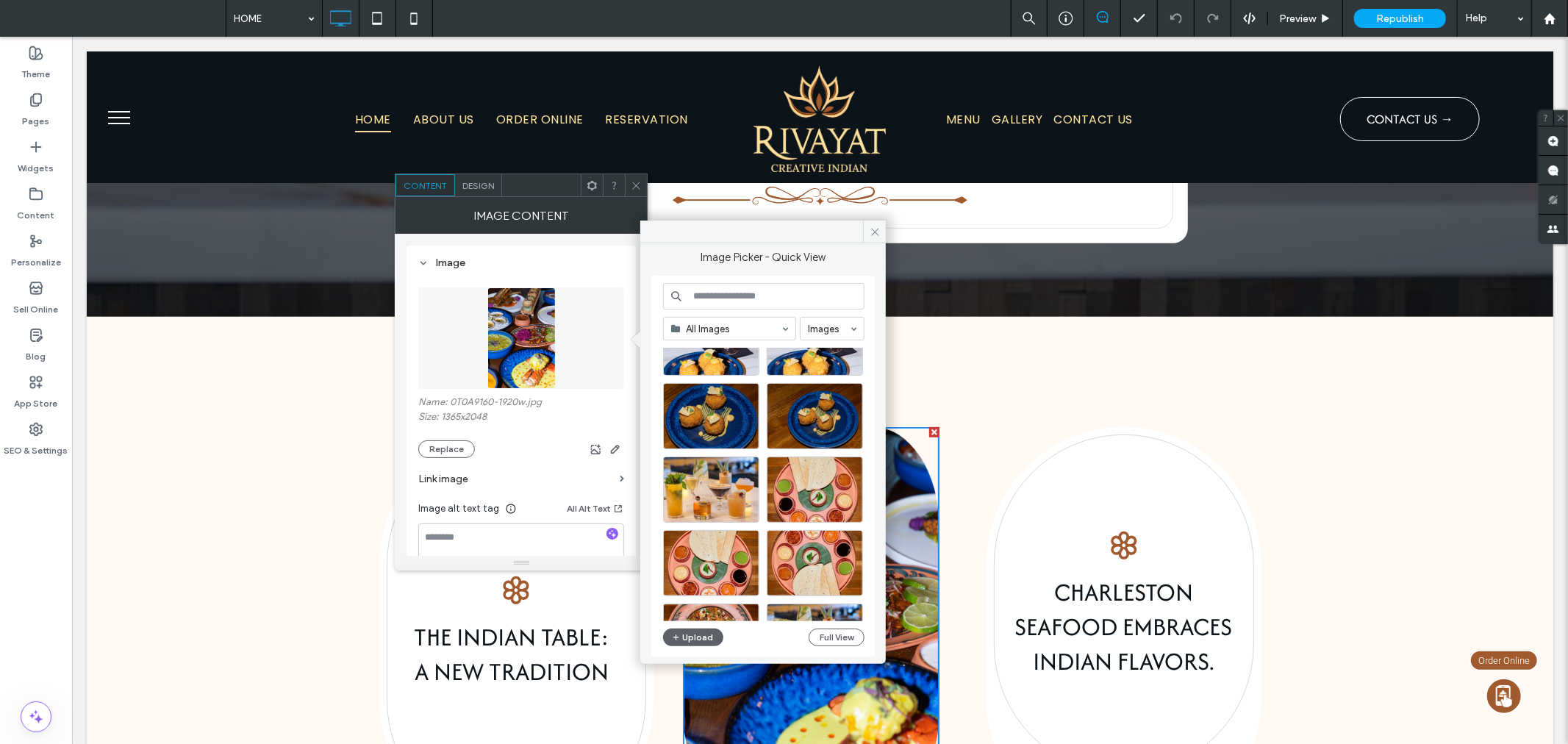
scroll to position [2977, 0]
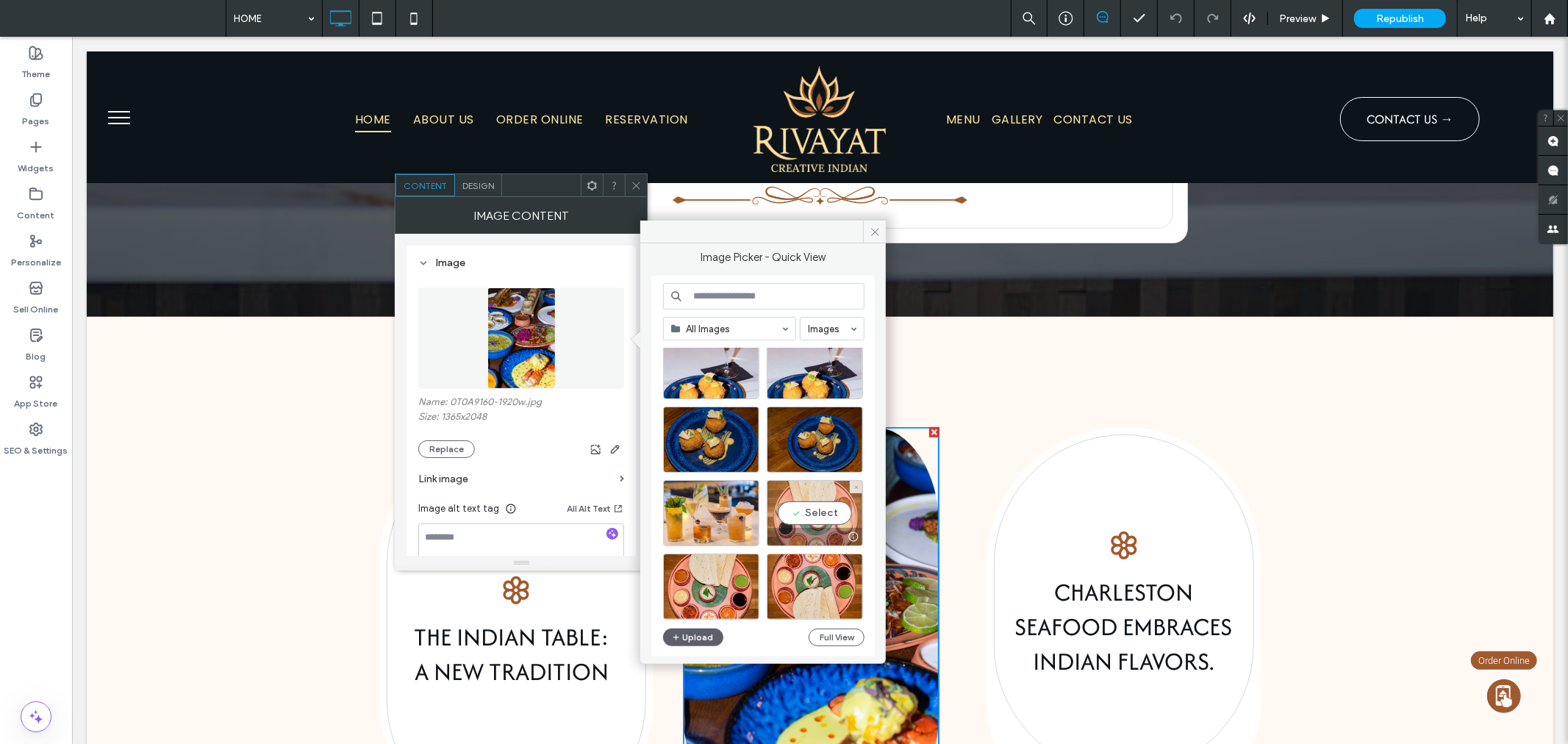
click at [825, 516] on div "Select" at bounding box center [814, 512] width 96 height 66
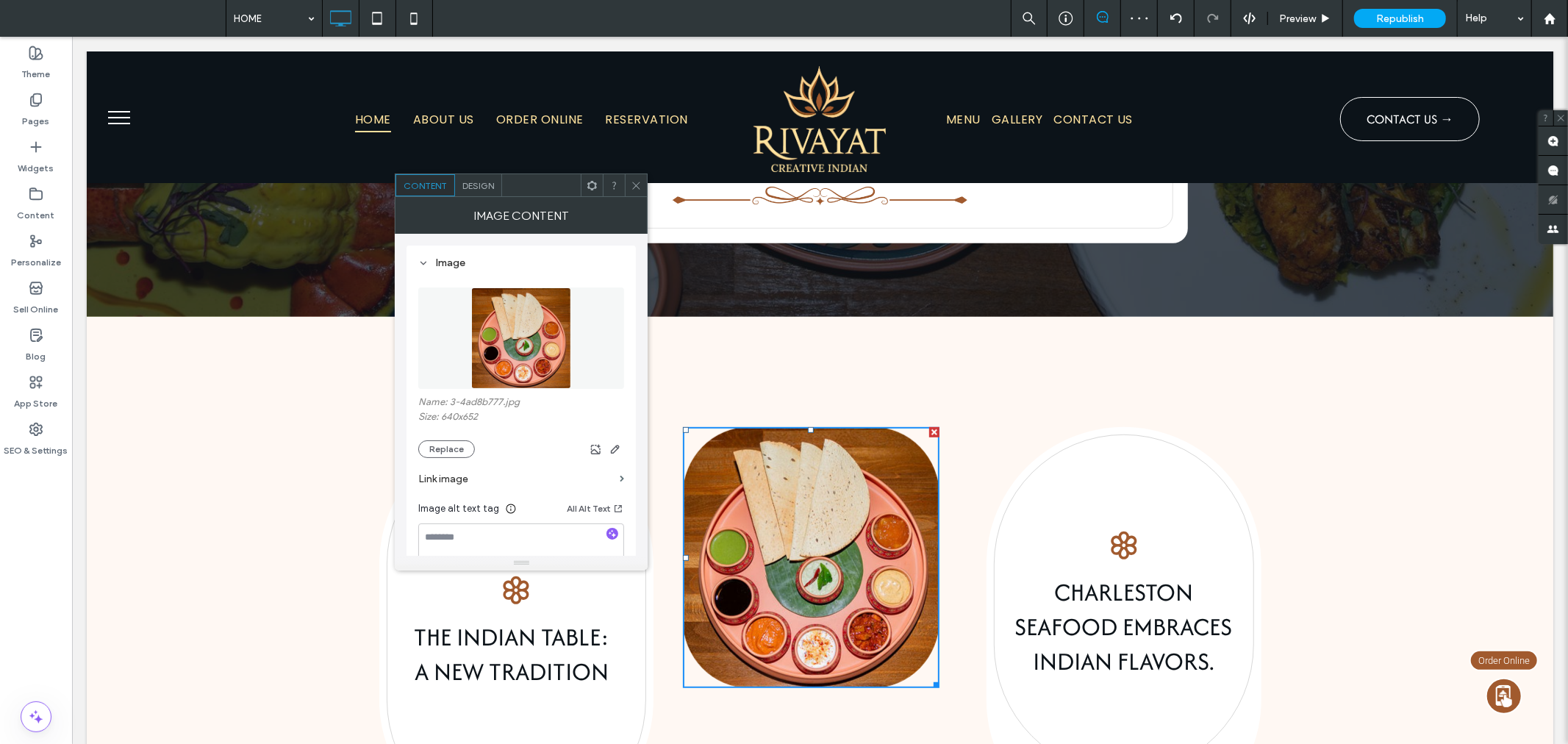
click at [633, 178] on span at bounding box center [635, 185] width 11 height 22
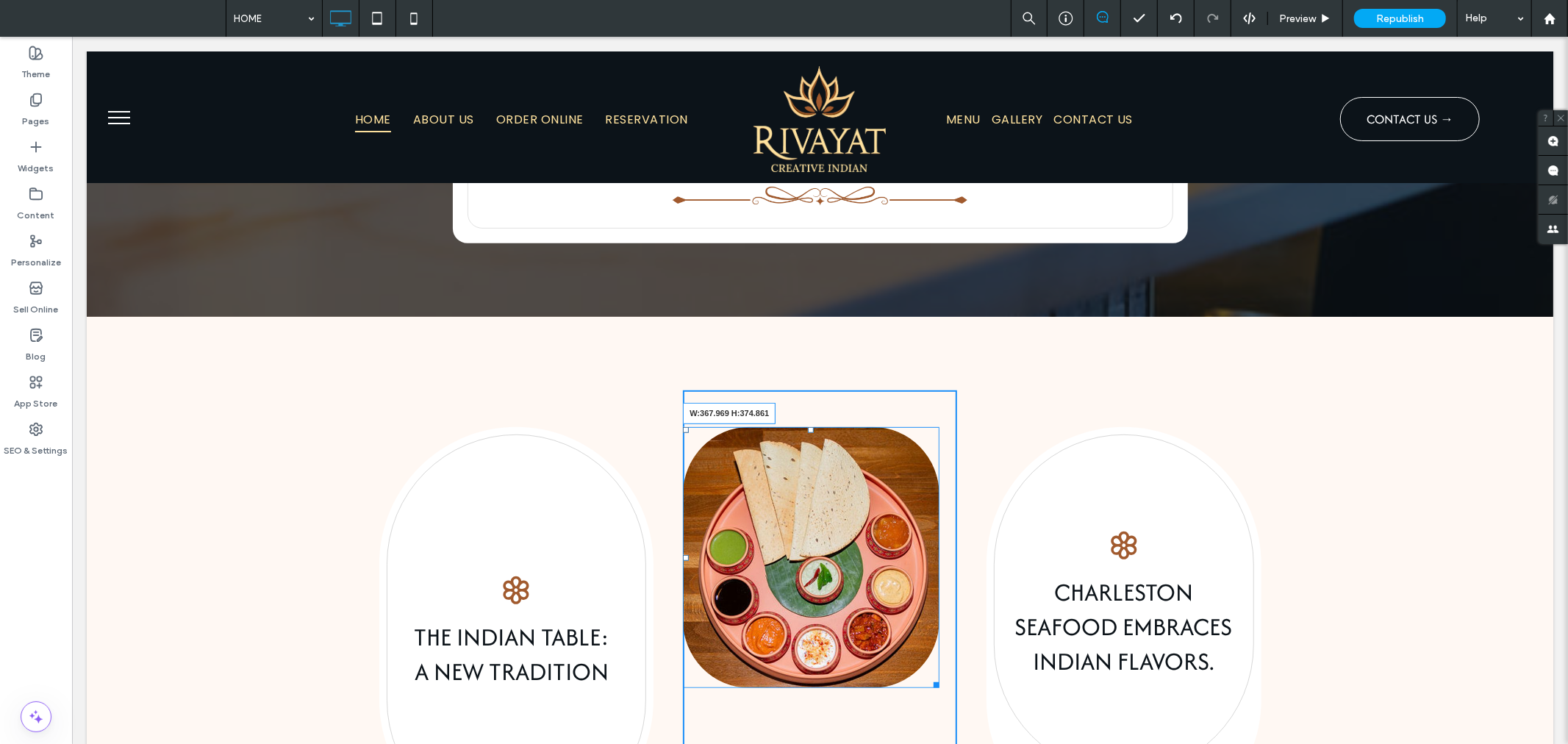
drag, startPoint x: 928, startPoint y: 621, endPoint x: 928, endPoint y: 636, distance: 15.0
click at [928, 636] on div "W:367.969 H:374.861" at bounding box center [810, 557] width 256 height 261
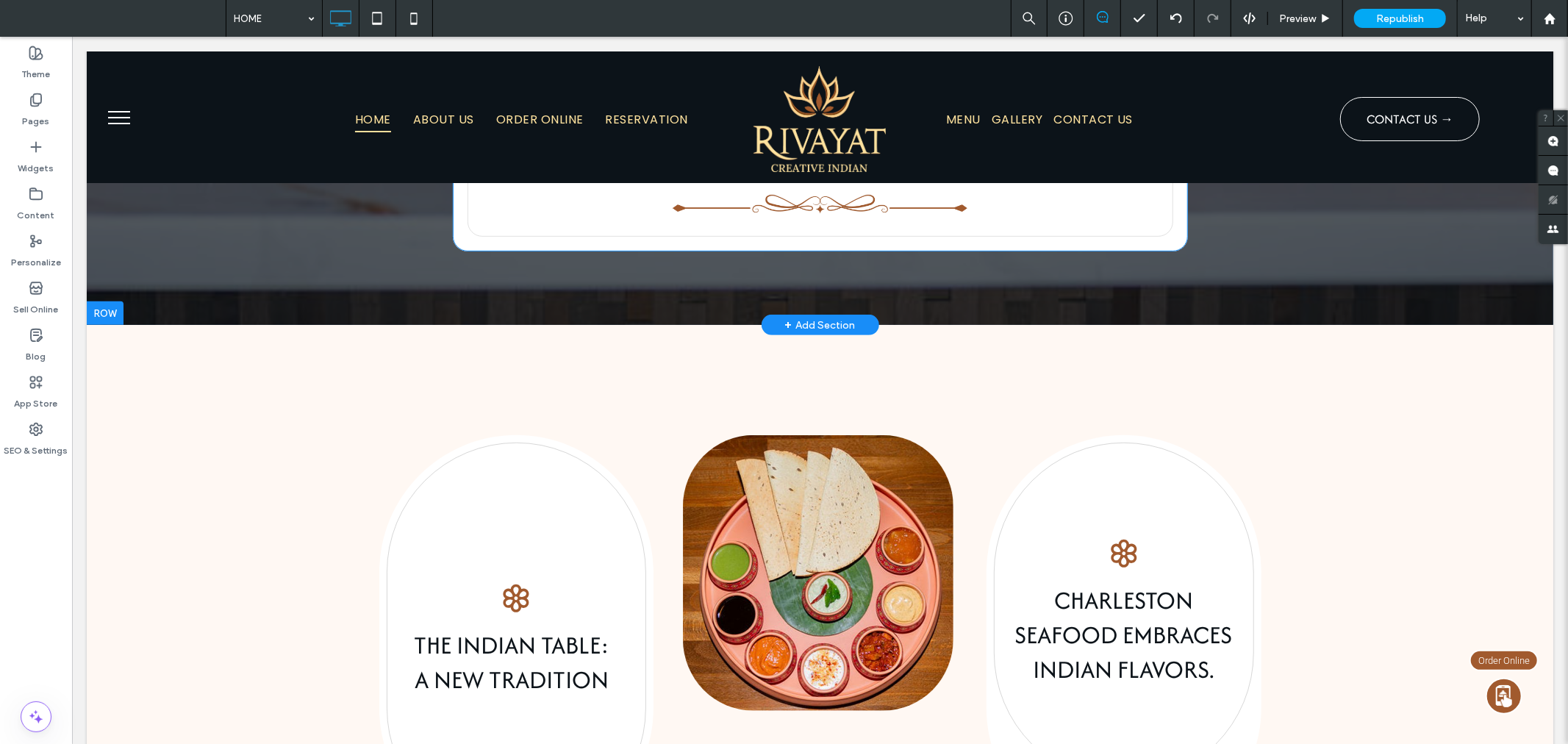
scroll to position [599, 0]
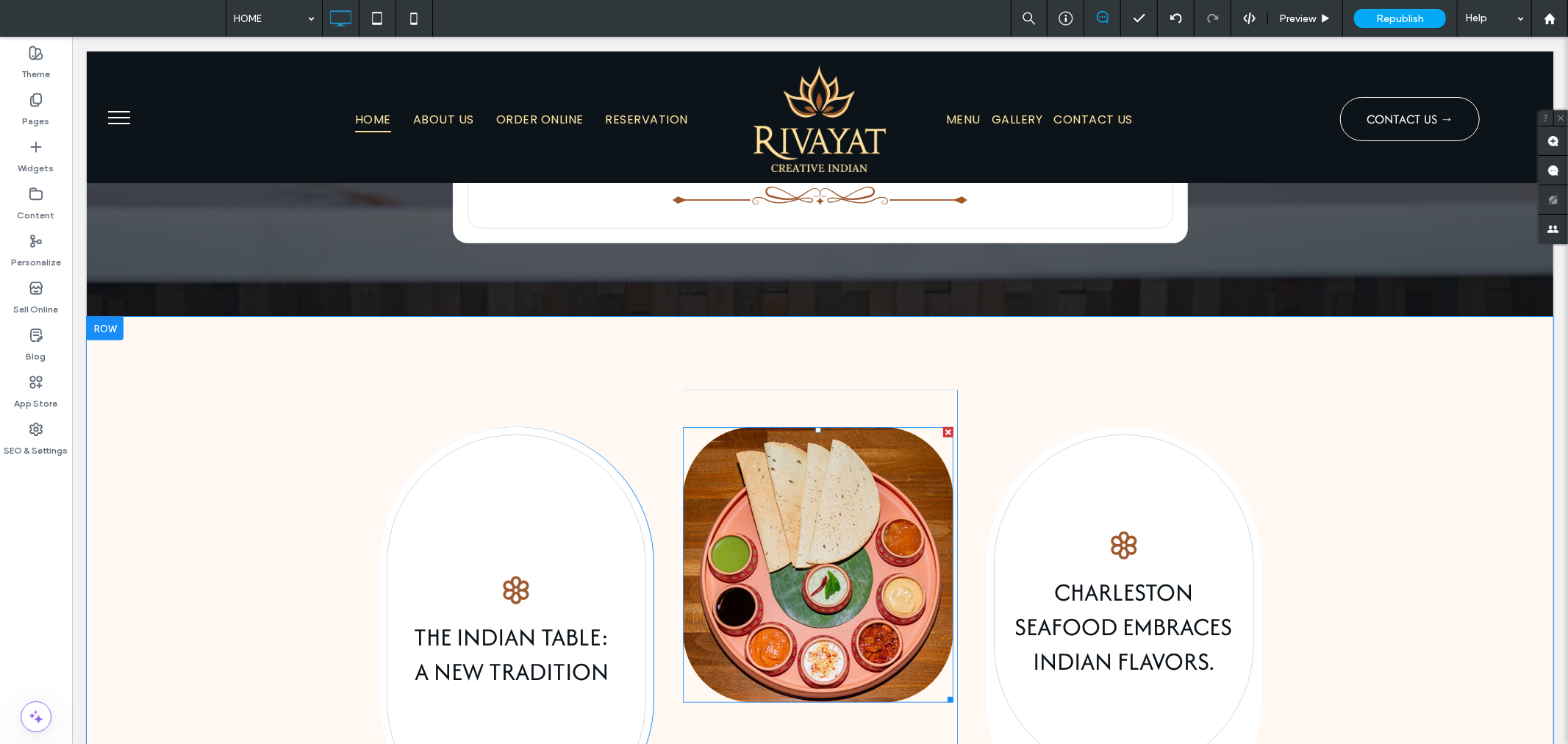
click at [881, 520] on img at bounding box center [817, 564] width 271 height 276
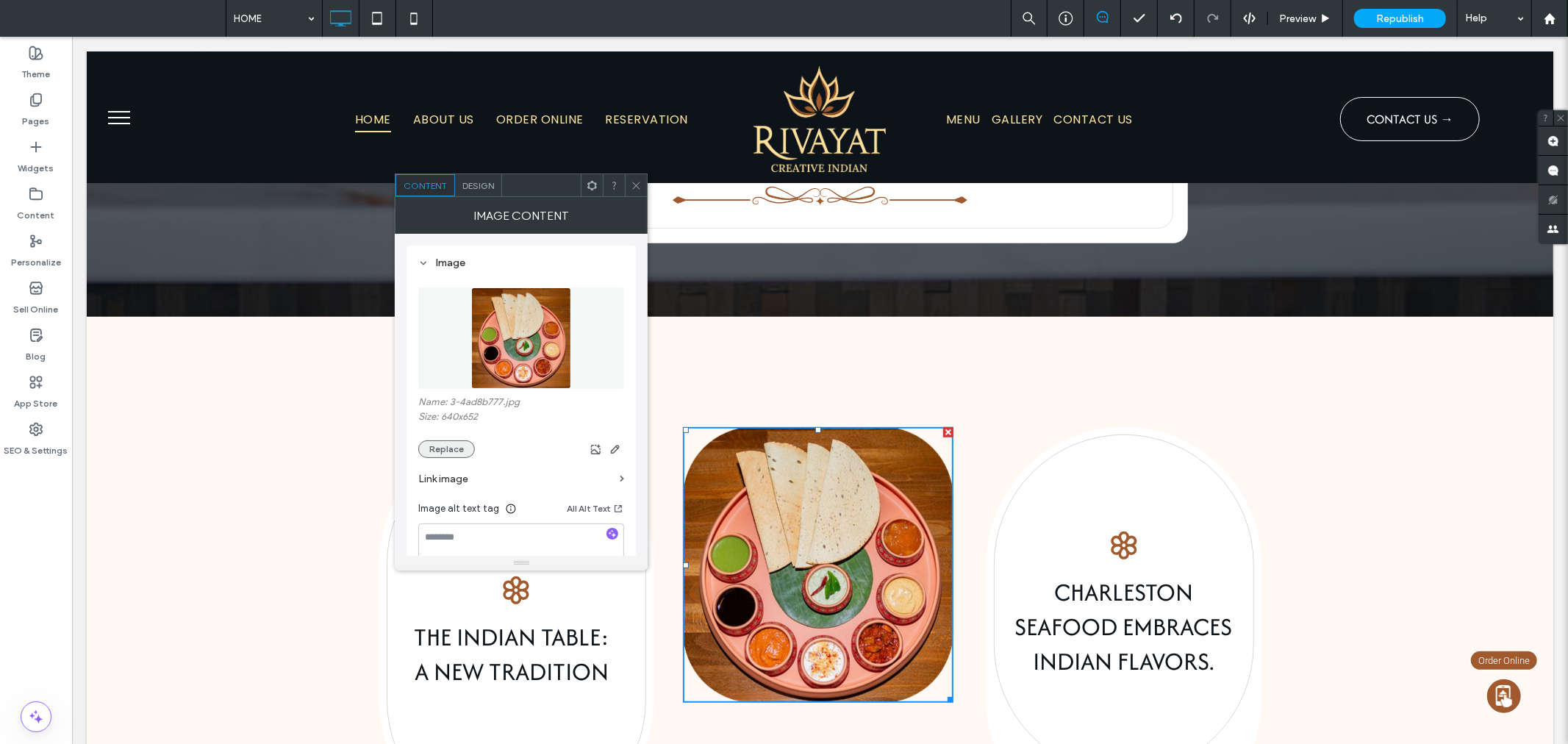
click at [459, 447] on button "Replace" at bounding box center [446, 449] width 56 height 18
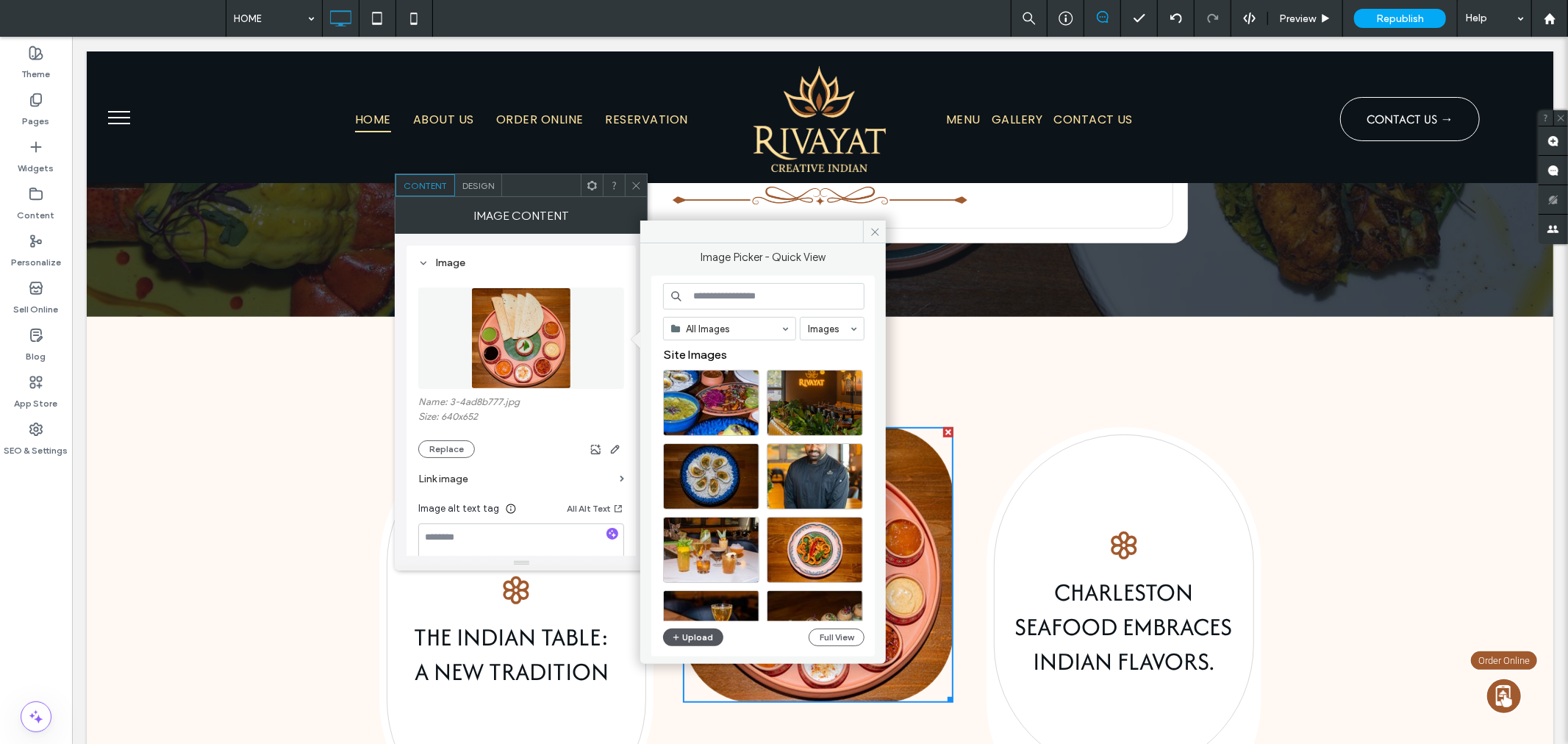
click at [696, 638] on button "Upload" at bounding box center [693, 637] width 60 height 18
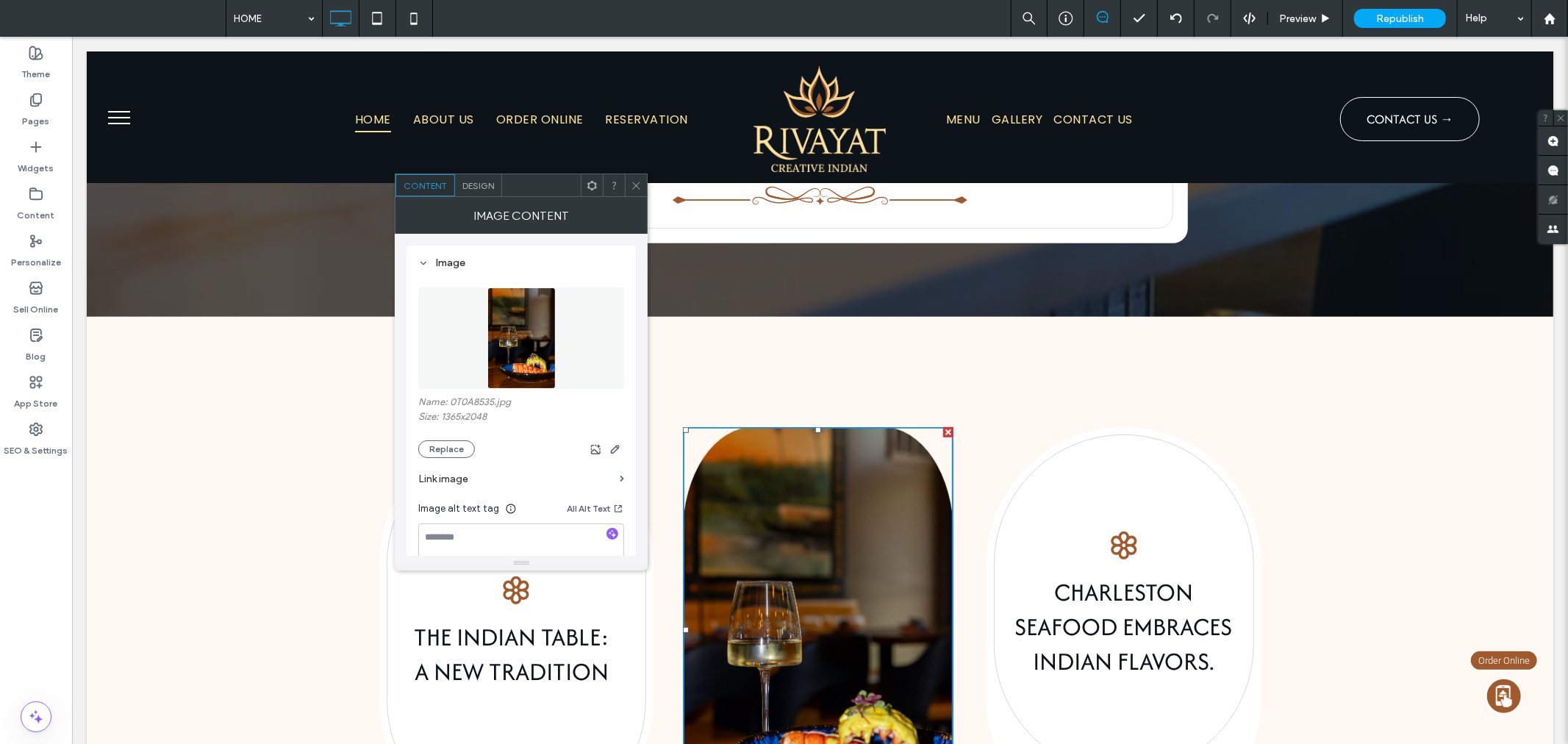
click at [634, 175] on span at bounding box center [635, 185] width 11 height 22
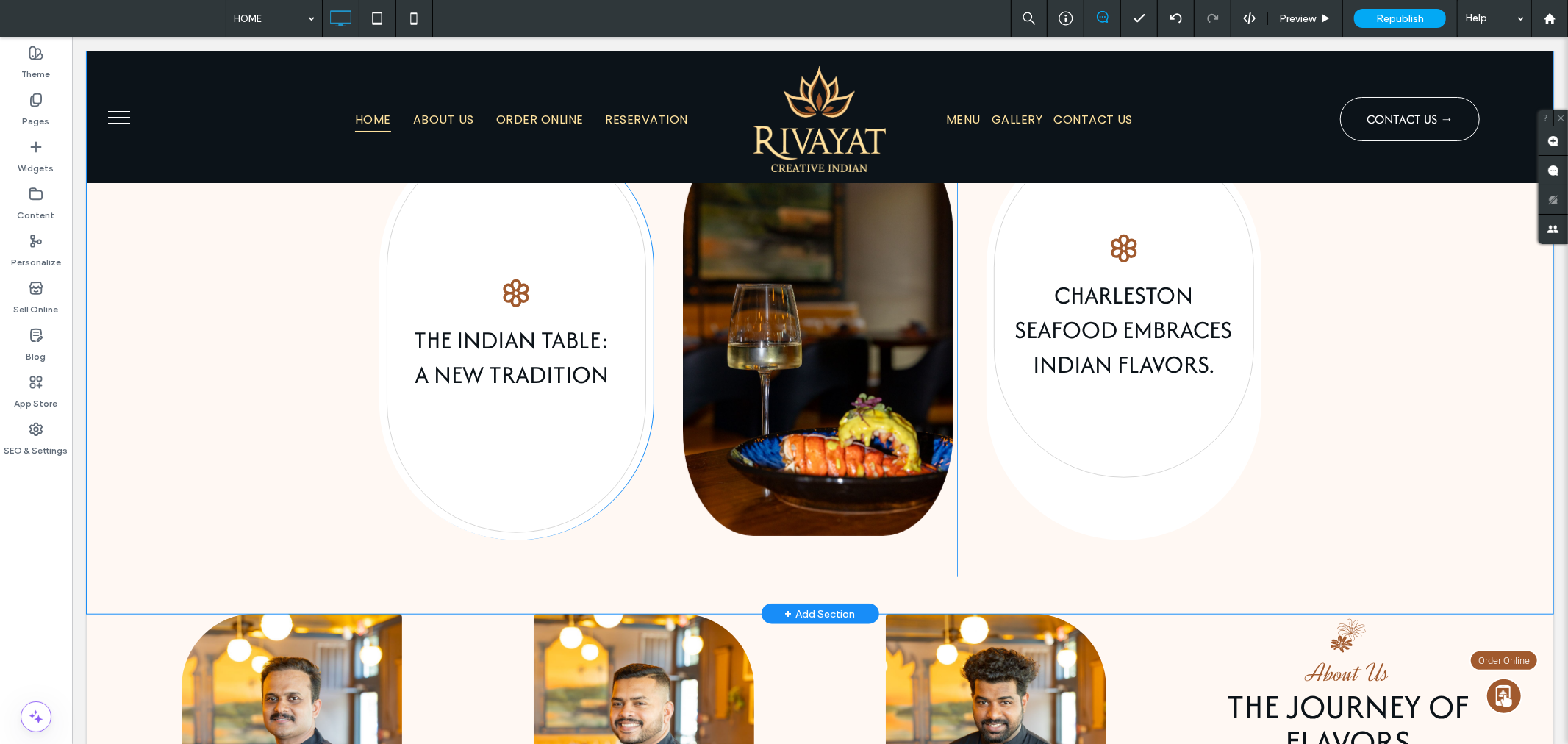
scroll to position [898, 0]
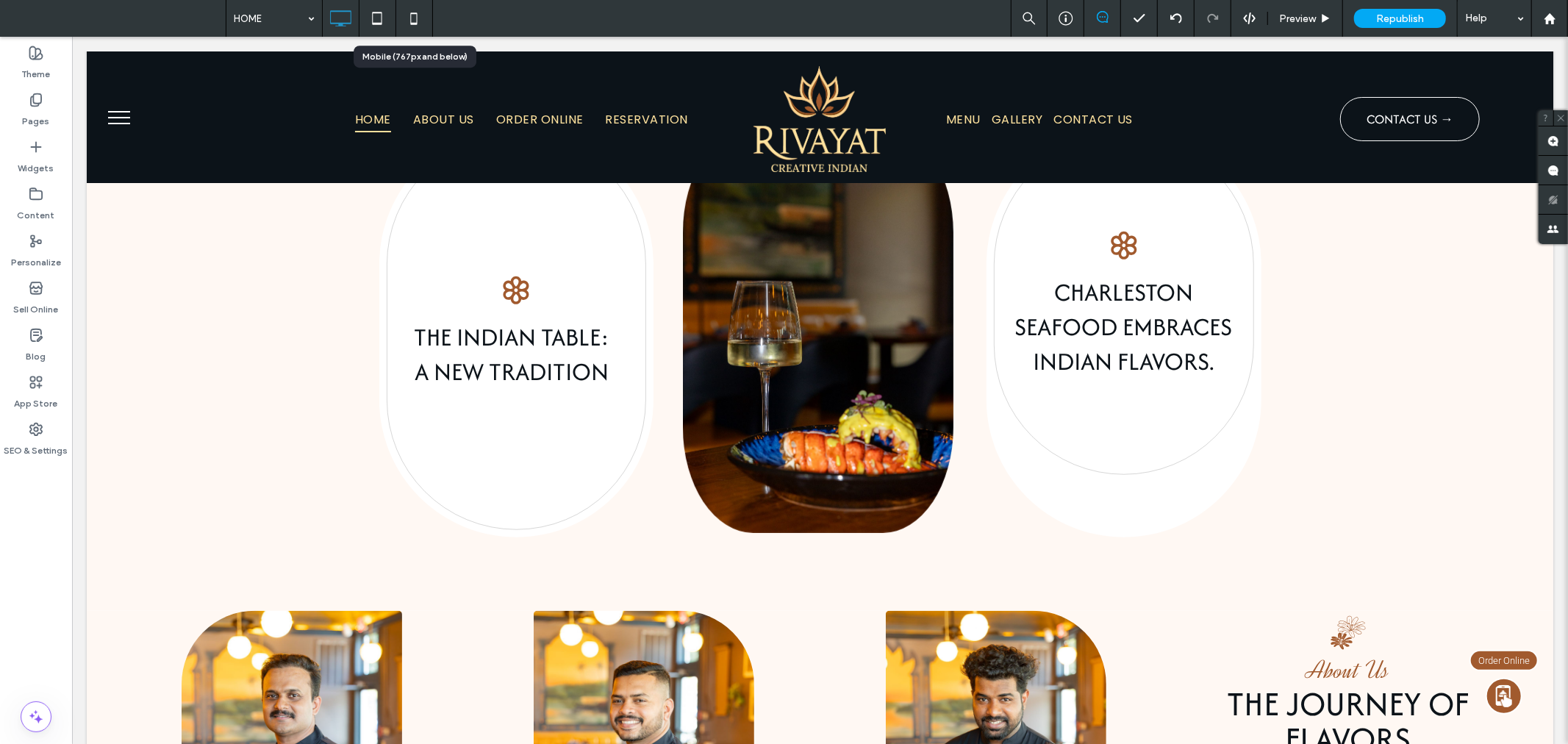
click at [419, 16] on icon at bounding box center [413, 18] width 29 height 29
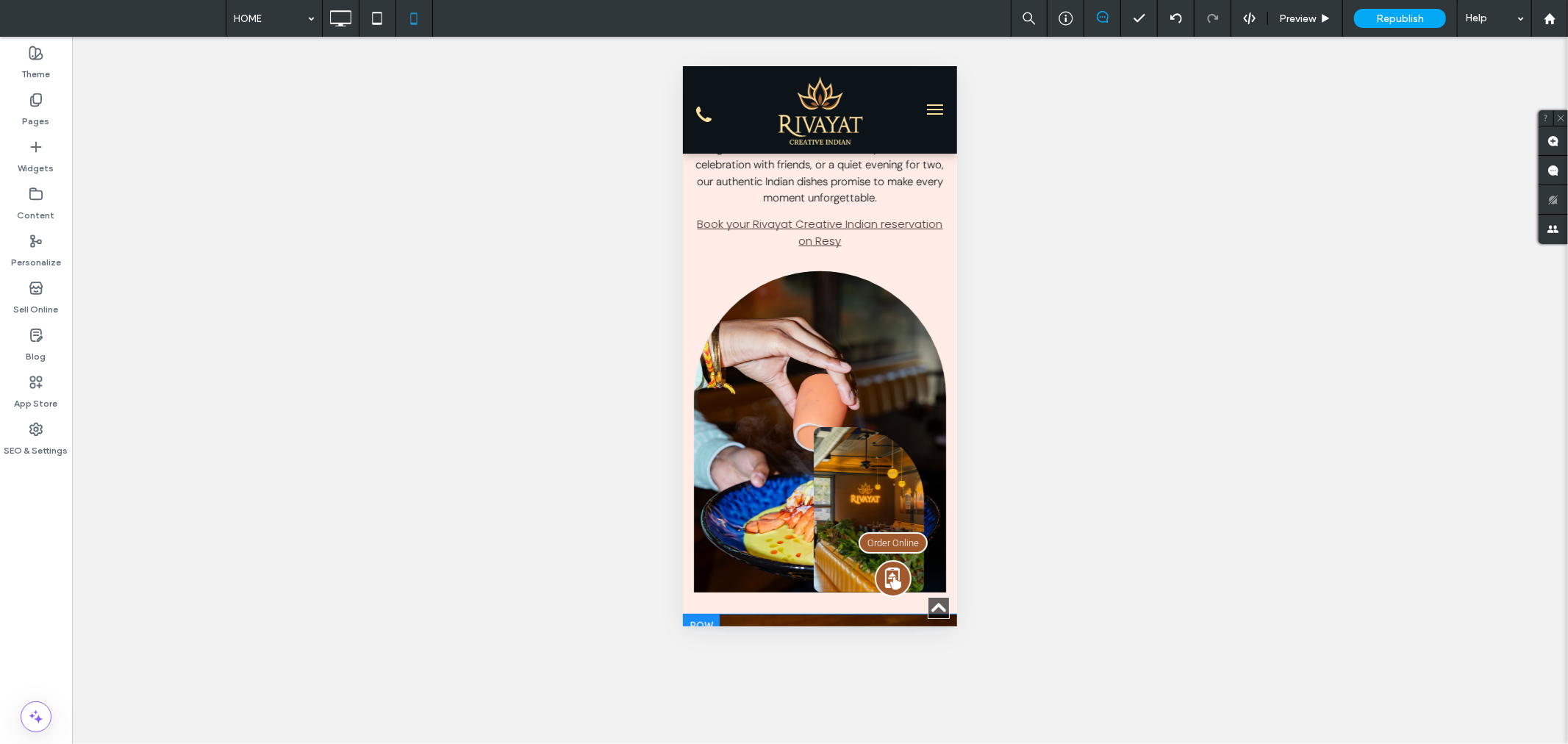
scroll to position [5390, 0]
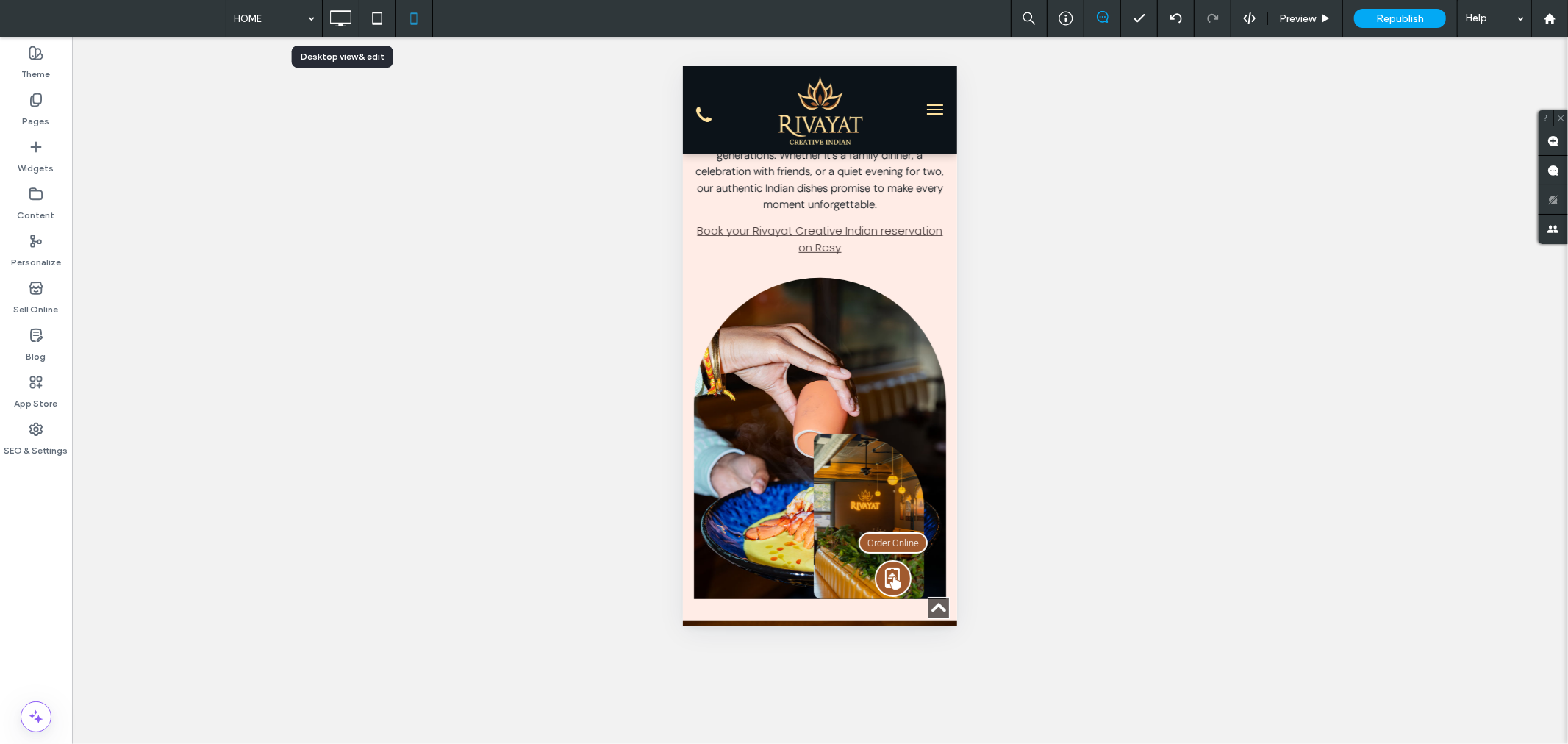
click at [340, 17] on icon at bounding box center [339, 18] width 29 height 29
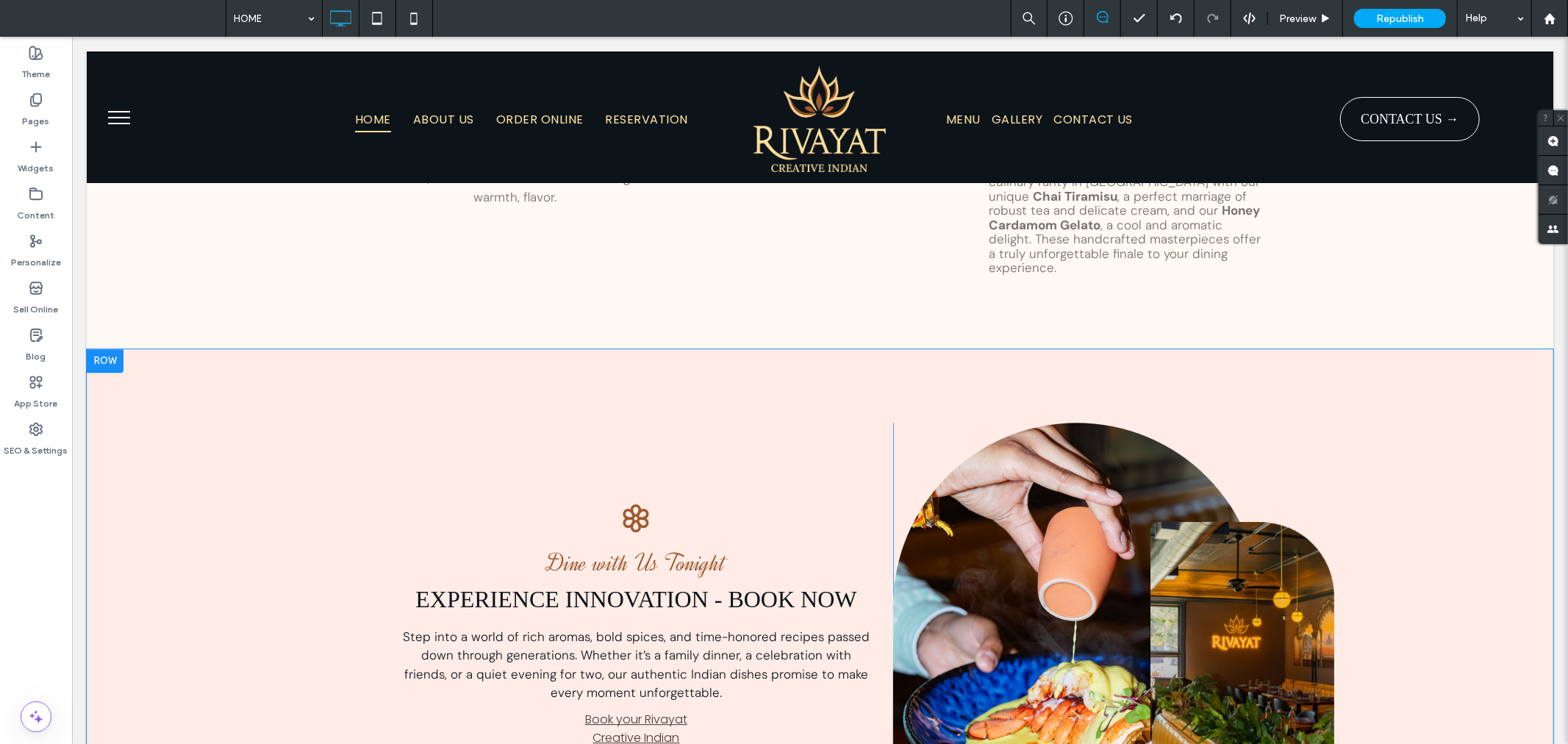
scroll to position [3297, 0]
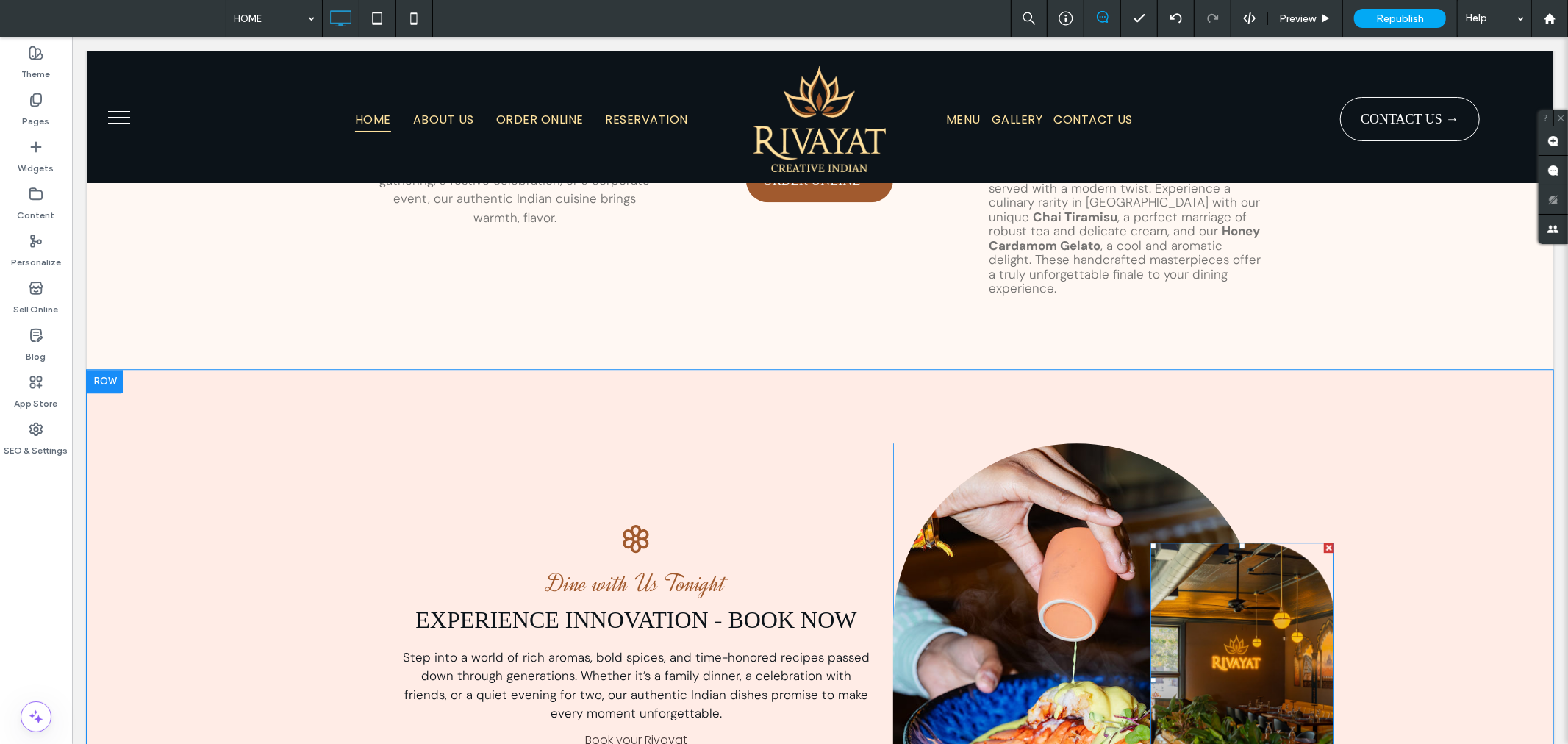
click at [1326, 542] on div at bounding box center [1328, 547] width 11 height 11
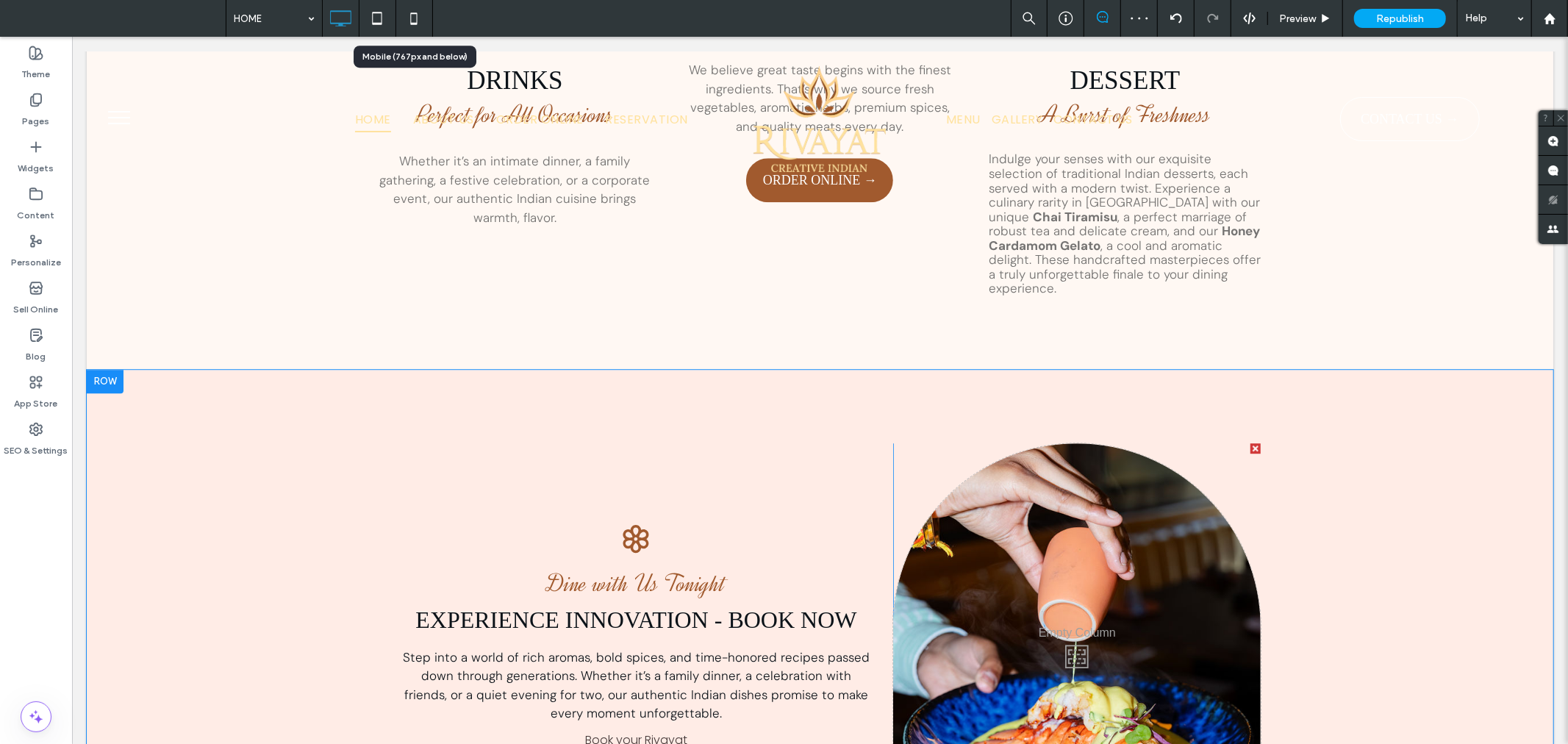
click at [418, 17] on icon at bounding box center [413, 18] width 29 height 29
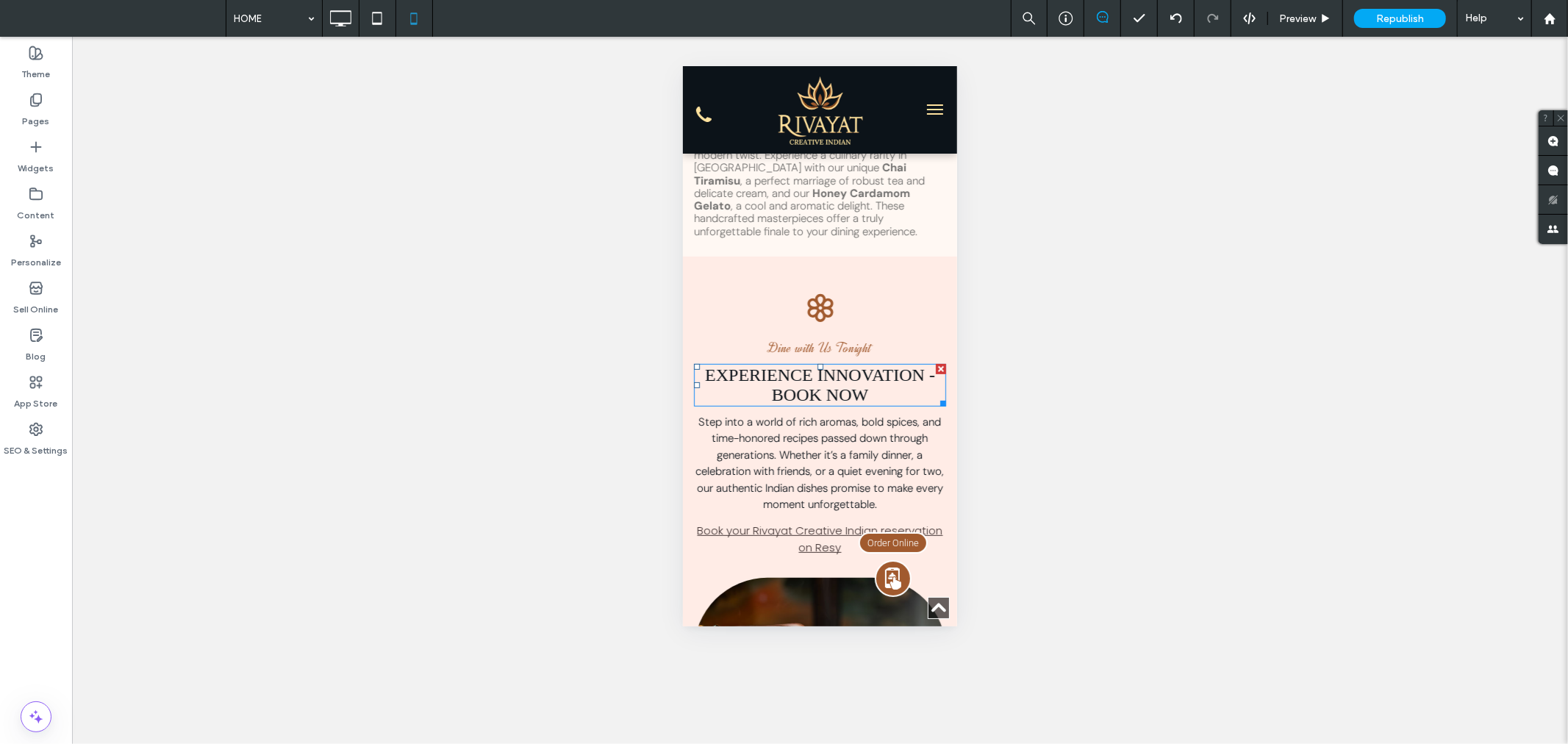
scroll to position [5390, 0]
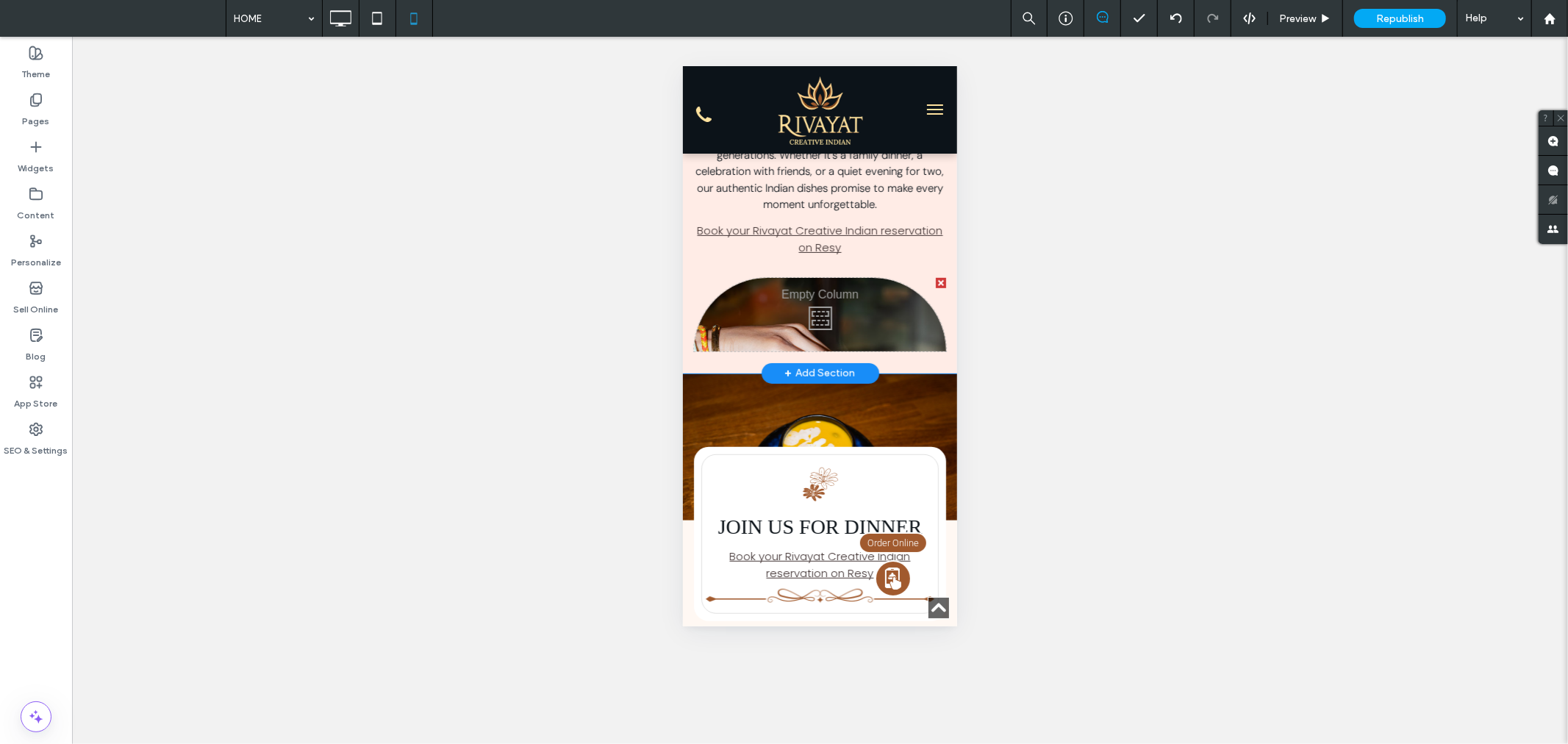
click at [854, 316] on div "Click To Paste" at bounding box center [819, 313] width 252 height 73
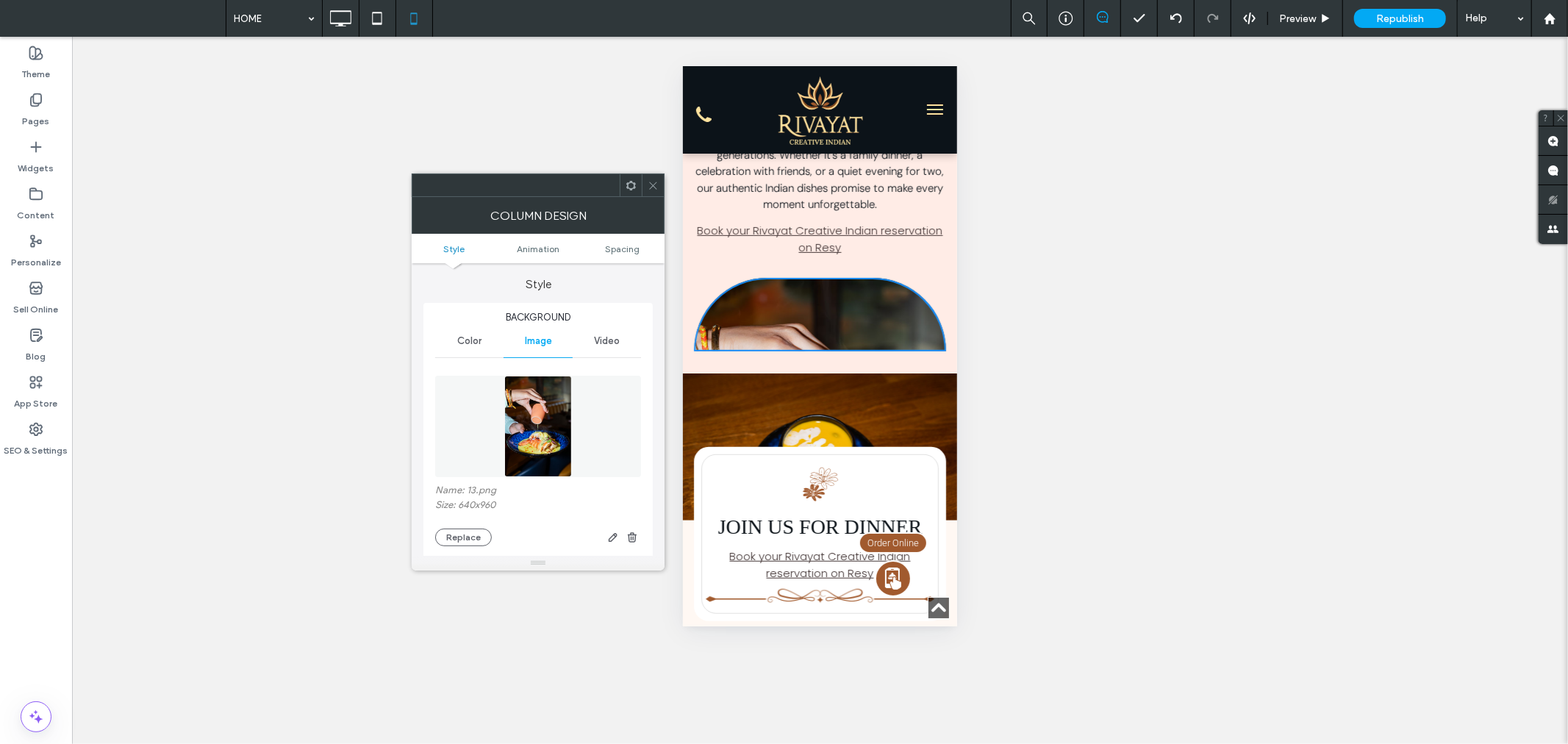
type input "***"
click at [612, 533] on icon "button" at bounding box center [613, 537] width 11 height 11
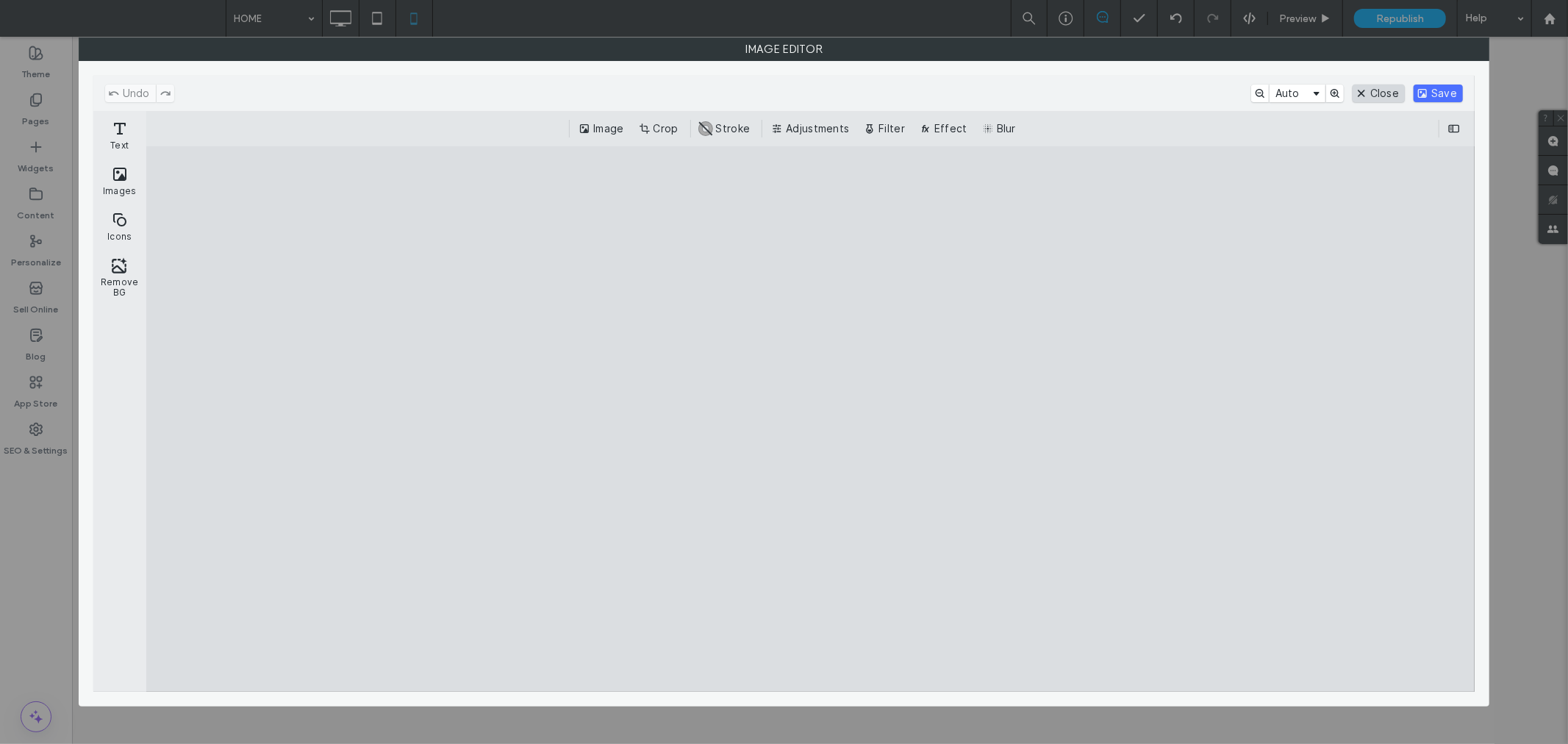
click at [1379, 94] on button "Close" at bounding box center [1378, 93] width 52 height 18
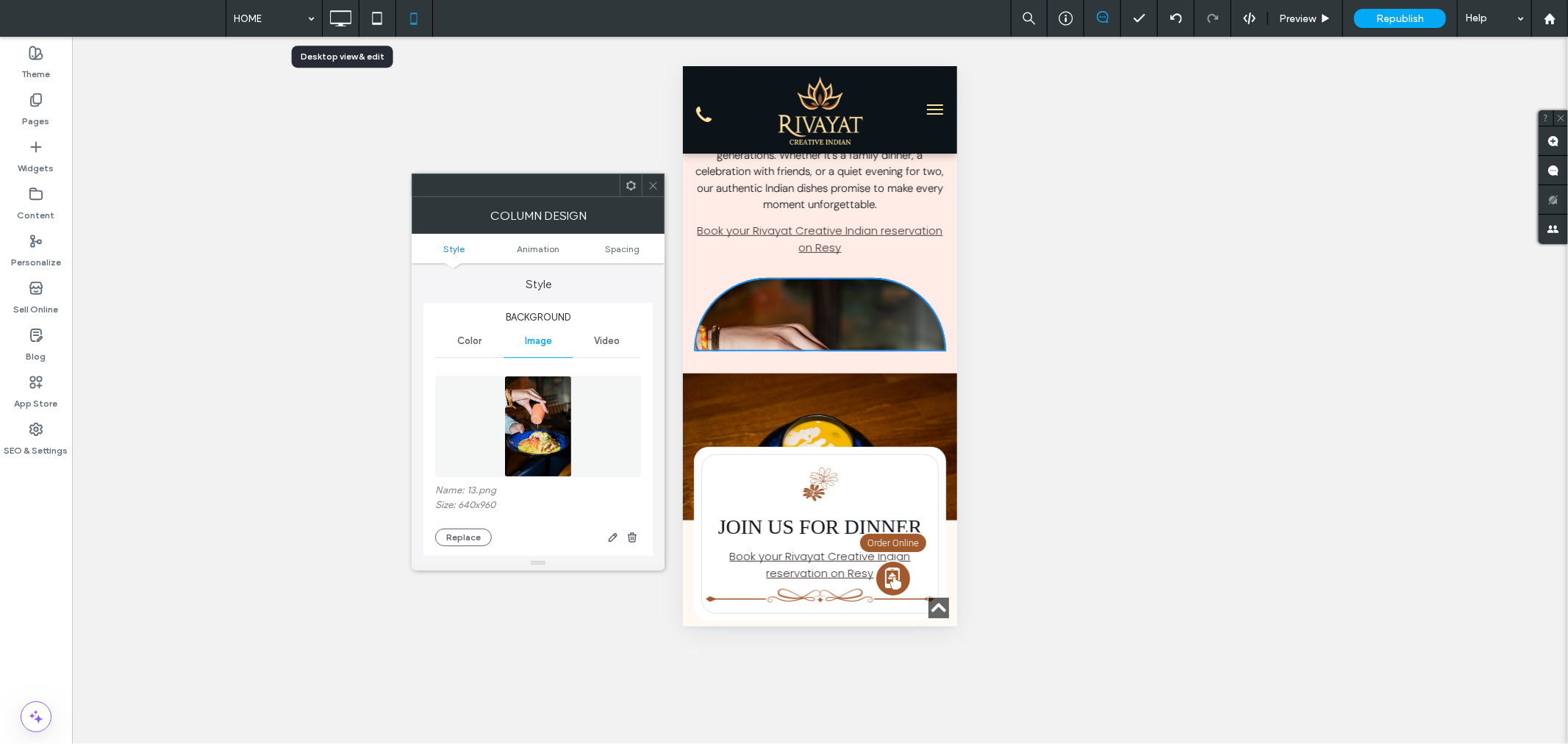
click at [340, 11] on icon at bounding box center [339, 18] width 29 height 29
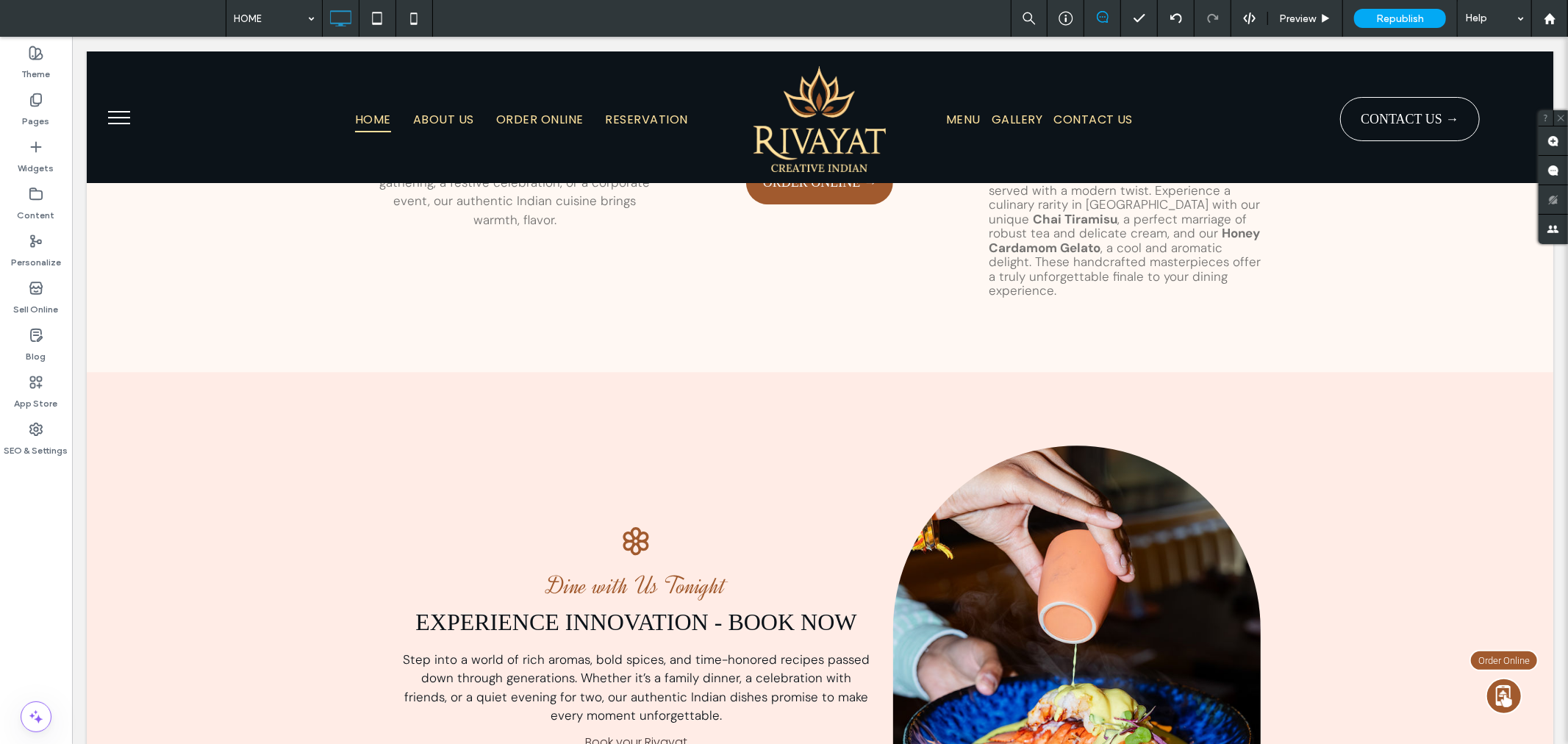
scroll to position [3293, 0]
click at [1137, 445] on div "Click To Paste" at bounding box center [1075, 655] width 368 height 420
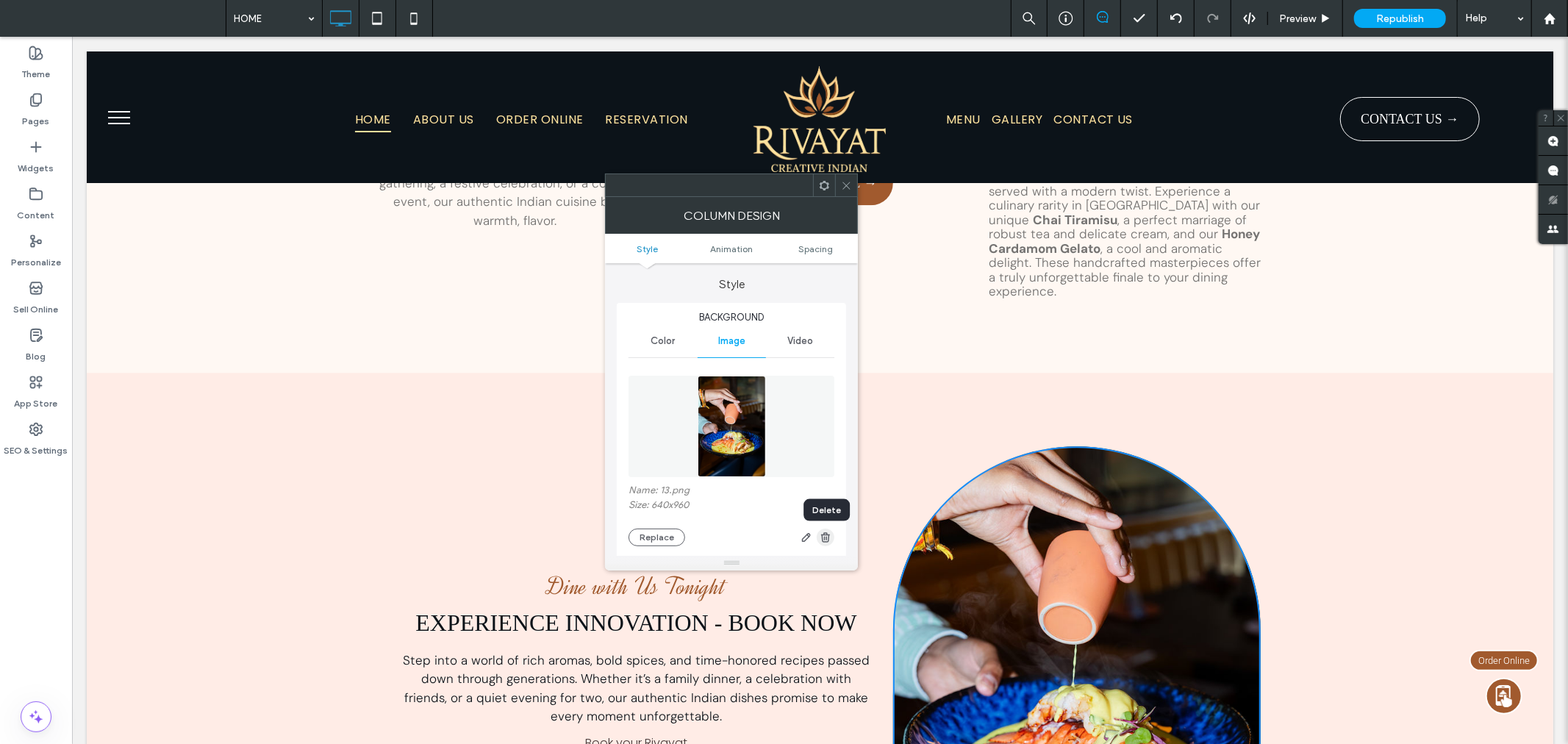
click at [830, 533] on icon "button" at bounding box center [825, 537] width 11 height 11
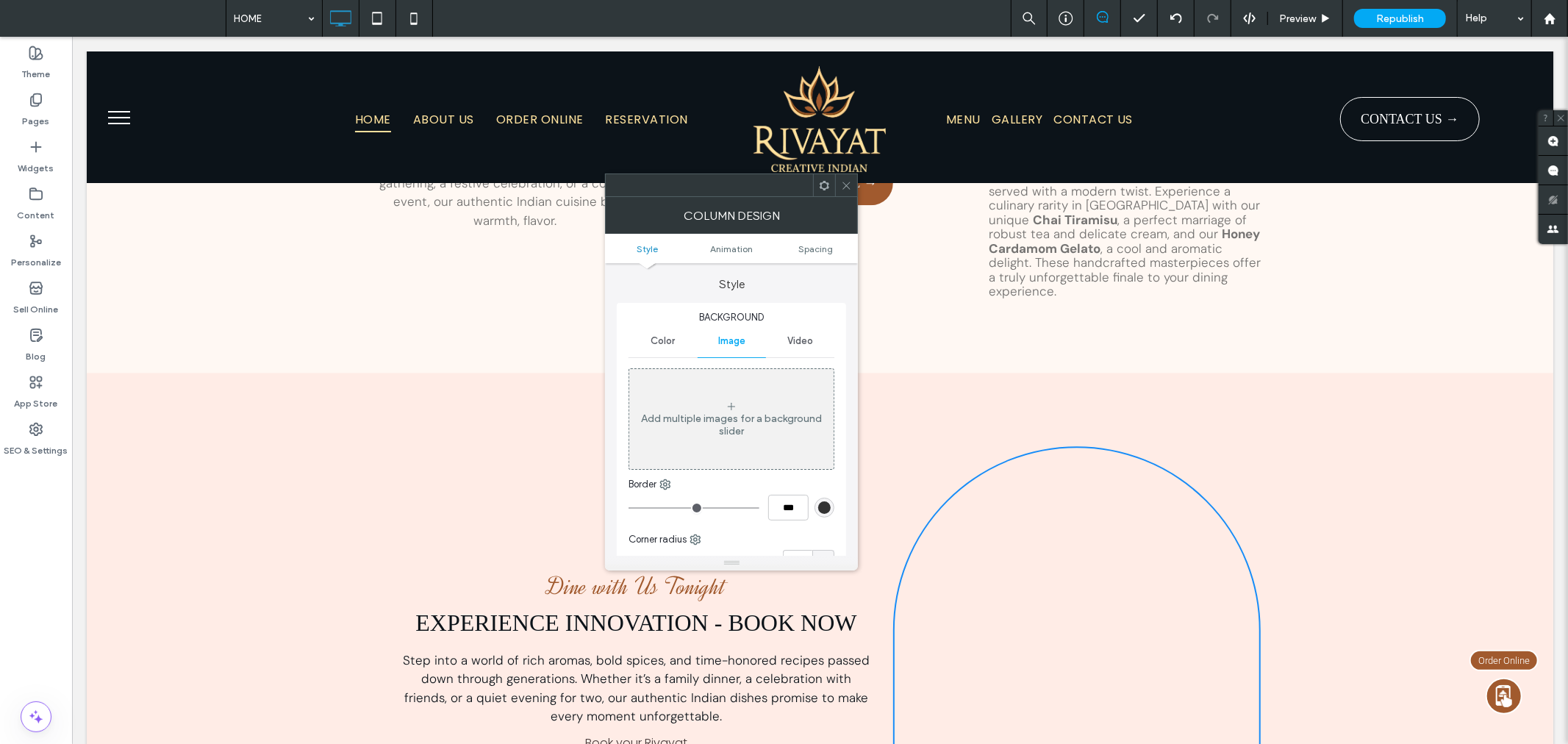
drag, startPoint x: 847, startPoint y: 179, endPoint x: 785, endPoint y: 147, distance: 69.8
click at [847, 180] on icon at bounding box center [846, 185] width 11 height 11
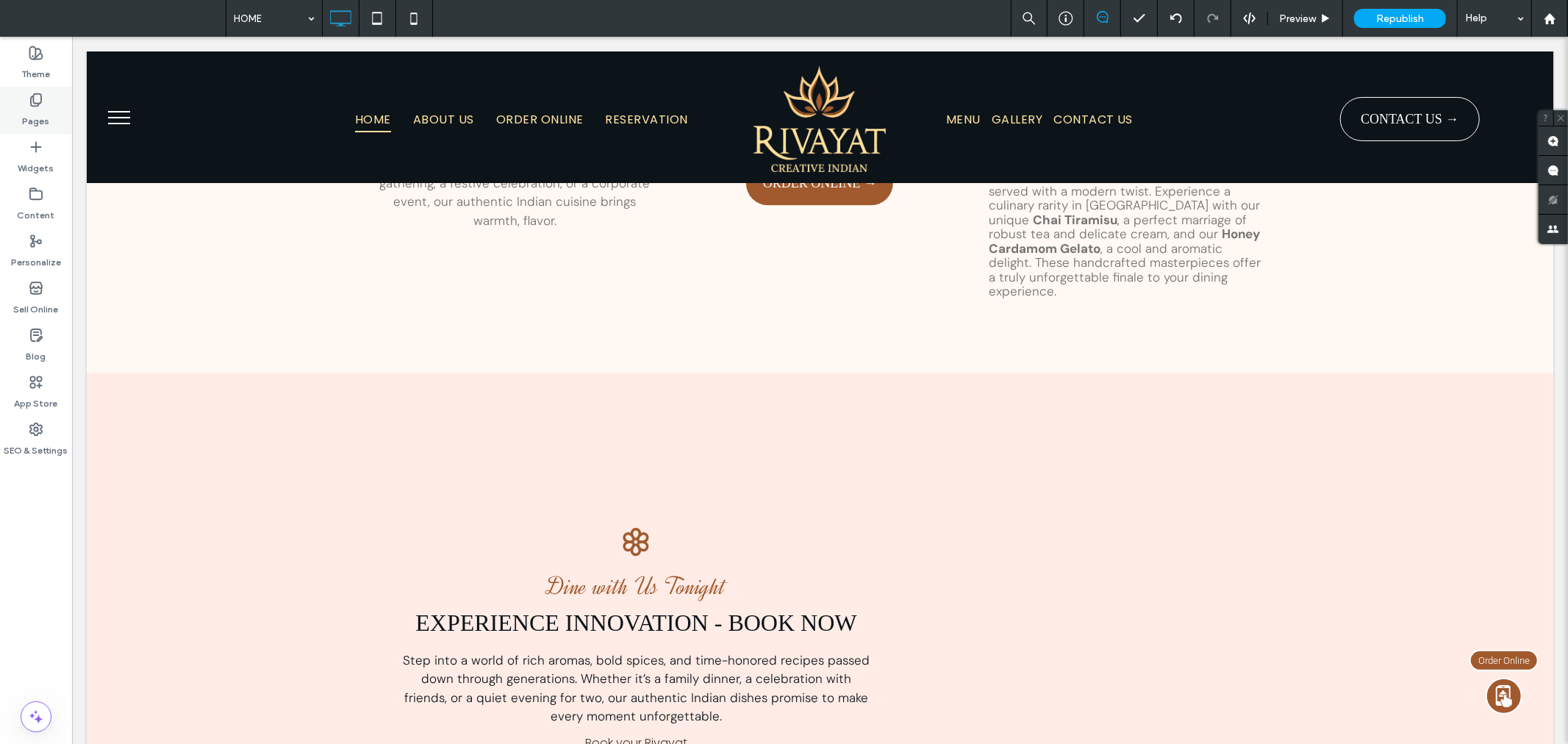
click at [49, 115] on div "Pages" at bounding box center [36, 109] width 72 height 47
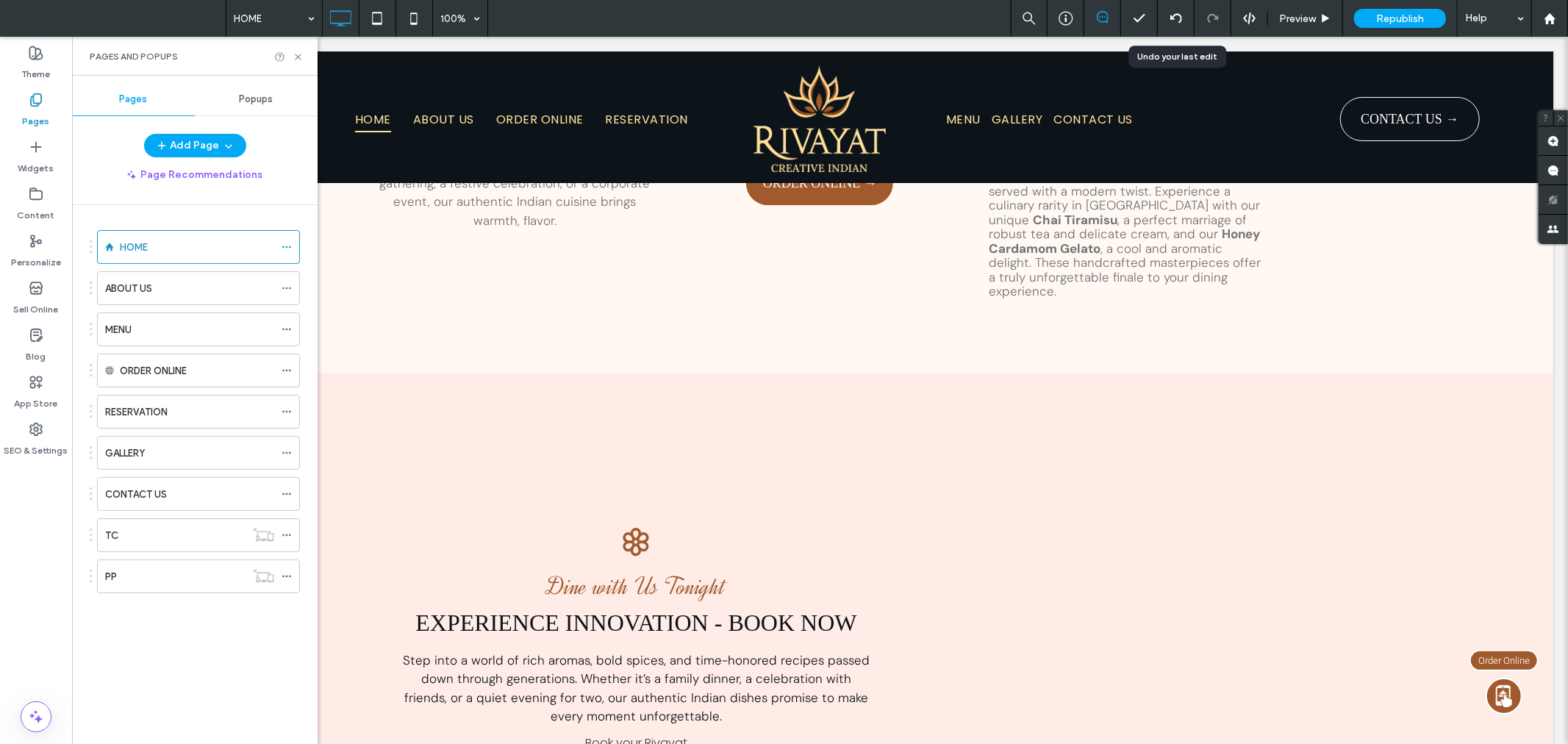
click at [1171, 25] on div at bounding box center [1176, 19] width 37 height 37
drag, startPoint x: 299, startPoint y: 59, endPoint x: 264, endPoint y: 3, distance: 66.0
click at [299, 59] on icon at bounding box center [298, 56] width 11 height 11
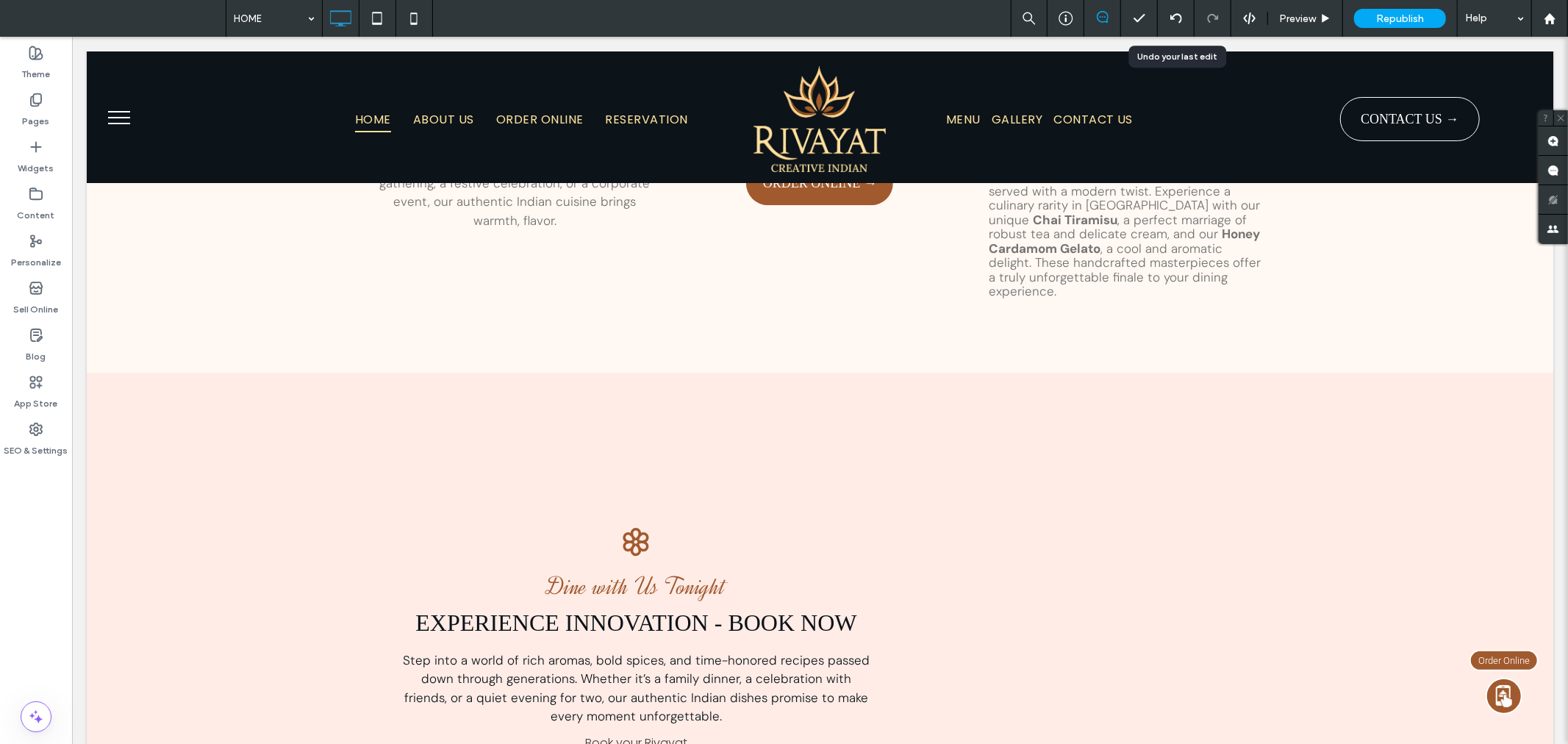
click at [1171, 23] on icon at bounding box center [1175, 18] width 11 height 11
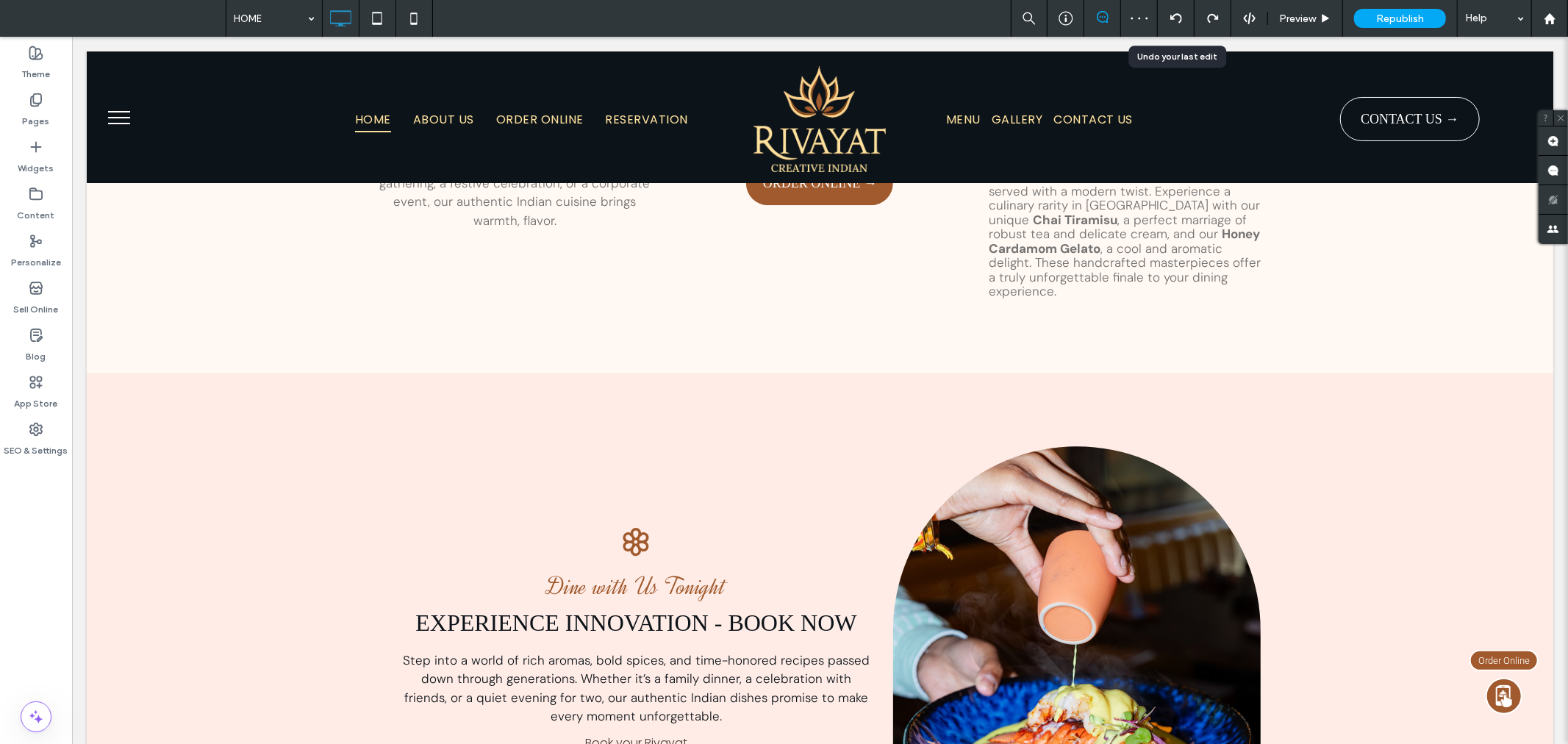
click at [1180, 25] on div at bounding box center [1176, 19] width 37 height 37
click at [1173, 11] on div at bounding box center [1176, 19] width 37 height 37
click at [1178, 11] on div at bounding box center [1176, 19] width 37 height 37
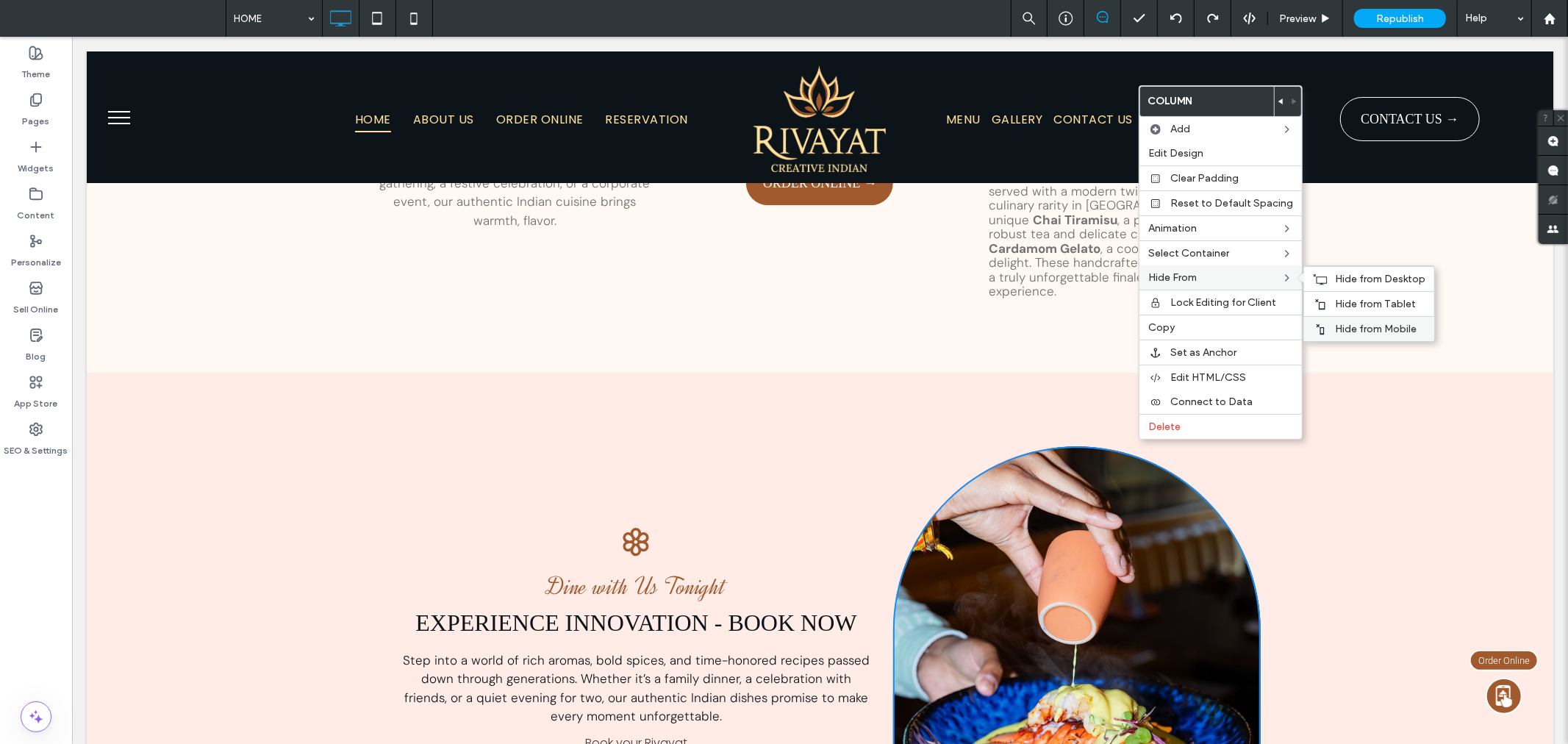
click at [1387, 324] on span "Hide from Mobile" at bounding box center [1375, 329] width 82 height 12
click at [1386, 309] on div "Hide from Tablet" at bounding box center [1369, 303] width 130 height 25
click at [405, 11] on icon at bounding box center [413, 18] width 29 height 29
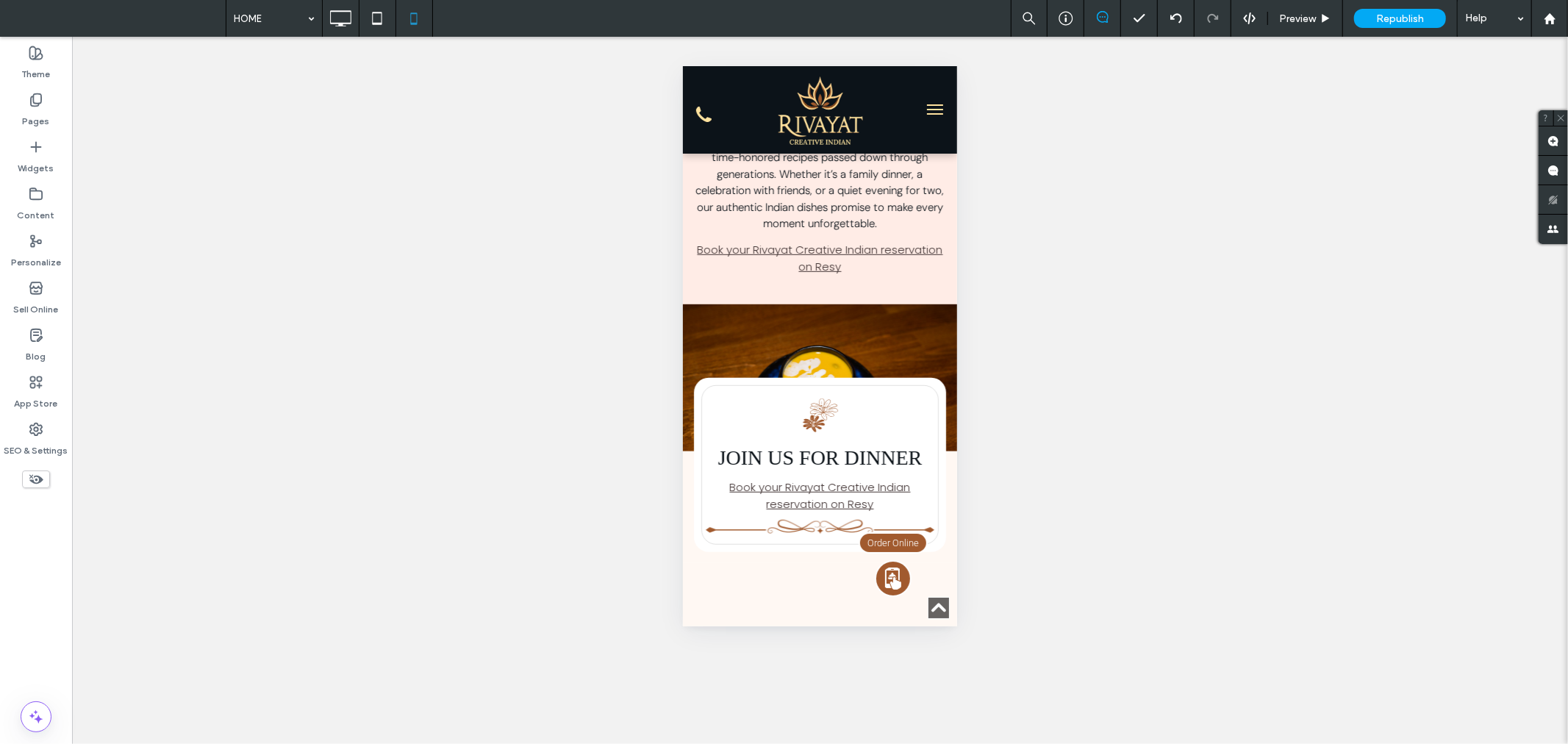
scroll to position [5390, 0]
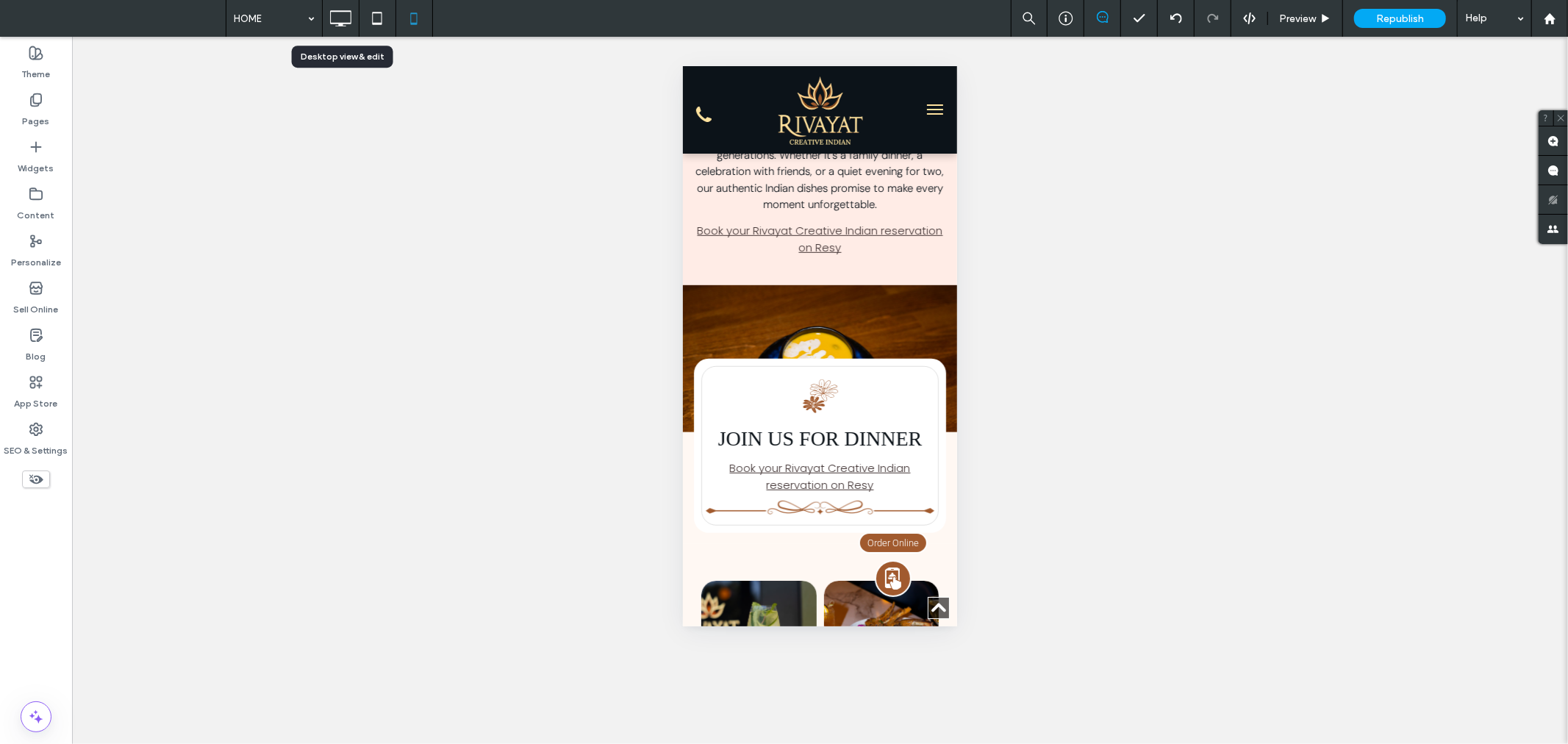
click at [343, 6] on icon at bounding box center [339, 18] width 29 height 29
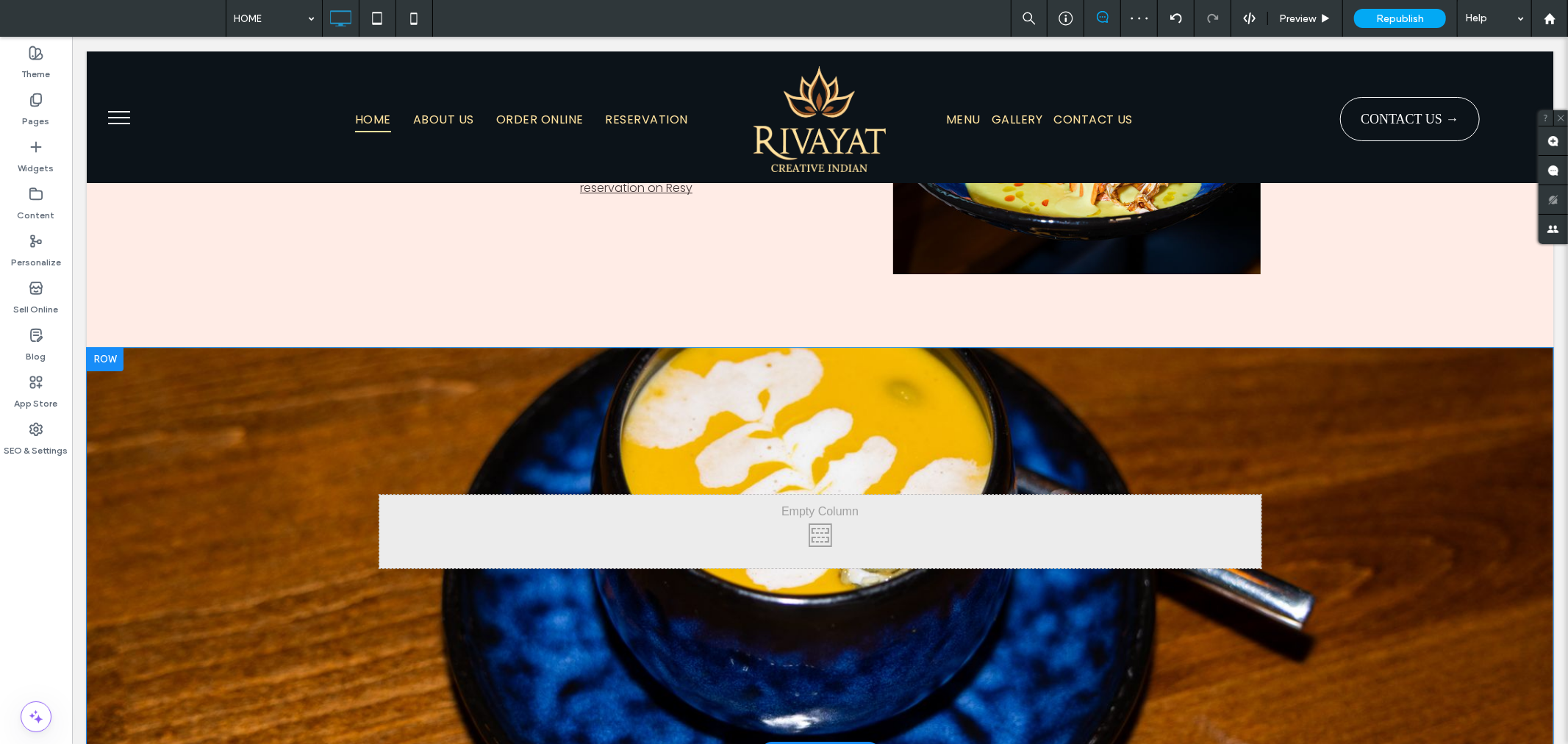
scroll to position [3893, 0]
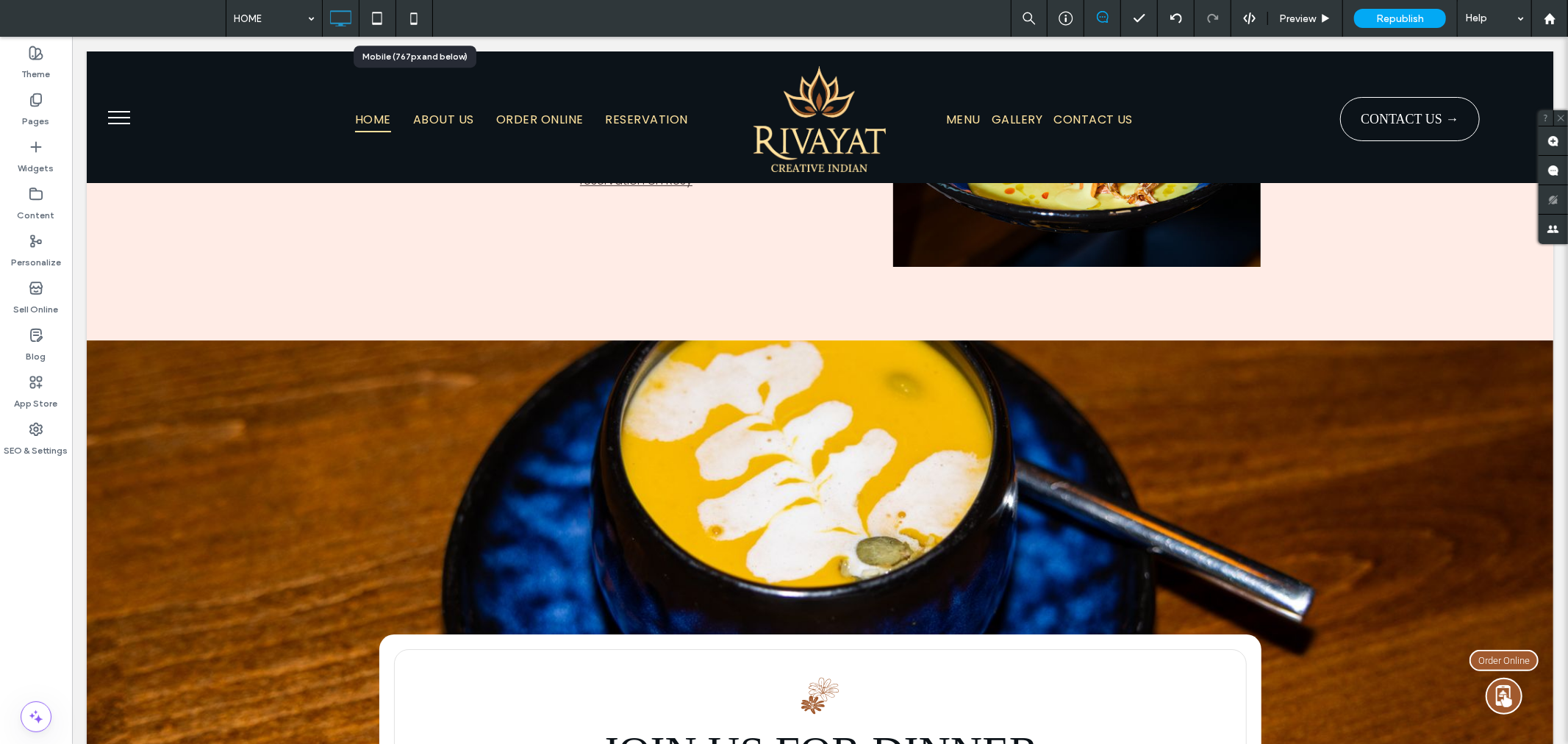
click at [420, 25] on icon at bounding box center [413, 18] width 29 height 29
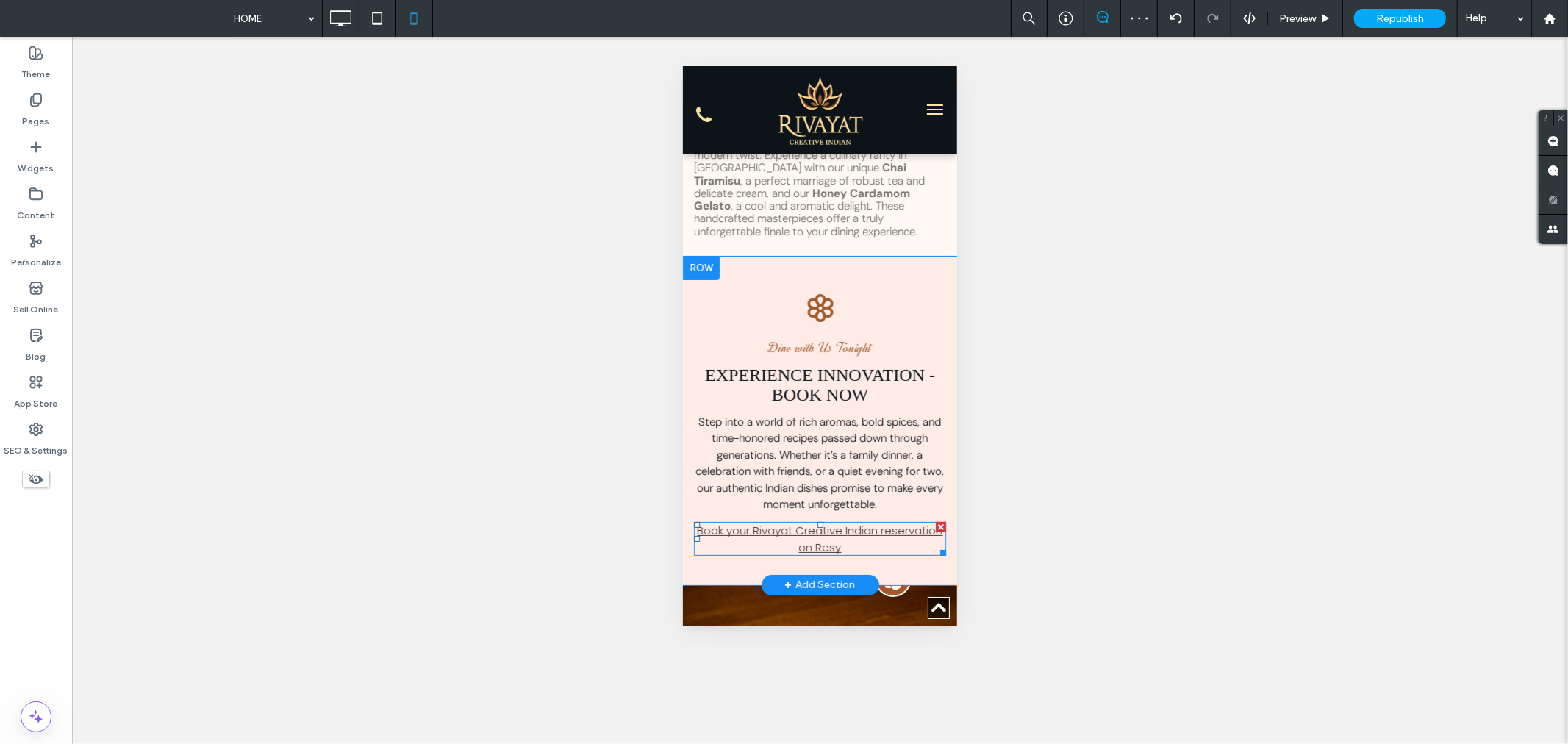
scroll to position [5390, 0]
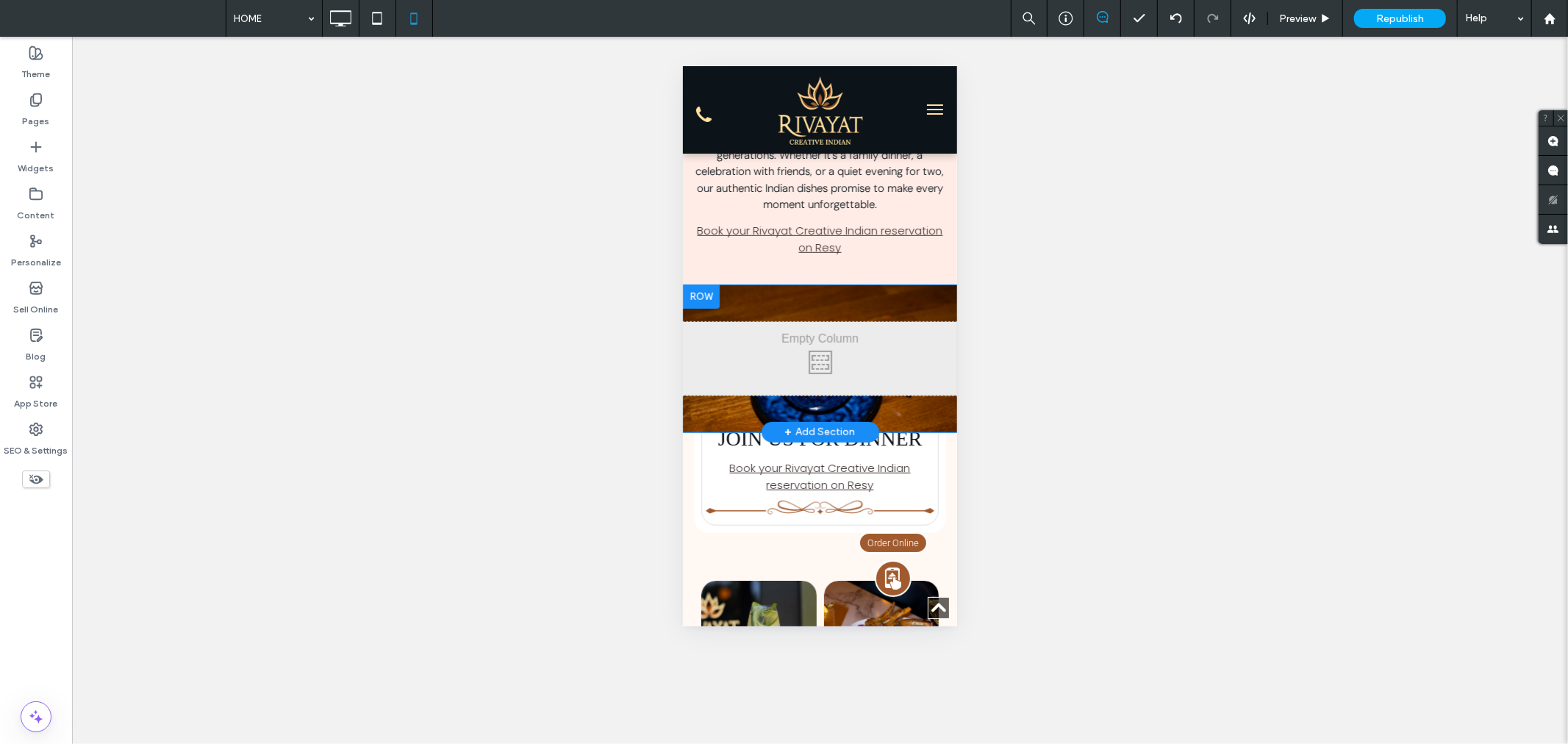
click at [878, 306] on div "Click To Paste Row + Add Section" at bounding box center [819, 358] width 274 height 147
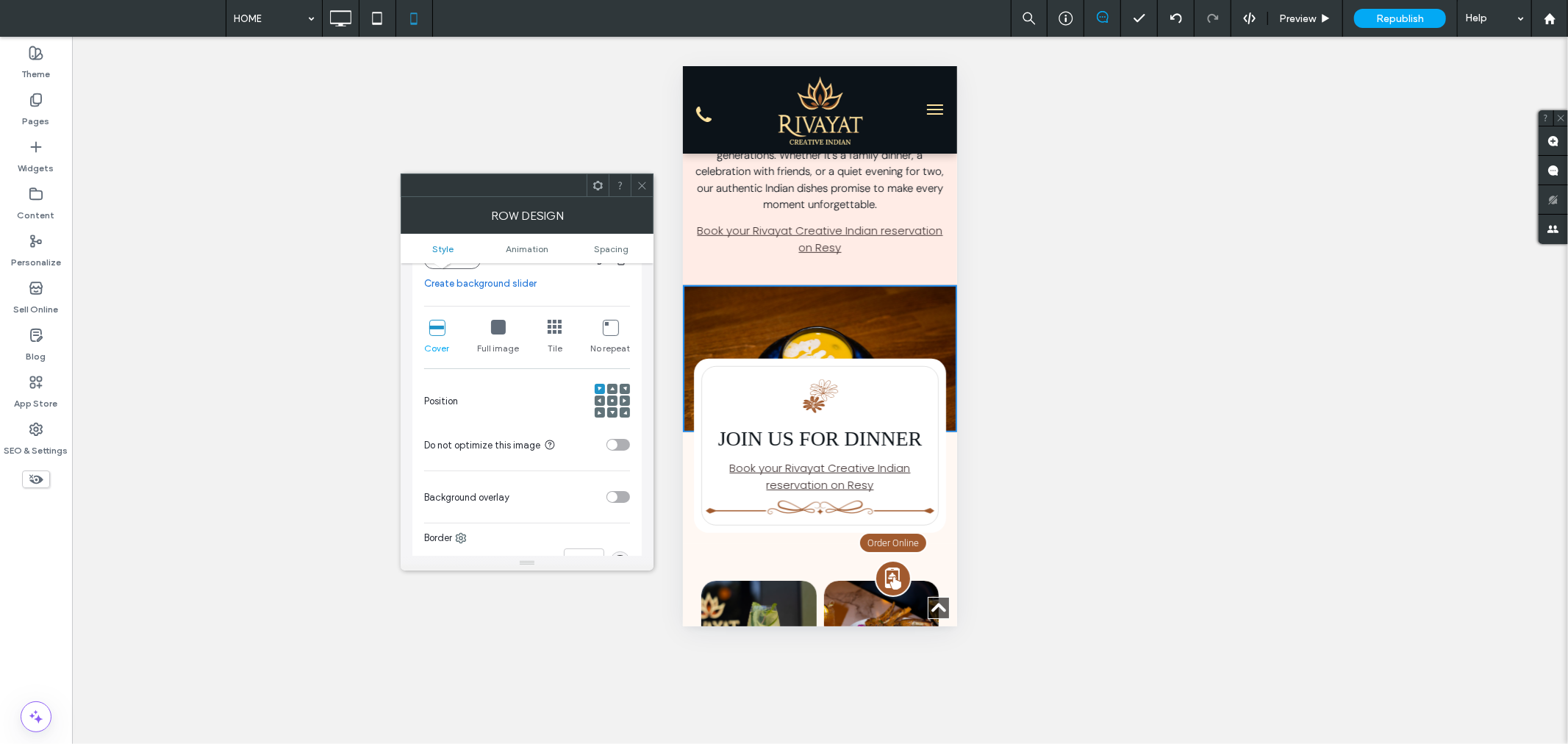
scroll to position [299, 0]
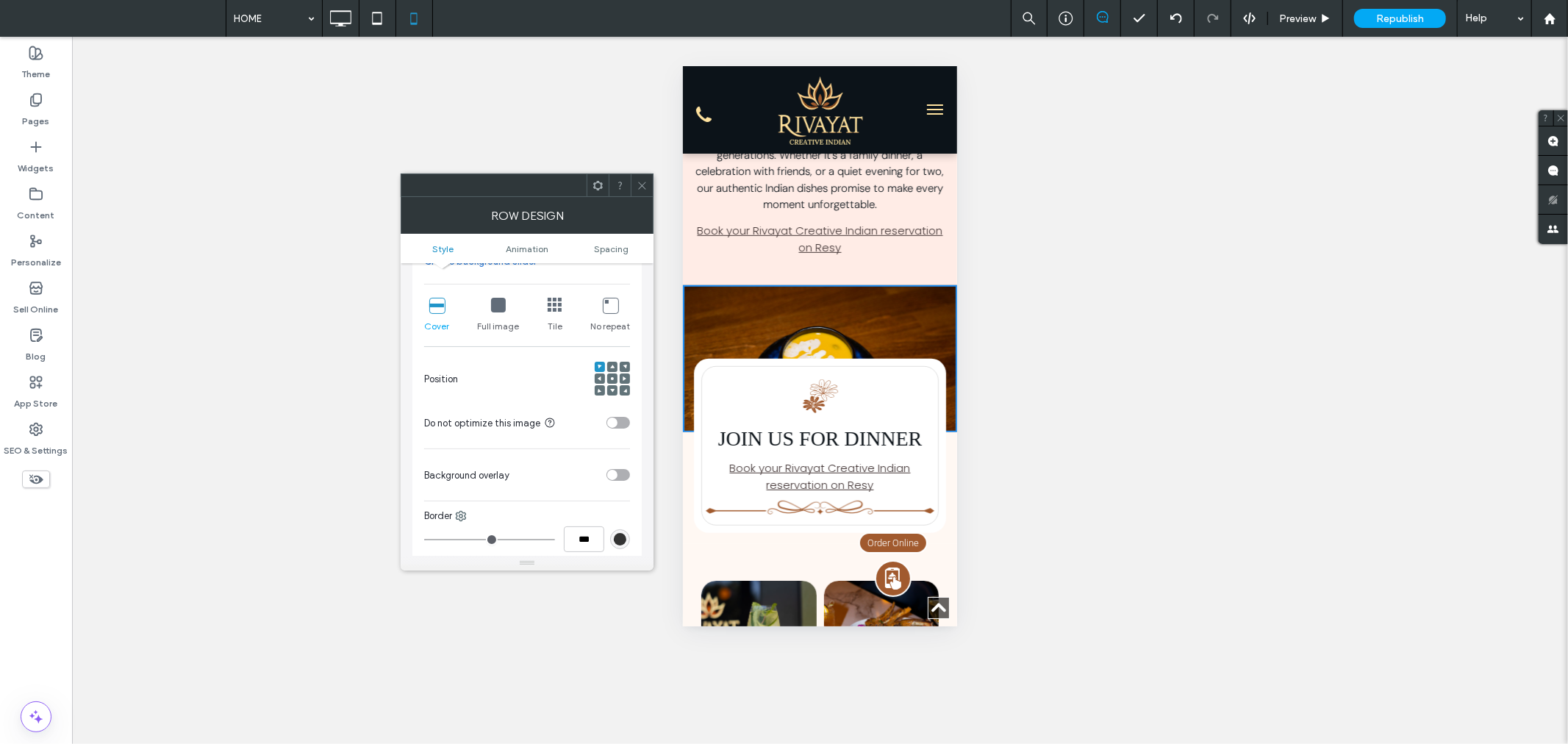
click at [611, 365] on icon at bounding box center [612, 367] width 4 height 4
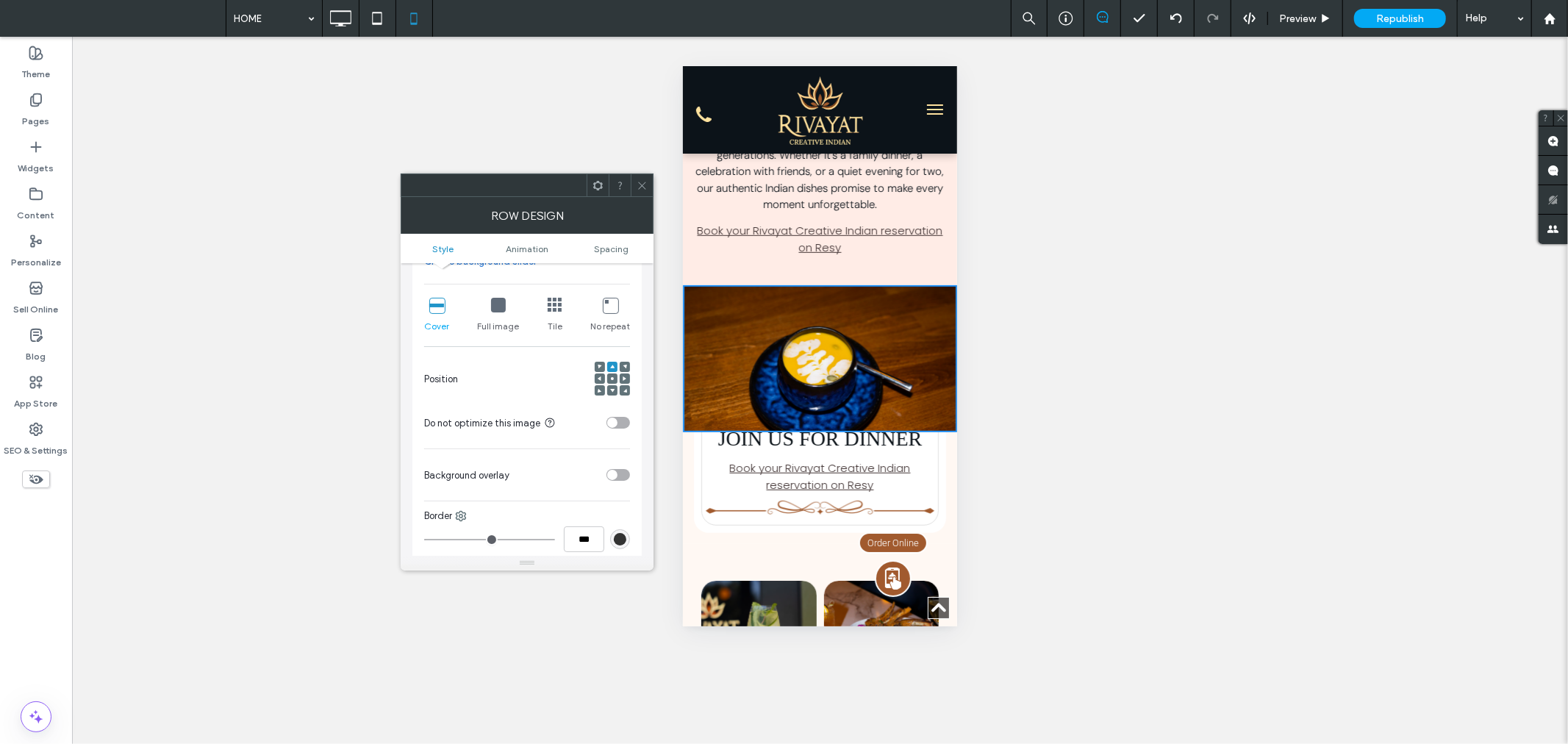
scroll to position [5090, 0]
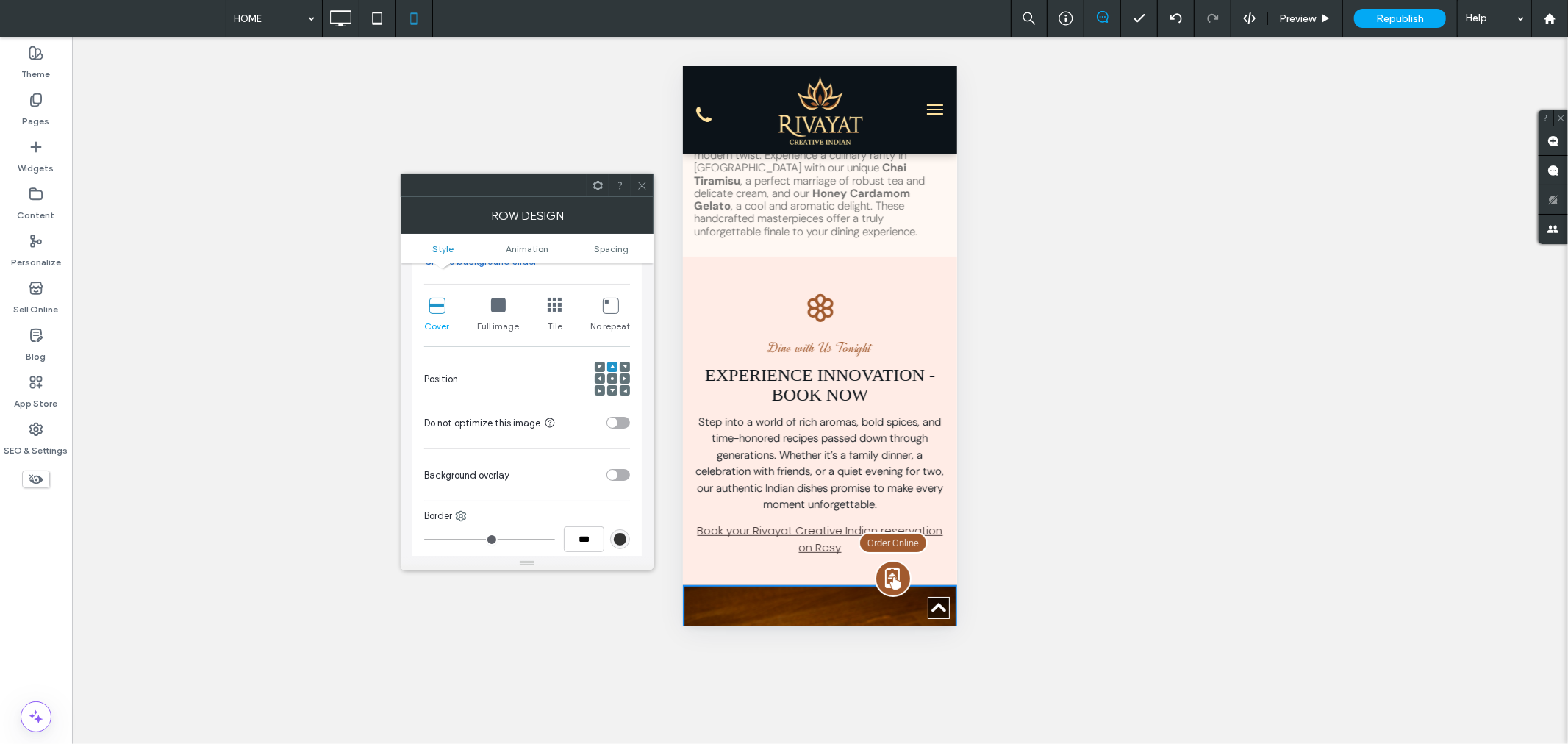
click at [643, 185] on icon at bounding box center [642, 185] width 11 height 11
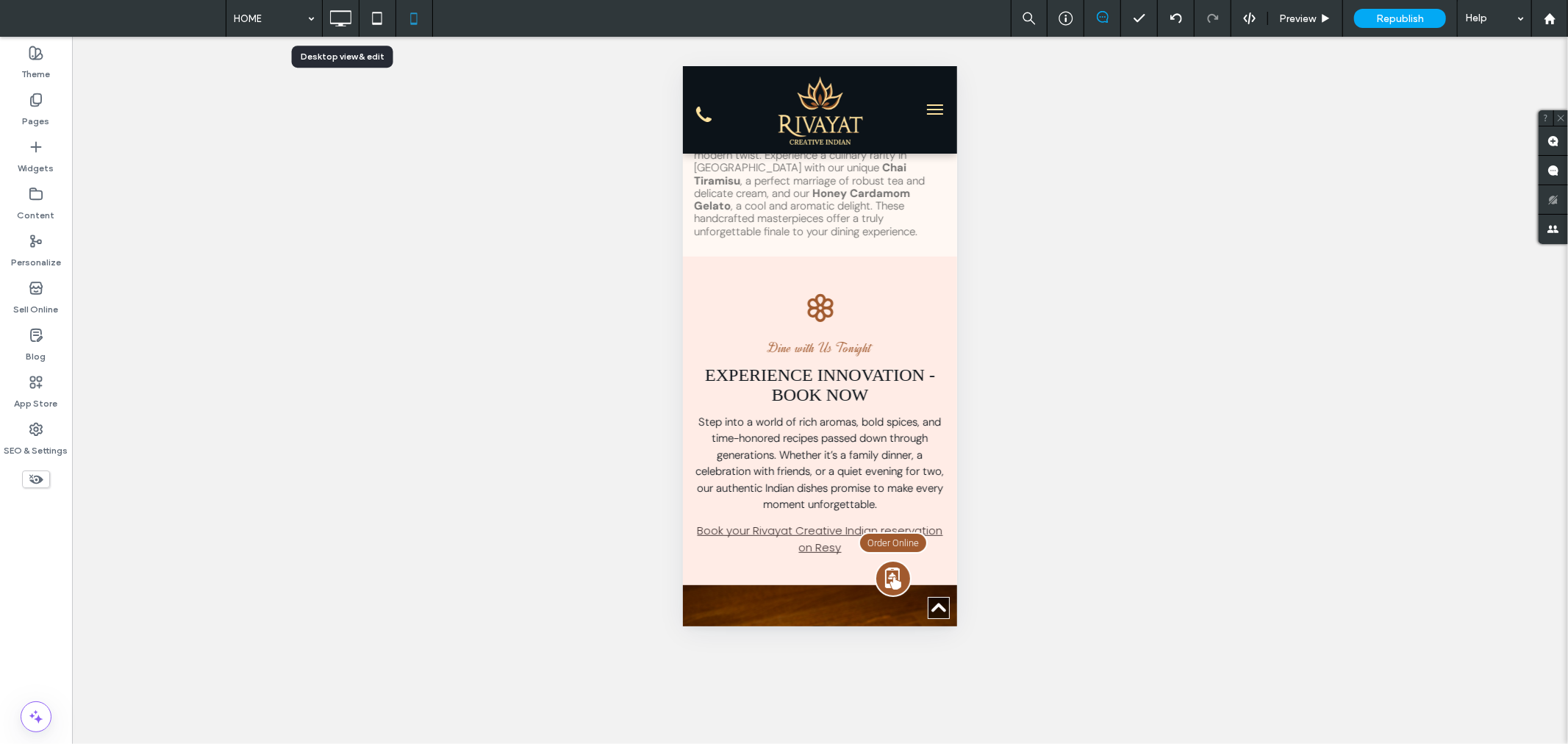
click at [346, 29] on icon at bounding box center [339, 18] width 29 height 29
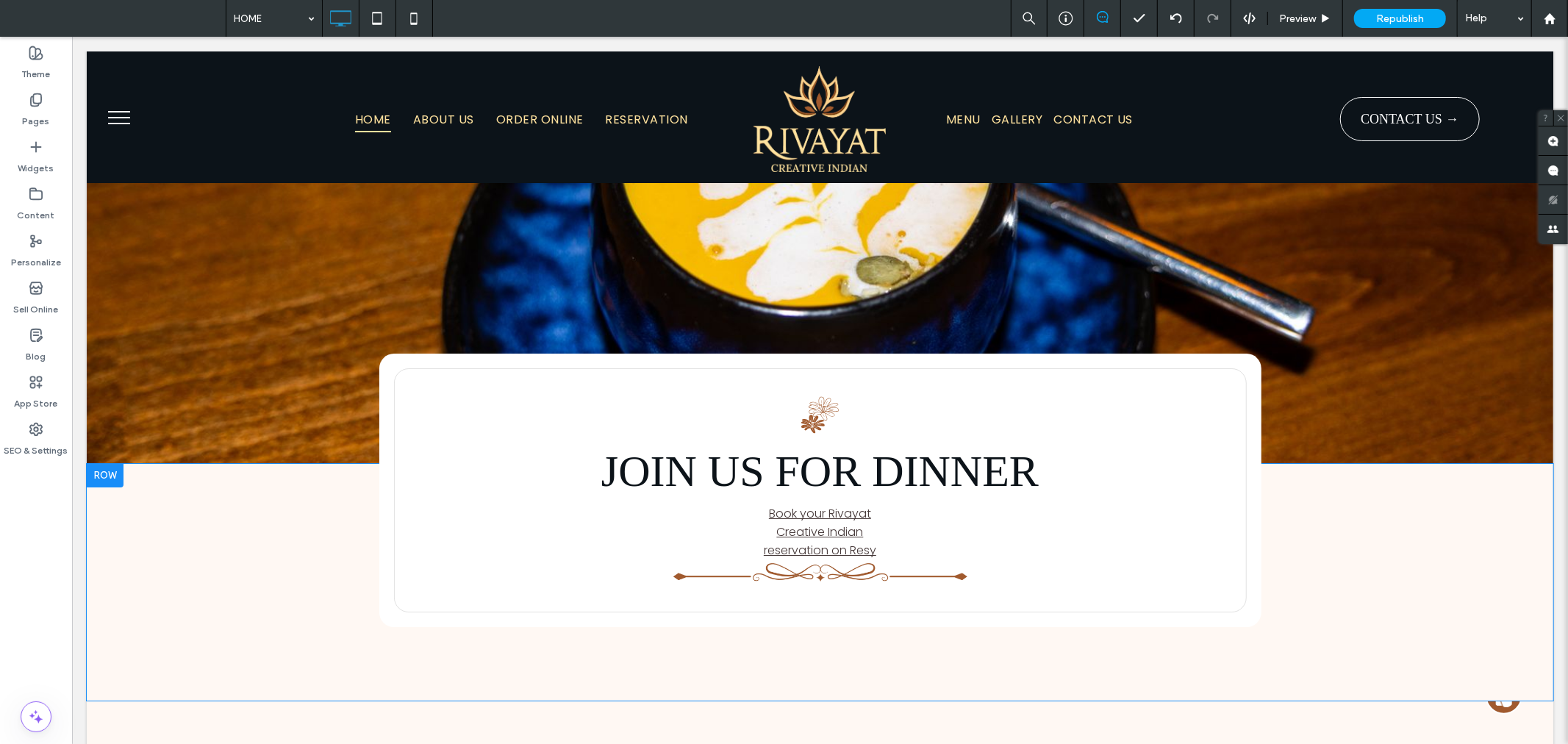
scroll to position [4192, 0]
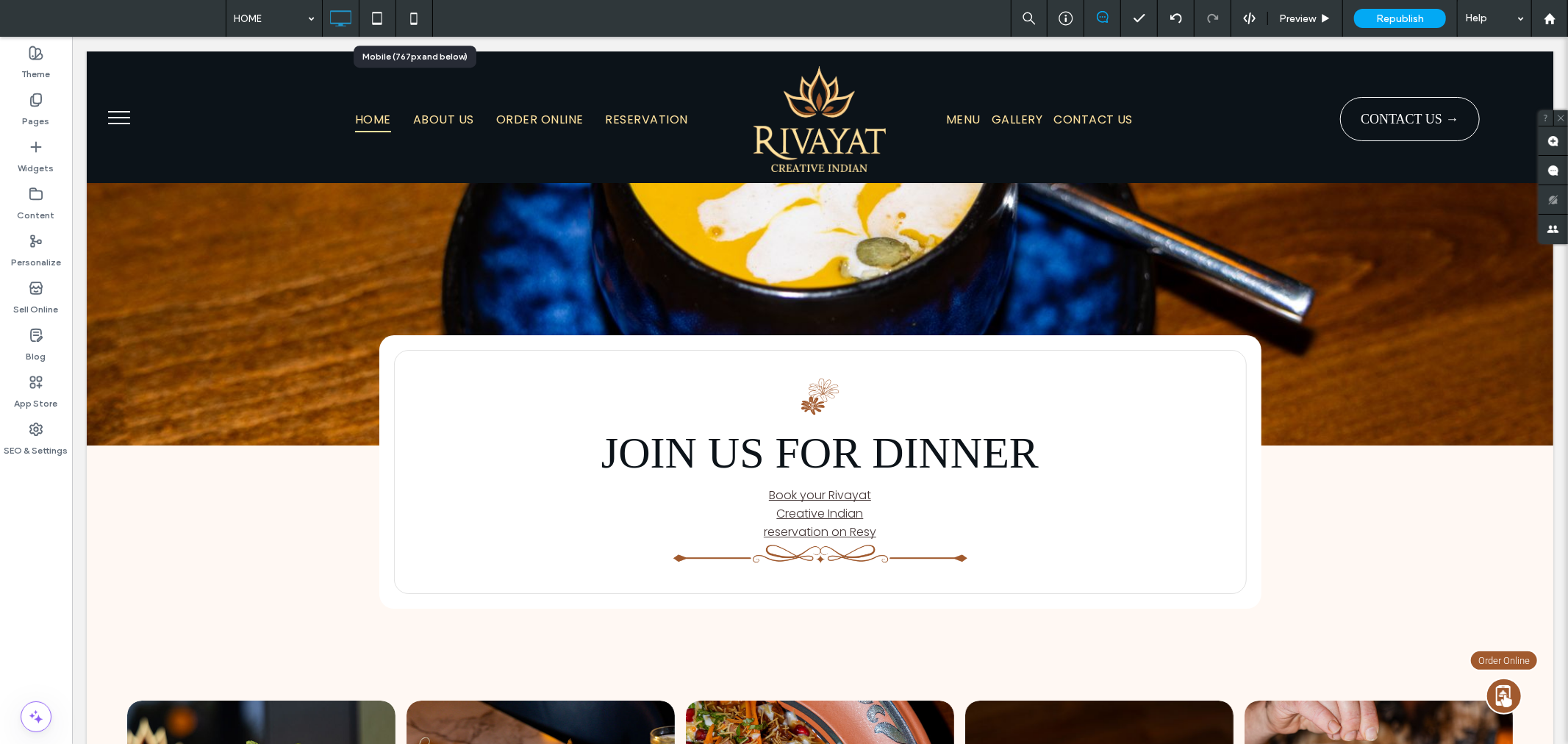
drag, startPoint x: 412, startPoint y: 10, endPoint x: 429, endPoint y: 10, distance: 17.0
click at [412, 10] on icon at bounding box center [413, 18] width 29 height 29
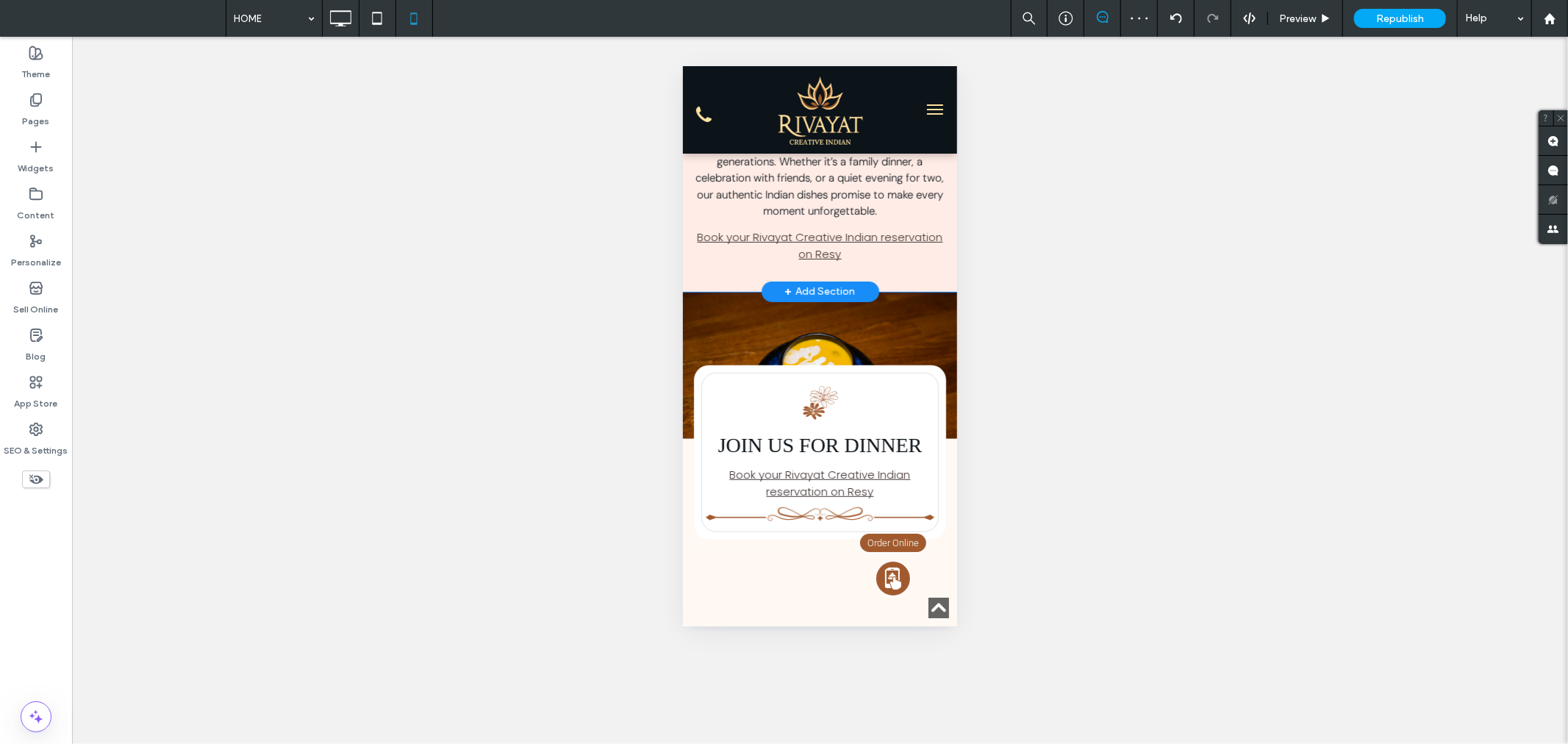
scroll to position [5390, 0]
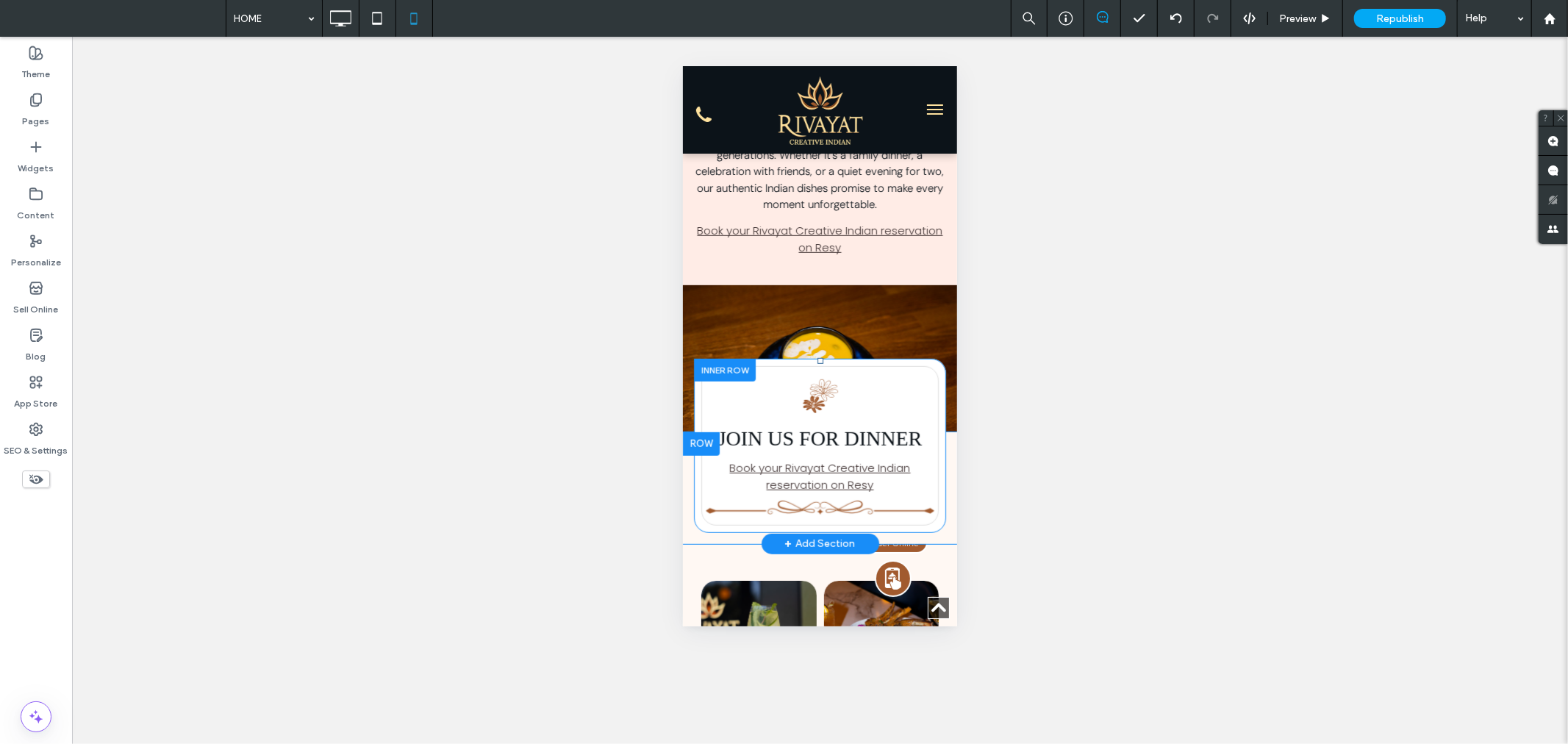
click at [736, 381] on div at bounding box center [724, 369] width 62 height 23
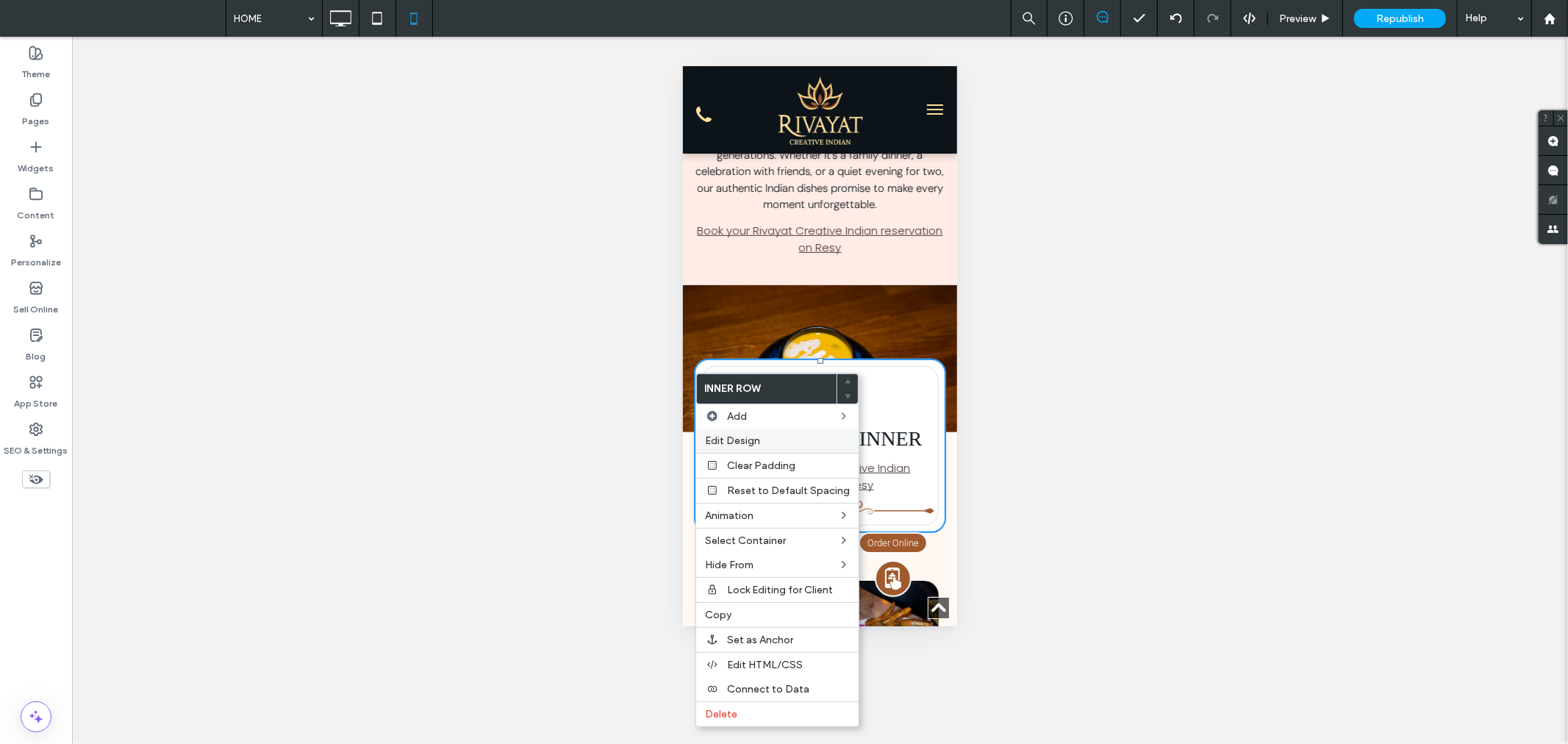
click at [757, 435] on span "Edit Design" at bounding box center [732, 441] width 56 height 12
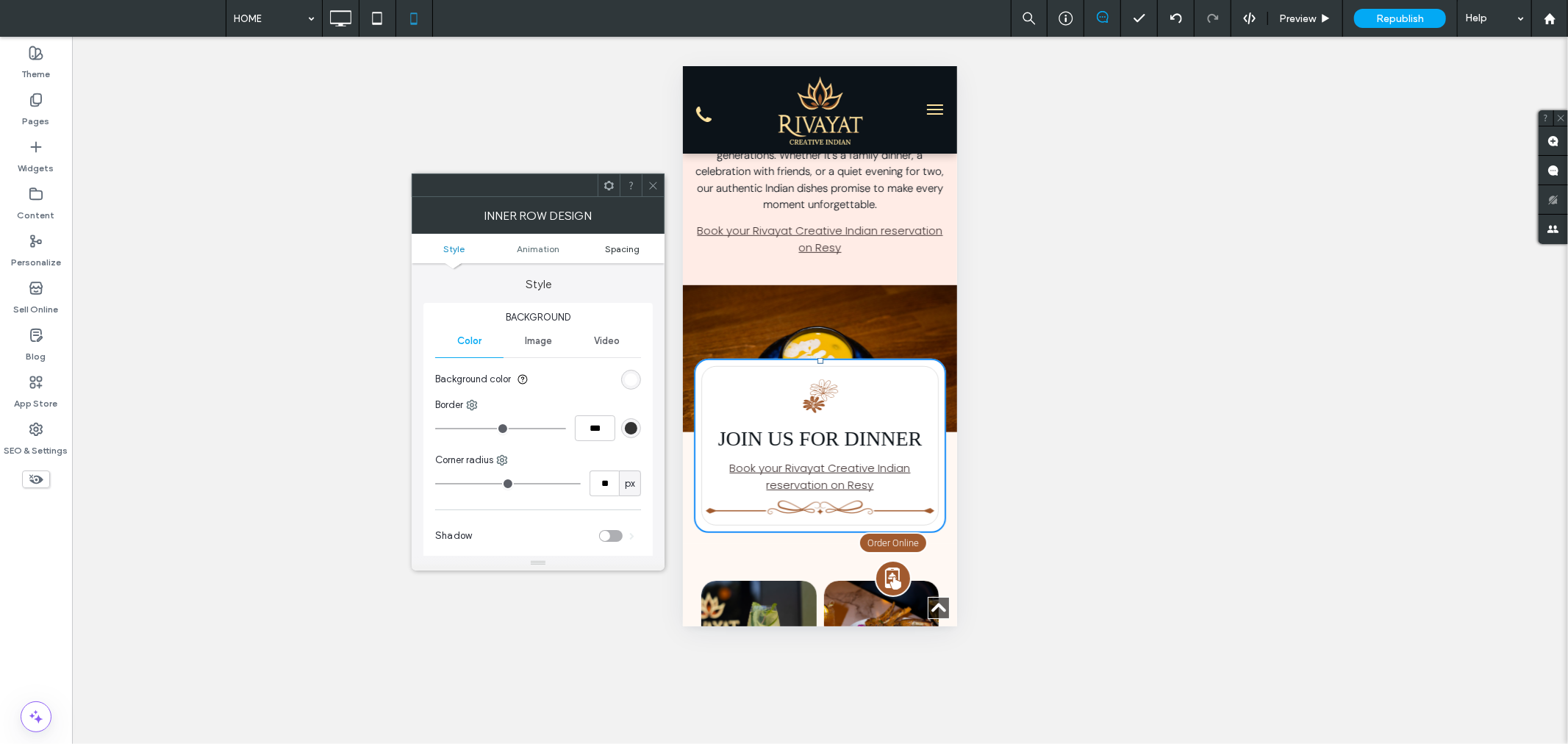
click at [618, 246] on span "Spacing" at bounding box center [621, 249] width 34 height 11
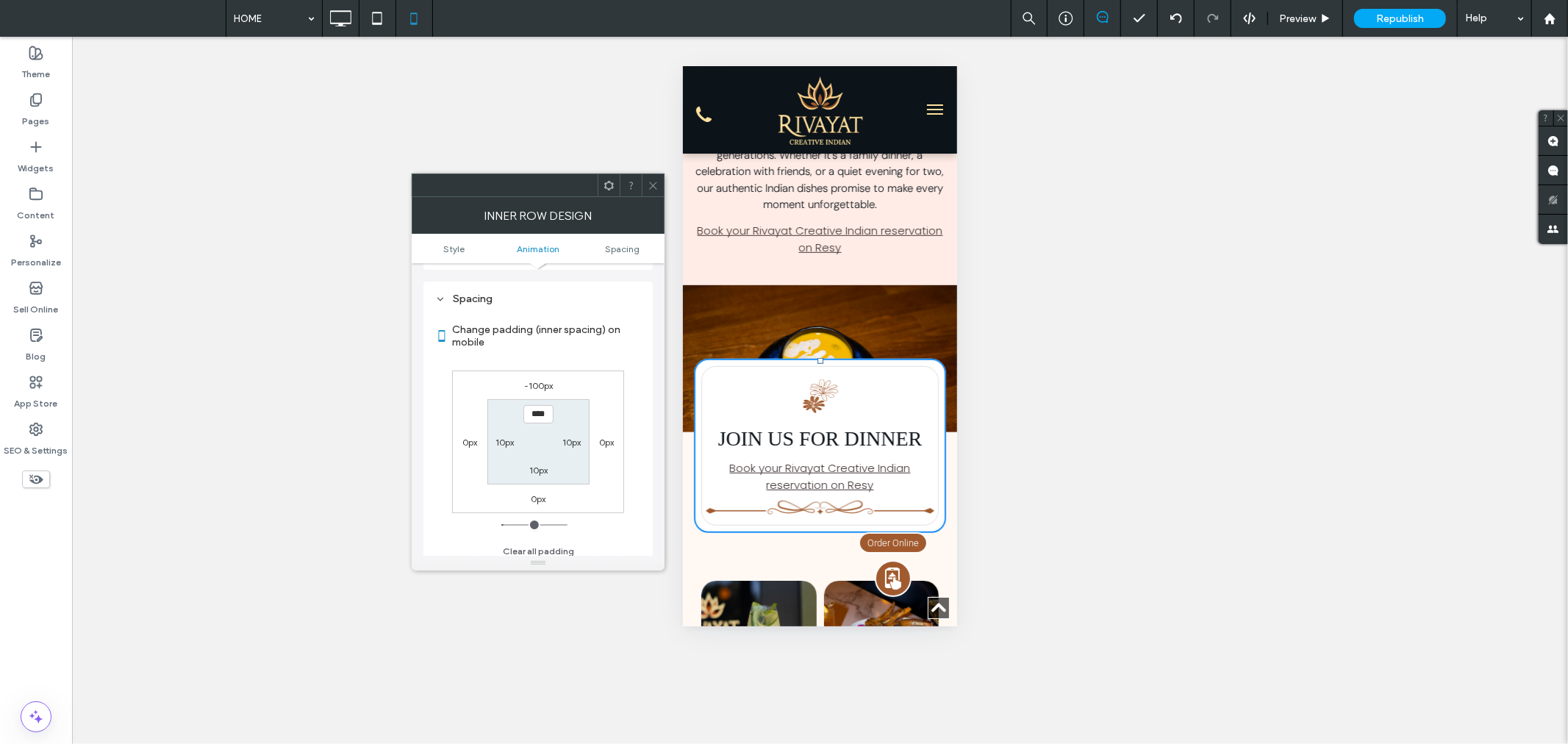
scroll to position [344, 0]
click at [531, 381] on label "-100px" at bounding box center [539, 379] width 29 height 11
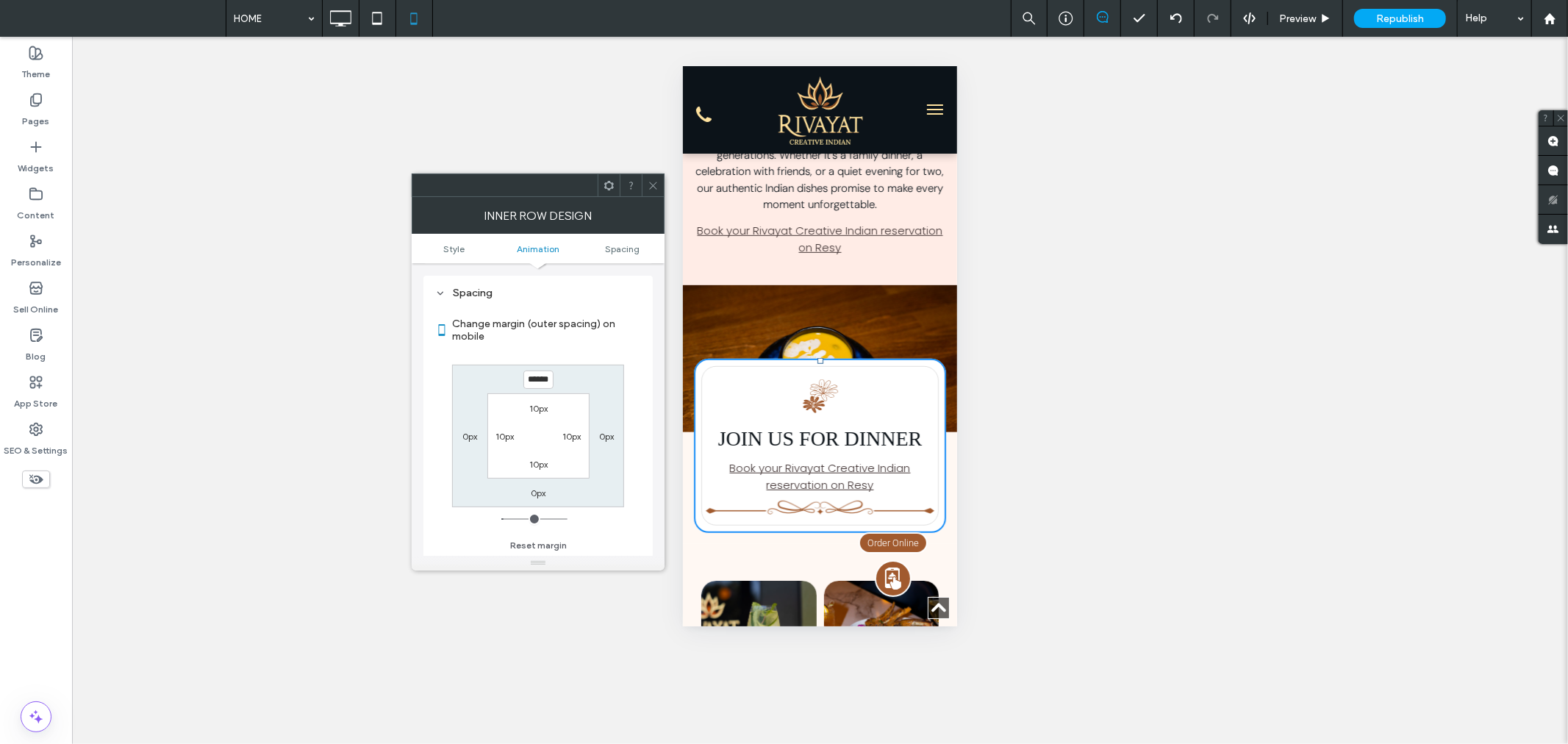
type input "*"
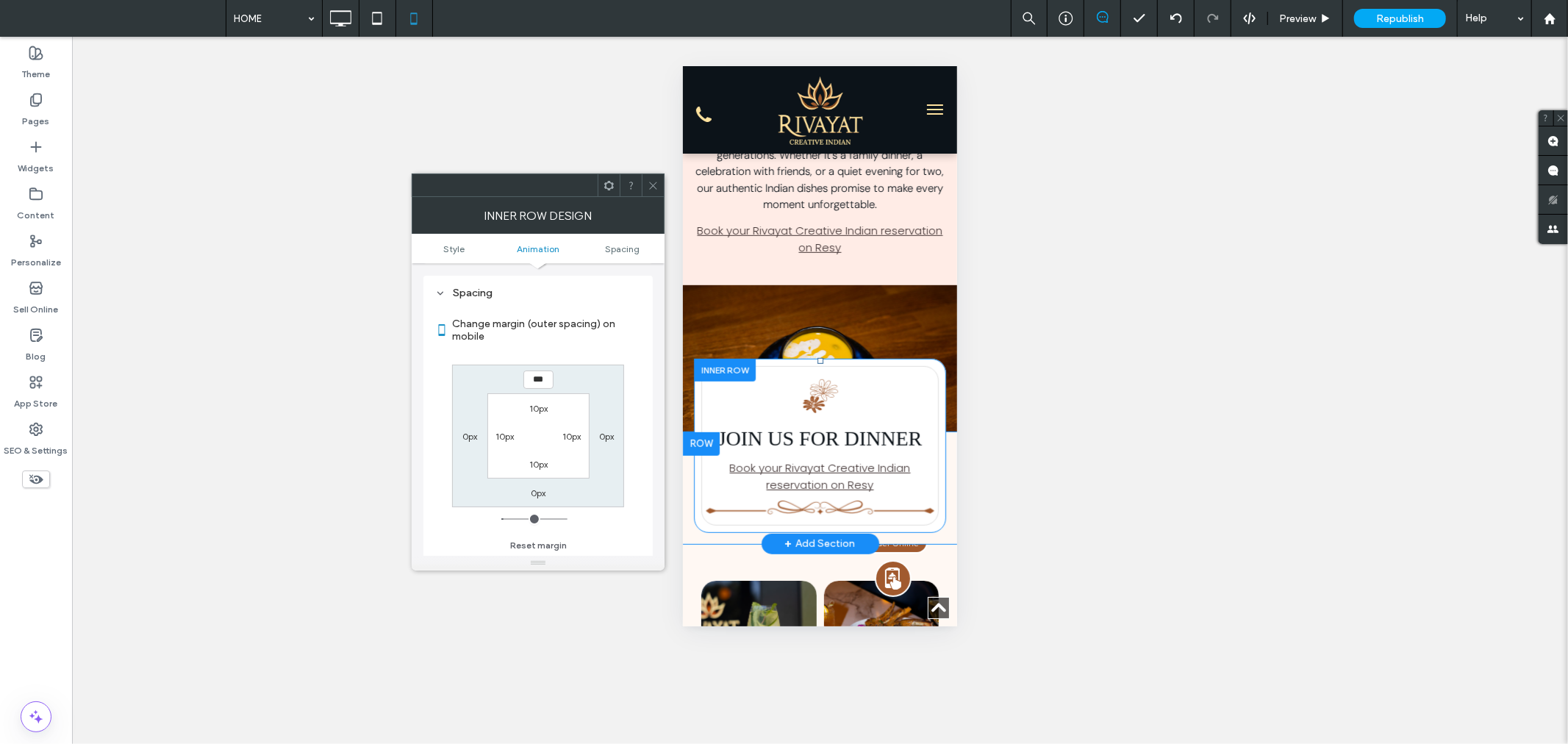
type input "***"
type input "*"
type input "*****"
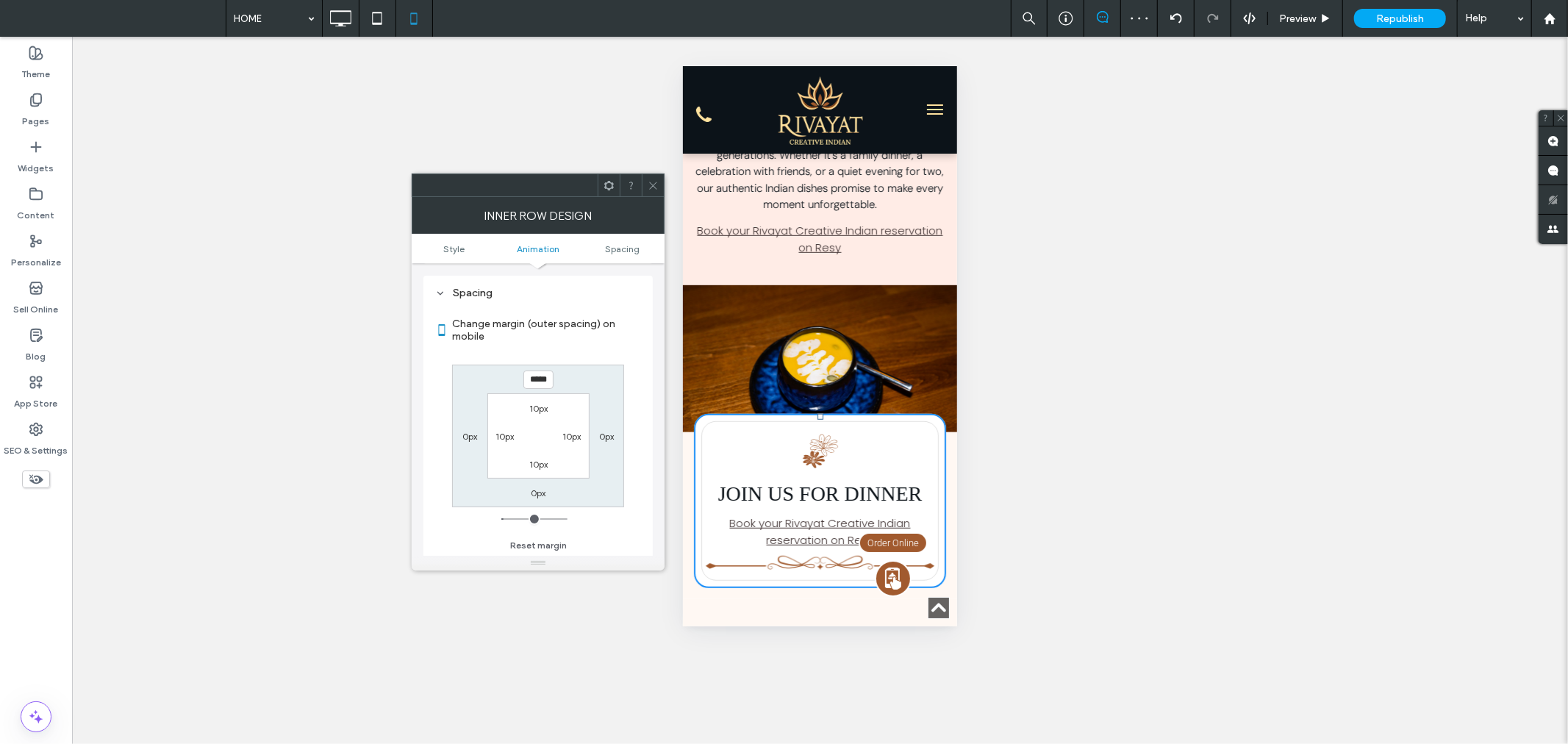
click at [650, 182] on use at bounding box center [653, 185] width 7 height 7
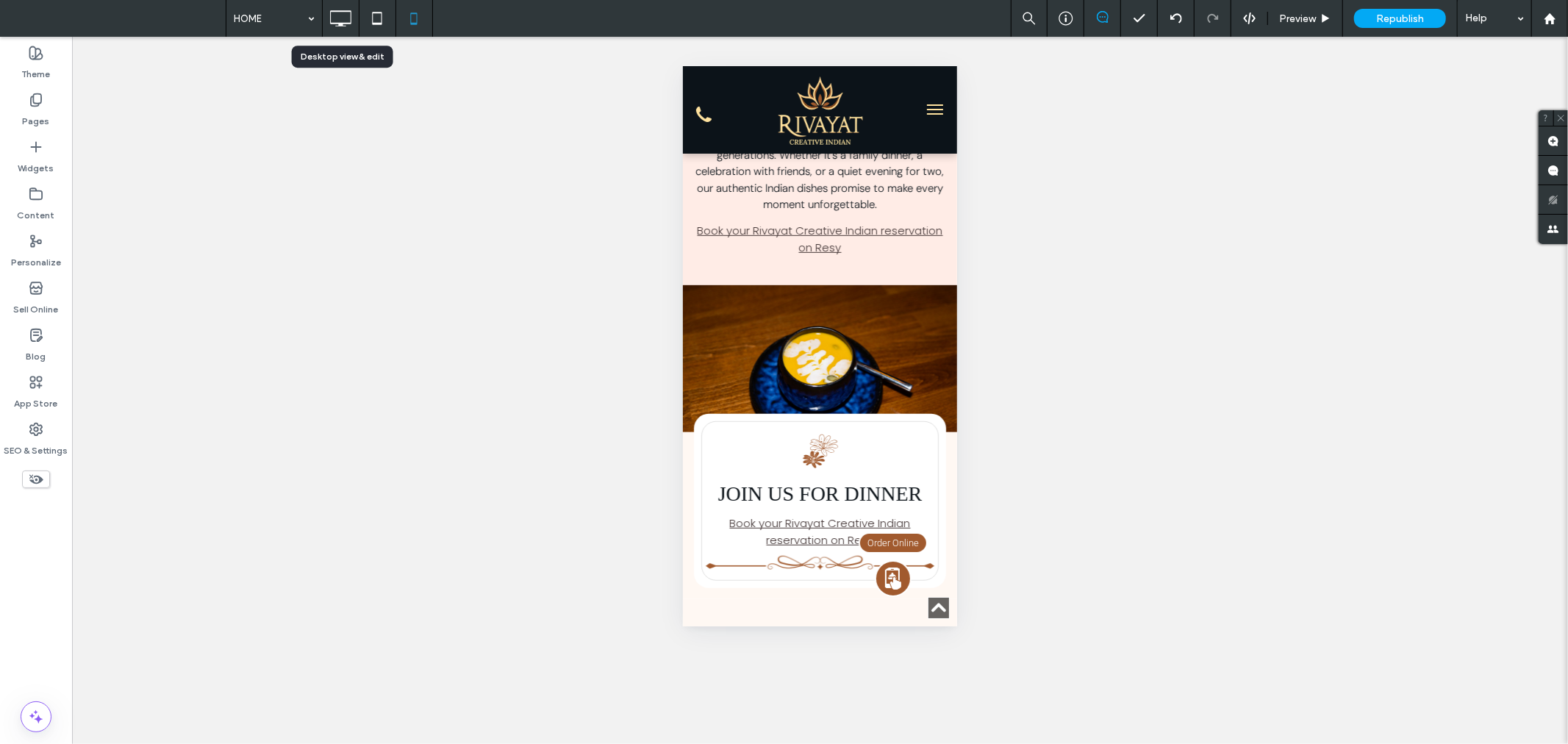
click at [343, 10] on icon at bounding box center [339, 18] width 29 height 29
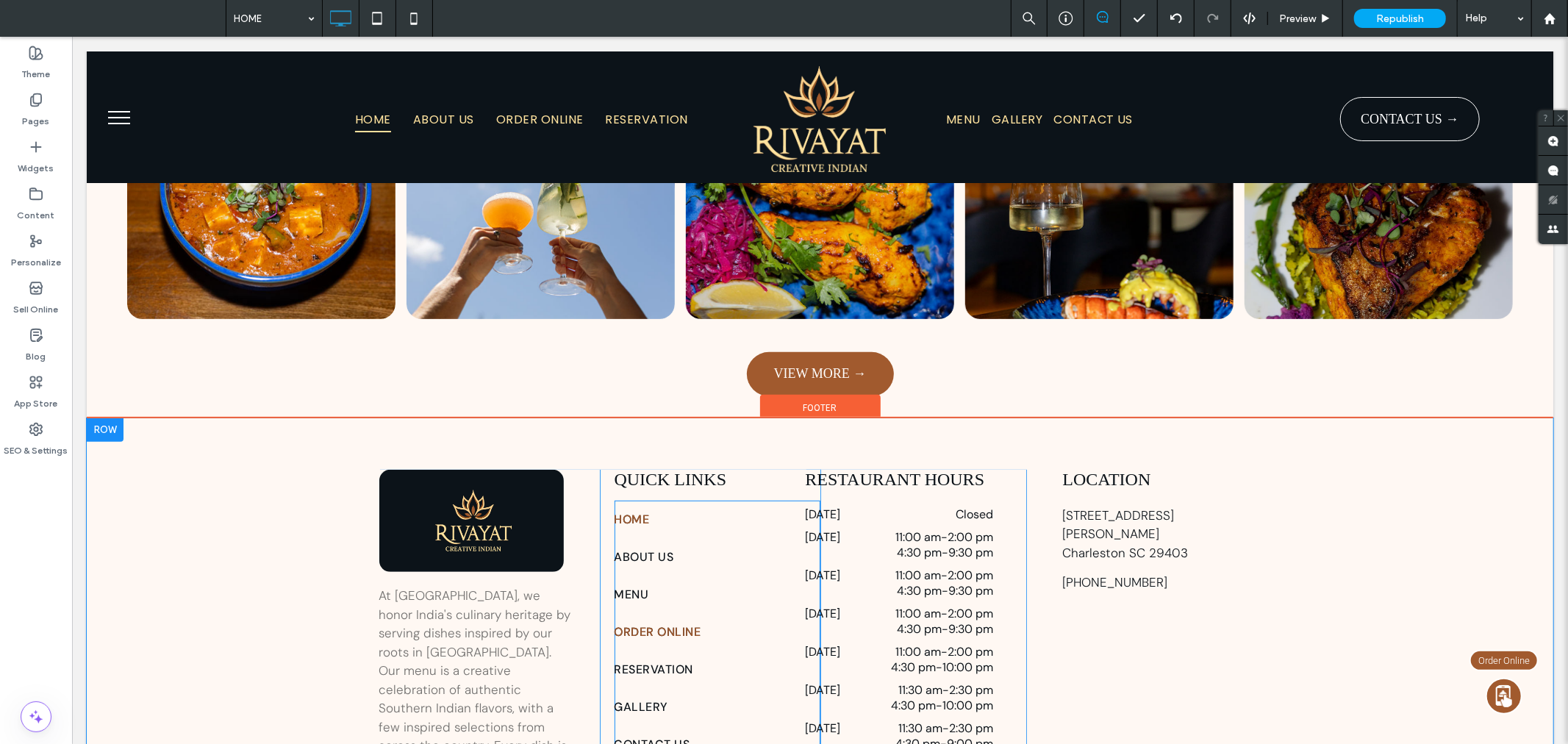
scroll to position [5093, 0]
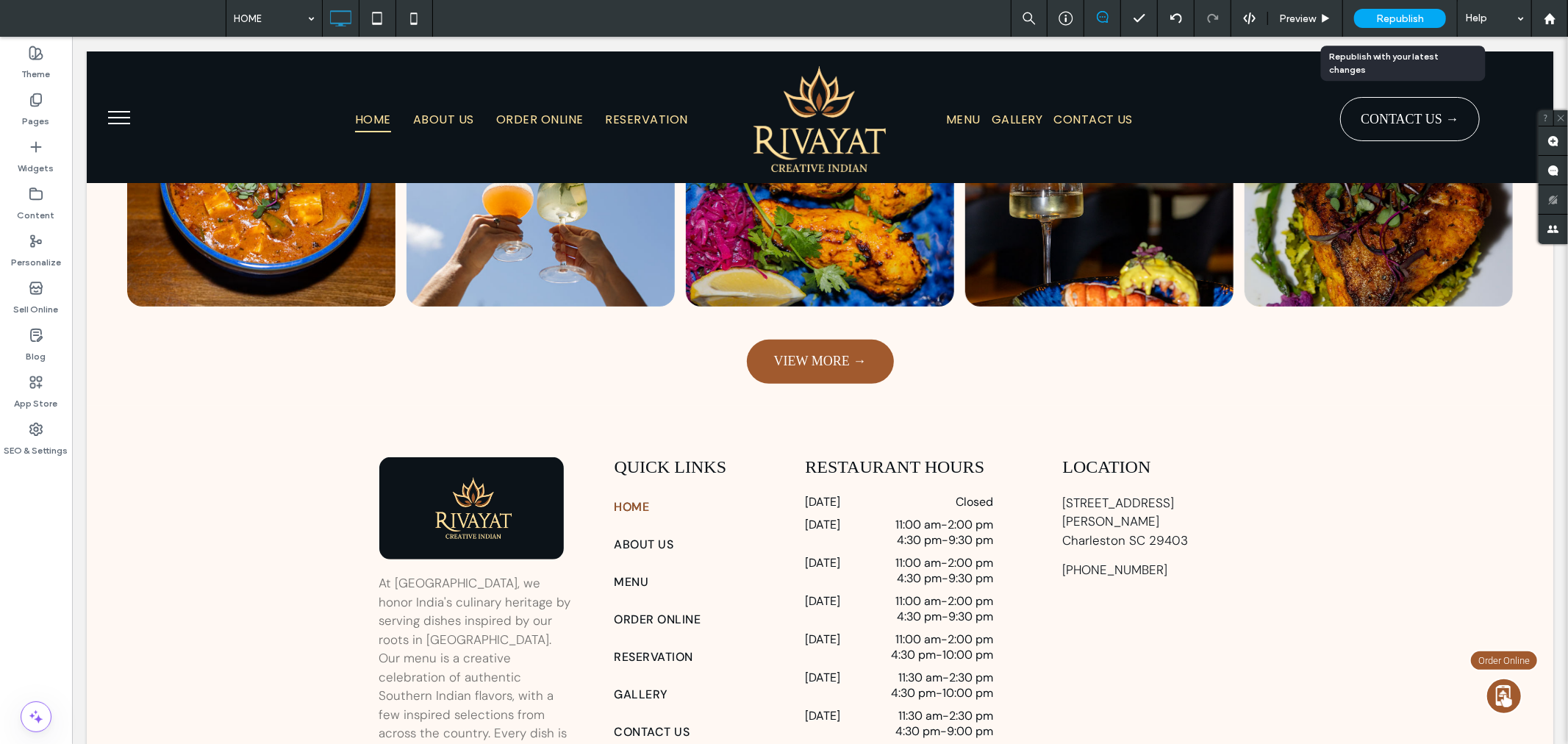
click at [1391, 13] on span "Republish" at bounding box center [1400, 19] width 48 height 12
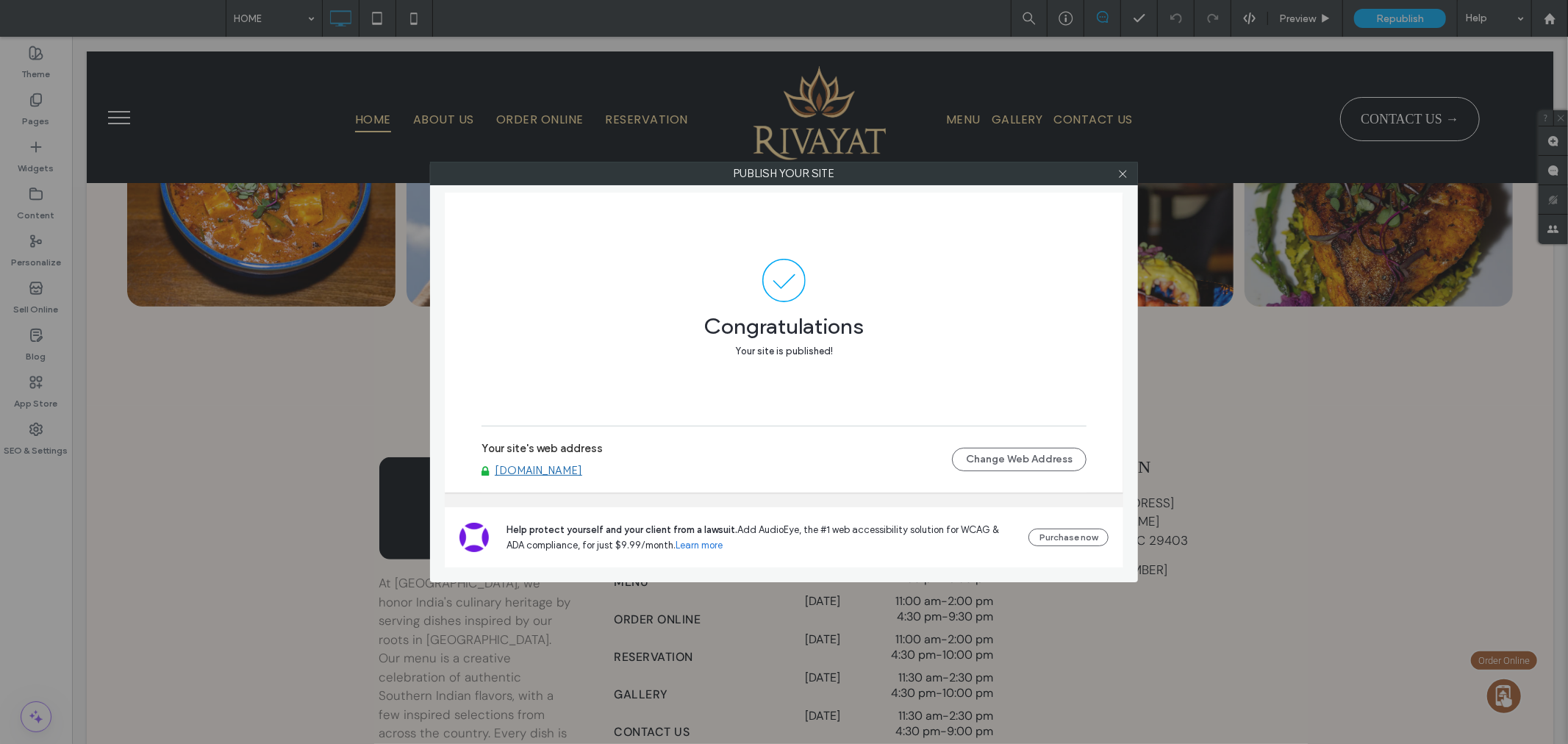
drag, startPoint x: 1121, startPoint y: 170, endPoint x: 1055, endPoint y: 135, distance: 74.7
click at [1121, 170] on icon at bounding box center [1122, 174] width 11 height 11
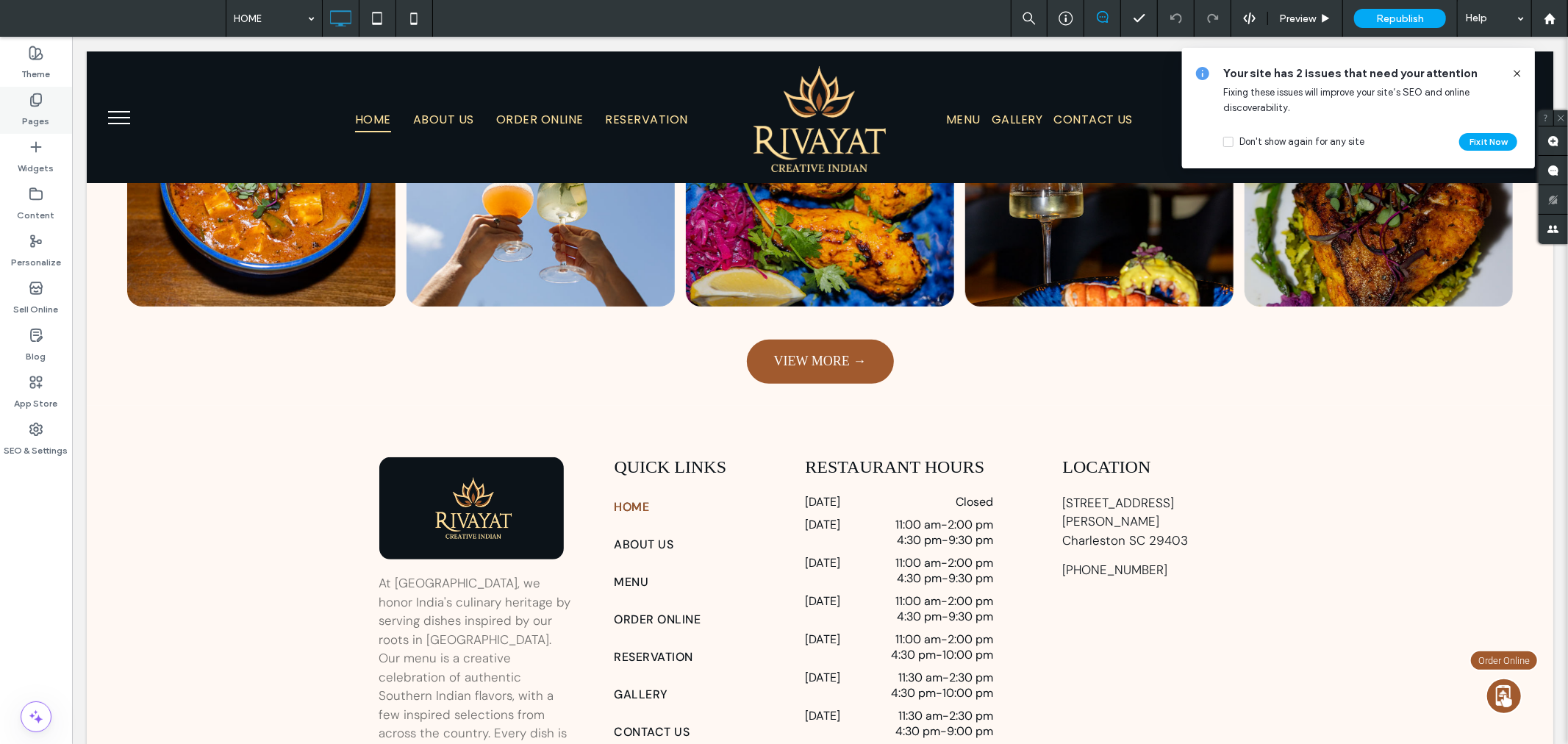
click at [19, 106] on div "Pages" at bounding box center [36, 109] width 72 height 47
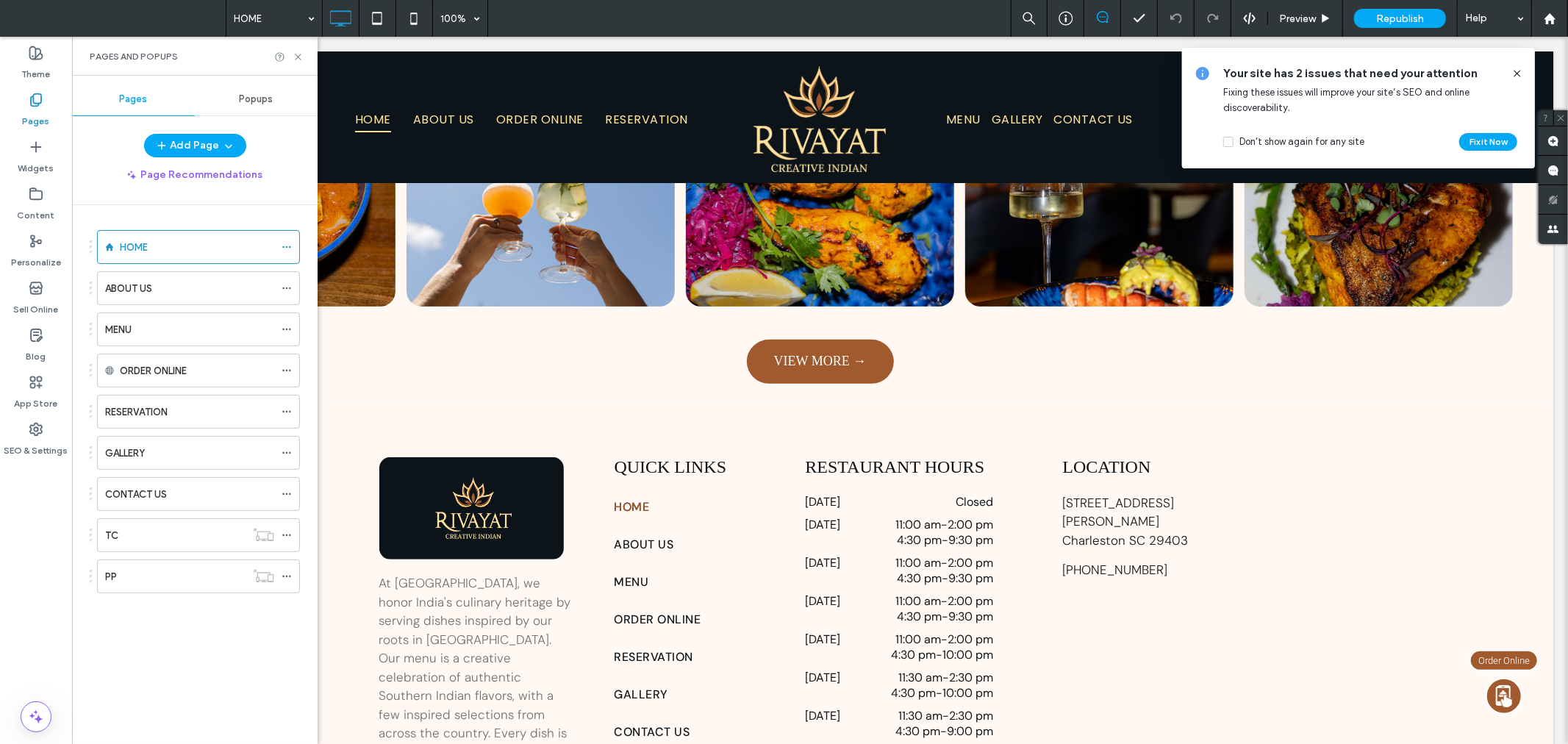
drag, startPoint x: 166, startPoint y: 242, endPoint x: 294, endPoint y: 110, distance: 183.9
click at [166, 245] on div "HOME" at bounding box center [197, 248] width 154 height 16
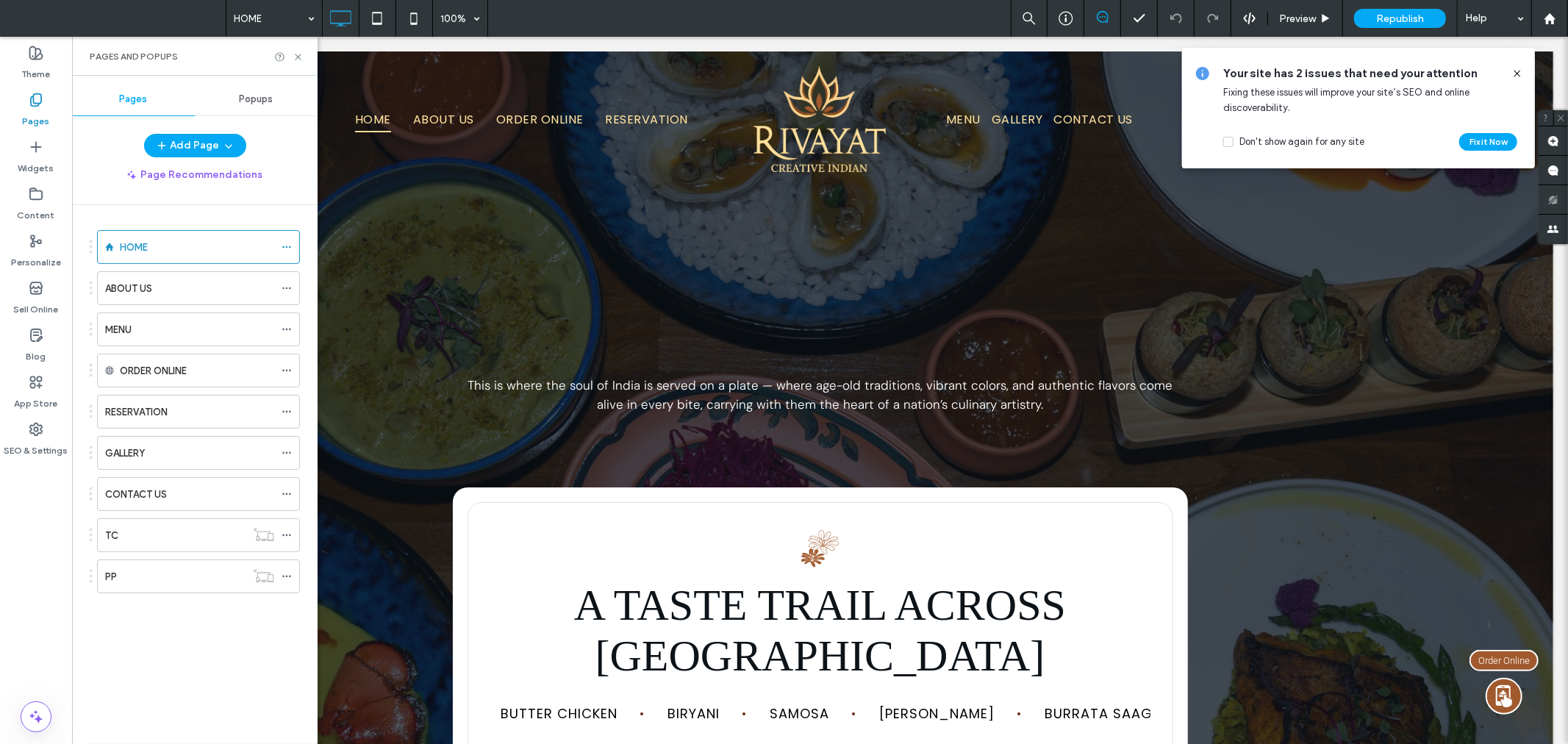
scroll to position [0, 0]
click at [295, 57] on icon at bounding box center [298, 56] width 11 height 11
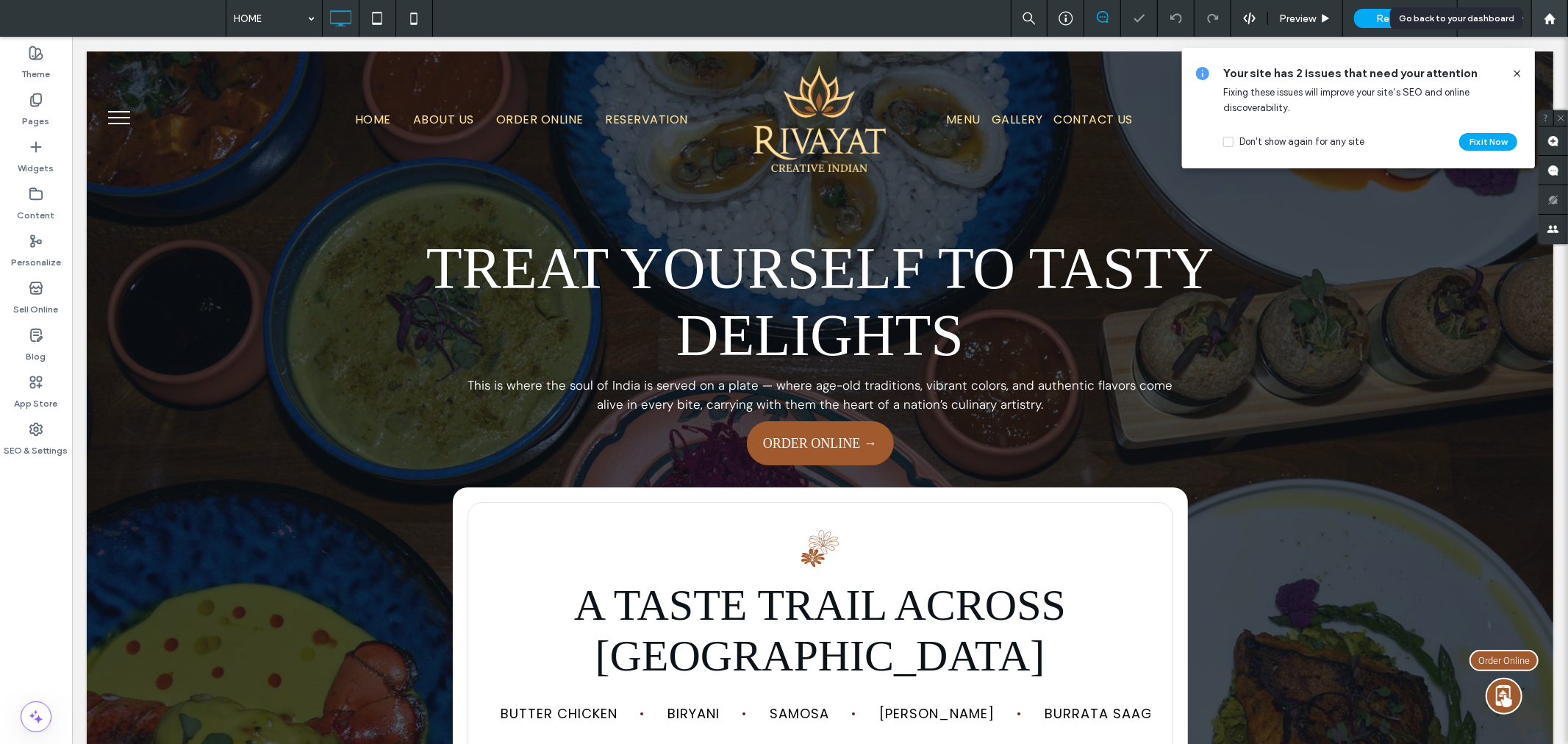
click at [1546, 12] on icon at bounding box center [1549, 19] width 12 height 12
